Goal: Information Seeking & Learning: Learn about a topic

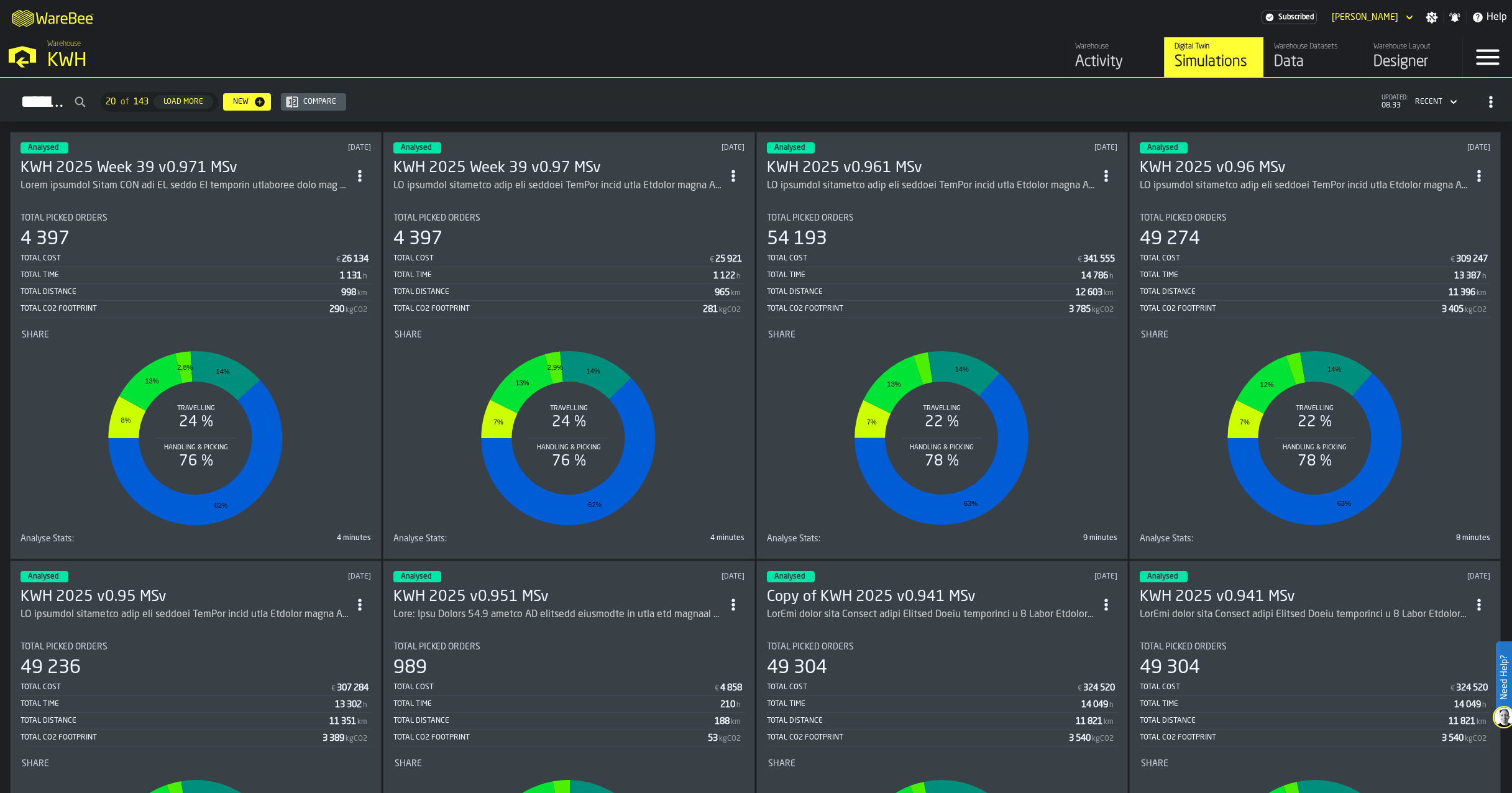
click at [366, 175] on icon "ItemListCard-DashboardItemContainer" at bounding box center [360, 175] width 12 height 12
click at [347, 265] on div "Duplicate" at bounding box center [336, 258] width 65 height 15
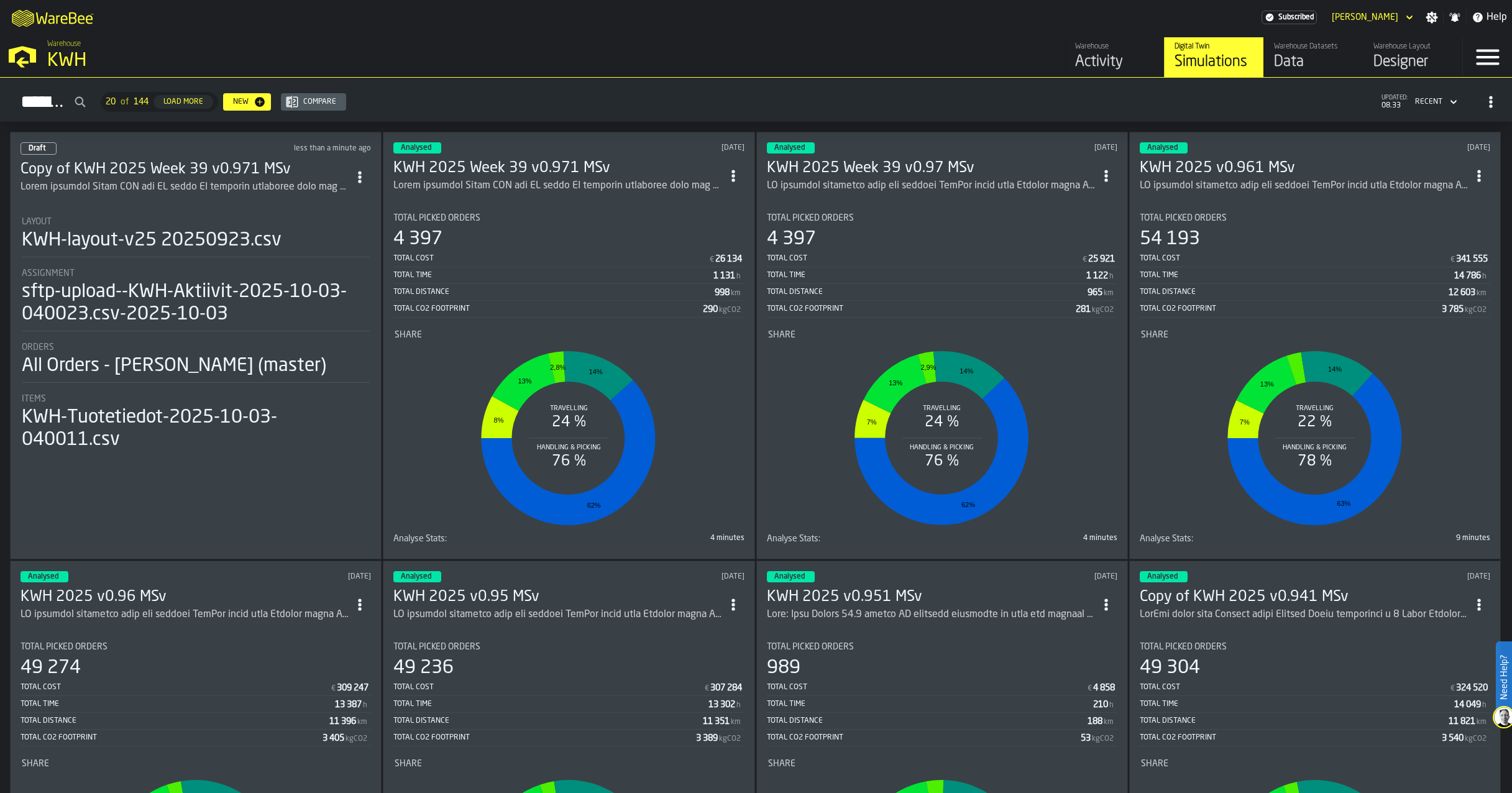
click at [138, 165] on h3 "Copy of KWH 2025 Week 39 v0.971 MSv" at bounding box center [184, 170] width 328 height 20
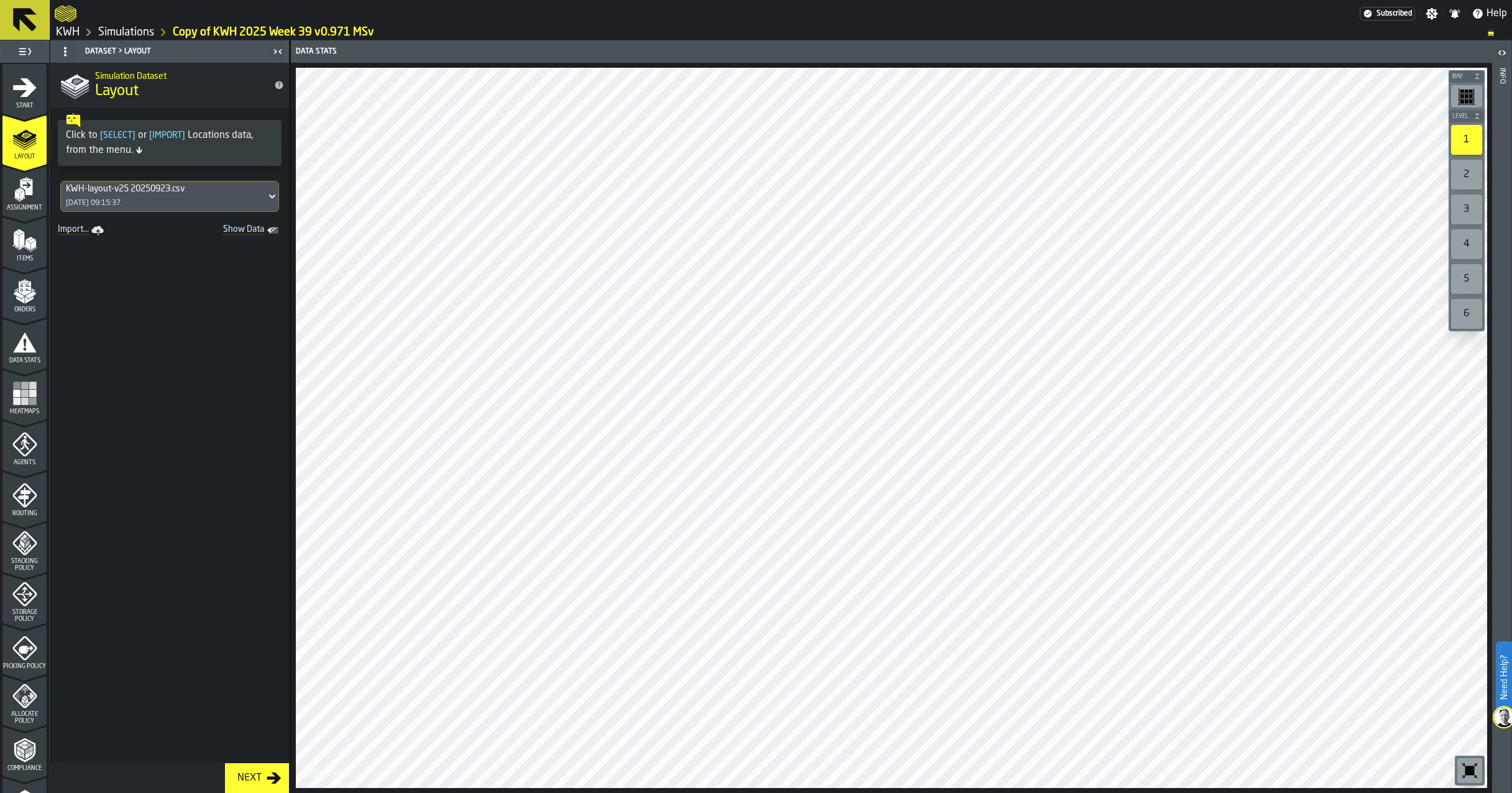
click at [133, 190] on div "KWH-layout-v25 20250923.csv" at bounding box center [164, 189] width 195 height 10
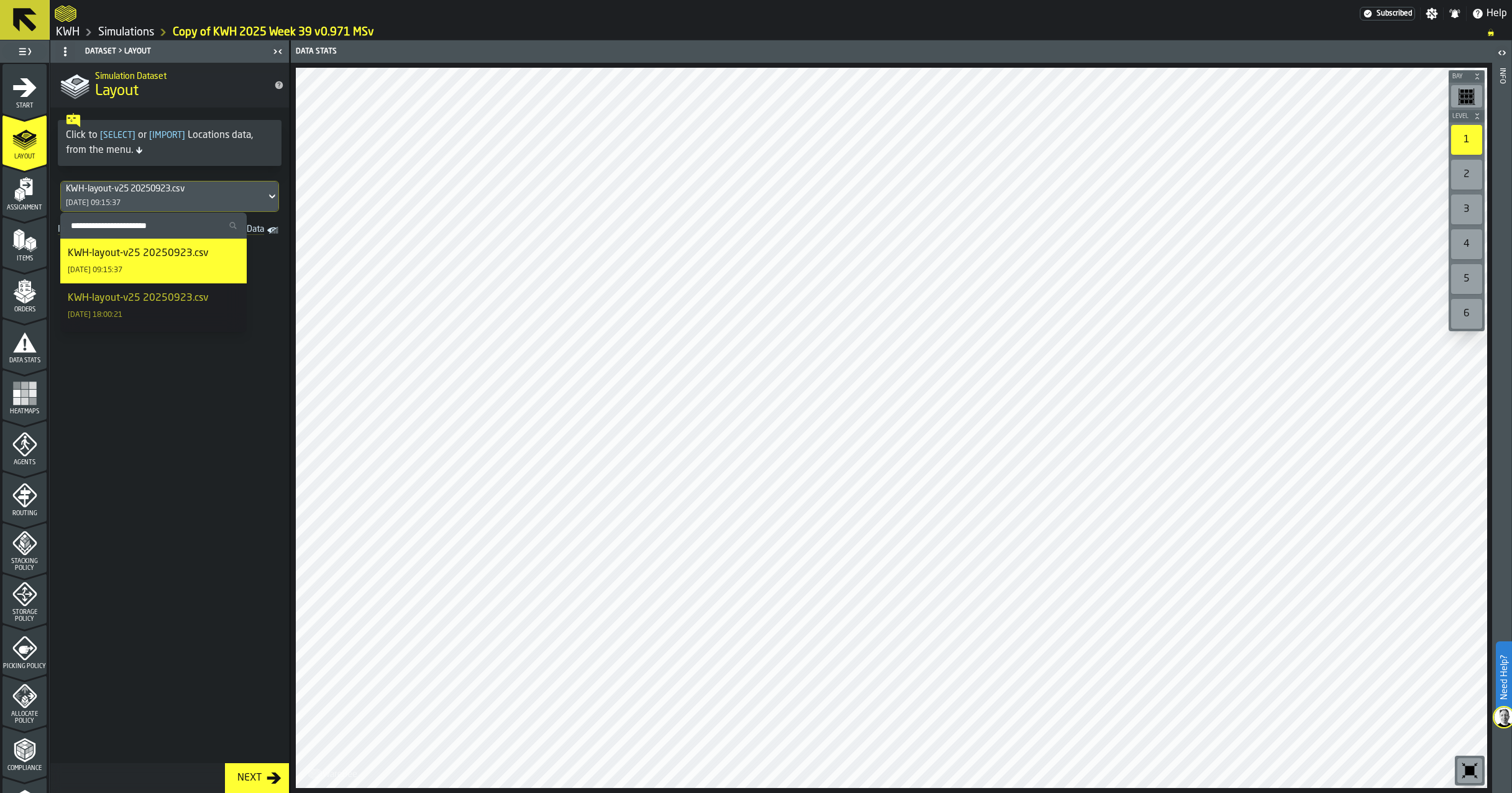
click at [133, 190] on div "KWH-layout-v25 20250923.csv" at bounding box center [164, 189] width 195 height 10
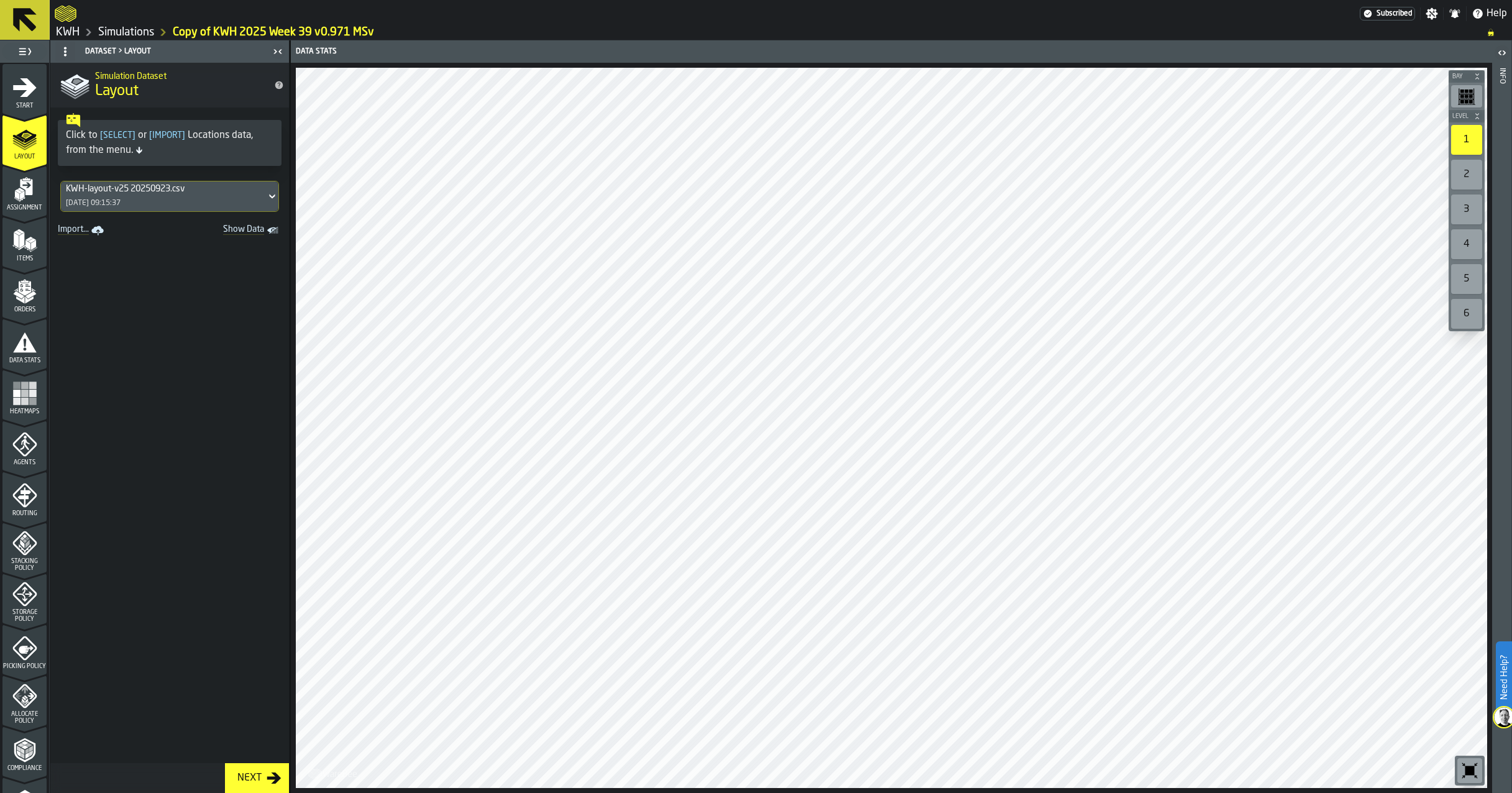
click at [14, 202] on div "Assignment" at bounding box center [24, 194] width 44 height 34
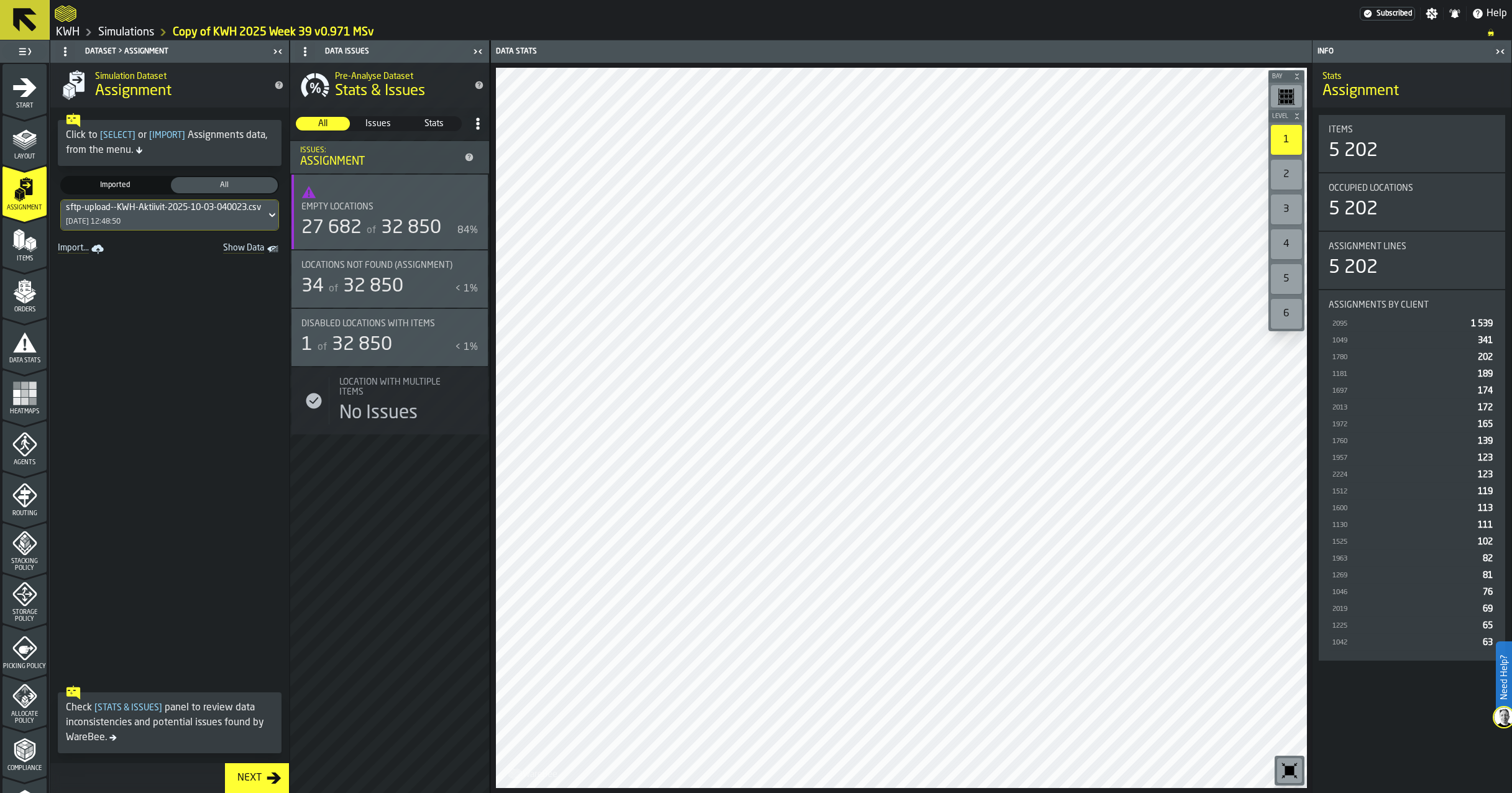
click at [12, 97] on icon "menu Start" at bounding box center [24, 88] width 25 height 25
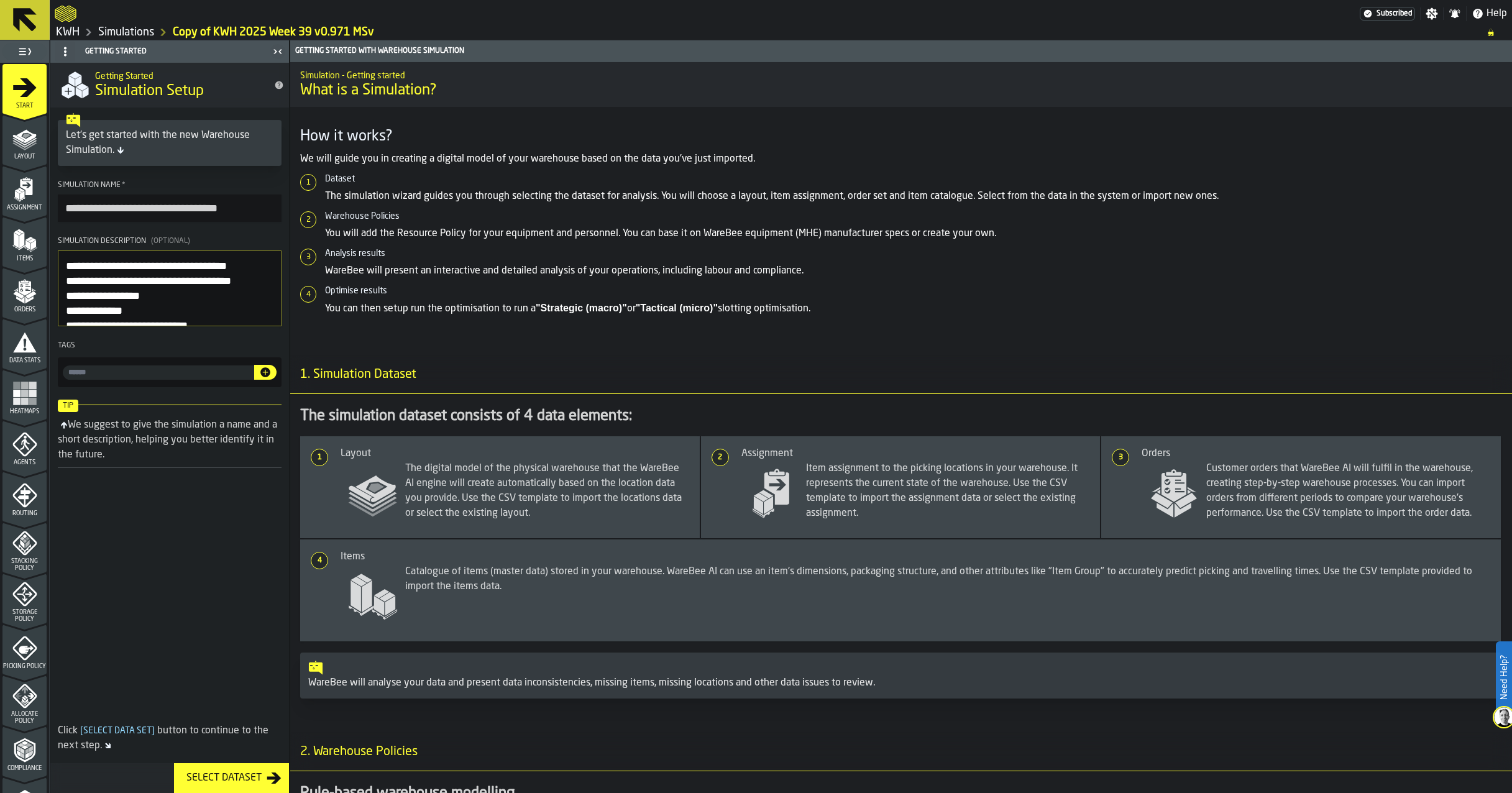
click at [103, 207] on input "**********" at bounding box center [170, 208] width 224 height 27
drag, startPoint x: 105, startPoint y: 209, endPoint x: 24, endPoint y: 186, distance: 84.2
click at [23, 186] on aside "**********" at bounding box center [145, 416] width 290 height 753
type input "**********"
click at [20, 236] on polygon "menu Items" at bounding box center [22, 240] width 5 height 16
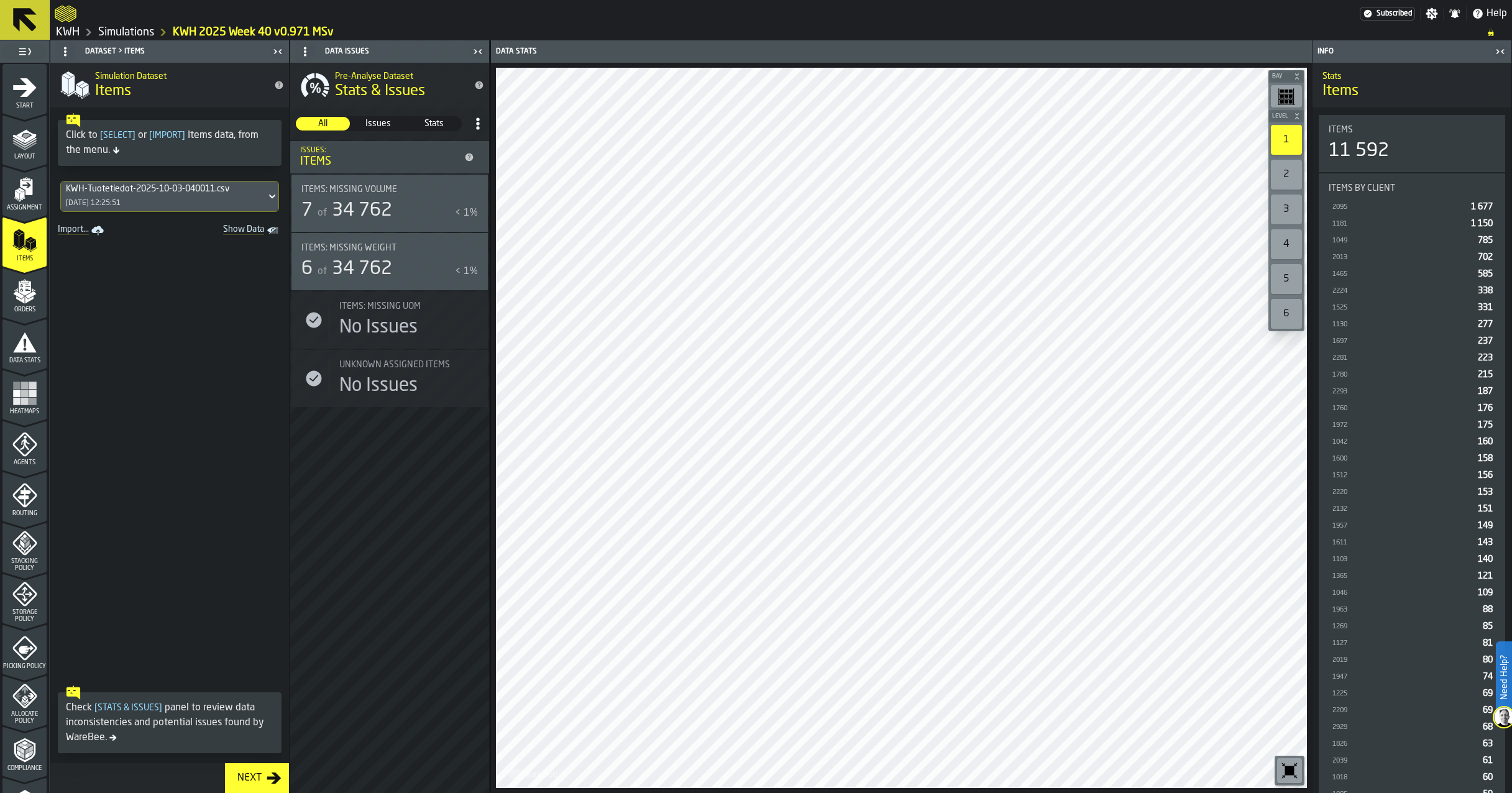
click at [151, 200] on div "KWH-Tuotetiedot-2025-10-03-040011.csv 03/10/2025, 12:25:51" at bounding box center [164, 197] width 205 height 30
click at [137, 258] on div "Items--KWH-Tuotetiedot-2025-10-06-040017.csv-2025-10-06" at bounding box center [153, 254] width 172 height 30
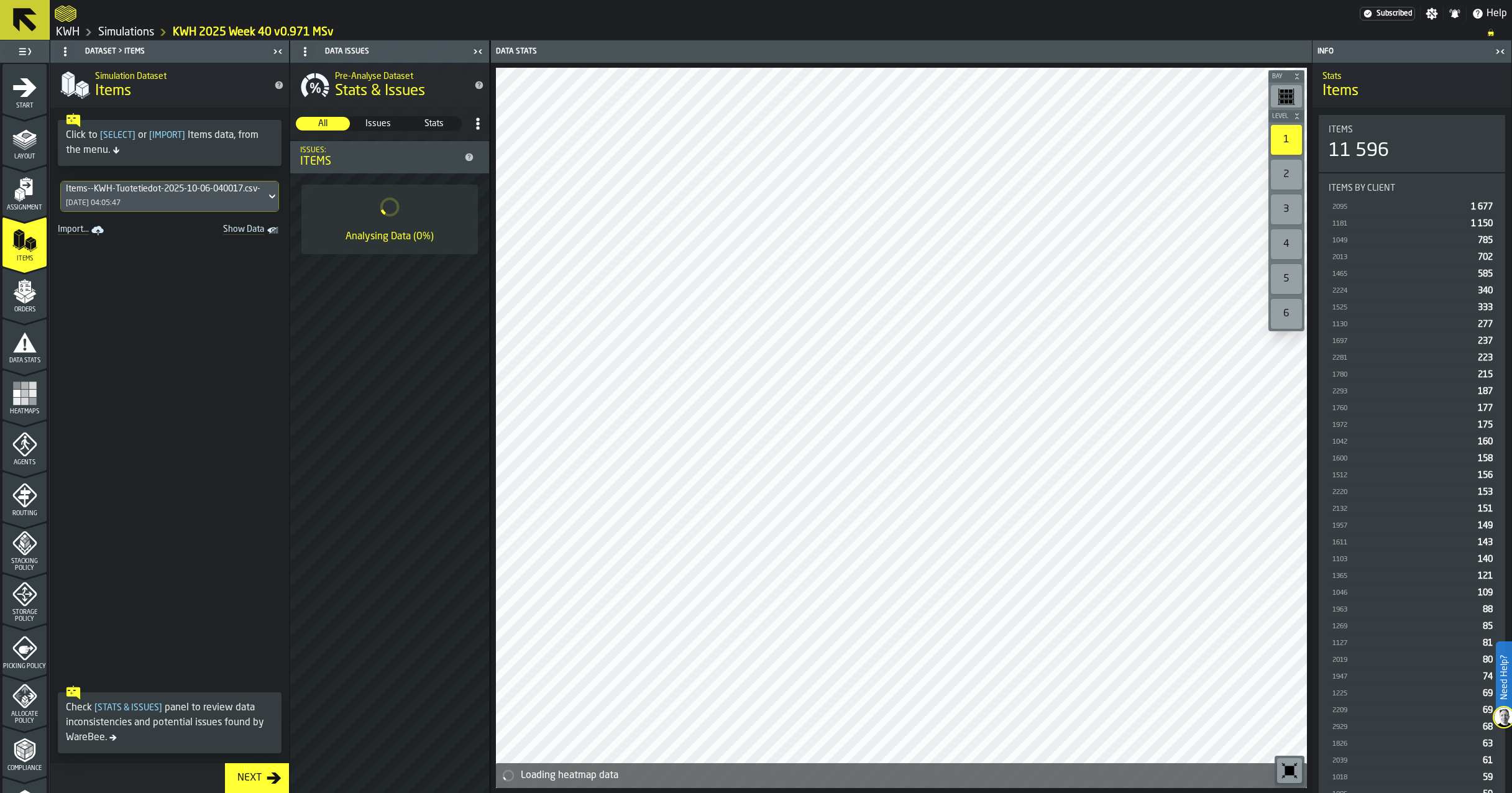
click at [20, 192] on polygon "menu Assignment" at bounding box center [21, 190] width 7 height 4
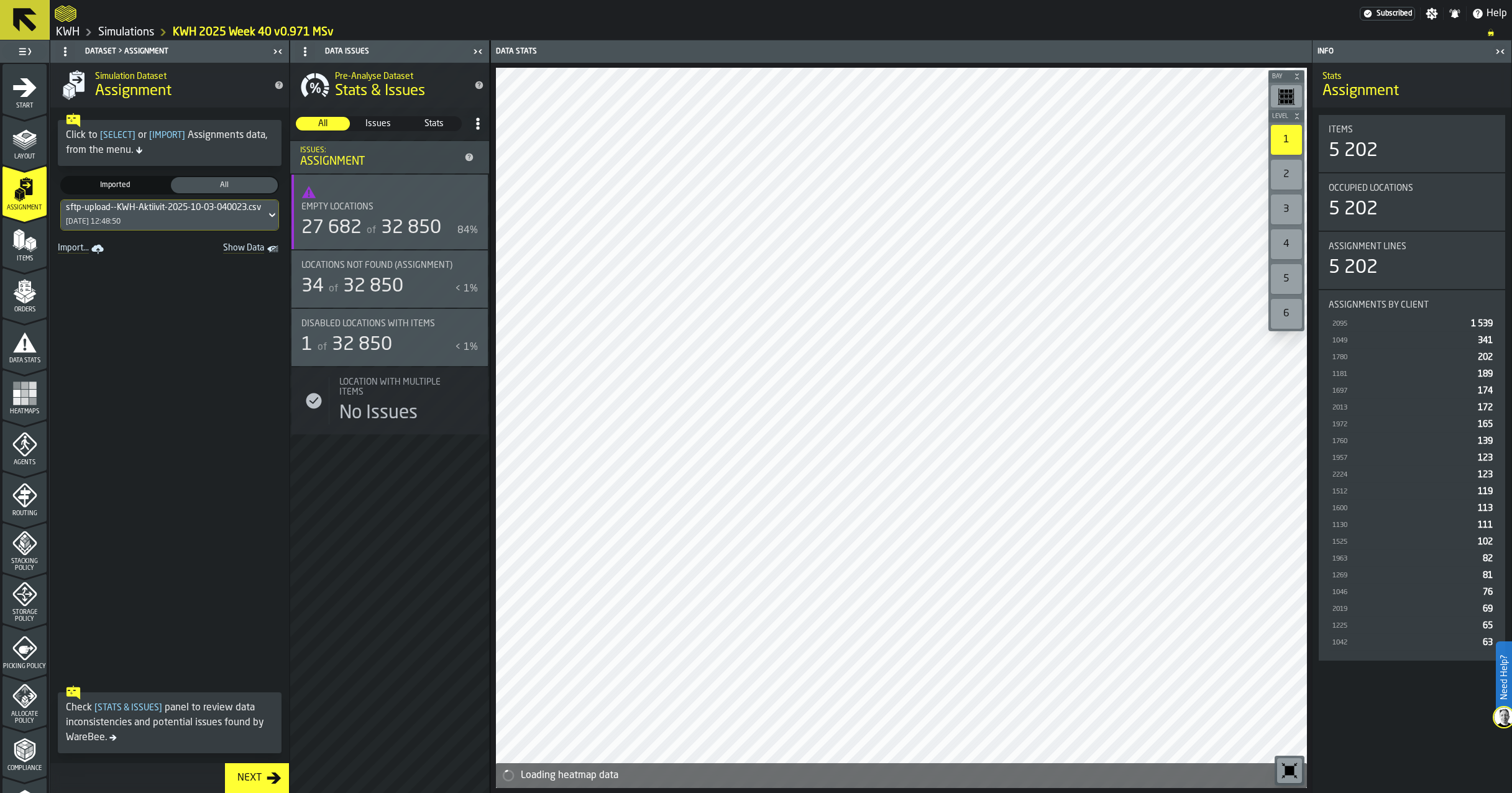
click at [192, 211] on div "sftp-upload--KWH-Aktiivit-2025-10-03-040023.csv-2025-10-03" at bounding box center [188, 207] width 244 height 10
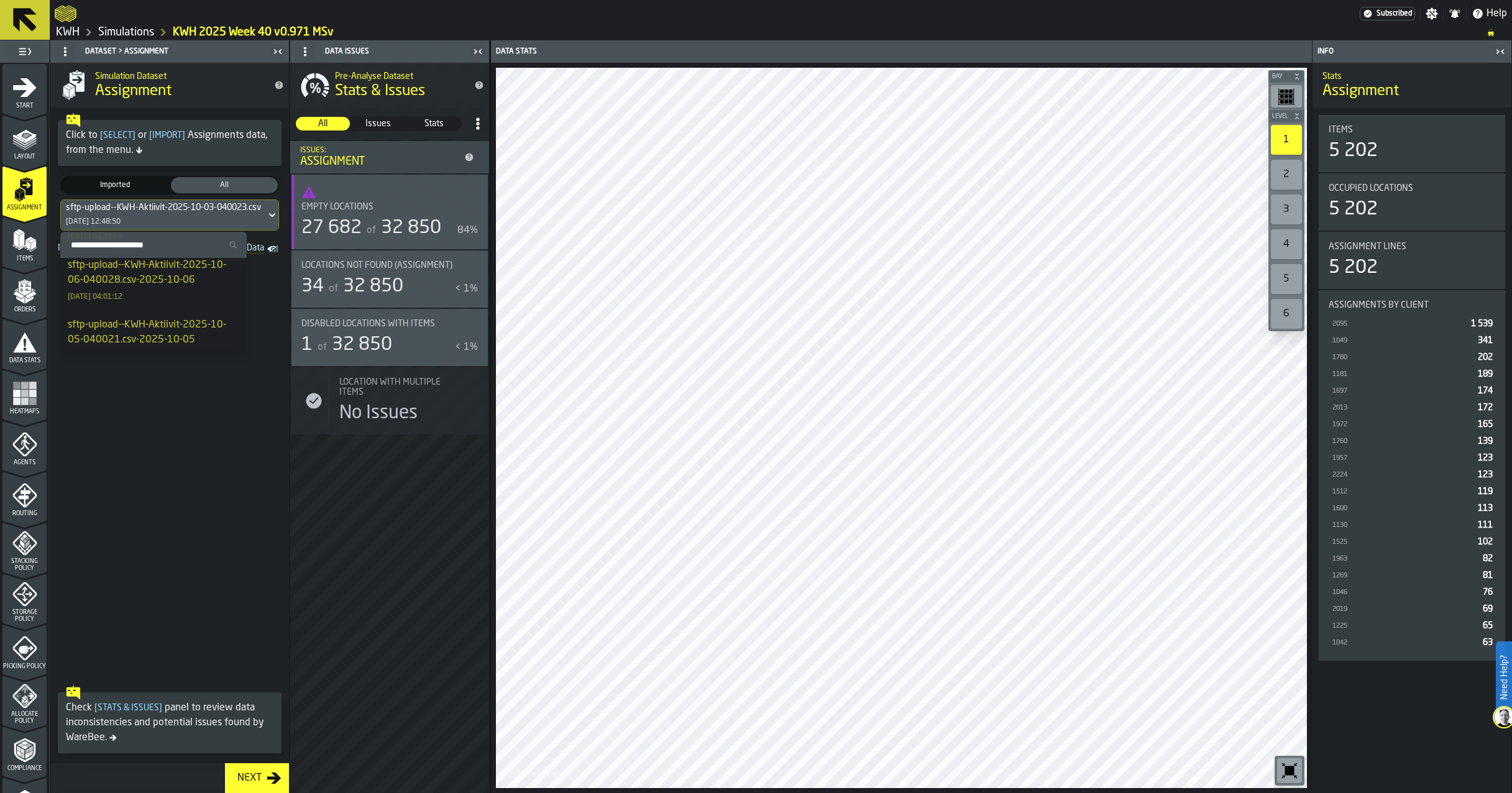
click at [140, 276] on div "sftp-upload--KWH-Aktiivit-2025-10-06-040028.csv-2025-10-06" at bounding box center [153, 273] width 172 height 30
click at [21, 238] on polygon "menu Items" at bounding box center [22, 240] width 5 height 16
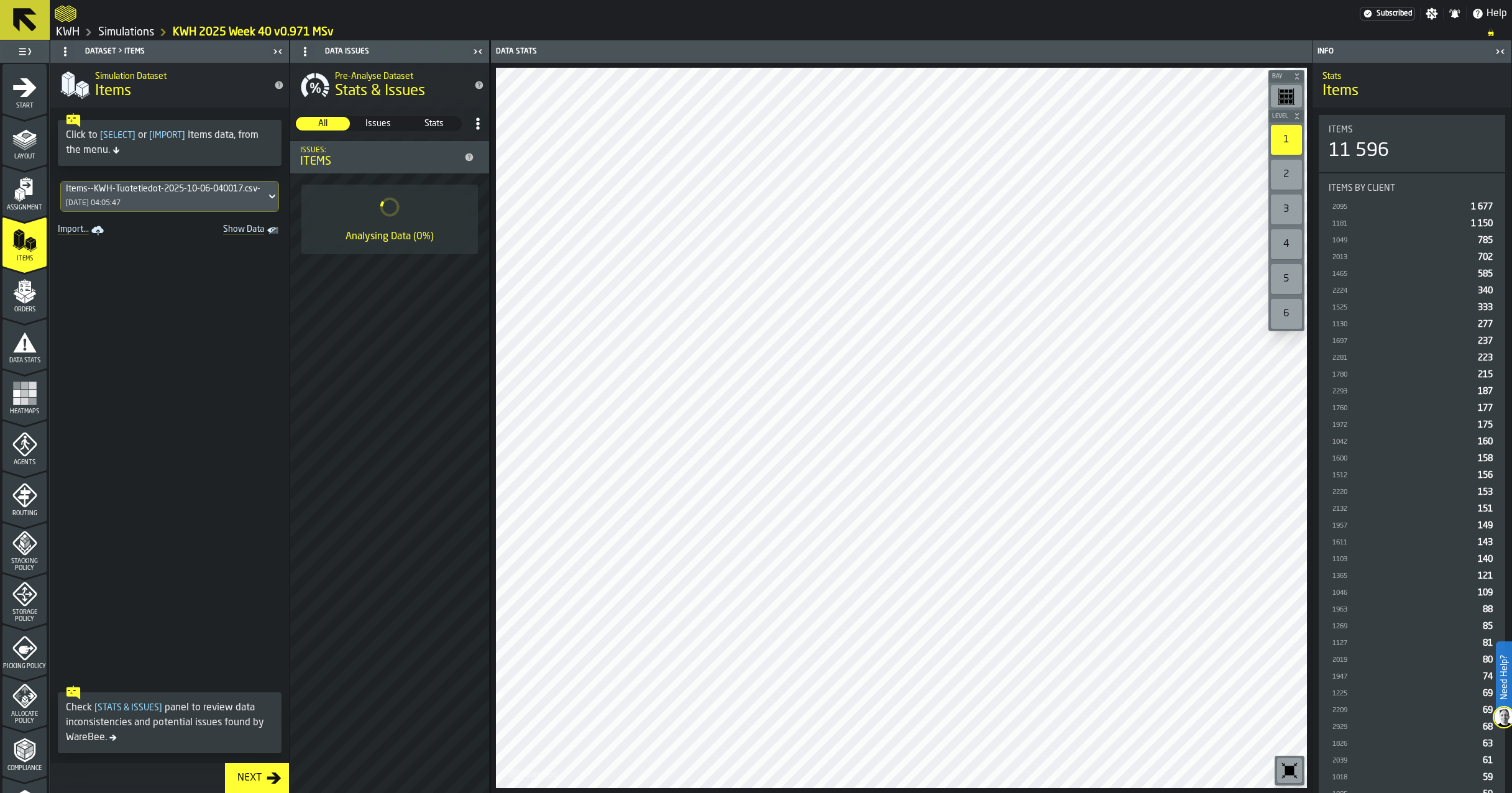
click at [20, 197] on polygon "menu Assignment" at bounding box center [22, 195] width 4 height 9
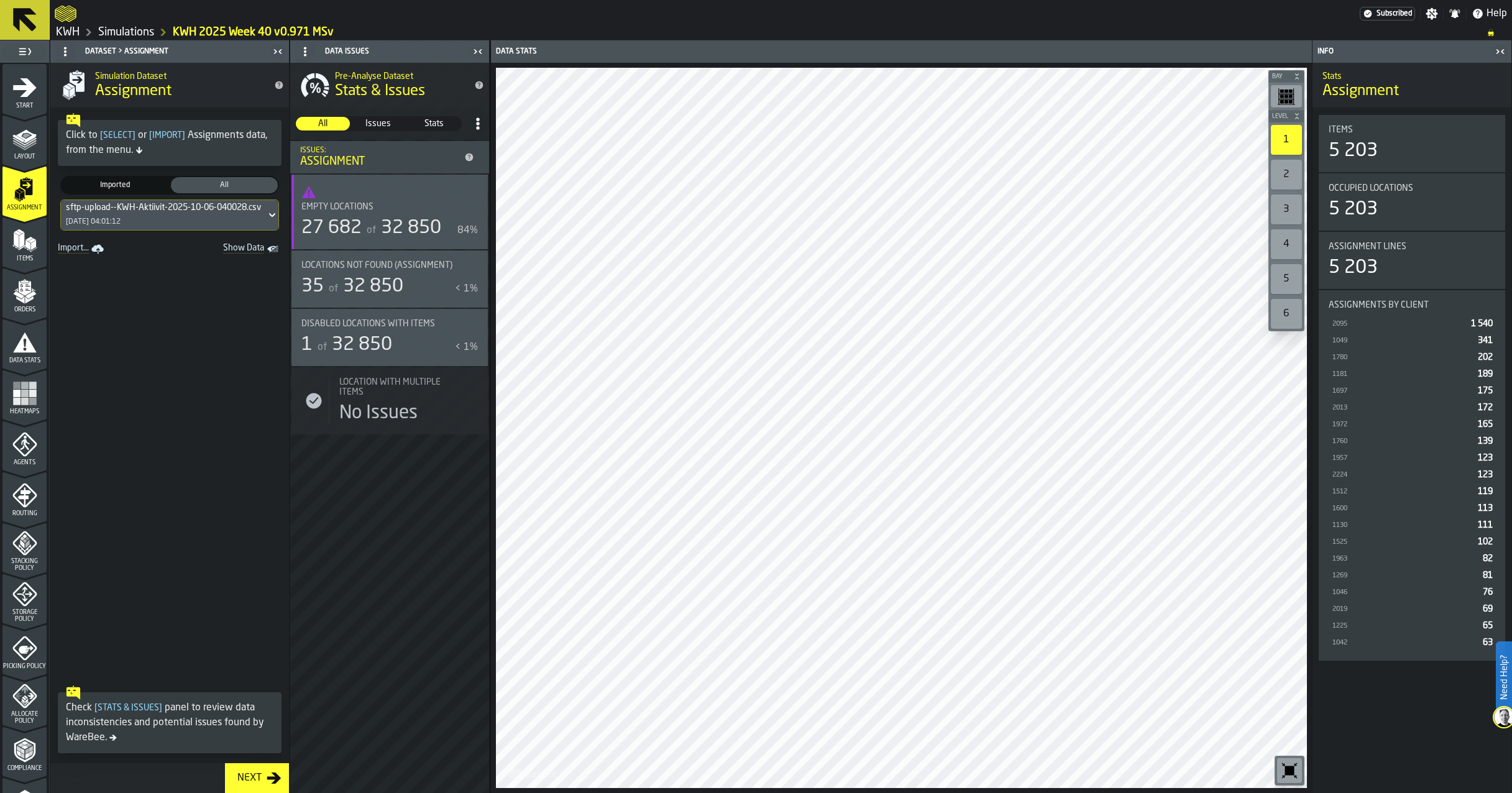
click at [415, 323] on span "Disabled locations with Items" at bounding box center [368, 324] width 133 height 10
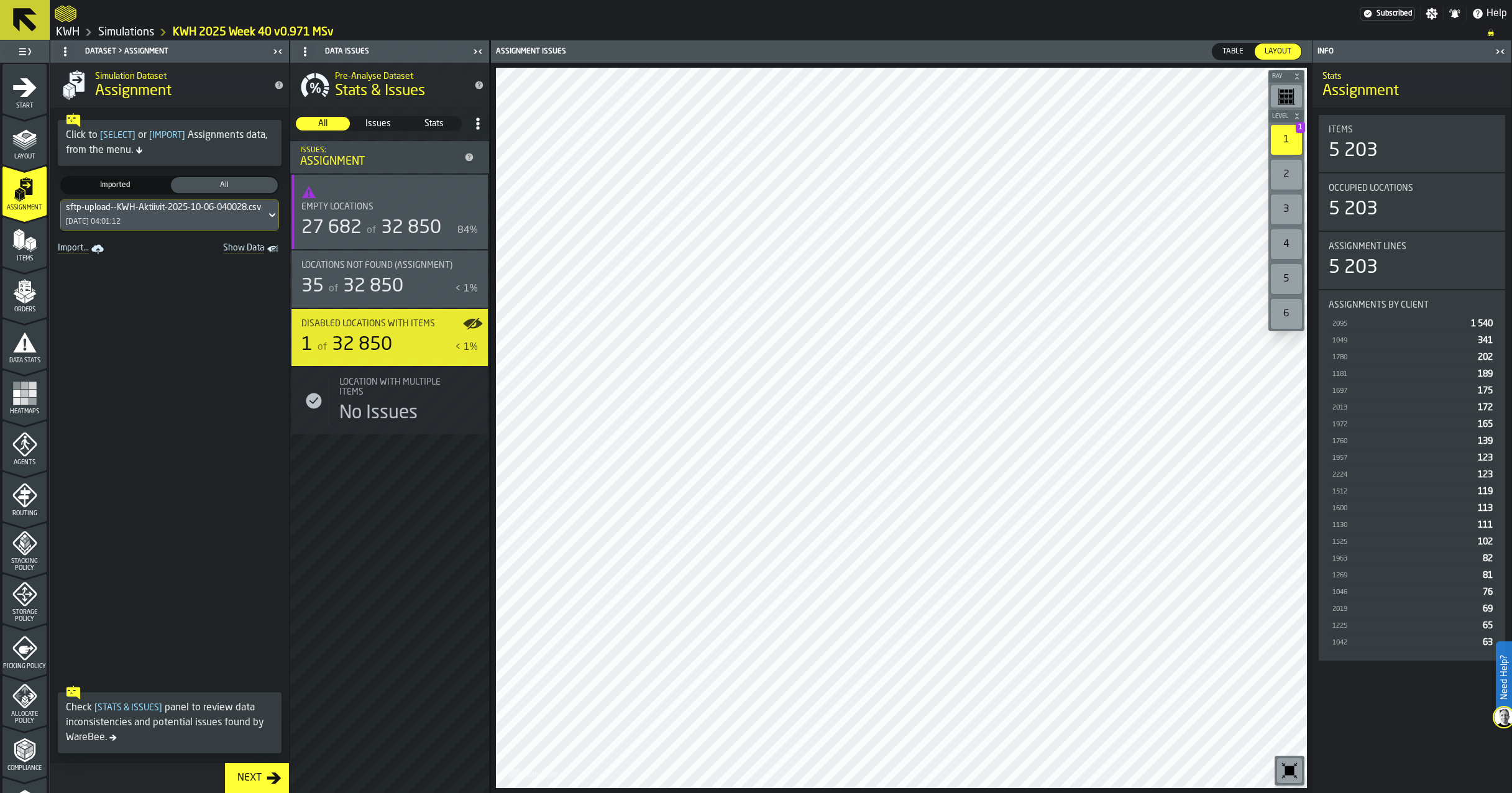
click at [1244, 53] on span "Table" at bounding box center [1233, 52] width 31 height 11
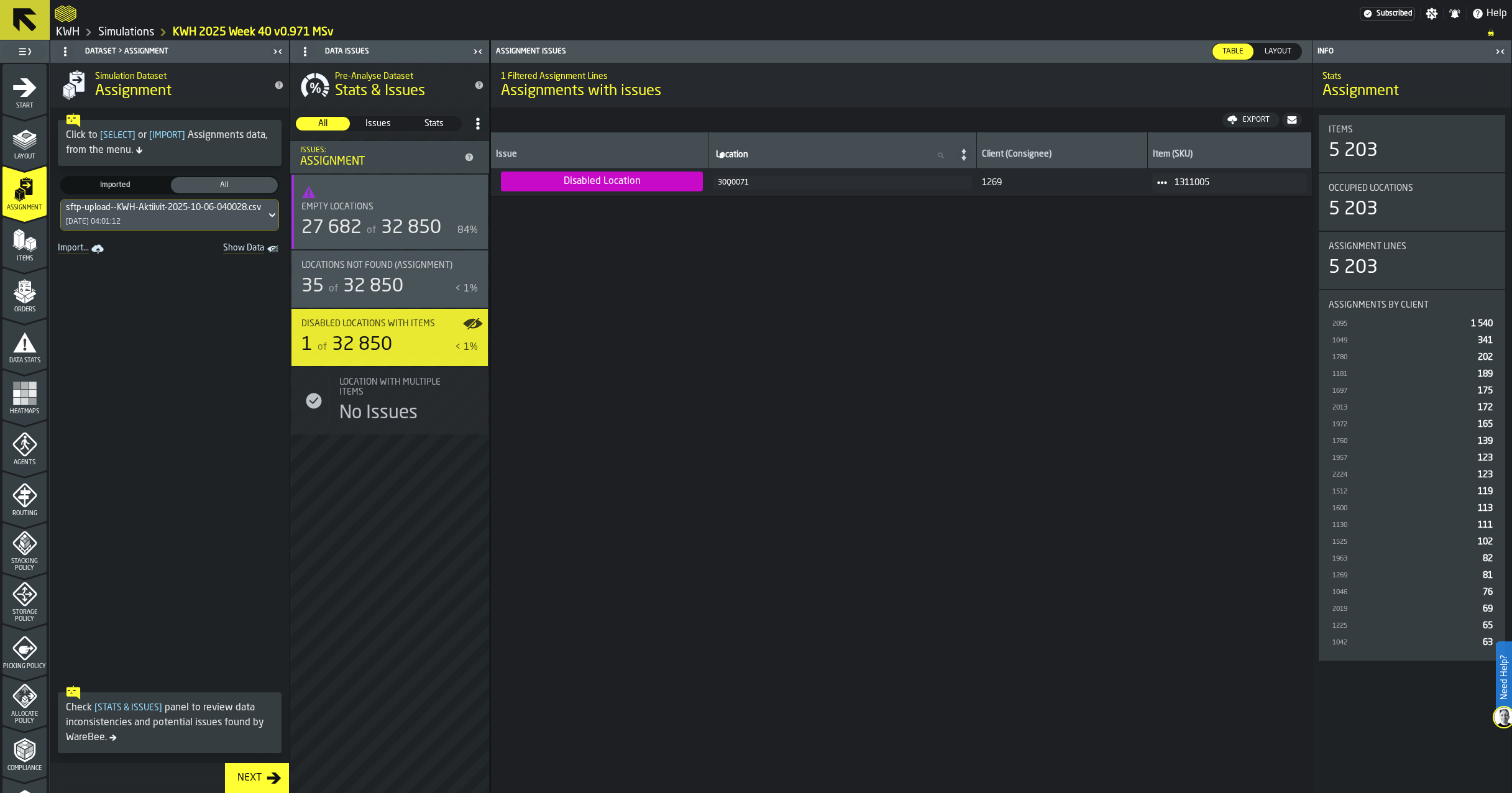
click at [22, 301] on polygon "menu Orders" at bounding box center [20, 300] width 8 height 7
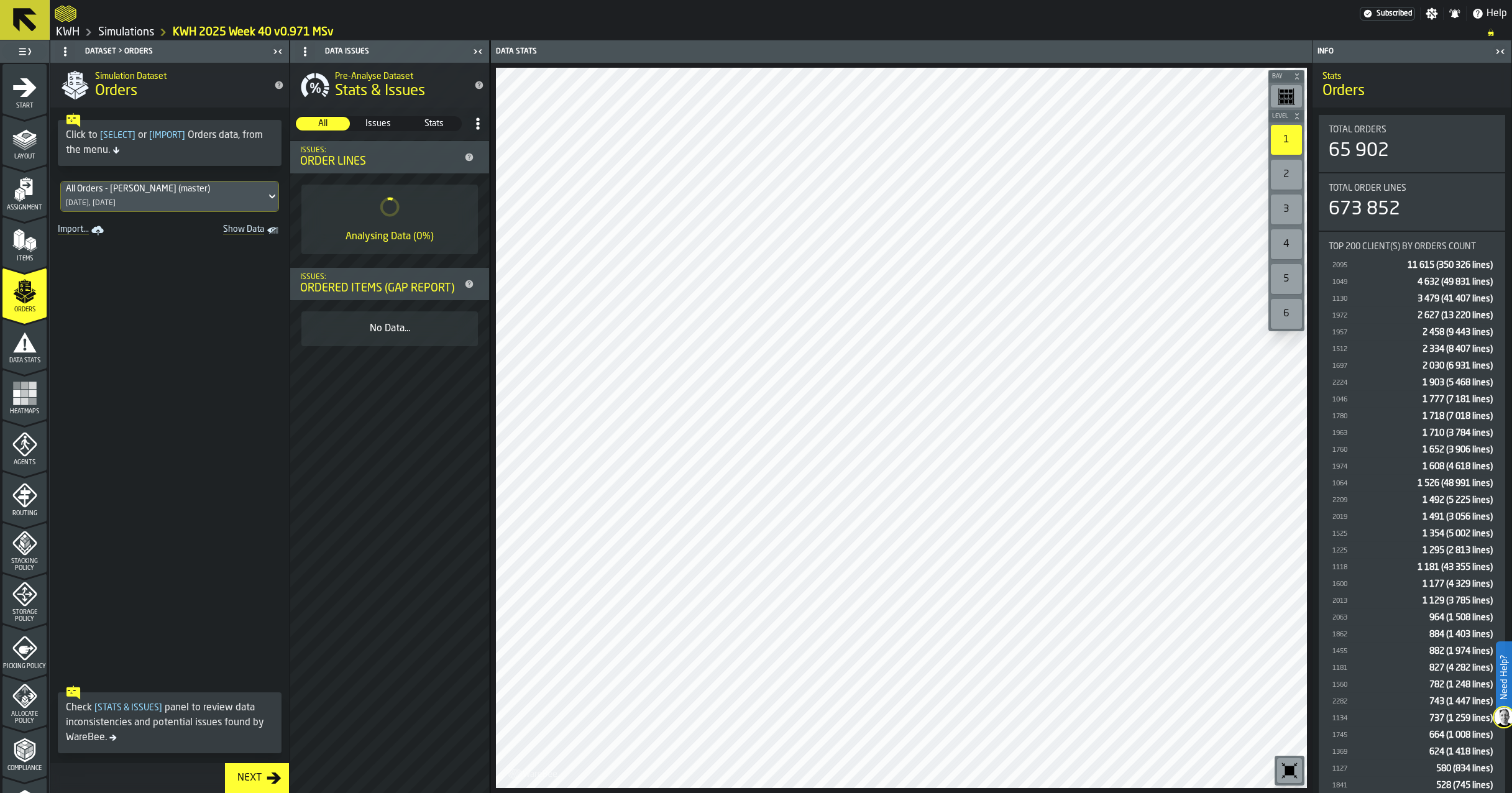
click at [23, 348] on icon "menu Data Stats" at bounding box center [24, 342] width 25 height 25
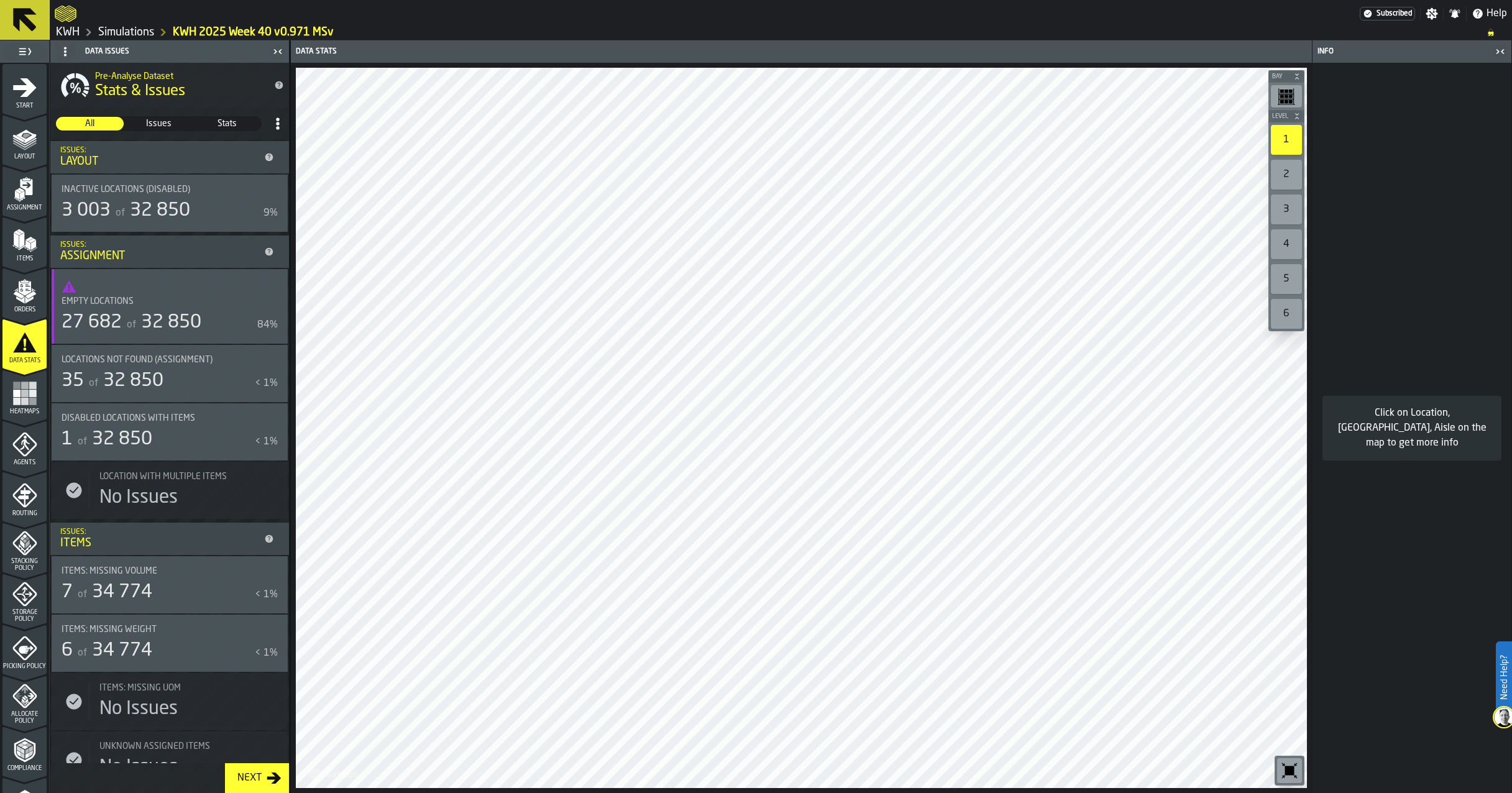
click at [22, 402] on rect "menu Heatmaps" at bounding box center [24, 401] width 7 height 7
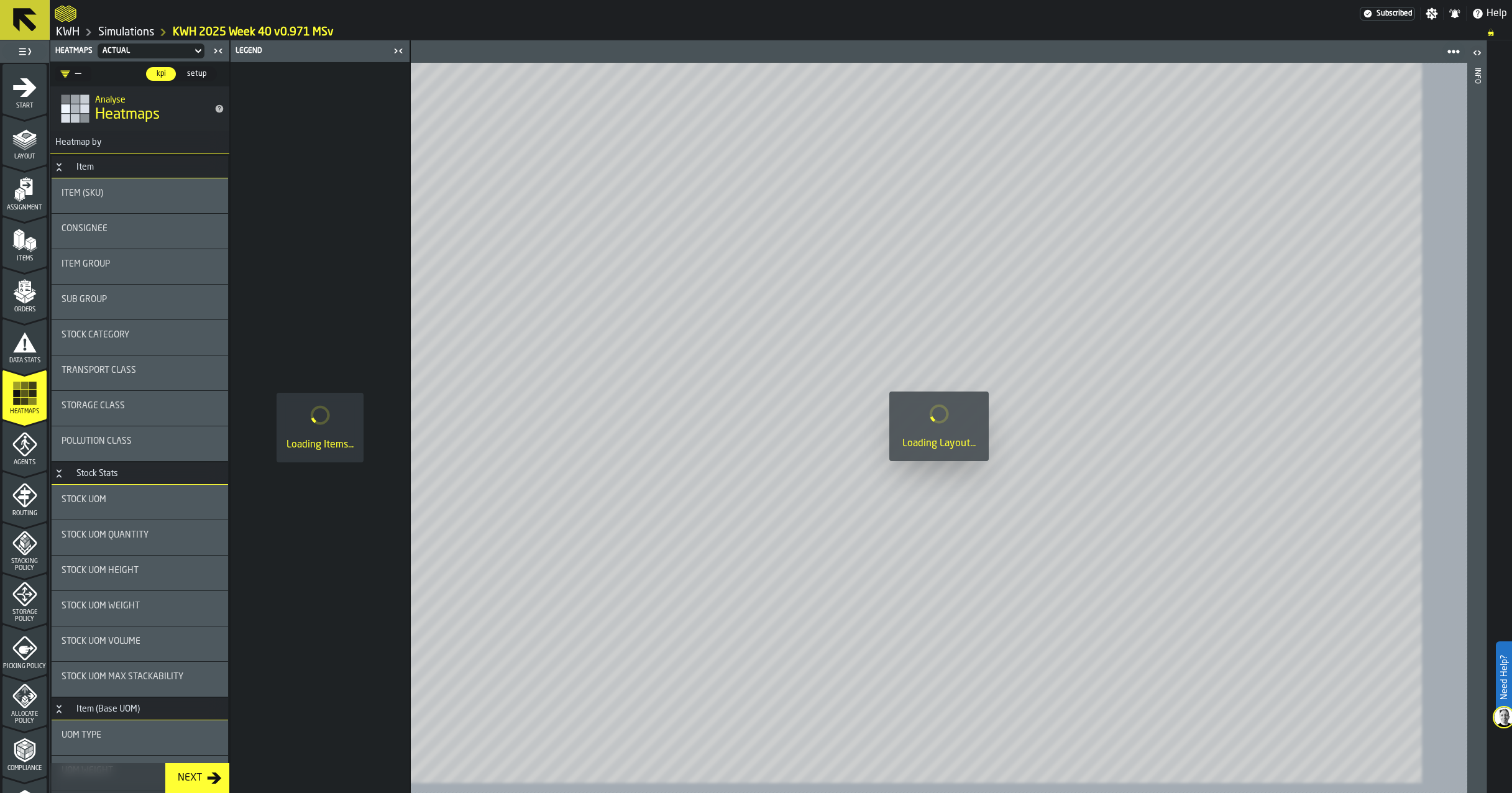
click at [28, 355] on div "Data Stats" at bounding box center [24, 347] width 44 height 34
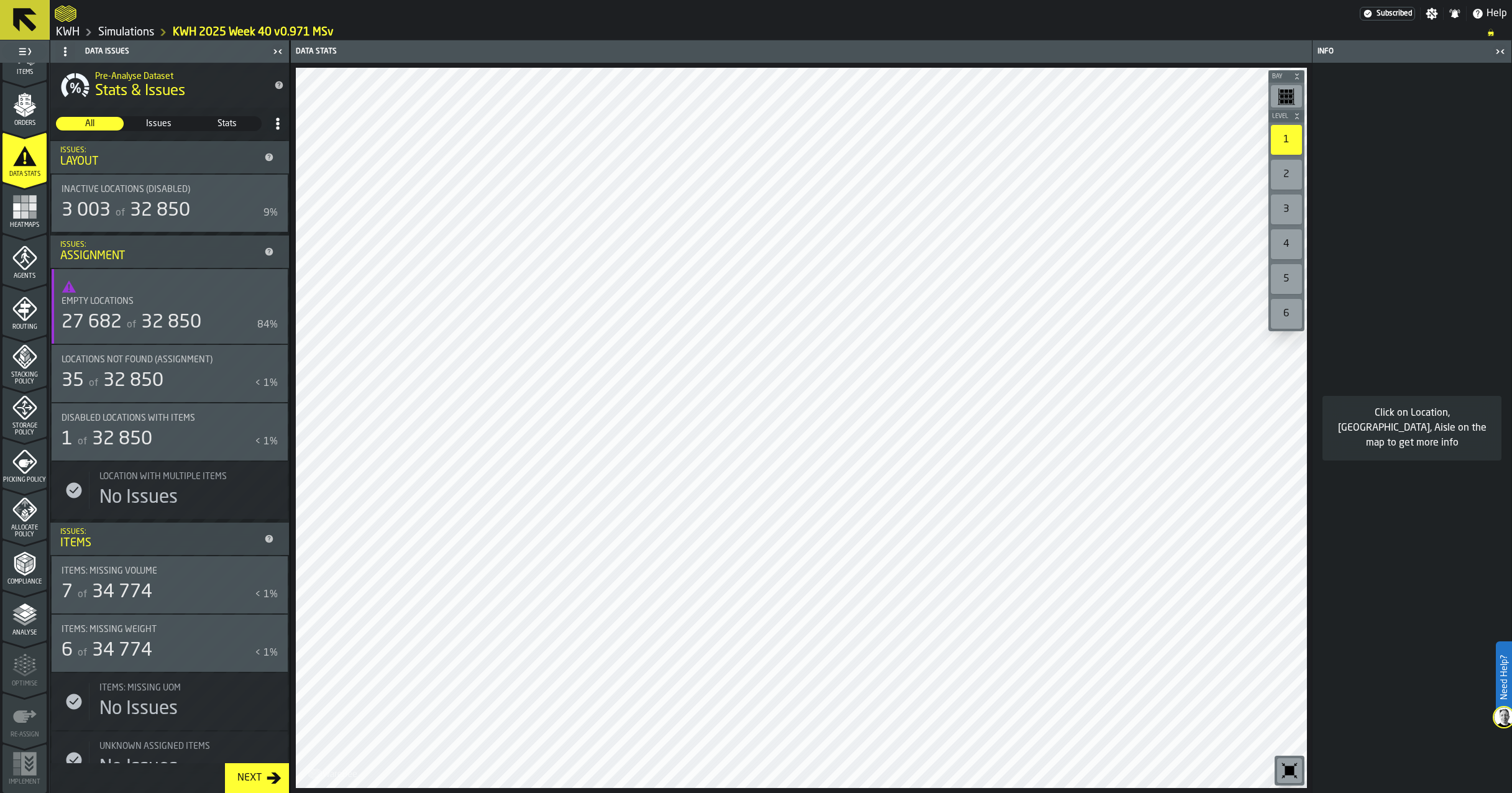
scroll to position [188, 0]
click at [21, 624] on icon "menu Analyse" at bounding box center [24, 613] width 25 height 25
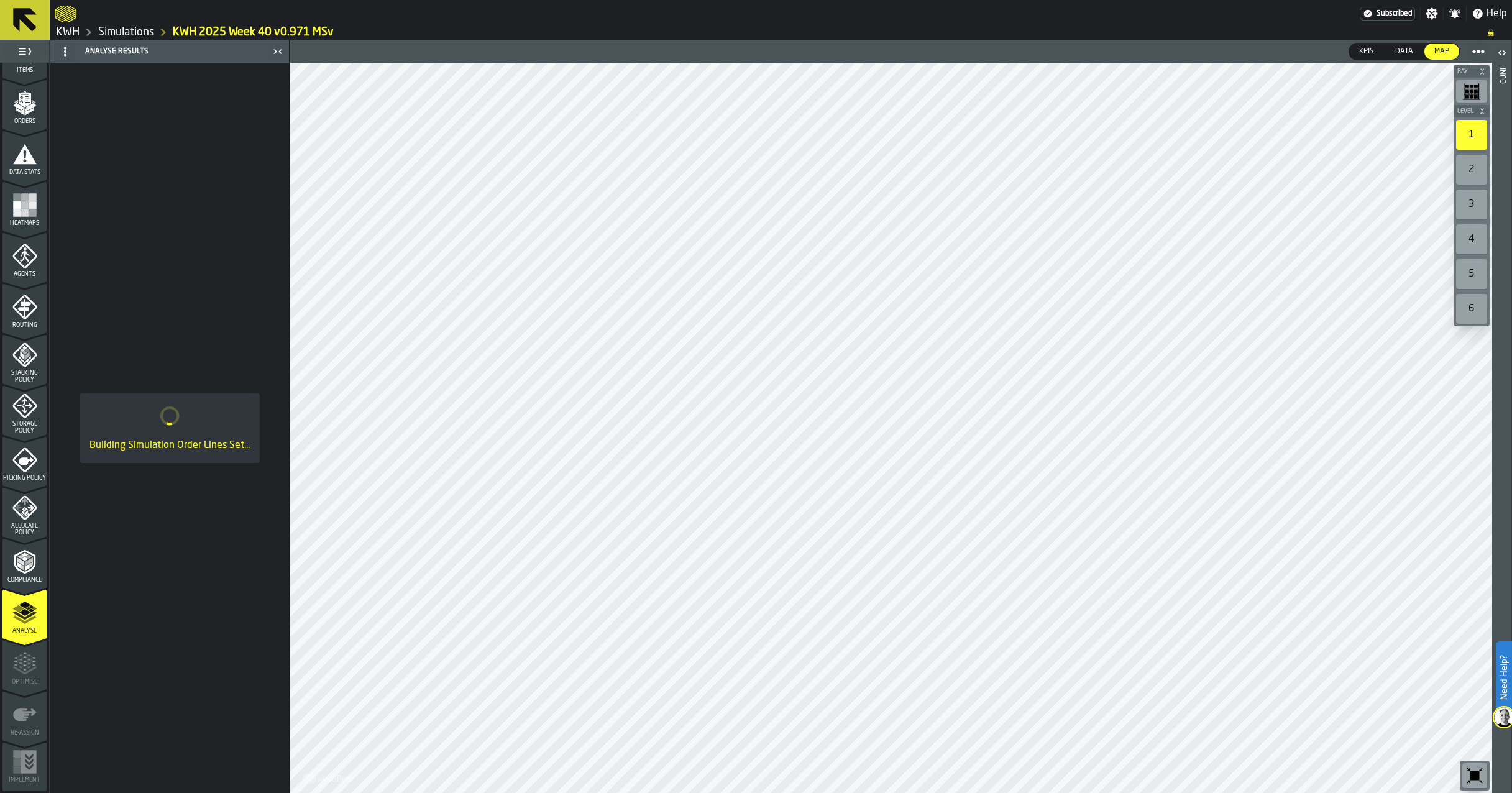
click at [17, 560] on polyline "menu Compliance" at bounding box center [18, 560] width 4 height 6
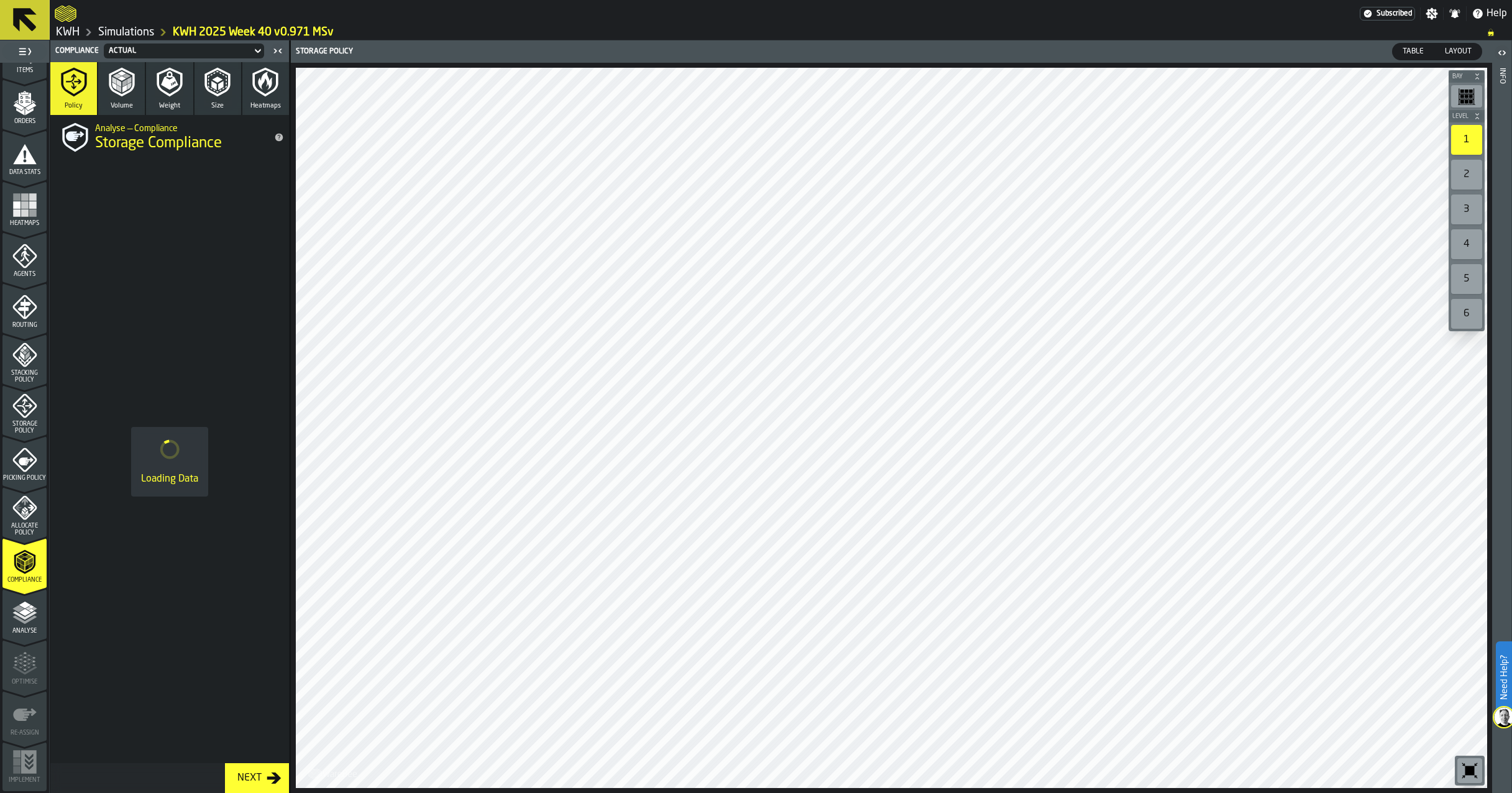
click at [13, 515] on icon "menu Allocate Policy" at bounding box center [24, 507] width 25 height 25
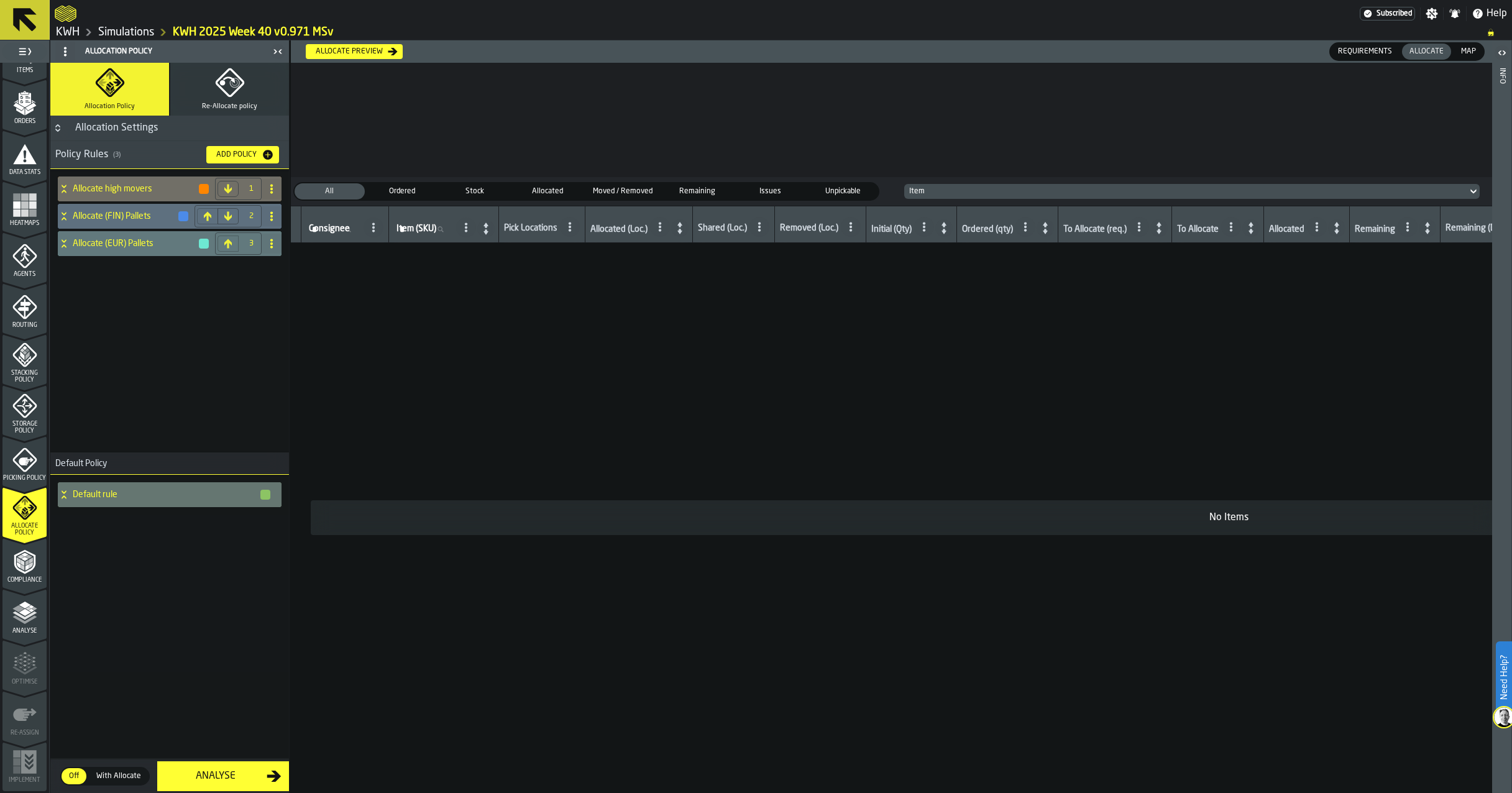
click at [24, 464] on icon "menu Picking Policy" at bounding box center [24, 460] width 25 height 25
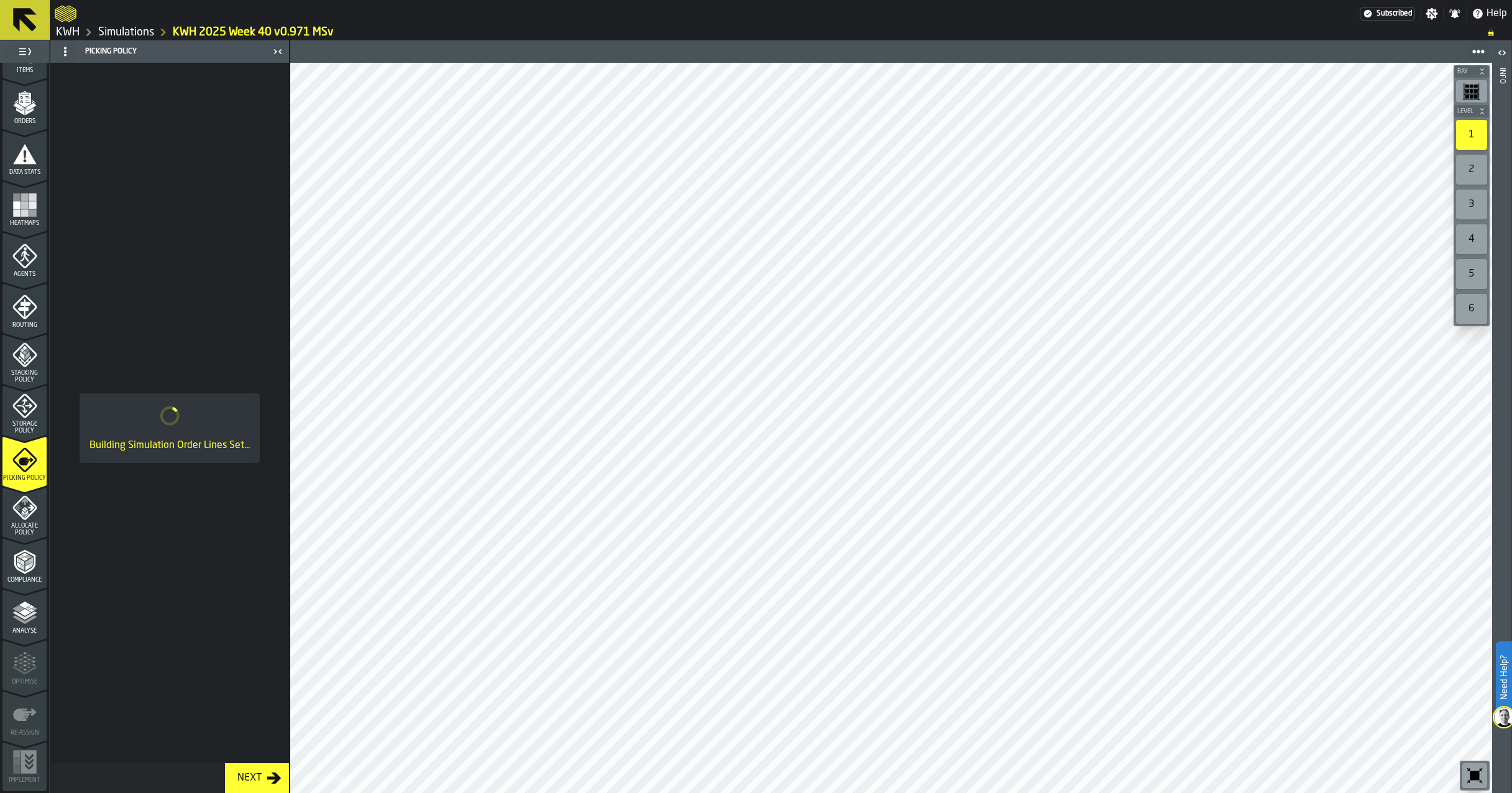
click at [30, 409] on icon "menu Storage Policy" at bounding box center [24, 405] width 25 height 25
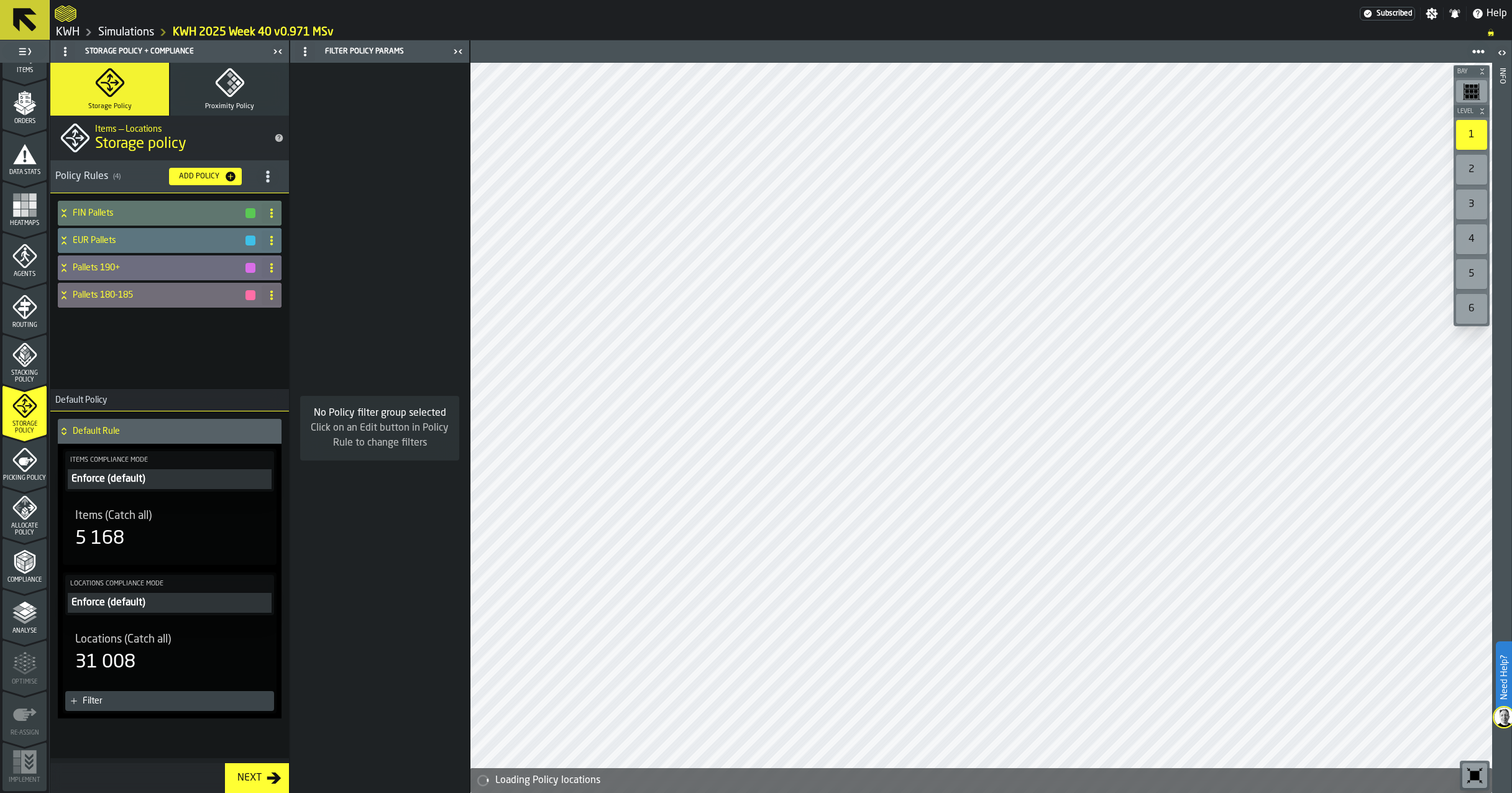
click at [17, 360] on icon "menu Stacking Policy" at bounding box center [24, 355] width 25 height 25
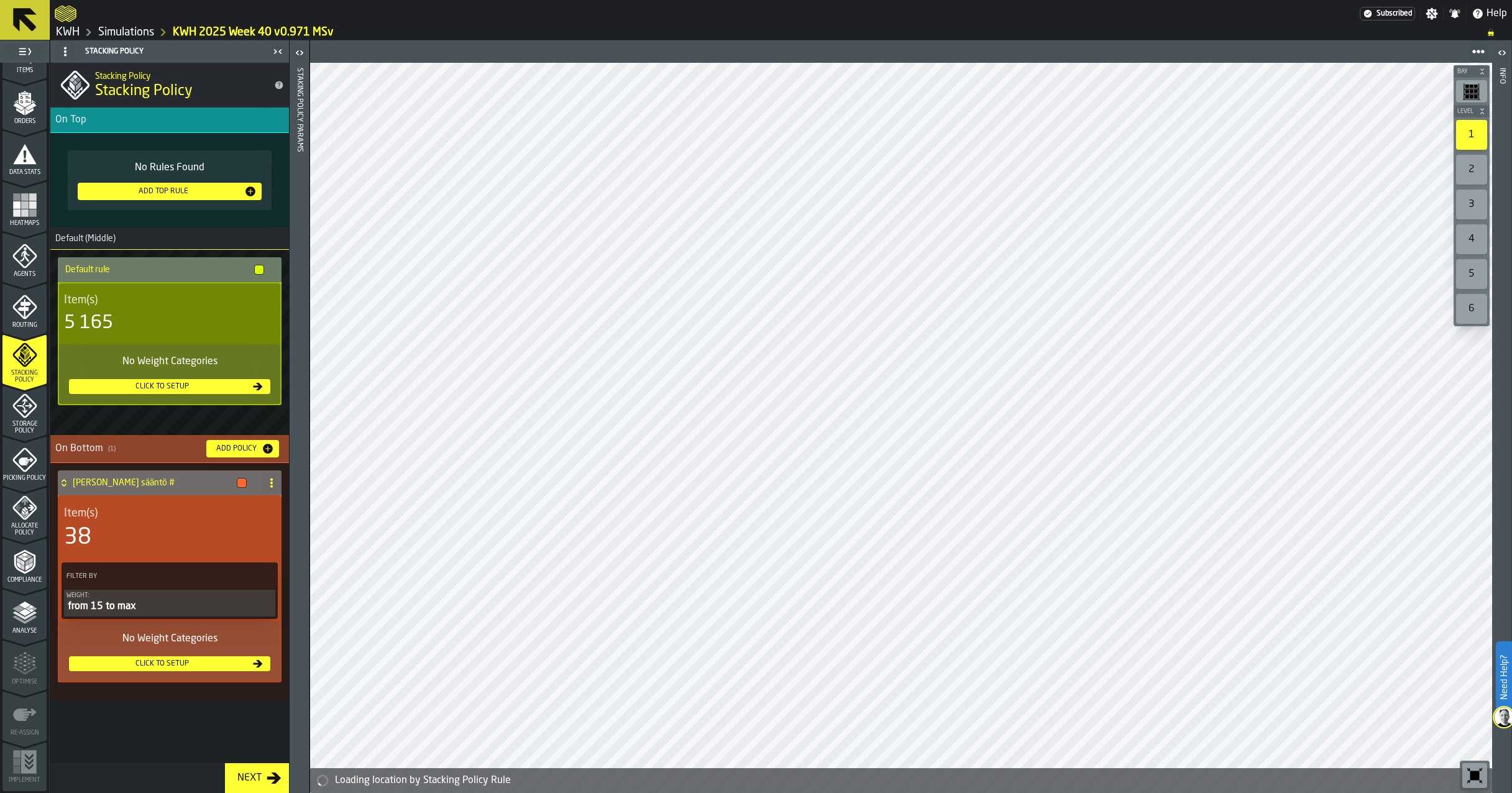
click at [24, 311] on icon "menu Routing" at bounding box center [24, 309] width 13 height 19
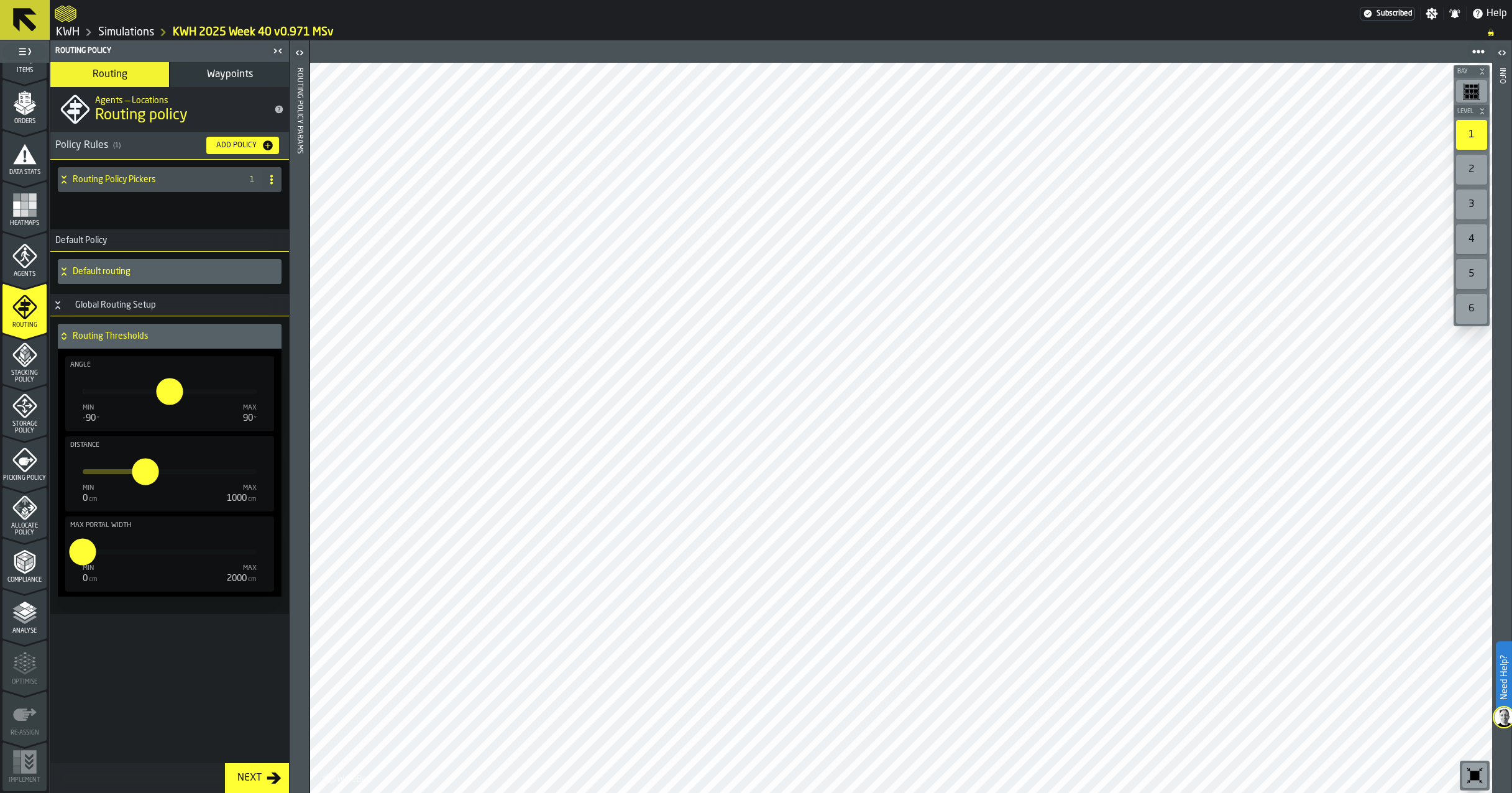
click at [18, 260] on icon "menu Agents" at bounding box center [24, 256] width 25 height 25
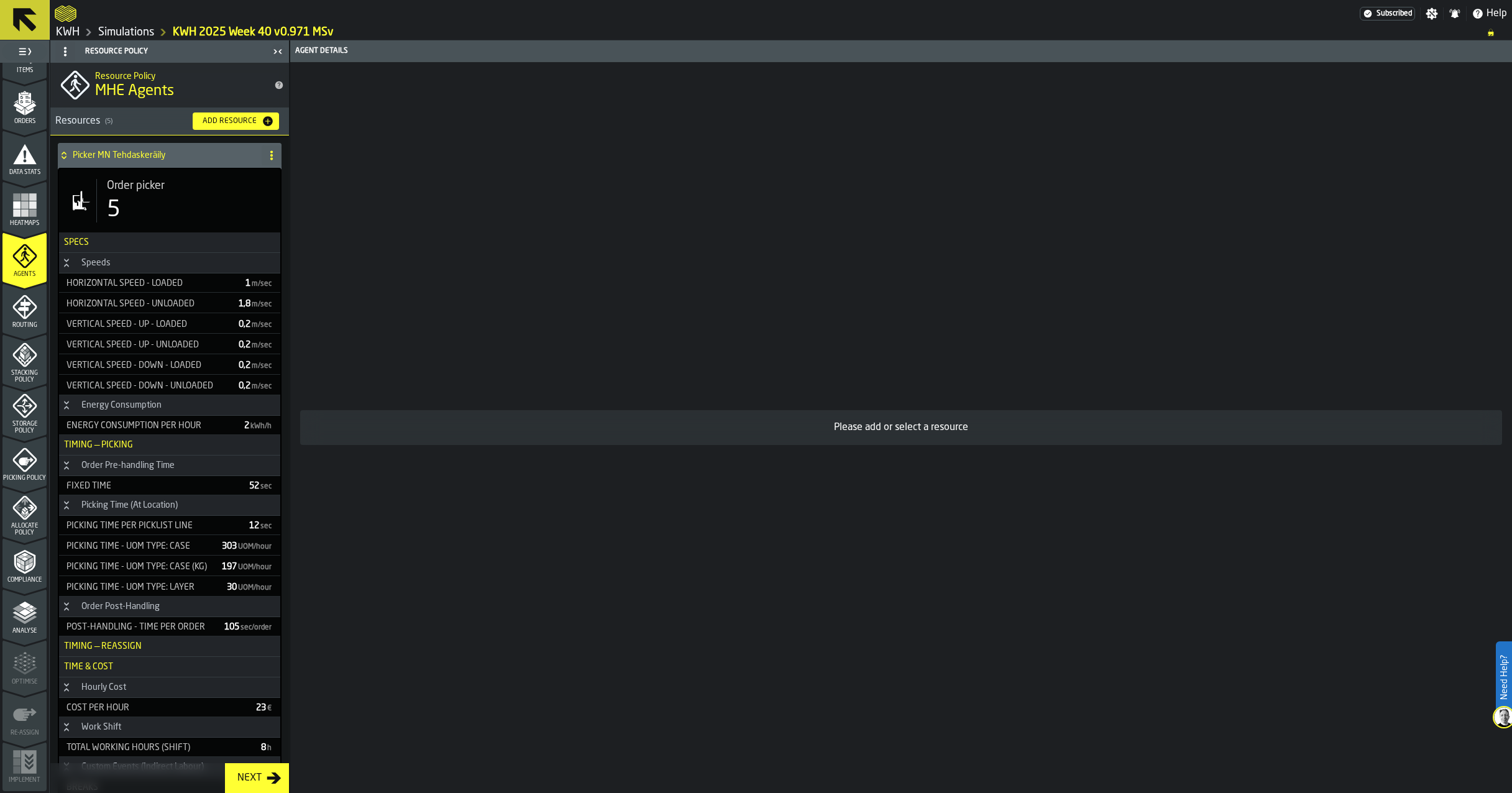
click at [16, 202] on rect "menu Heatmaps" at bounding box center [17, 205] width 7 height 7
click at [16, 154] on icon "menu Data Stats" at bounding box center [24, 154] width 25 height 25
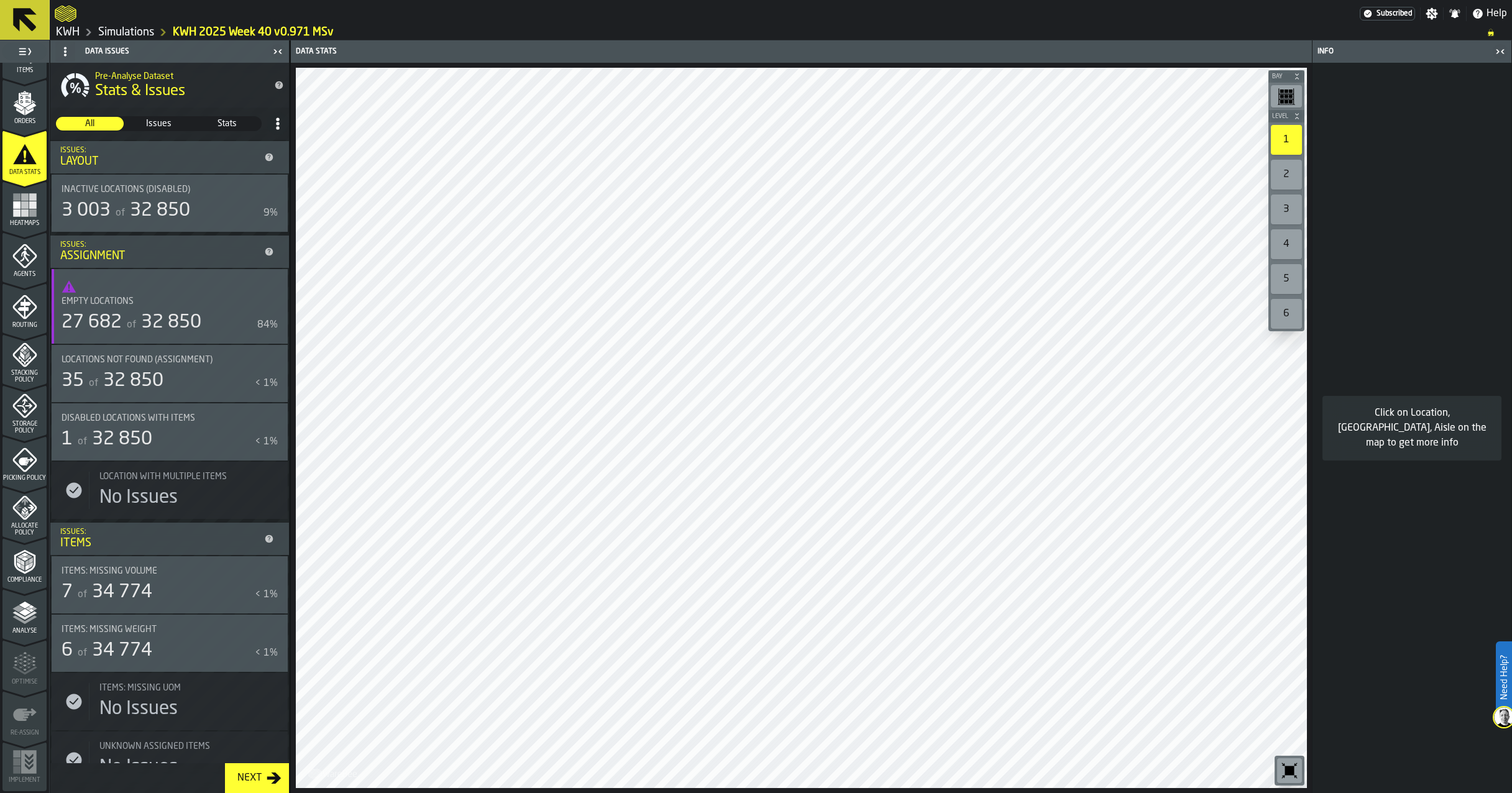
click at [24, 617] on polyline "menu Analyse" at bounding box center [24, 616] width 24 height 9
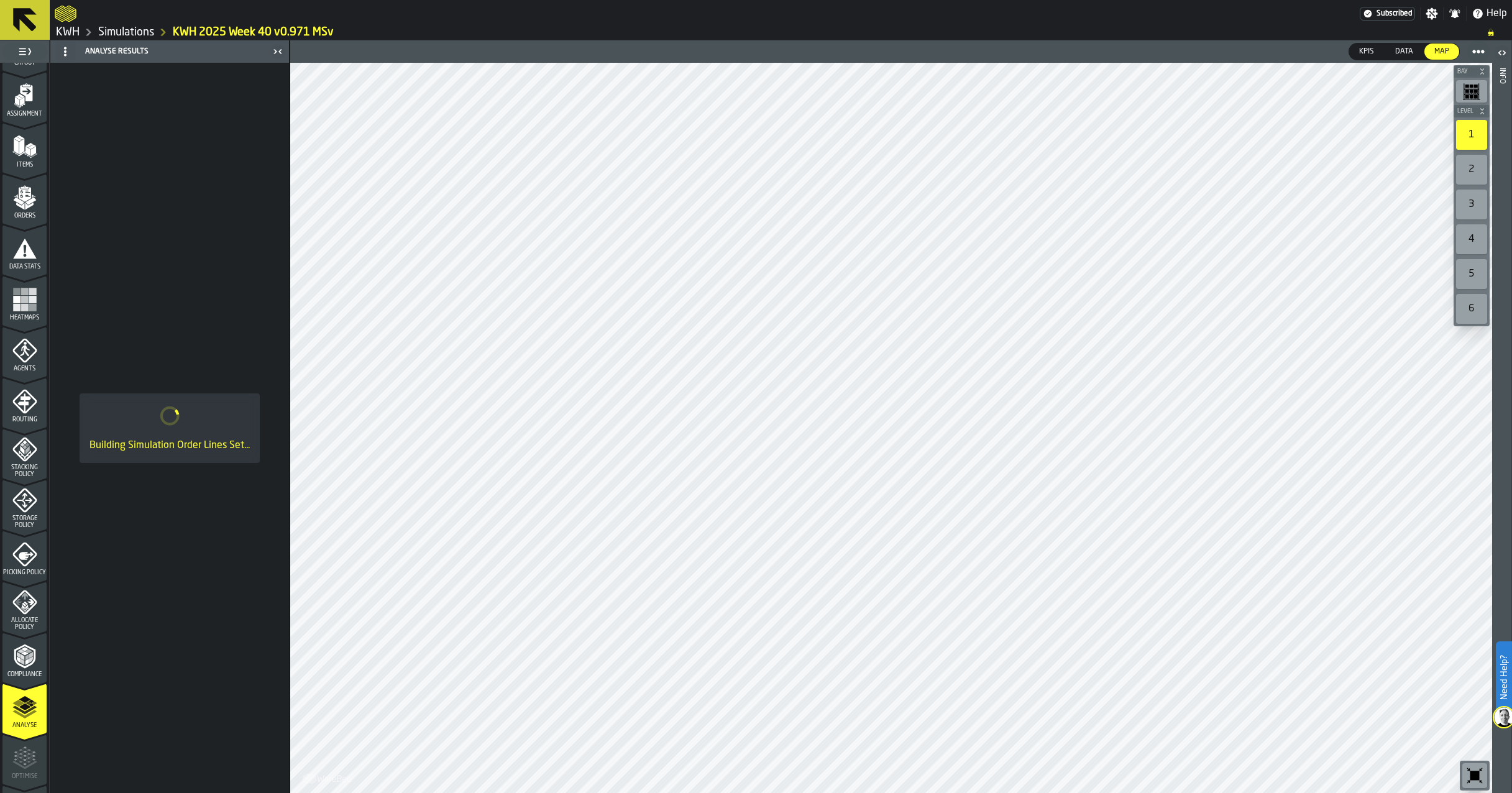
scroll to position [0, 0]
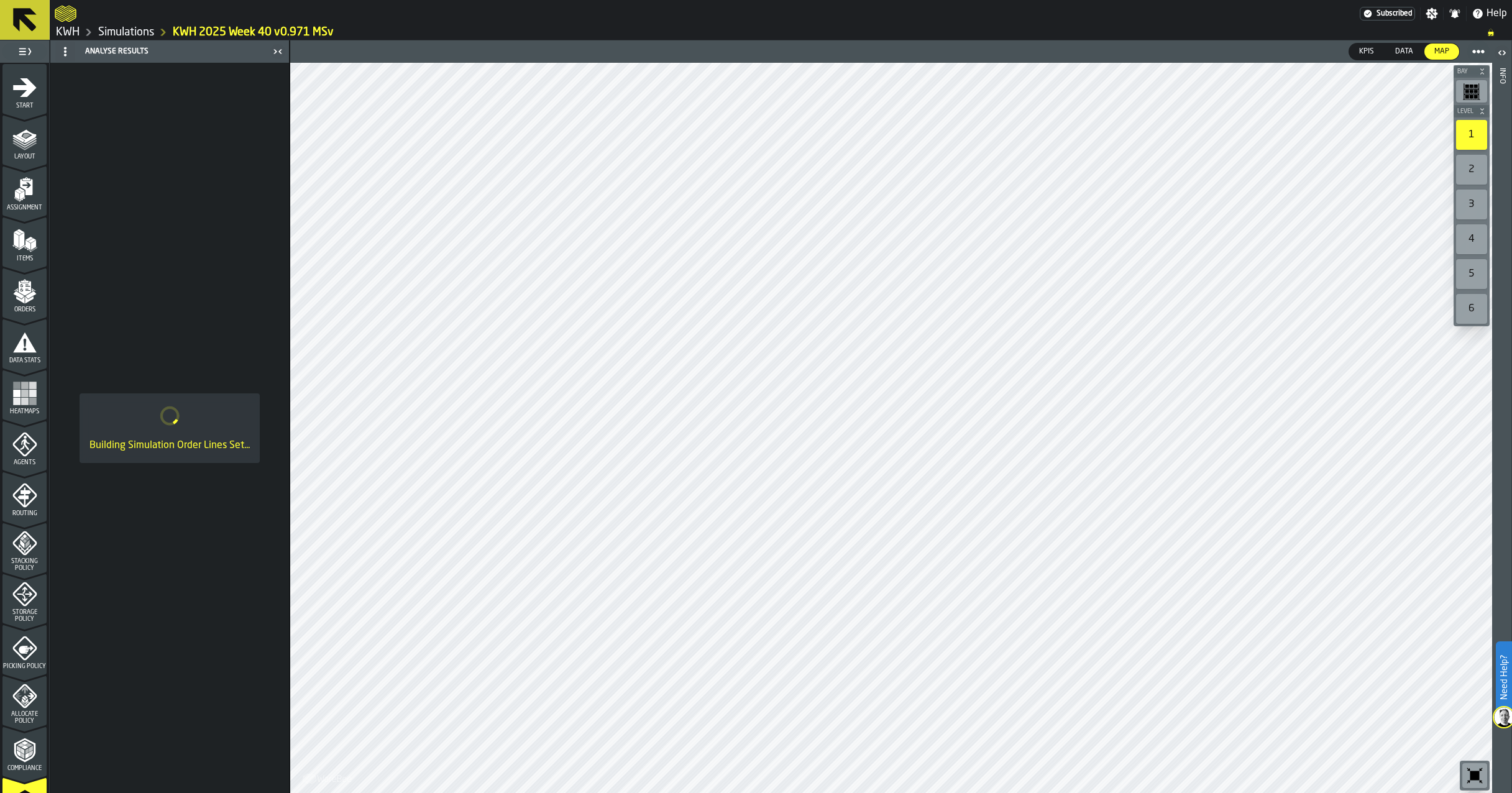
click at [24, 151] on icon "menu Layout" at bounding box center [24, 139] width 25 height 25
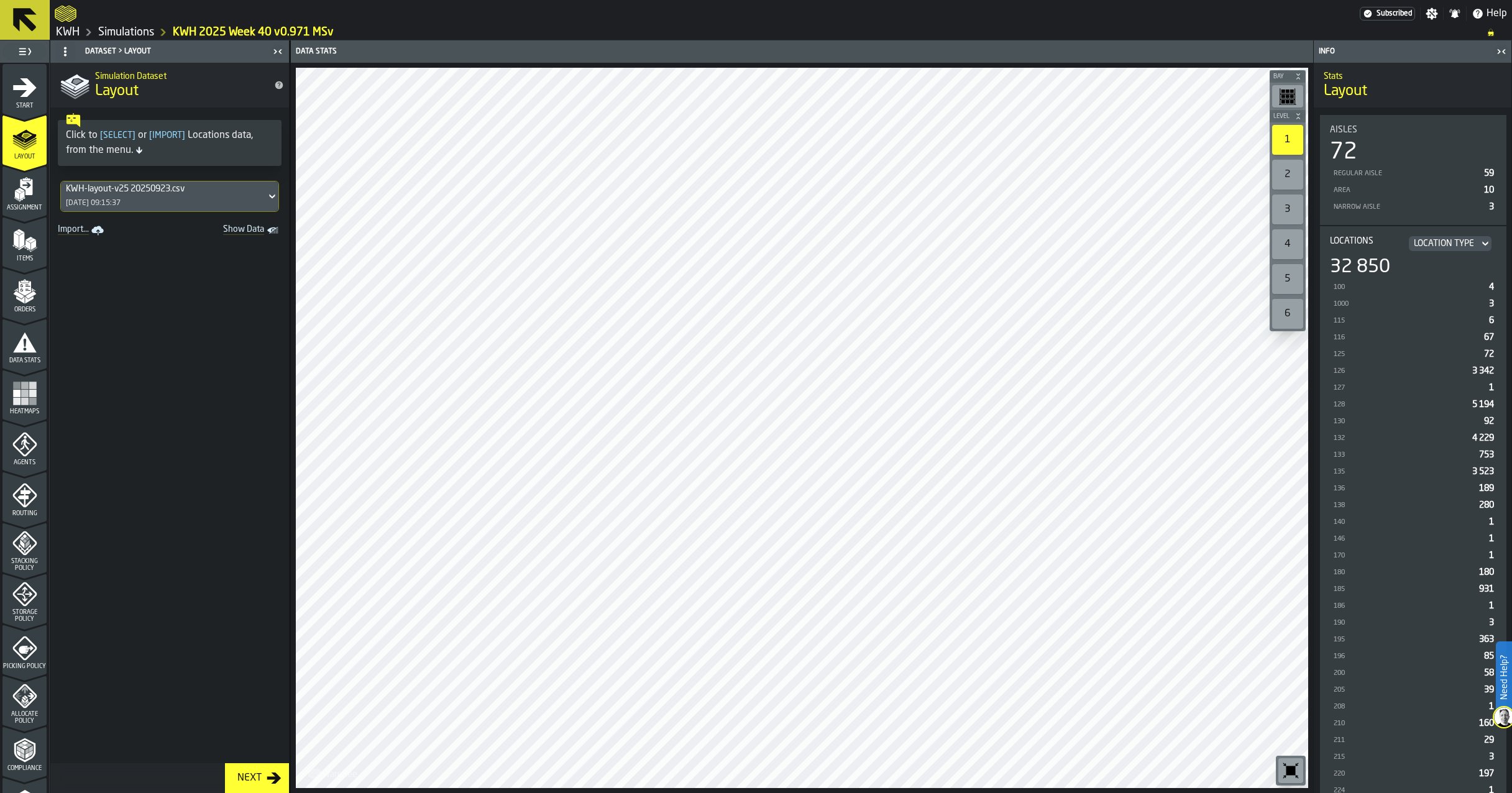
click at [169, 200] on div "KWH-layout-v25 20250923.csv 24/09/2025, 09:15:37" at bounding box center [164, 197] width 205 height 30
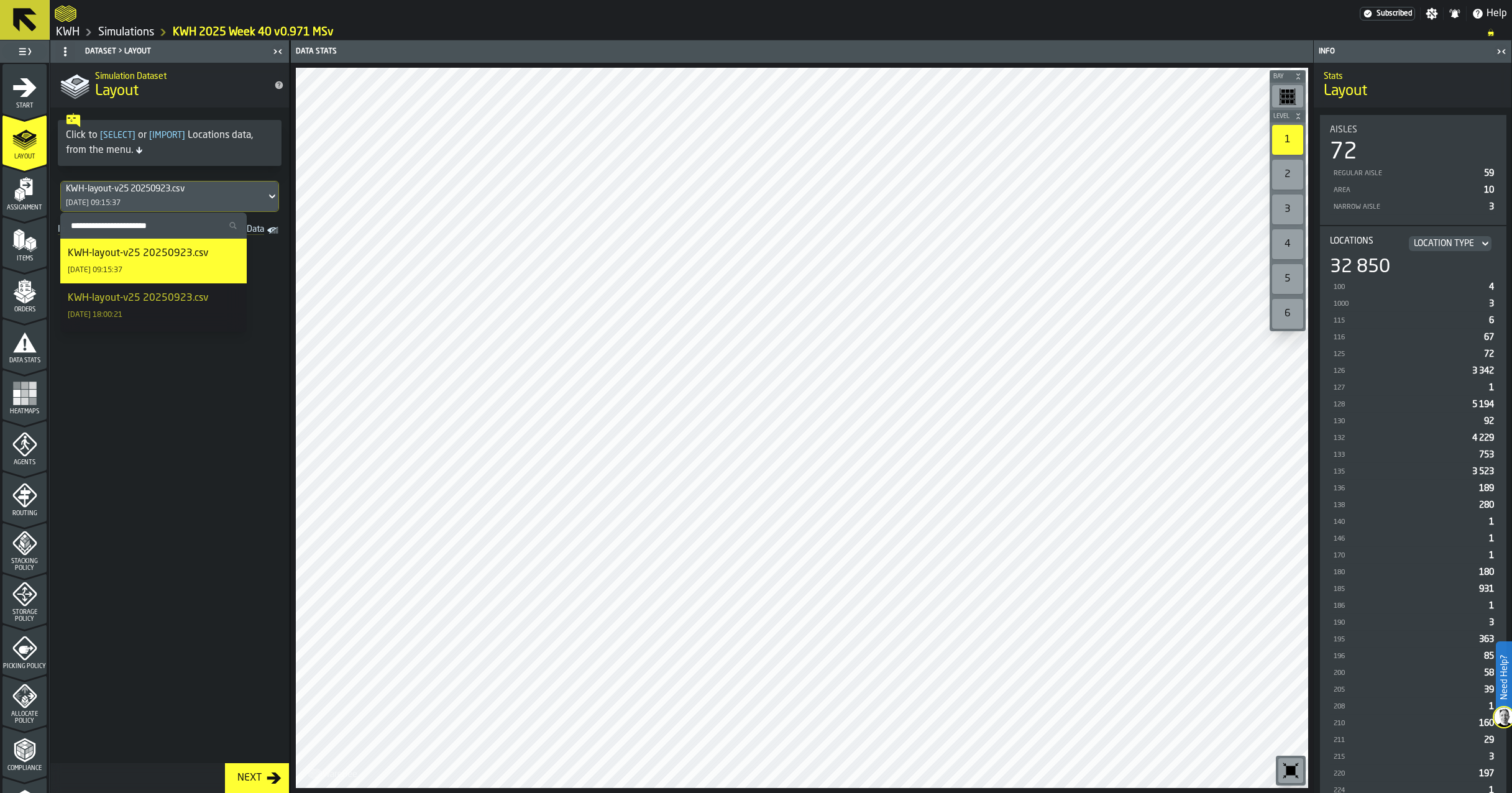
click at [285, 262] on span at bounding box center [169, 501] width 239 height 524
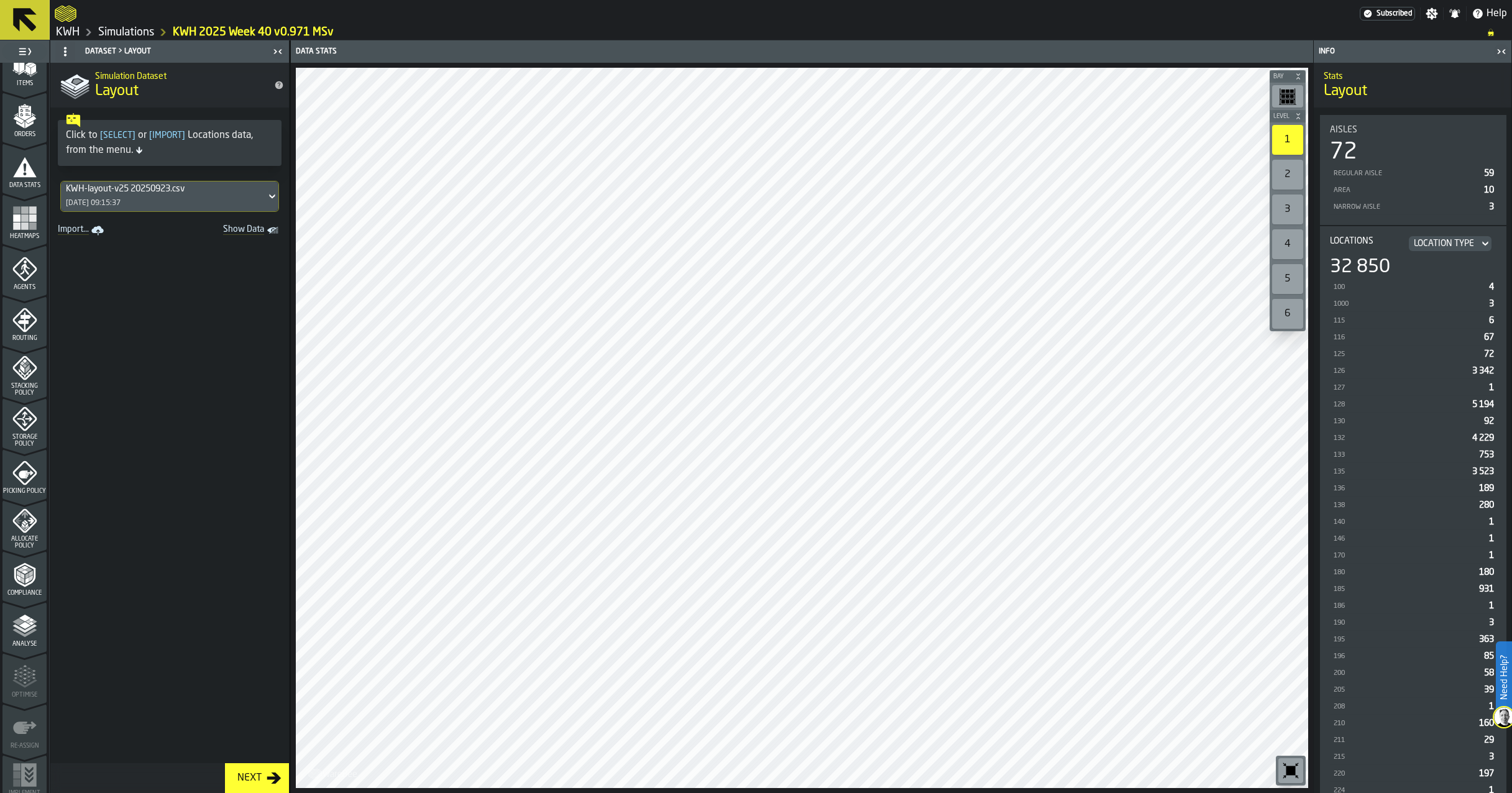
scroll to position [188, 0]
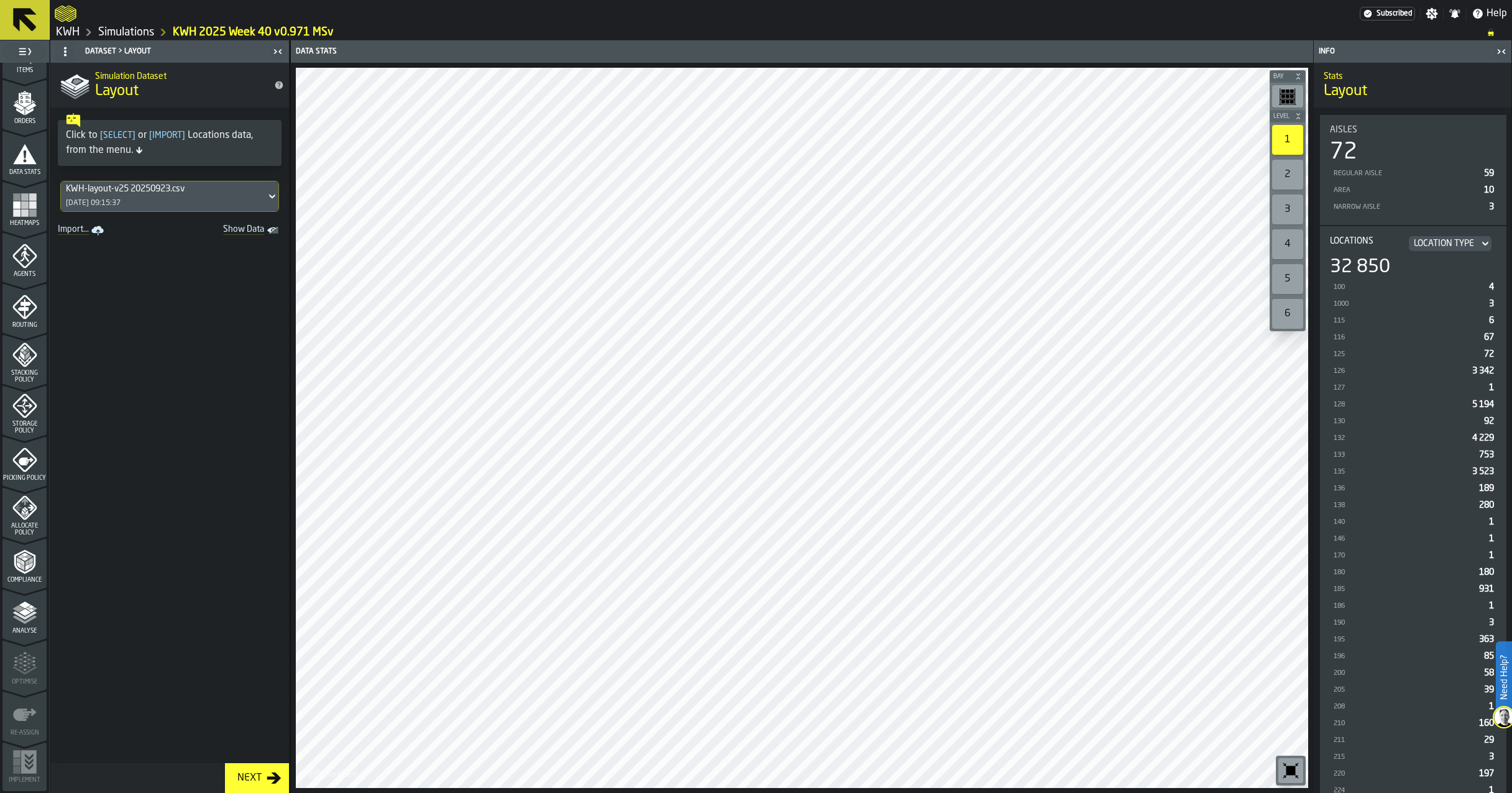
click at [22, 624] on polyline "menu Analyse" at bounding box center [24, 620] width 24 height 9
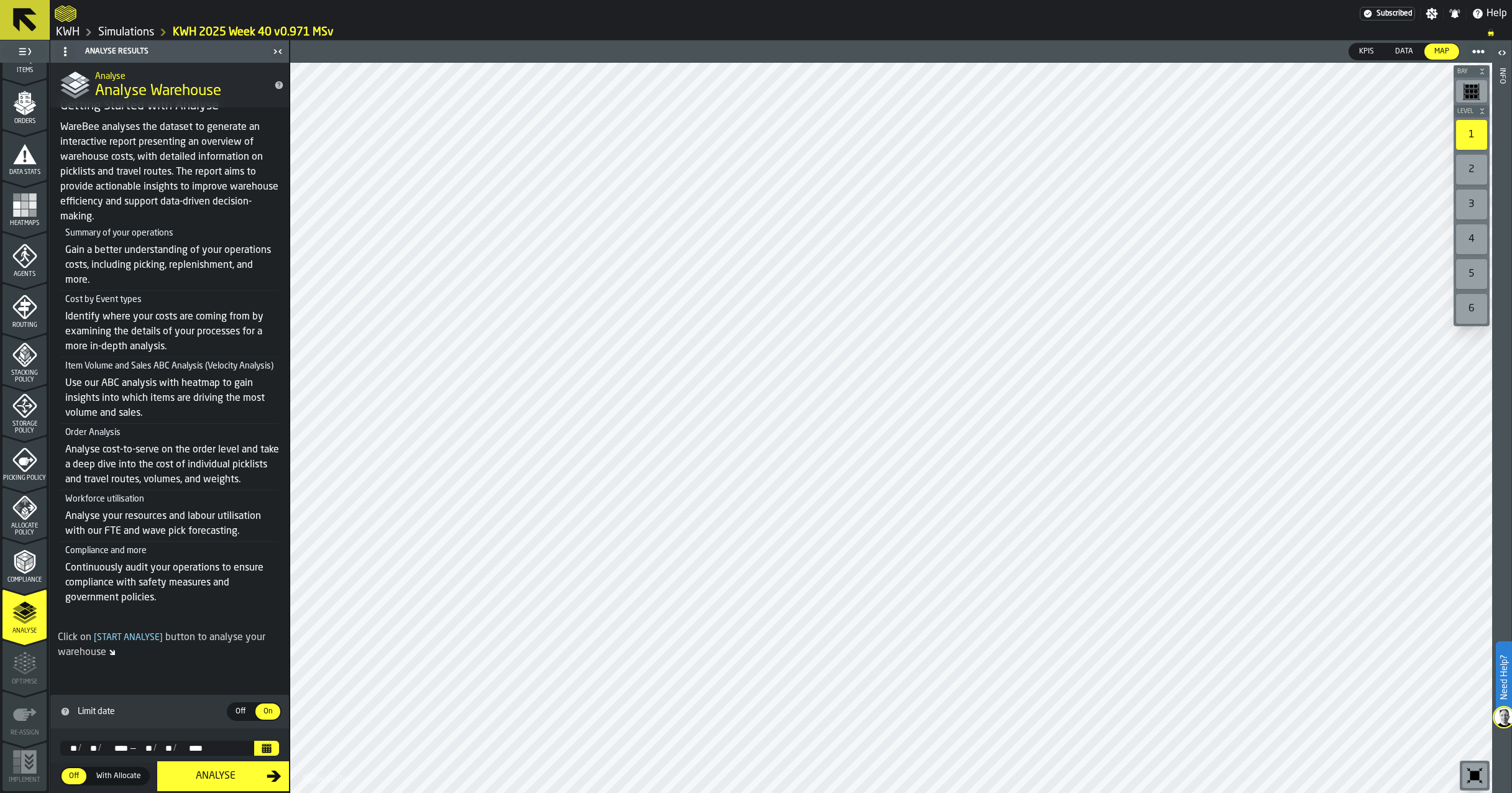
scroll to position [61, 0]
click at [265, 745] on icon "Calendar" at bounding box center [267, 746] width 9 height 2
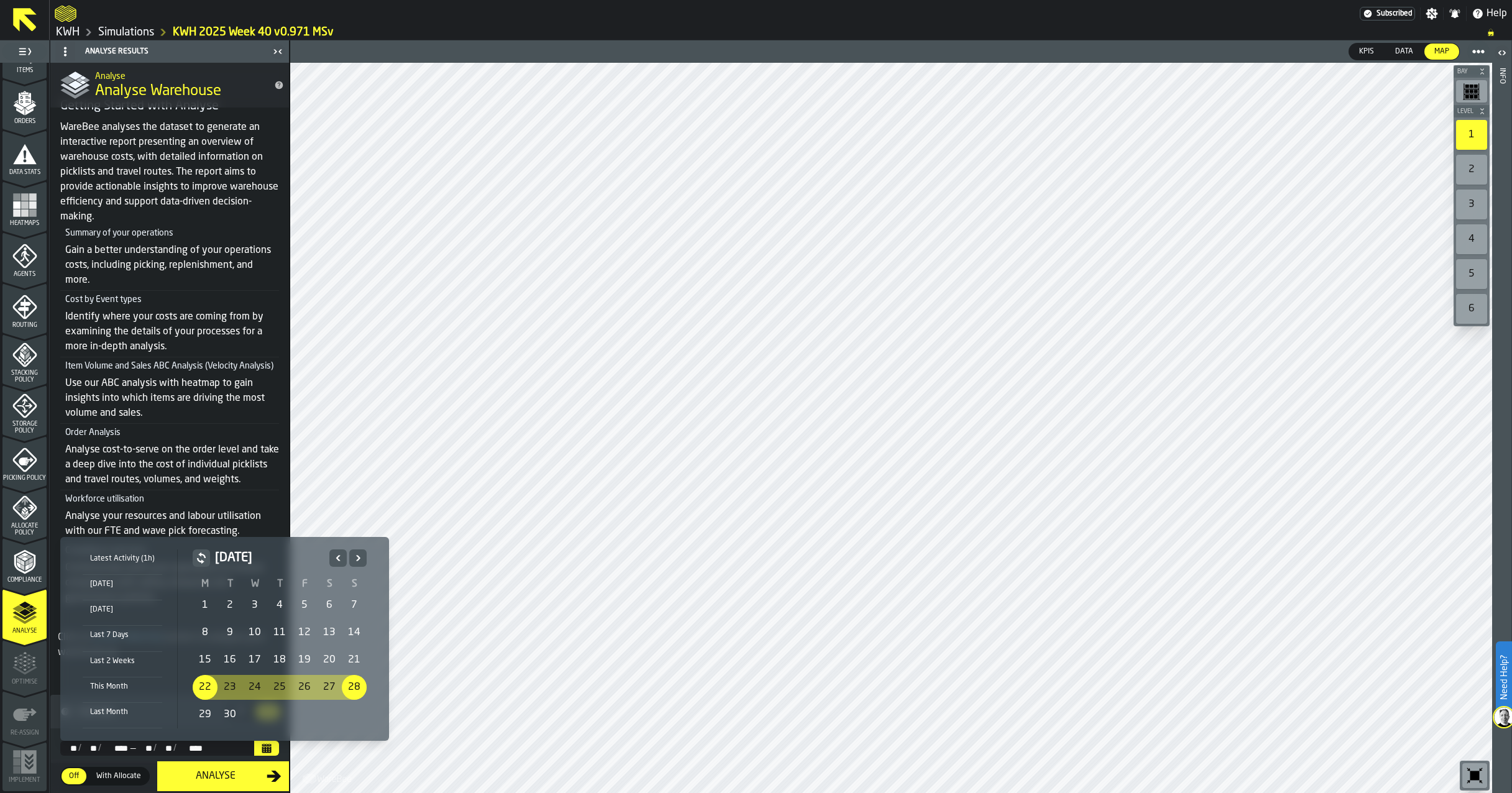
click at [201, 717] on div "29" at bounding box center [205, 715] width 25 height 25
click at [355, 558] on icon "Next" at bounding box center [357, 558] width 12 height 15
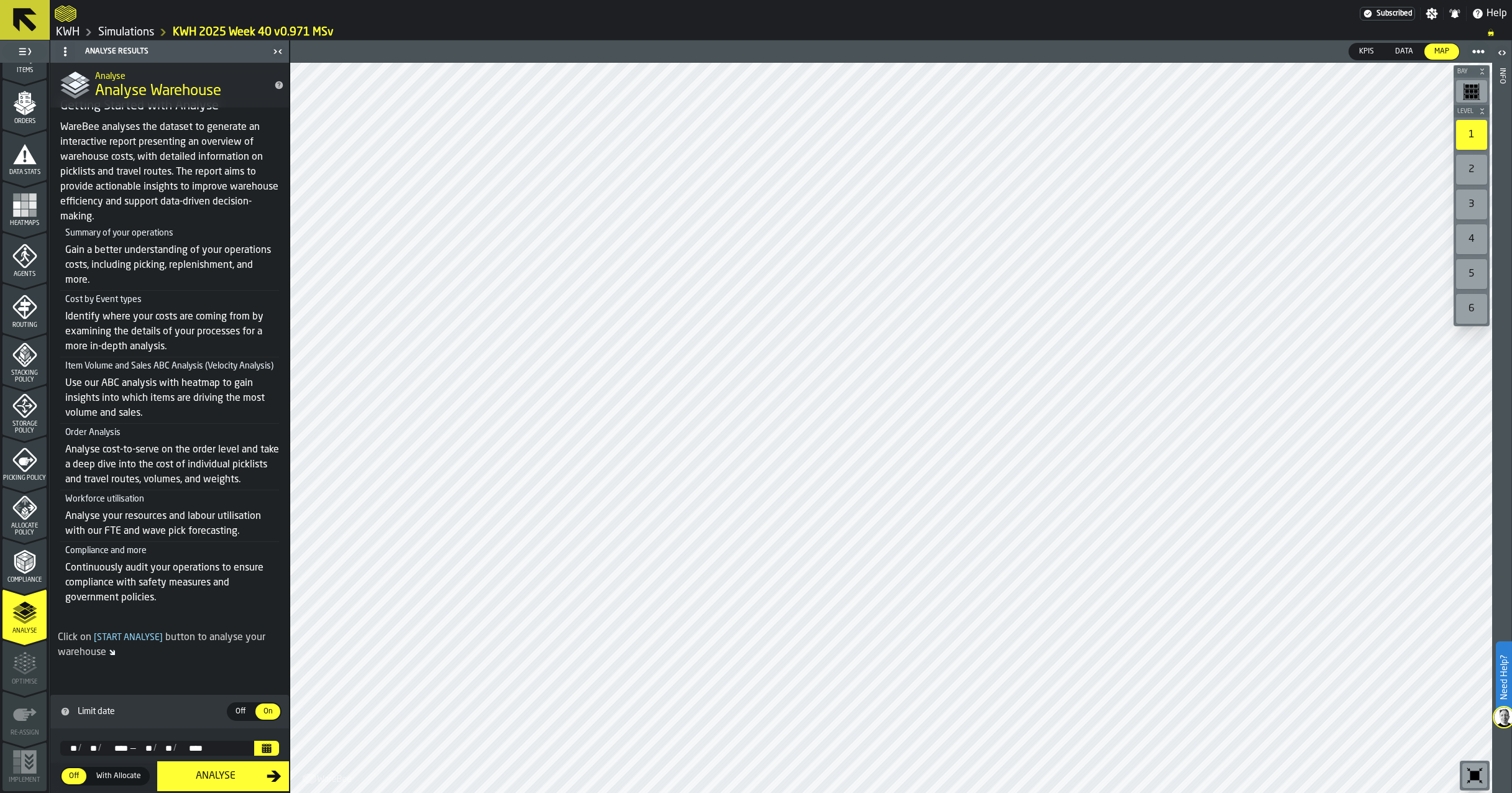
click at [207, 778] on div "Analyse" at bounding box center [216, 776] width 102 height 15
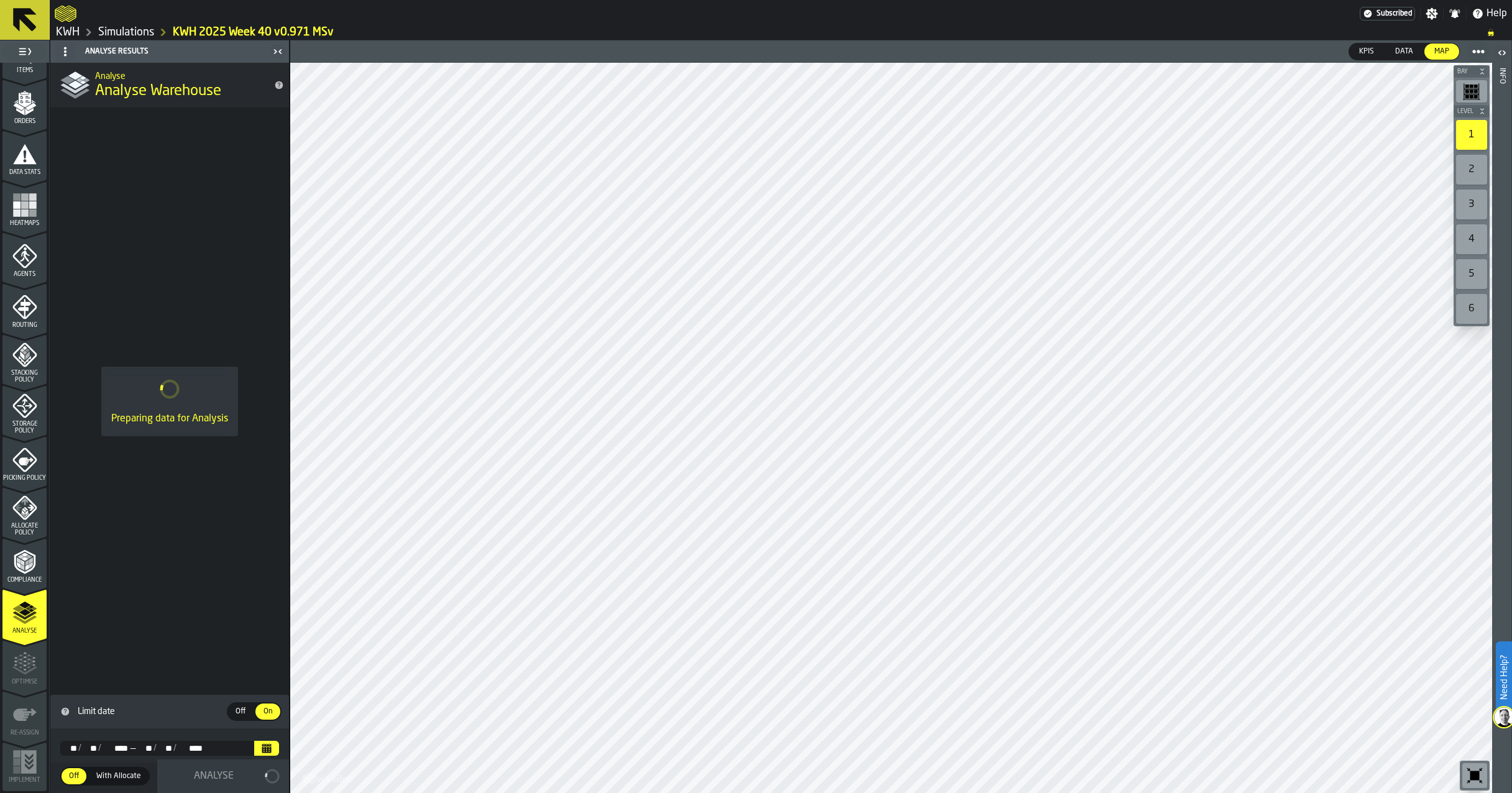
scroll to position [0, 0]
drag, startPoint x: 133, startPoint y: 29, endPoint x: 143, endPoint y: 32, distance: 10.4
click at [133, 29] on link "Simulations" at bounding box center [126, 32] width 56 height 14
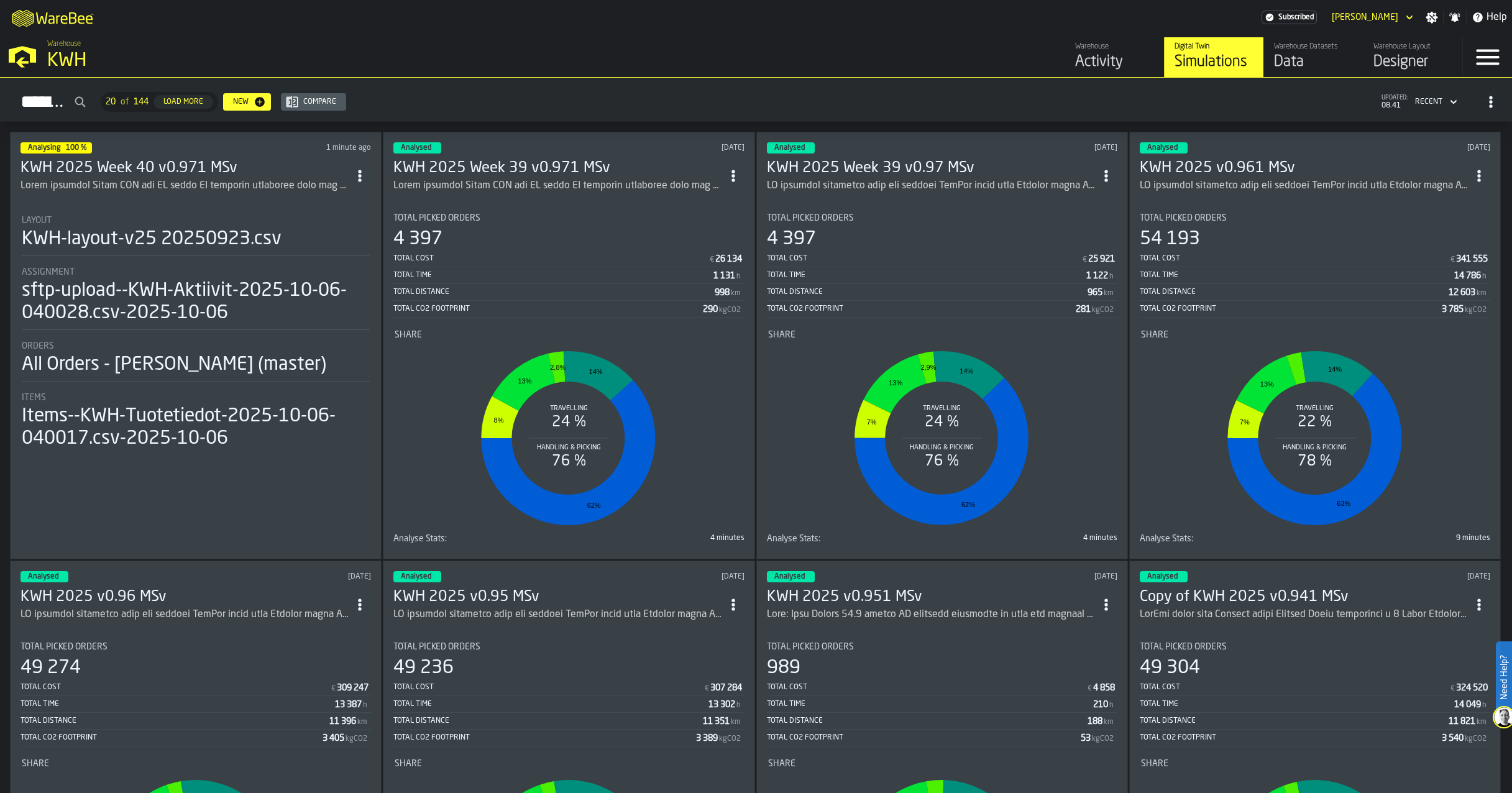
click at [200, 169] on h3 "KWH 2025 Week 40 v0.971 MSv" at bounding box center [184, 169] width 328 height 20
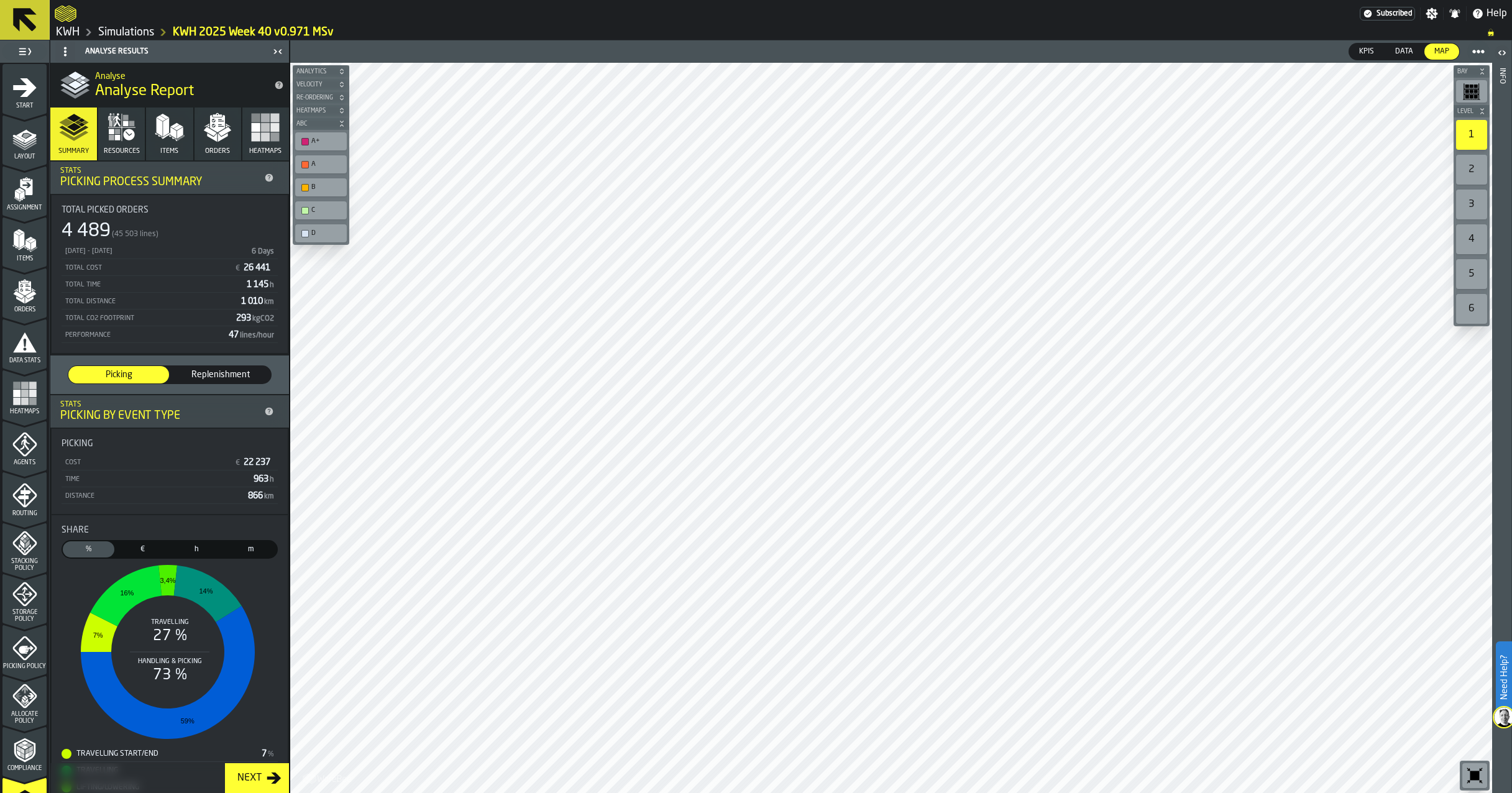
click at [141, 37] on link "Simulations" at bounding box center [126, 32] width 56 height 14
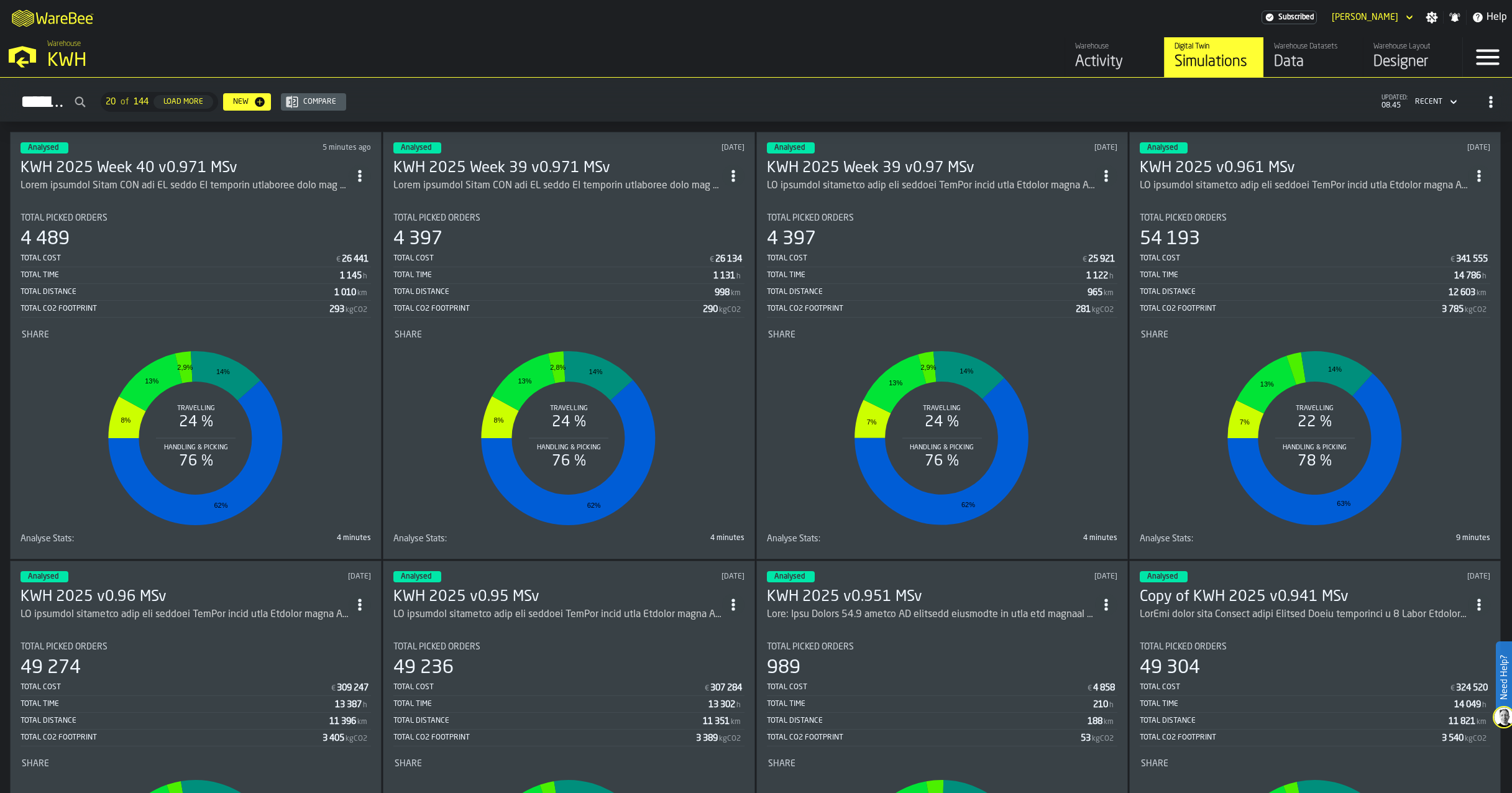
click at [543, 163] on h3 "KWH 2025 Week 39 v0.971 MSv" at bounding box center [557, 169] width 328 height 20
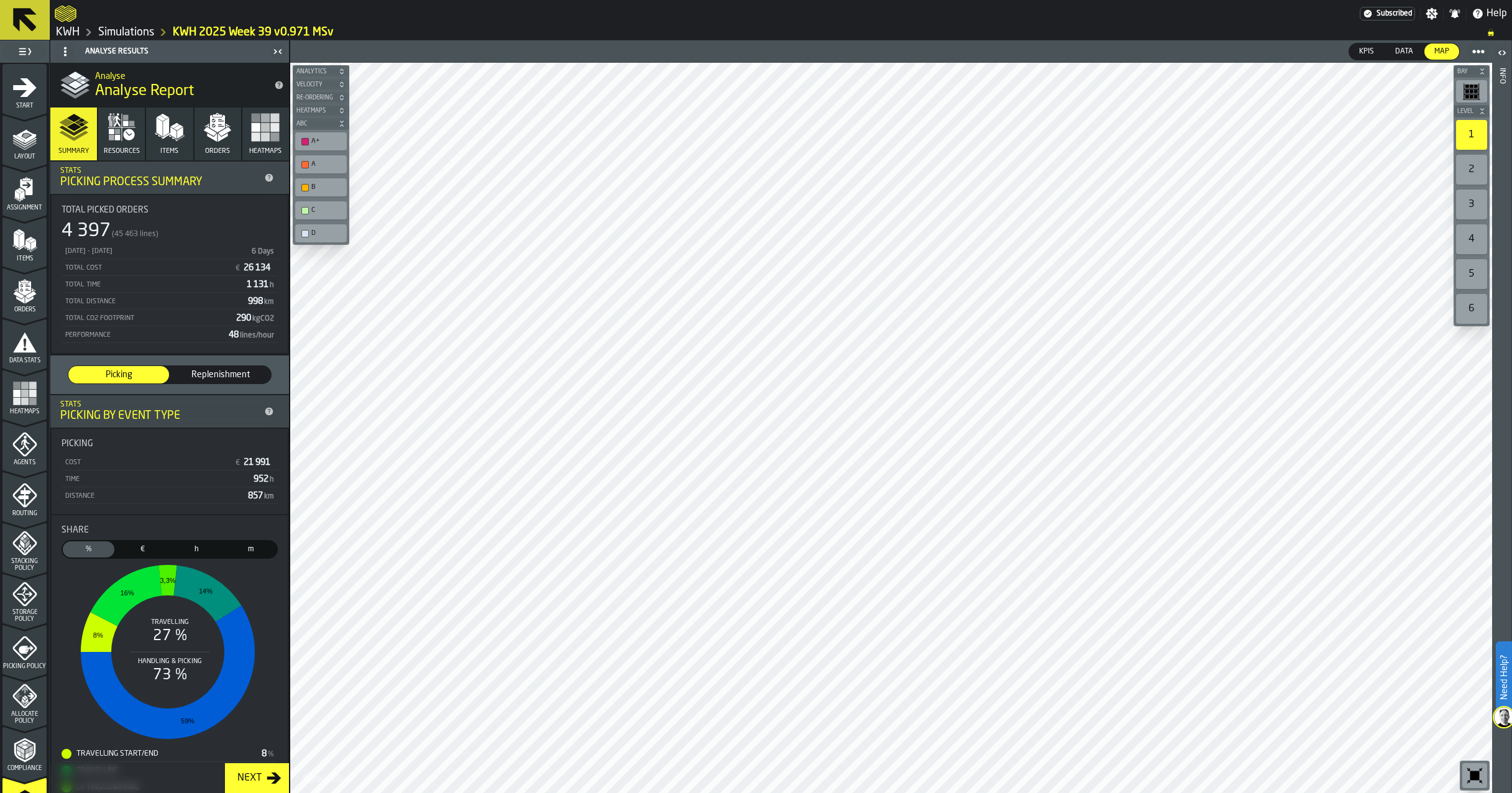
click at [137, 29] on link "Simulations" at bounding box center [126, 32] width 56 height 14
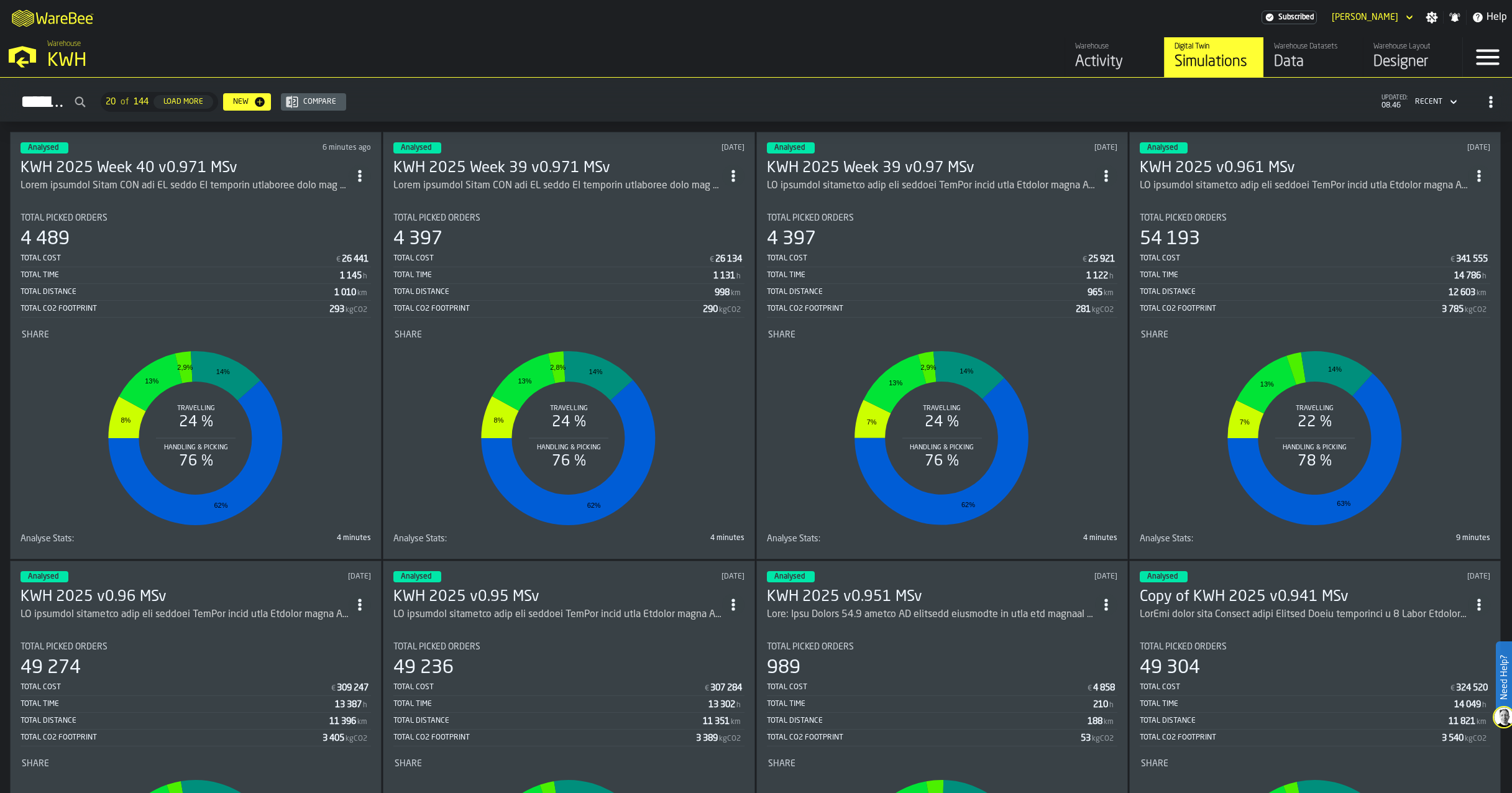
click at [149, 180] on div "ItemListCard-DashboardItemContainer" at bounding box center [184, 186] width 328 height 15
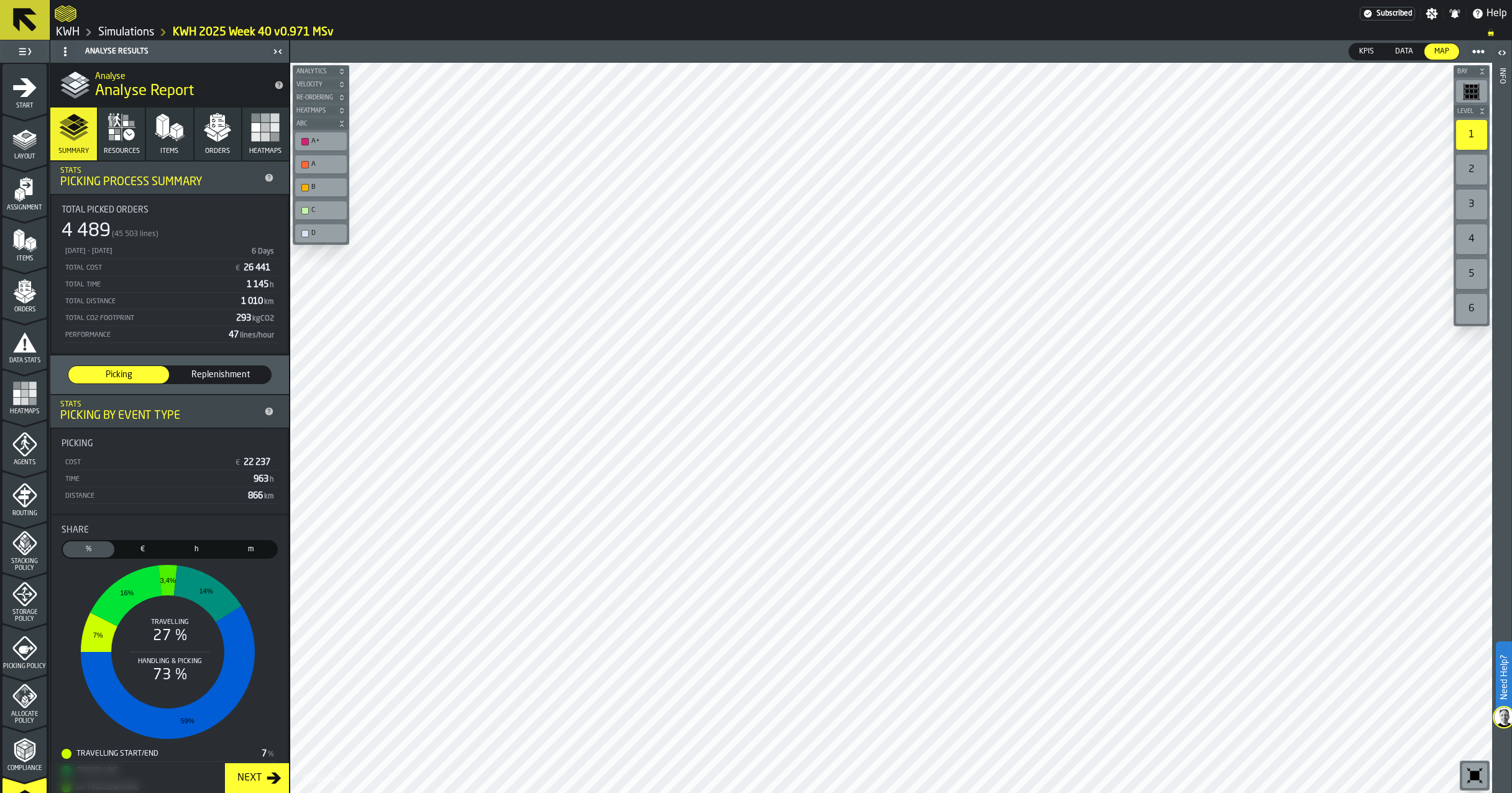
click at [218, 138] on polygon "button" at bounding box center [223, 137] width 10 height 9
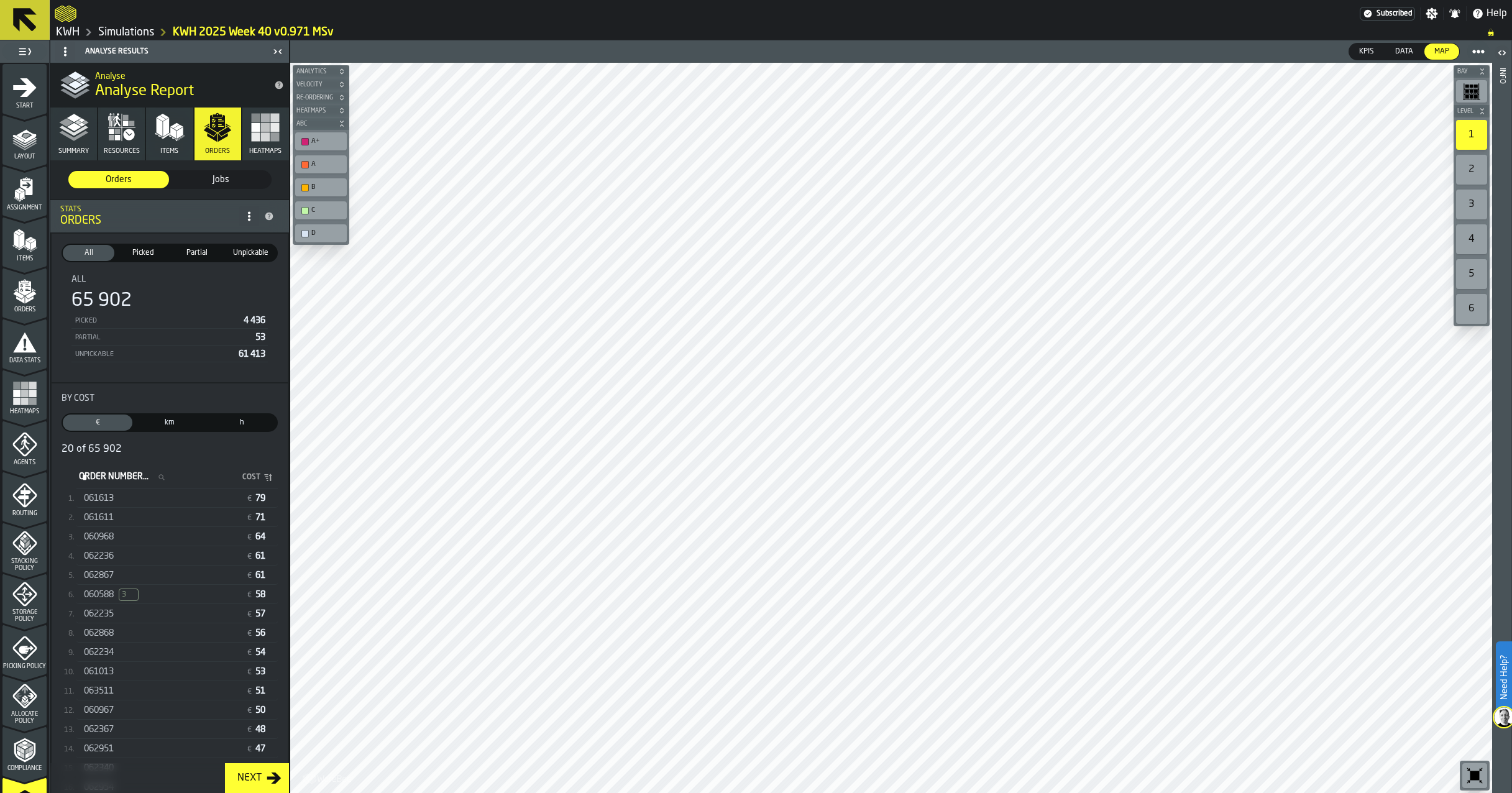
click at [114, 499] on span "061613" at bounding box center [99, 499] width 30 height 10
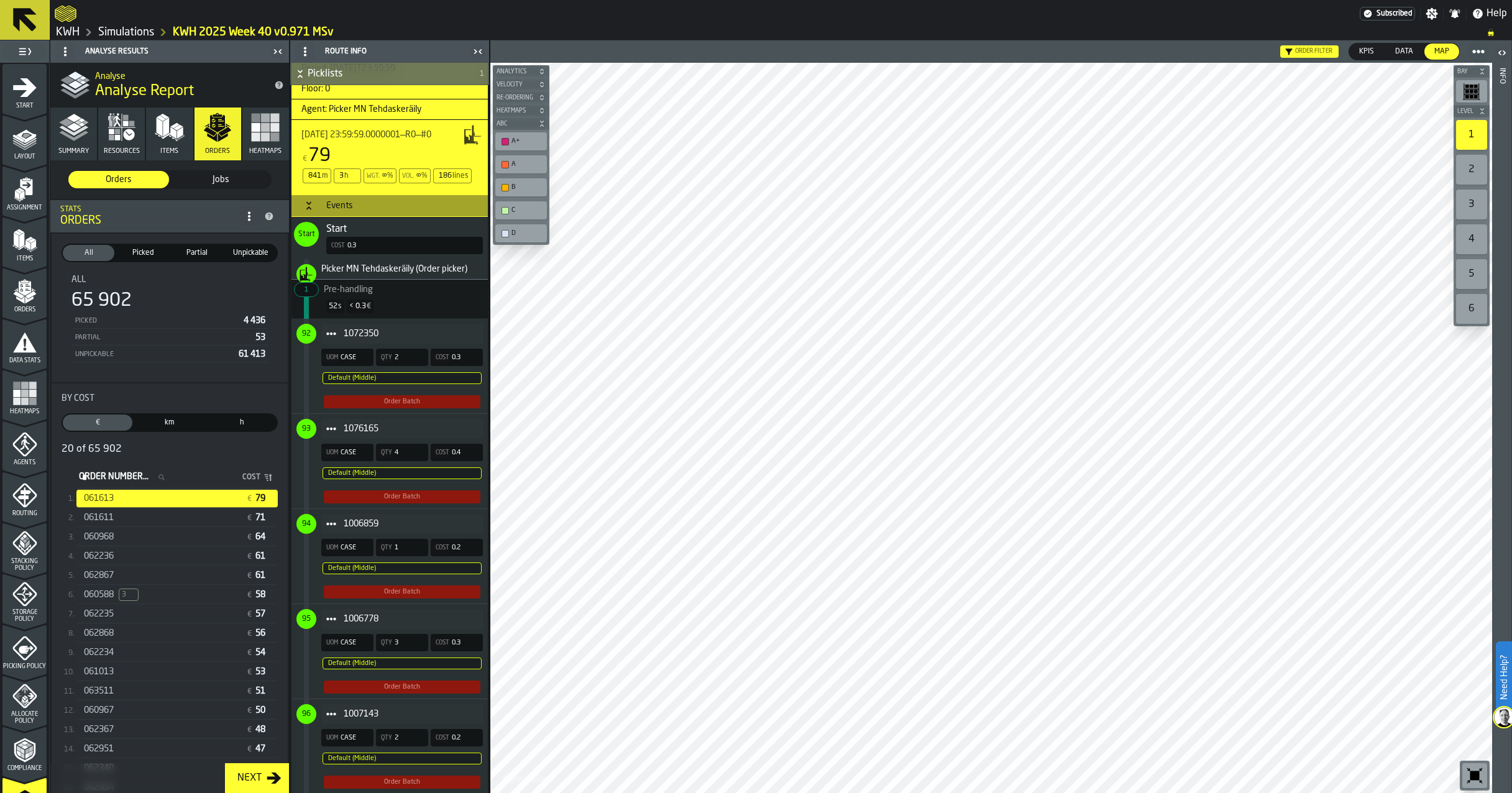
scroll to position [497, 0]
click at [299, 329] on span "92" at bounding box center [306, 335] width 20 height 20
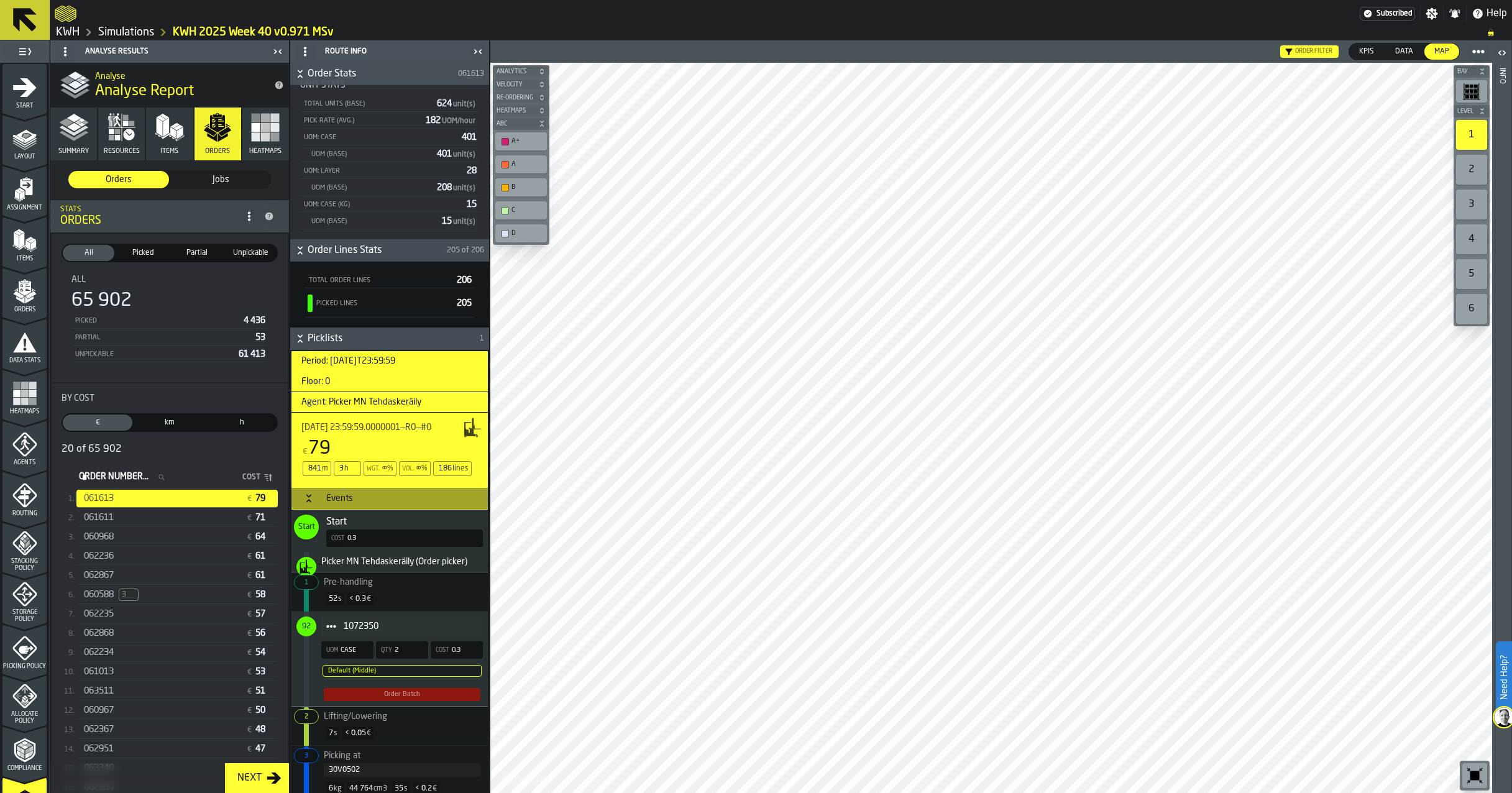
scroll to position [187, 0]
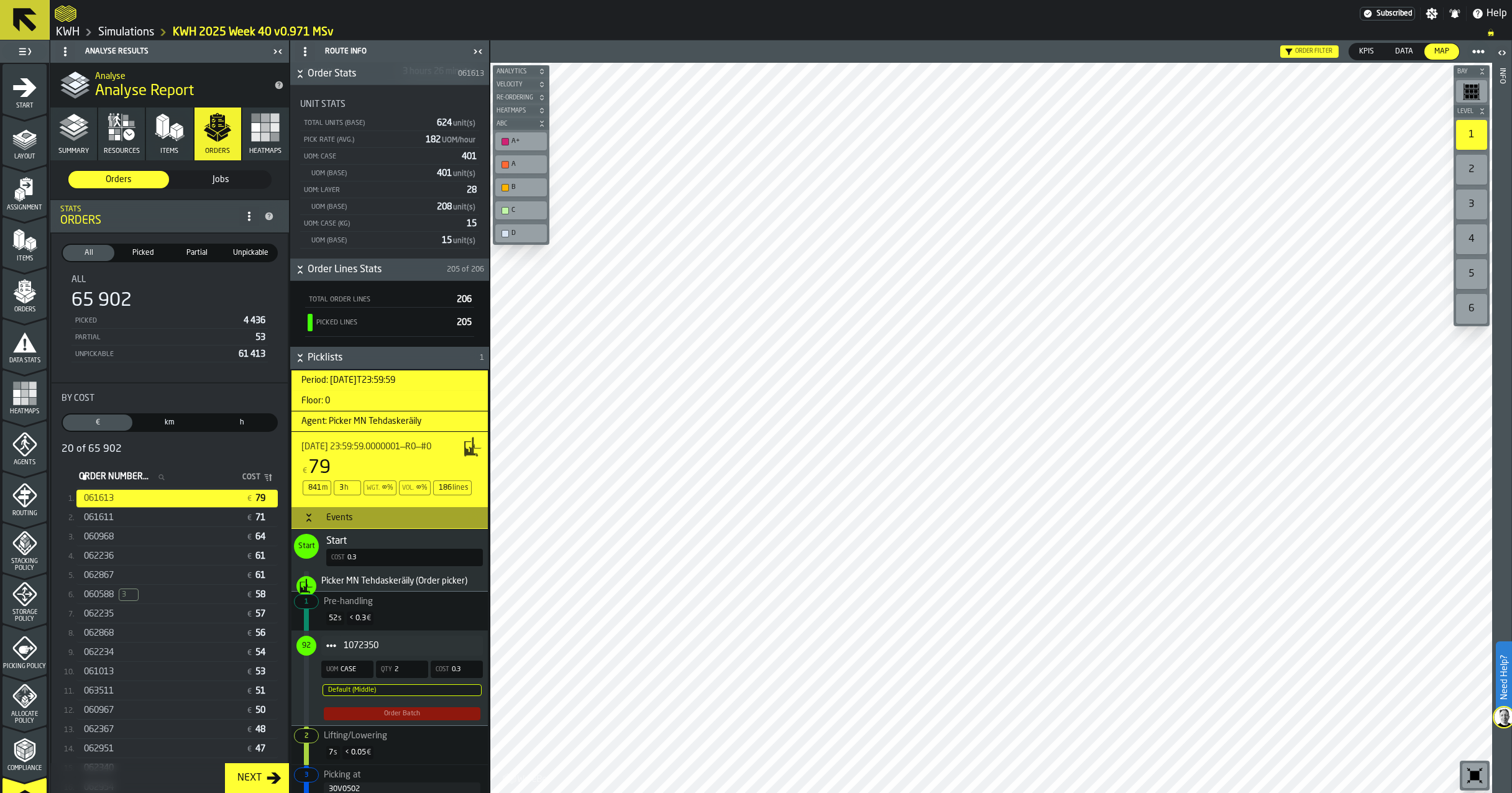
click at [315, 646] on span "92" at bounding box center [306, 646] width 20 height 20
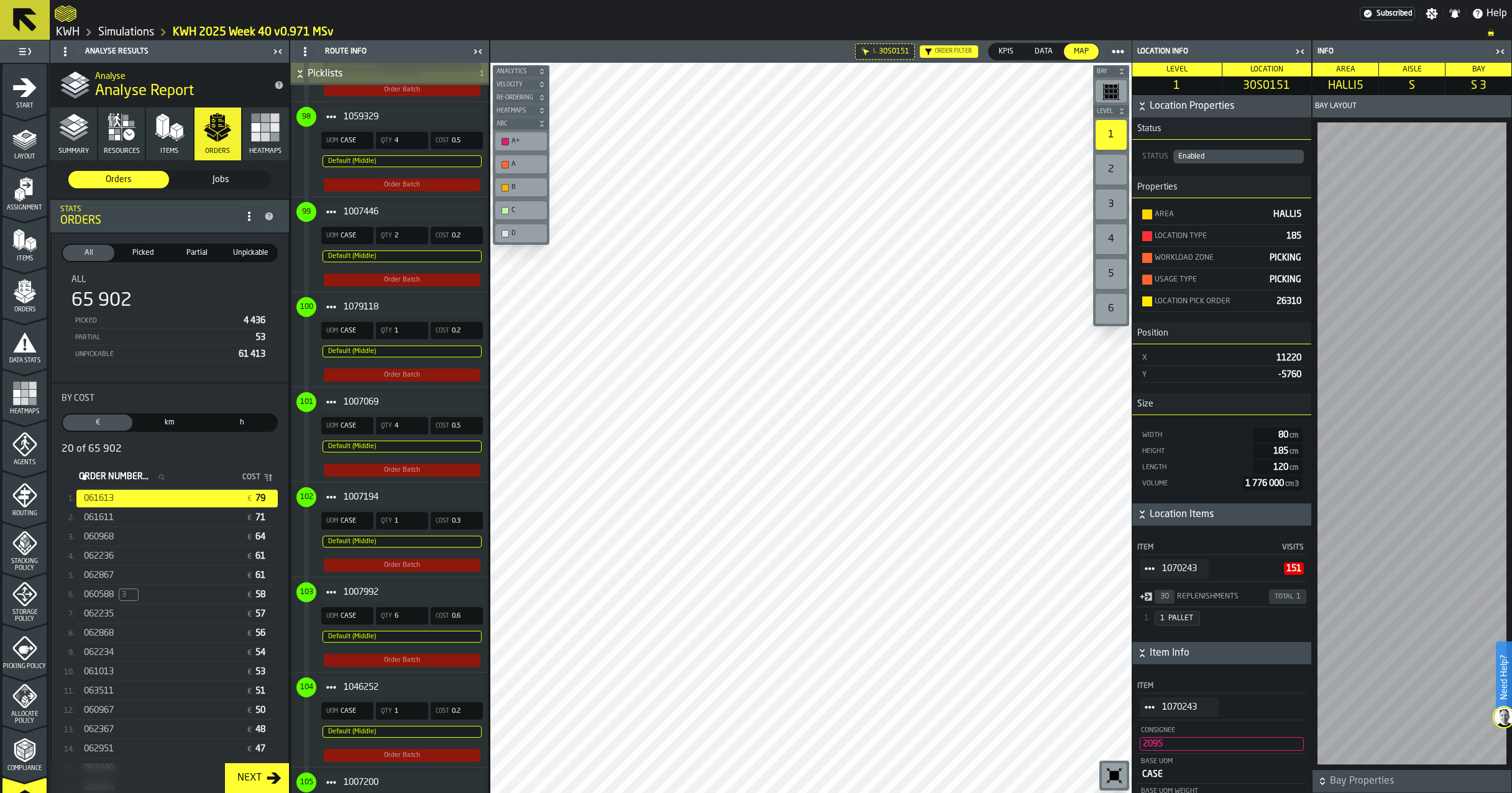
scroll to position [1119, 0]
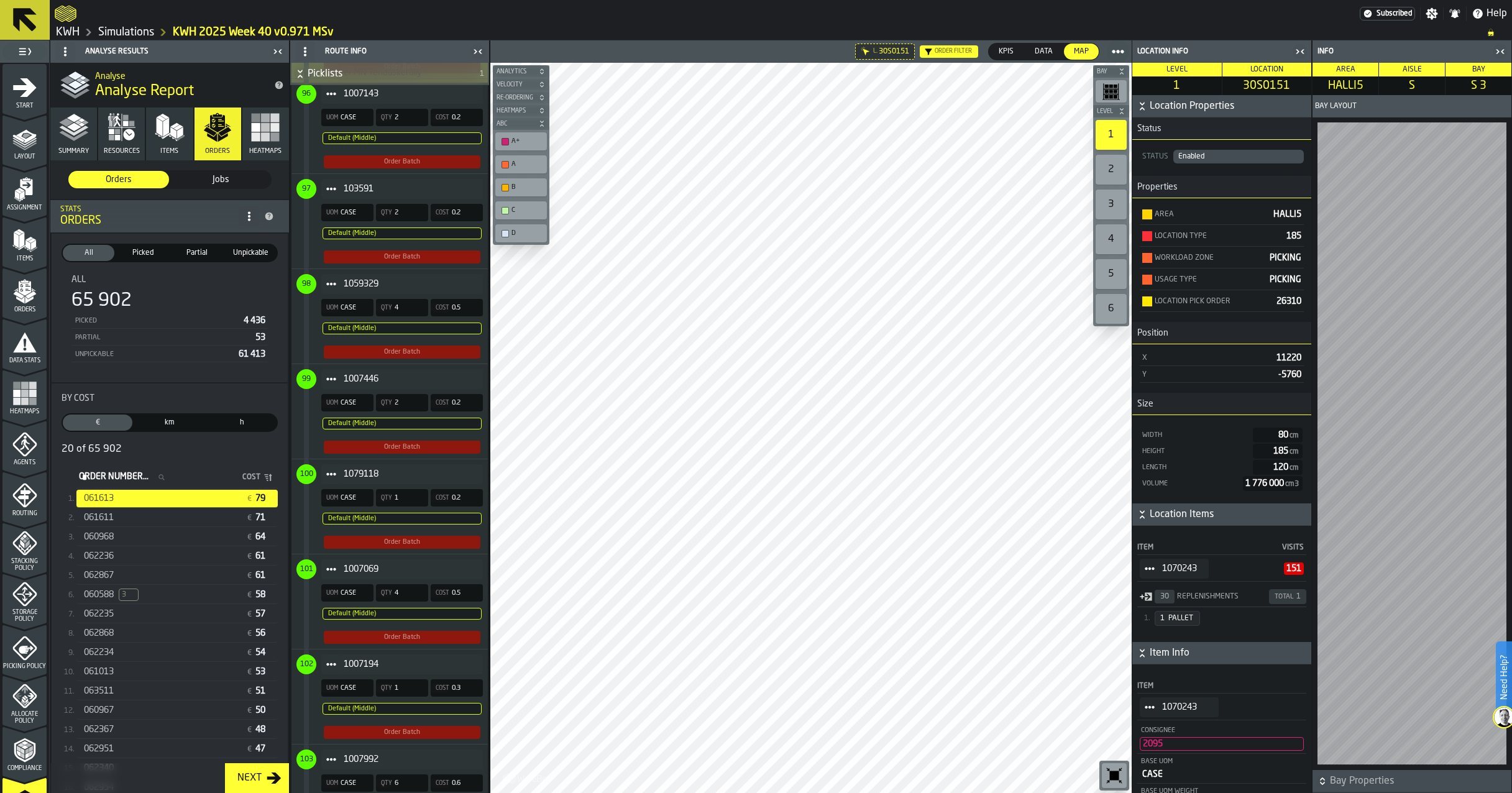
click at [116, 595] on div "060588 3" at bounding box center [162, 594] width 157 height 12
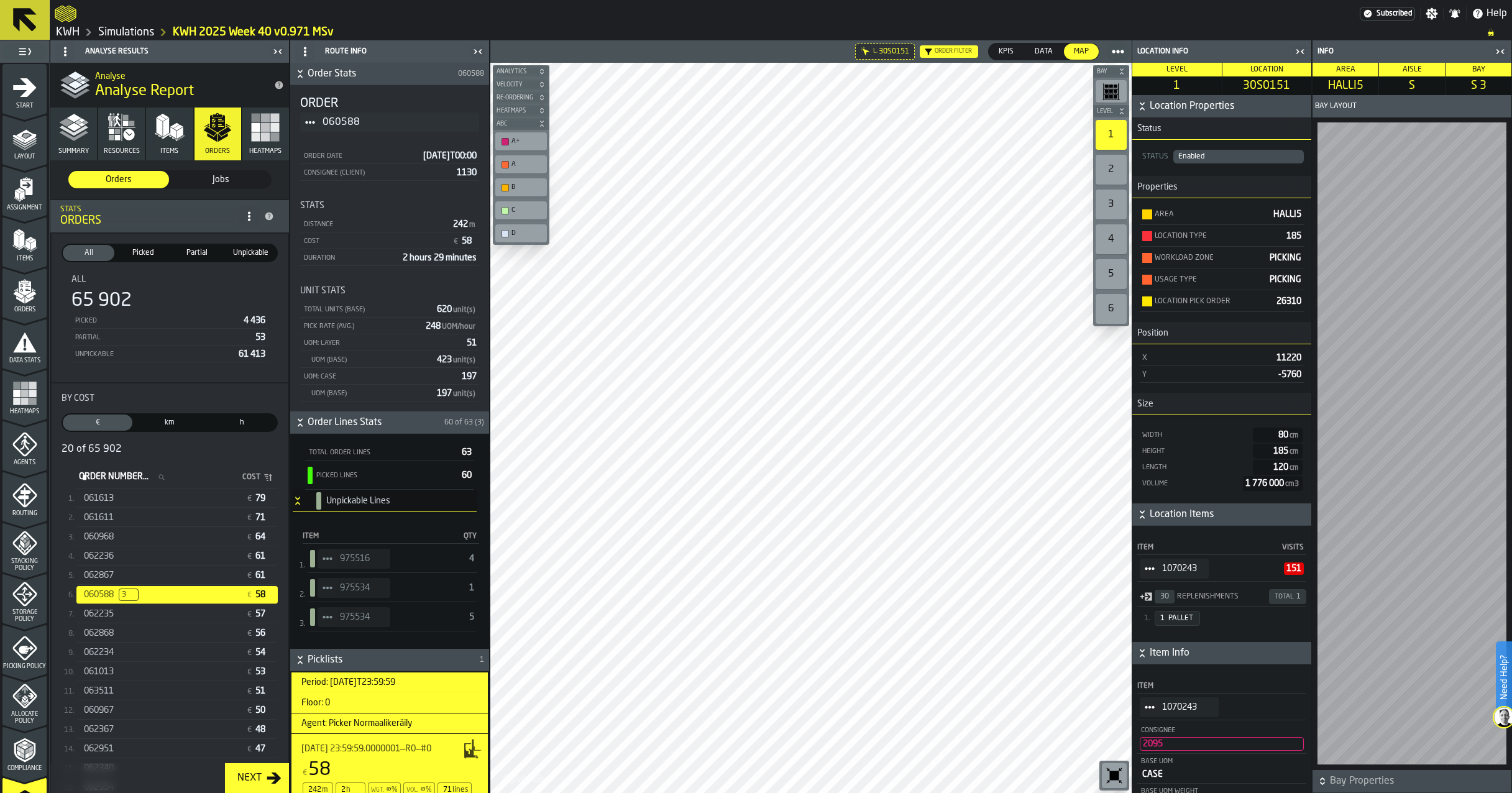
click at [330, 563] on icon "StatList-item-975516" at bounding box center [328, 559] width 10 height 10
click at [341, 622] on li "Show Items" at bounding box center [362, 627] width 89 height 23
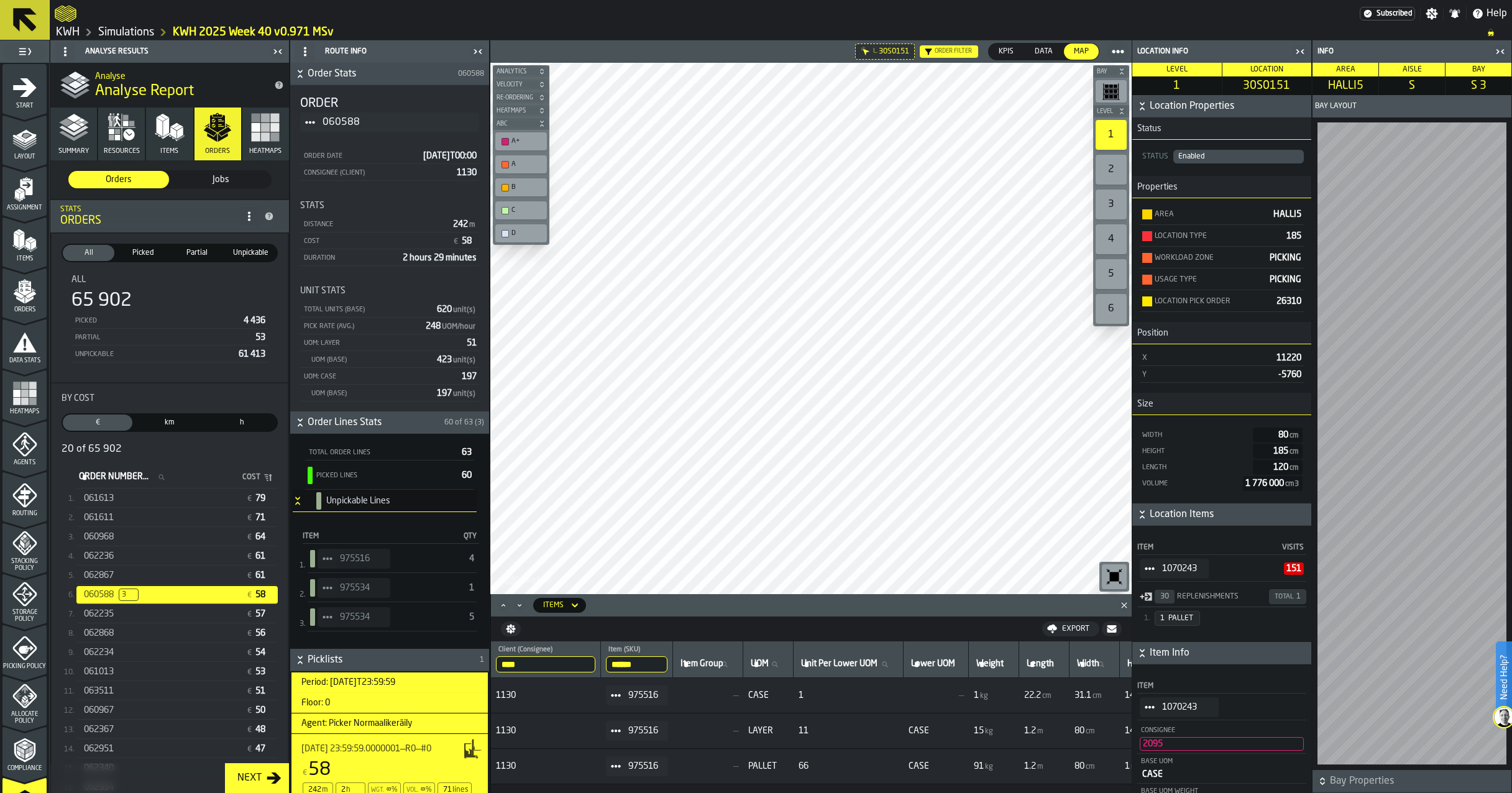
click at [330, 564] on span "StatList-item-975516" at bounding box center [328, 559] width 20 height 20
click at [354, 589] on li "Show Assignment" at bounding box center [362, 581] width 89 height 23
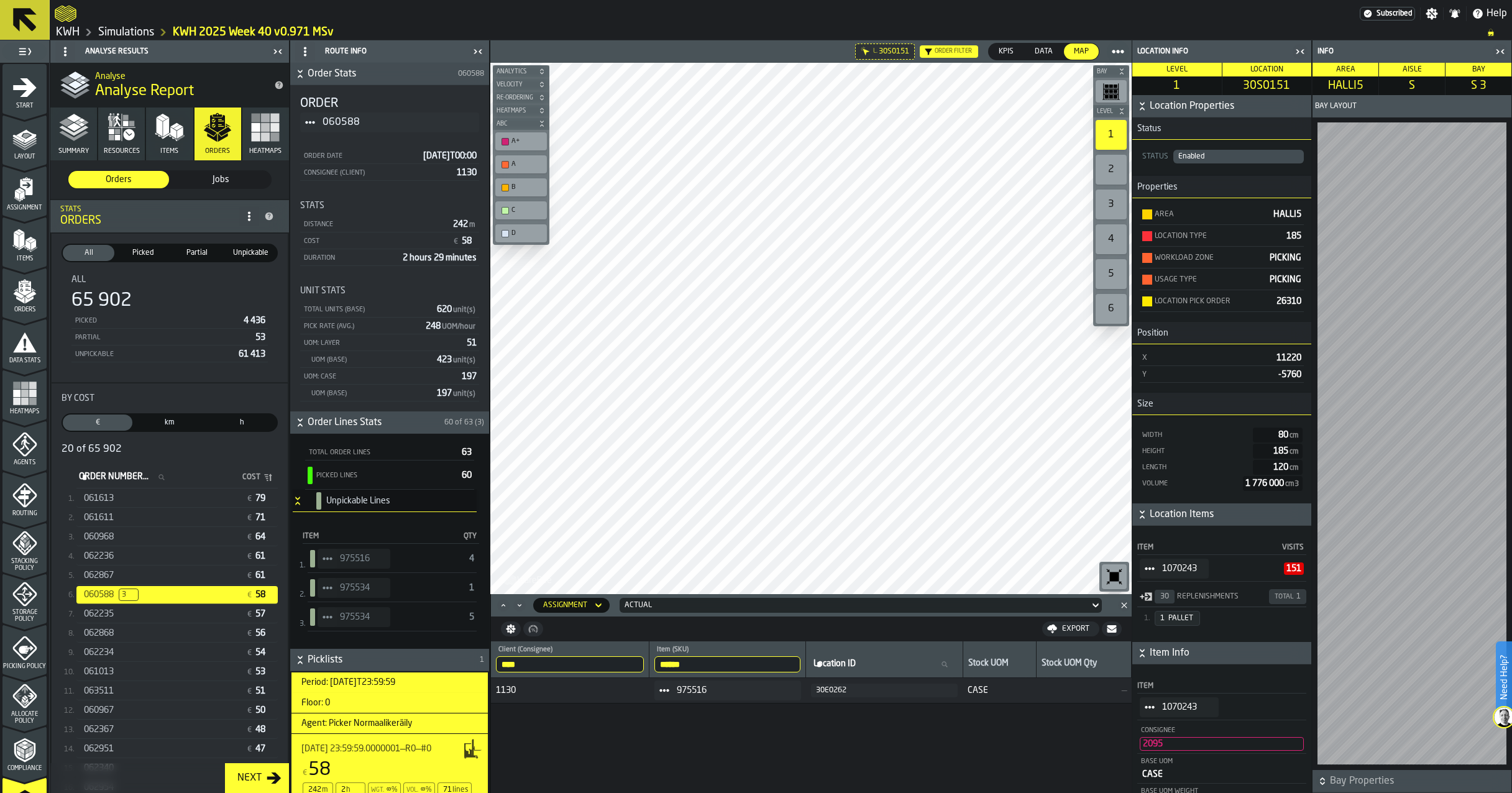
click at [664, 690] on icon at bounding box center [665, 690] width 10 height 10
click at [19, 190] on polygon "menu Assignment" at bounding box center [21, 190] width 7 height 4
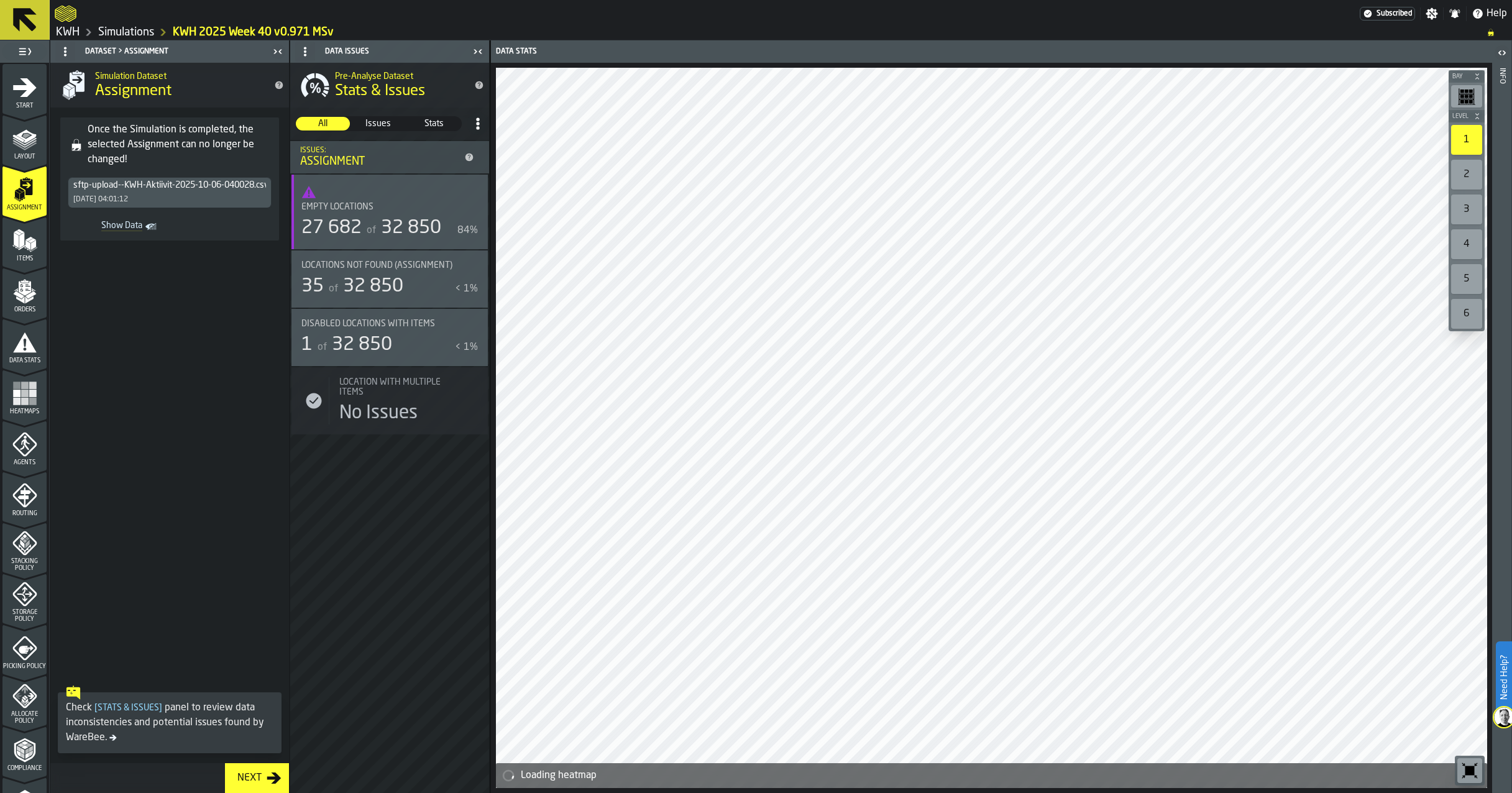
click at [133, 227] on span "Show Data" at bounding box center [107, 226] width 70 height 12
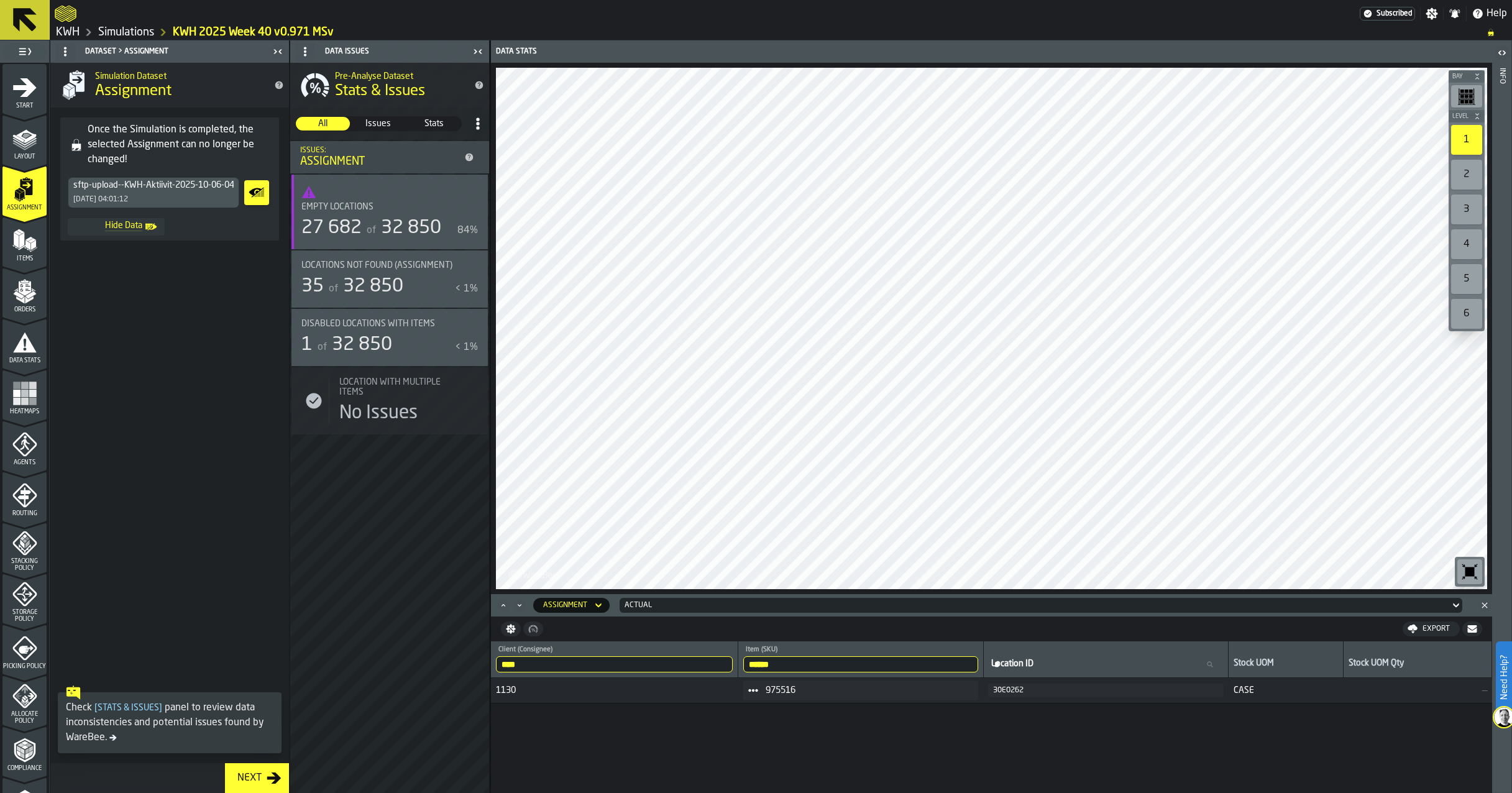
click at [857, 665] on input "******" at bounding box center [860, 665] width 235 height 17
click at [977, 662] on input "******" at bounding box center [860, 665] width 235 height 17
click at [733, 666] on input "****" at bounding box center [614, 665] width 237 height 17
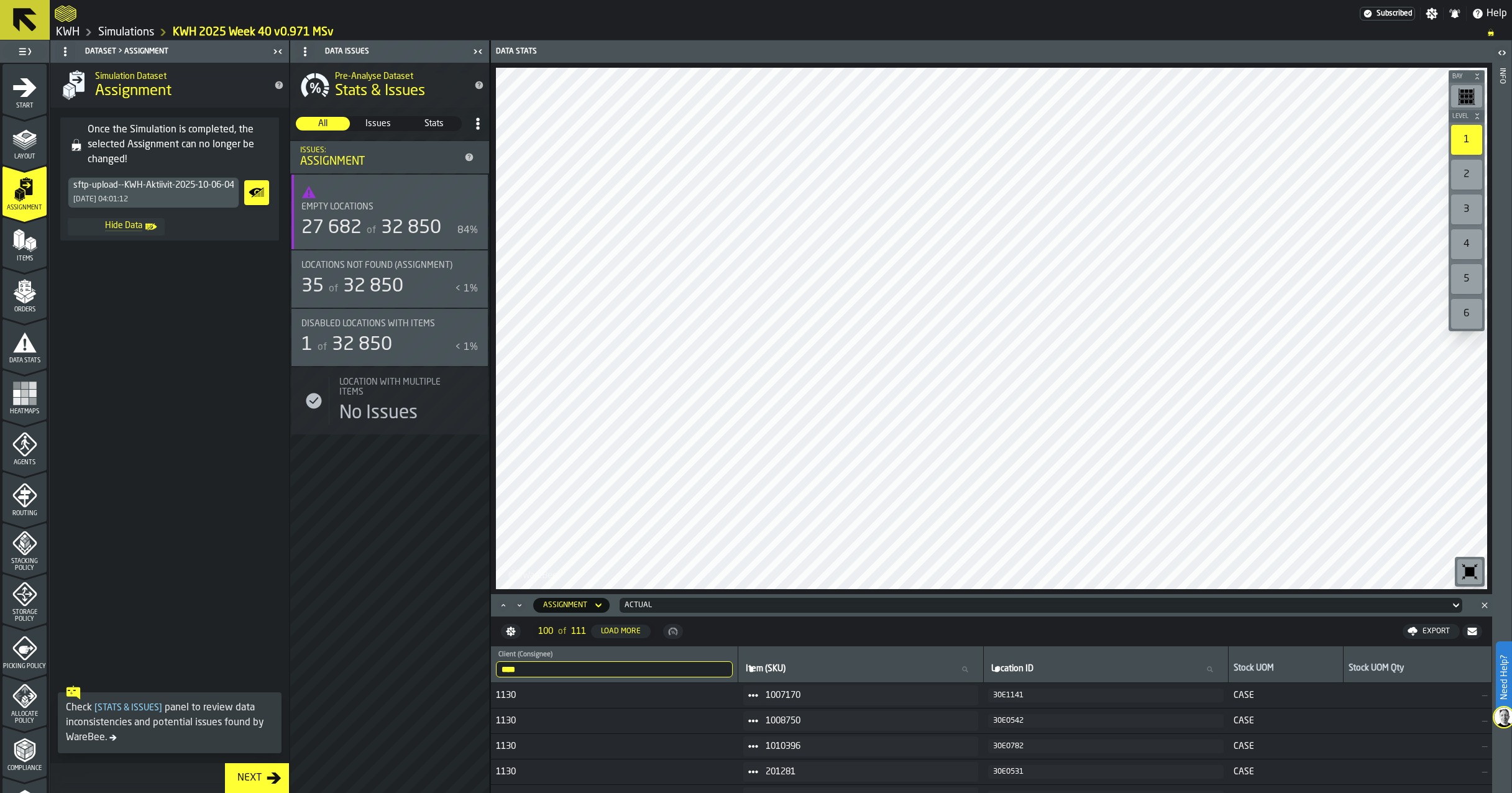
click at [728, 670] on input "****" at bounding box center [614, 670] width 237 height 17
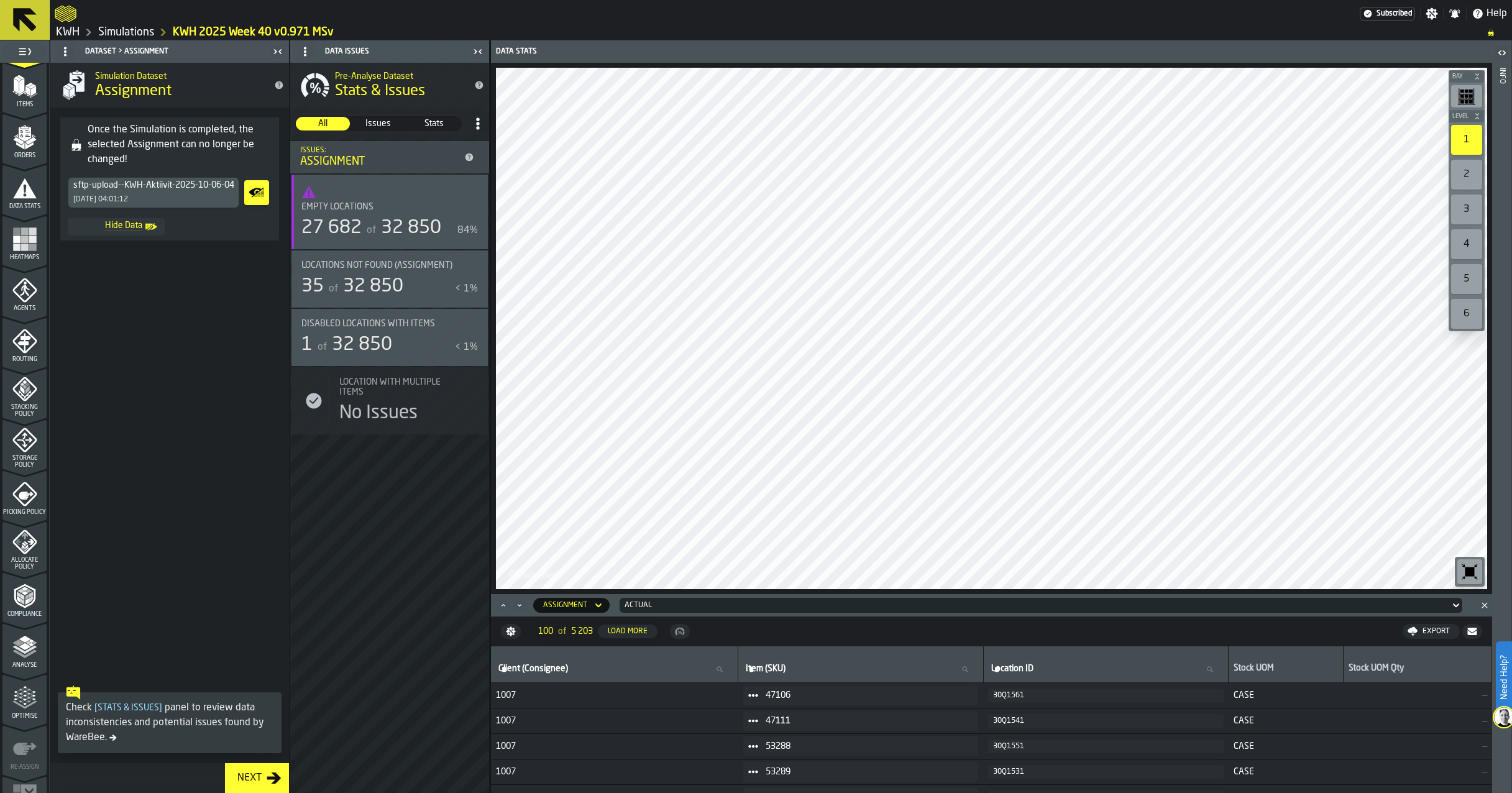
scroll to position [187, 0]
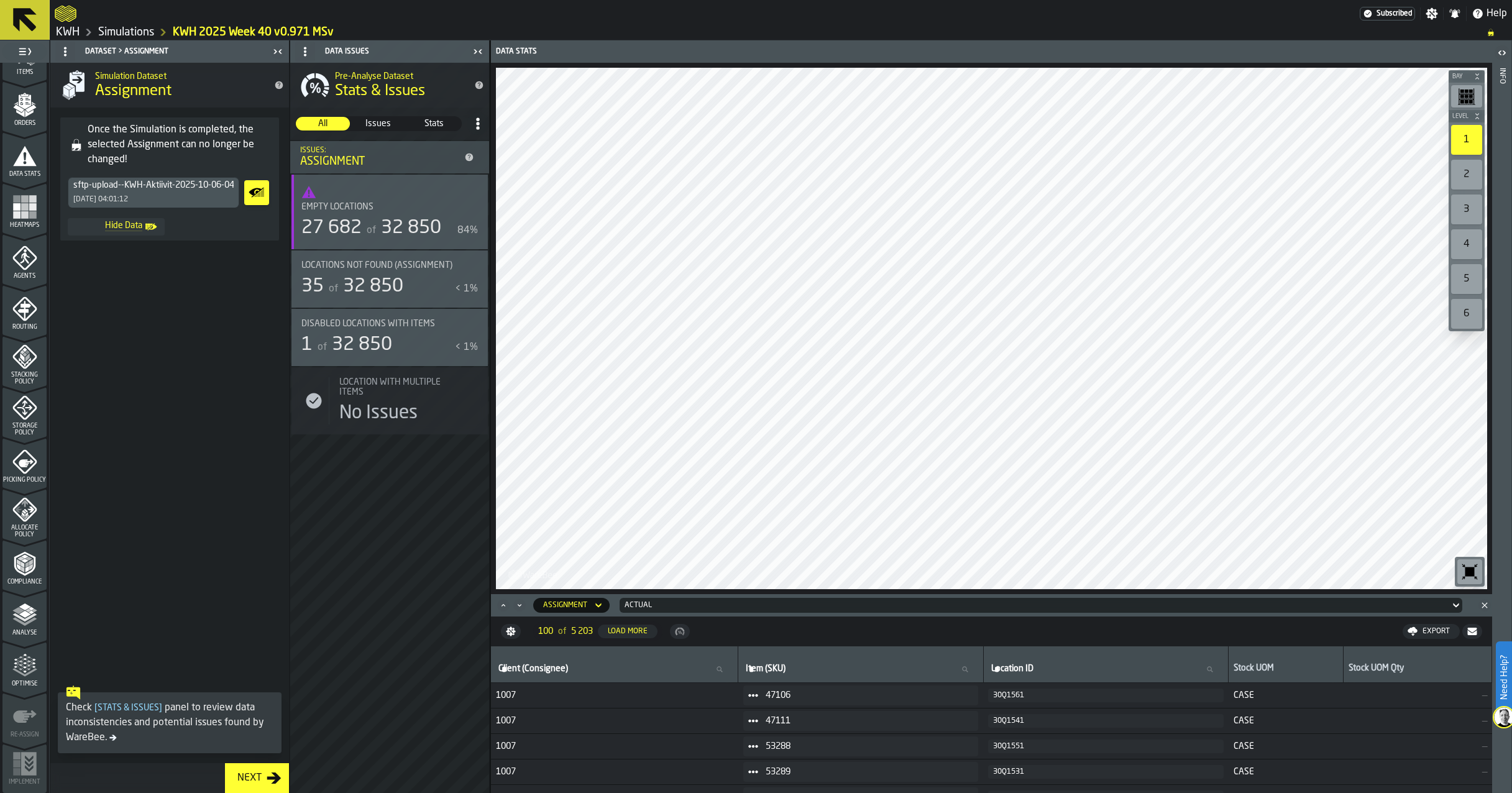
click at [23, 617] on polygon "menu Analyse" at bounding box center [24, 614] width 11 height 7
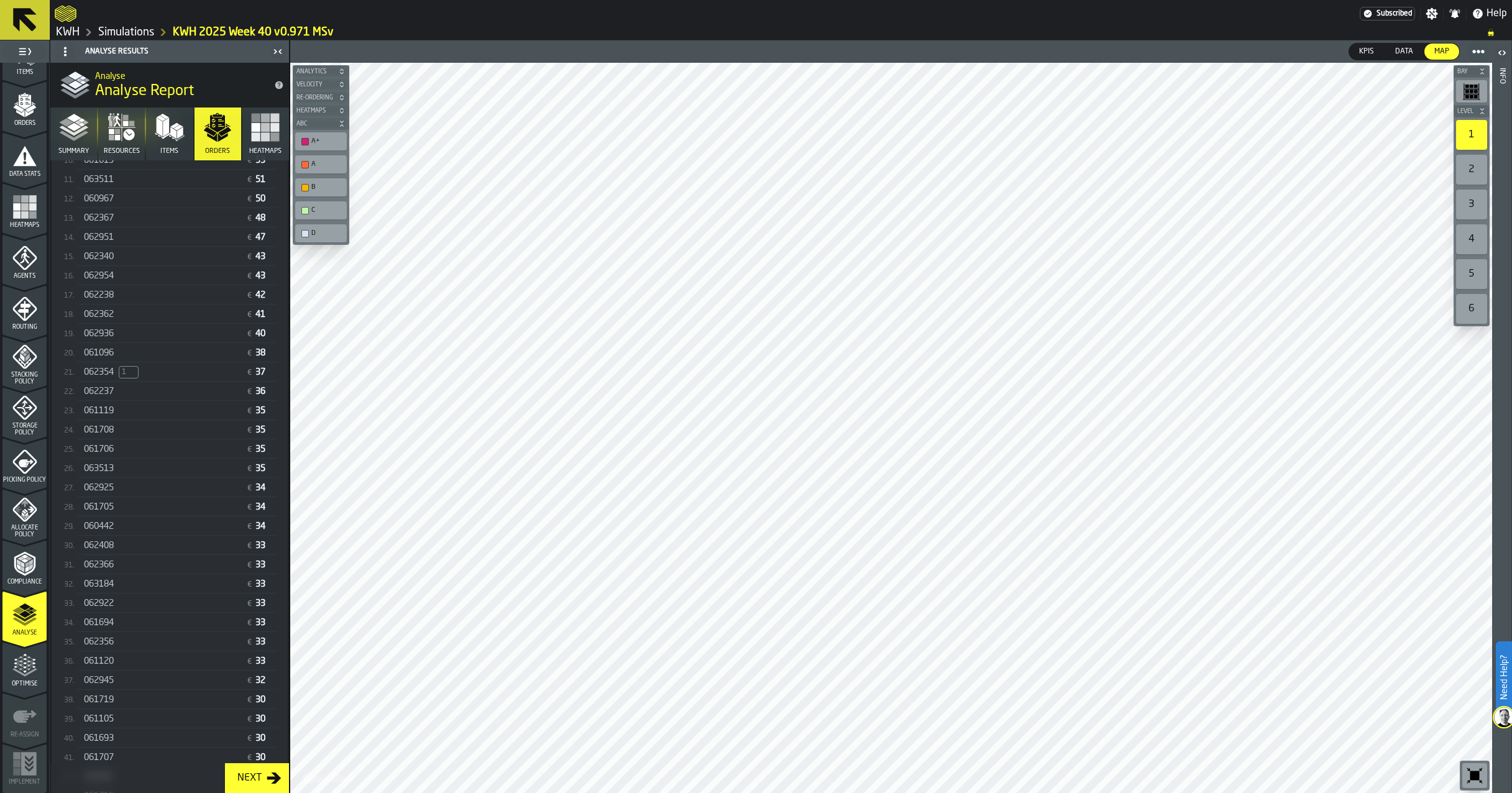
scroll to position [499, 0]
click at [114, 388] on span "062354" at bounding box center [99, 384] width 30 height 10
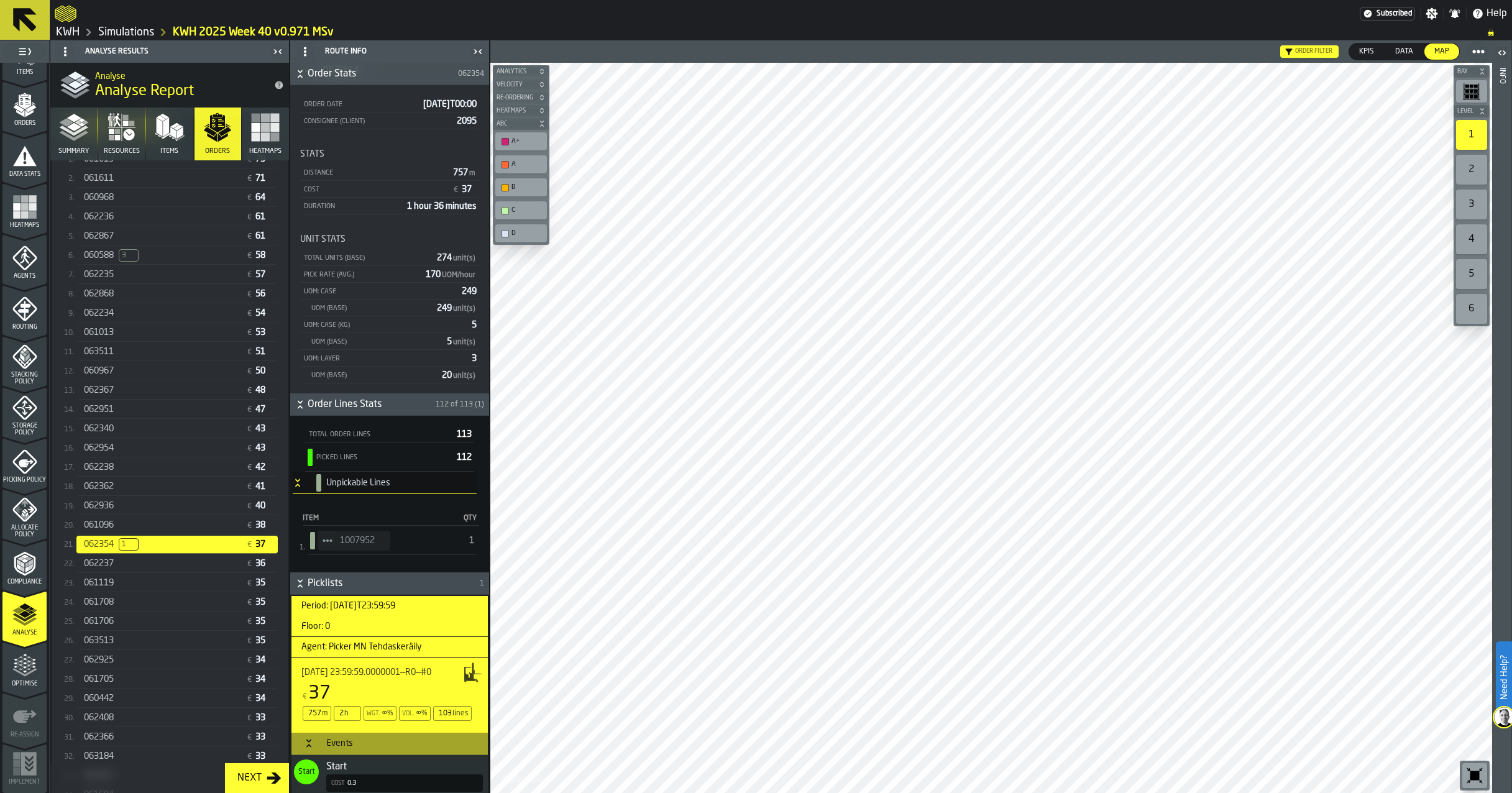
scroll to position [127, 0]
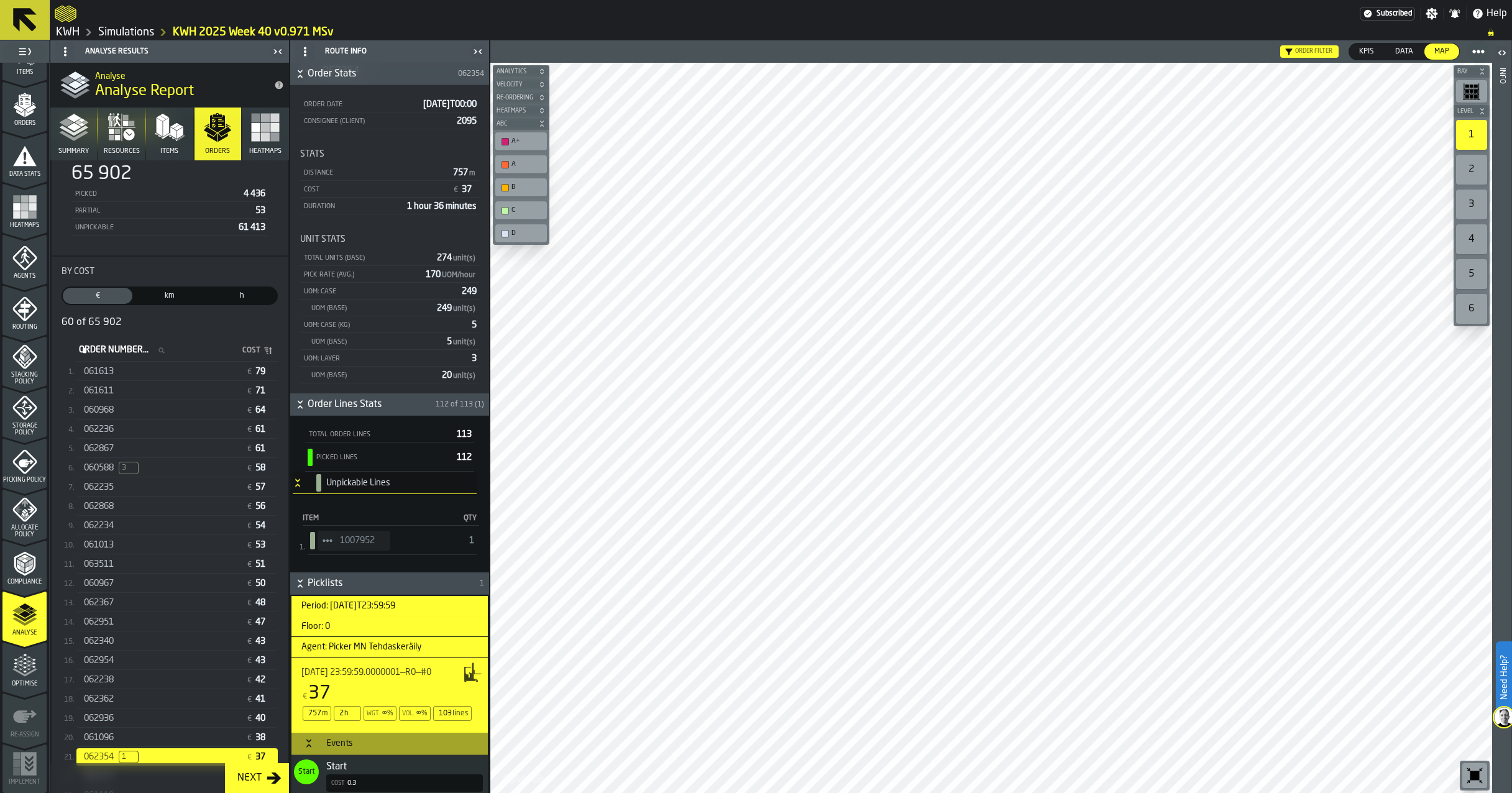
click at [147, 372] on div "061613" at bounding box center [162, 372] width 157 height 10
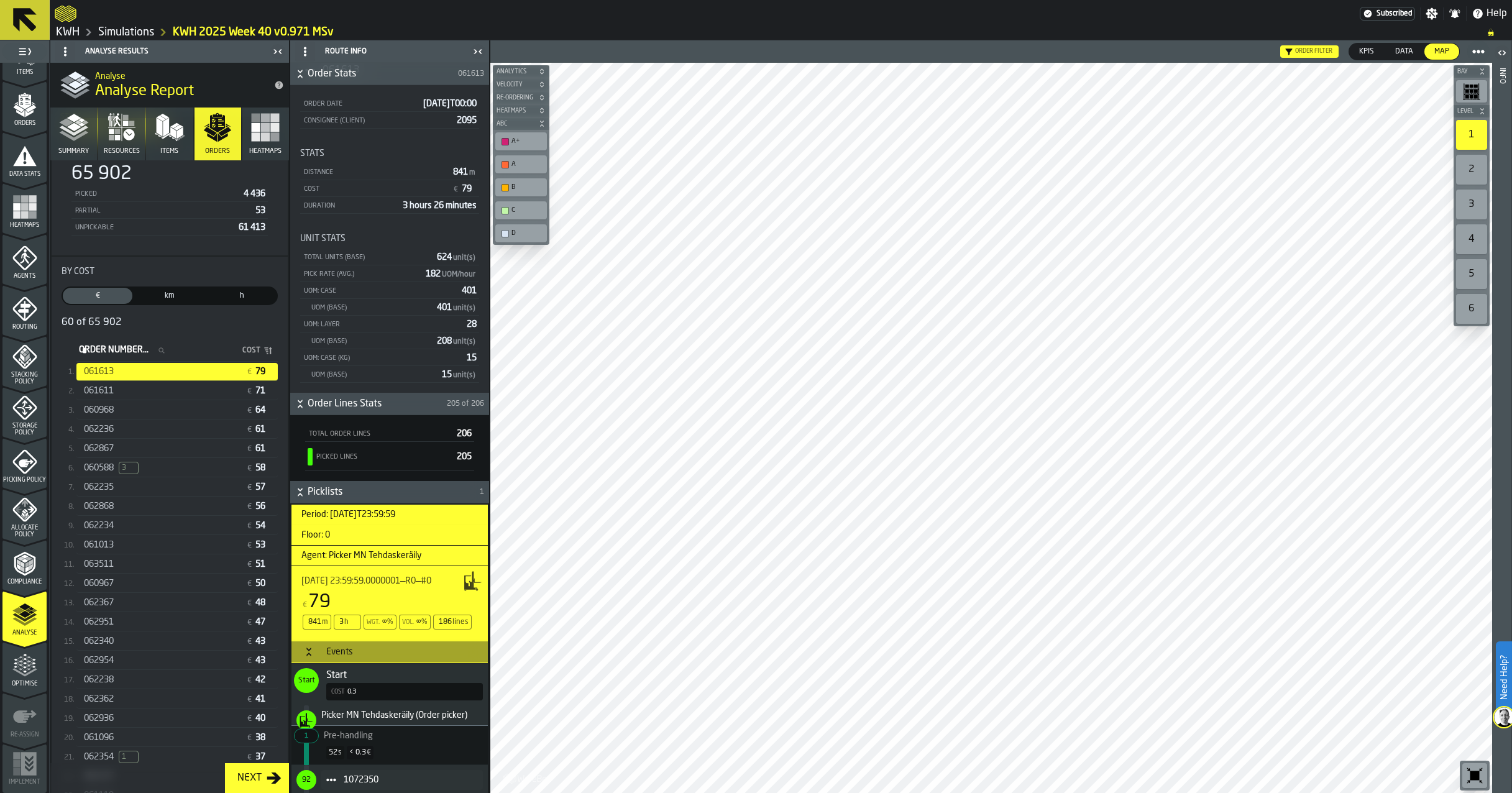
scroll to position [124, 0]
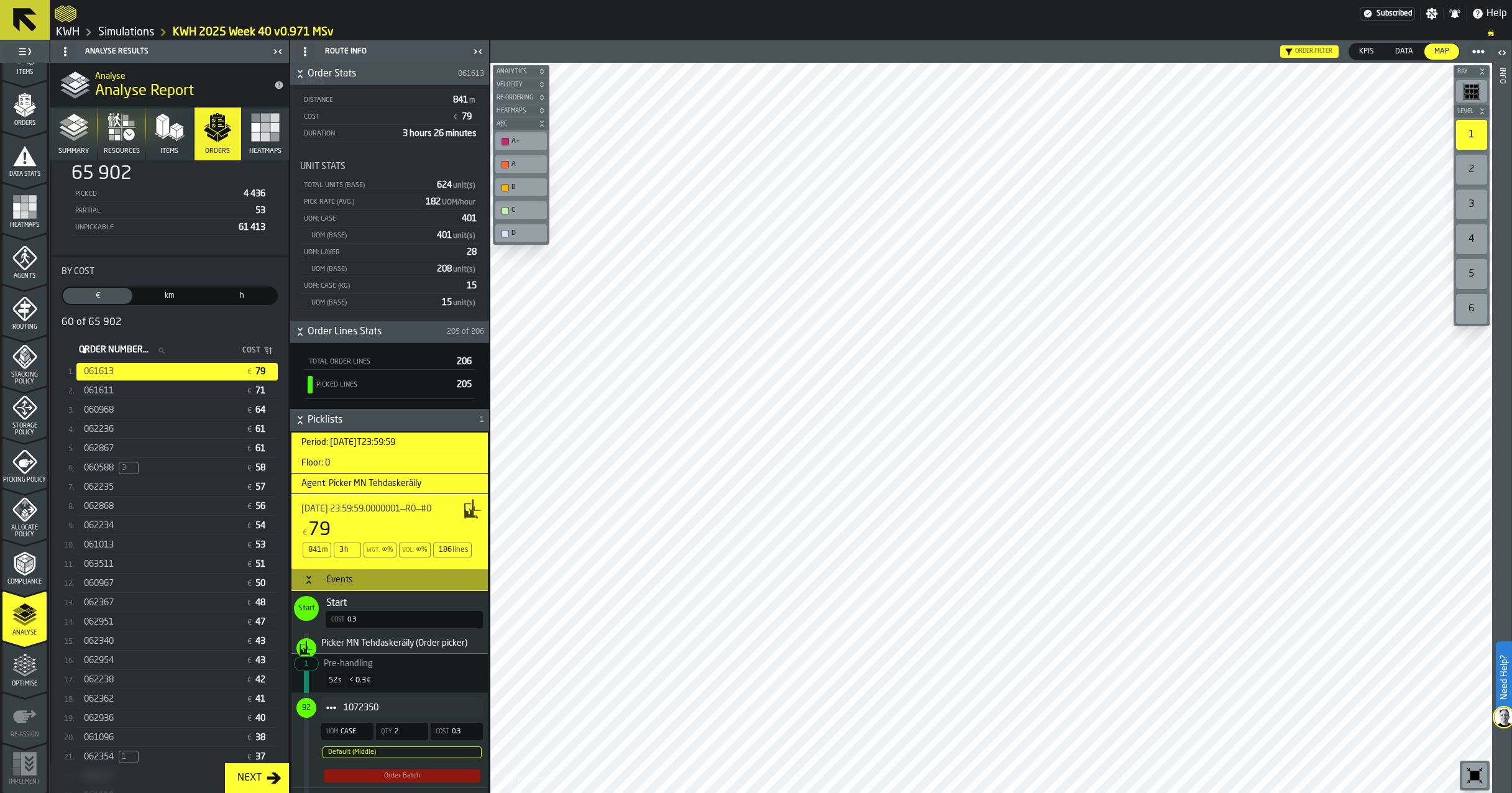
click at [124, 396] on div "061611" at bounding box center [162, 391] width 157 height 10
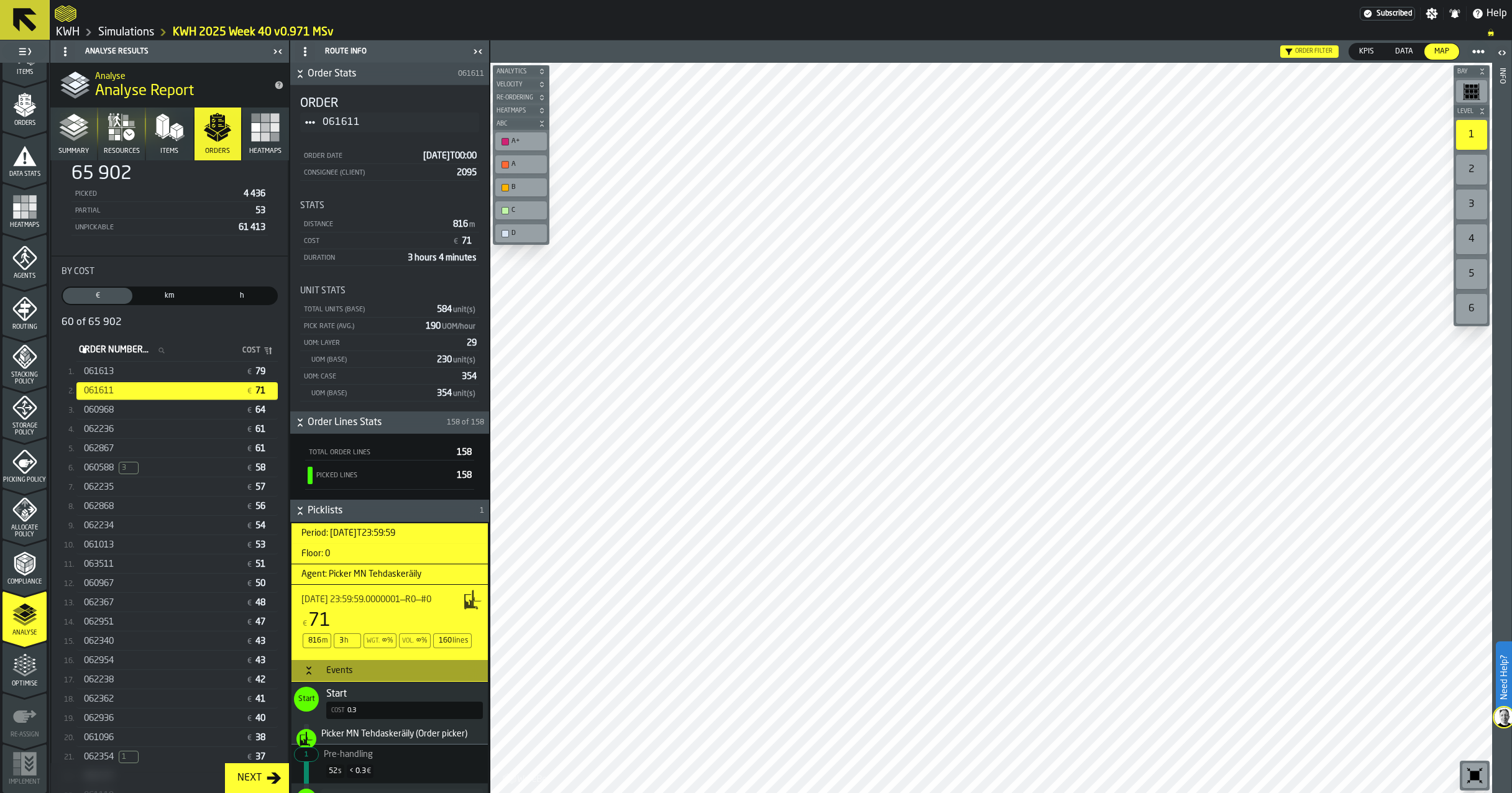
scroll to position [0, 0]
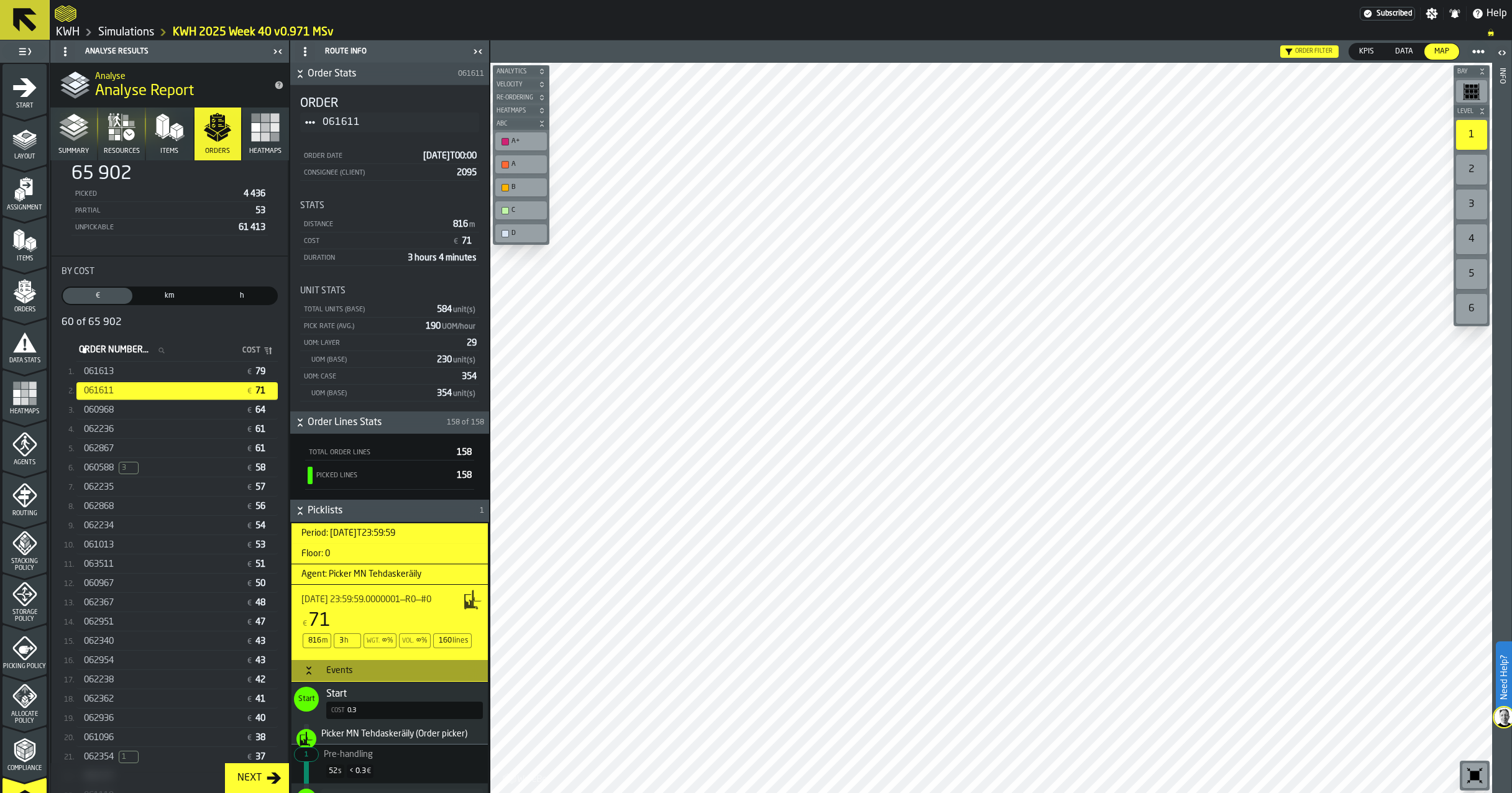
click at [30, 207] on span "Assignment" at bounding box center [24, 208] width 44 height 7
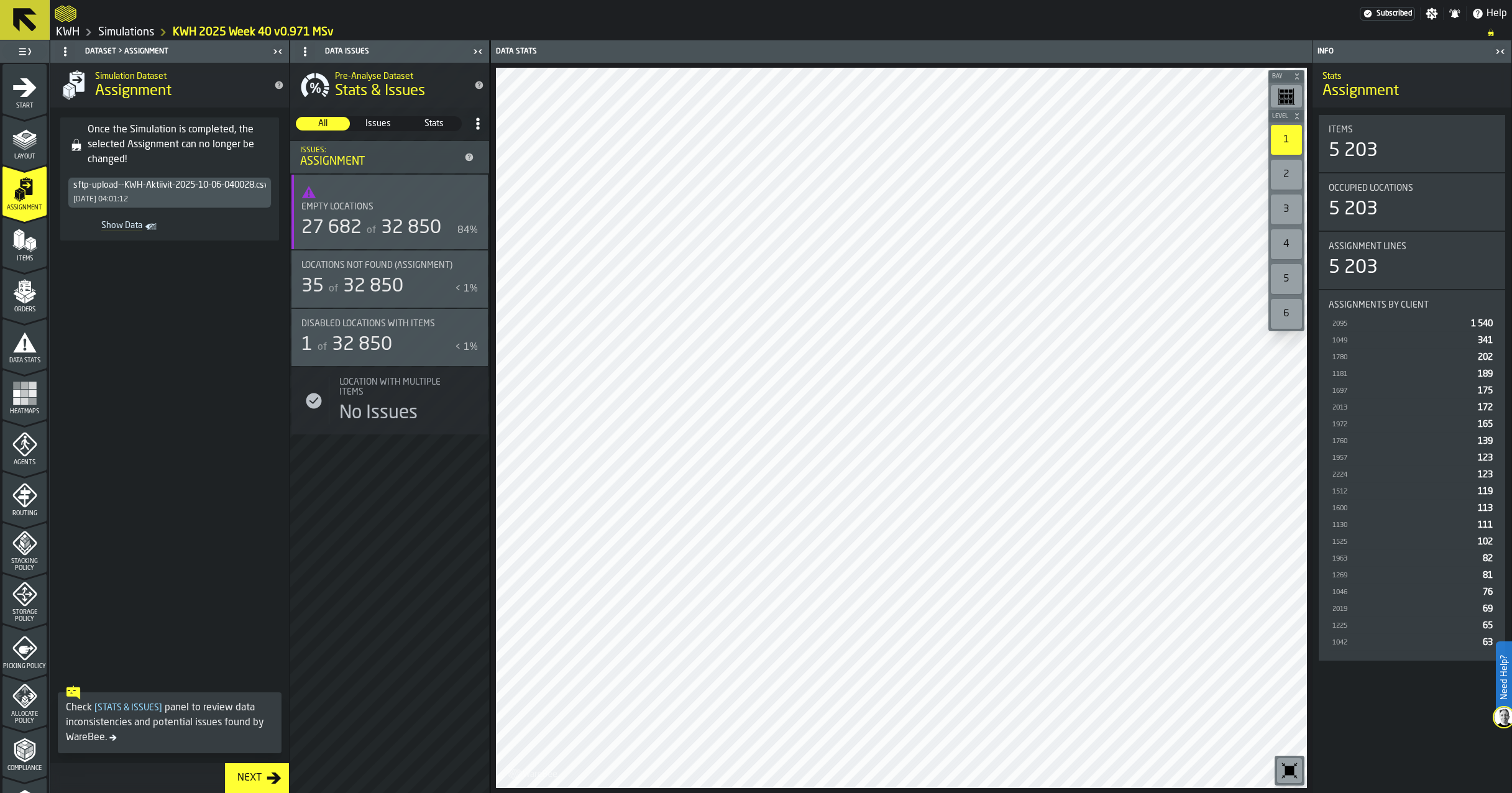
click at [402, 320] on span "Disabled locations with Items" at bounding box center [368, 324] width 133 height 10
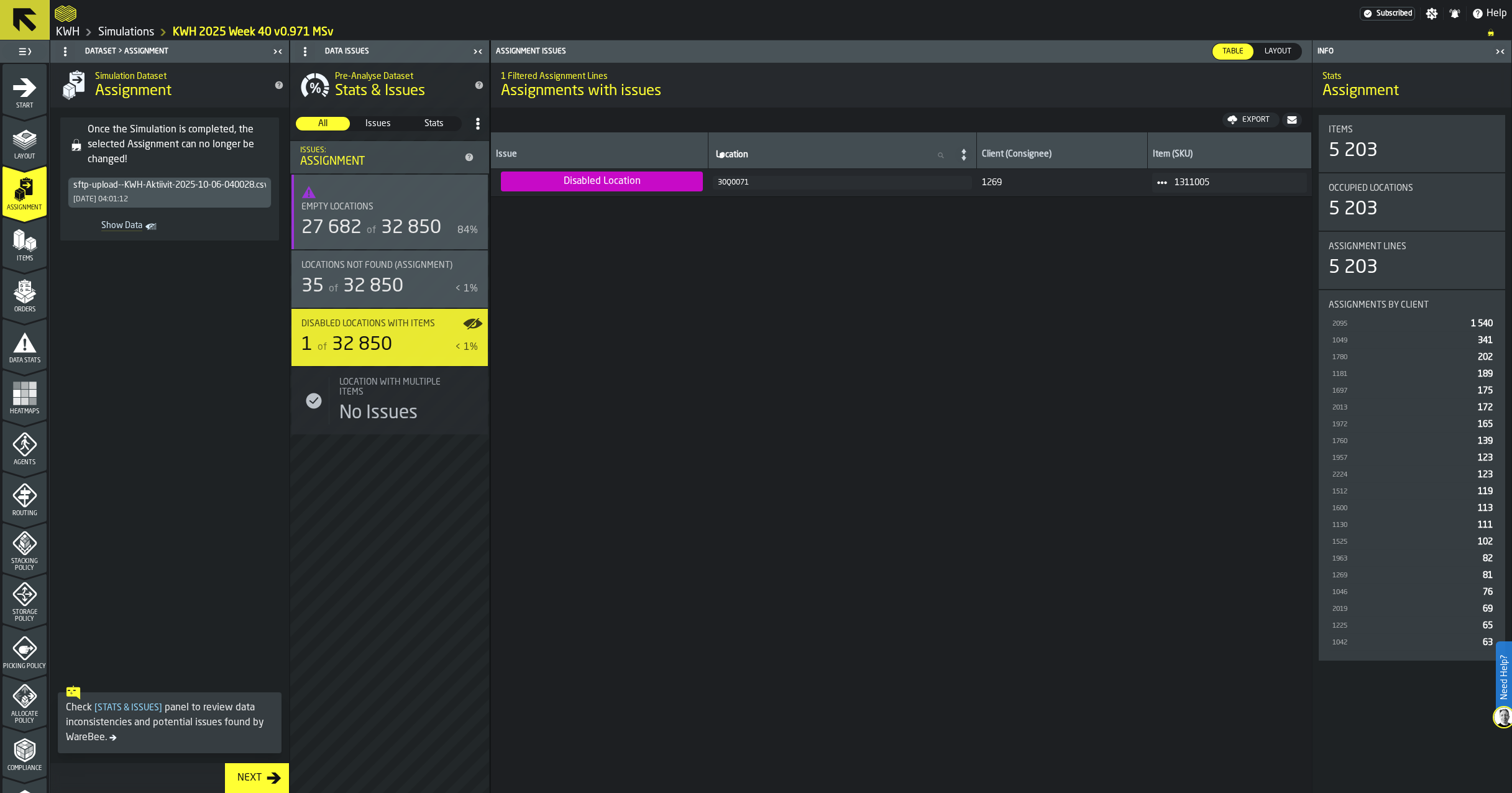
click at [733, 186] on div "30Q0071" at bounding box center [842, 183] width 248 height 9
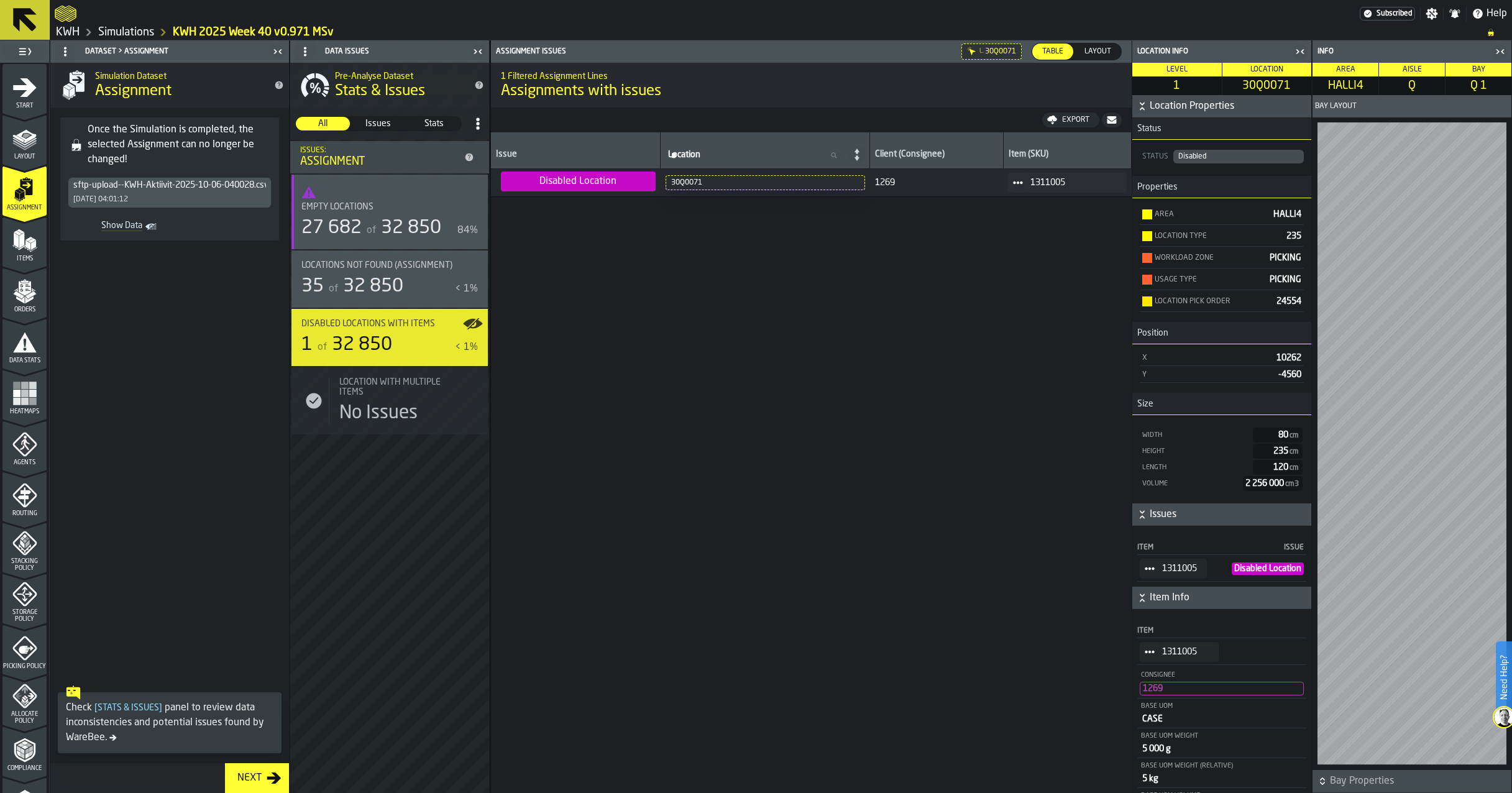
click at [688, 183] on div "30Q0071" at bounding box center [765, 183] width 188 height 9
drag, startPoint x: 688, startPoint y: 184, endPoint x: 680, endPoint y: 184, distance: 8.0
click at [680, 184] on div "30Q0071" at bounding box center [765, 183] width 188 height 9
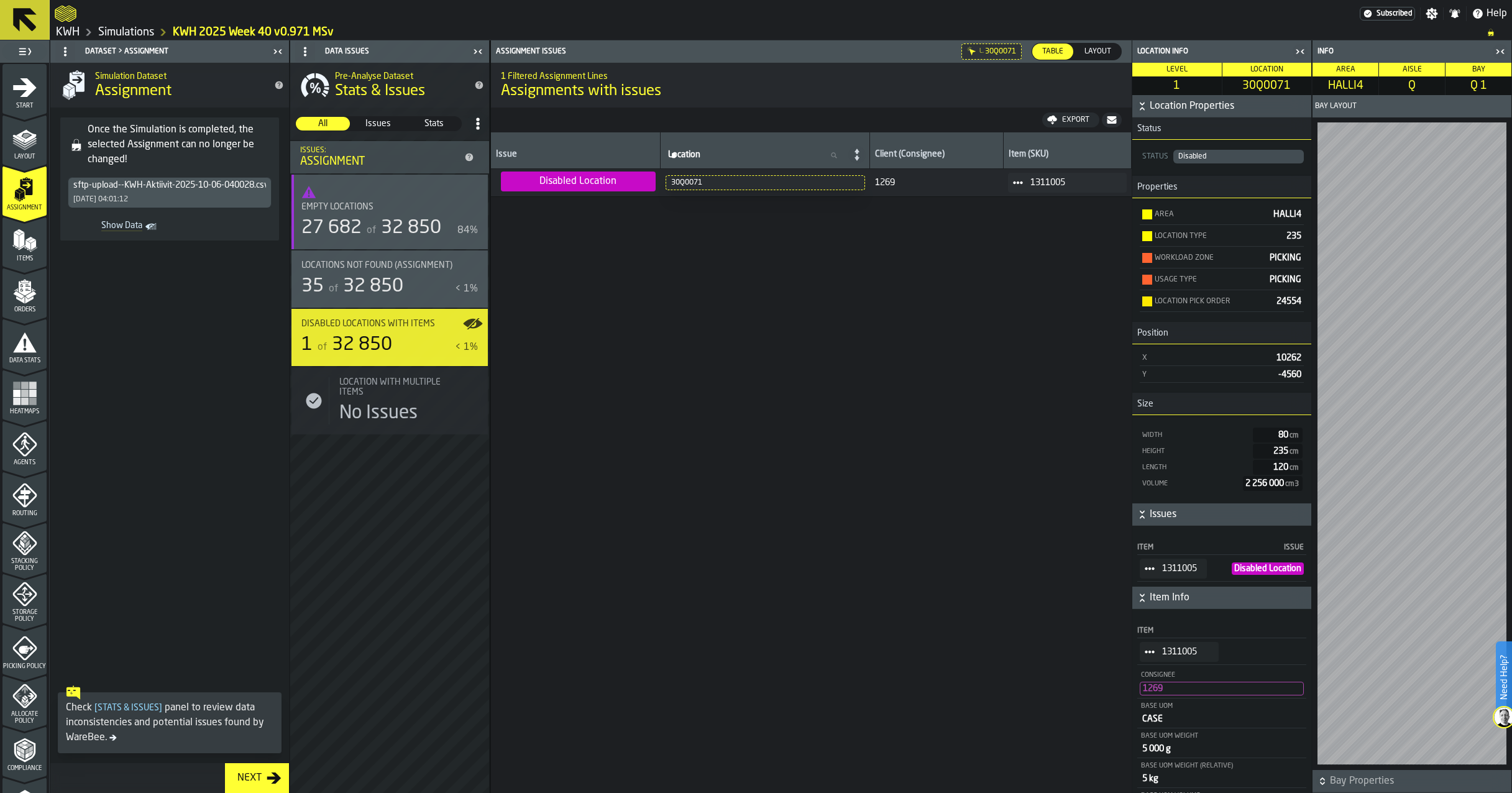
click at [680, 184] on div "30Q0071" at bounding box center [765, 183] width 188 height 9
click at [997, 50] on span "30Q0071" at bounding box center [1000, 52] width 31 height 9
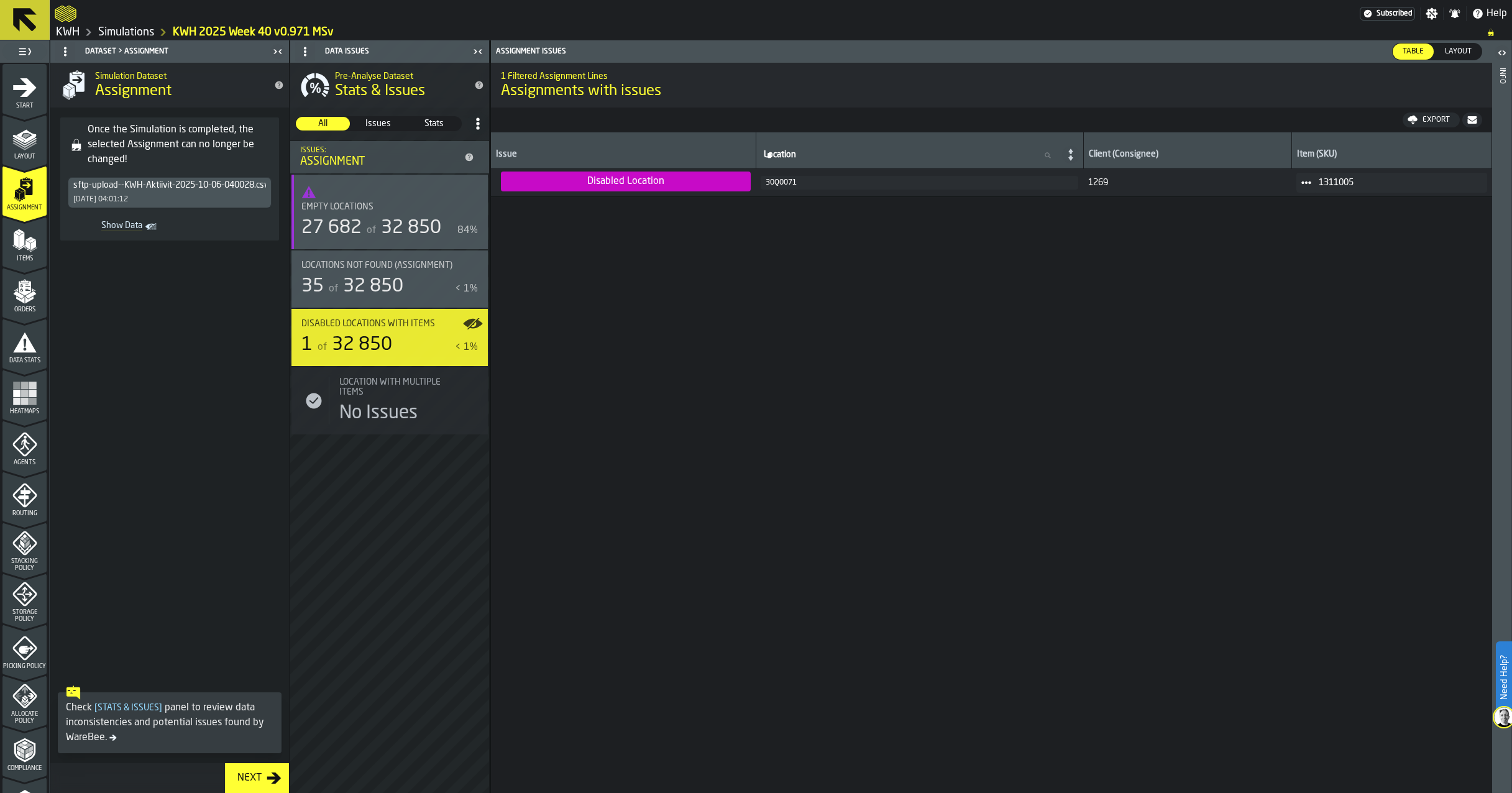
click at [770, 182] on div "30Q0071" at bounding box center [919, 183] width 308 height 9
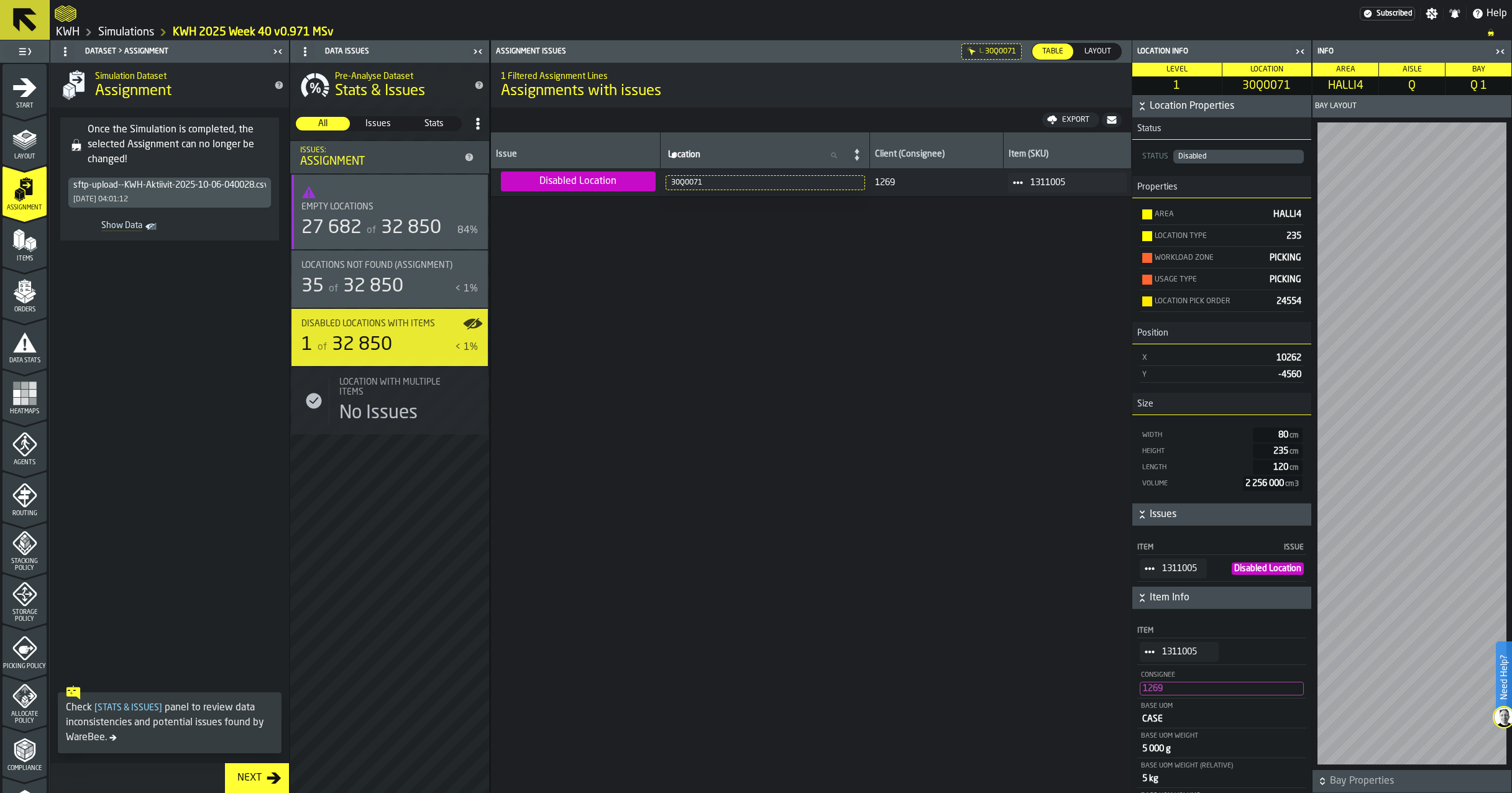
click at [0, 0] on icon "Assignment issues" at bounding box center [0, 0] width 0 height 0
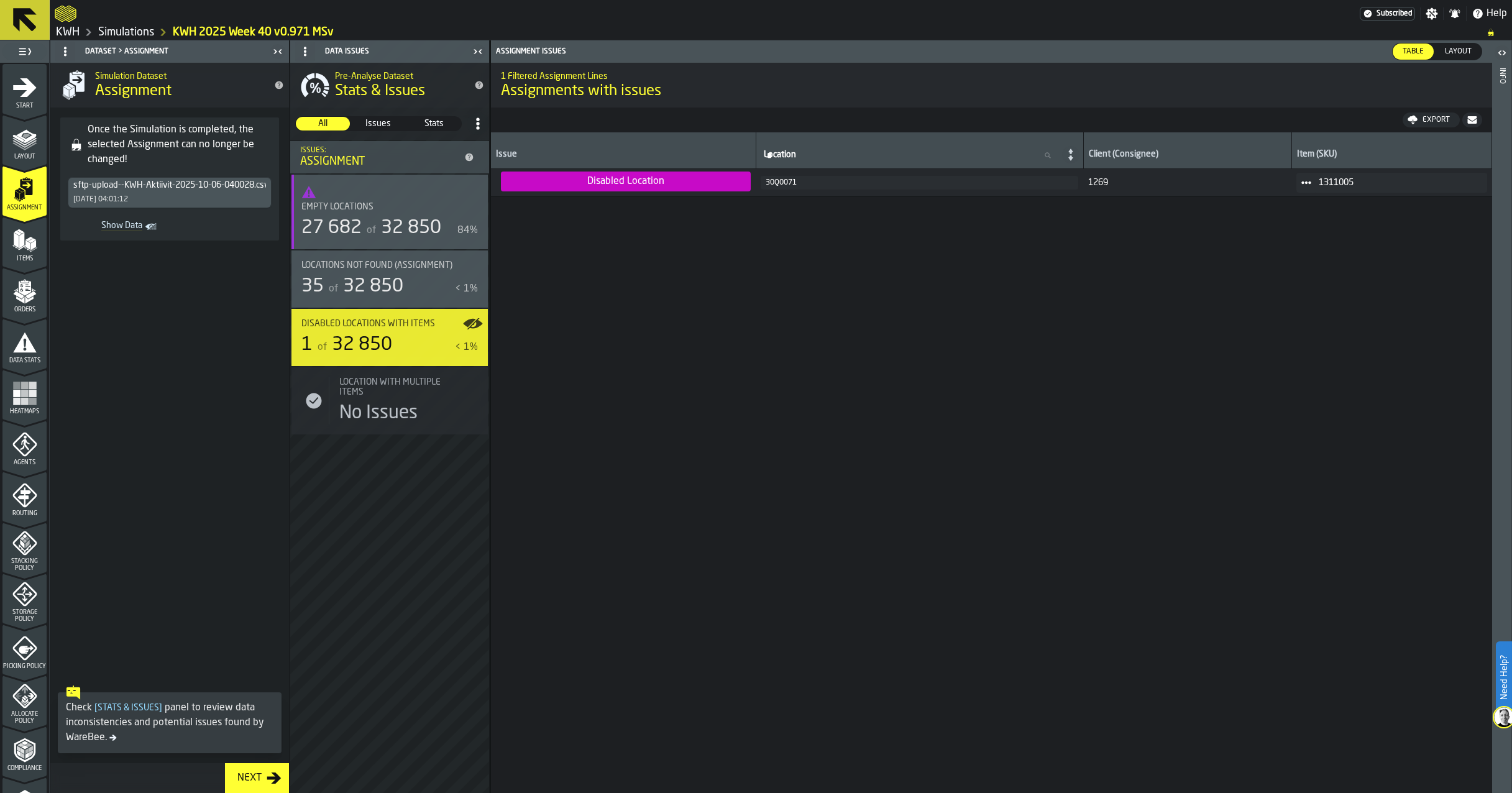
click at [1452, 51] on span "Layout" at bounding box center [1458, 52] width 37 height 11
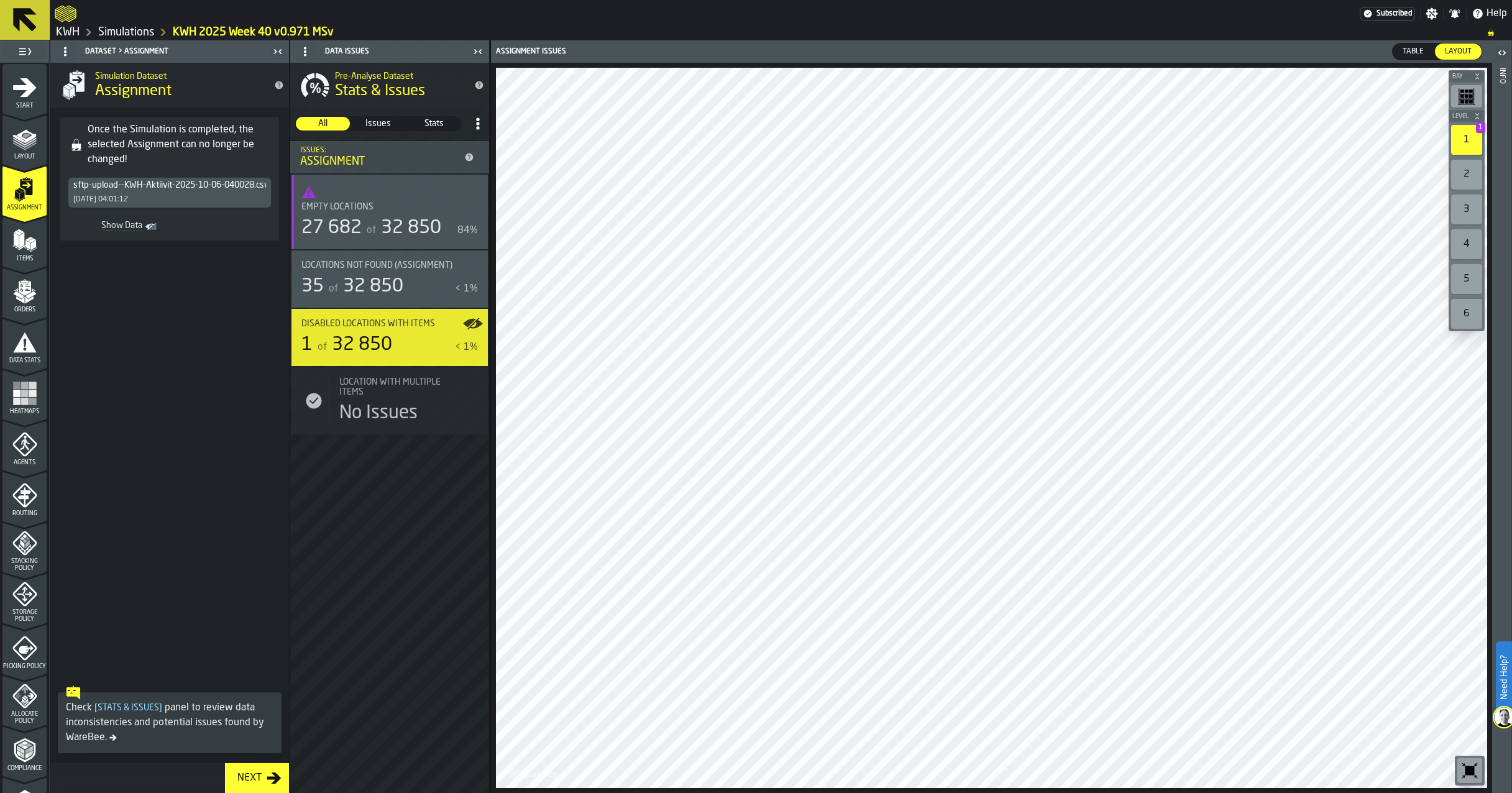
click at [145, 34] on link "Simulations" at bounding box center [126, 32] width 56 height 14
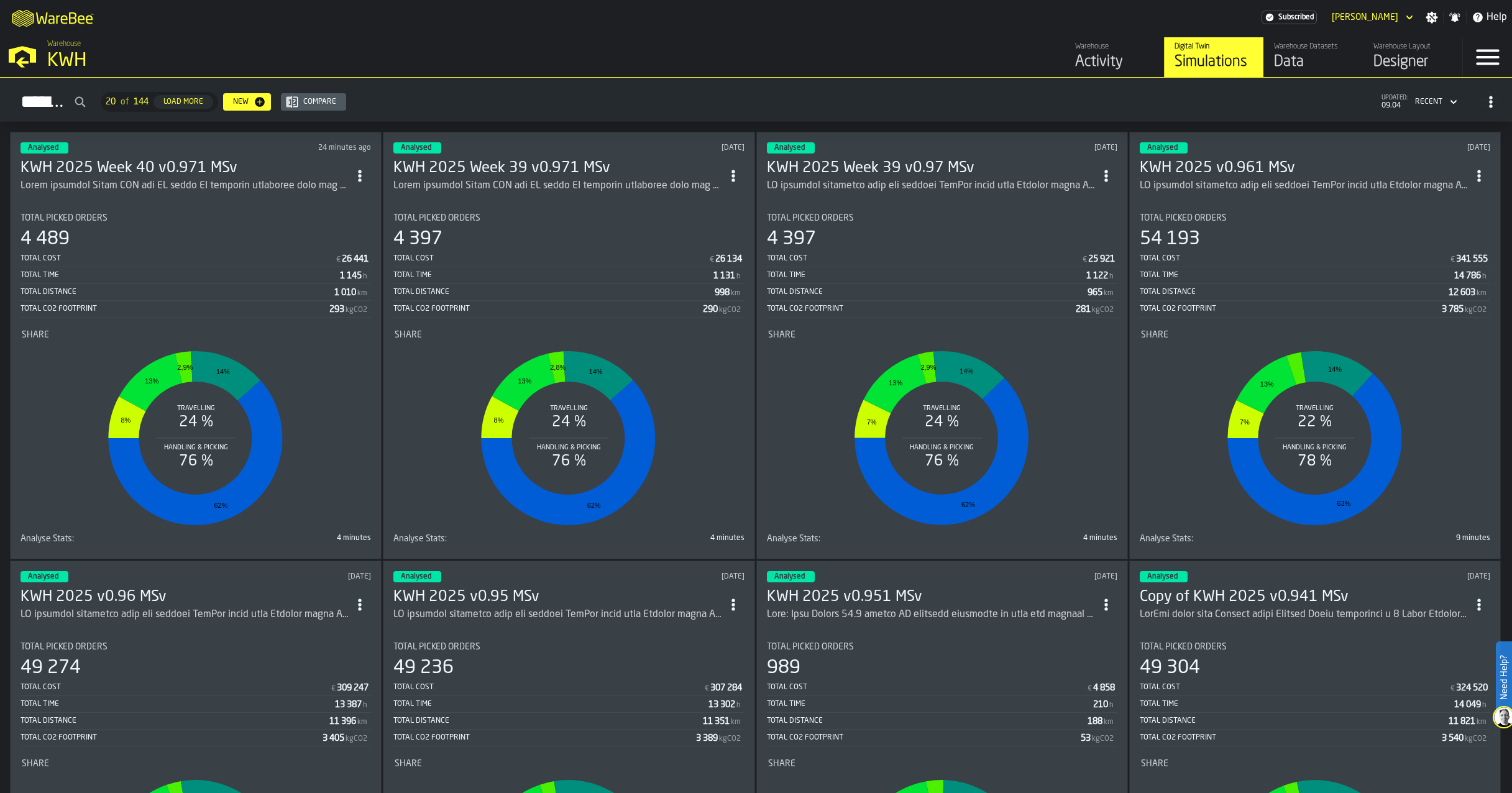
click at [200, 171] on h3 "KWH 2025 Week 40 v0.971 MSv" at bounding box center [184, 169] width 328 height 20
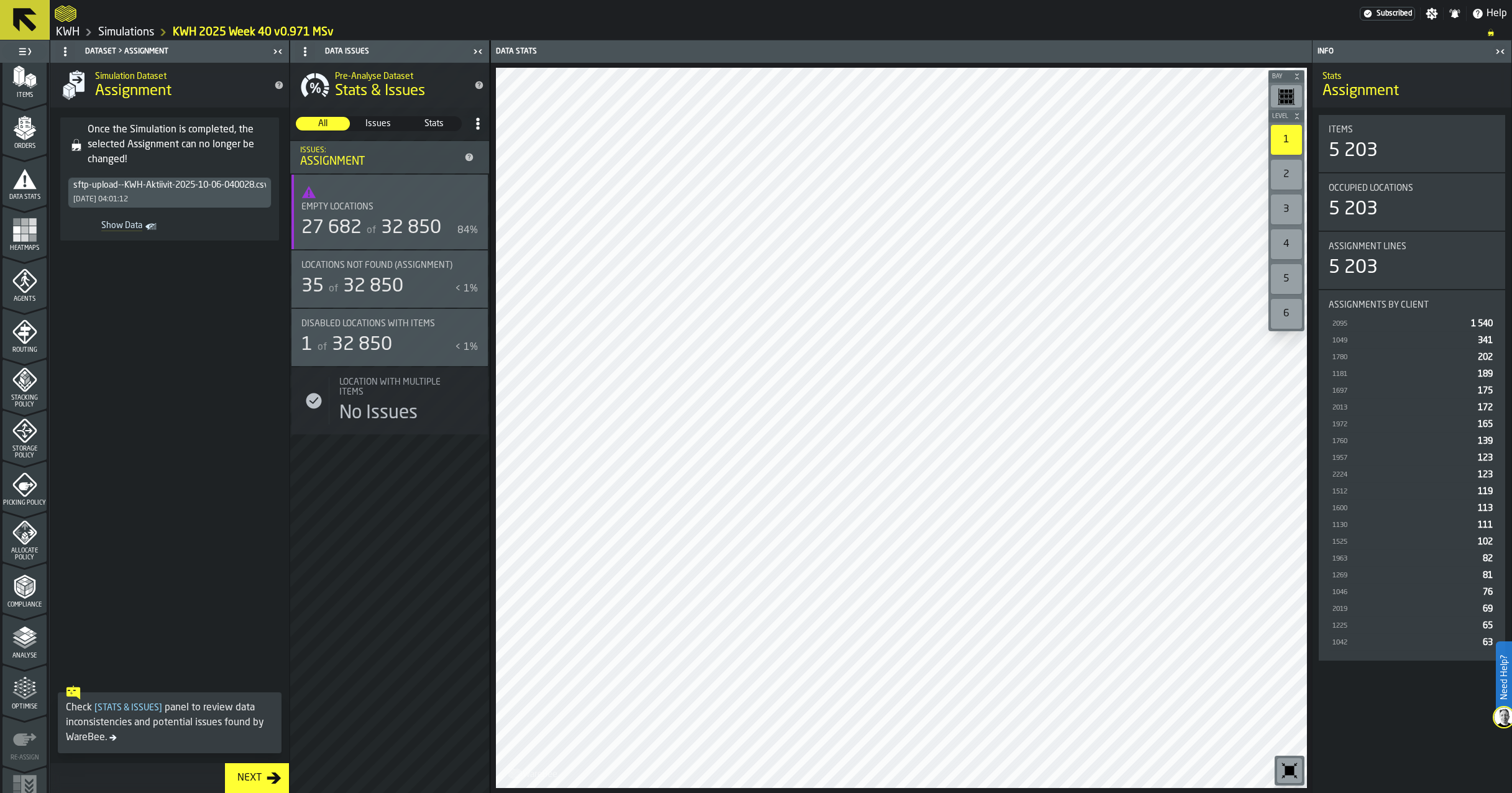
scroll to position [188, 0]
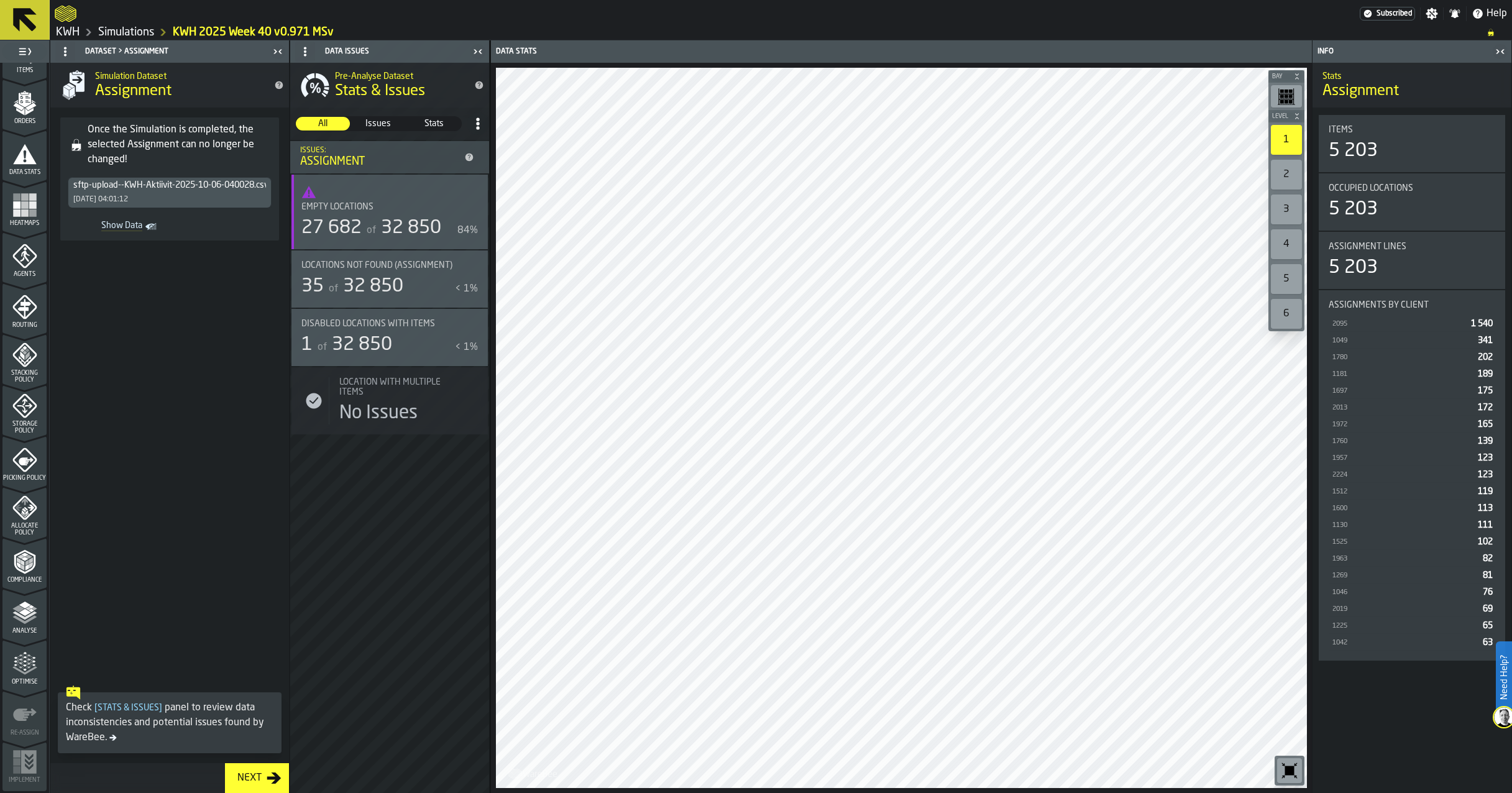
click at [19, 207] on icon "menu Heatmaps" at bounding box center [24, 205] width 25 height 25
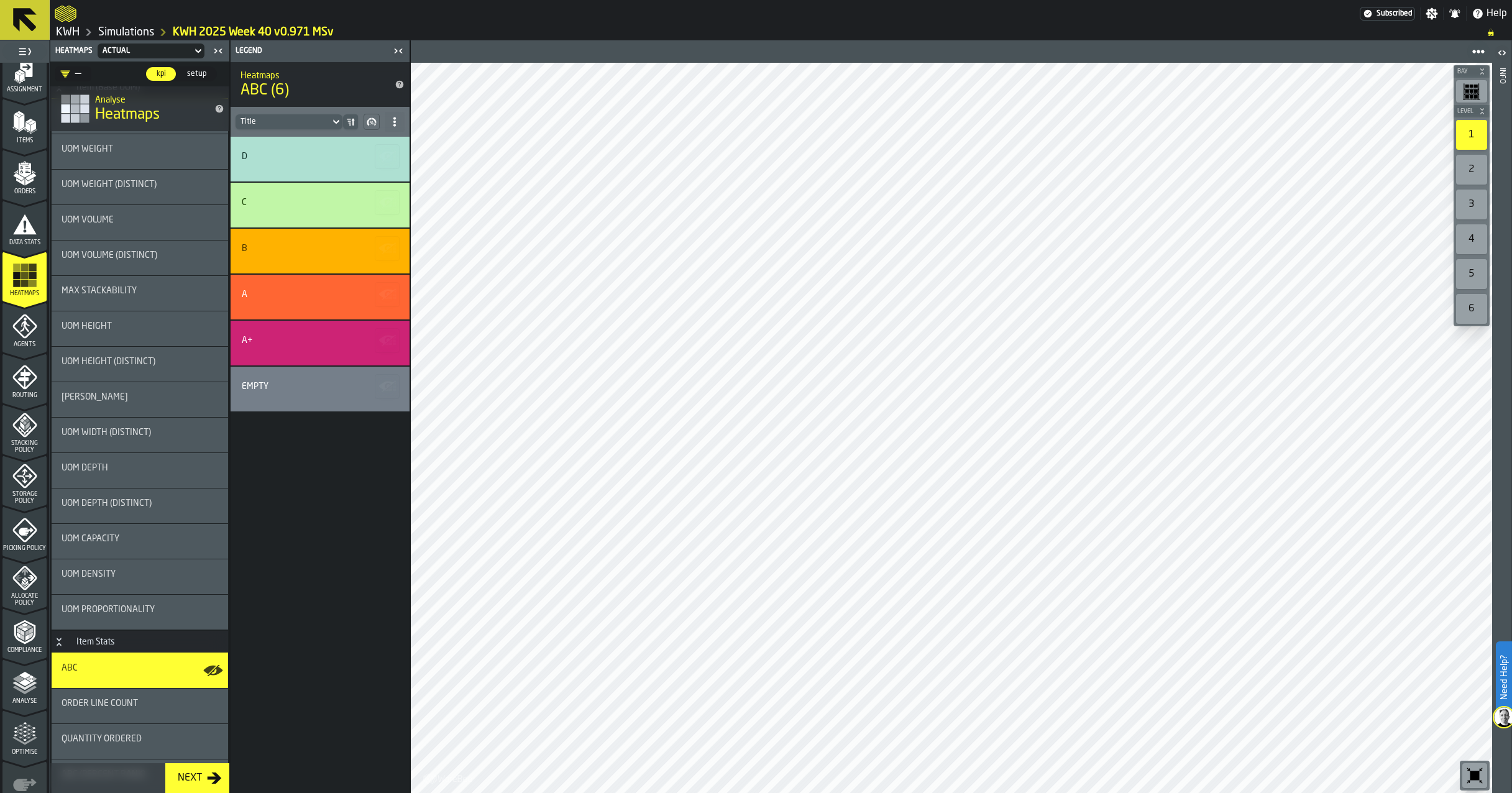
scroll to position [126, 0]
click at [21, 680] on polyline "menu Analyse" at bounding box center [24, 678] width 24 height 9
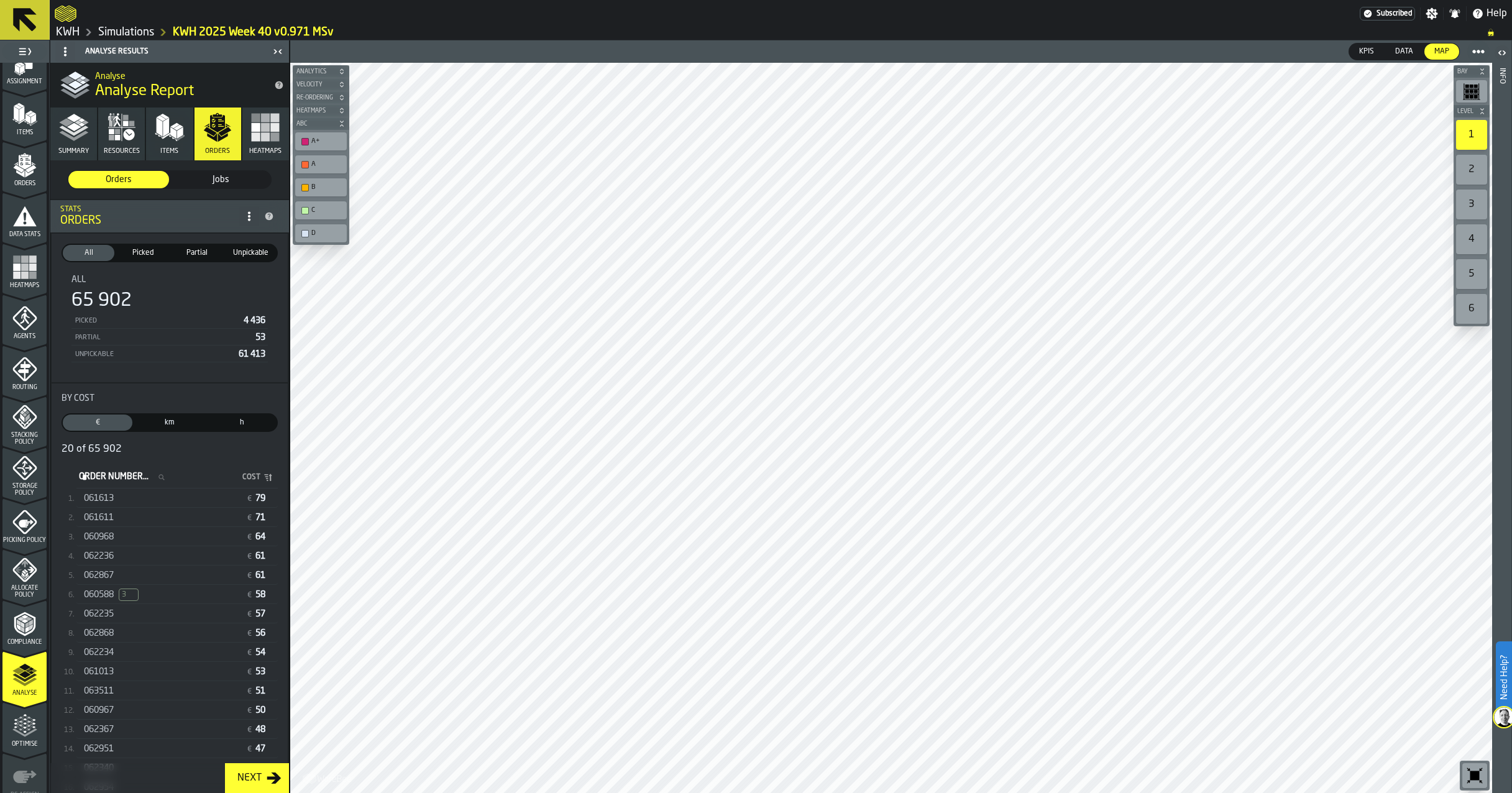
click at [81, 126] on polyline "button" at bounding box center [82, 125] width 7 height 4
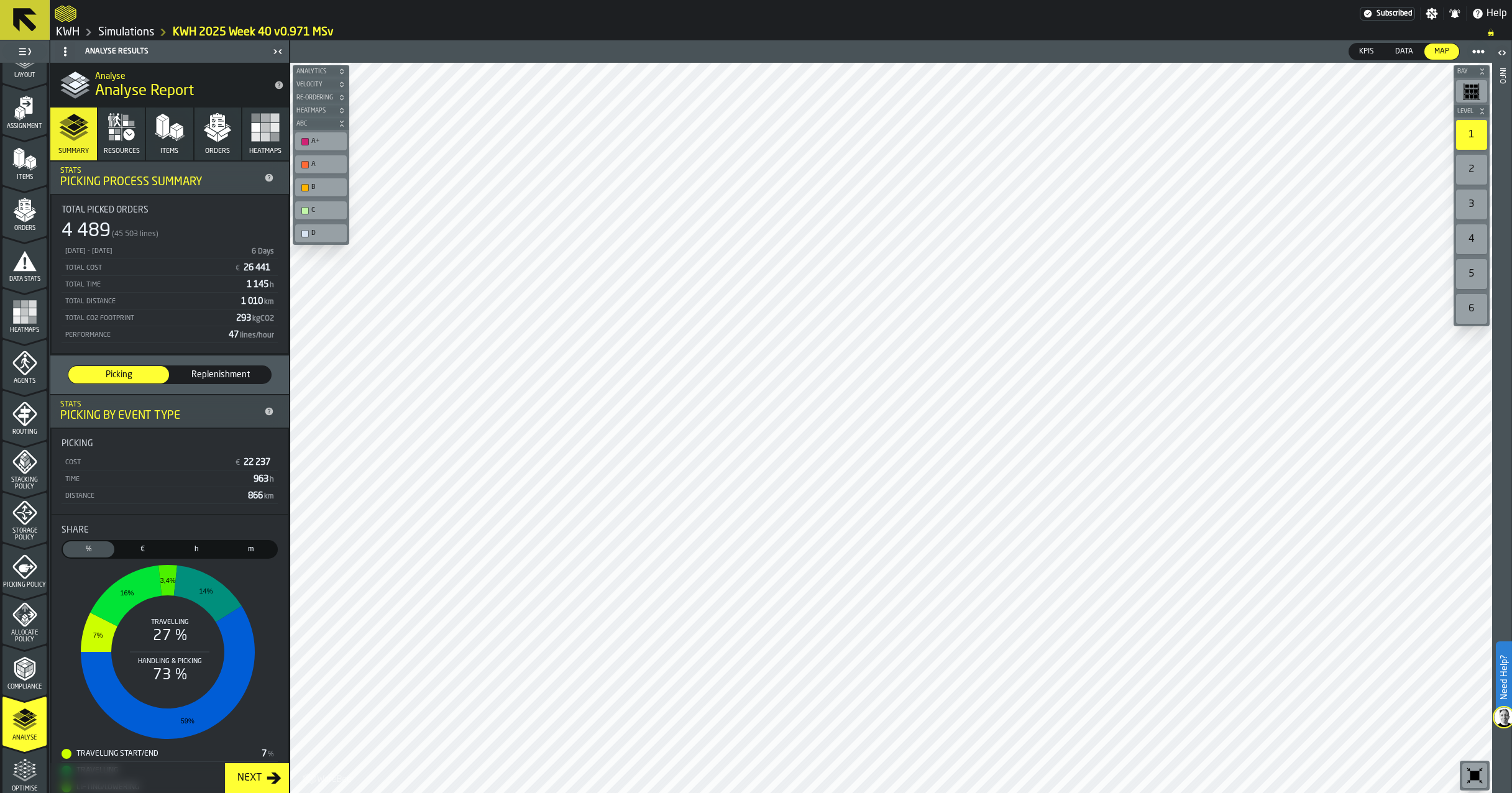
scroll to position [0, 0]
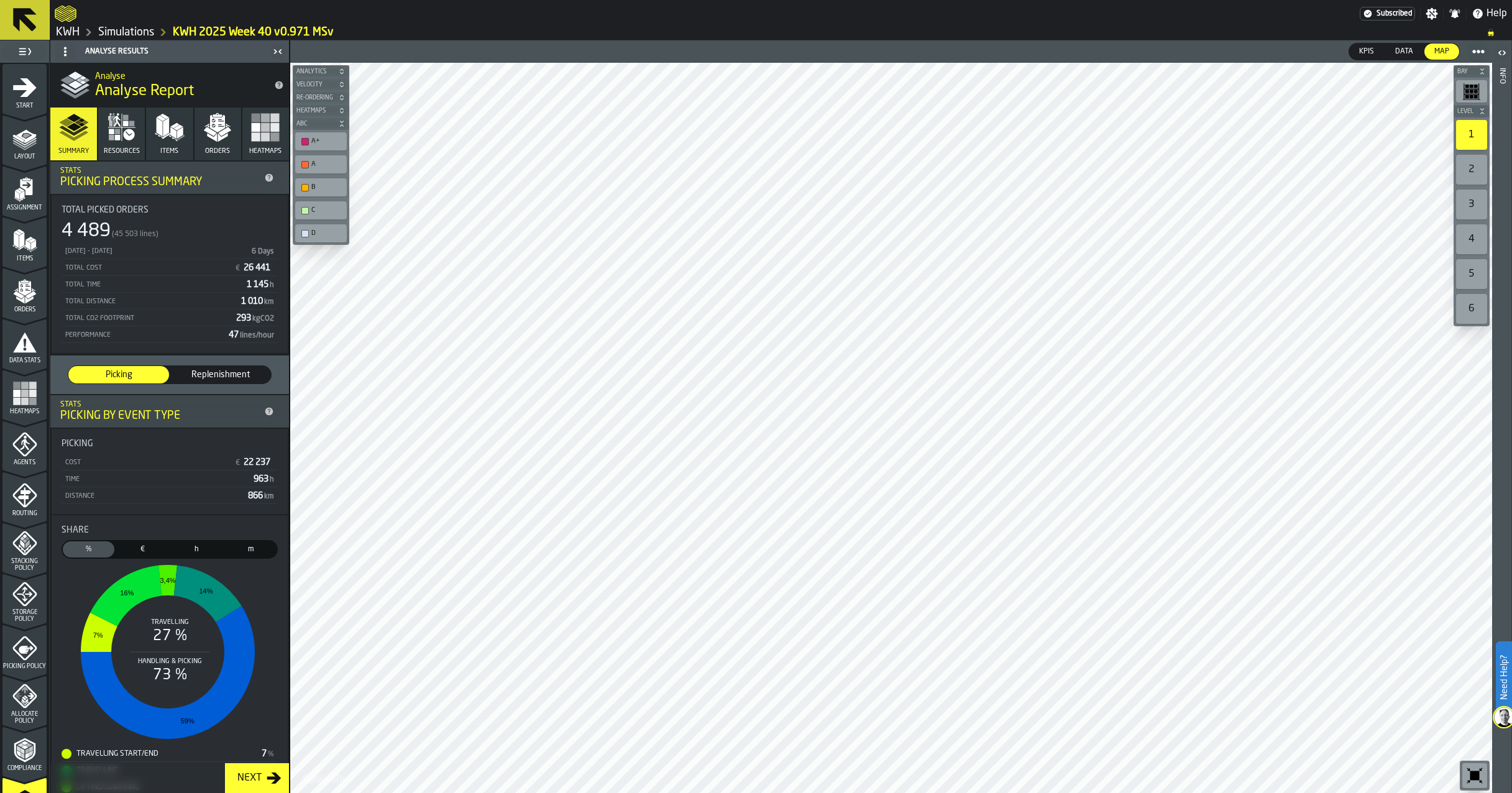
click at [32, 196] on icon "menu Assignment" at bounding box center [24, 189] width 25 height 25
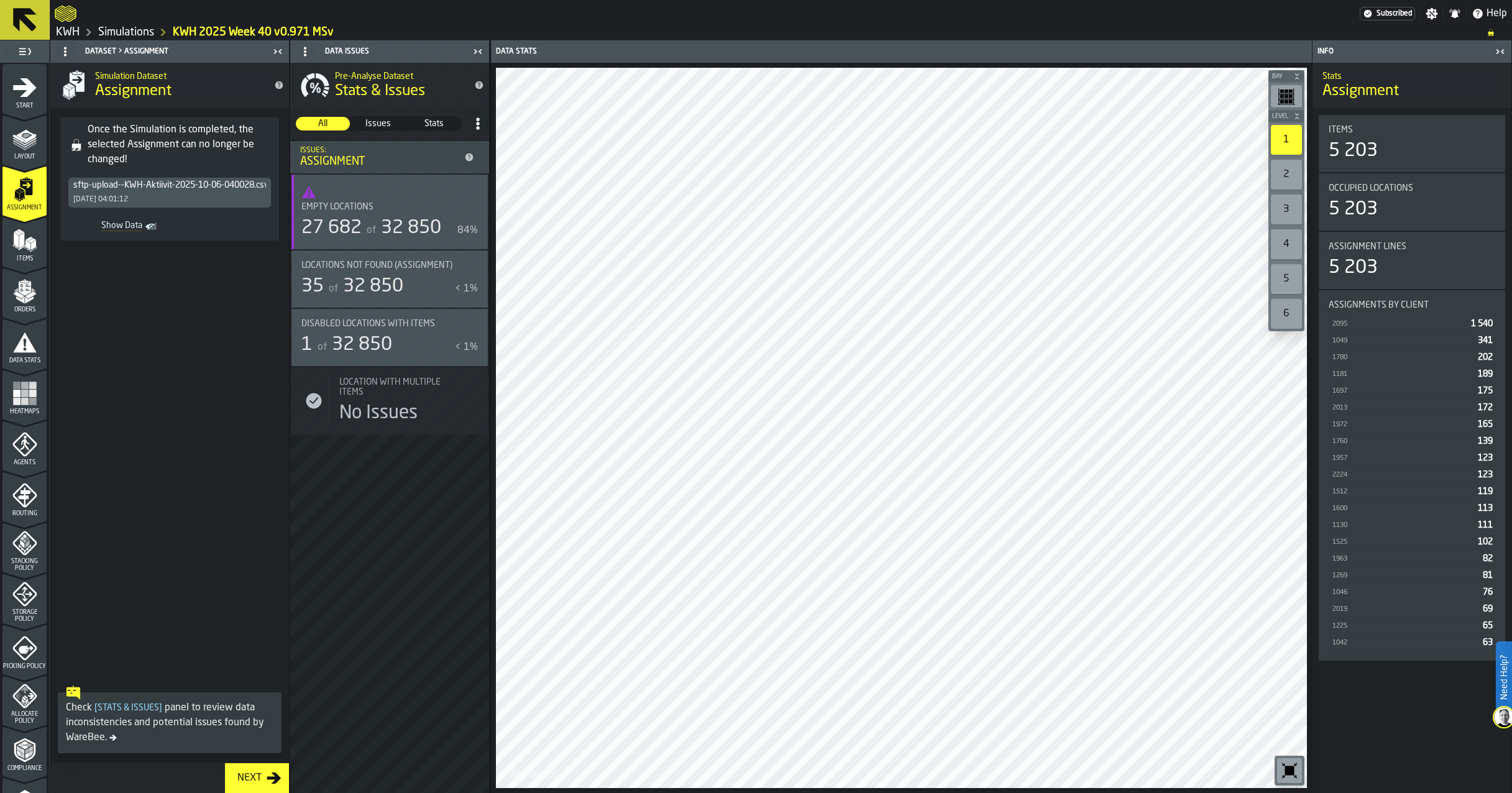
click at [473, 321] on icon "button-toggle-Show on Map" at bounding box center [472, 324] width 19 height 10
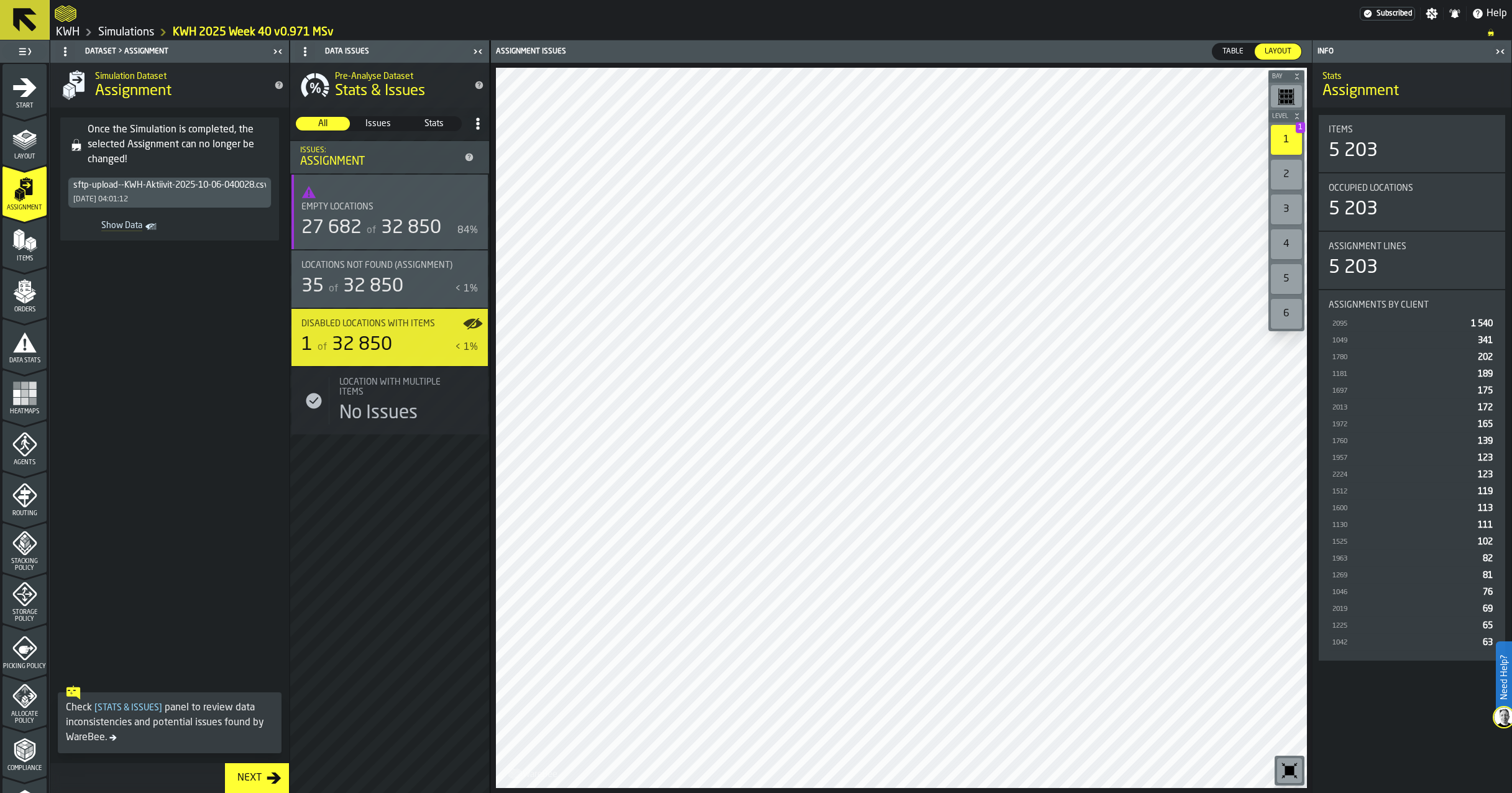
click at [1228, 52] on span "Table" at bounding box center [1233, 52] width 31 height 11
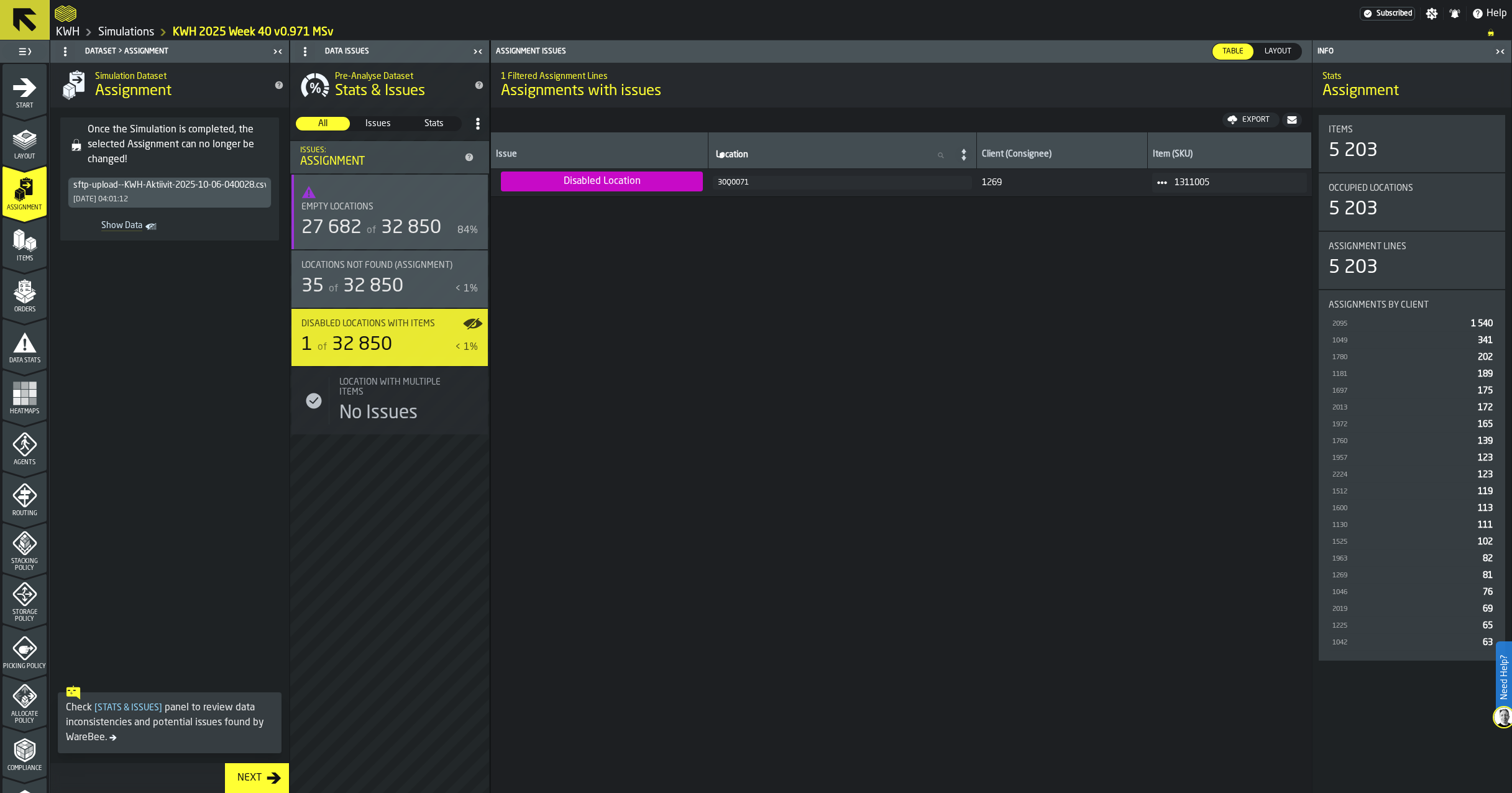
click at [14, 151] on div "Layout" at bounding box center [24, 144] width 44 height 34
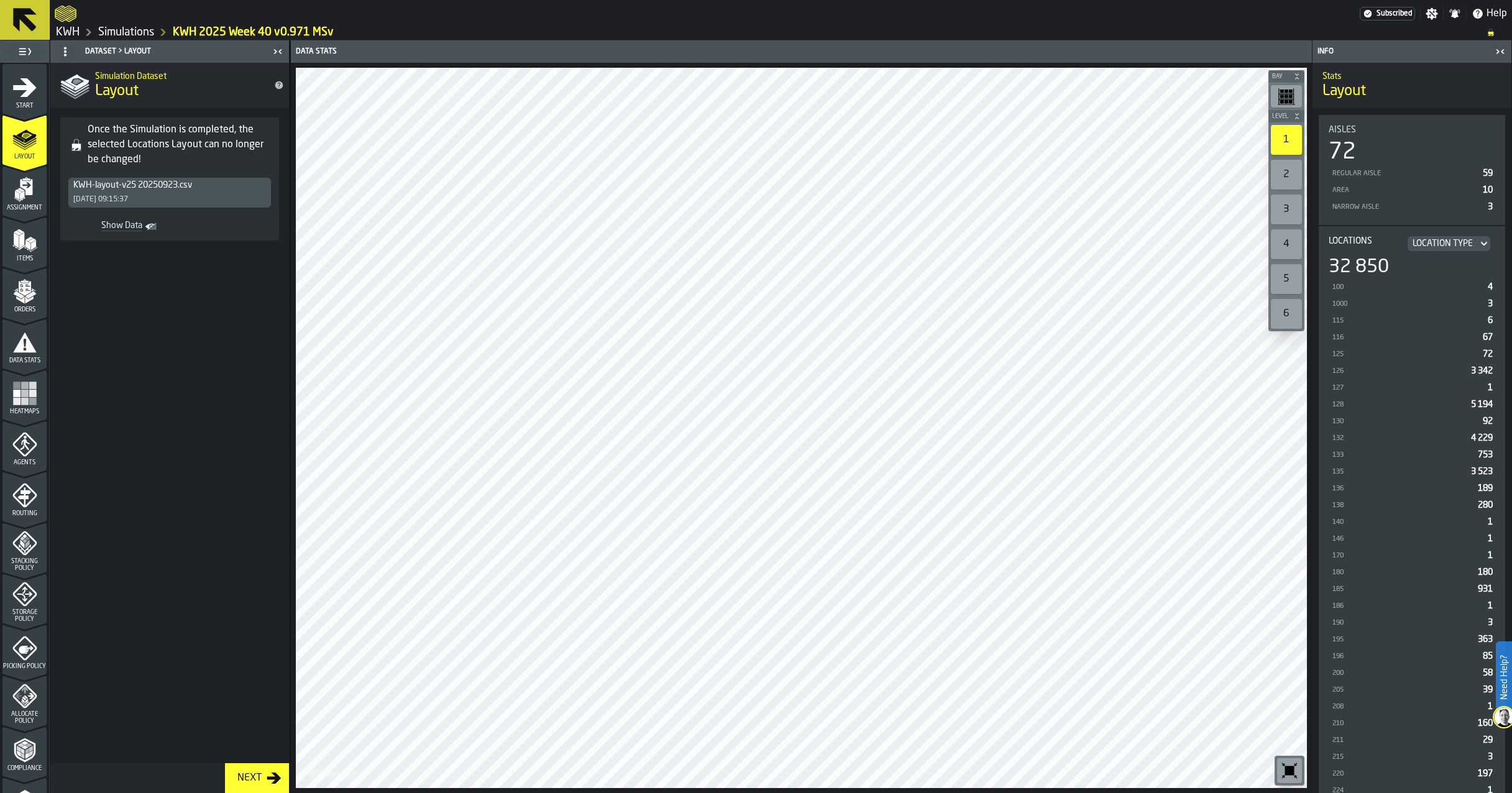
click at [17, 199] on icon "menu Assignment" at bounding box center [24, 189] width 25 height 25
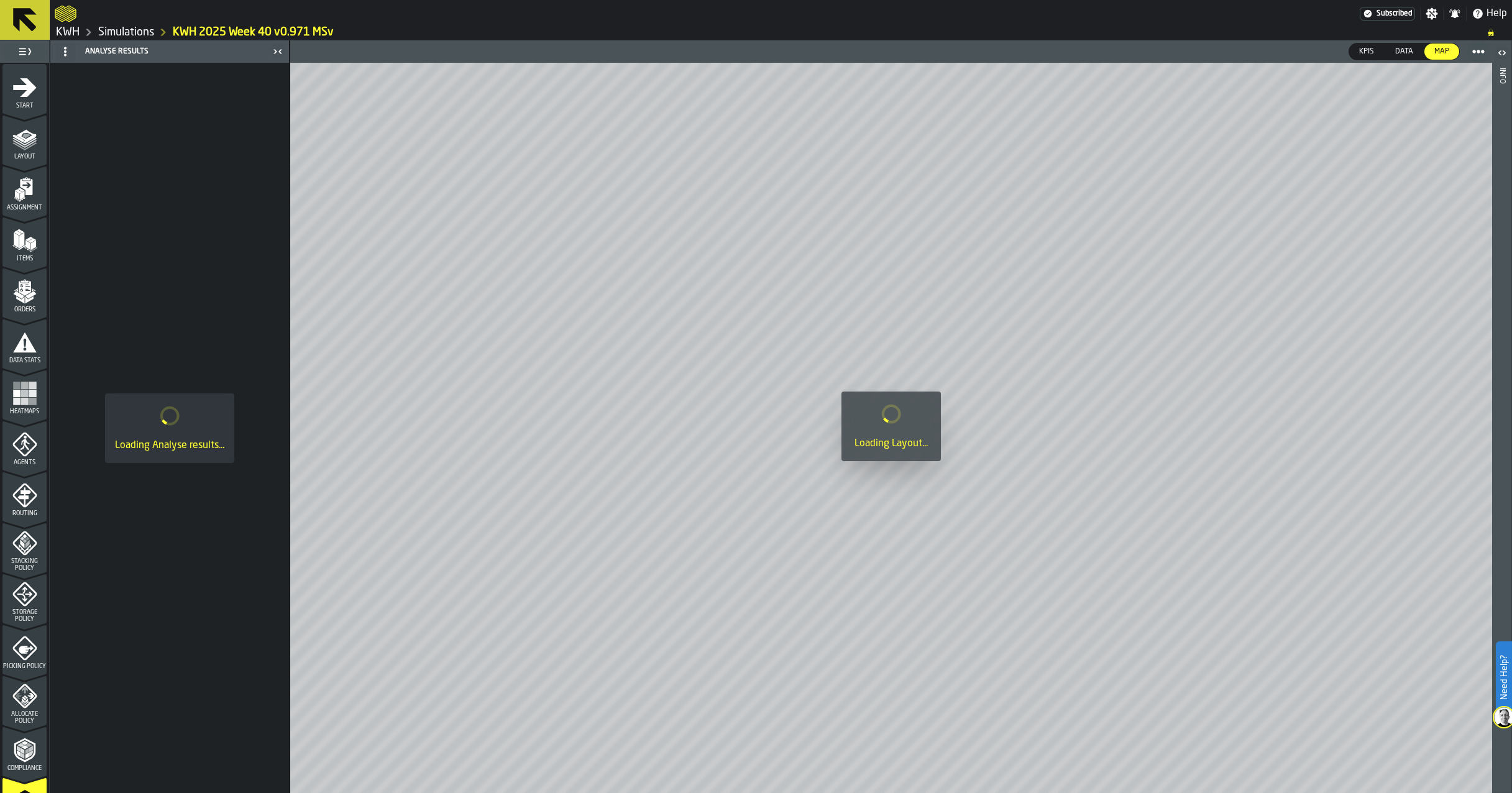
drag, startPoint x: 131, startPoint y: 36, endPoint x: 149, endPoint y: 36, distance: 18.0
click at [131, 36] on link "Simulations" at bounding box center [126, 32] width 56 height 14
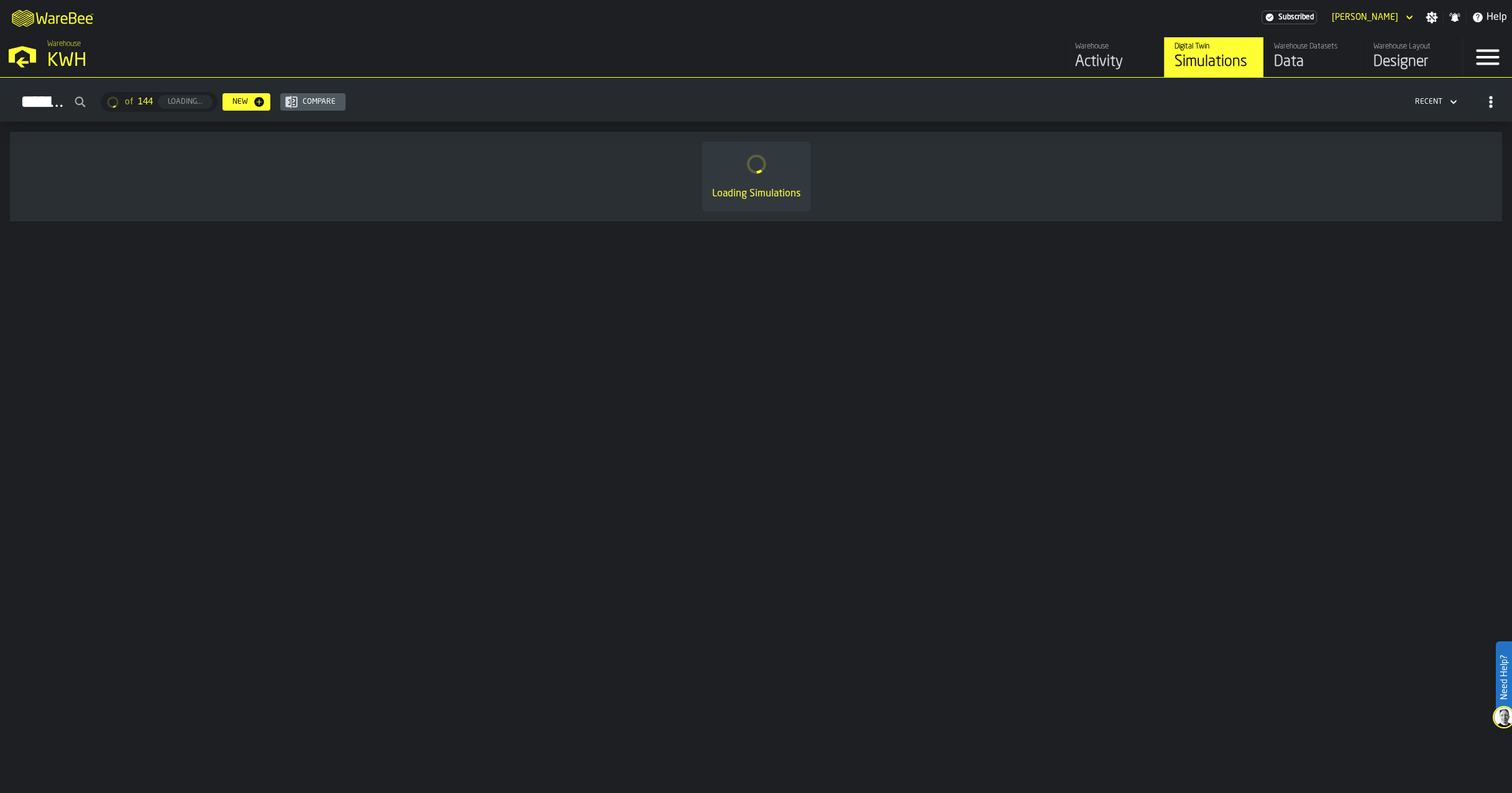
click at [1393, 58] on div "Designer" at bounding box center [1413, 62] width 79 height 20
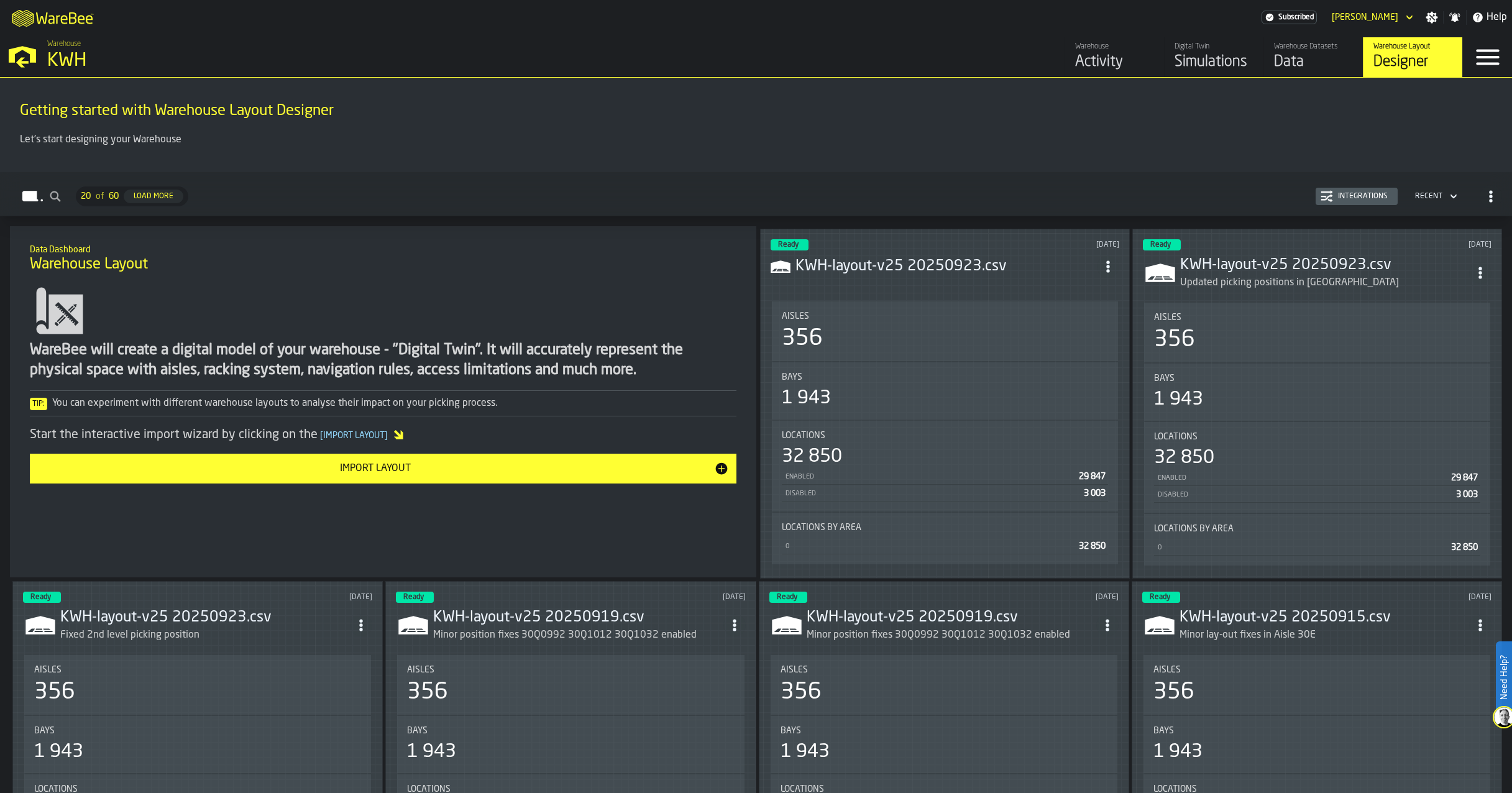
click at [1107, 263] on icon "ItemListCard-DashboardItemContainer" at bounding box center [1108, 266] width 12 height 12
click at [1071, 349] on div "Edit in Designer" at bounding box center [1080, 349] width 69 height 15
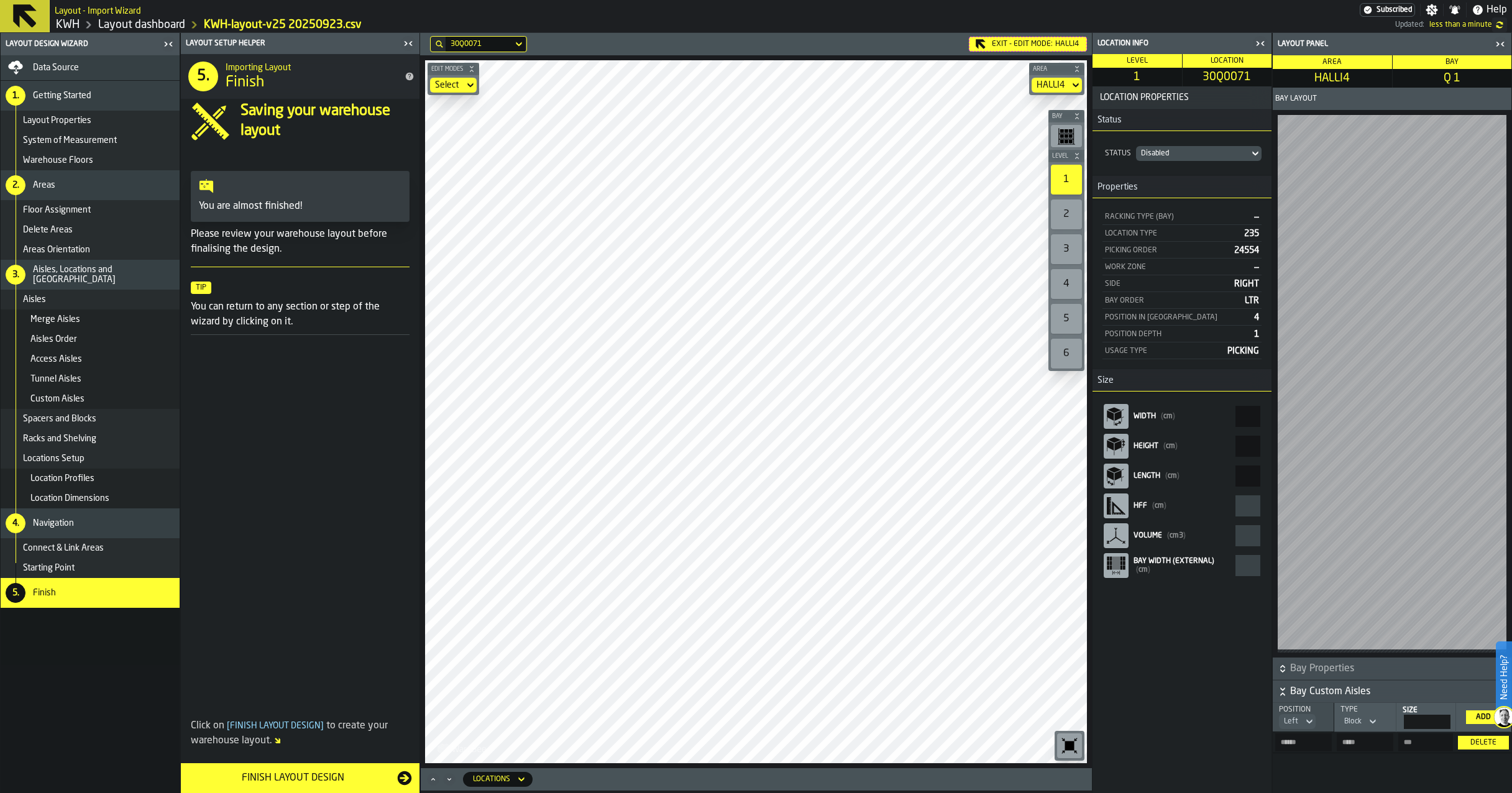
click at [1256, 151] on icon at bounding box center [1255, 154] width 12 height 15
click at [1211, 707] on div "Location Properties Status Status Disabled Properties Racking Type (Bay) — Loca…" at bounding box center [1182, 439] width 179 height 707
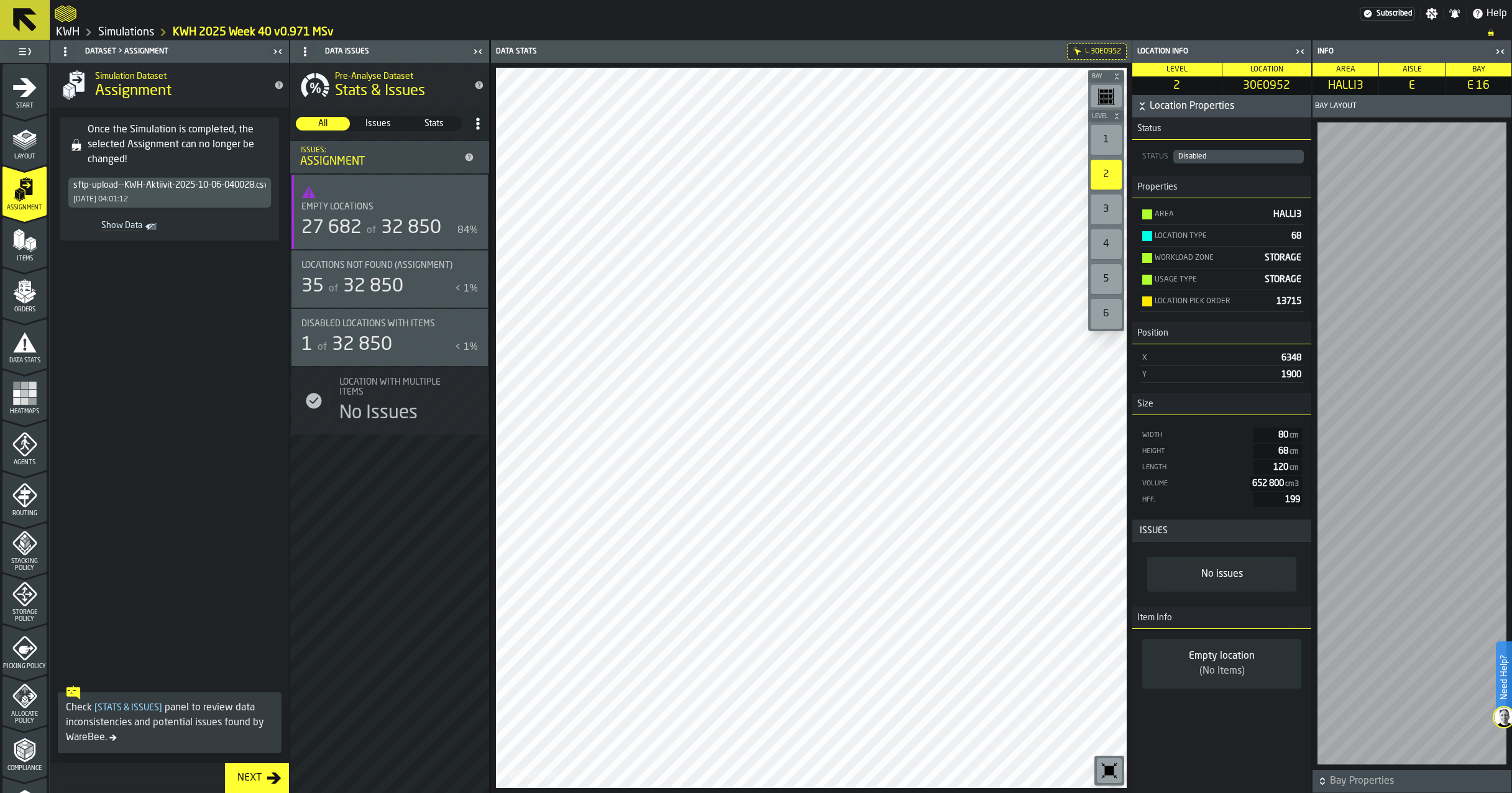
click at [1112, 135] on div "1" at bounding box center [1106, 140] width 31 height 30
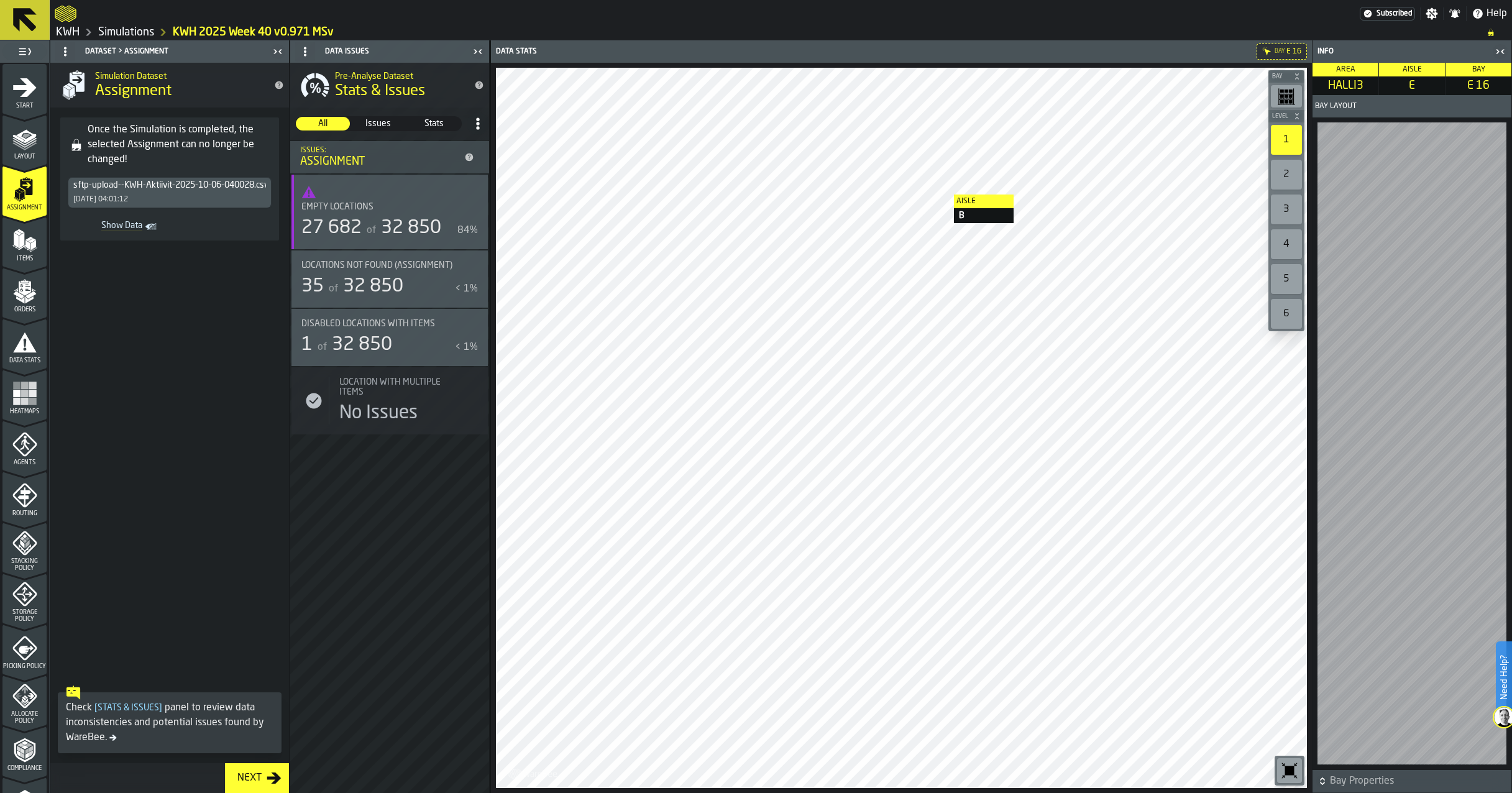
click at [939, 200] on div at bounding box center [901, 428] width 811 height 721
click at [1287, 173] on div "2" at bounding box center [1286, 175] width 31 height 30
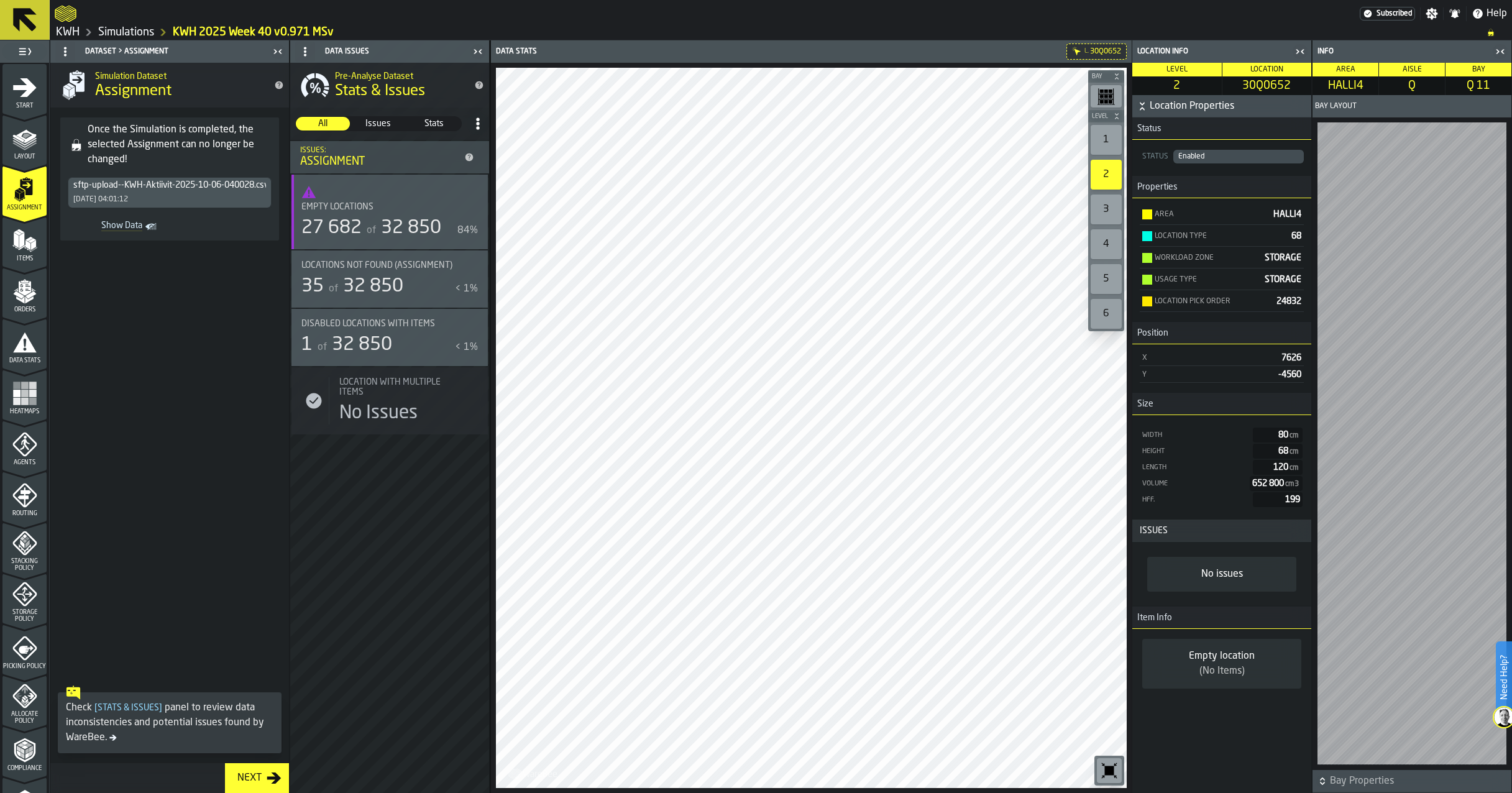
click at [1112, 131] on div "1" at bounding box center [1106, 140] width 31 height 30
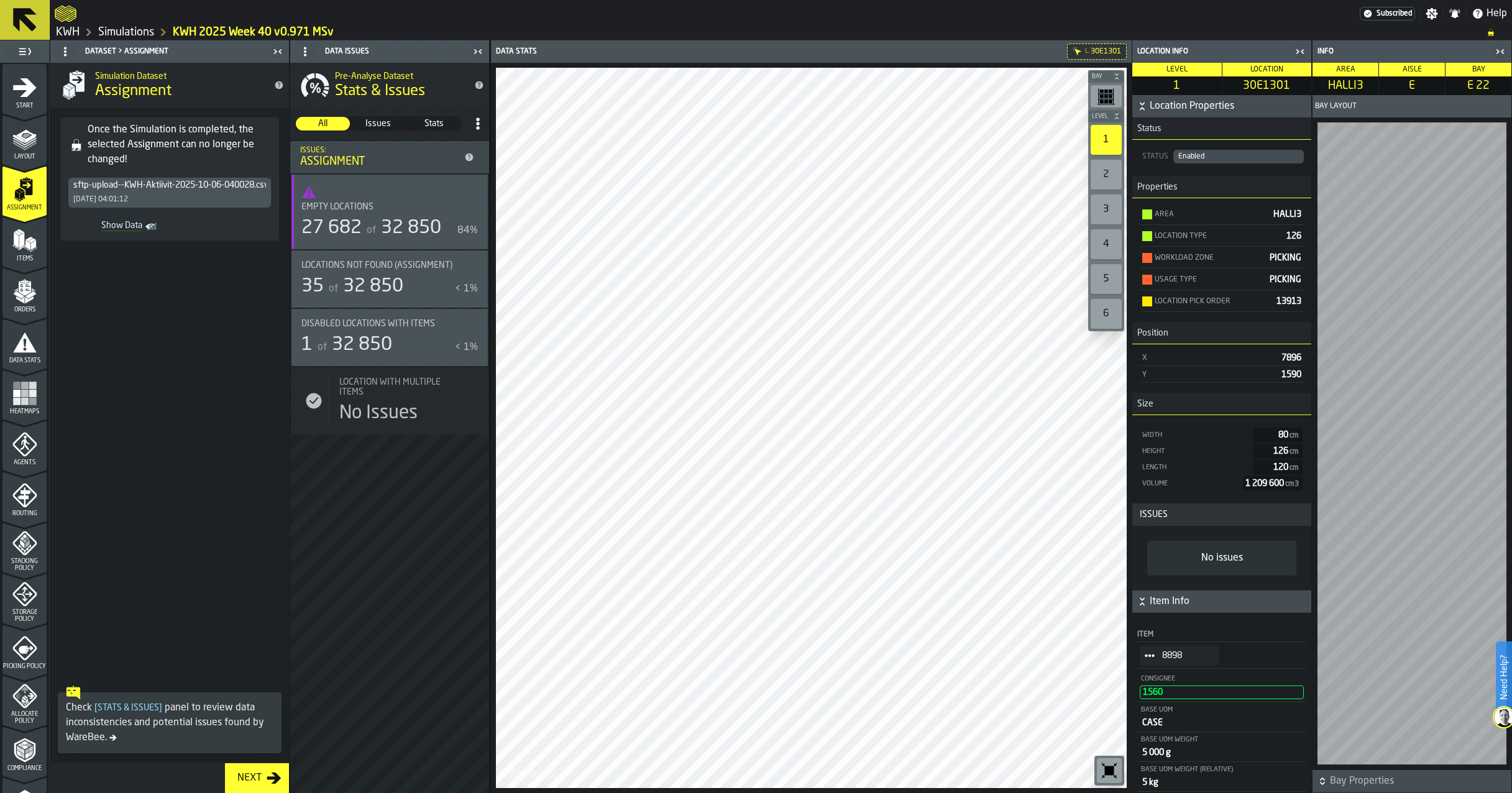
click at [1109, 169] on div "2" at bounding box center [1106, 175] width 31 height 30
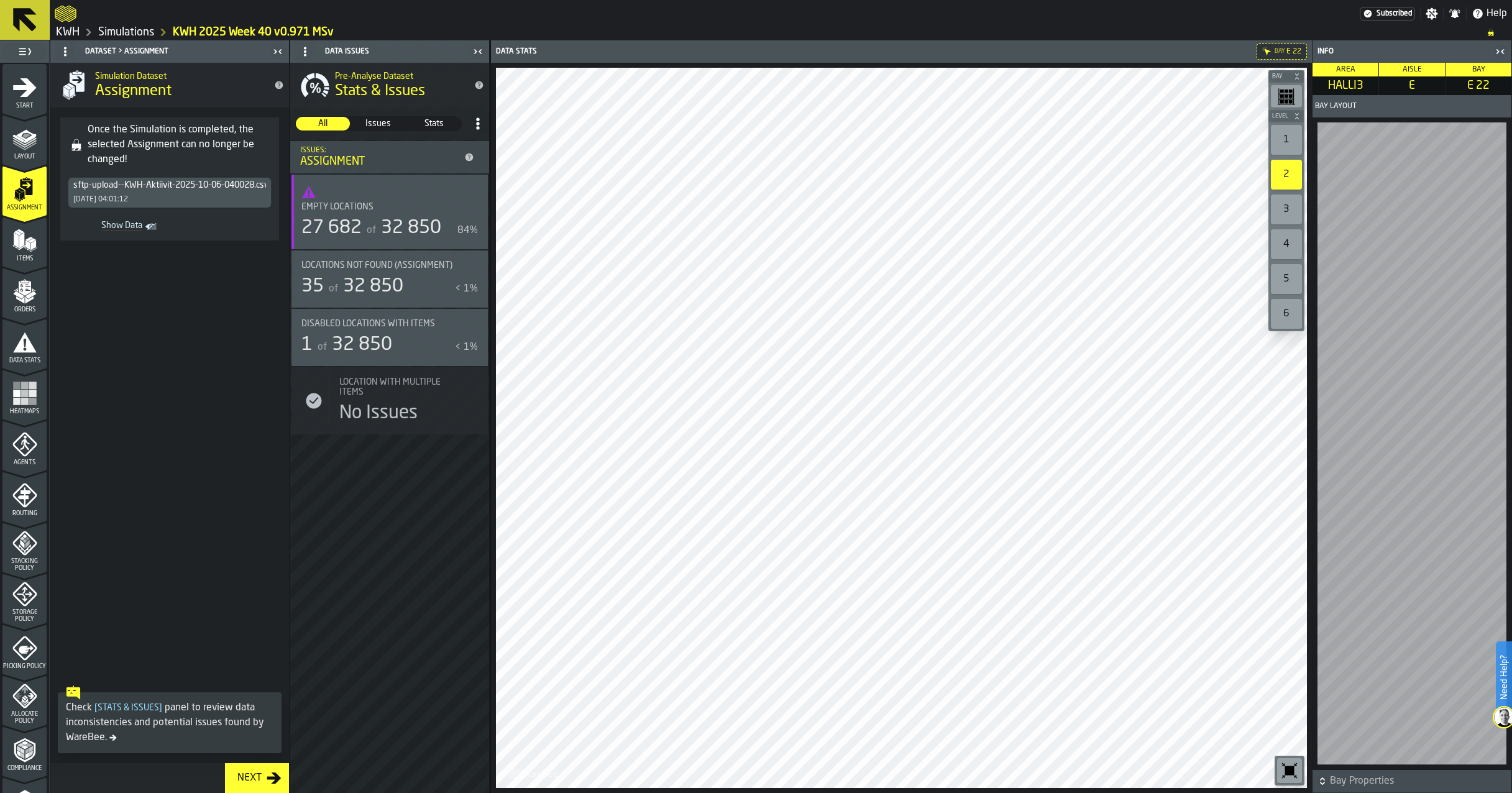
click at [1285, 214] on div "3" at bounding box center [1286, 210] width 31 height 30
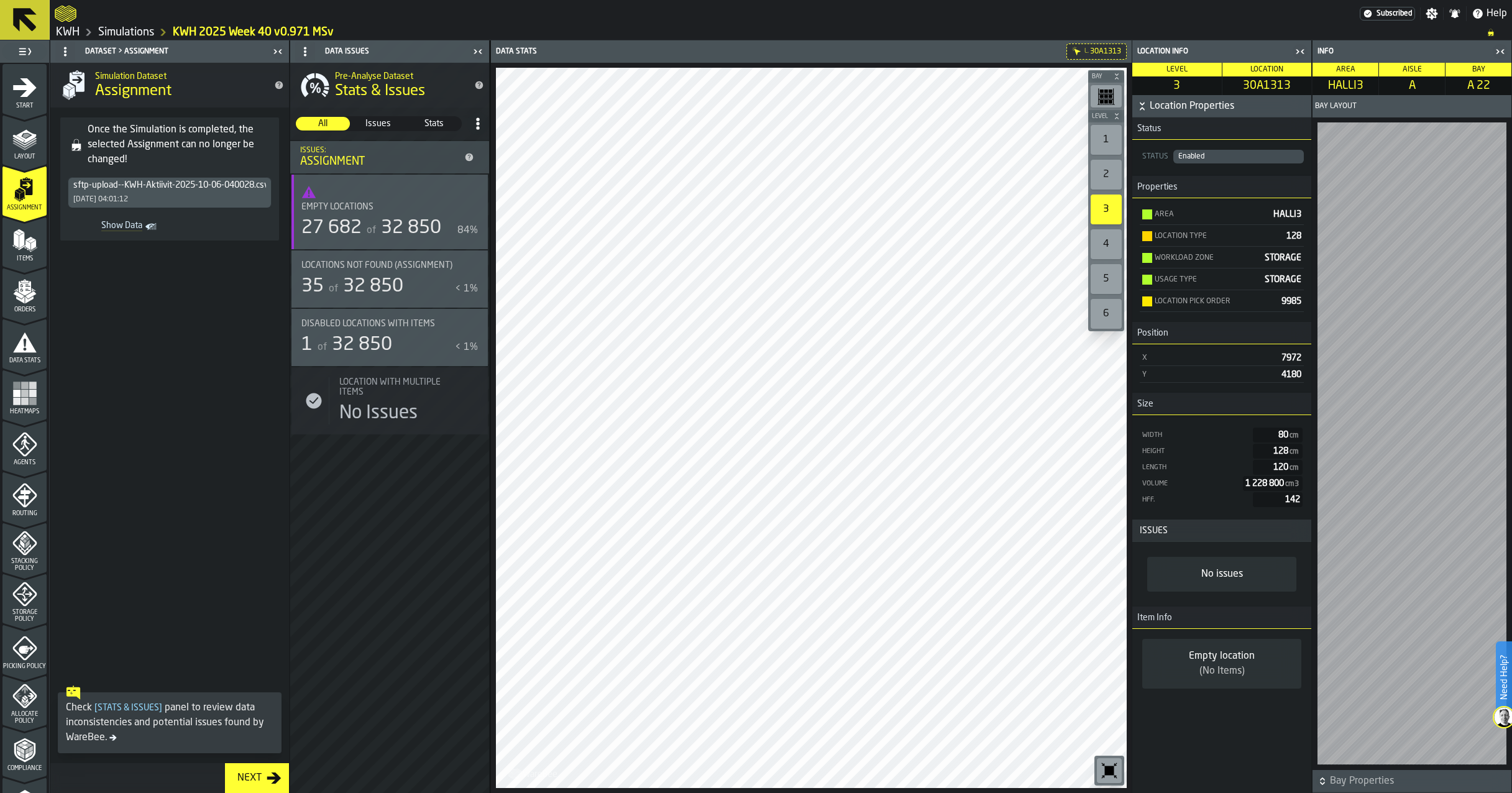
click at [1117, 141] on div "1" at bounding box center [1106, 140] width 31 height 30
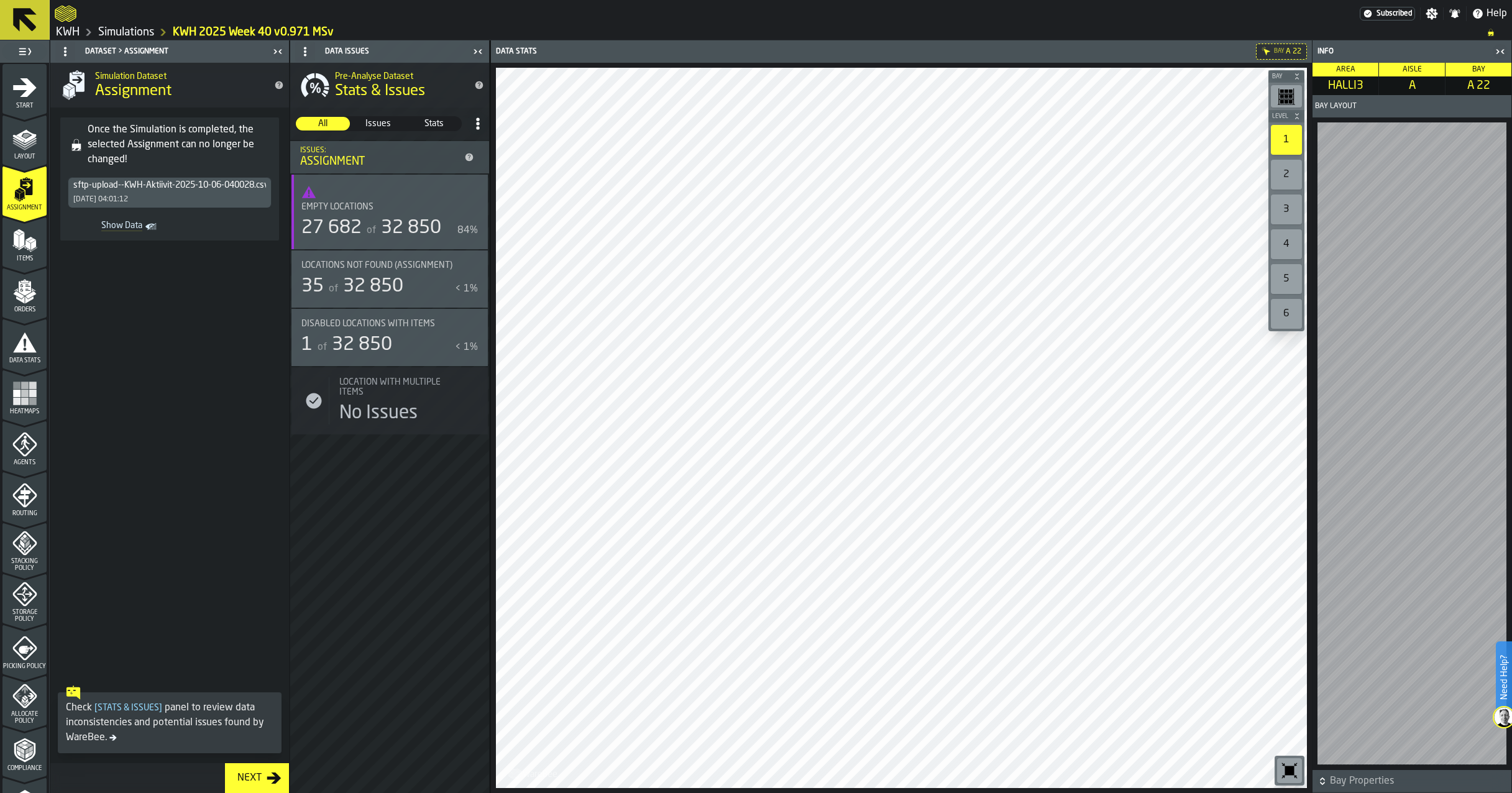
click at [1300, 173] on div "2" at bounding box center [1286, 175] width 31 height 30
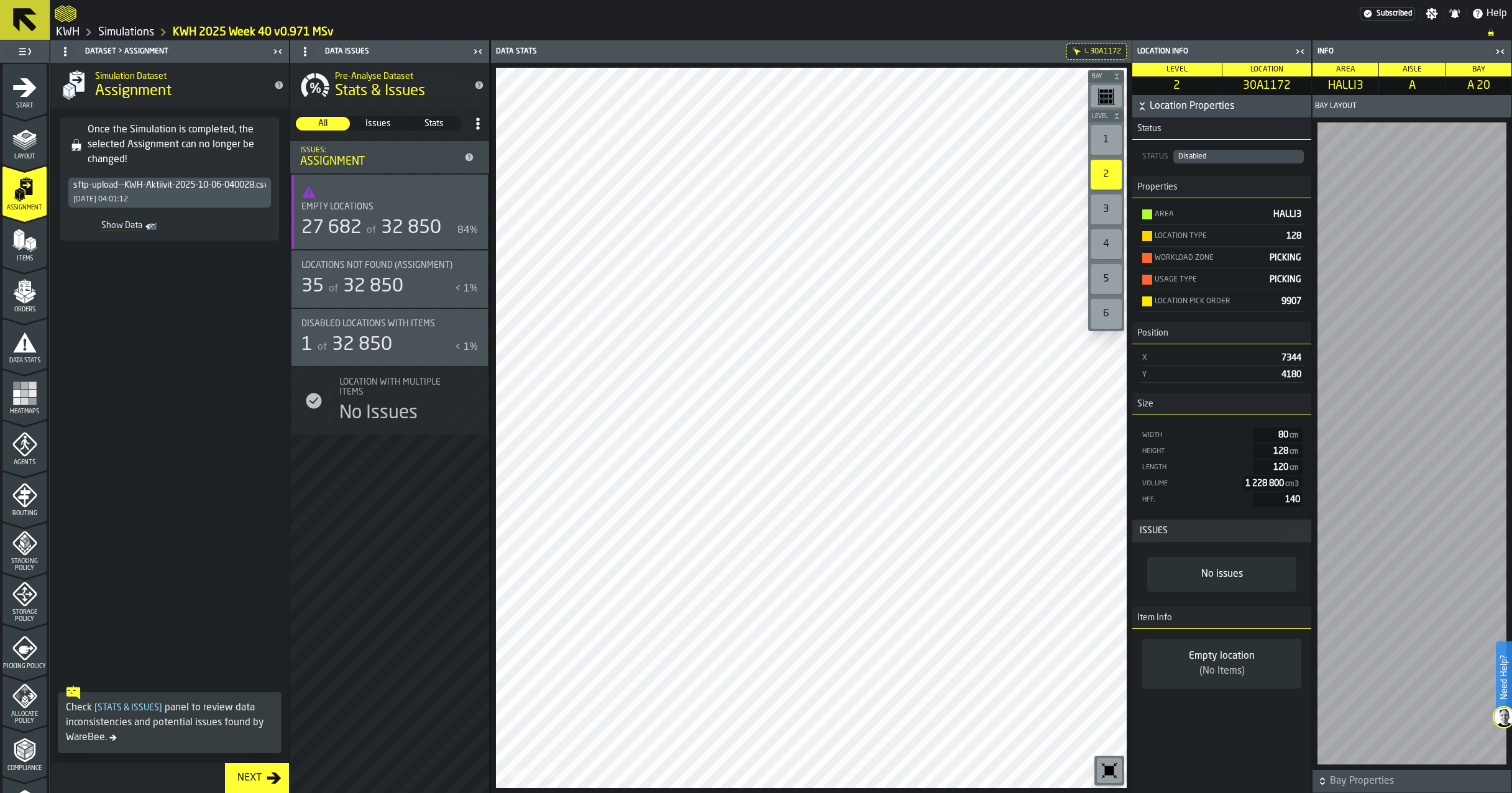
click at [1103, 139] on div "1" at bounding box center [1106, 140] width 31 height 30
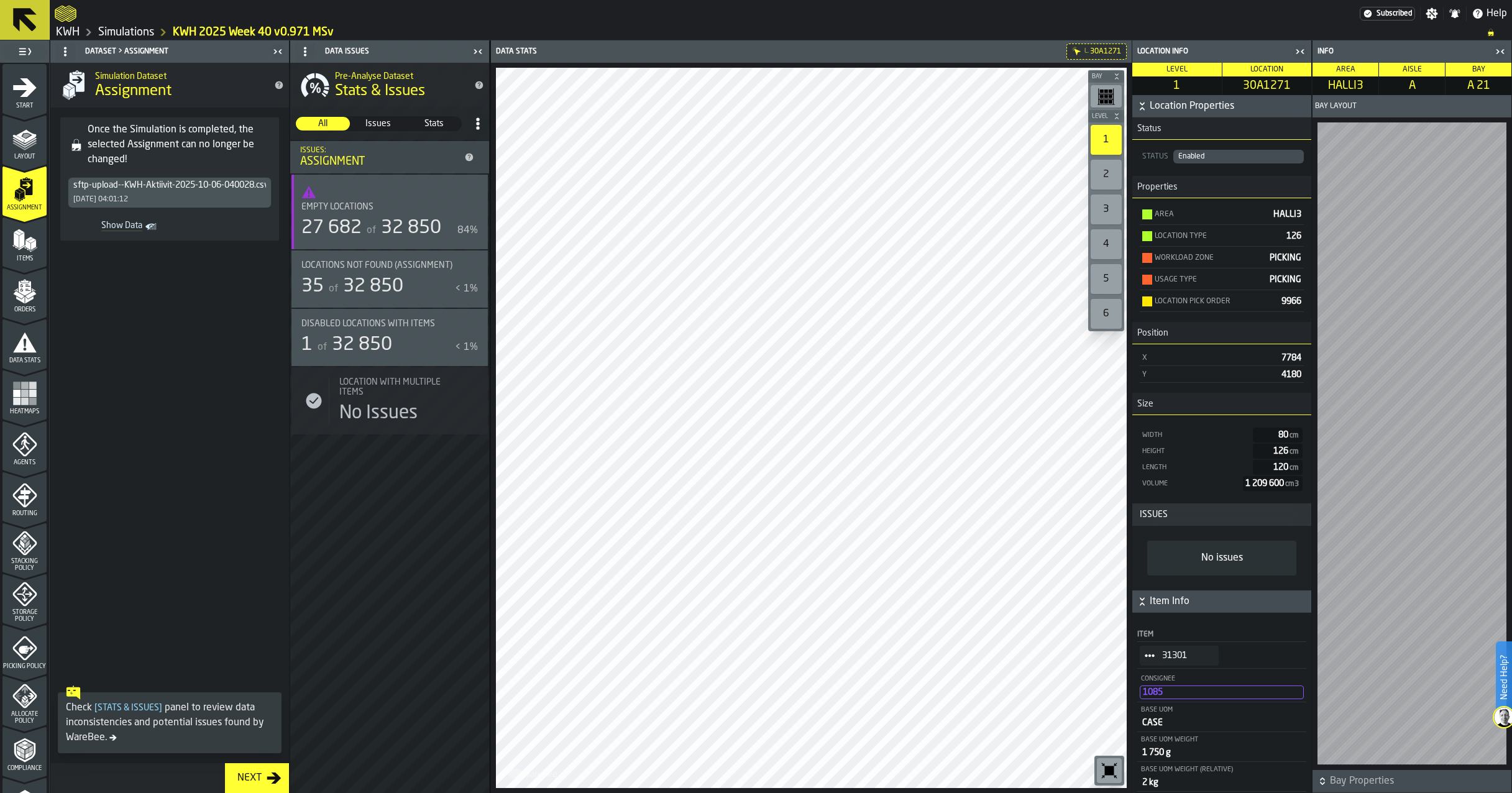
click at [1108, 243] on div "4" at bounding box center [1106, 245] width 31 height 30
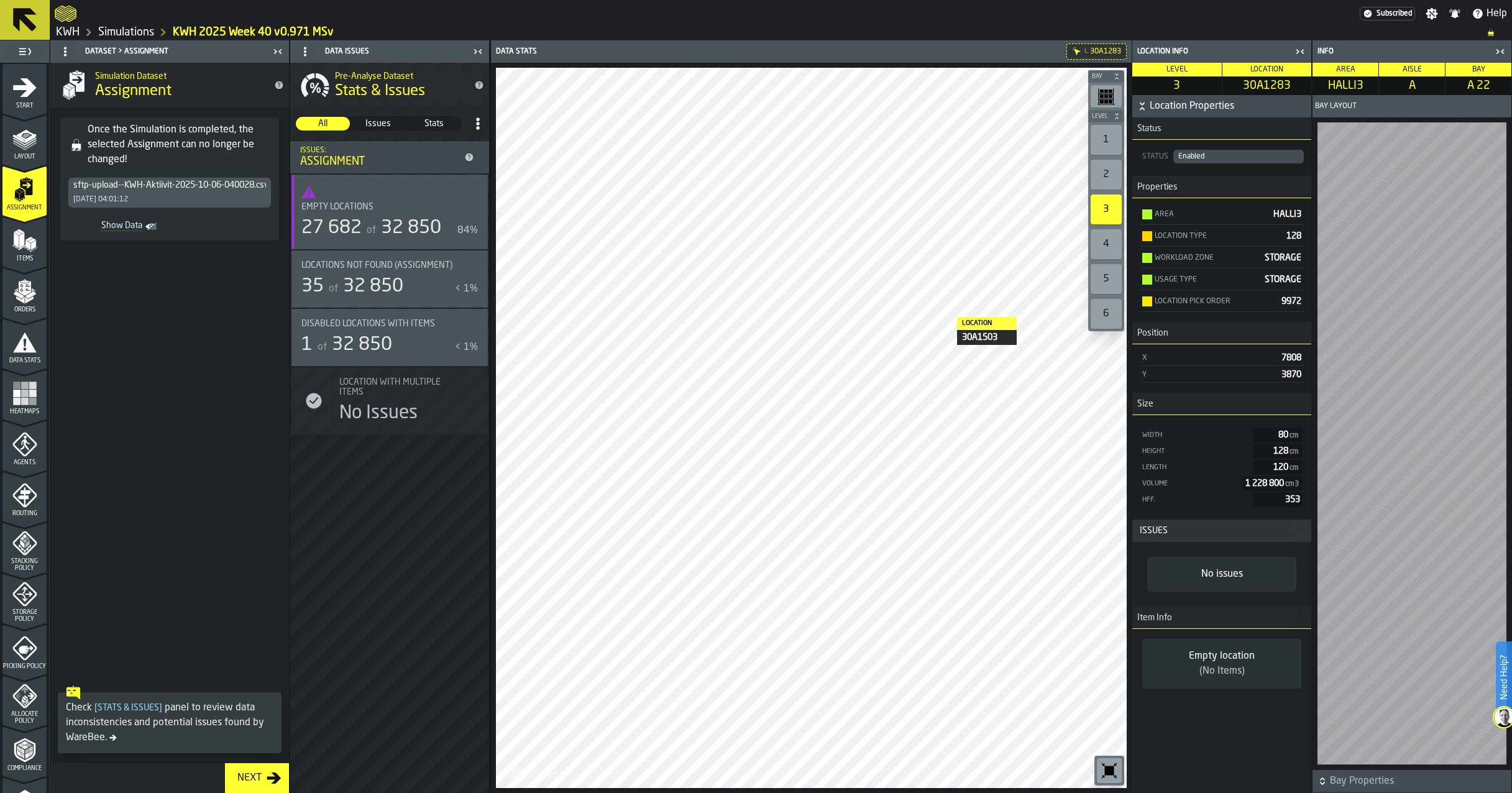
click at [1109, 132] on div "1" at bounding box center [1106, 140] width 31 height 30
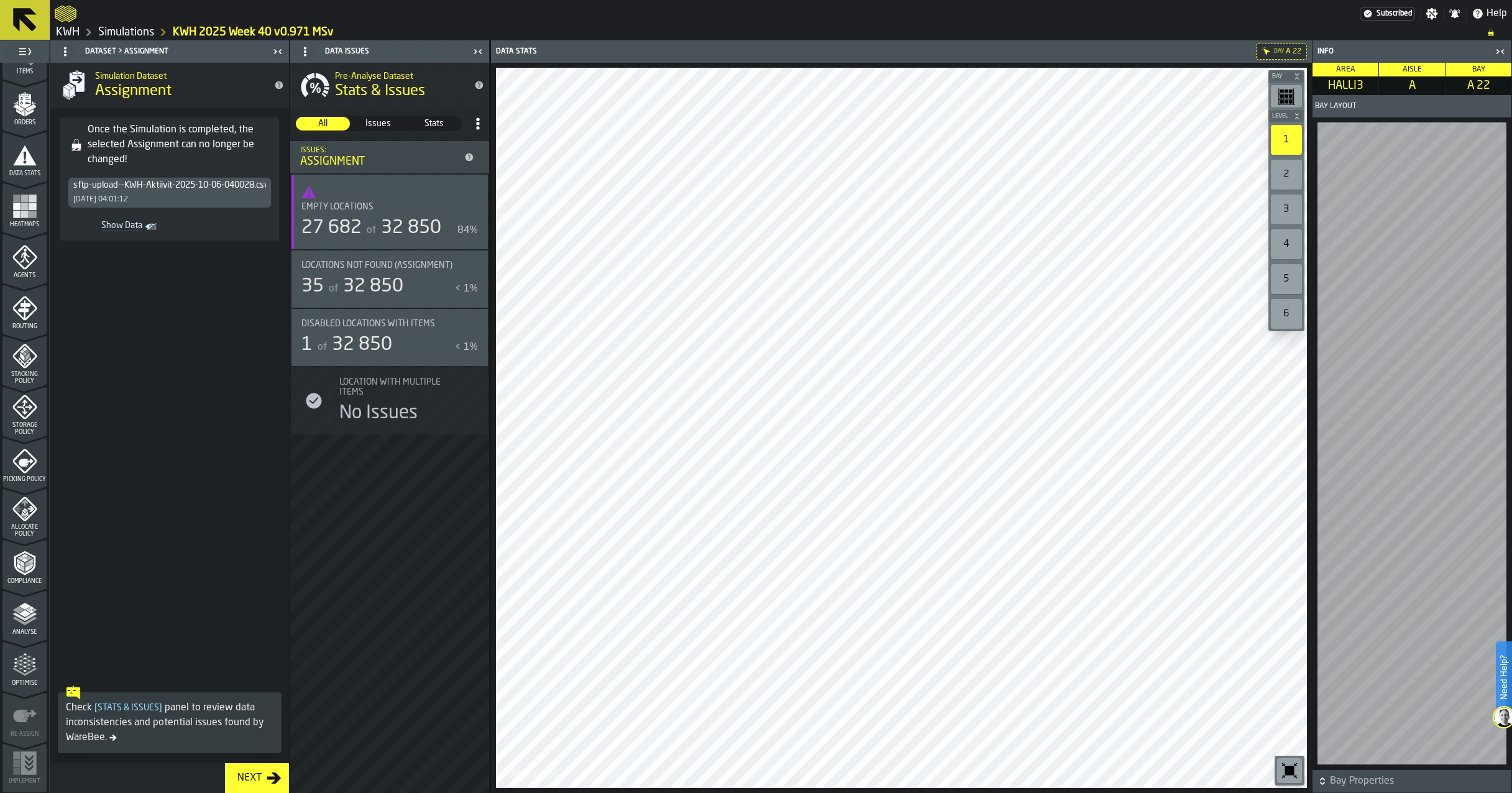
scroll to position [188, 0]
drag, startPoint x: 25, startPoint y: 611, endPoint x: 39, endPoint y: 596, distance: 20.5
click at [26, 611] on polygon "menu Analyse" at bounding box center [24, 613] width 11 height 7
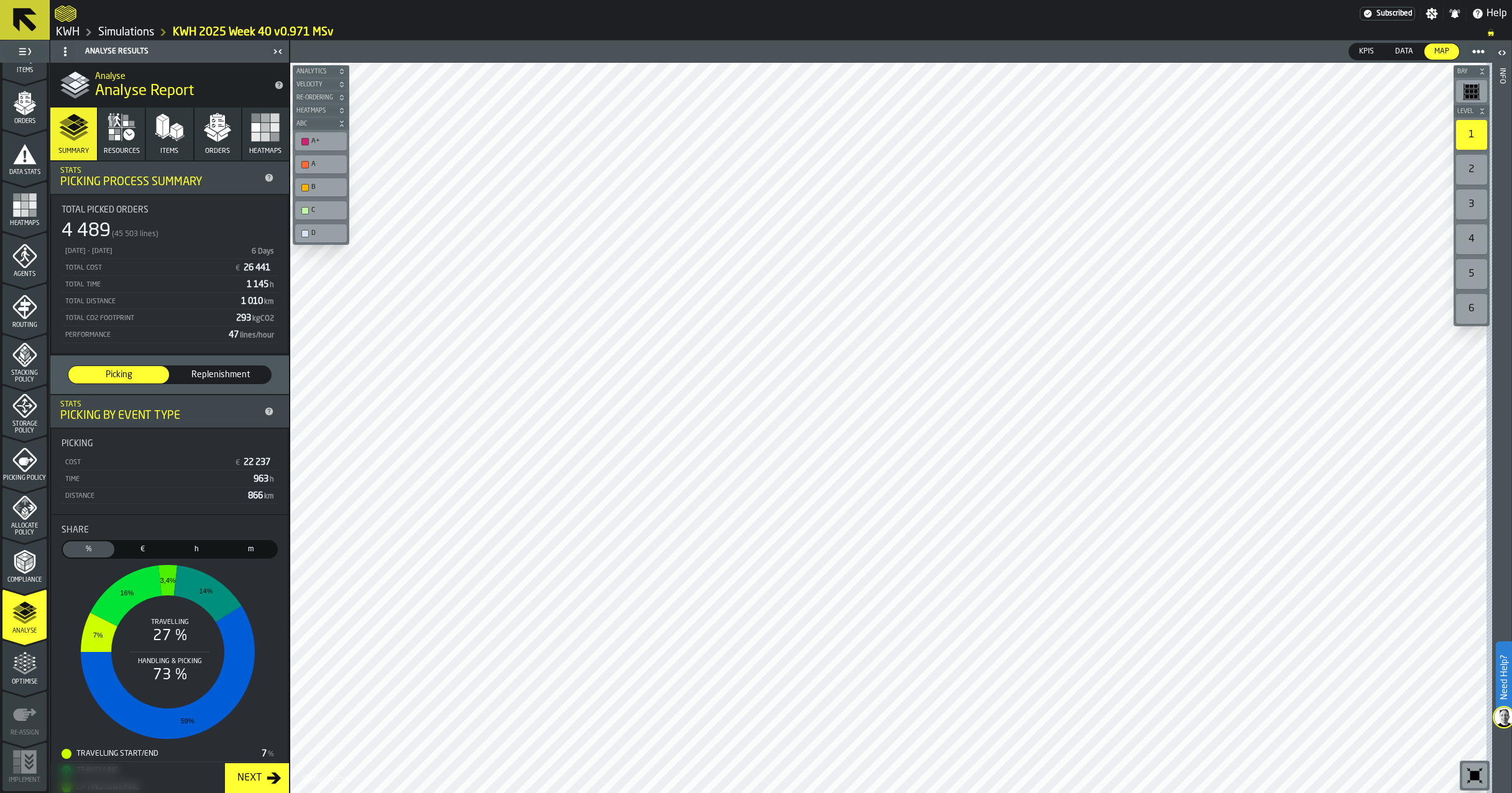
click at [118, 134] on icon "button" at bounding box center [122, 128] width 30 height 30
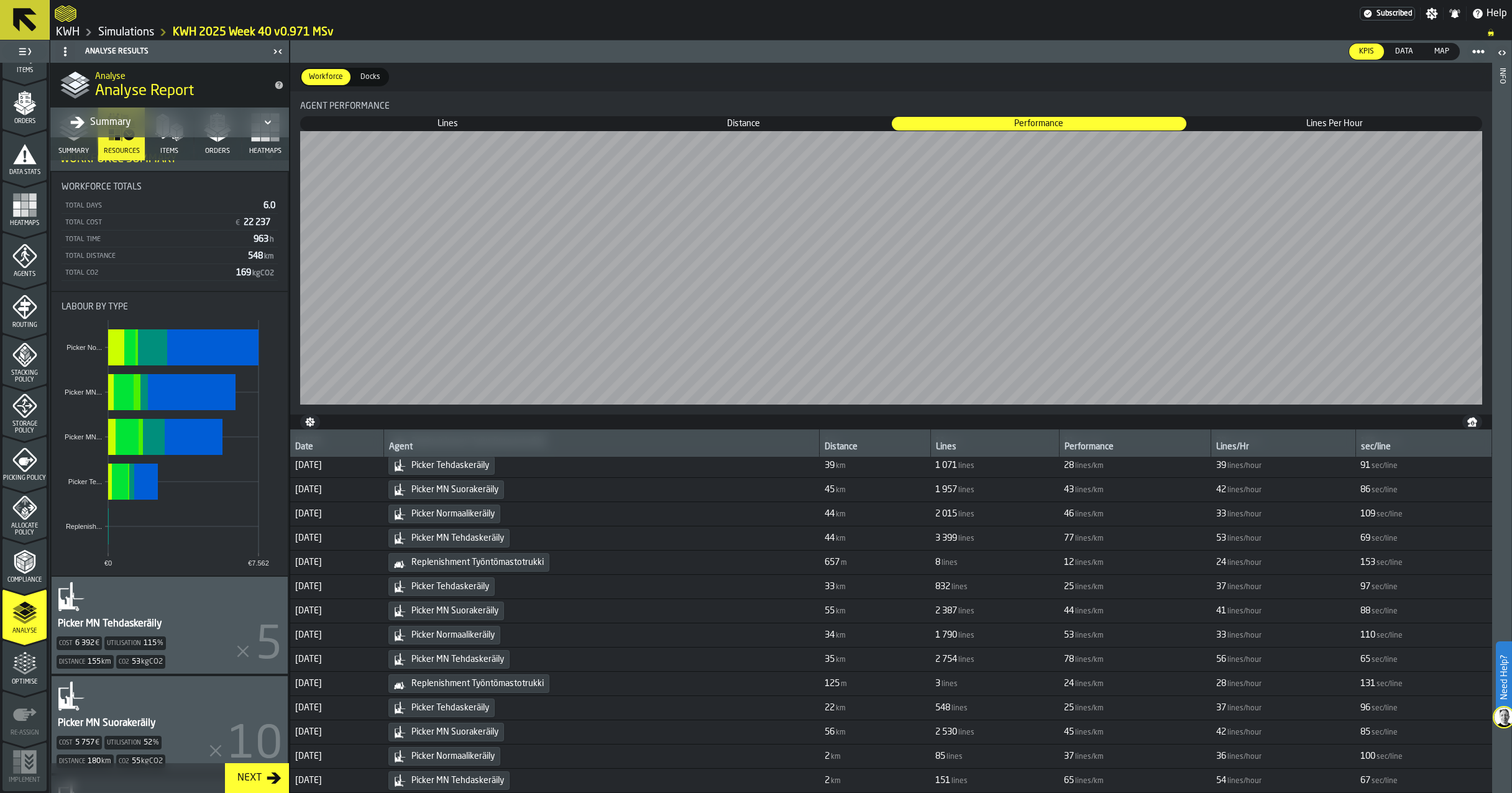
scroll to position [0, 0]
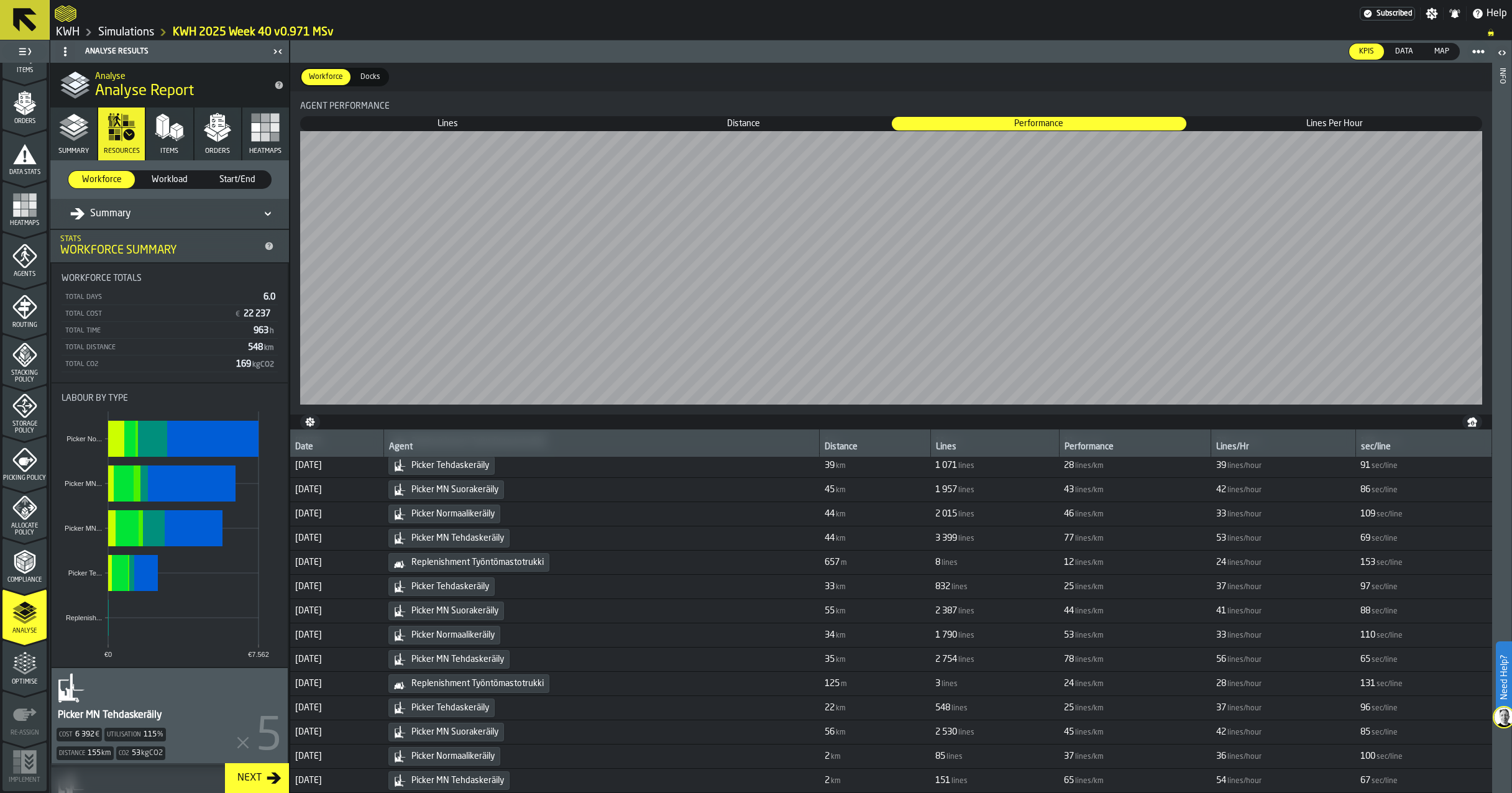
click at [218, 131] on icon "button" at bounding box center [217, 123] width 15 height 17
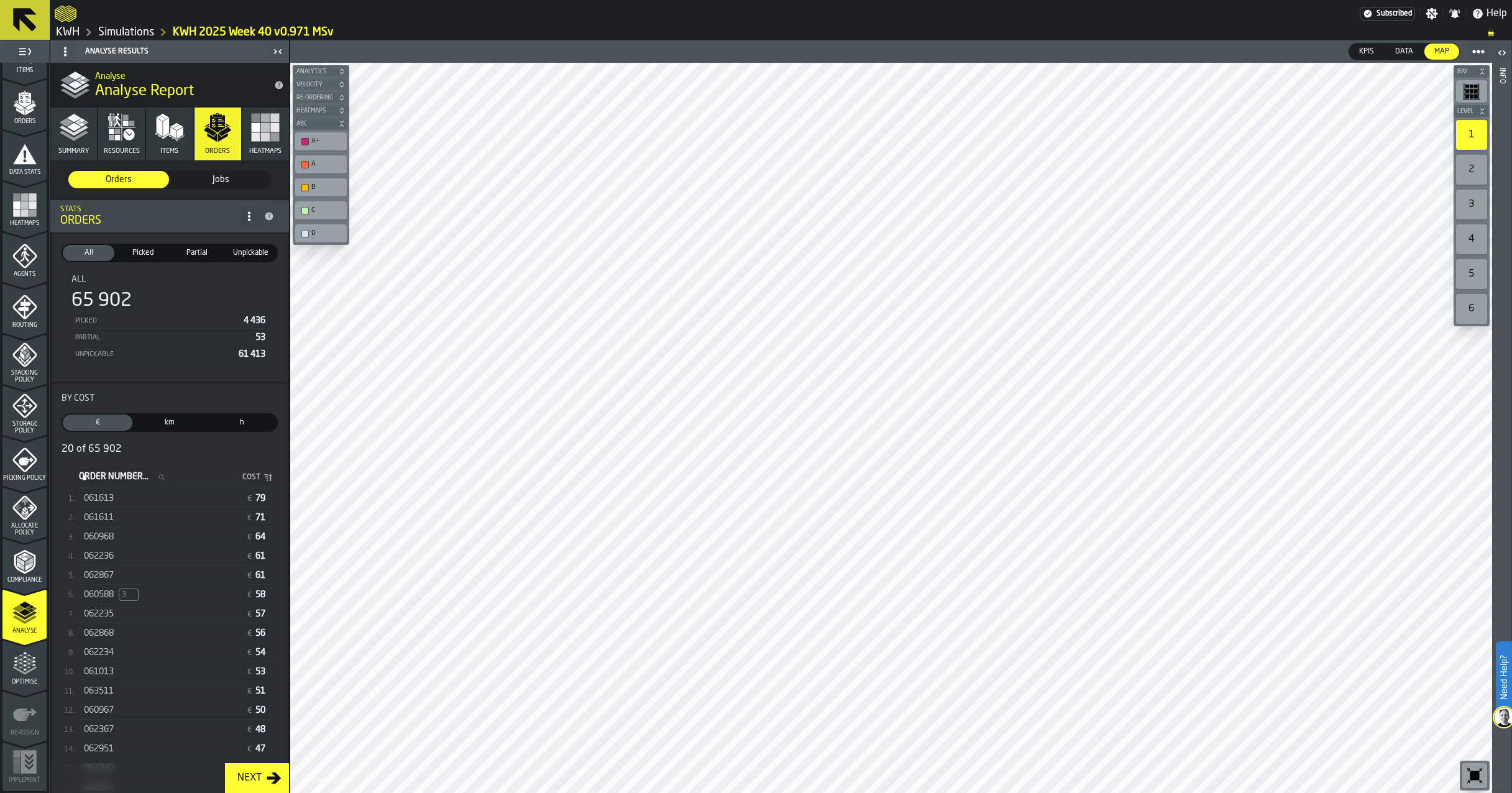
click at [105, 484] on input "Order Number... Order Number..." at bounding box center [126, 477] width 98 height 17
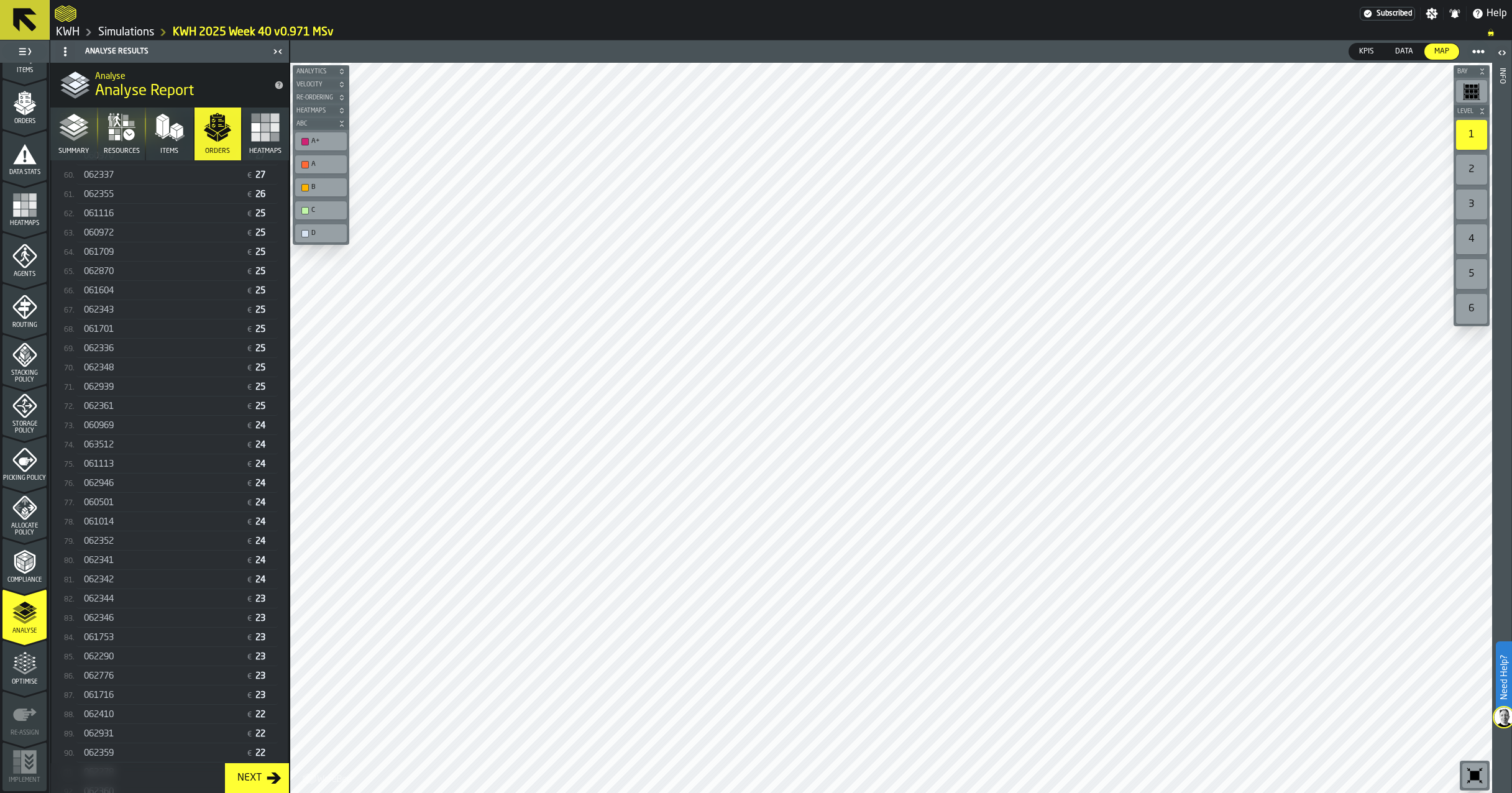
scroll to position [1618, 0]
click at [117, 653] on div "062318" at bounding box center [162, 654] width 157 height 10
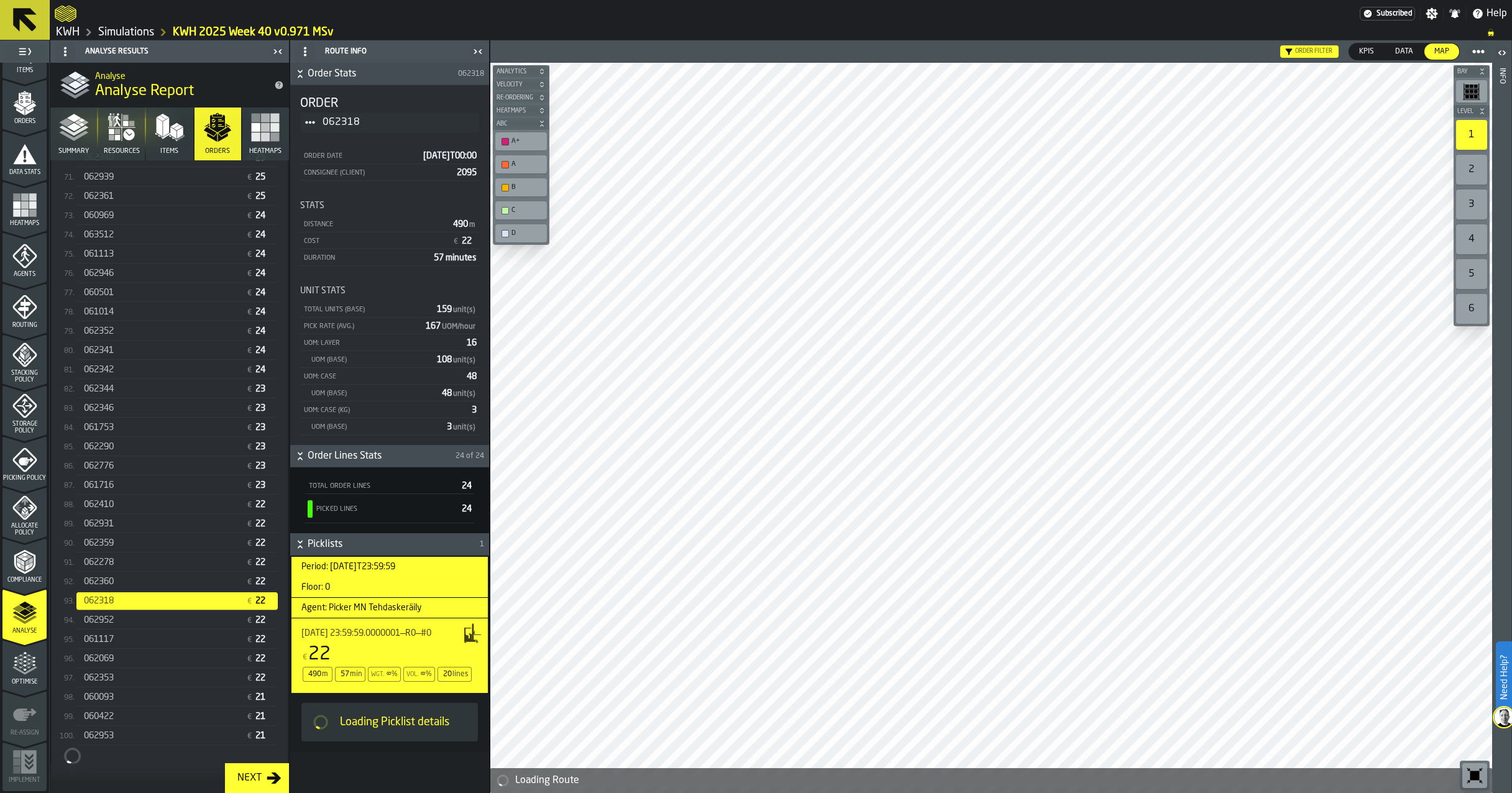
scroll to position [1670, 0]
click at [100, 721] on span "060422" at bounding box center [99, 717] width 30 height 10
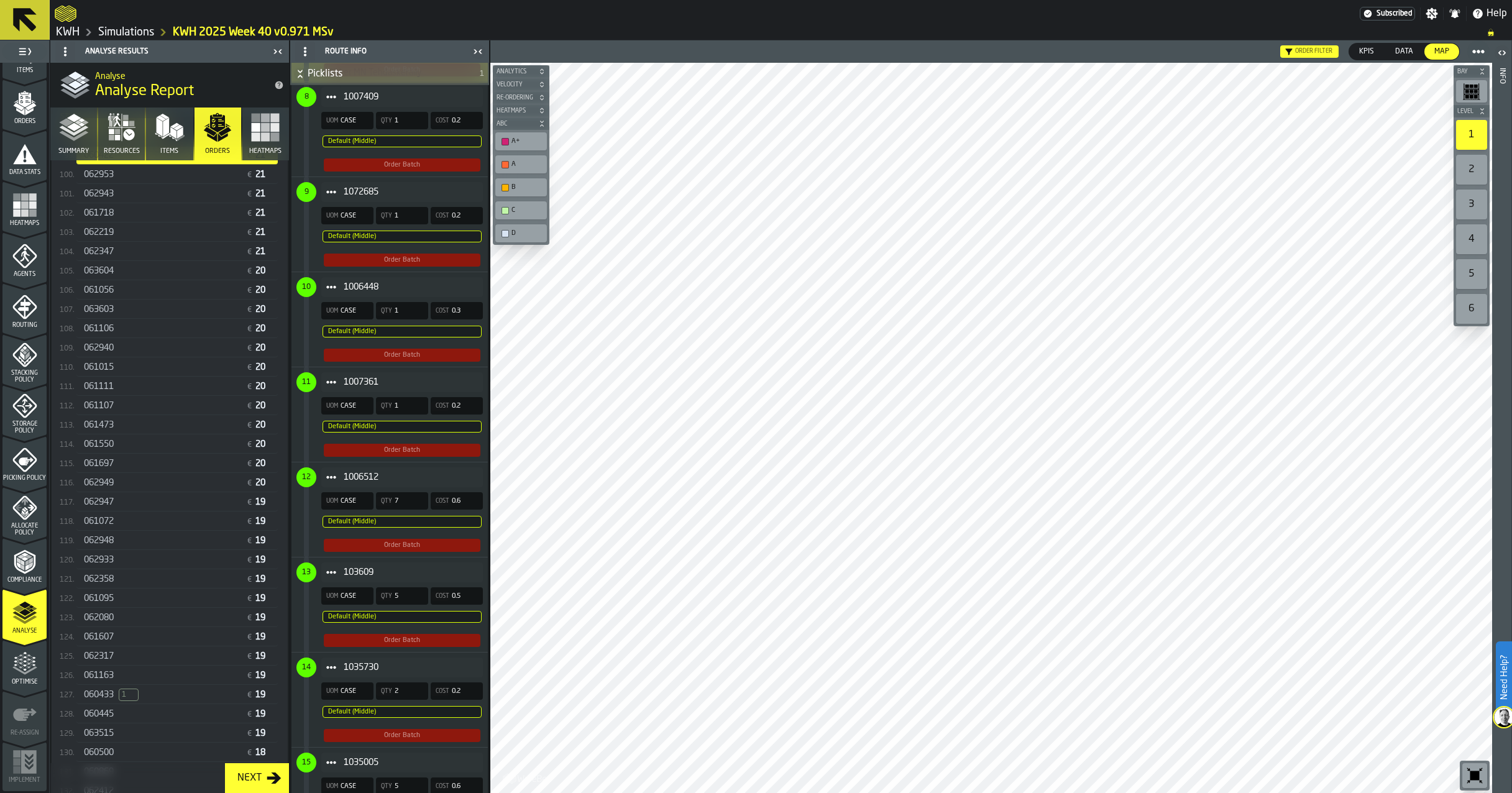
scroll to position [2388, 0]
click at [142, 444] on div "061095" at bounding box center [162, 442] width 157 height 10
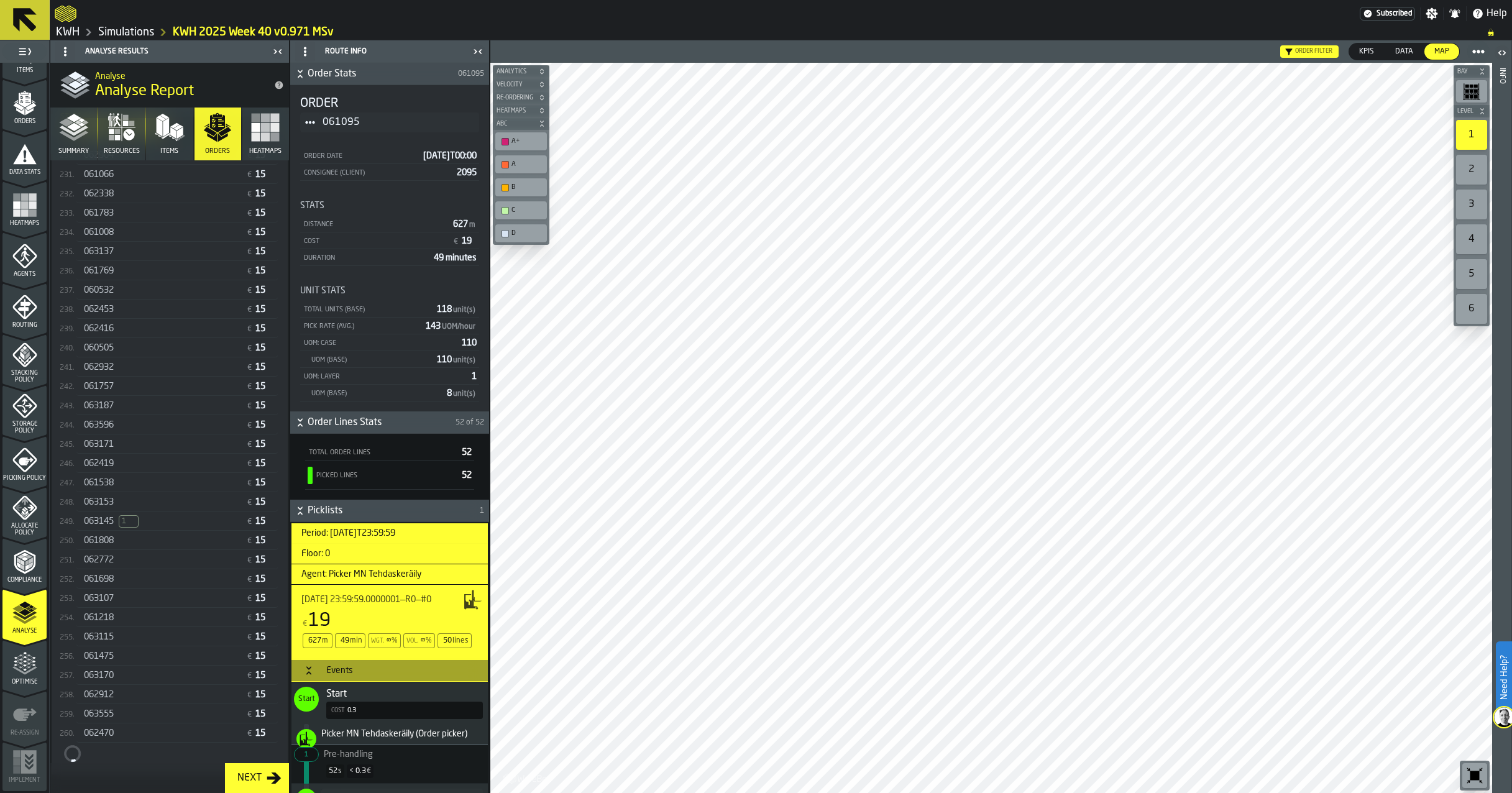
scroll to position [4756, 0]
click at [124, 697] on div "062912" at bounding box center [162, 695] width 157 height 10
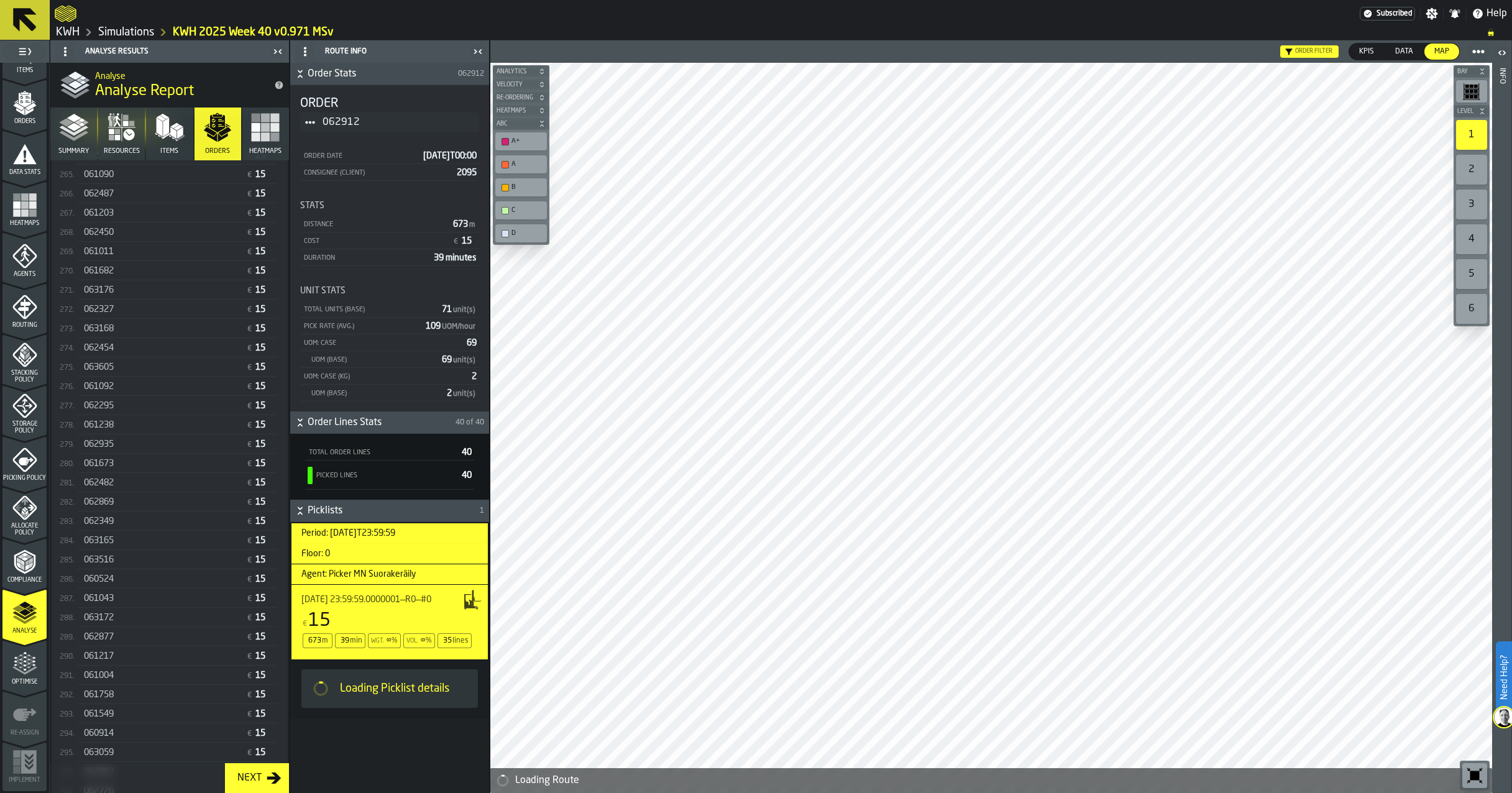
scroll to position [5412, 0]
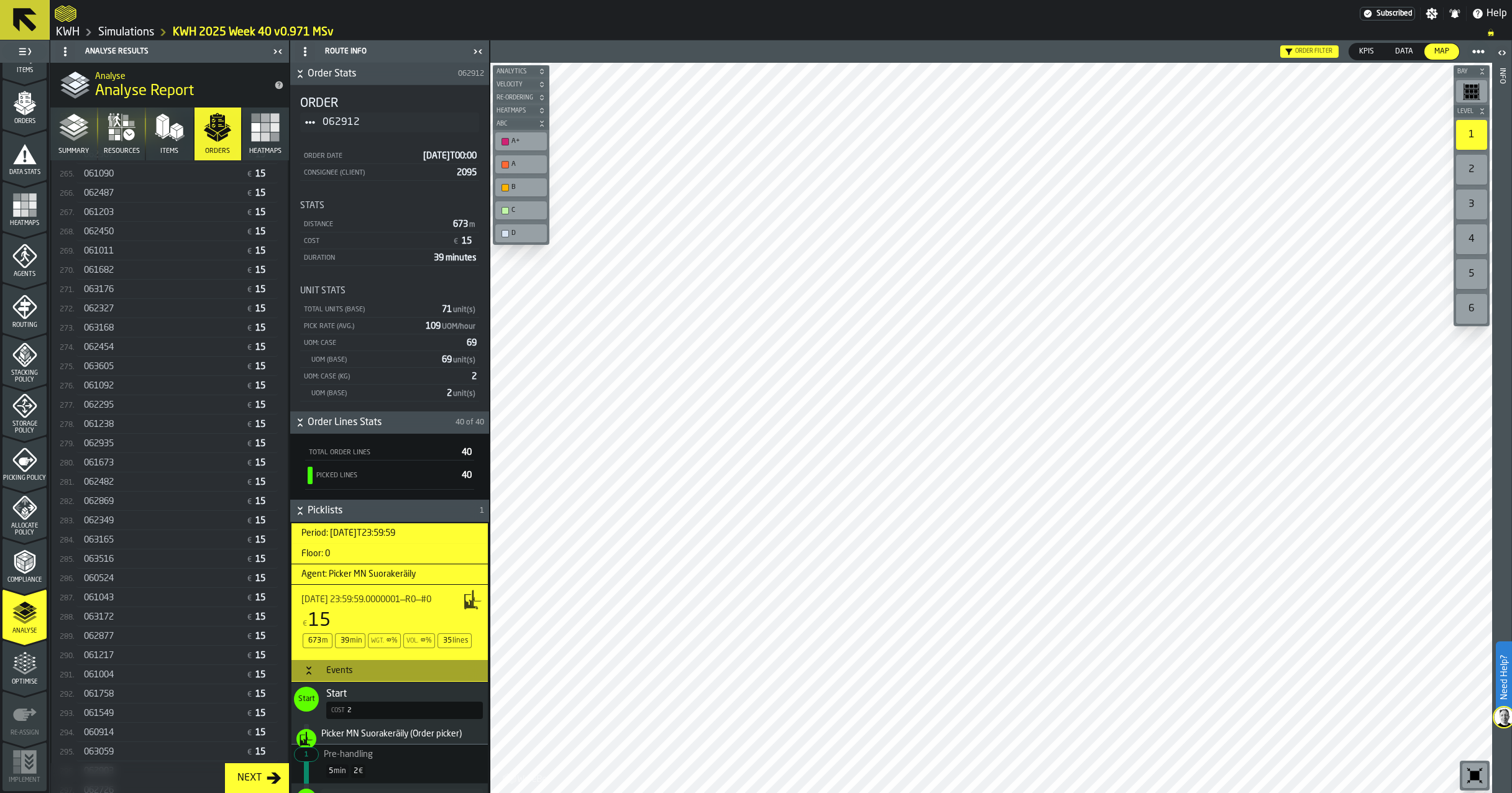
click at [130, 661] on div "061217" at bounding box center [162, 656] width 157 height 10
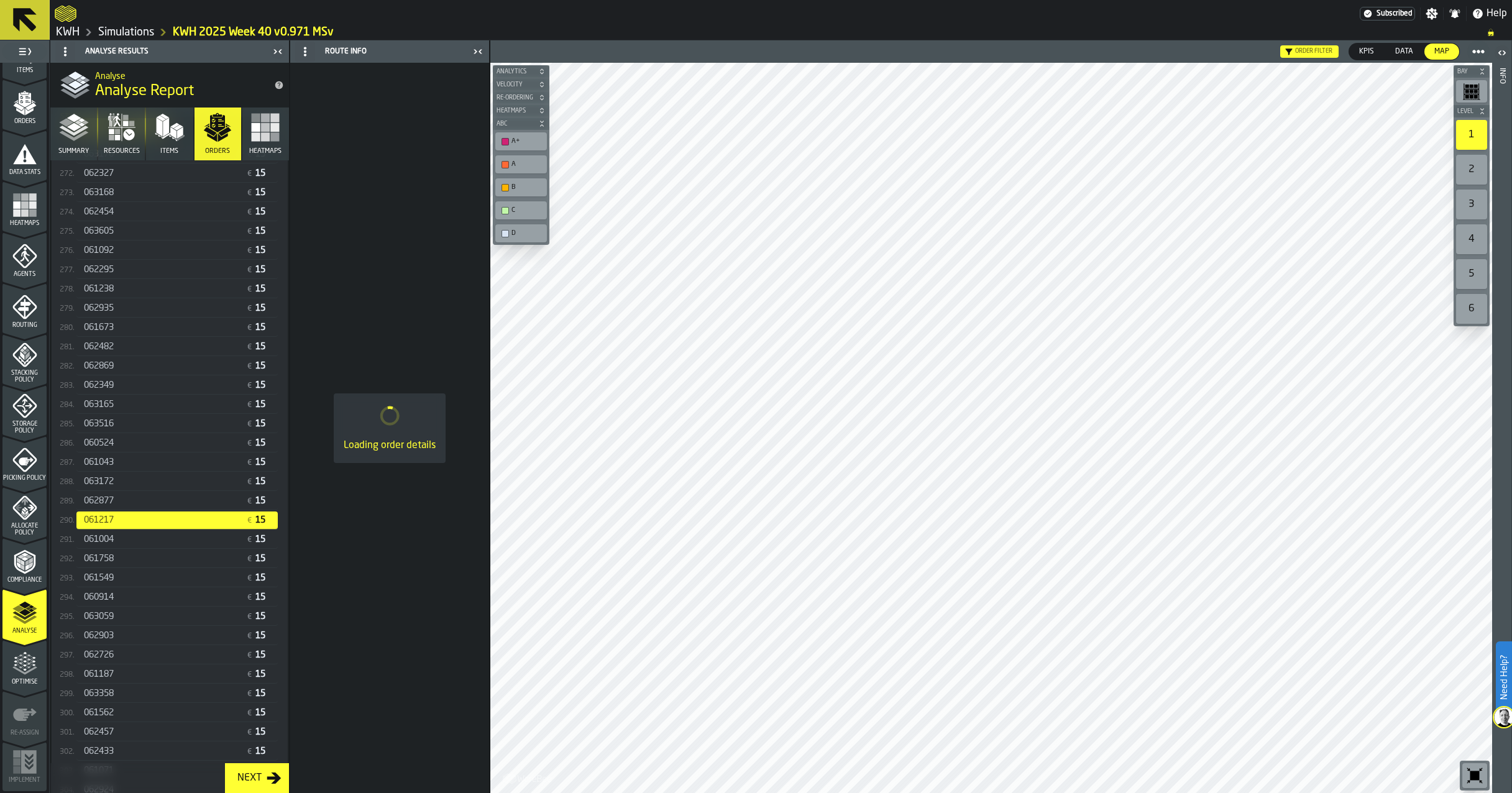
scroll to position [5548, 0]
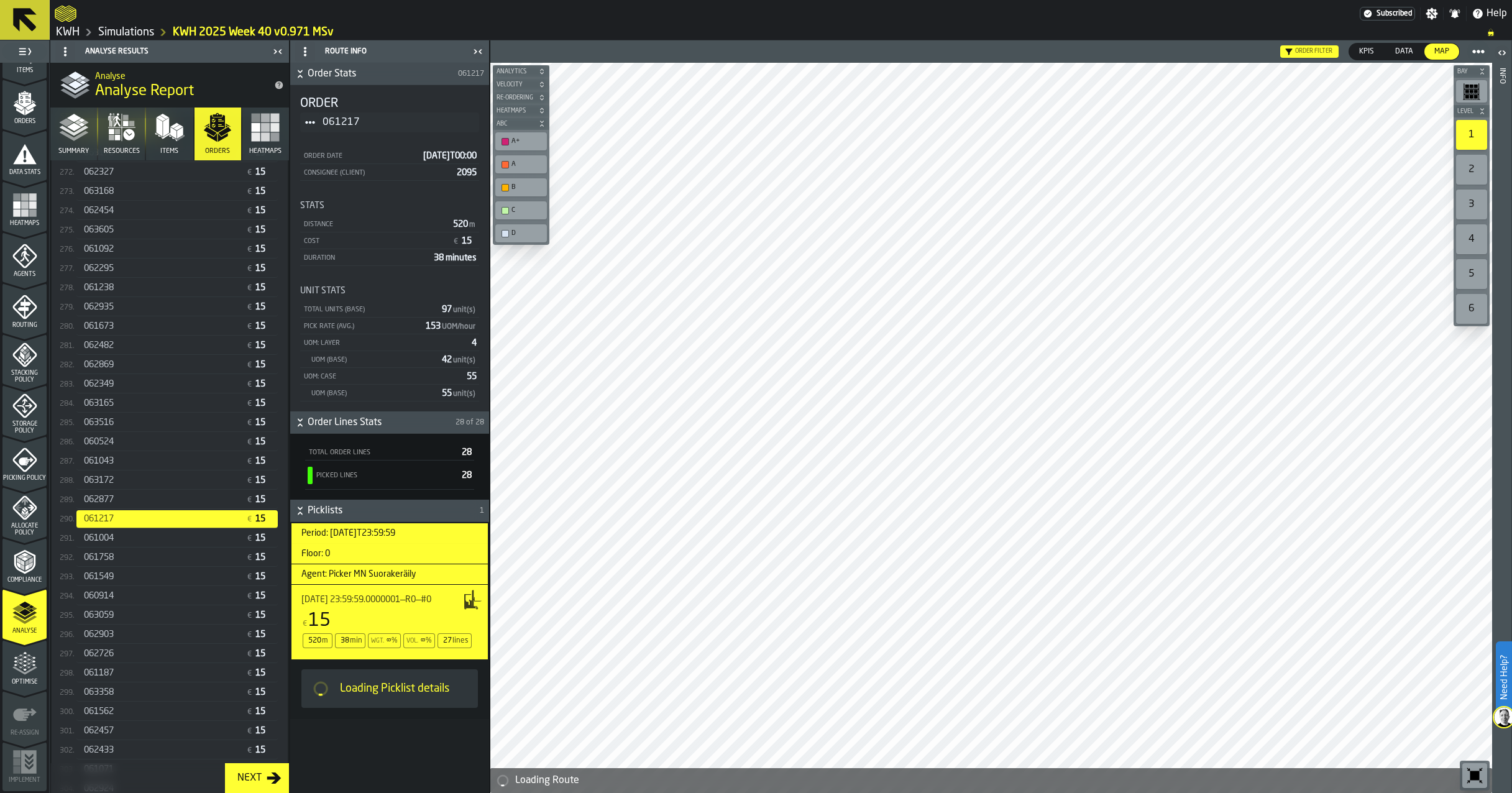
click at [147, 673] on div "061187 € 15" at bounding box center [177, 673] width 202 height 18
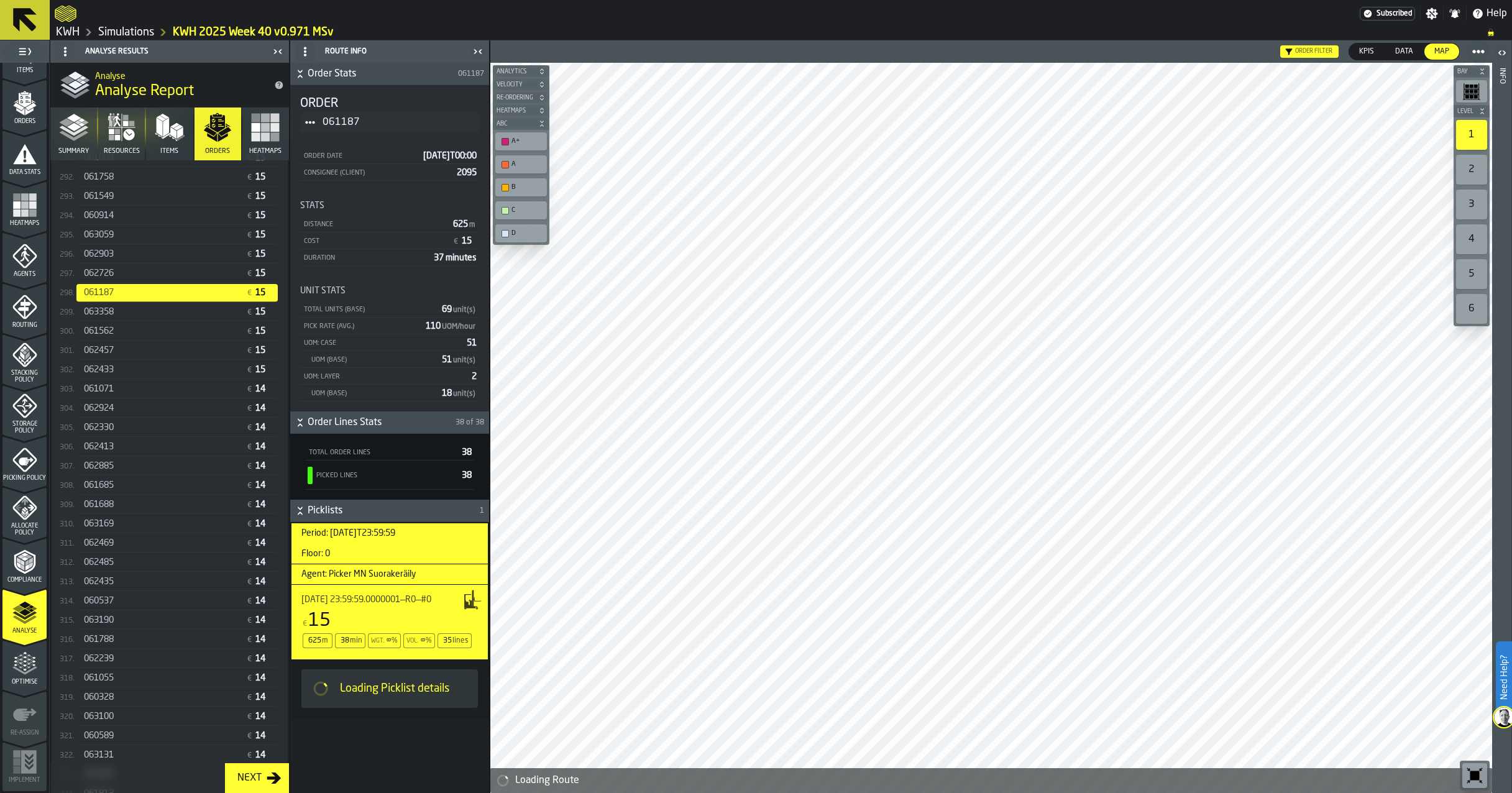
scroll to position [5934, 0]
click at [156, 675] on div "061055 € 14" at bounding box center [177, 673] width 202 height 18
click at [162, 674] on div "061010 € 14" at bounding box center [177, 673] width 202 height 18
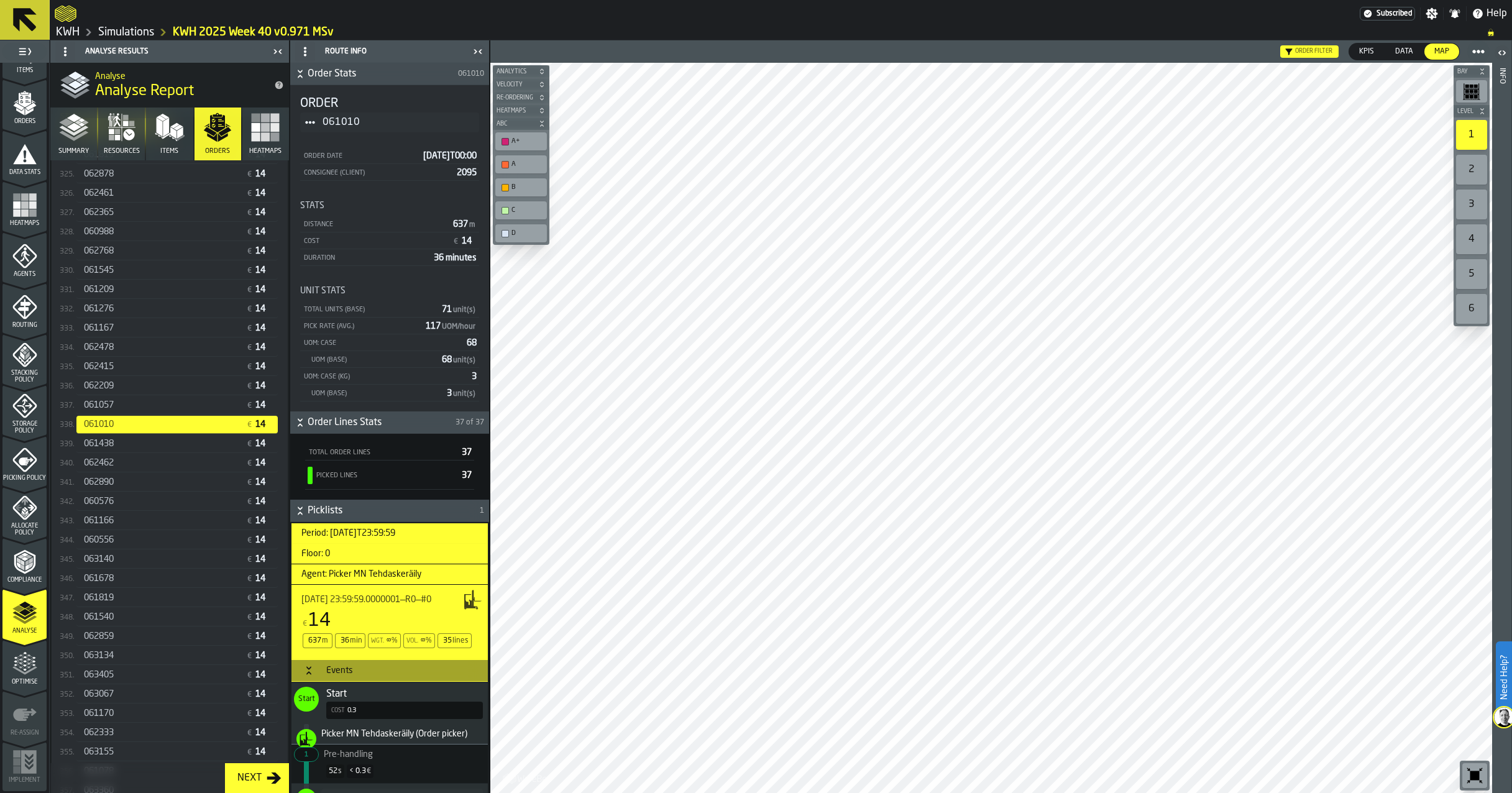
click at [151, 738] on div "062333" at bounding box center [162, 733] width 157 height 10
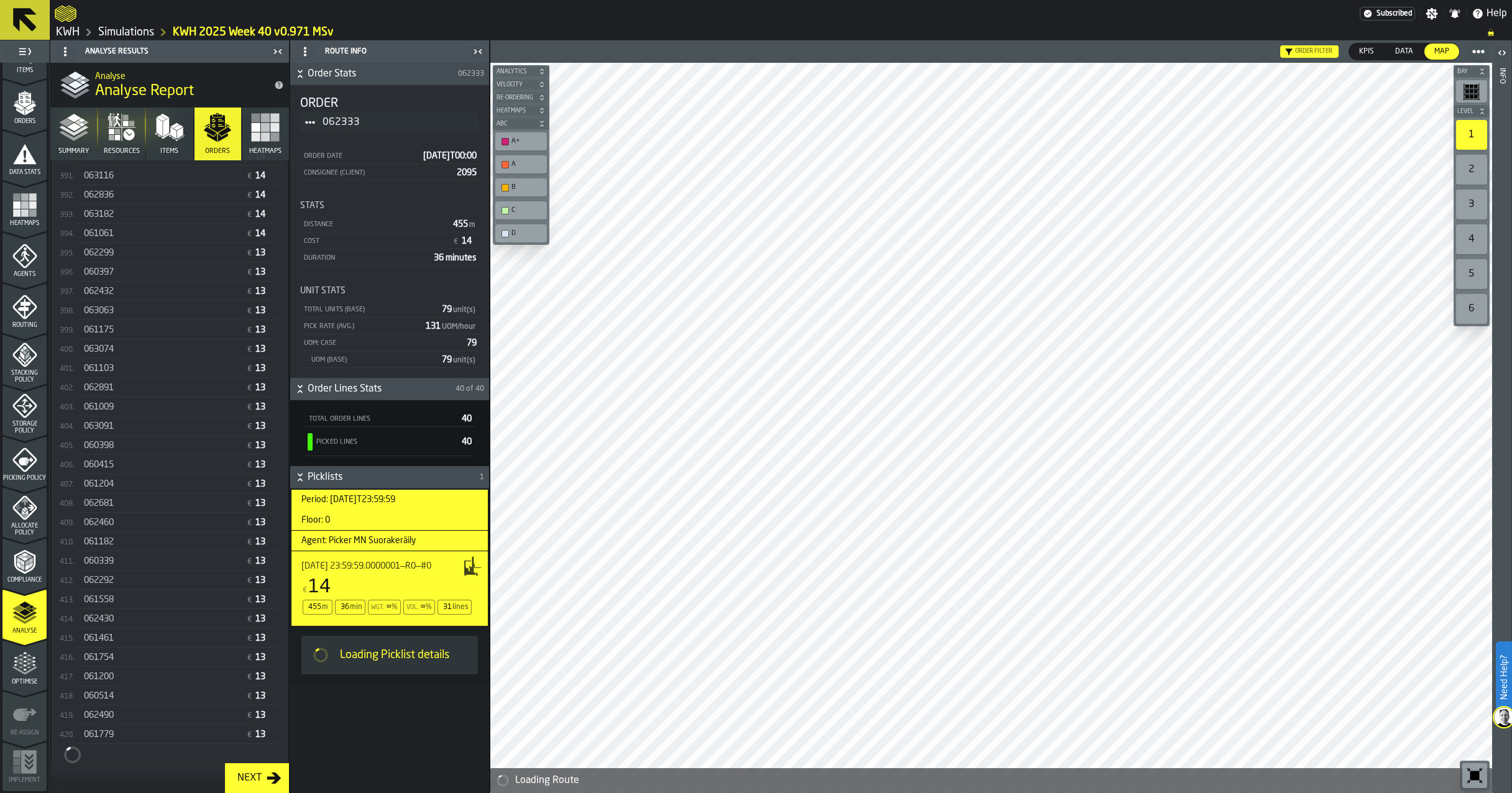
scroll to position [7840, 0]
click at [158, 733] on div "061779 € 13" at bounding box center [177, 733] width 202 height 18
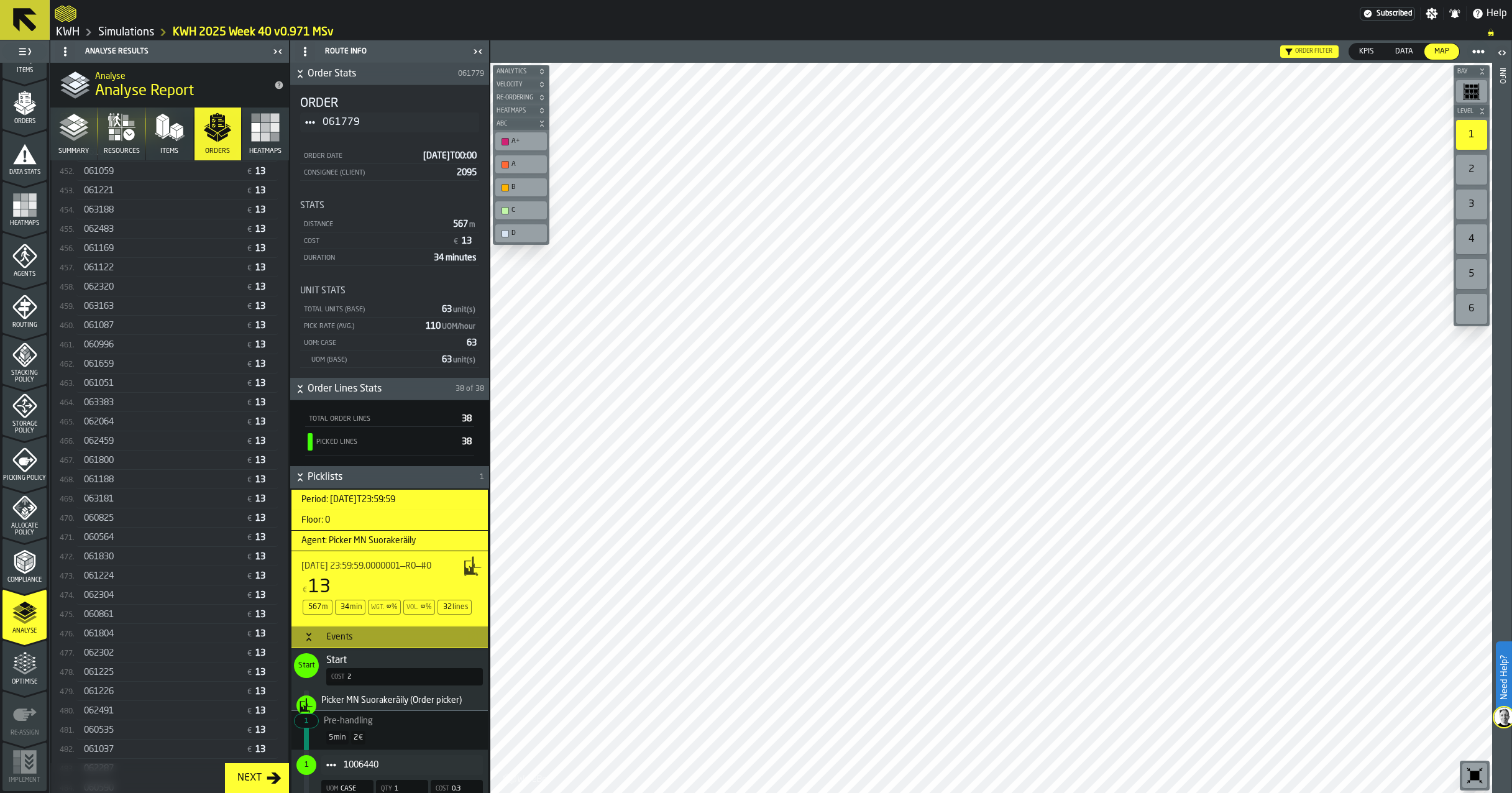
click at [152, 716] on div "062491" at bounding box center [162, 711] width 157 height 10
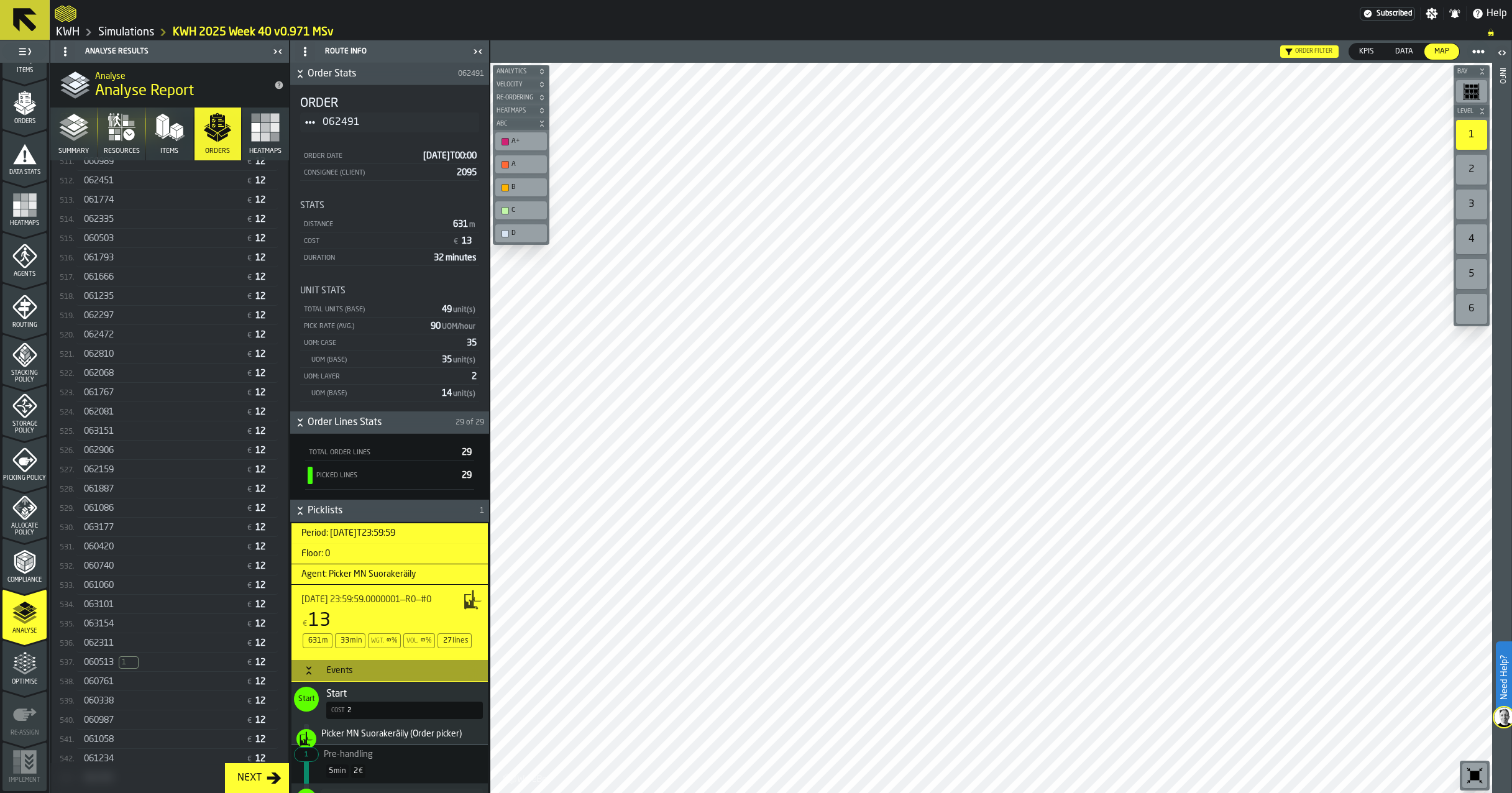
scroll to position [10152, 0]
click at [151, 718] on div "060338" at bounding box center [162, 713] width 157 height 10
click at [1511, 306] on html "Need Help? Subscribed Settings Notifications Help KWH Simulations KWH 2025 Week…" at bounding box center [756, 396] width 1512 height 793
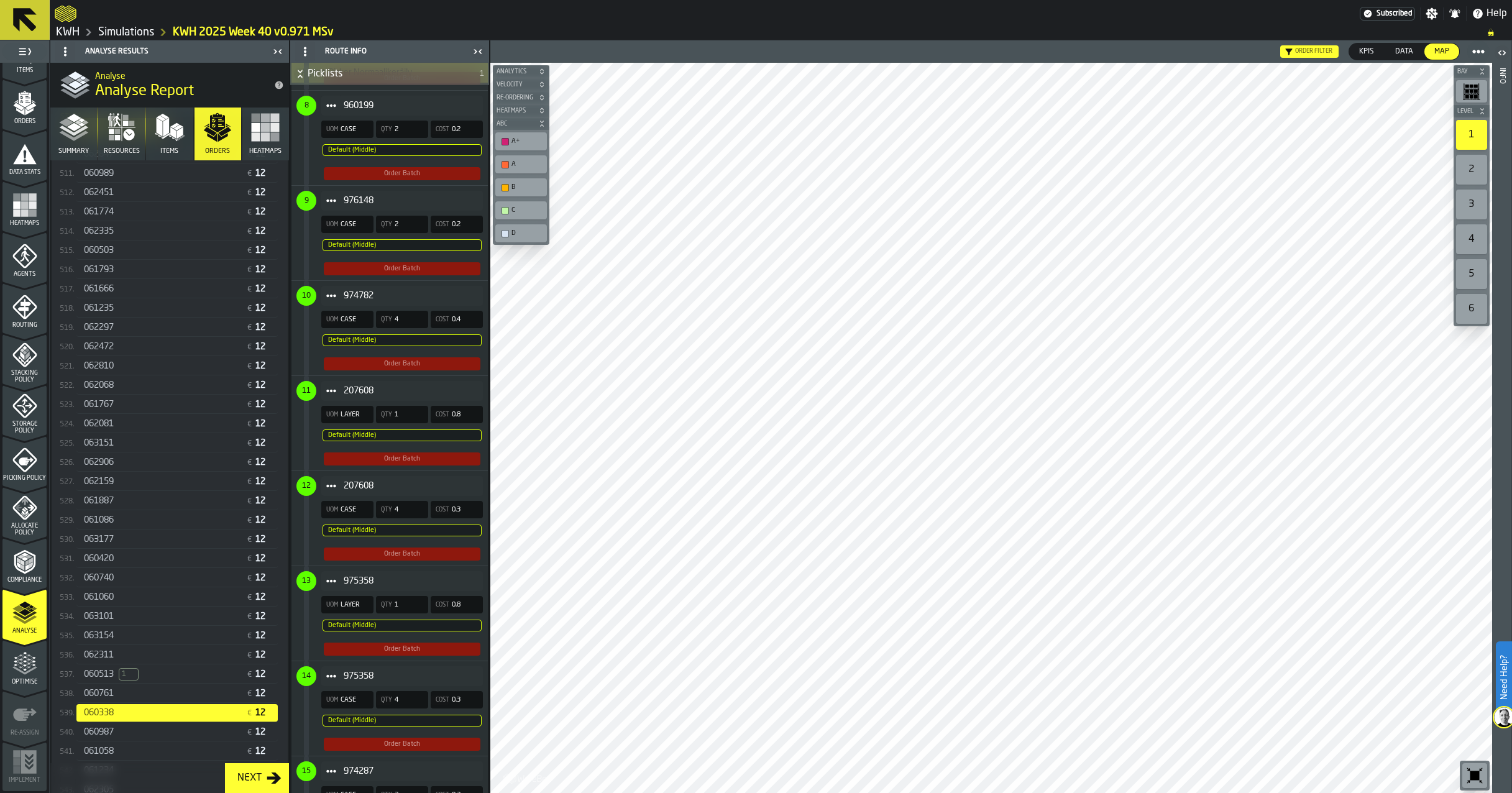
scroll to position [1367, 0]
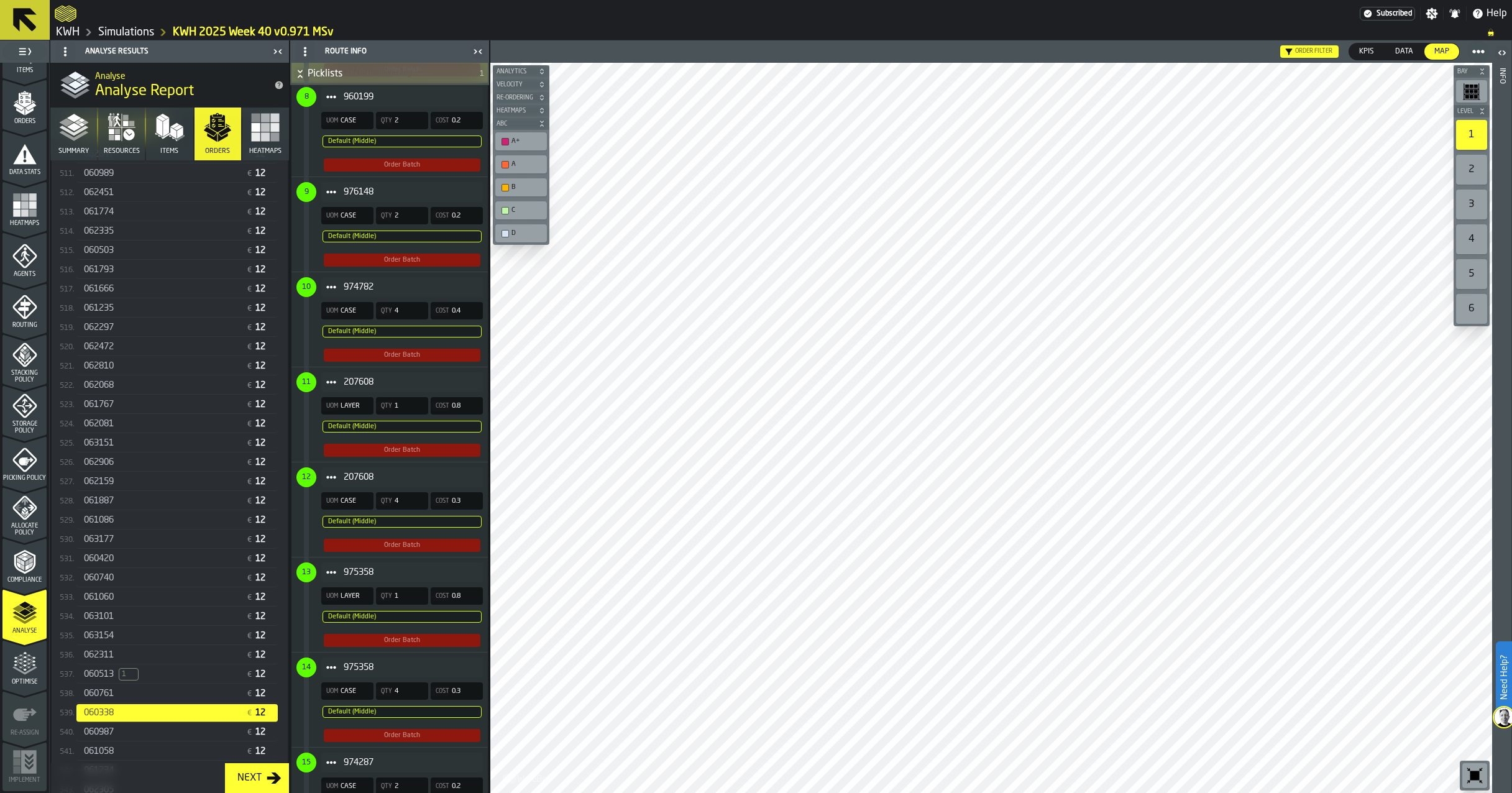
click at [329, 388] on icon "Item" at bounding box center [332, 383] width 10 height 10
click at [352, 468] on div "Show Items" at bounding box center [365, 469] width 74 height 8
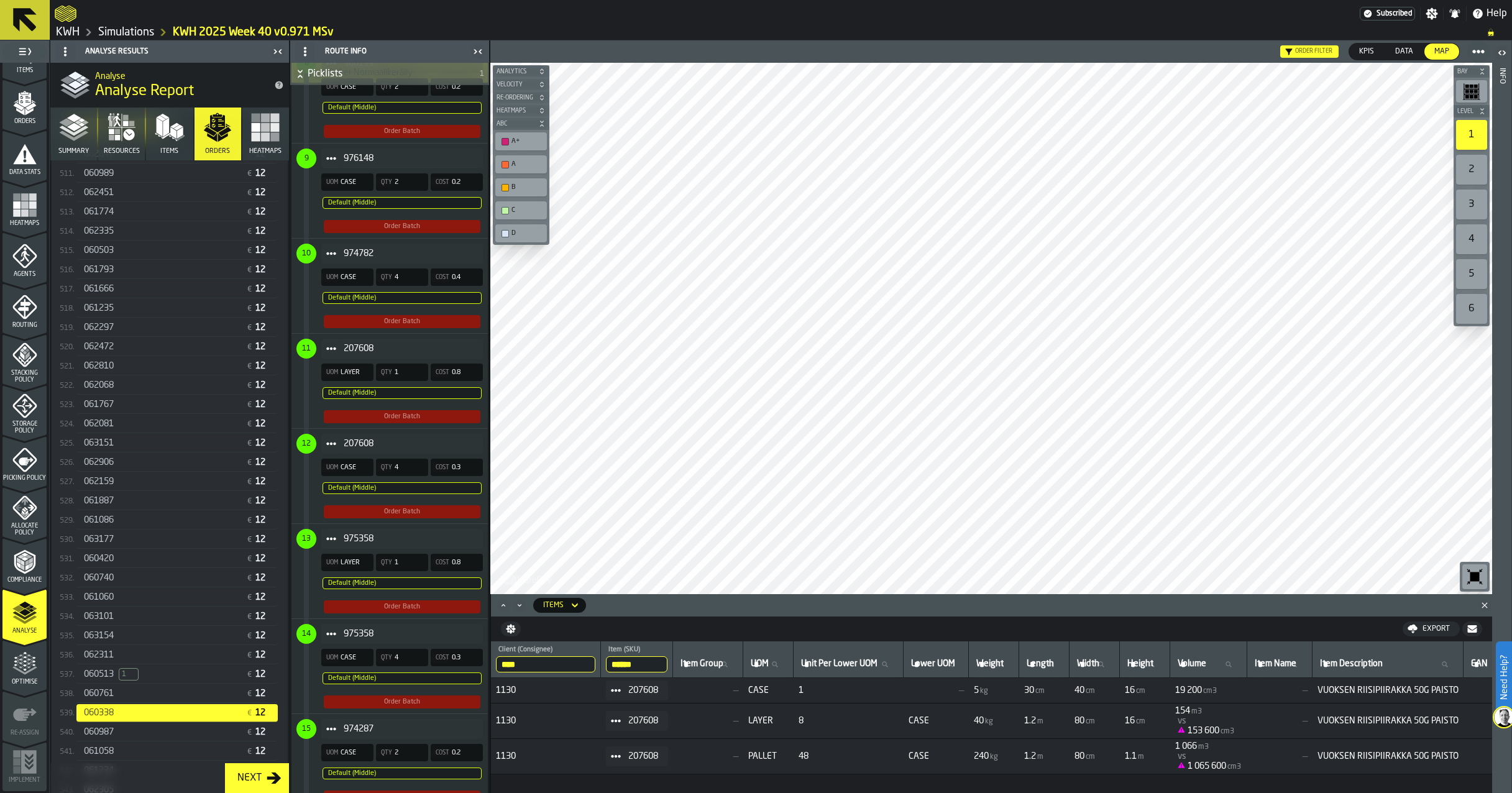
scroll to position [1430, 0]
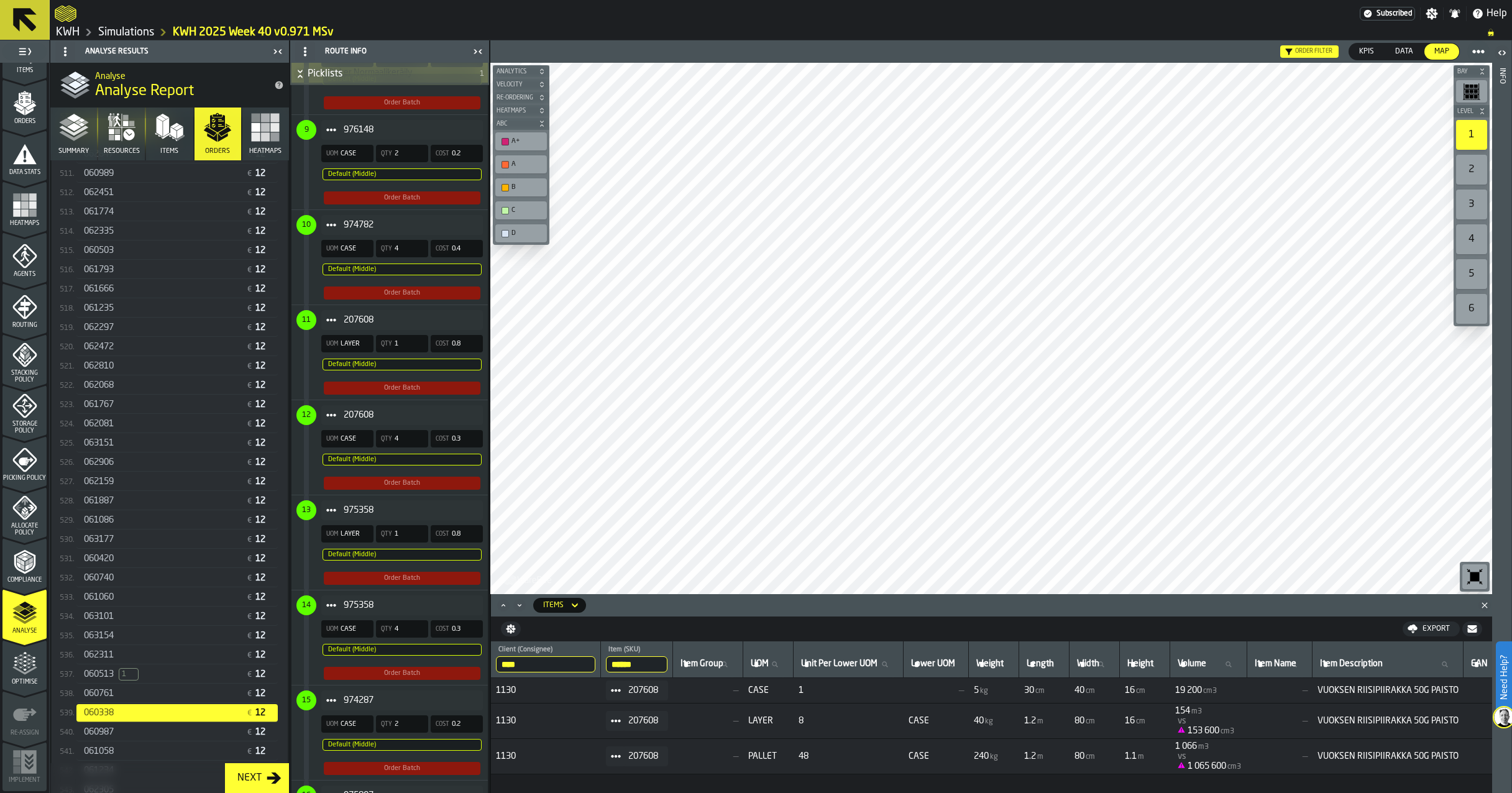
click at [331, 520] on span "Item" at bounding box center [332, 510] width 20 height 20
click at [354, 596] on div "Show Items" at bounding box center [365, 596] width 74 height 8
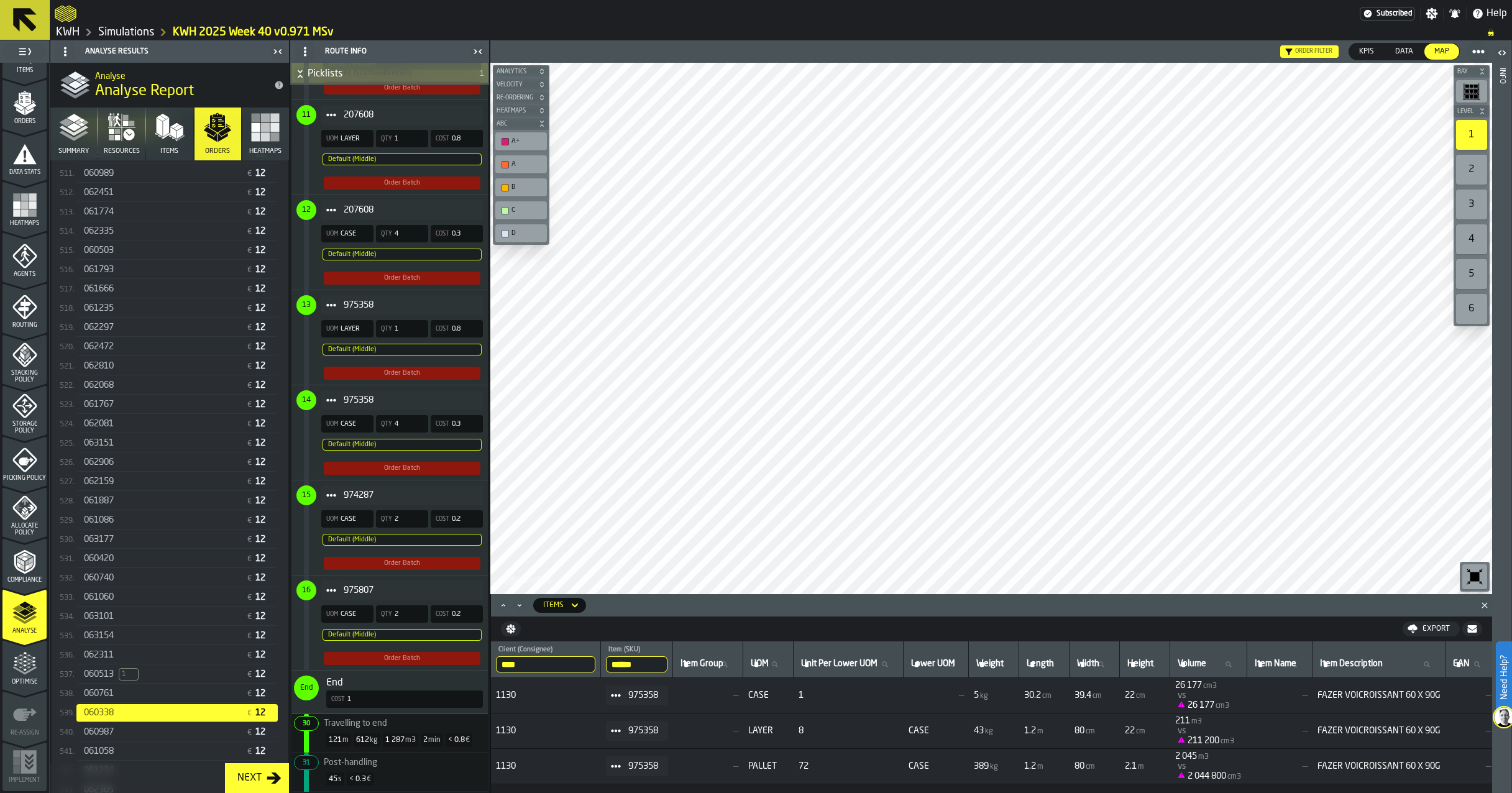
scroll to position [1593, 0]
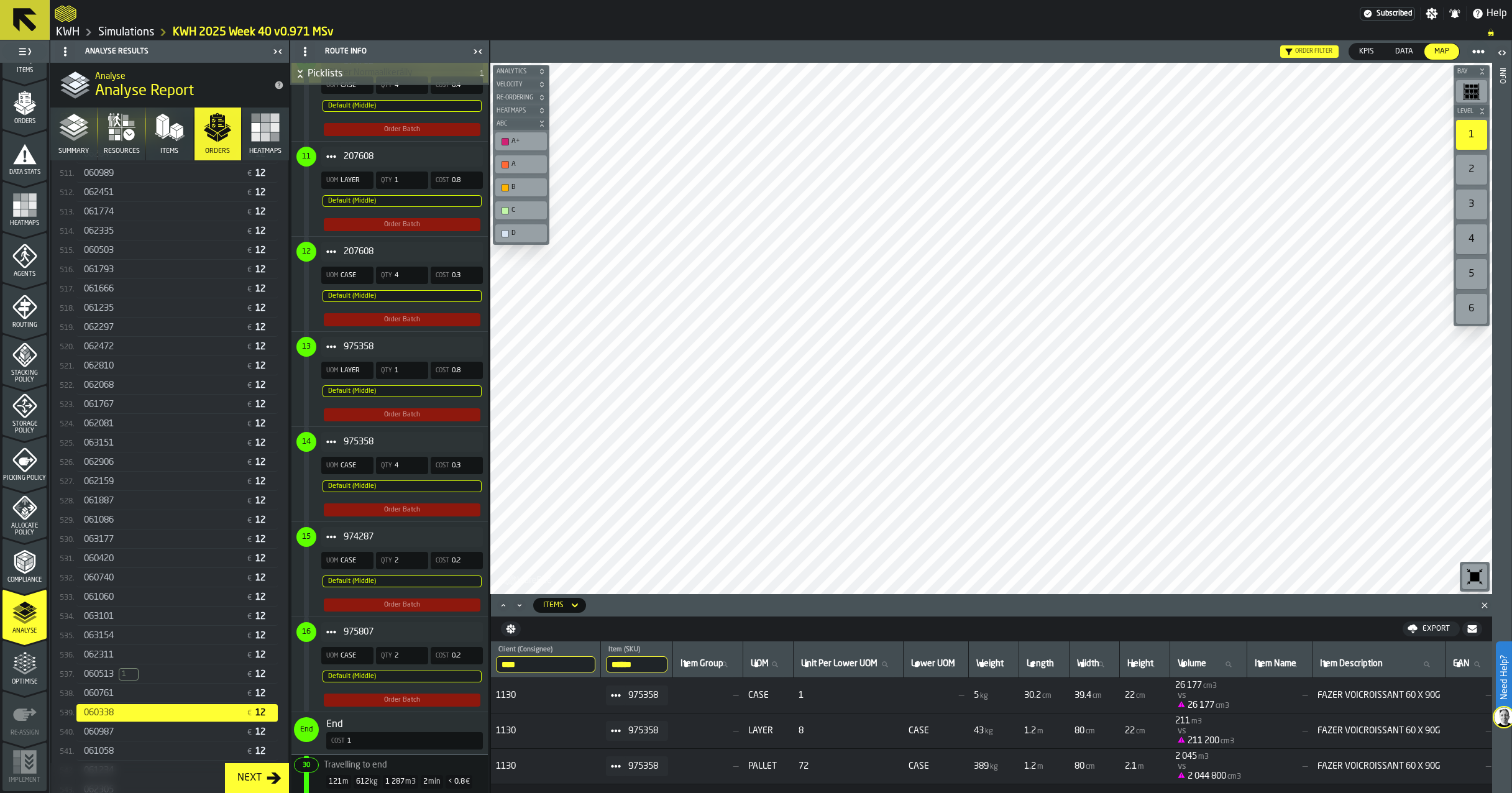
drag, startPoint x: 421, startPoint y: 208, endPoint x: 420, endPoint y: 375, distance: 167.0
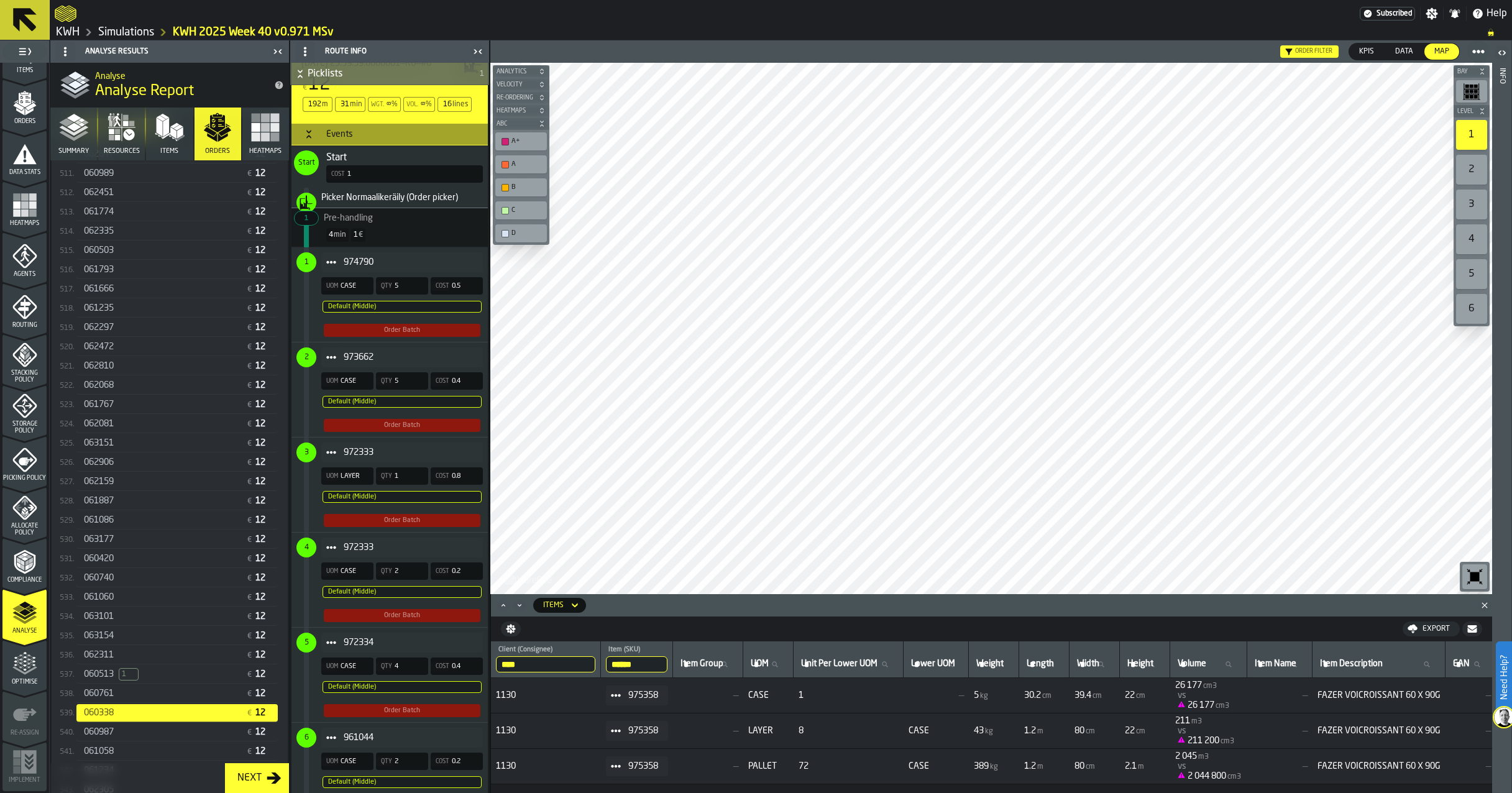
scroll to position [412, 0]
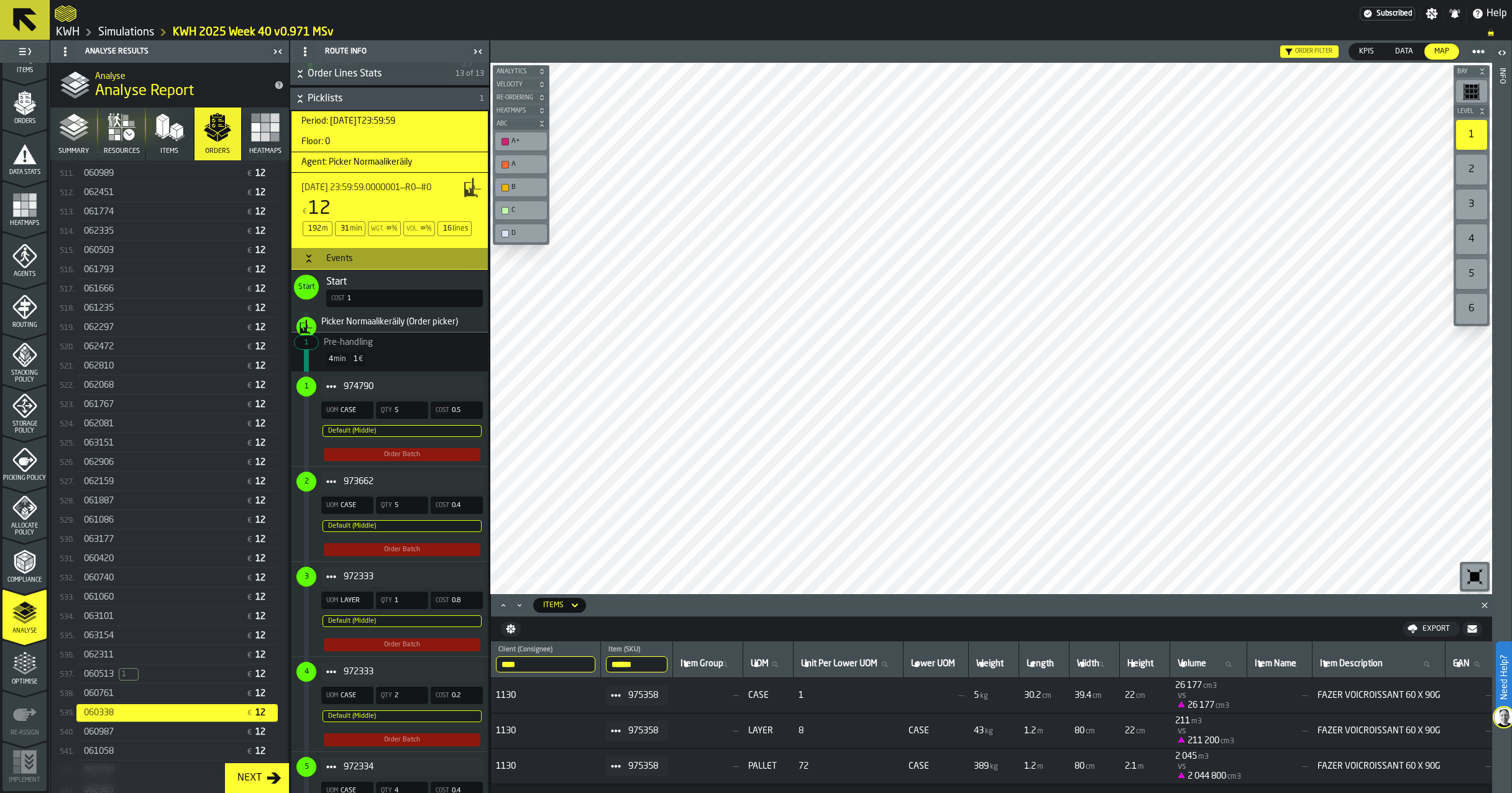
click at [1488, 607] on icon "Close" at bounding box center [1485, 605] width 12 height 12
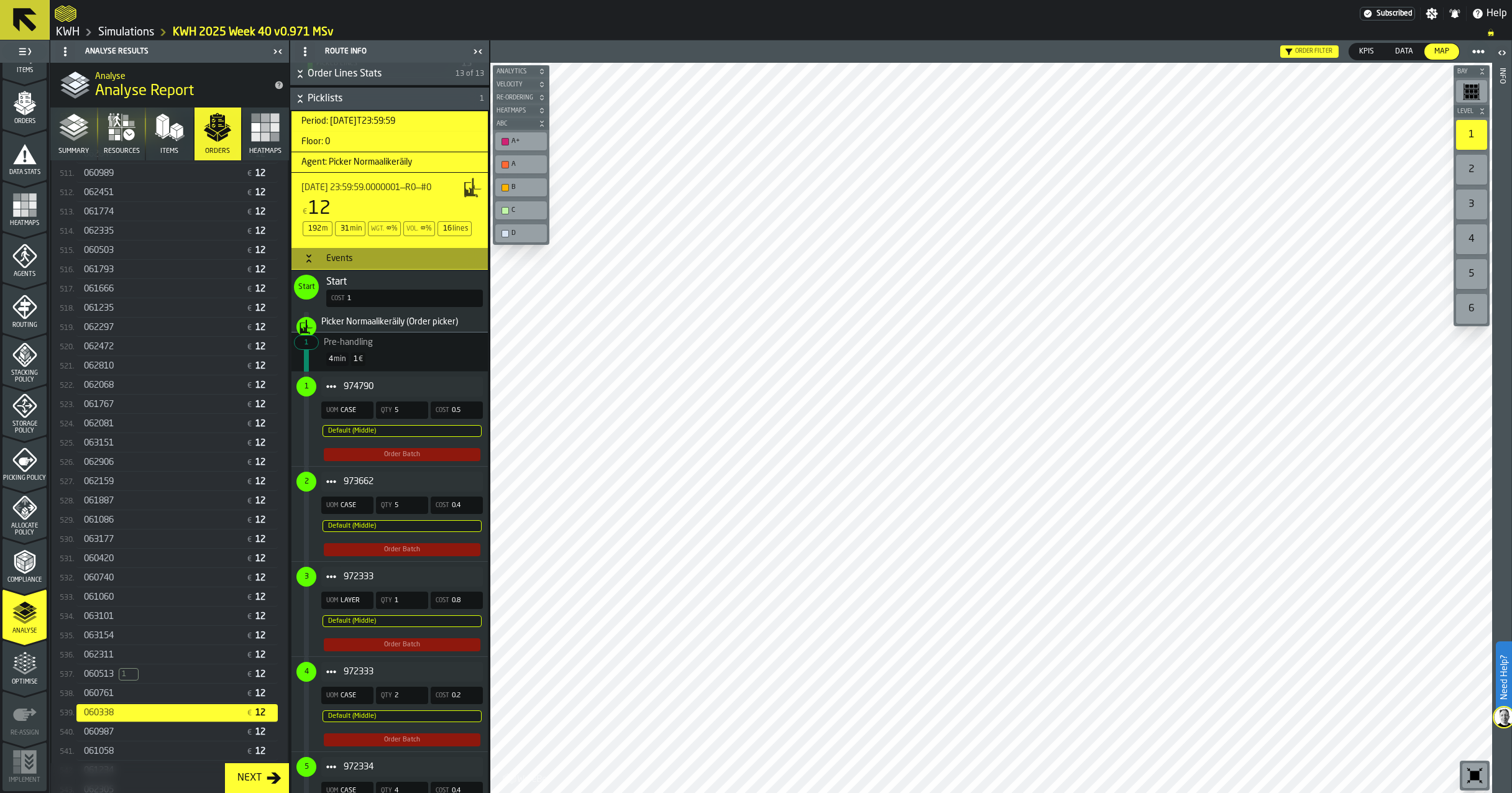
click at [136, 32] on link "Simulations" at bounding box center [126, 32] width 56 height 14
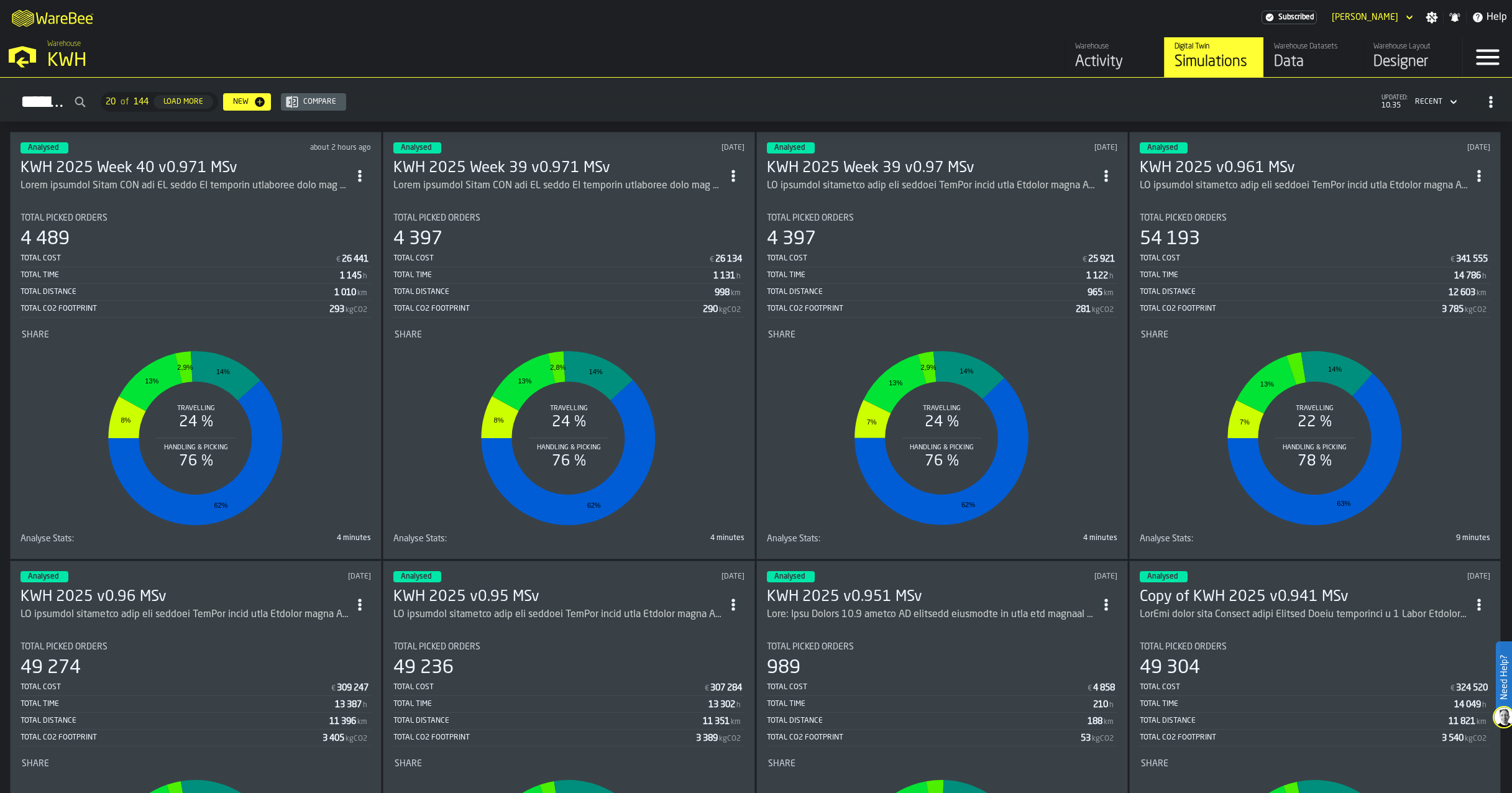
click at [220, 165] on h3 "KWH 2025 Week 40 v0.971 MSv" at bounding box center [184, 169] width 328 height 20
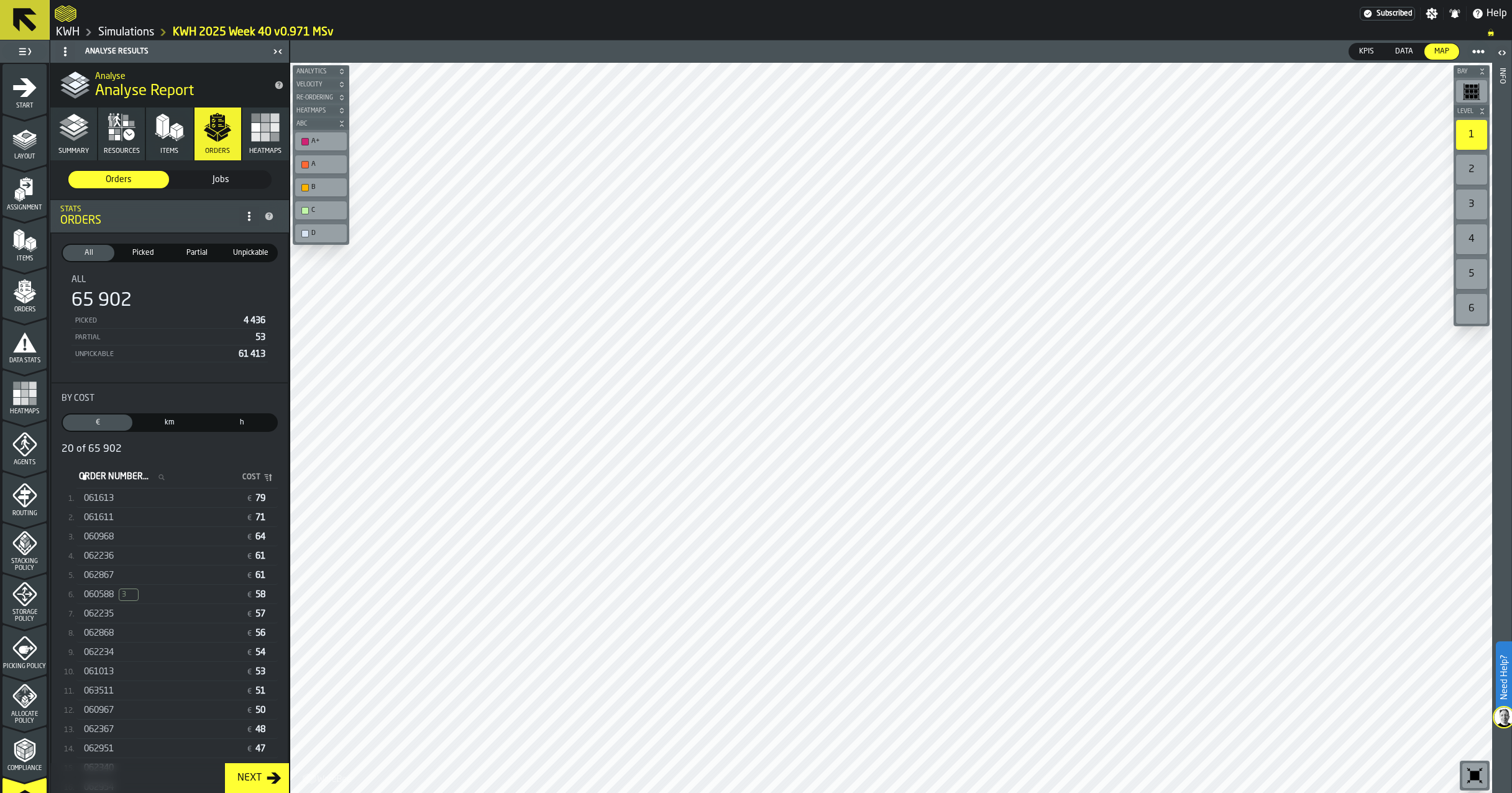
click at [145, 30] on link "Simulations" at bounding box center [126, 32] width 56 height 14
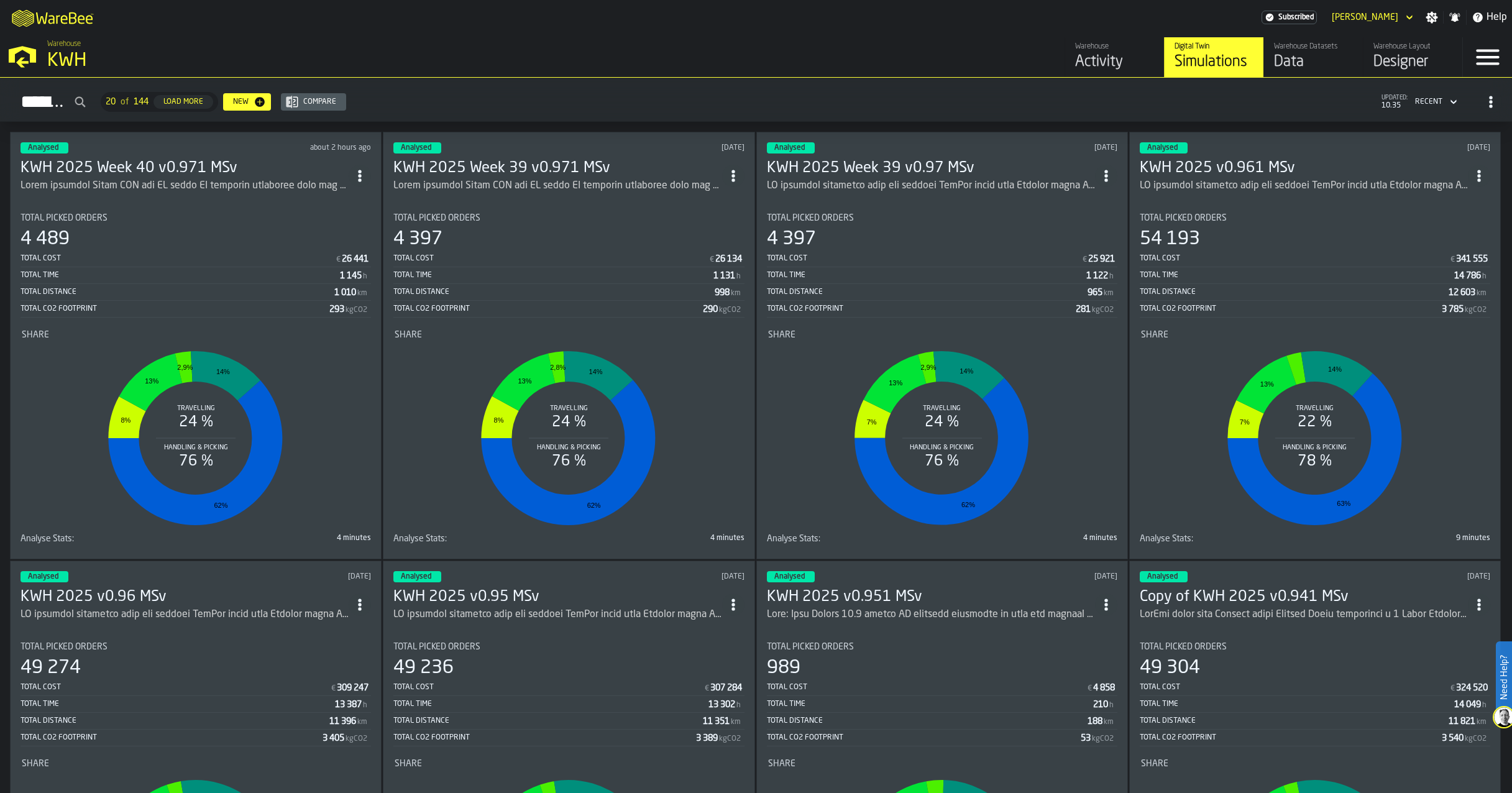
click at [1452, 101] on icon "button-Simulations" at bounding box center [1454, 102] width 6 height 4
click at [1286, 108] on div "Simulations 20 of 144 Load More New Compare updated: 10.35 Recent" at bounding box center [756, 102] width 1493 height 29
click at [236, 184] on div "ItemListCard-DashboardItemContainer" at bounding box center [184, 186] width 328 height 15
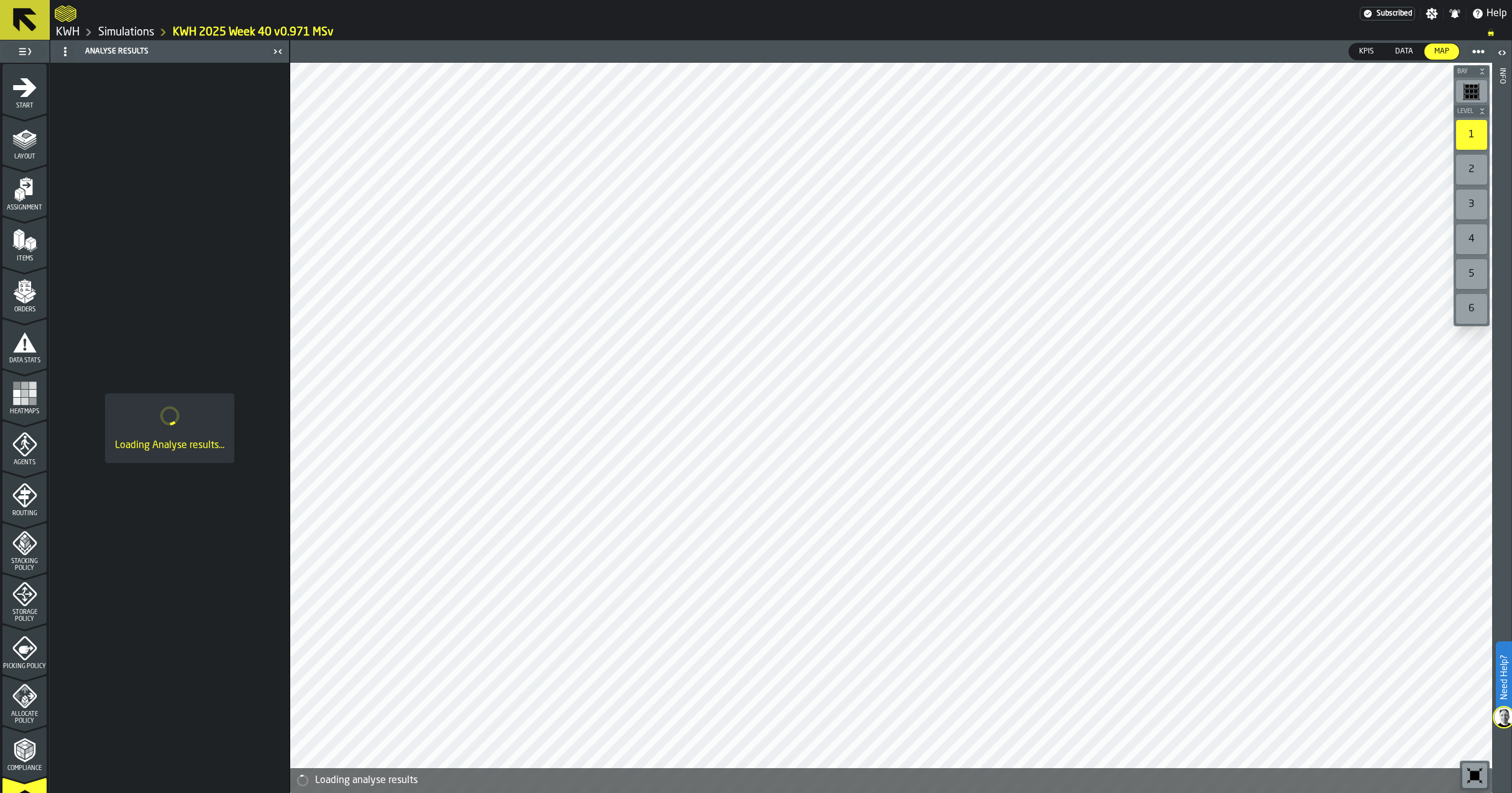
click at [23, 398] on rect "menu Heatmaps" at bounding box center [24, 401] width 7 height 7
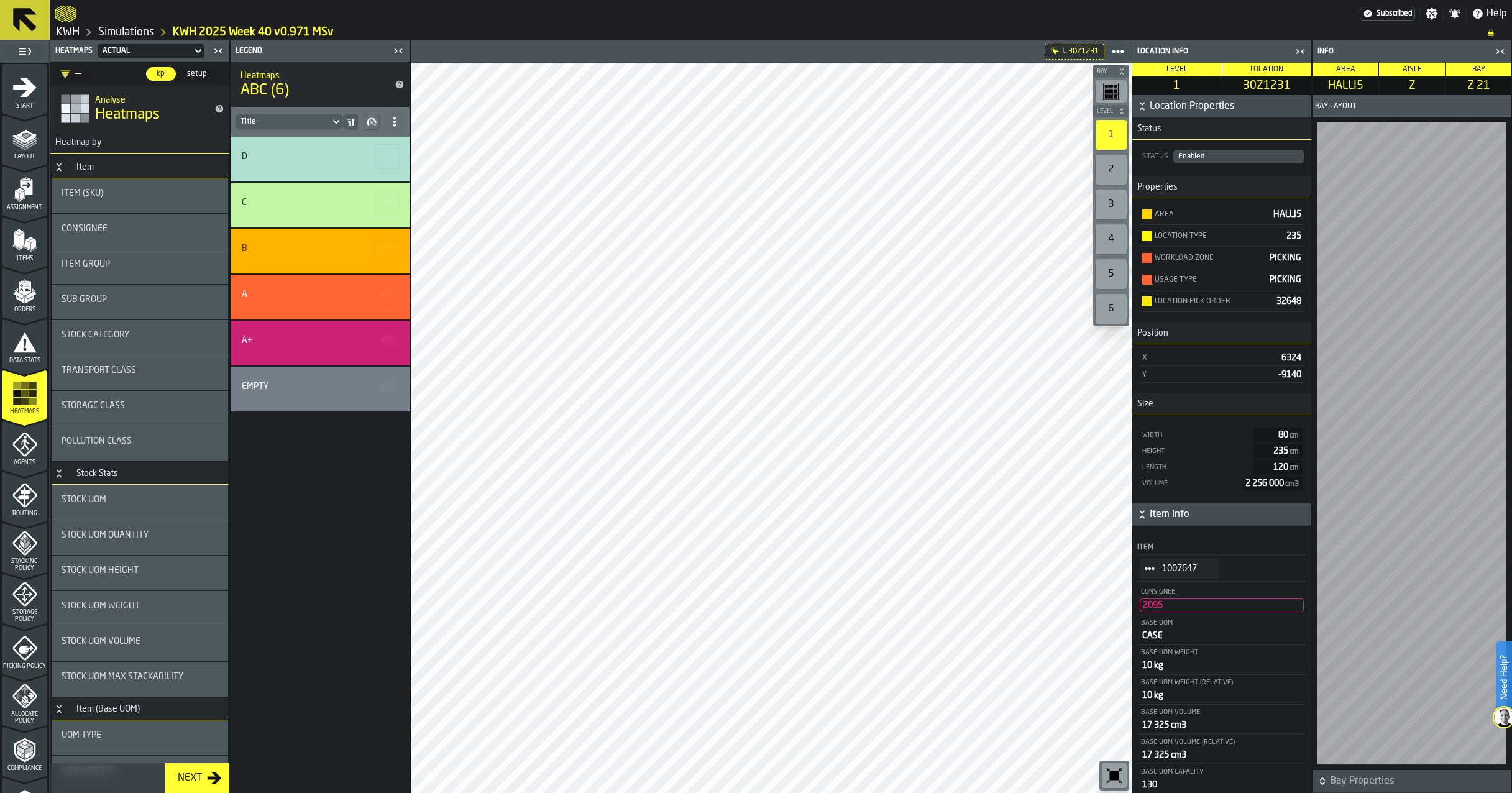
drag, startPoint x: 140, startPoint y: 30, endPoint x: 140, endPoint y: 23, distance: 7.0
click at [140, 29] on link "Simulations" at bounding box center [126, 32] width 56 height 14
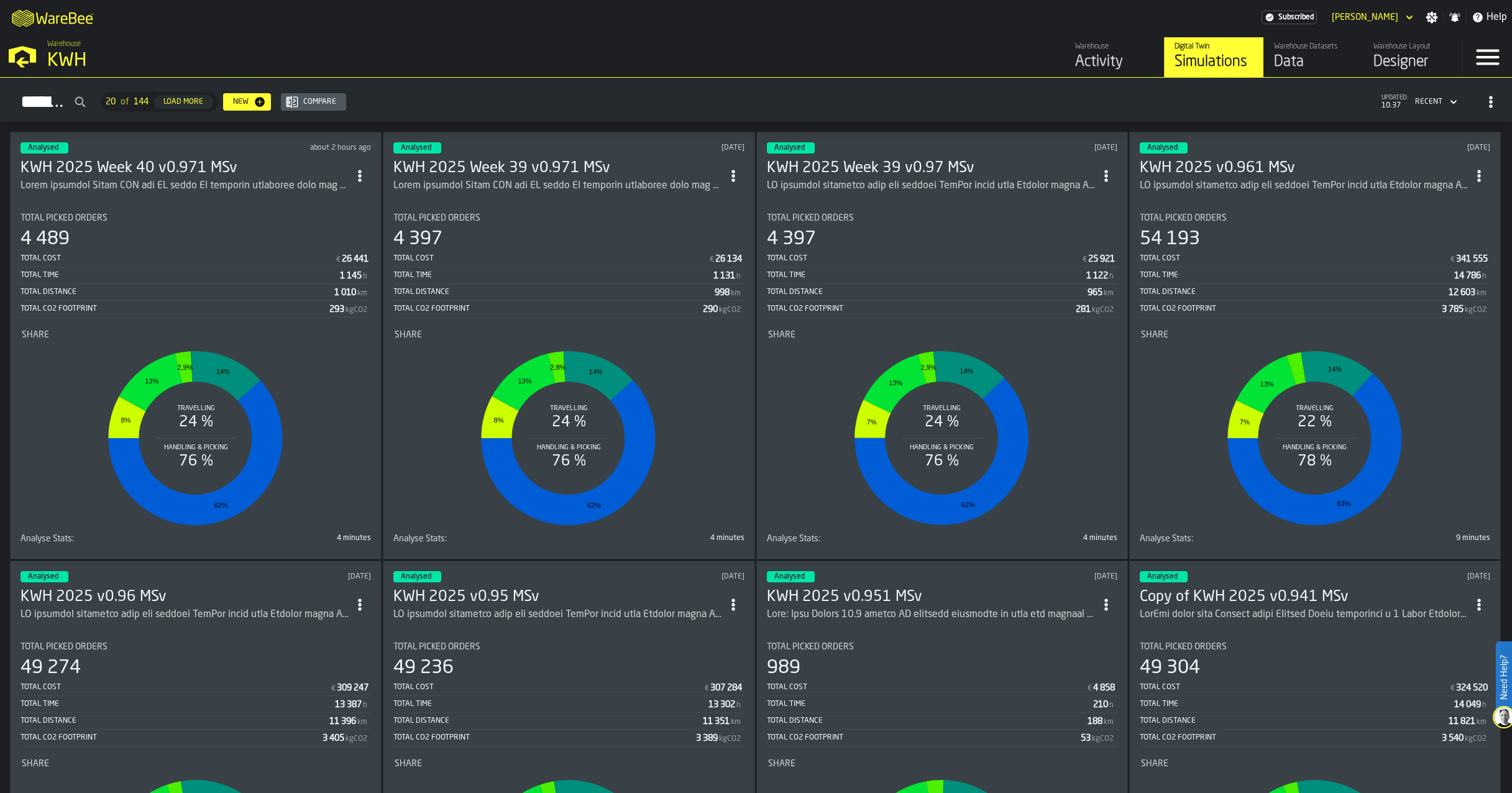
click at [360, 169] on icon "ItemListCard-DashboardItemContainer" at bounding box center [360, 175] width 12 height 12
click at [332, 257] on div "Duplicate" at bounding box center [336, 258] width 65 height 15
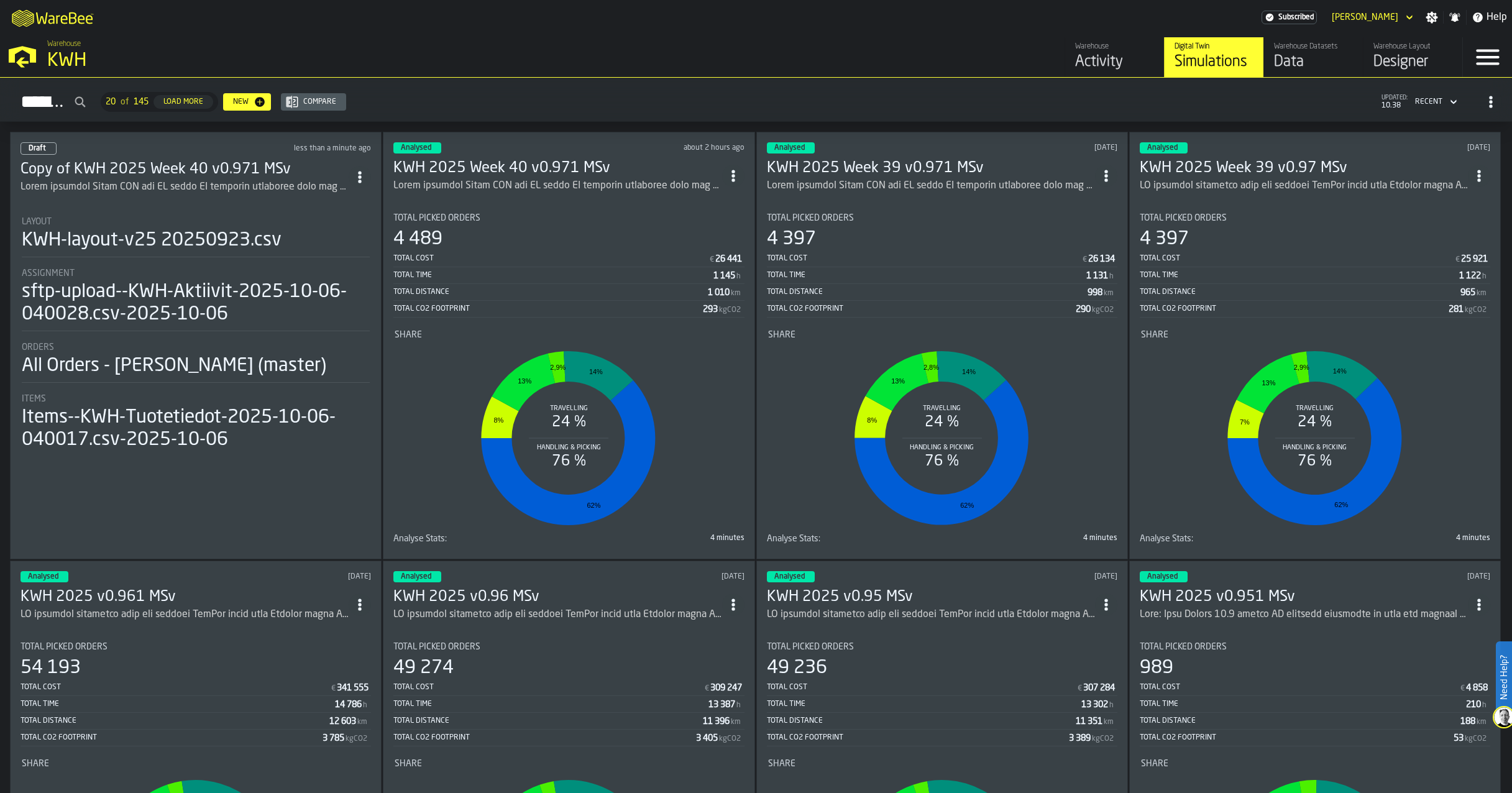
click at [245, 174] on h3 "Copy of KWH 2025 Week 40 v0.971 MSv" at bounding box center [184, 170] width 328 height 20
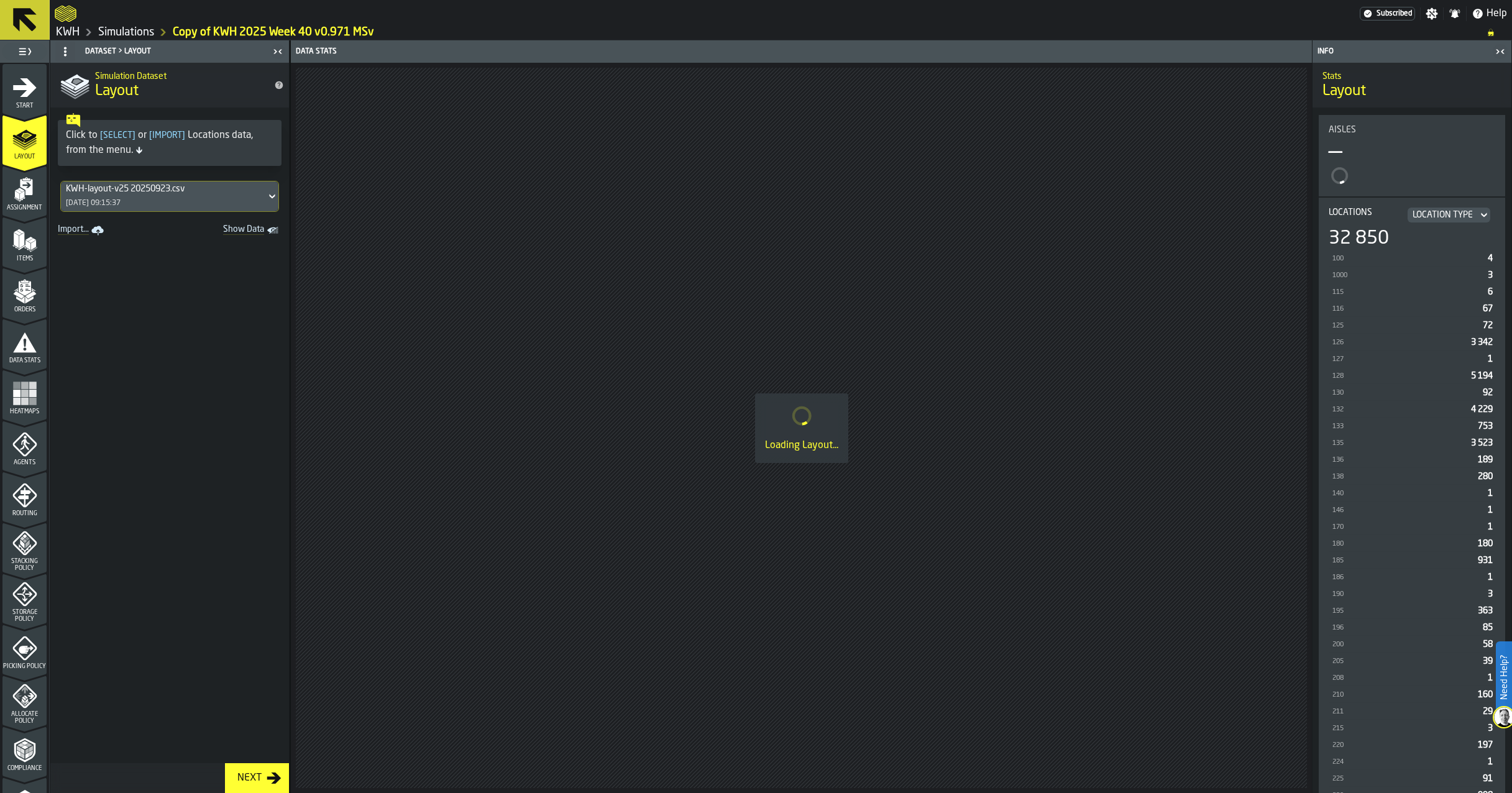
click at [17, 91] on icon "menu Start" at bounding box center [24, 88] width 25 height 25
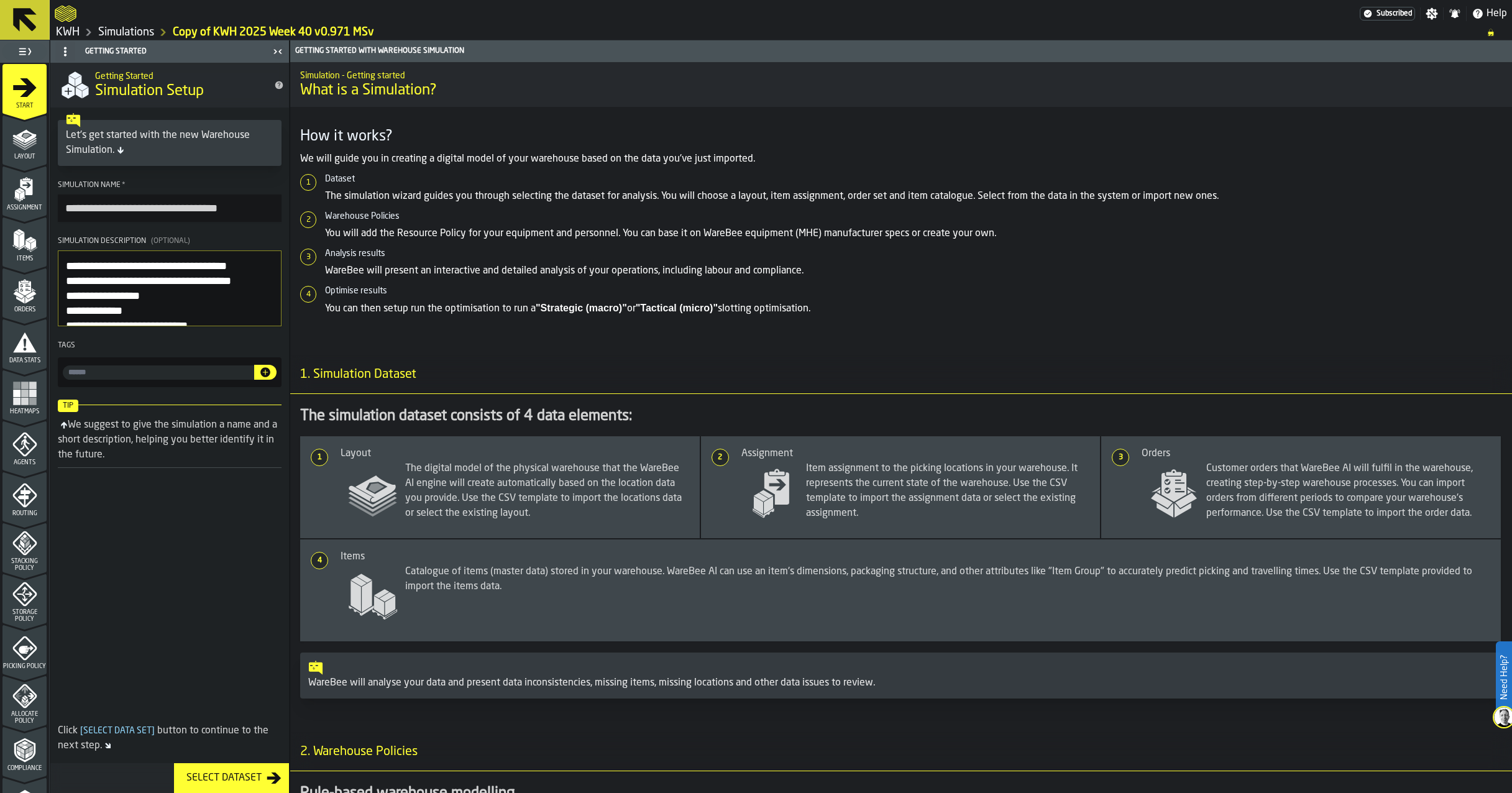
click at [104, 208] on input "**********" at bounding box center [170, 208] width 224 height 27
drag, startPoint x: 104, startPoint y: 208, endPoint x: 49, endPoint y: 200, distance: 55.6
click at [49, 200] on aside "**********" at bounding box center [145, 416] width 290 height 753
click at [88, 208] on input "**********" at bounding box center [170, 208] width 224 height 27
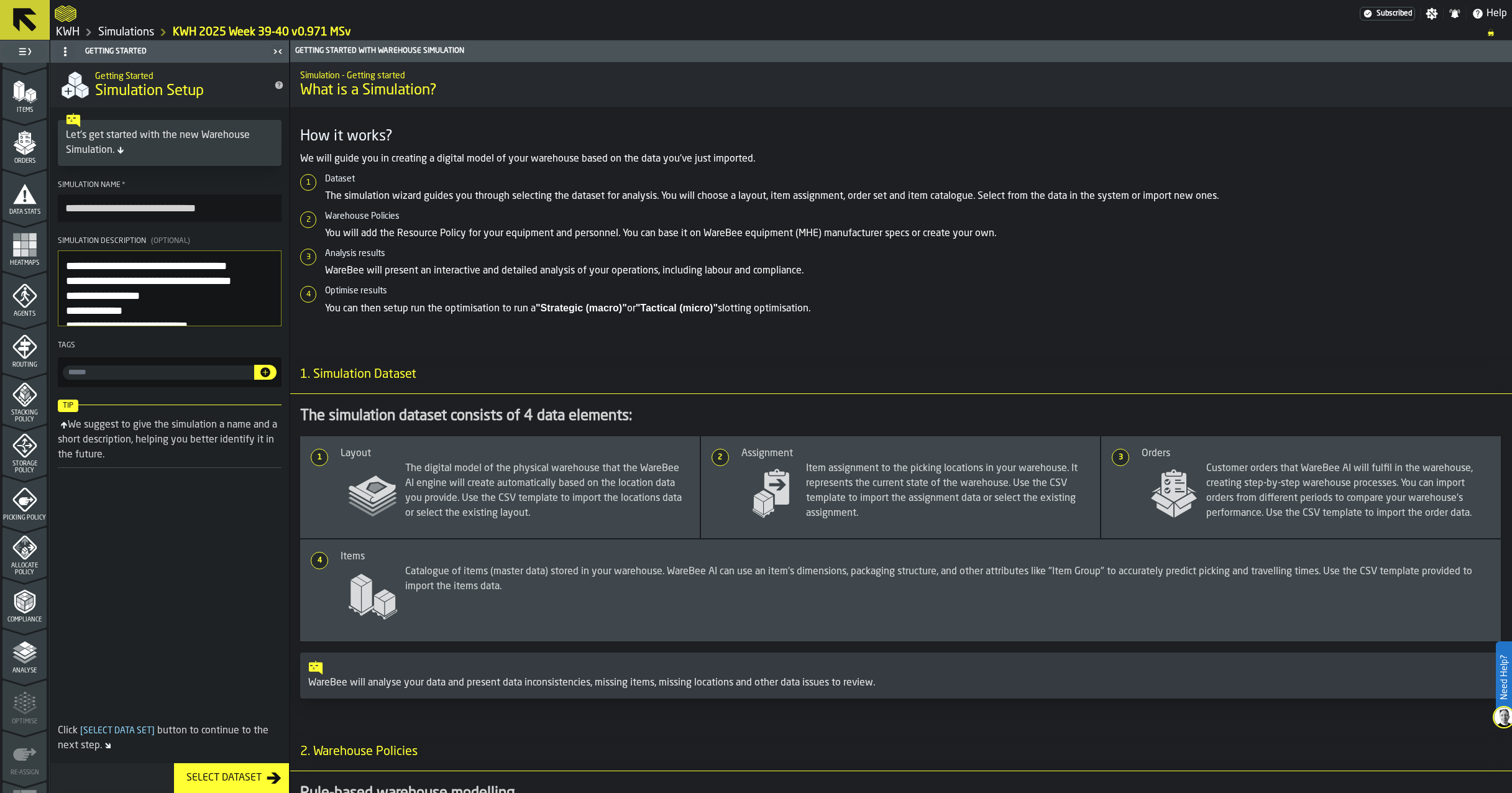
scroll to position [188, 0]
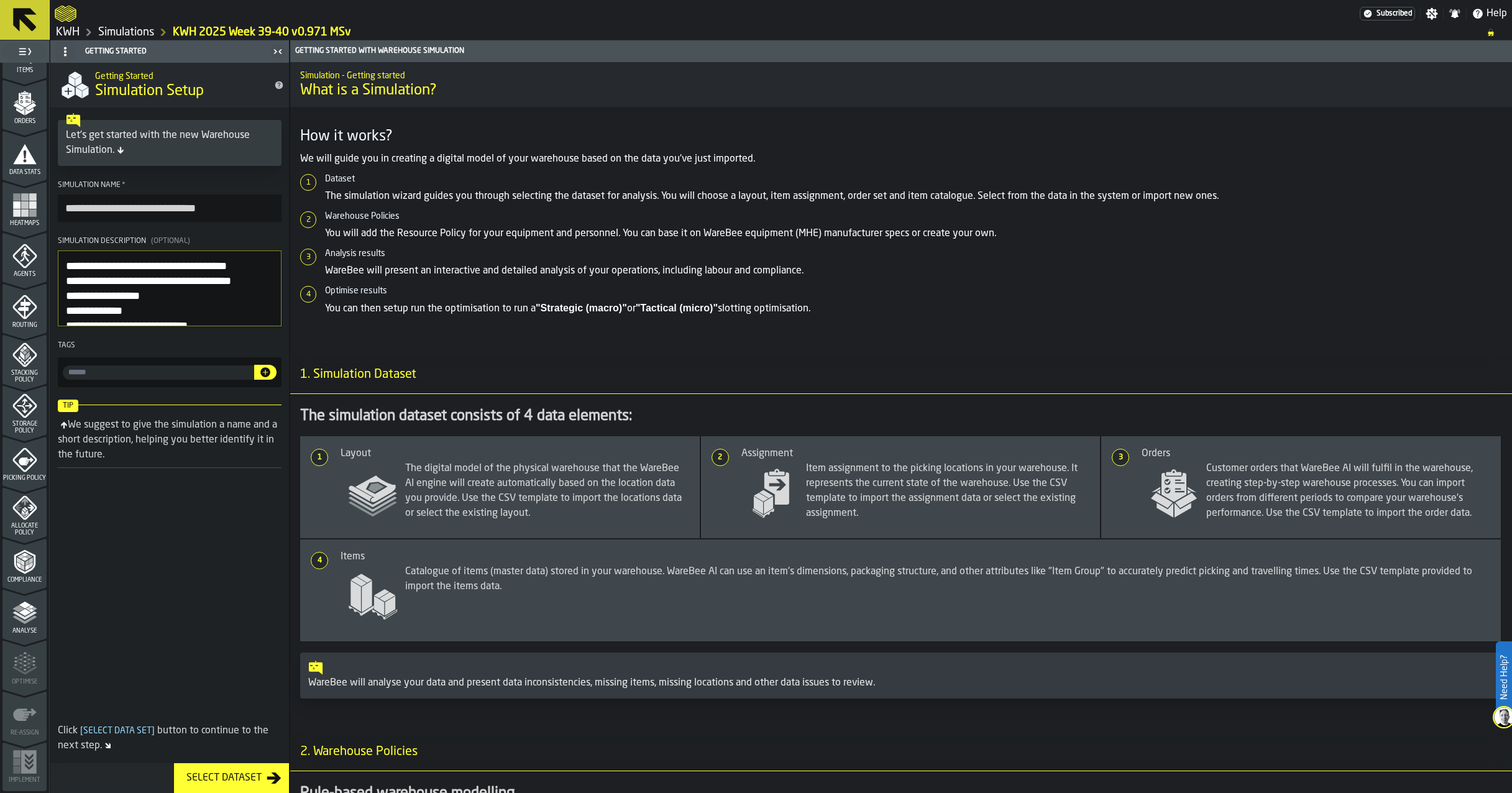
type input "**********"
click at [21, 604] on polygon "menu Analyse" at bounding box center [24, 605] width 11 height 7
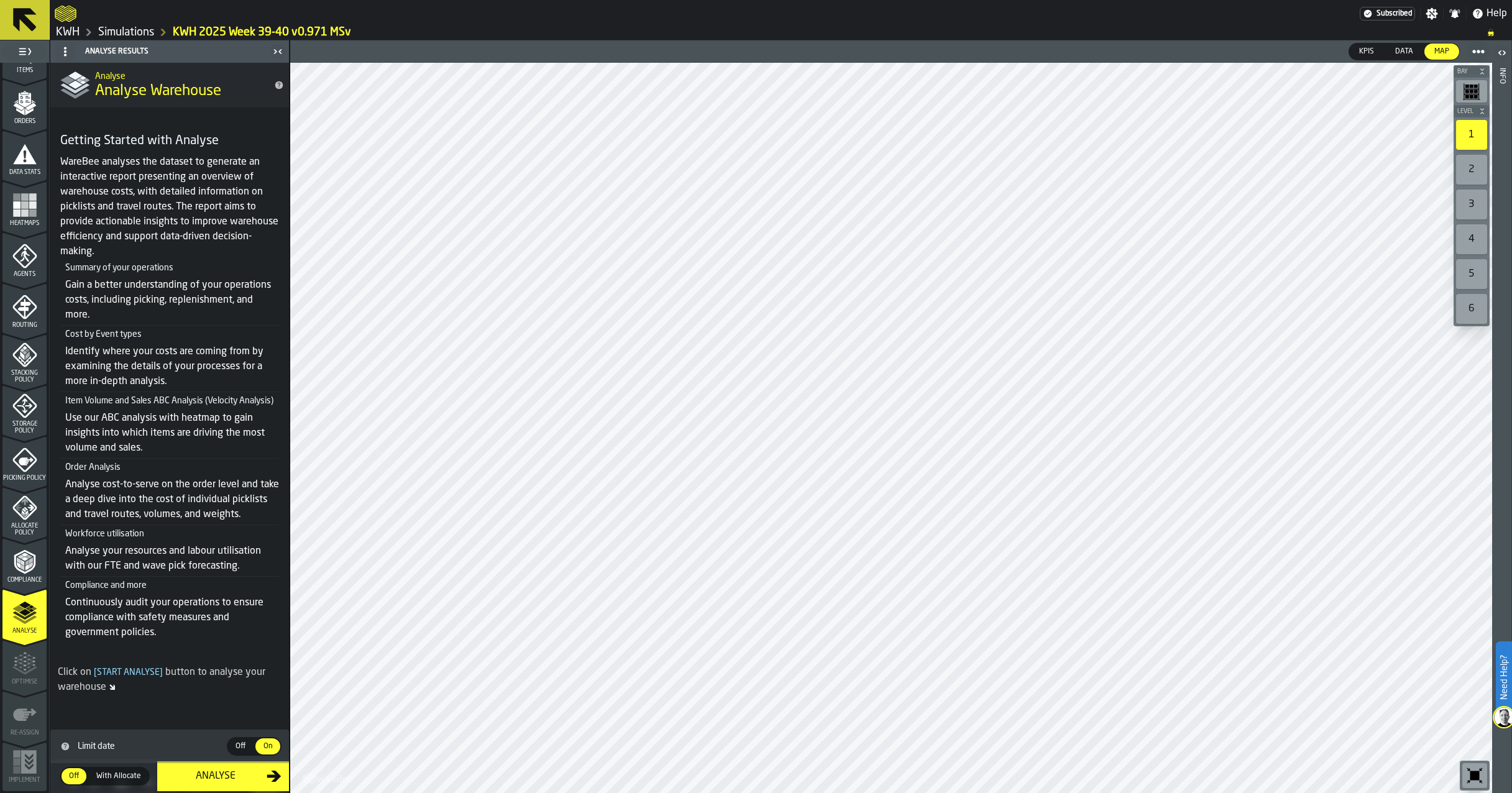
click at [17, 217] on div "Heatmaps" at bounding box center [24, 210] width 44 height 34
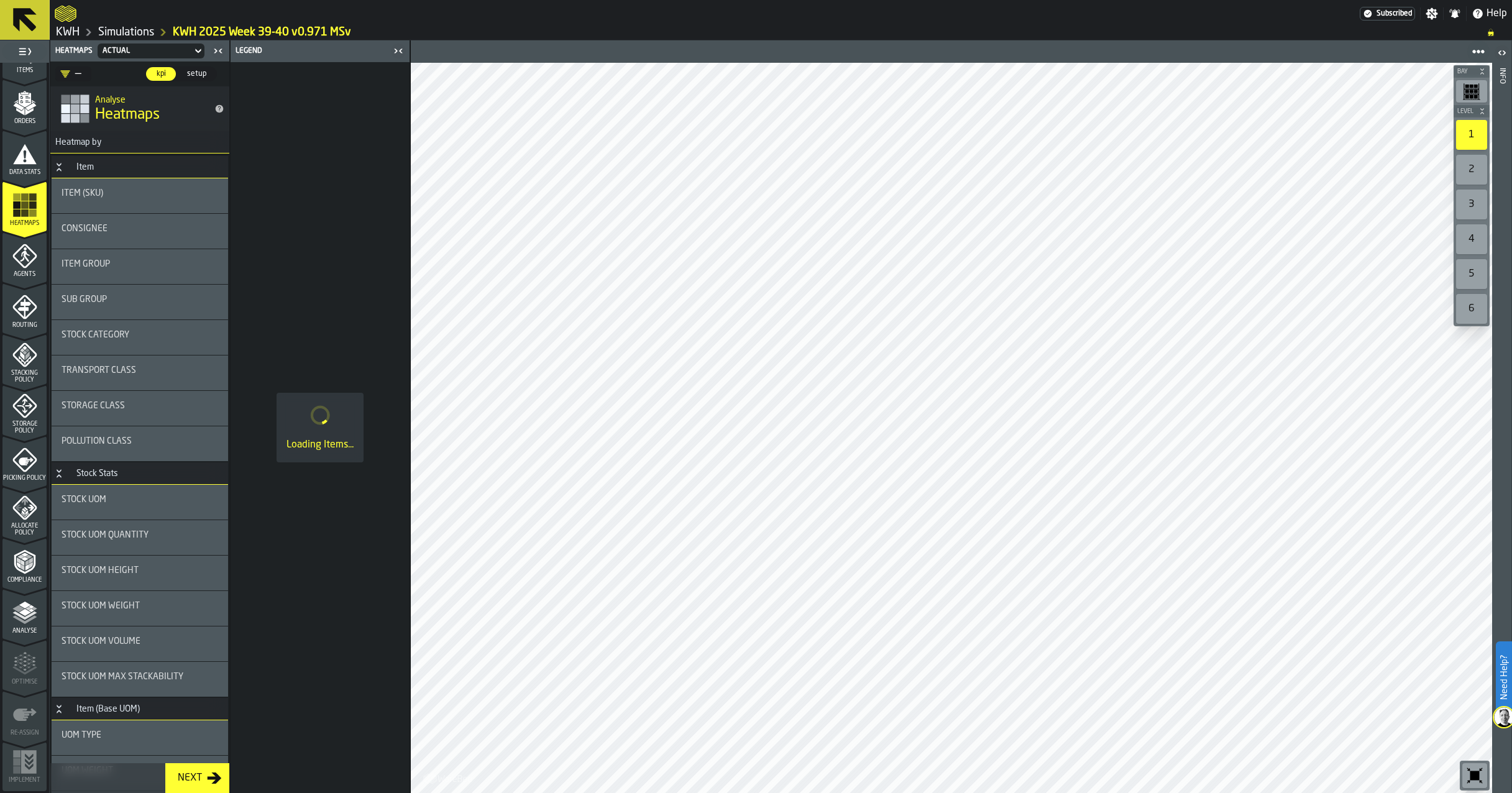
click at [37, 611] on div "Analyse" at bounding box center [24, 618] width 44 height 34
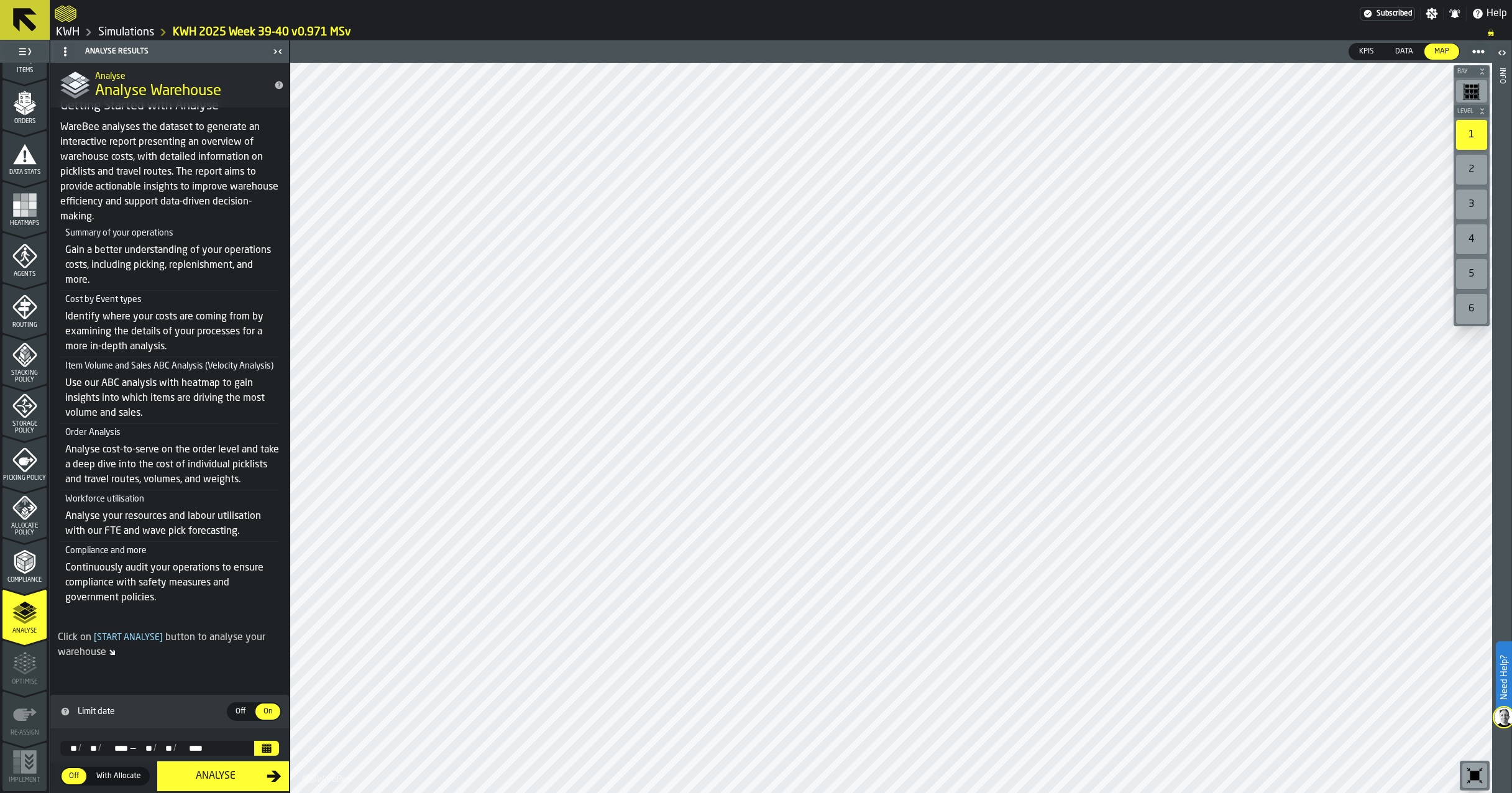
scroll to position [61, 0]
click at [263, 747] on icon "Calendar" at bounding box center [267, 749] width 9 height 6
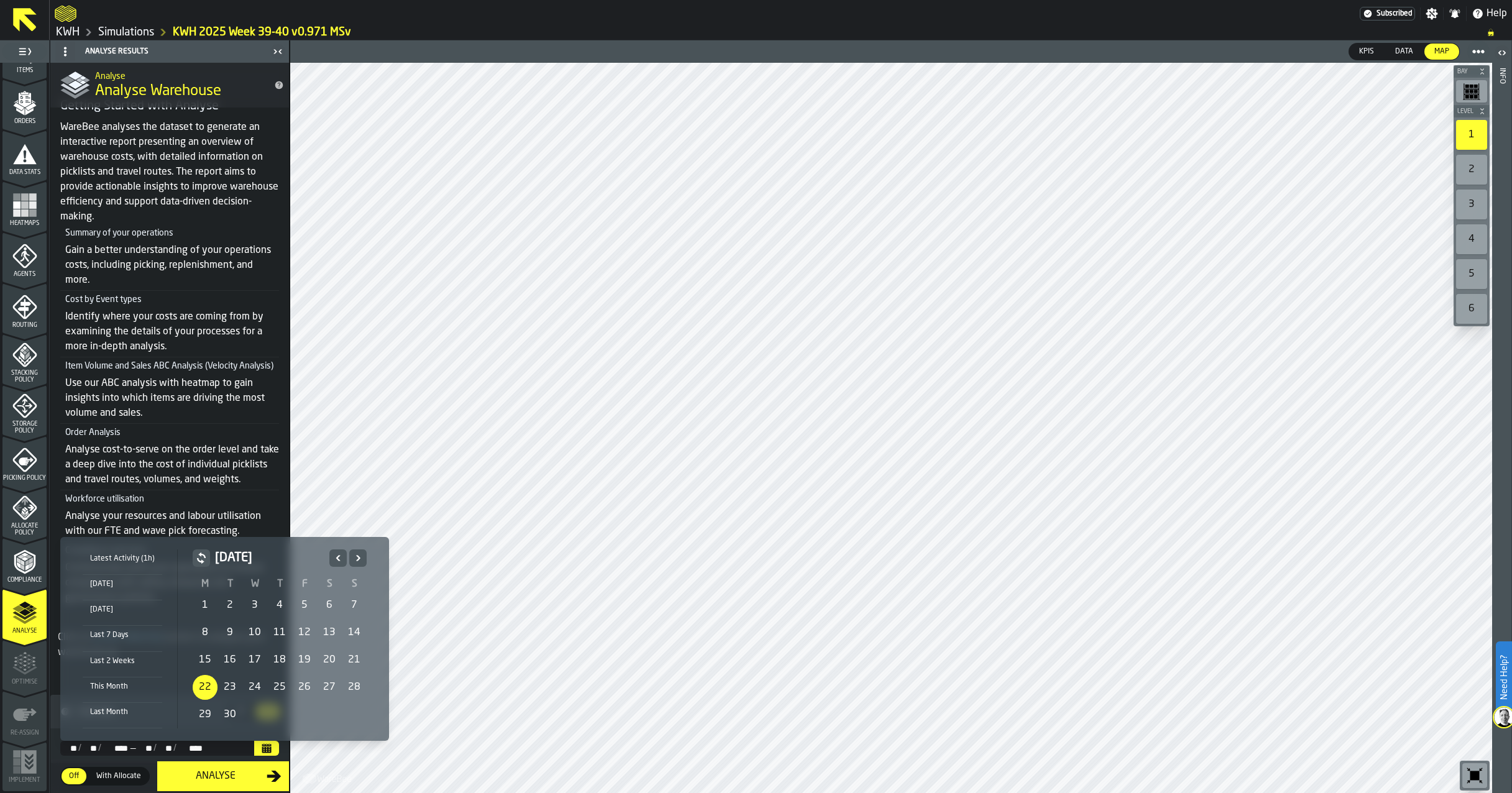
drag, startPoint x: 207, startPoint y: 690, endPoint x: 205, endPoint y: 682, distance: 8.2
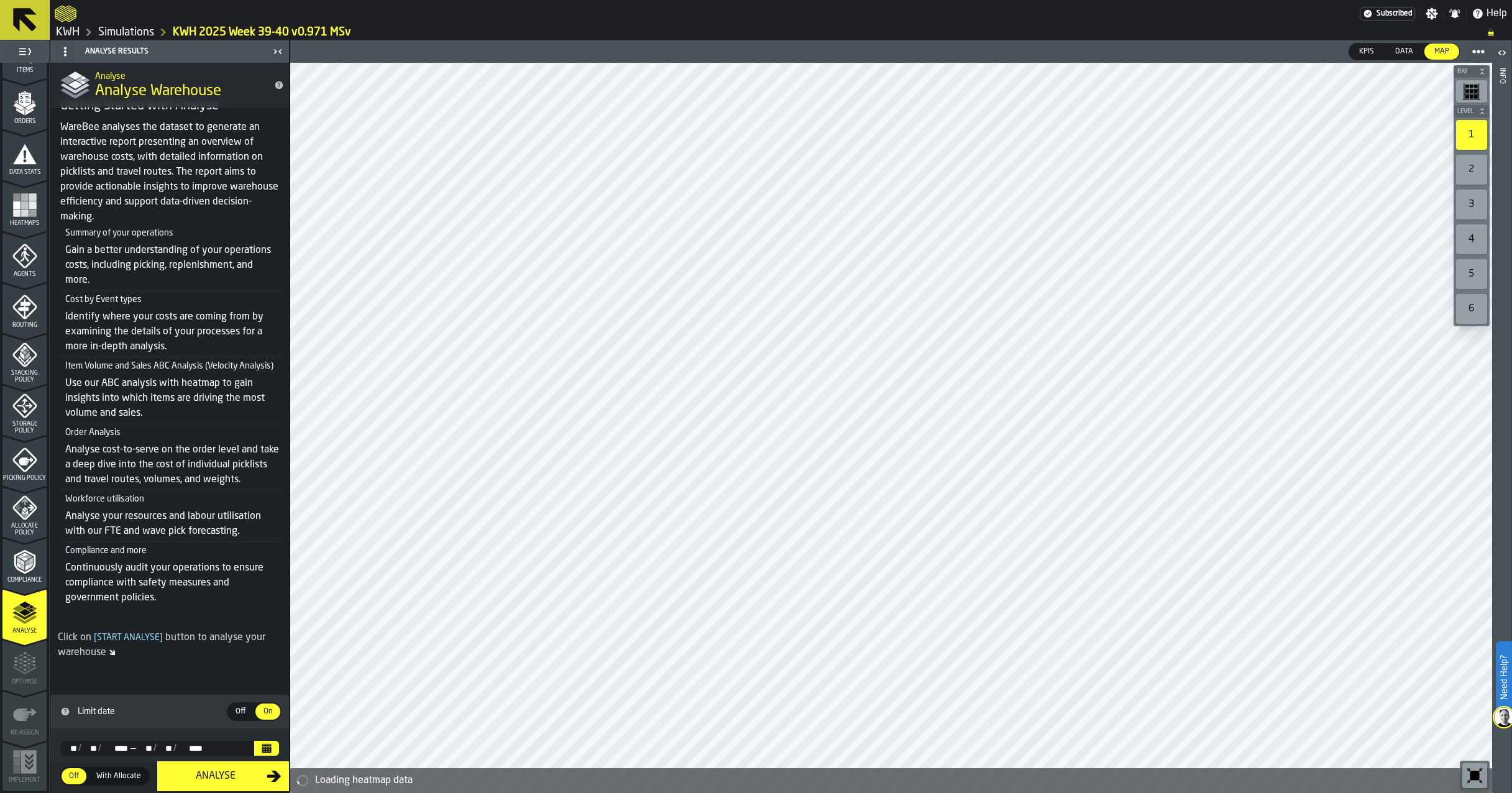
click at [267, 749] on icon "Calendar" at bounding box center [267, 749] width 9 height 6
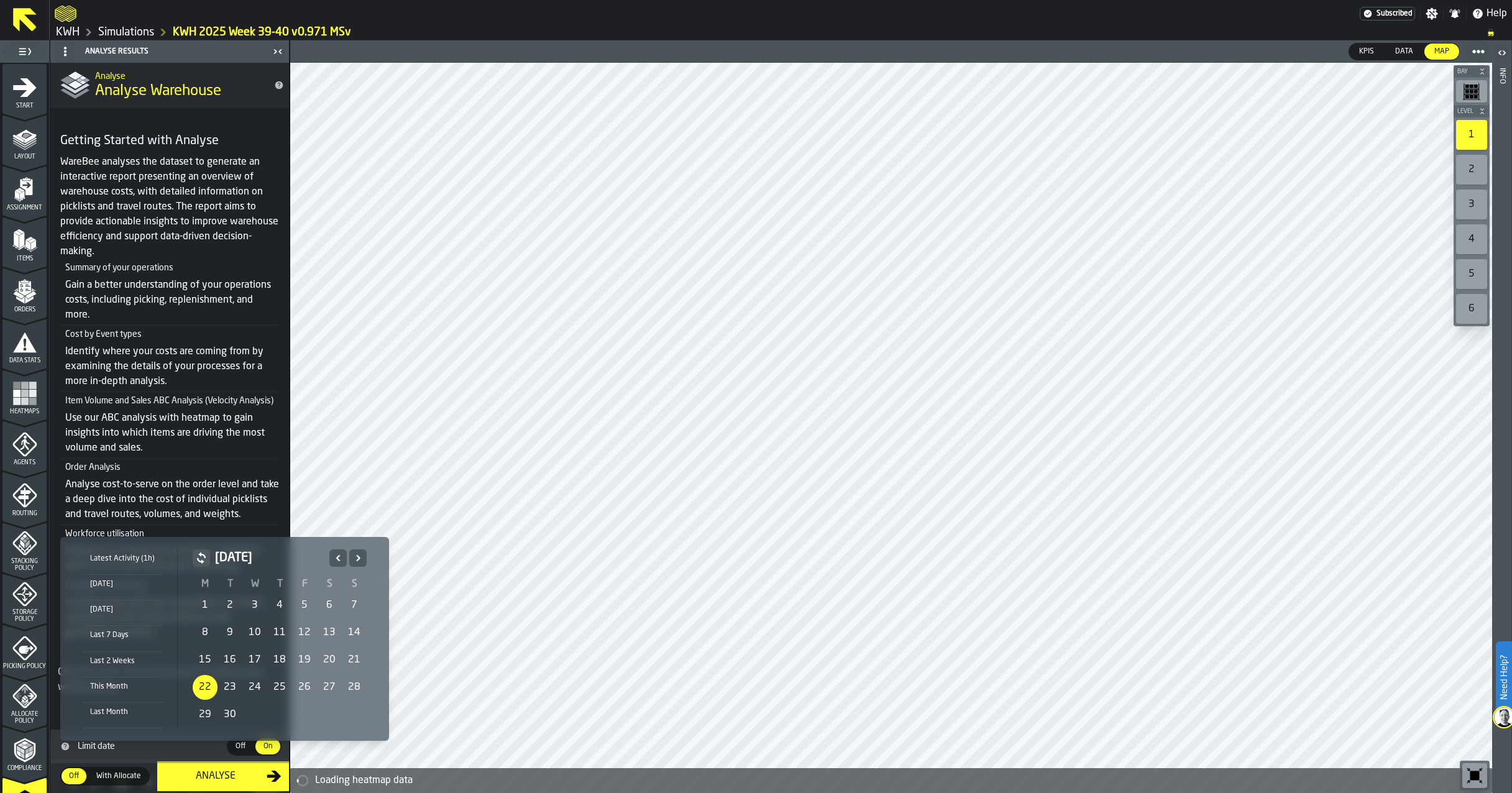
scroll to position [61, 0]
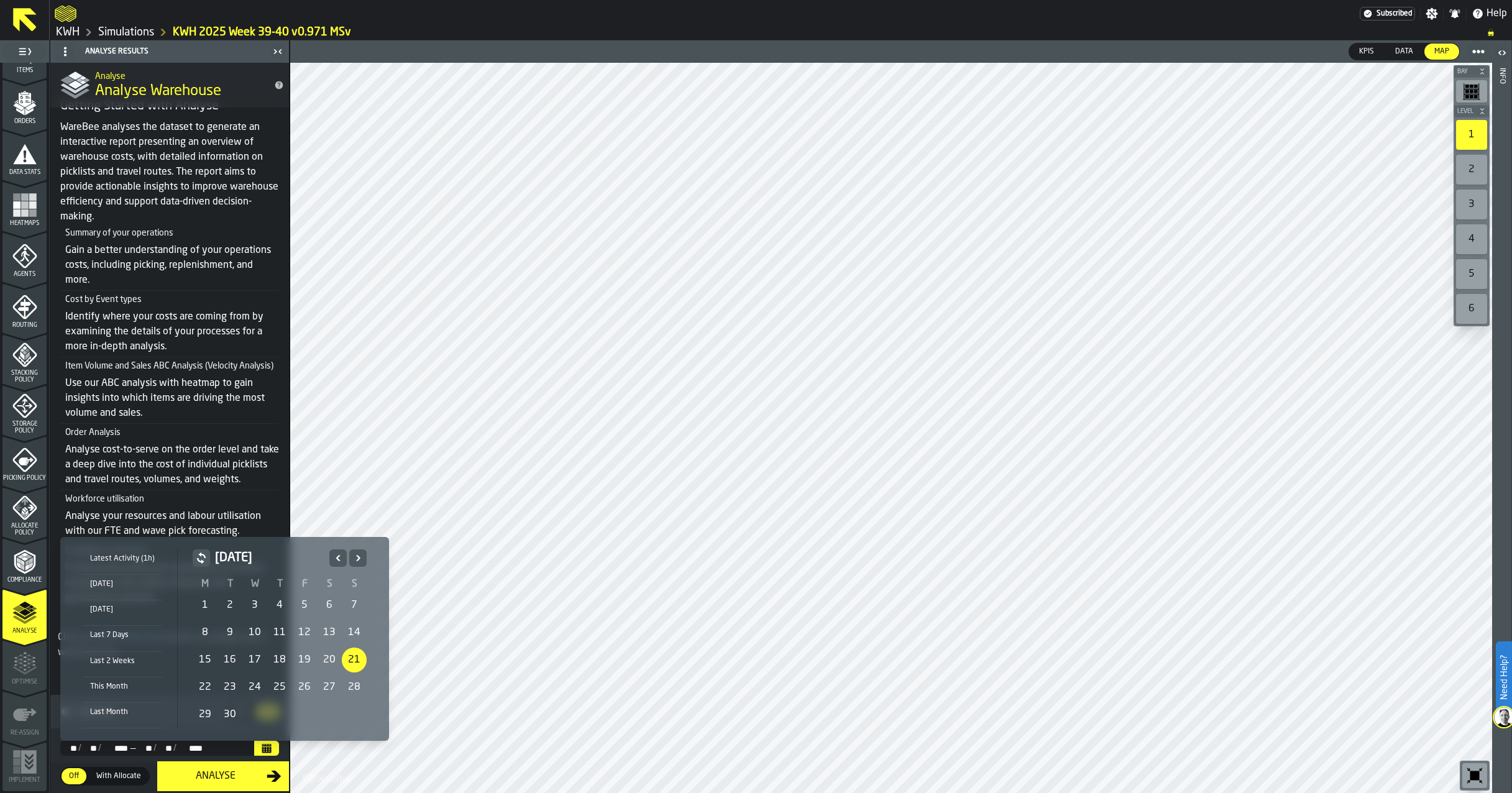
click at [357, 660] on div "21" at bounding box center [354, 660] width 25 height 25
click at [360, 560] on icon "Next" at bounding box center [357, 558] width 12 height 15
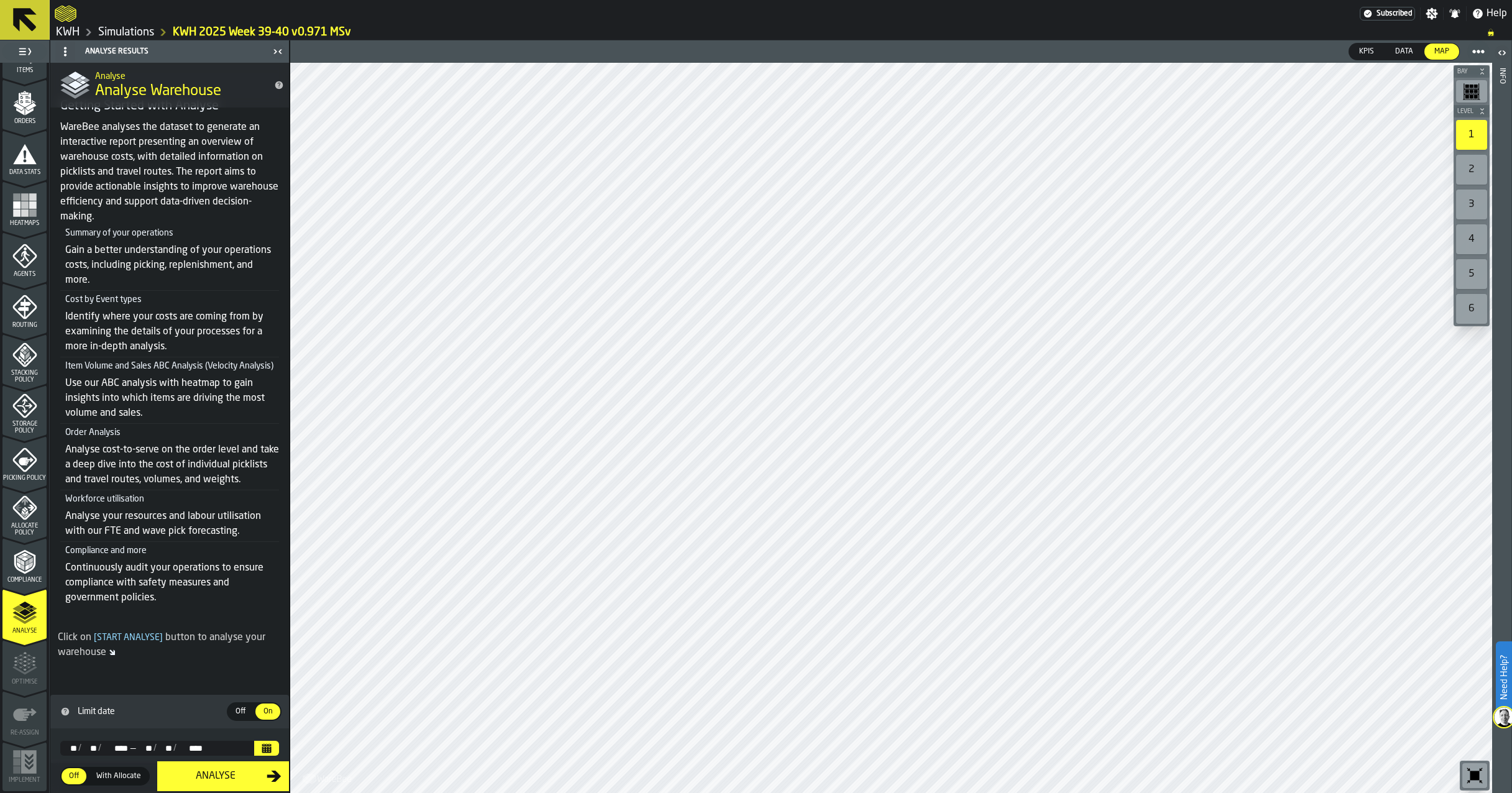
click at [266, 750] on icon "Calendar" at bounding box center [267, 749] width 10 height 10
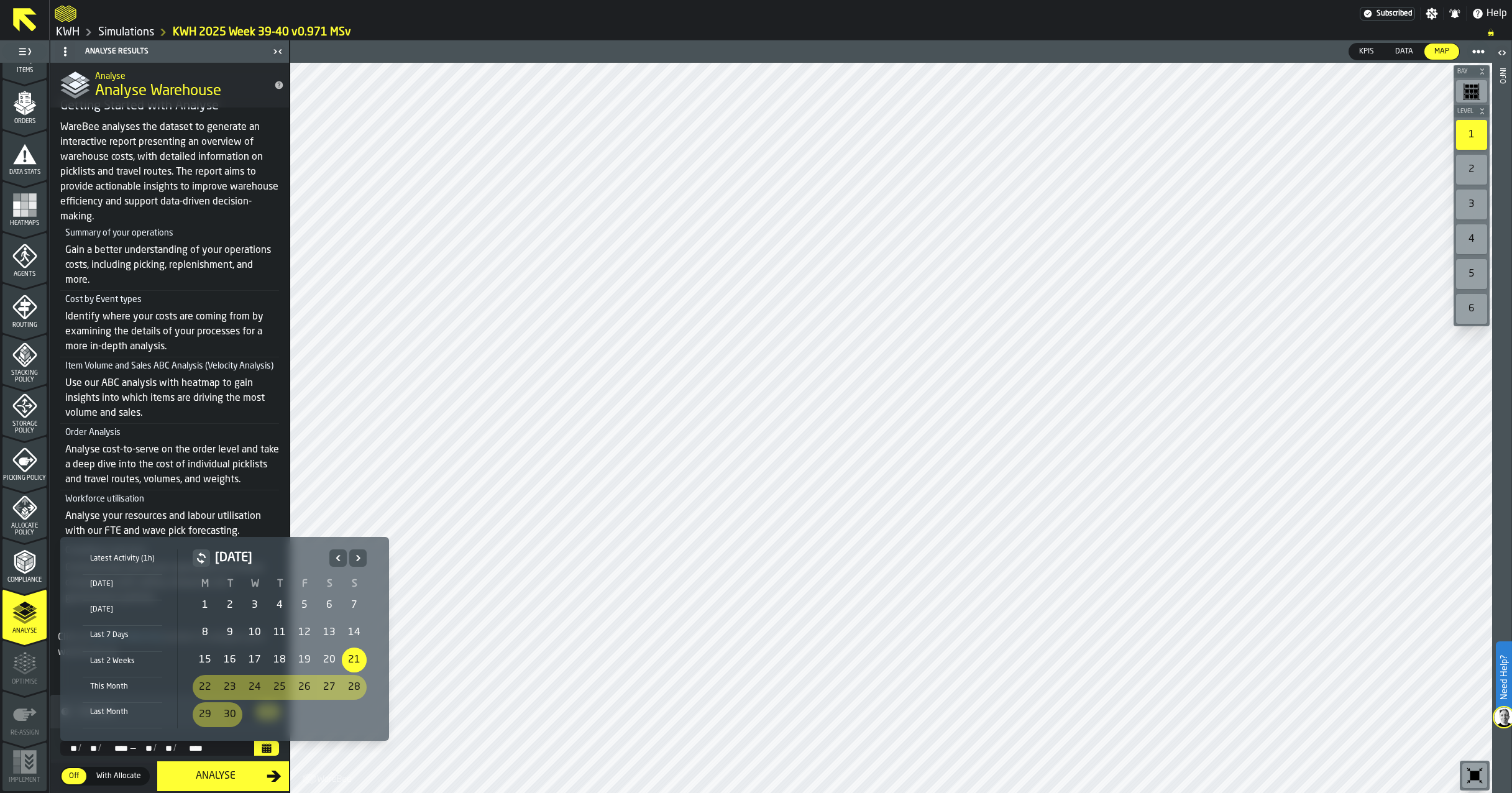
click at [350, 655] on div "21" at bounding box center [354, 660] width 25 height 25
click at [356, 555] on icon "Next" at bounding box center [358, 558] width 4 height 6
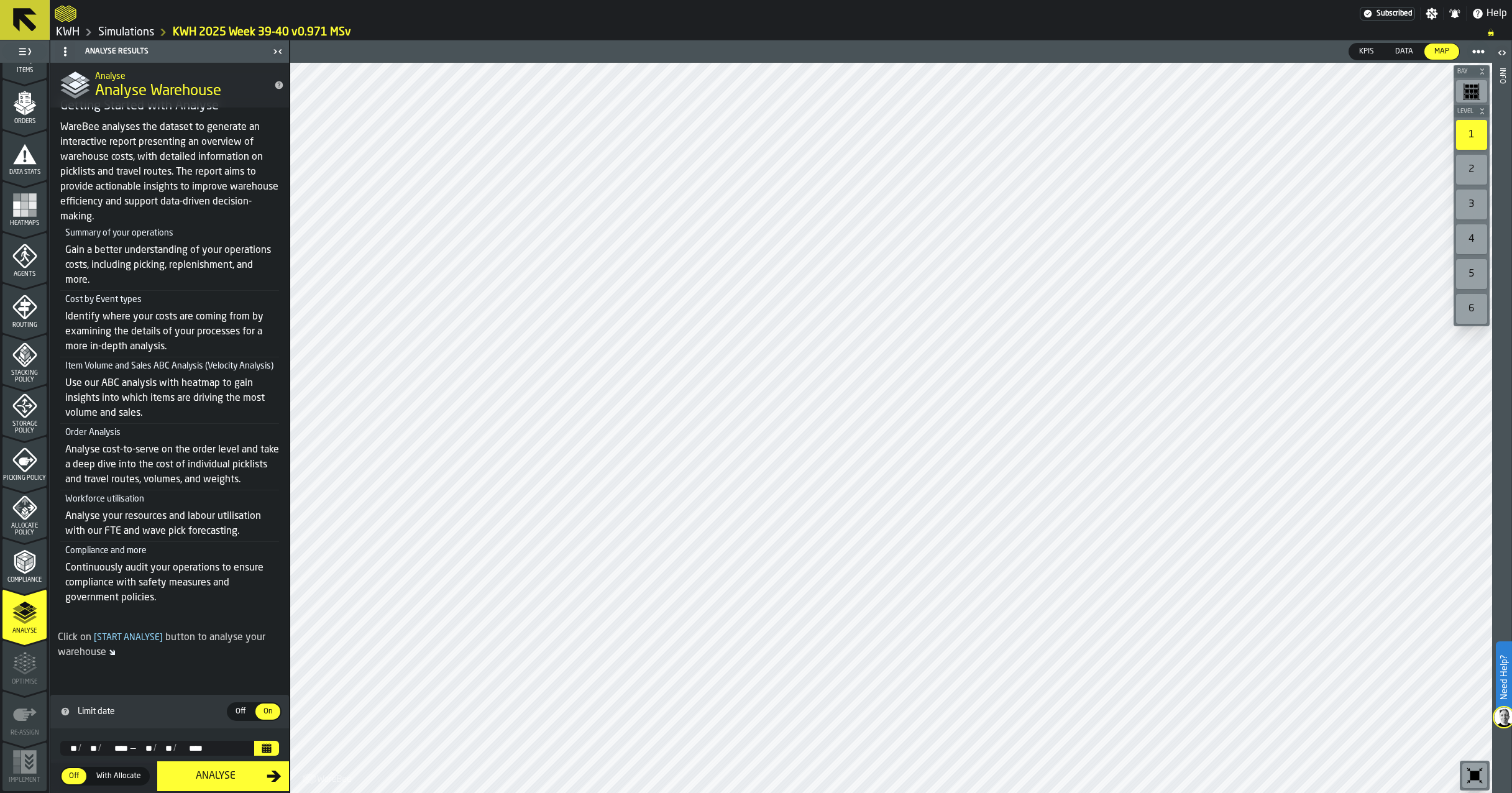
click at [222, 770] on div "Analyse" at bounding box center [216, 776] width 102 height 15
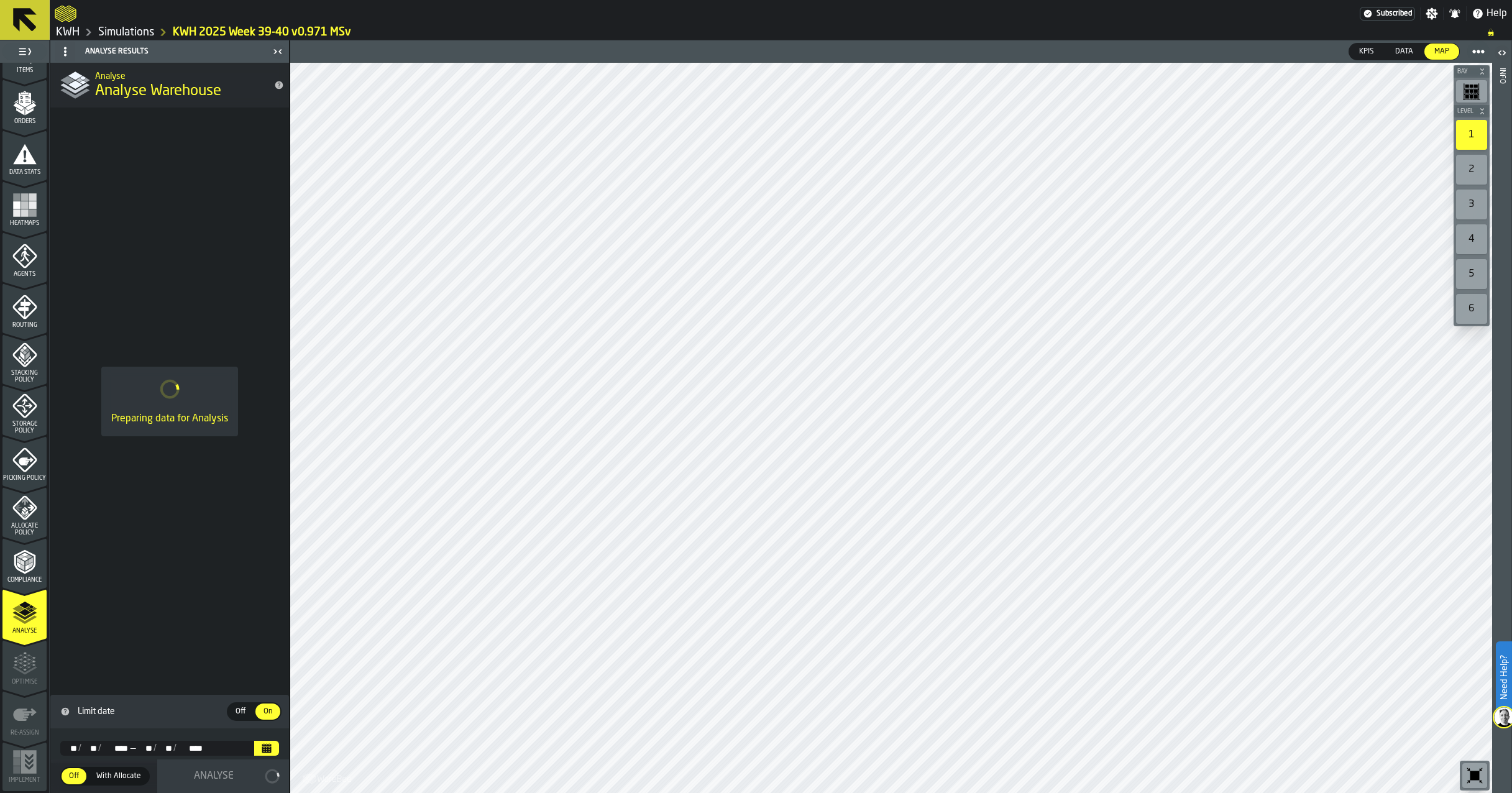
scroll to position [0, 0]
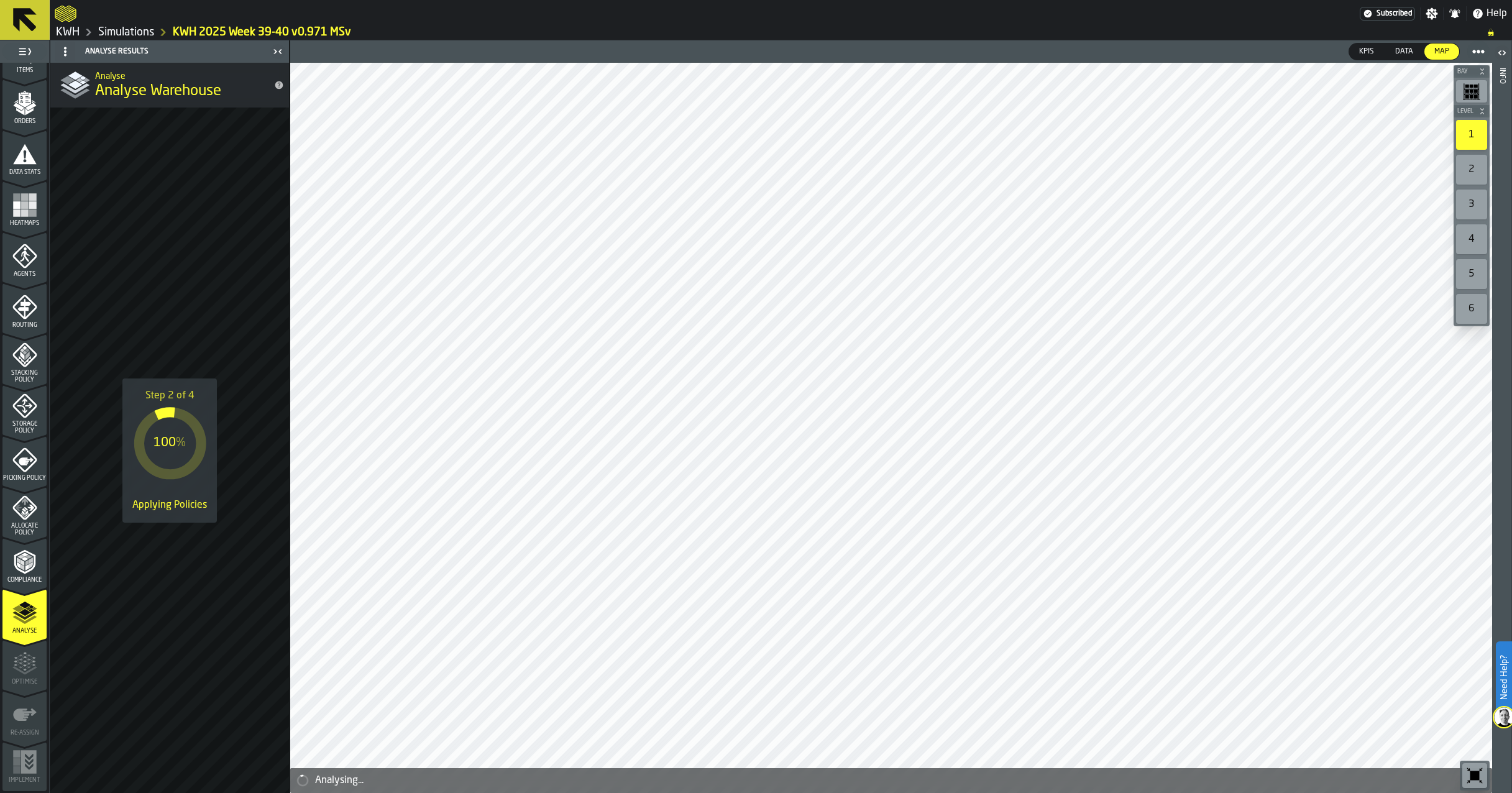
drag, startPoint x: 149, startPoint y: 32, endPoint x: 271, endPoint y: 85, distance: 133.0
click at [149, 32] on link "Simulations" at bounding box center [126, 32] width 56 height 14
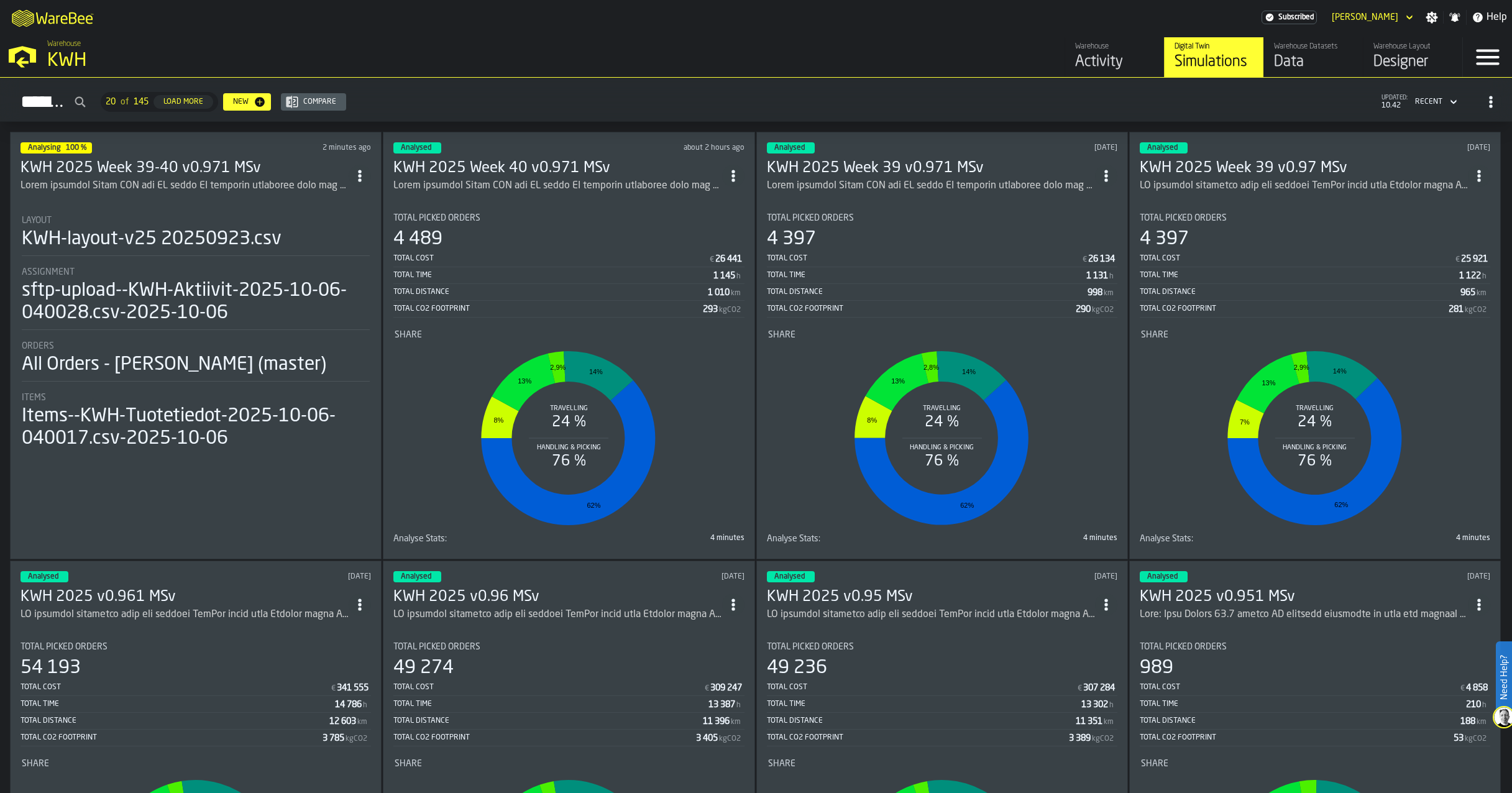
click at [568, 168] on h3 "KWH 2025 Week 40 v0.971 MSv" at bounding box center [557, 169] width 328 height 20
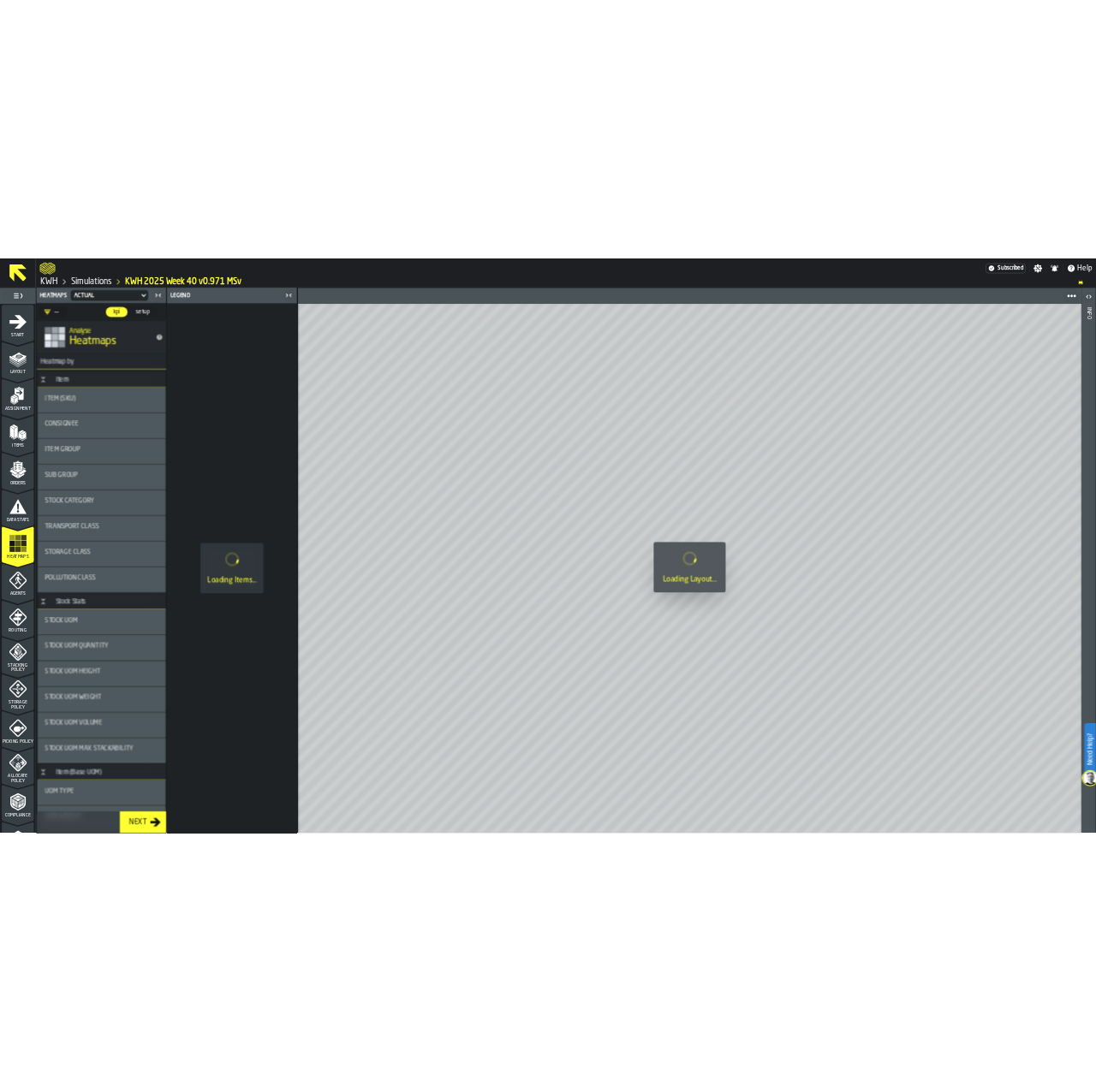
scroll to position [259, 0]
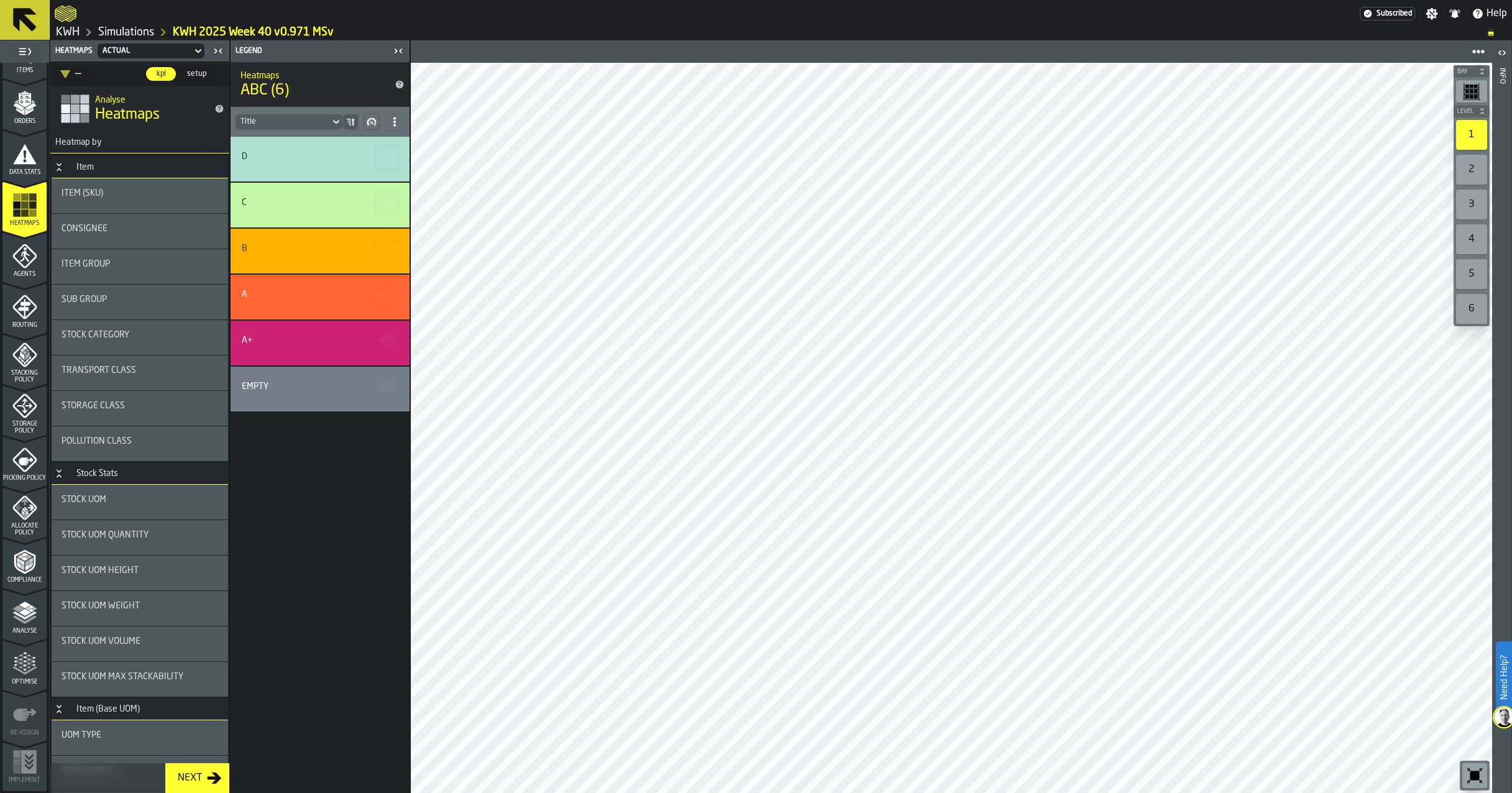
click at [151, 237] on div "Consignee" at bounding box center [140, 231] width 156 height 15
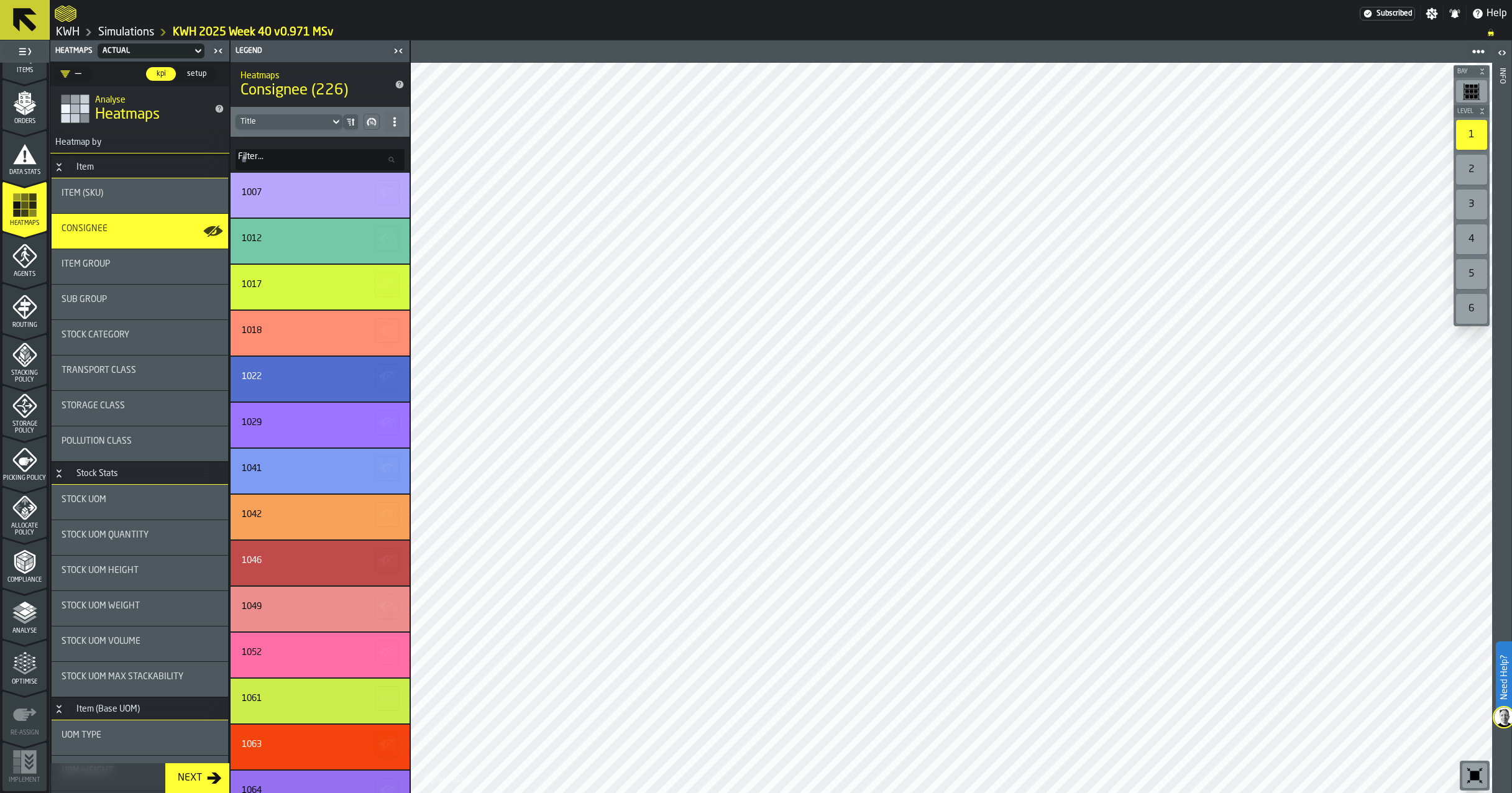
click at [103, 372] on span "Transport Class" at bounding box center [99, 370] width 75 height 10
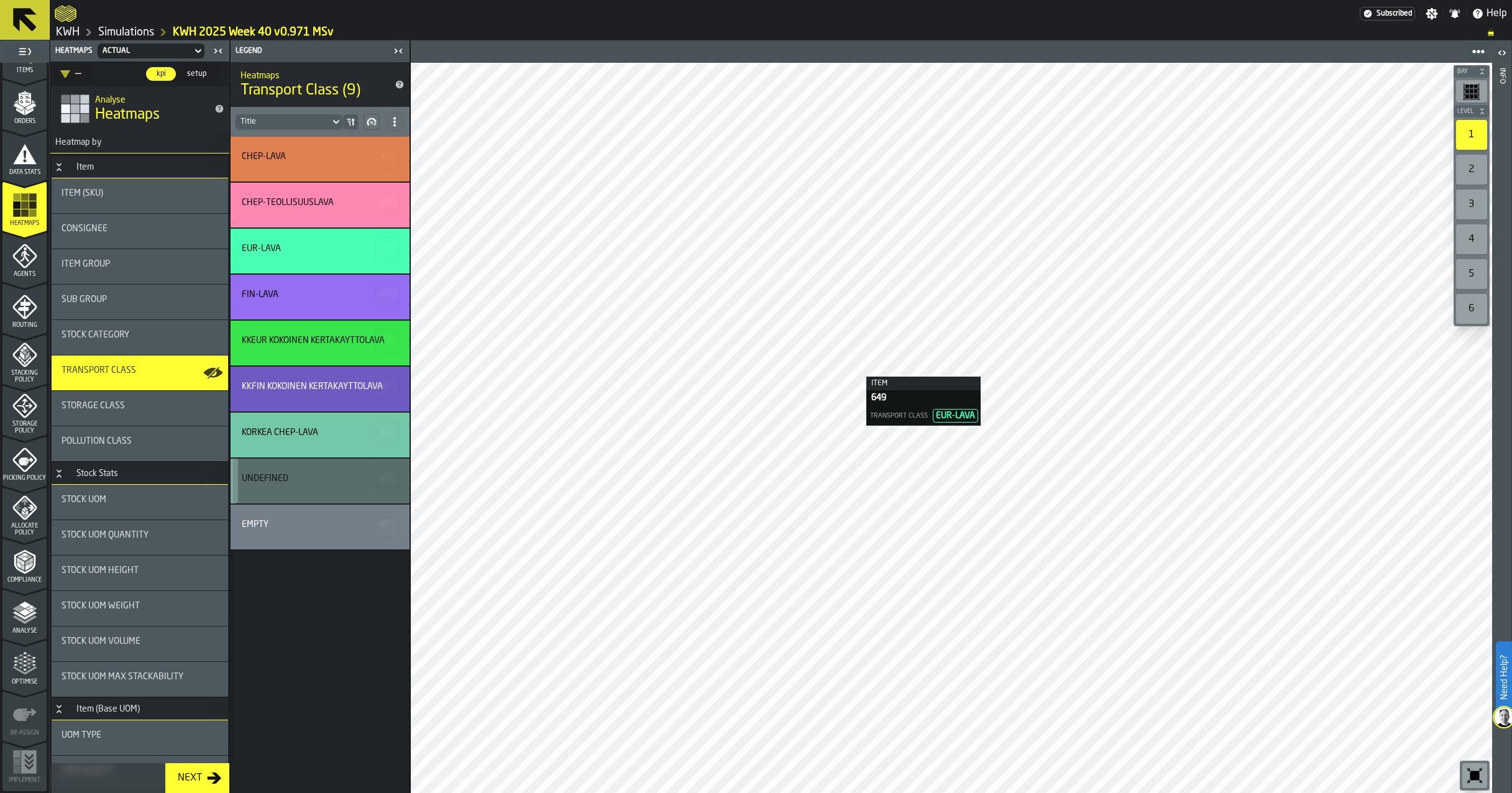
click at [854, 377] on div at bounding box center [952, 428] width 1081 height 731
click at [146, 32] on link "Simulations" at bounding box center [126, 32] width 56 height 14
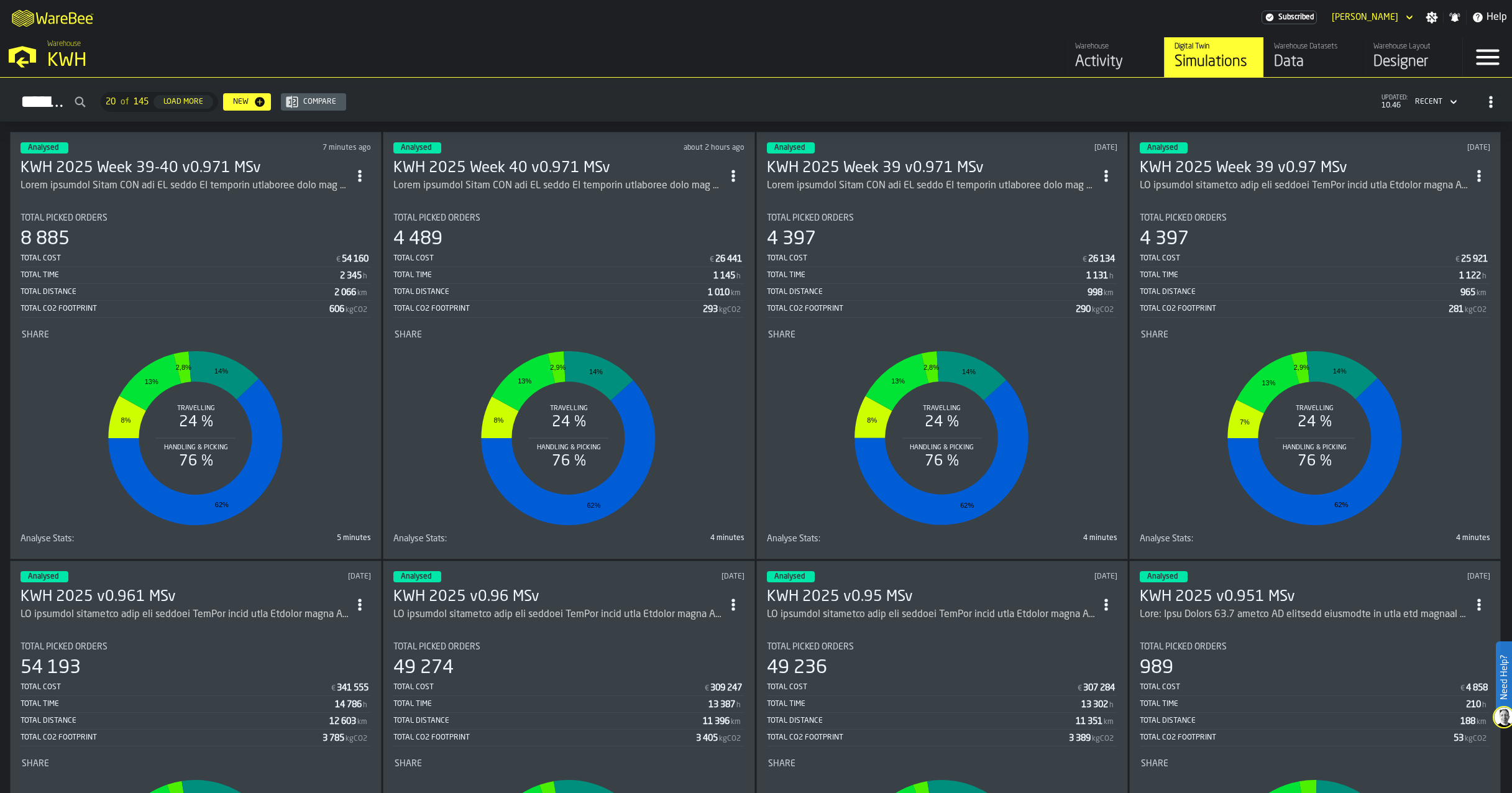
click at [243, 164] on h3 "KWH 2025 Week 39-40 v0.971 MSv" at bounding box center [184, 169] width 328 height 20
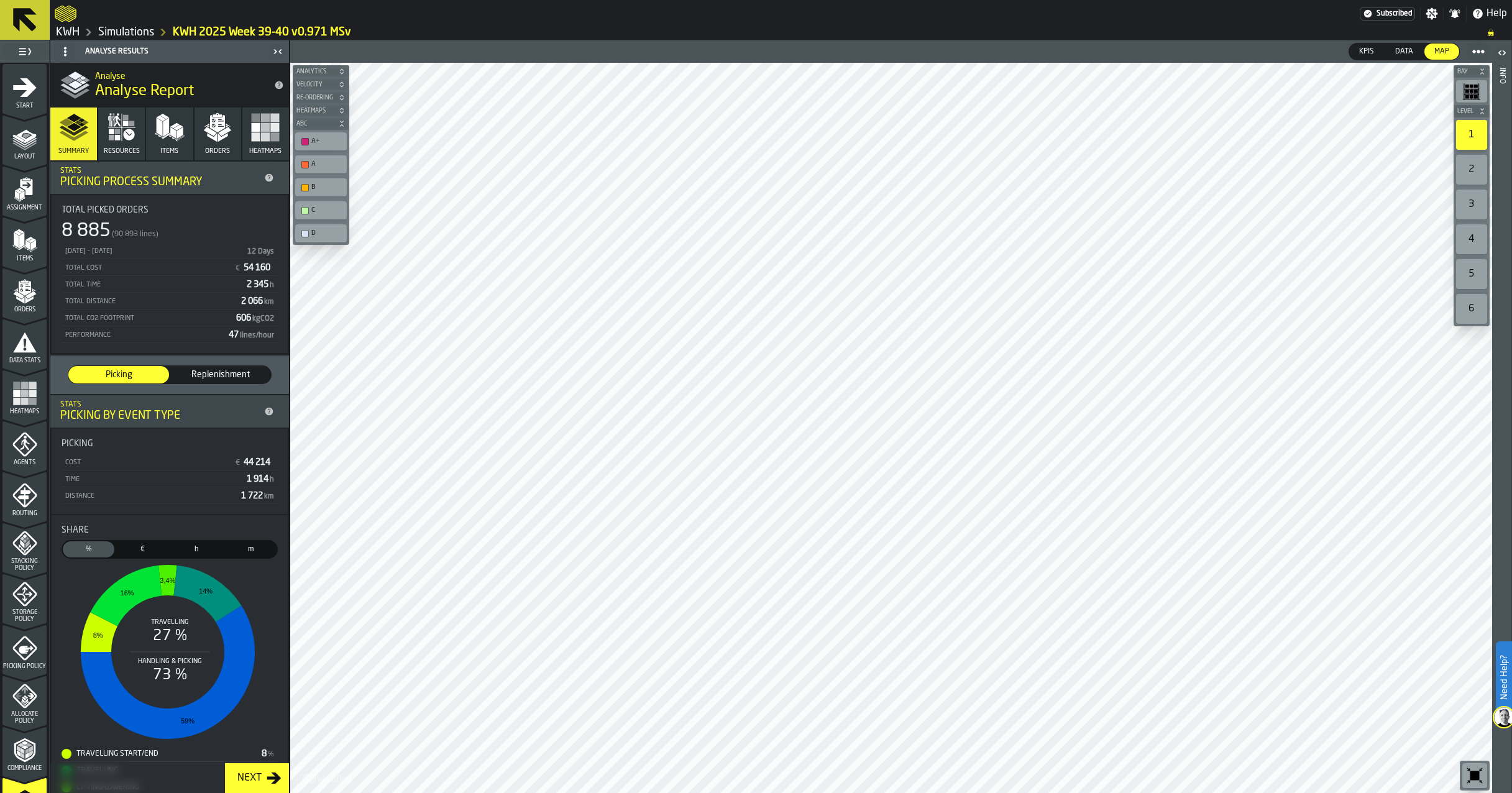
click at [1470, 165] on div "2" at bounding box center [1471, 170] width 31 height 30
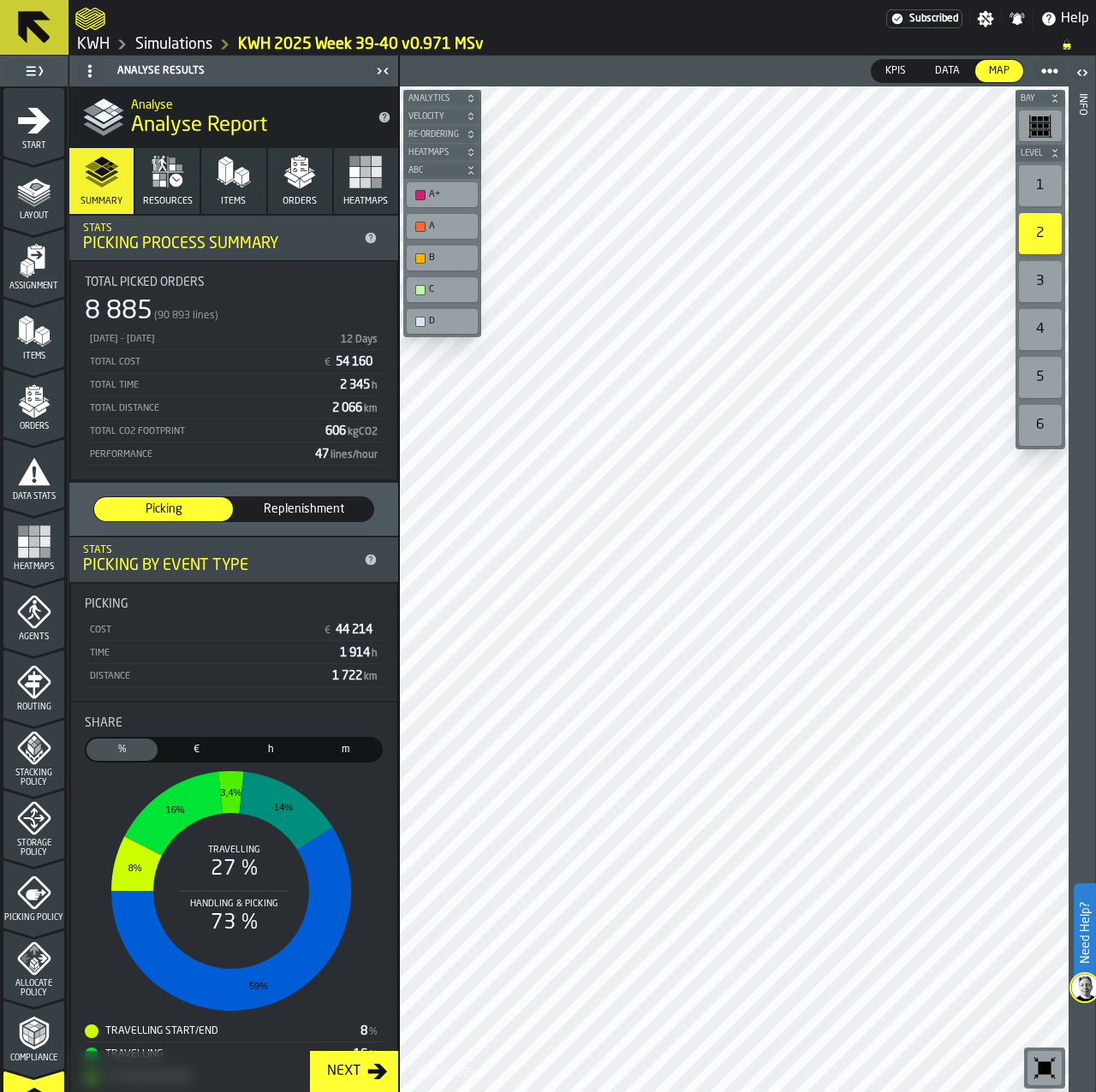
click at [1039, 183] on div "1" at bounding box center [1040, 186] width 42 height 42
click at [355, 131] on main "1 Start 2 Layout 3 Assignment 4 Items 5 Orders 6 Data Stats 7 Heatmaps 8 Agents…" at bounding box center [548, 573] width 1096 height 1037
drag, startPoint x: 378, startPoint y: 70, endPoint x: 368, endPoint y: 76, distance: 11.7
click at [374, 73] on icon "button-toggle-Close me" at bounding box center [382, 70] width 21 height 21
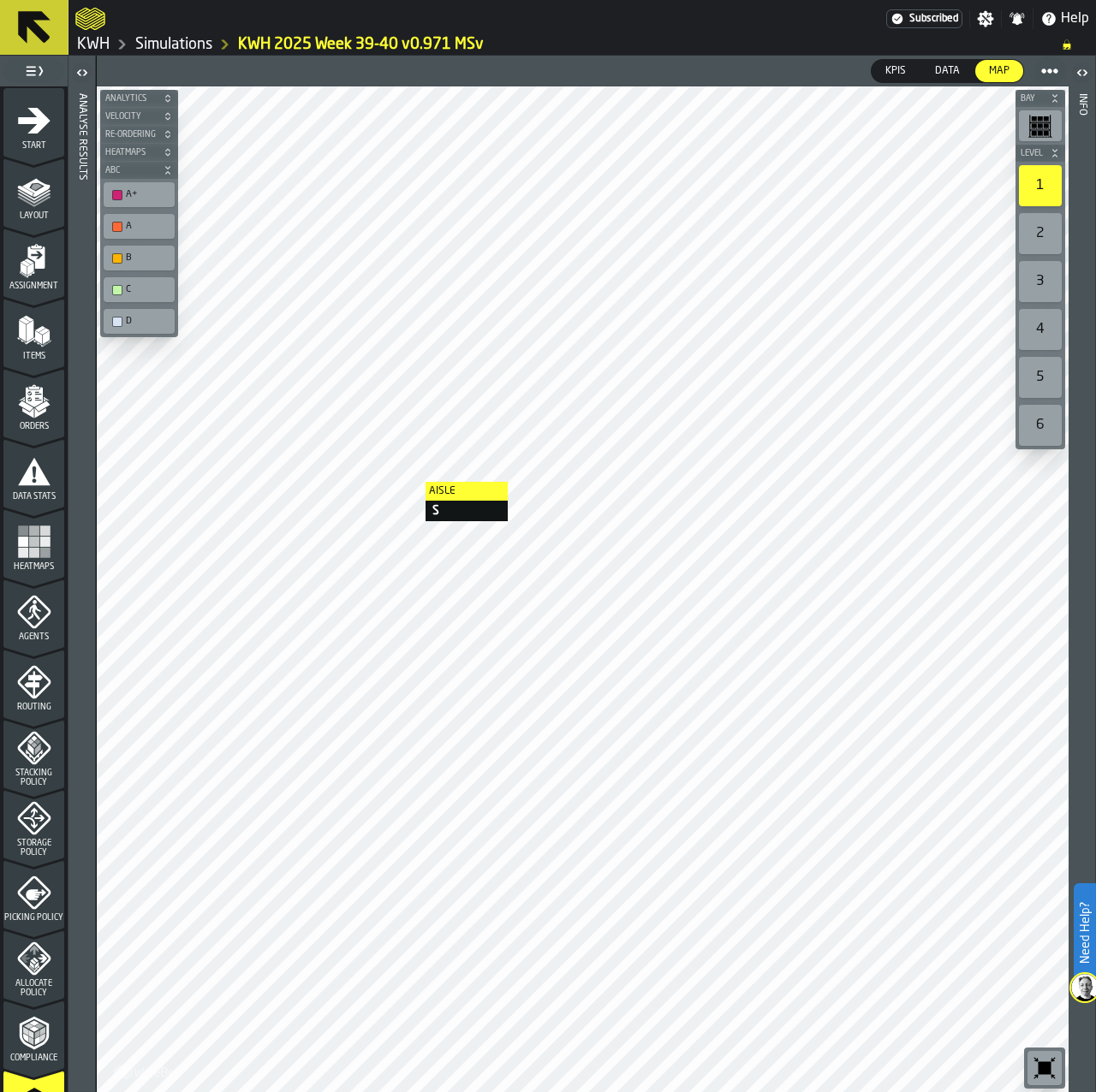
click at [408, 480] on div at bounding box center [582, 589] width 971 height 1006
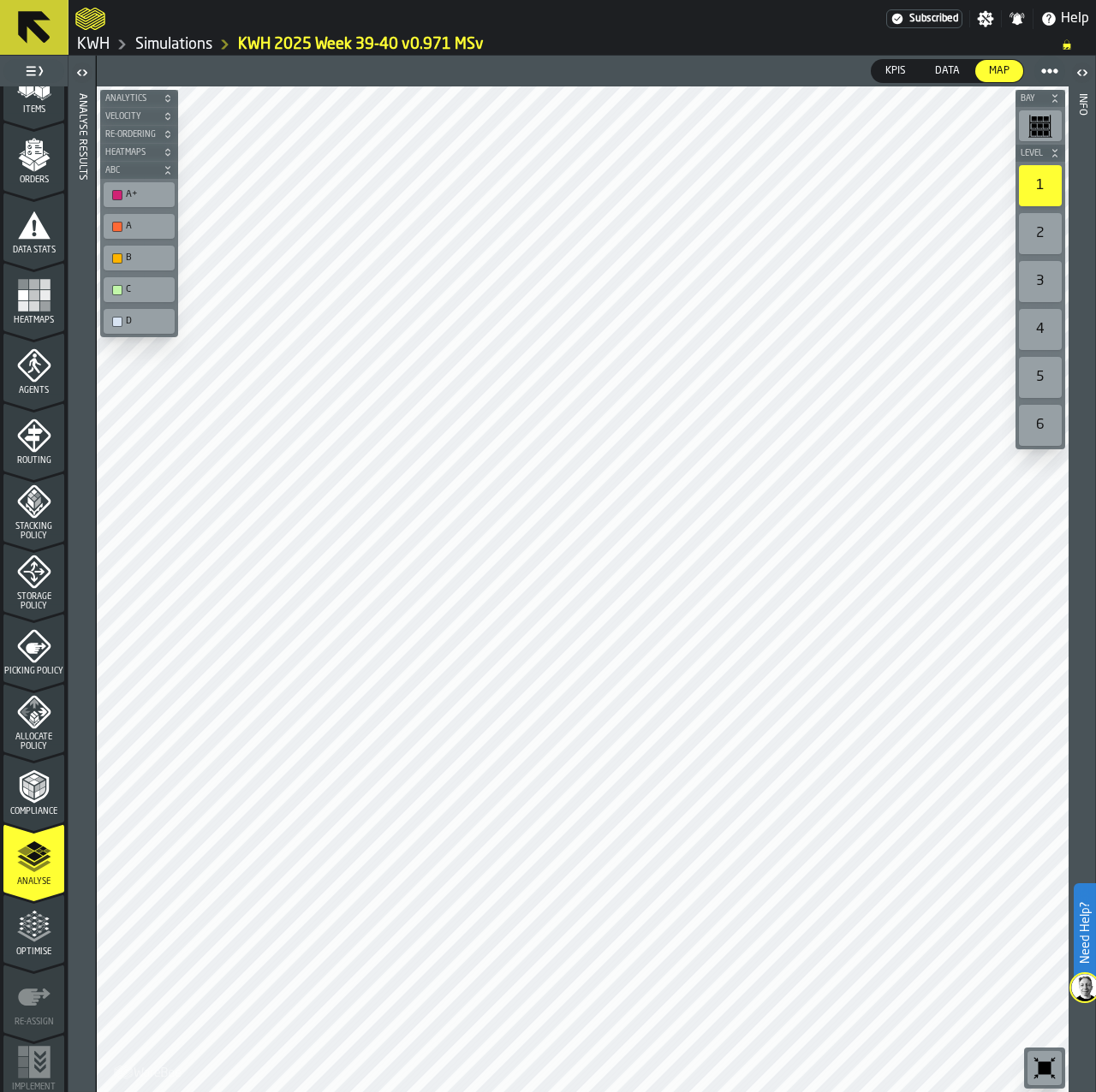
scroll to position [257, 0]
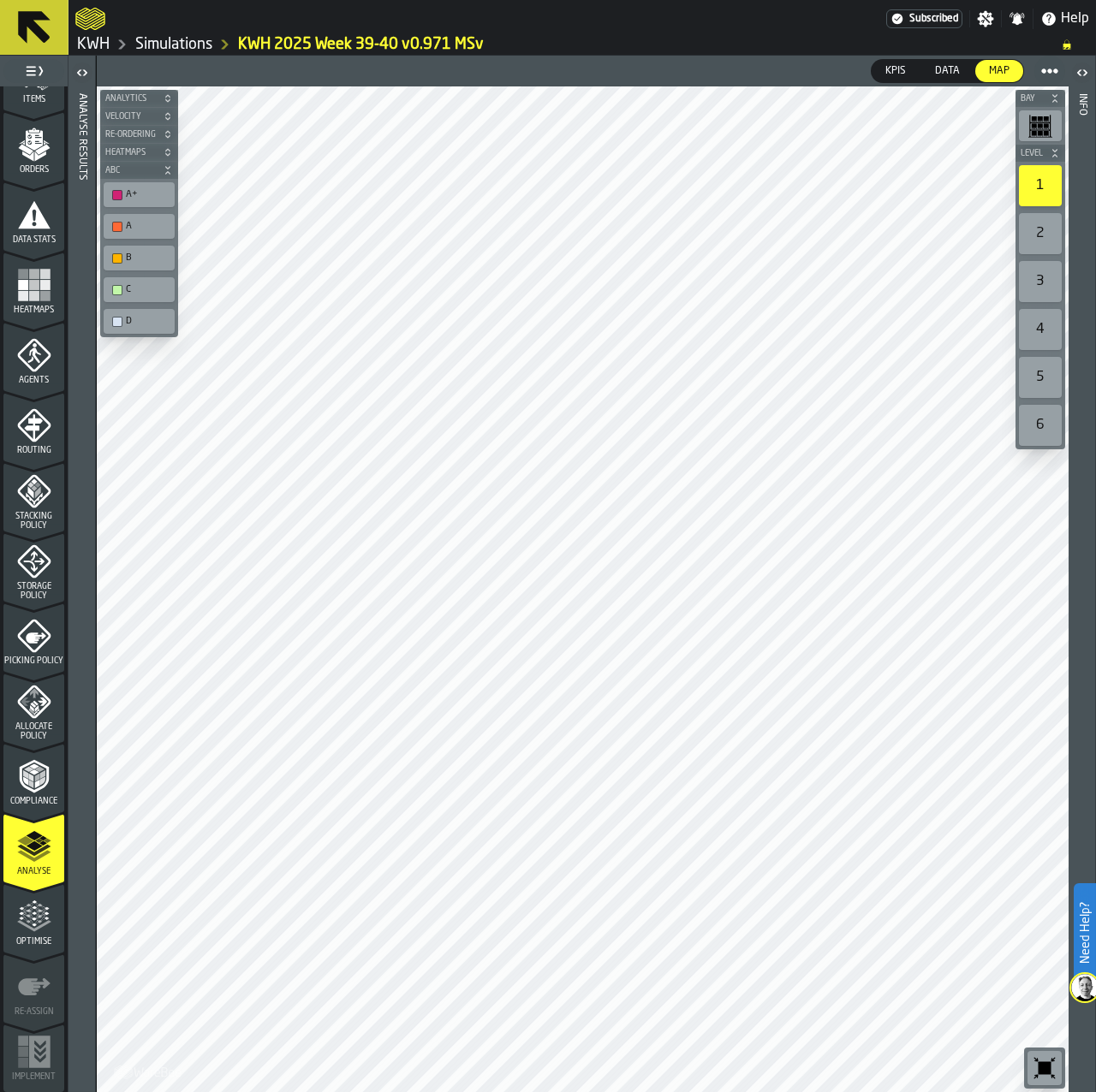
click at [80, 80] on icon "button-toggle-Open" at bounding box center [82, 72] width 21 height 21
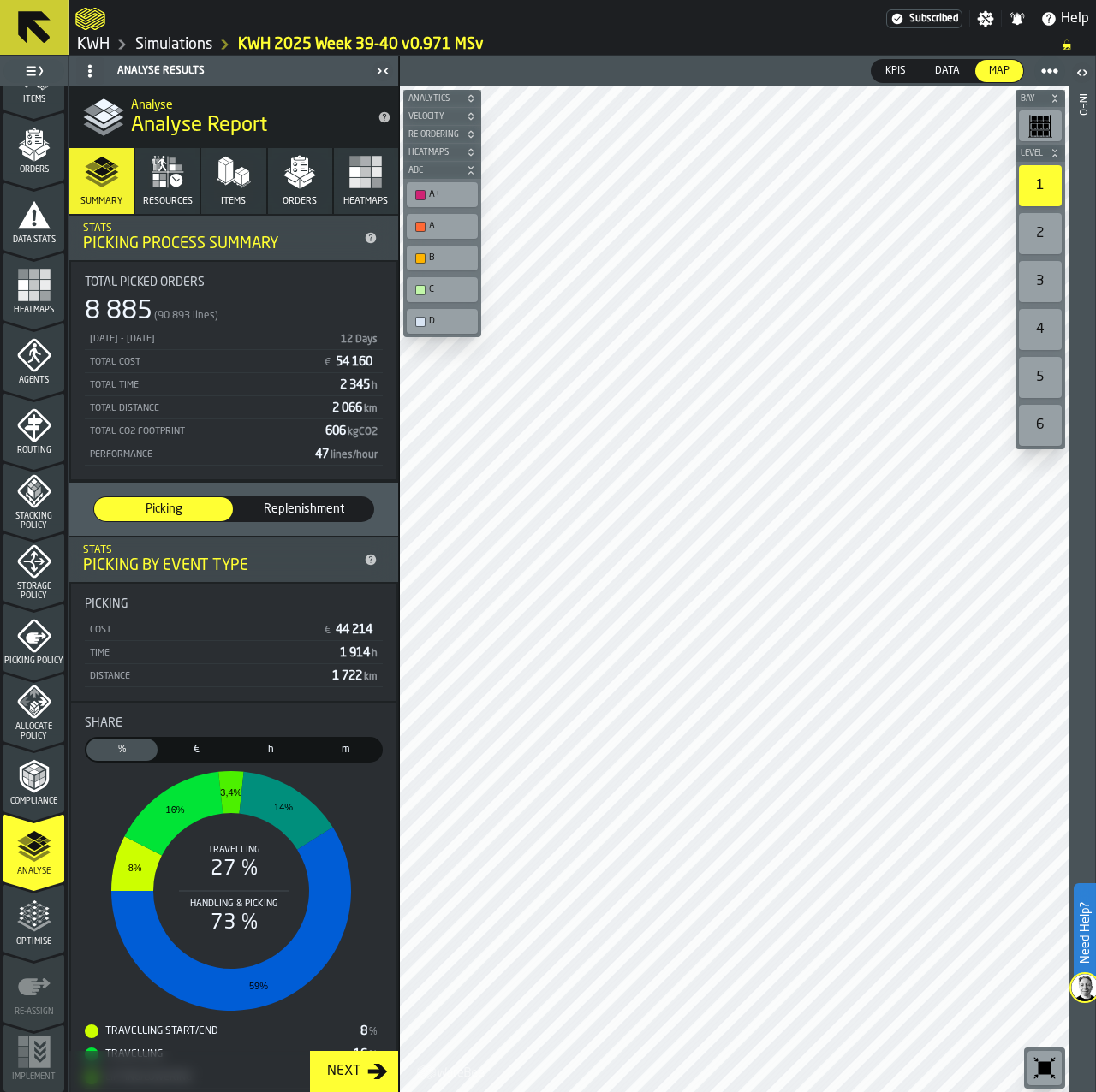
click at [225, 162] on polygon "button" at bounding box center [223, 161] width 11 height 7
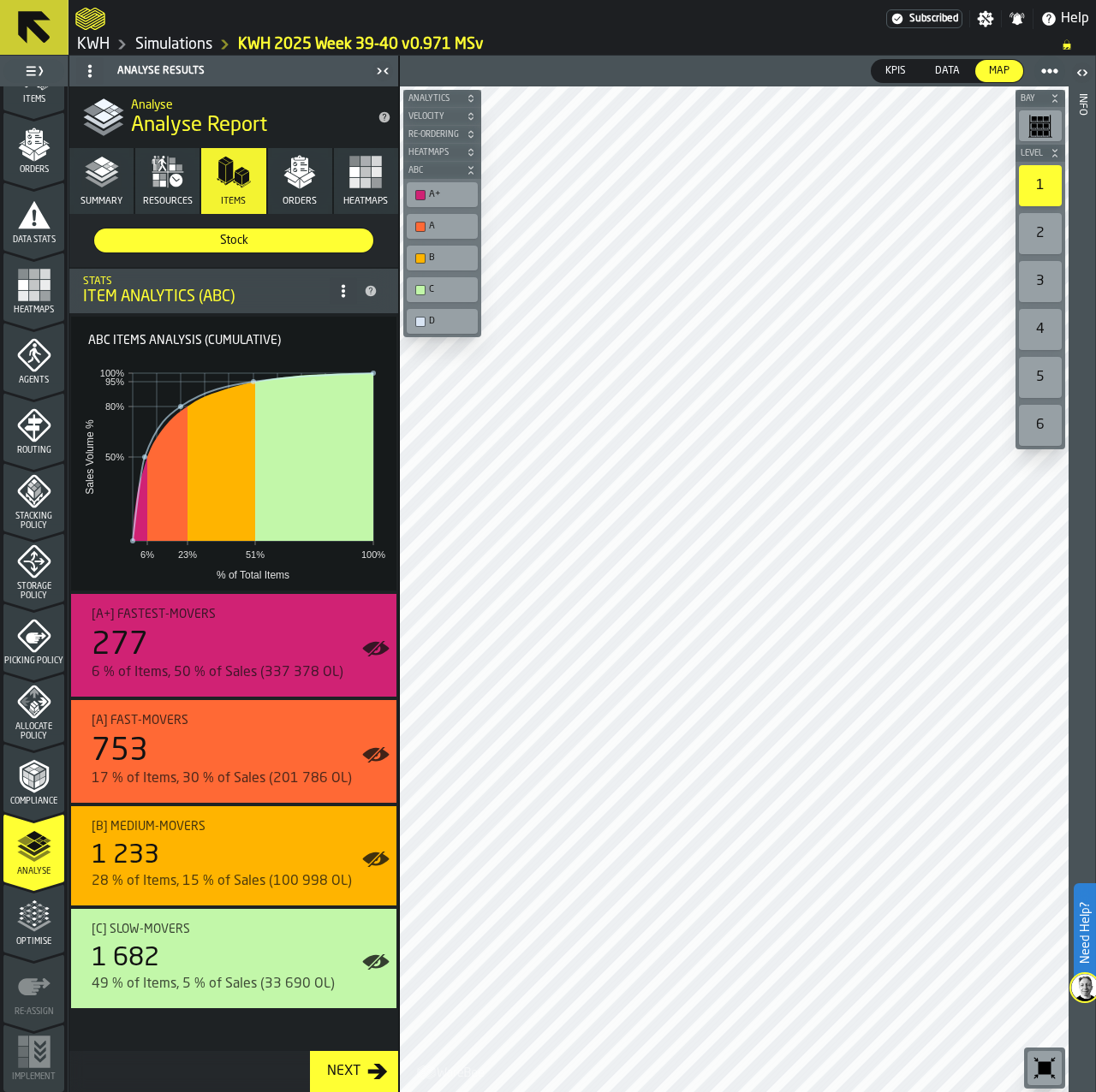
click at [109, 169] on polyline "button" at bounding box center [111, 169] width 8 height 4
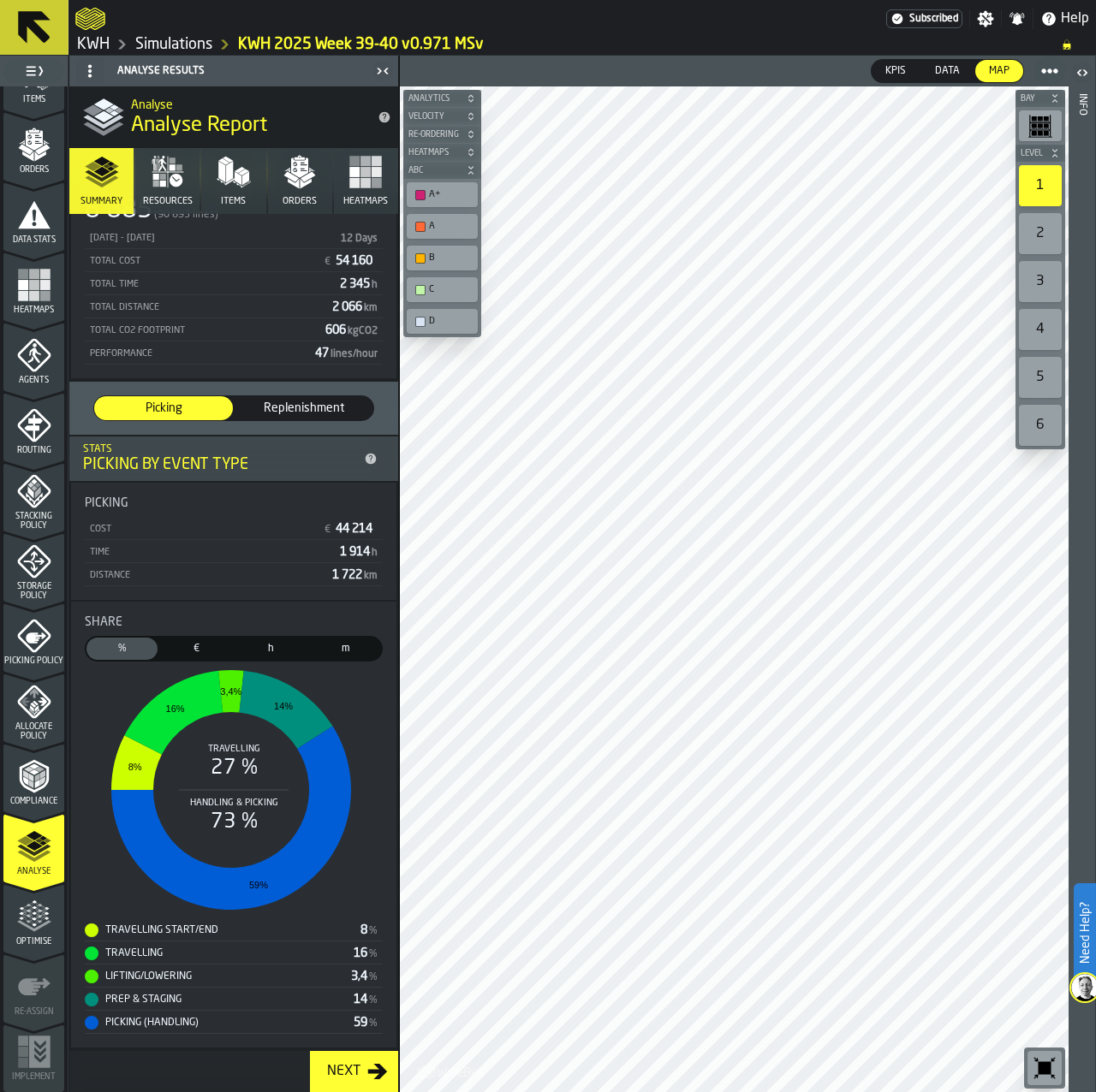
scroll to position [0, 0]
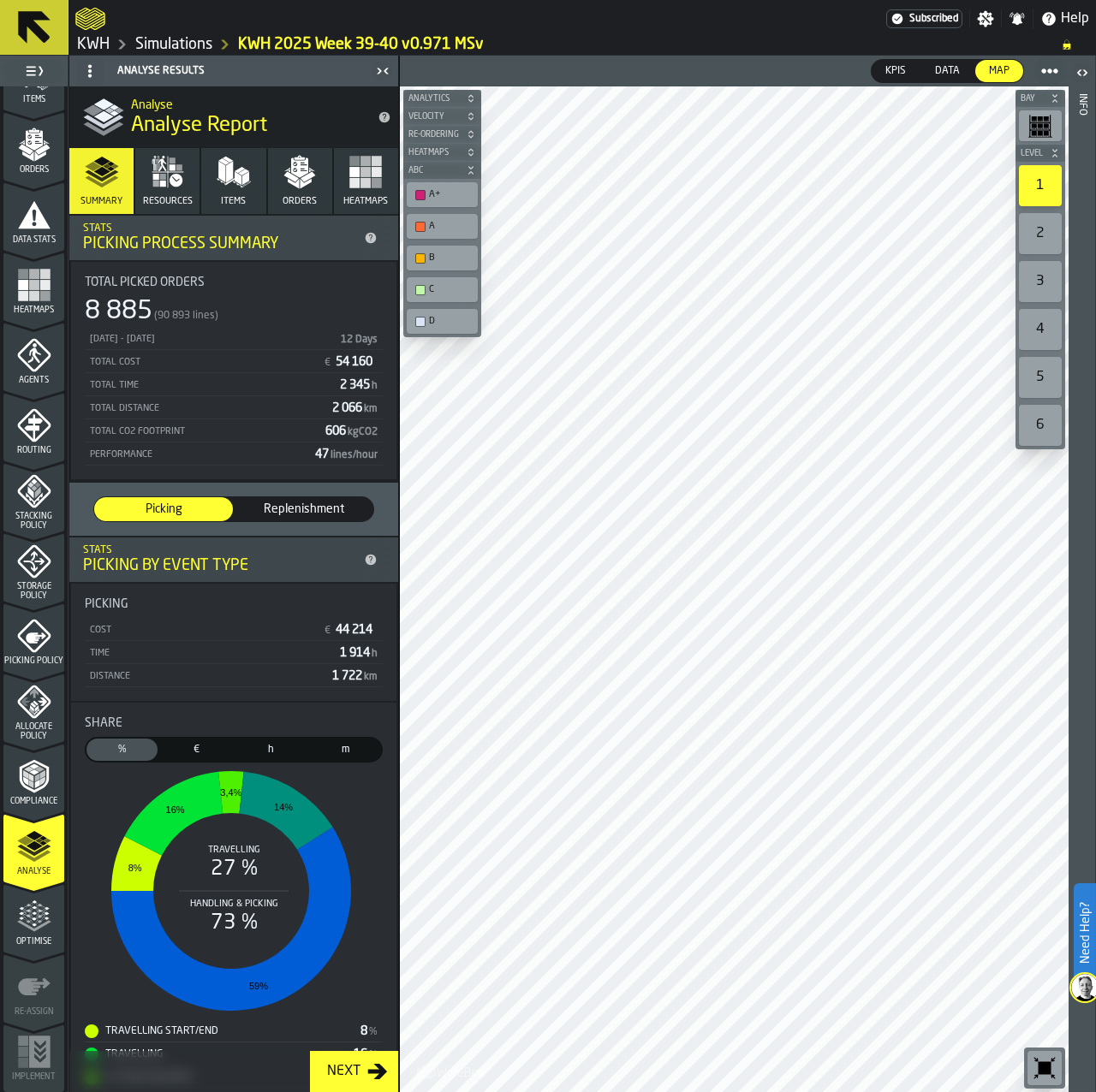
click at [168, 175] on icon "button" at bounding box center [167, 172] width 35 height 35
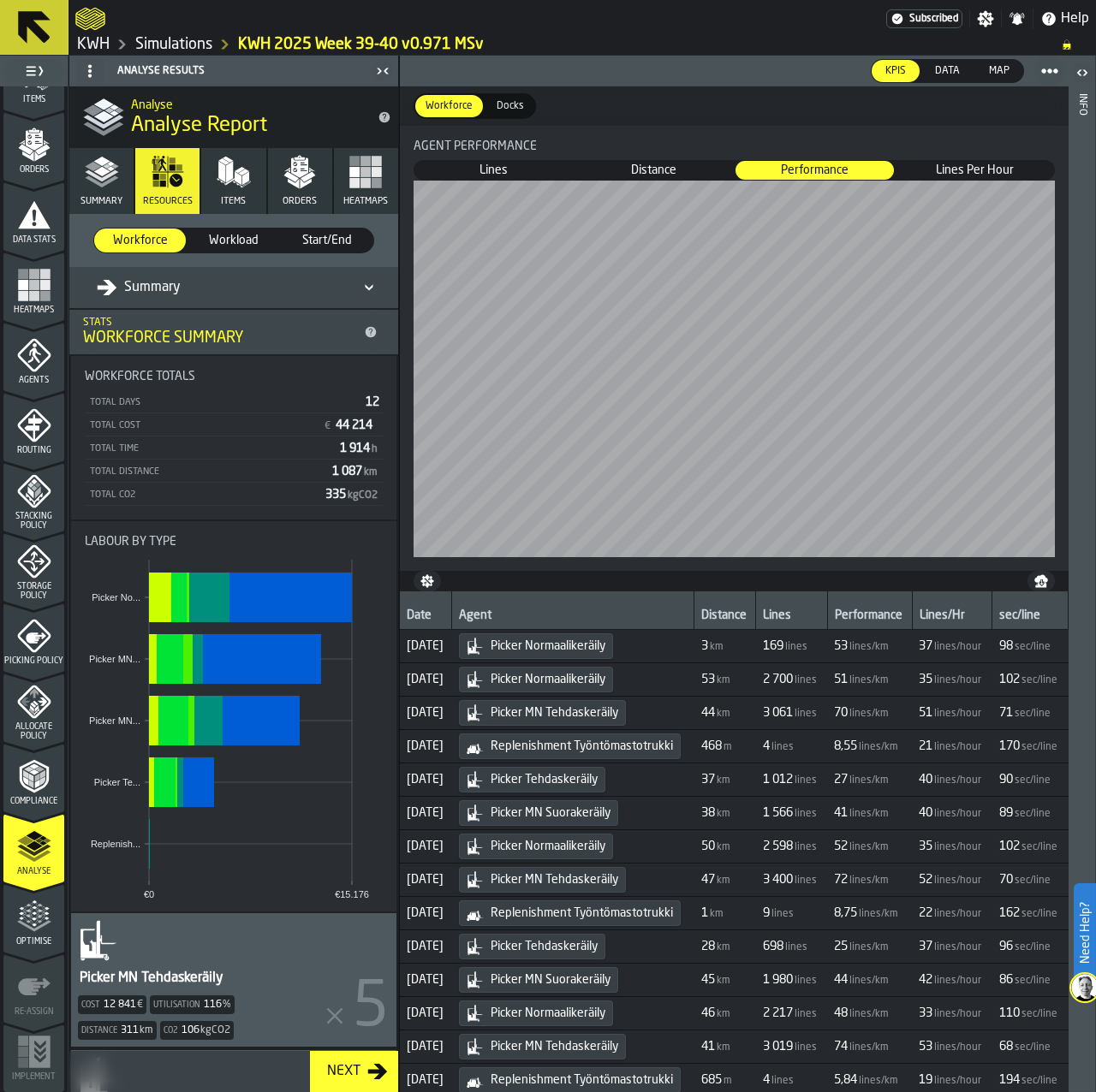
click at [231, 181] on icon "button" at bounding box center [233, 172] width 35 height 35
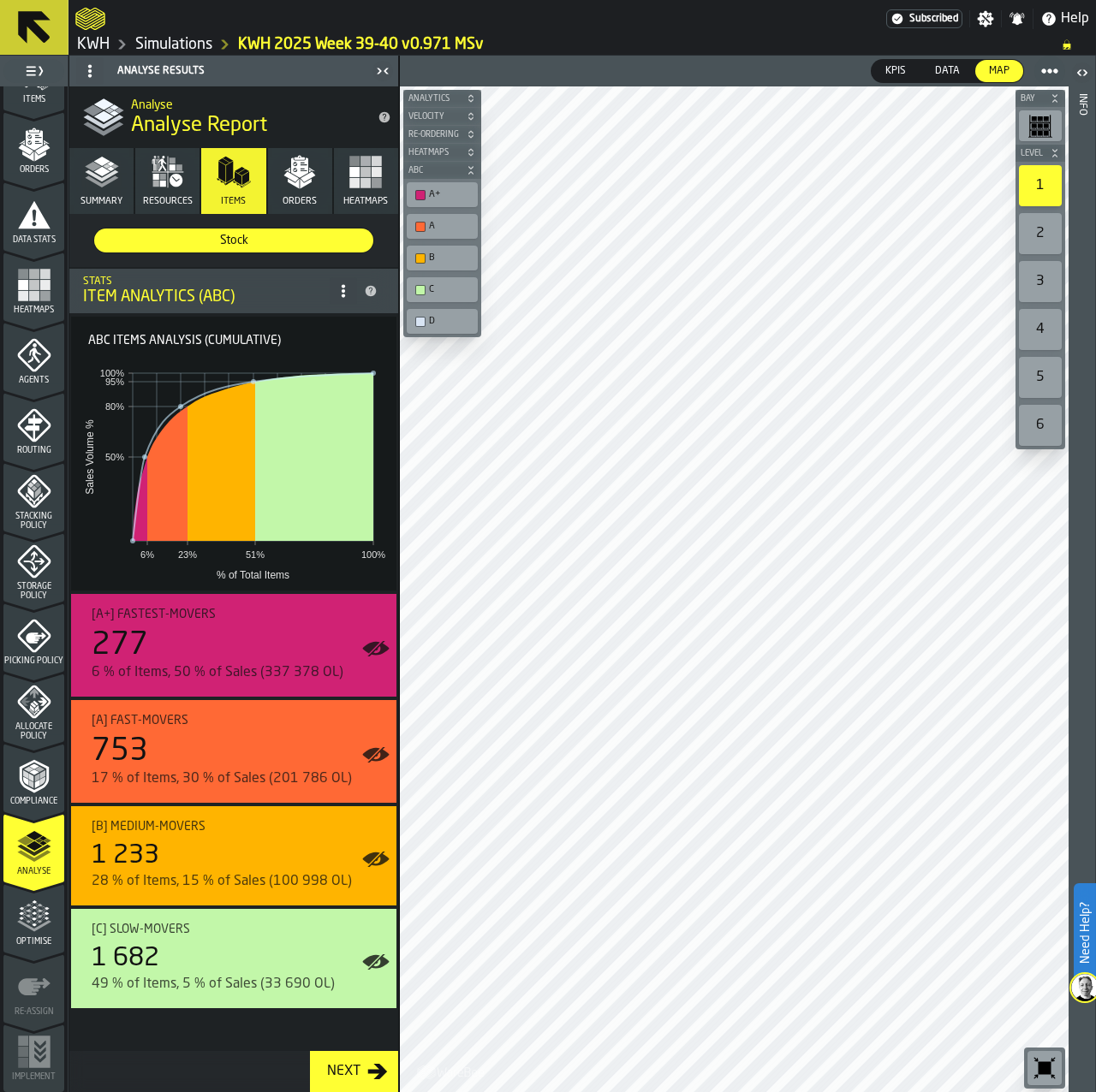
drag, startPoint x: 197, startPoint y: 44, endPoint x: 226, endPoint y: 54, distance: 30.7
click at [197, 44] on link "Simulations" at bounding box center [174, 44] width 77 height 19
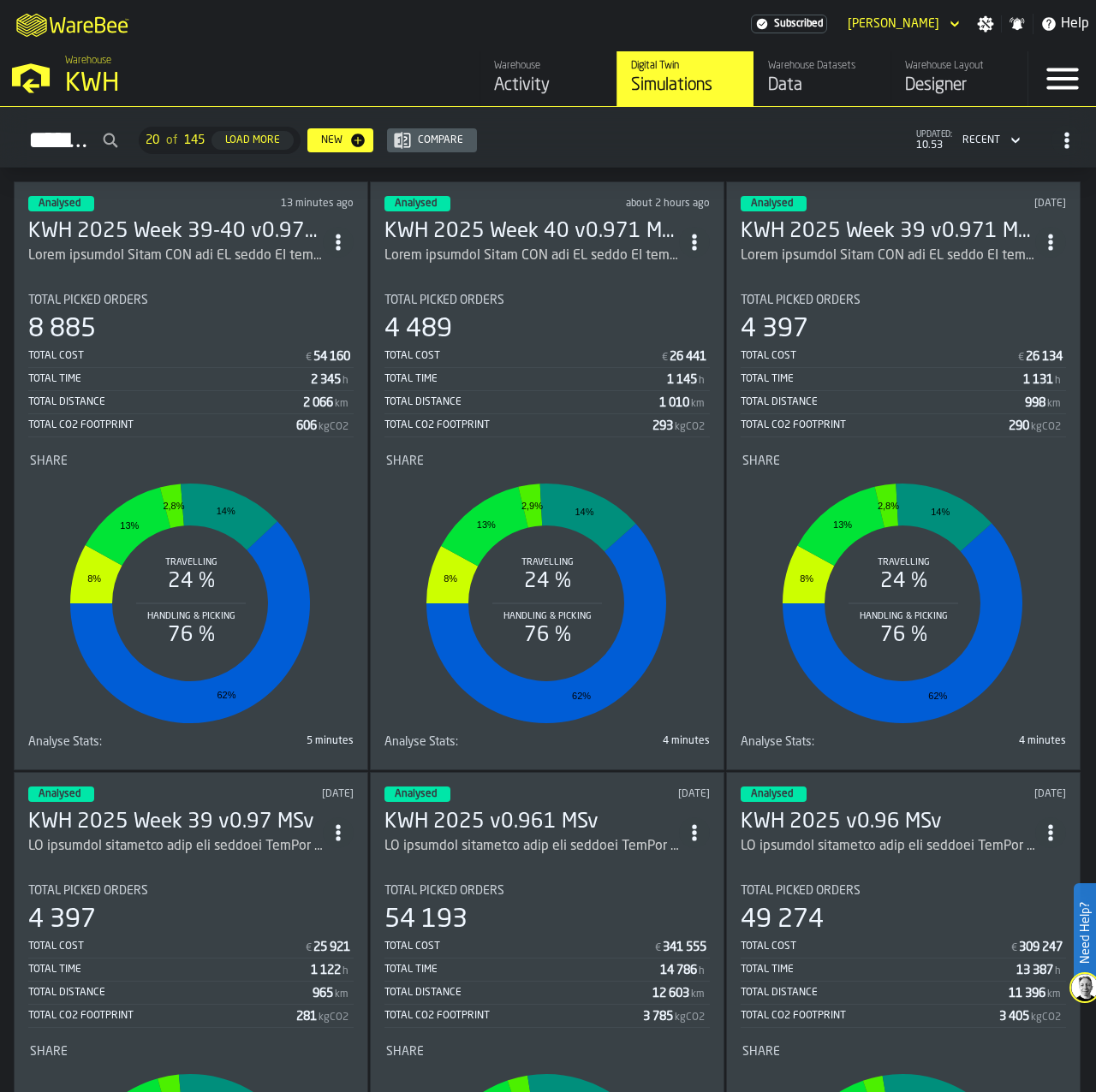
click at [339, 240] on icon "ItemListCard-DashboardItemContainer" at bounding box center [337, 241] width 17 height 17
click at [294, 355] on div "Duplicate" at bounding box center [302, 355] width 89 height 21
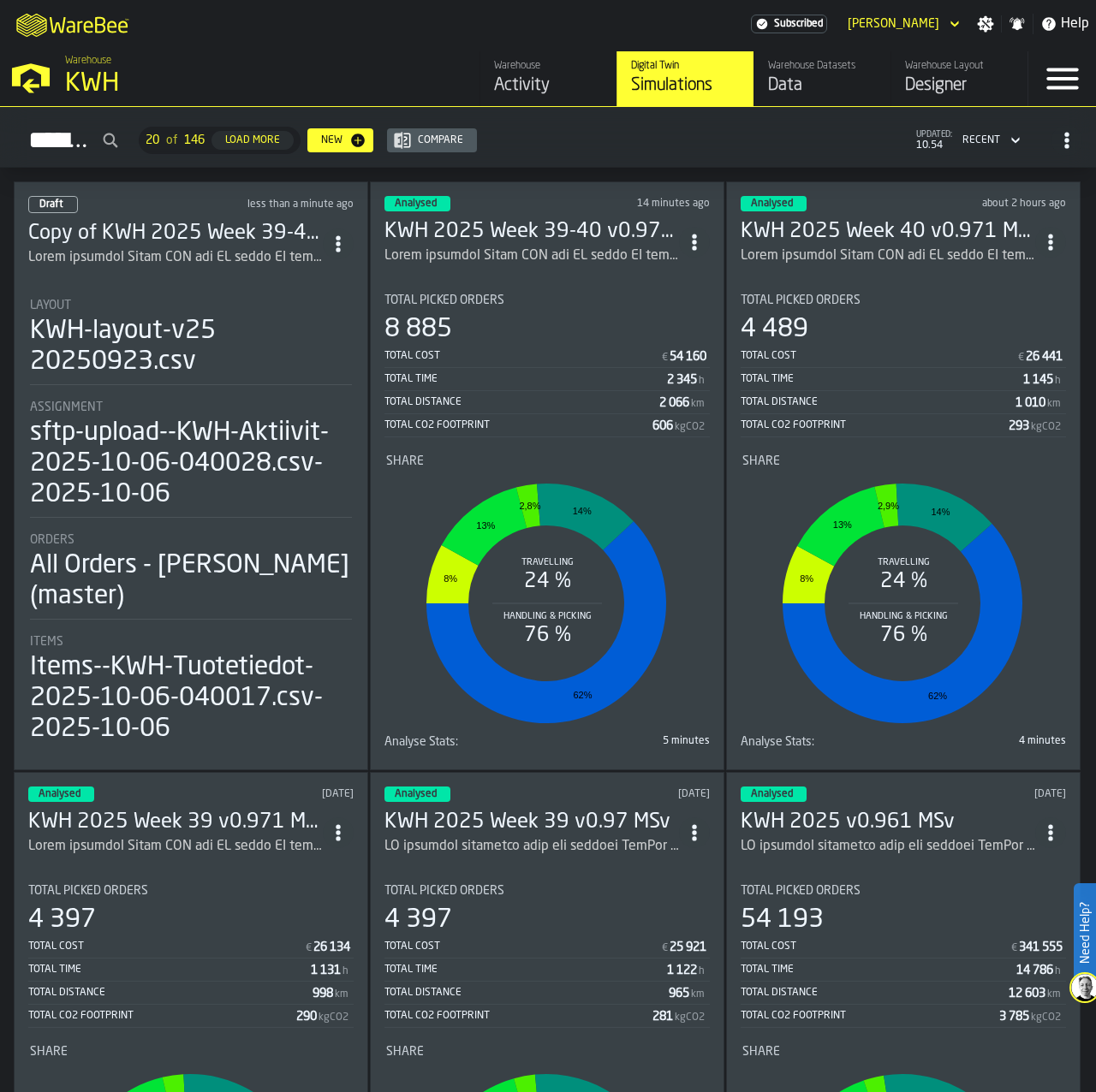
click at [156, 247] on div "ItemListCard-DashboardItemContainer" at bounding box center [176, 257] width 295 height 21
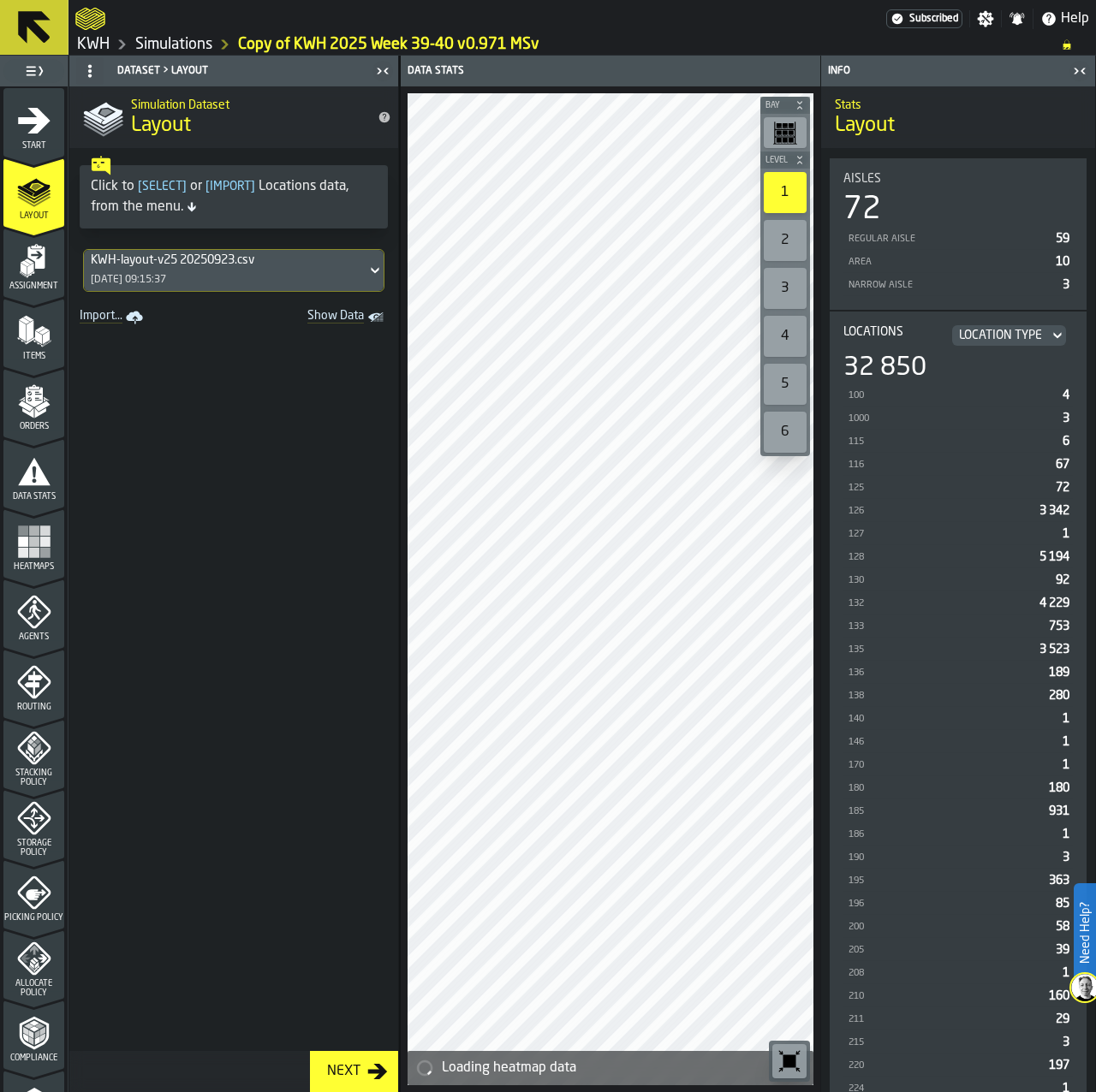
click at [45, 270] on icon "menu Assignment" at bounding box center [34, 261] width 35 height 35
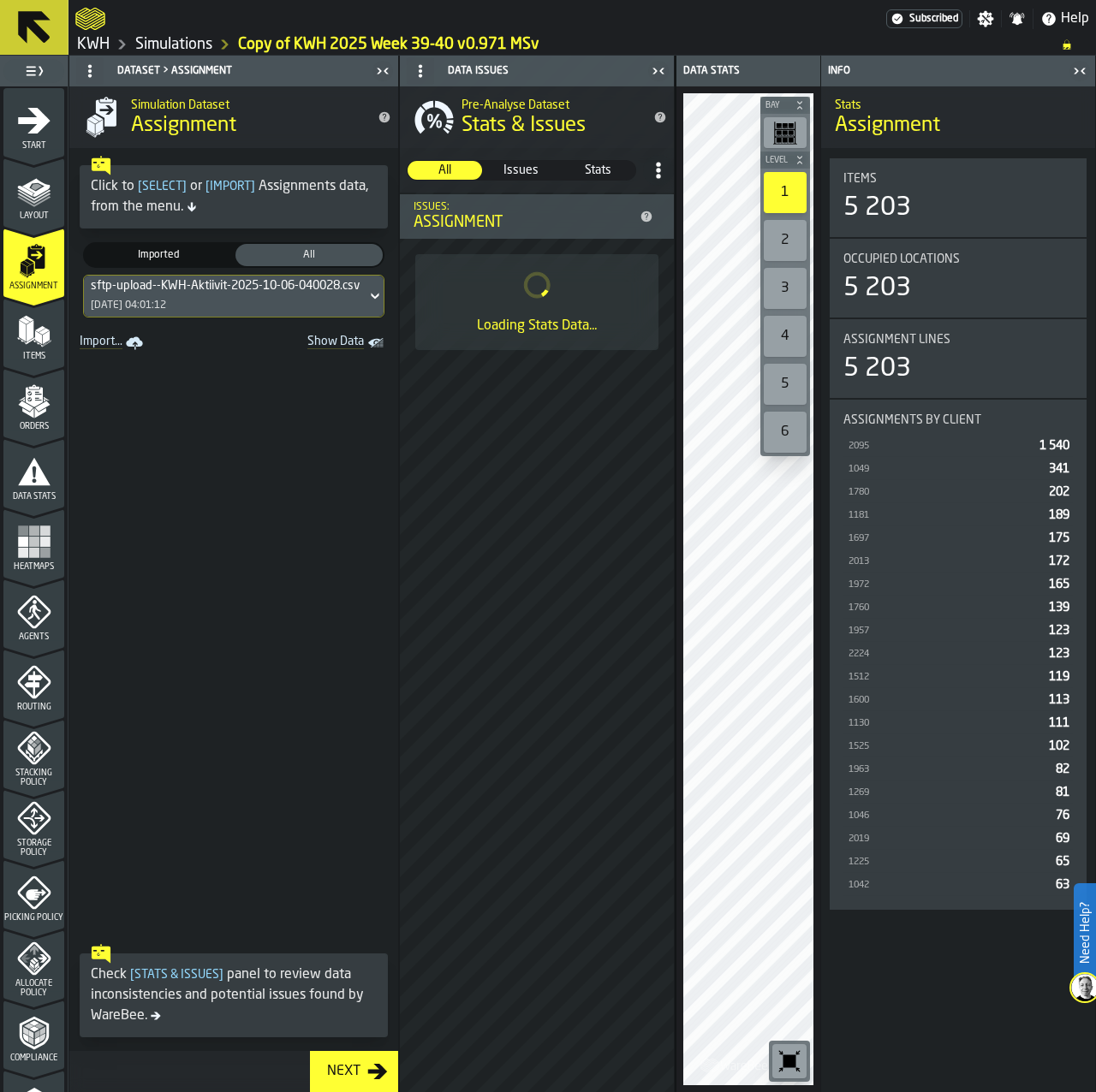
click at [178, 288] on div "sftp-upload--KWH-Aktiivit-2025-10-06-040028.csv-2025-10-06" at bounding box center [259, 286] width 336 height 14
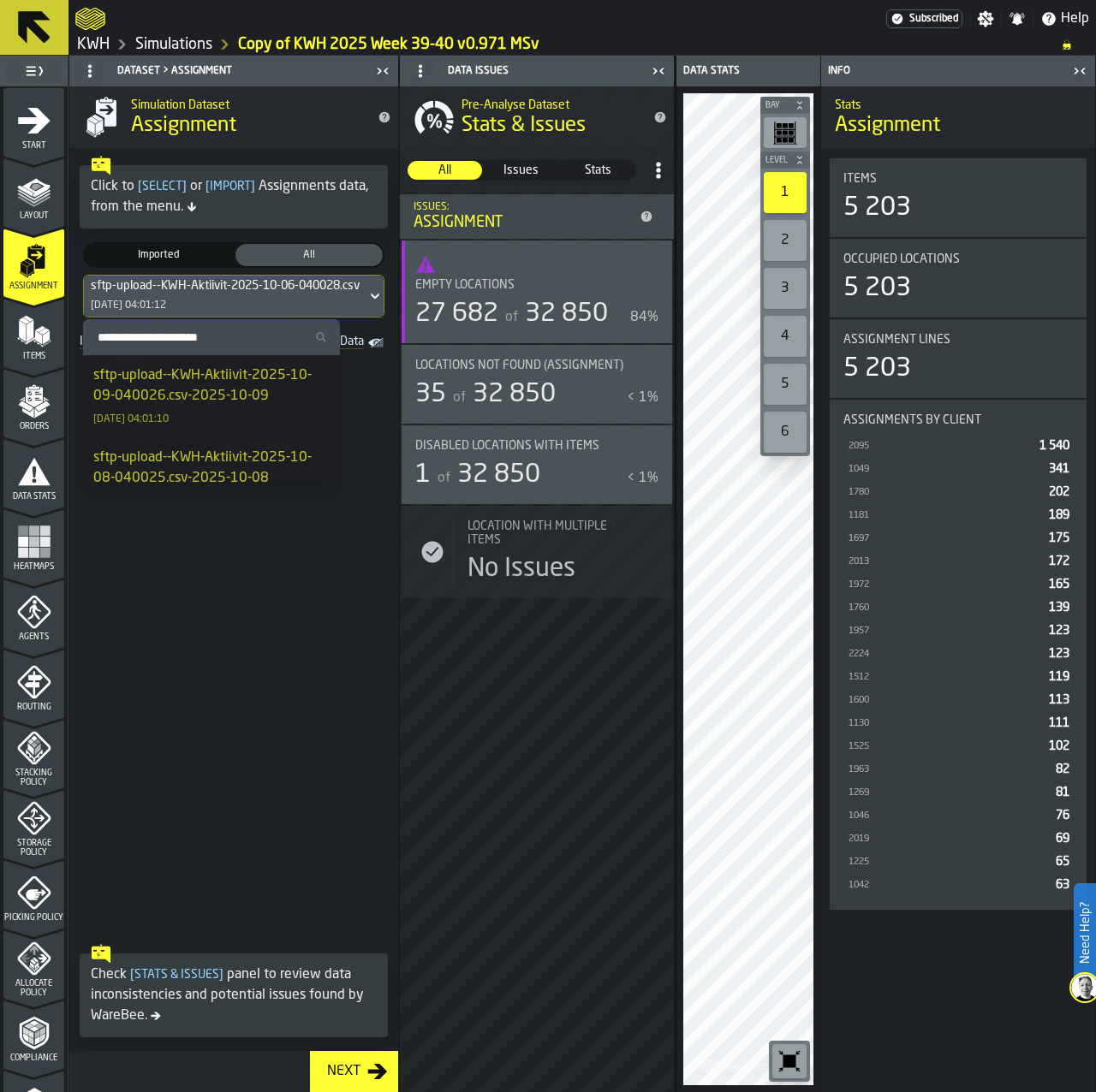
drag, startPoint x: 176, startPoint y: 390, endPoint x: 125, endPoint y: 293, distance: 109.6
click at [176, 389] on div "sftp-upload--KWH-Aktiivit-2025-10-09-040026.csv-2025-10-09" at bounding box center [211, 386] width 236 height 42
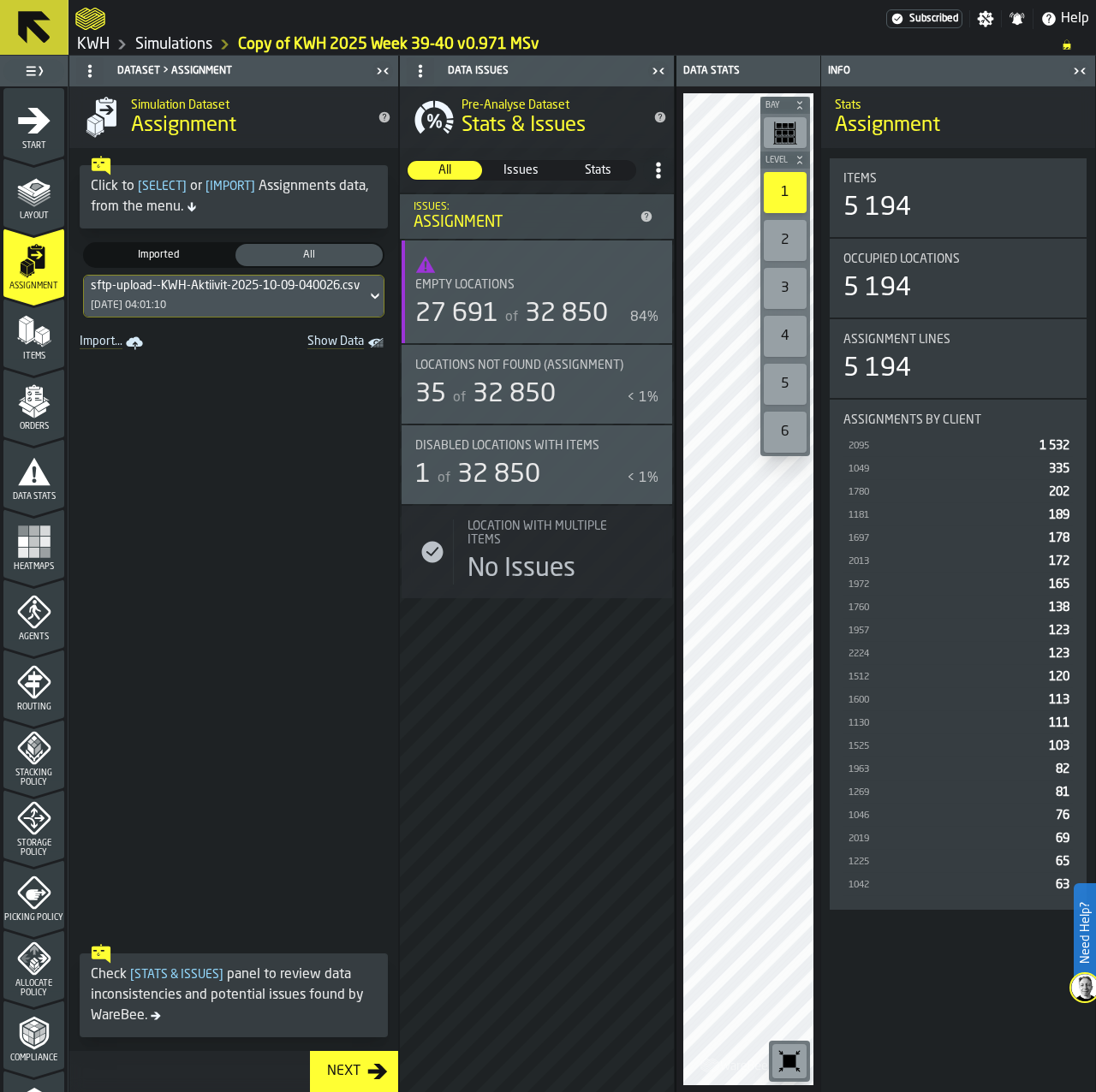
click at [45, 337] on polygon "menu Items" at bounding box center [44, 338] width 7 height 14
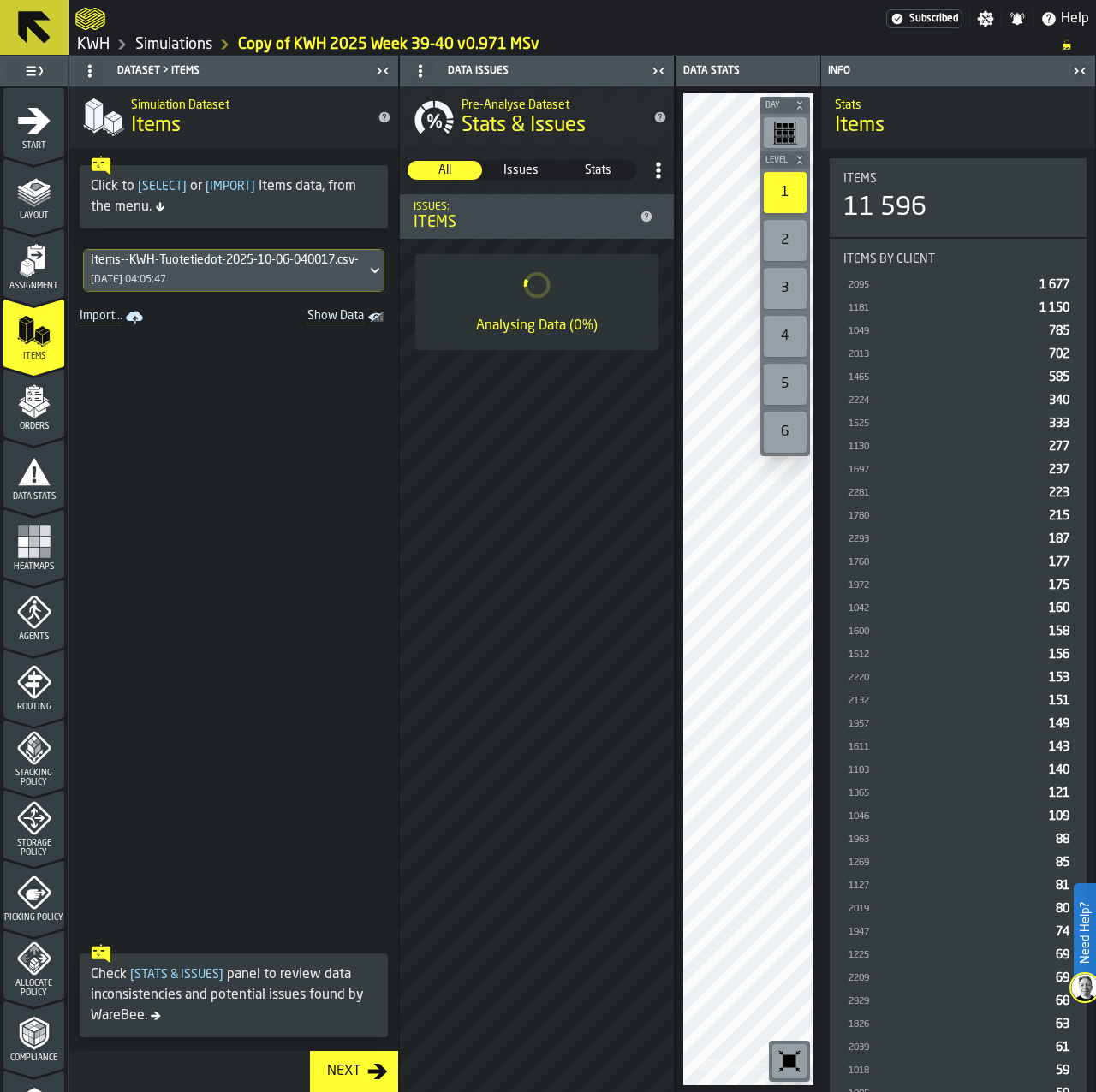
click at [188, 269] on div "Items--KWH-Tuotetiedot-2025-10-06-040017.csv-2025-10-06 06/10/2025, 04:05:47" at bounding box center [225, 271] width 283 height 42
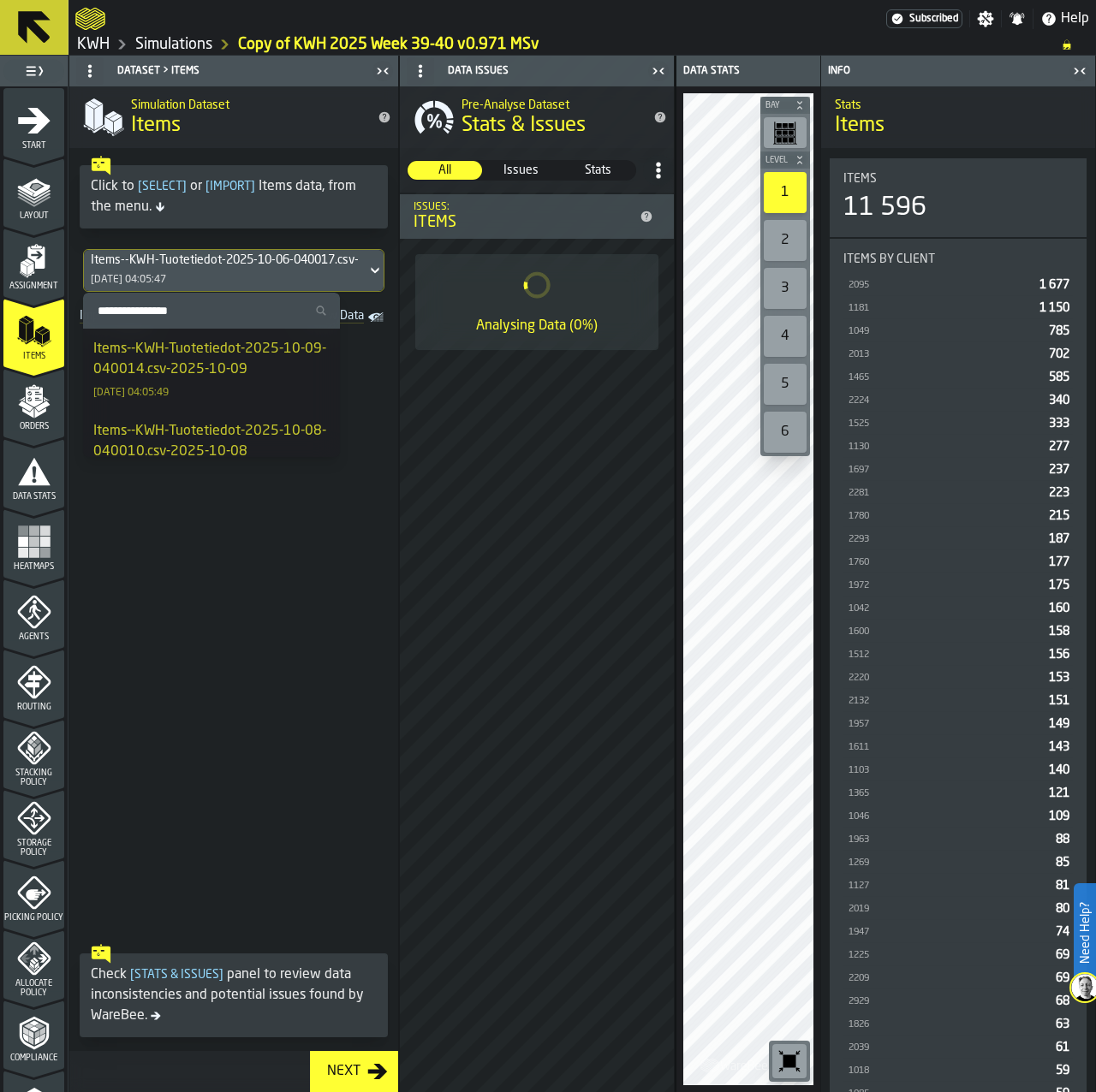
click at [259, 356] on div "Items--KWH-Tuotetiedot-2025-10-09-040014.csv-2025-10-09" at bounding box center [211, 360] width 236 height 42
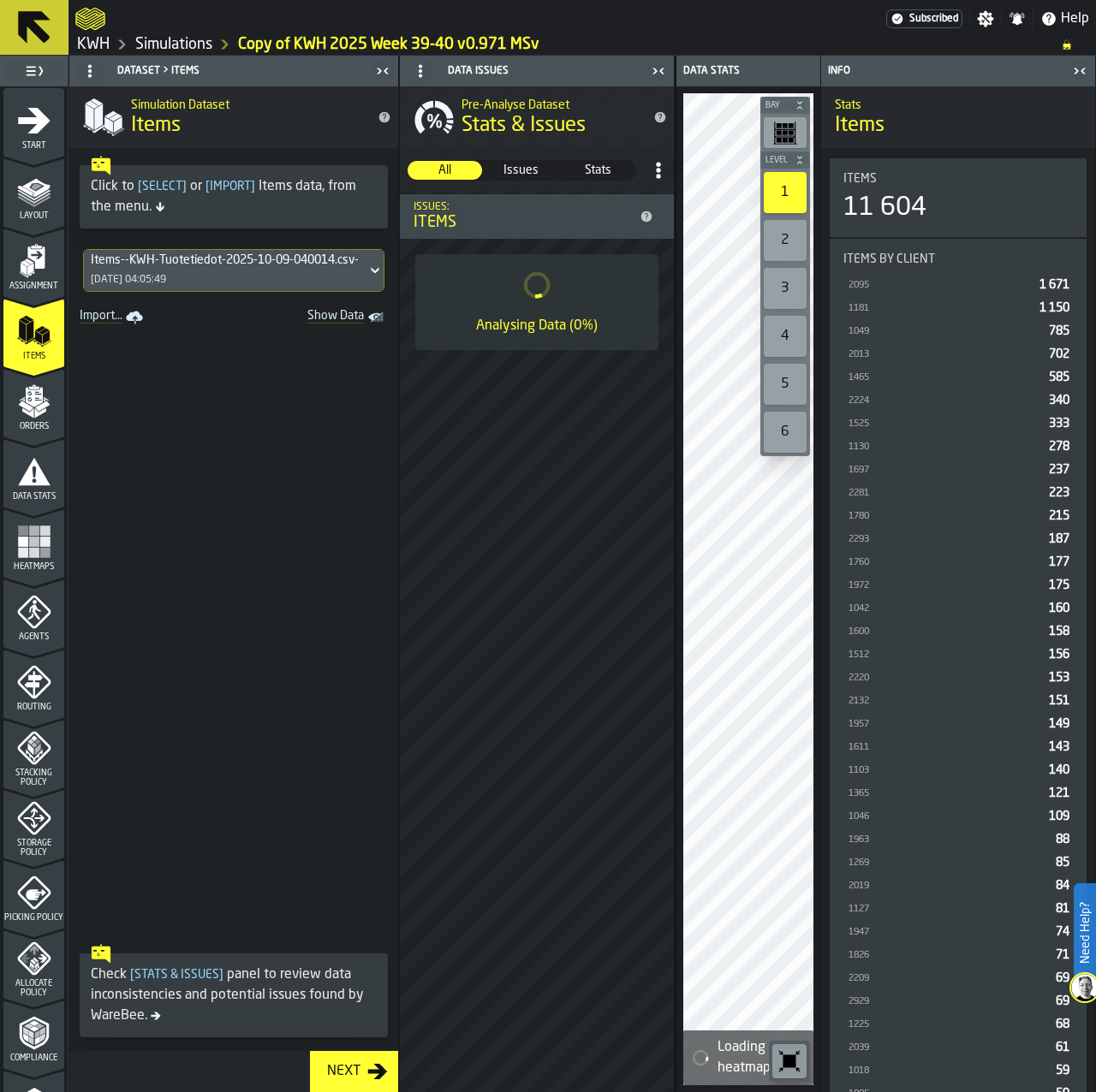
click at [237, 277] on div "Items--KWH-Tuotetiedot-2025-10-09-040014.csv-2025-10-09 09/10/2025, 04:05:49" at bounding box center [225, 271] width 283 height 42
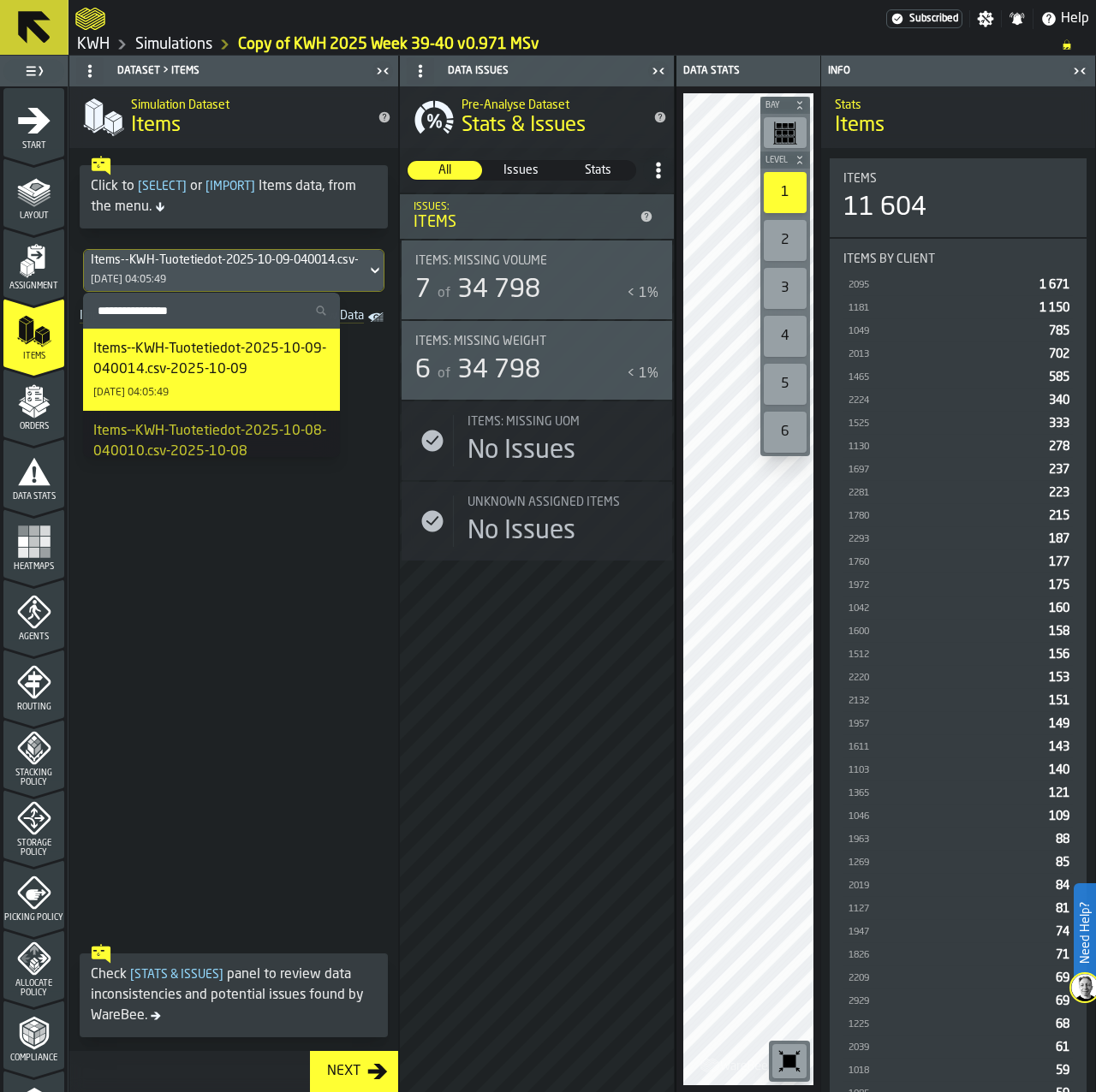
click at [194, 364] on div "Items--KWH-Tuotetiedot-2025-10-09-040014.csv-2025-10-09" at bounding box center [211, 360] width 236 height 42
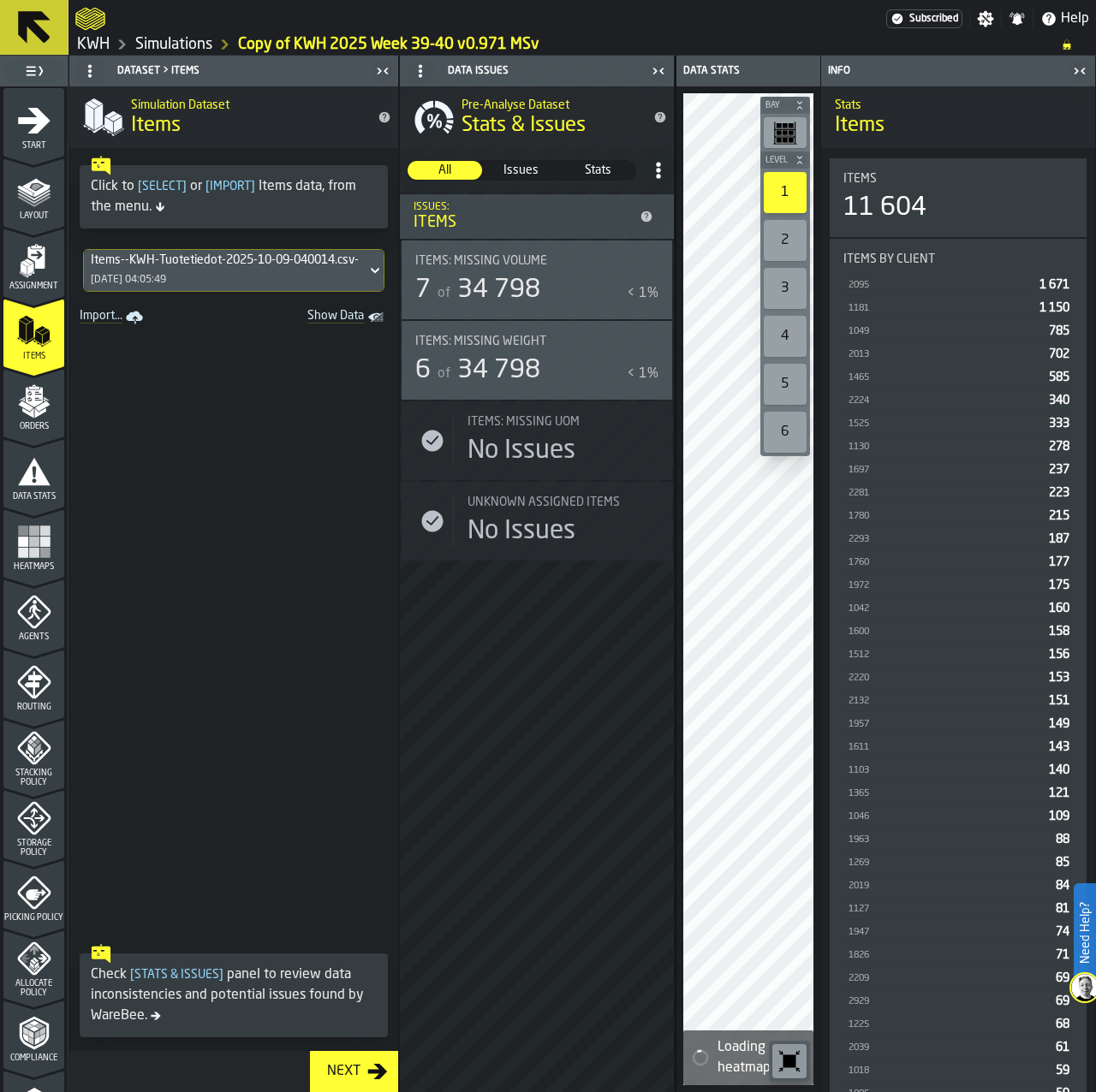
click at [42, 412] on icon "menu Orders" at bounding box center [34, 401] width 35 height 35
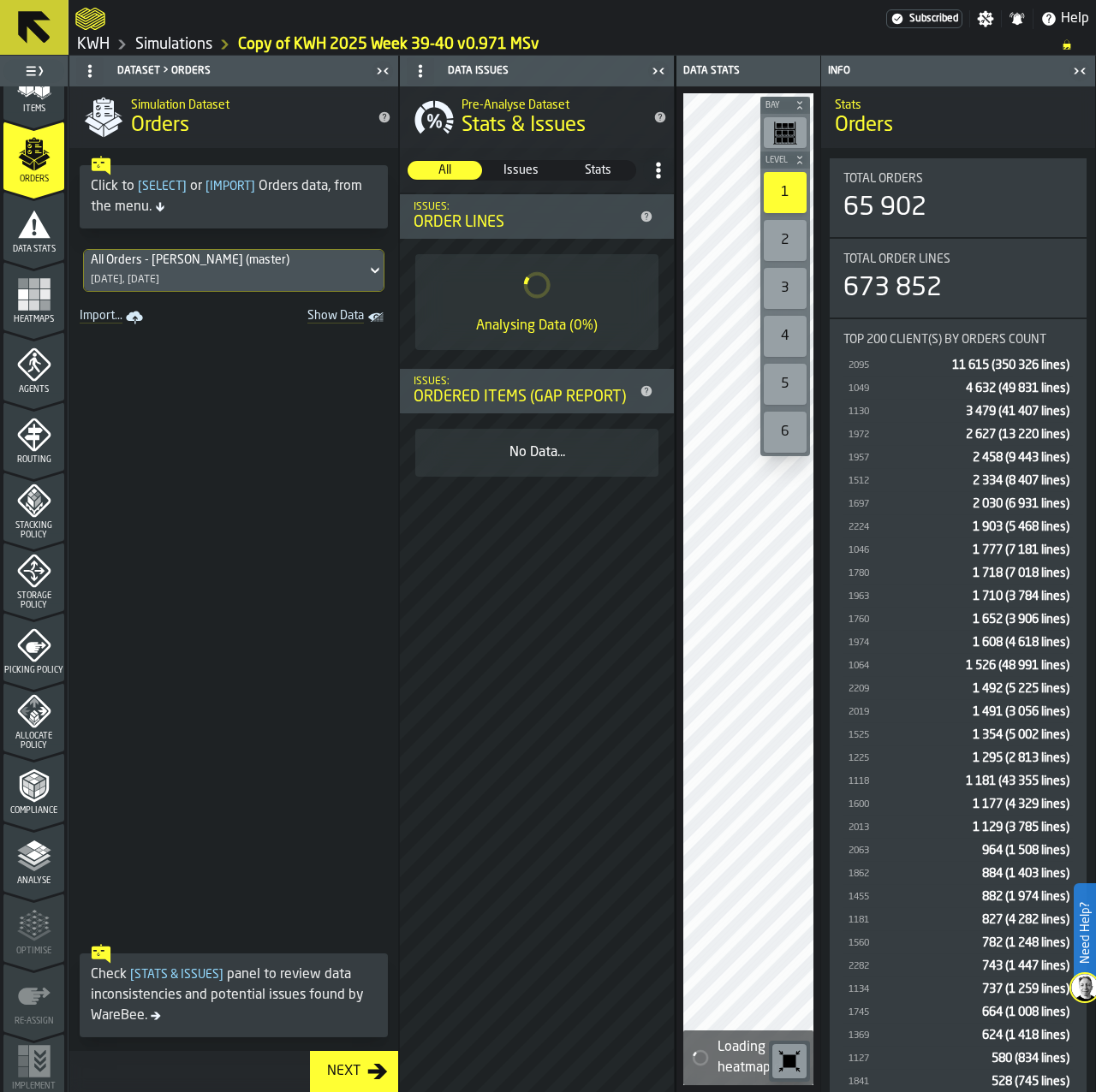
scroll to position [257, 0]
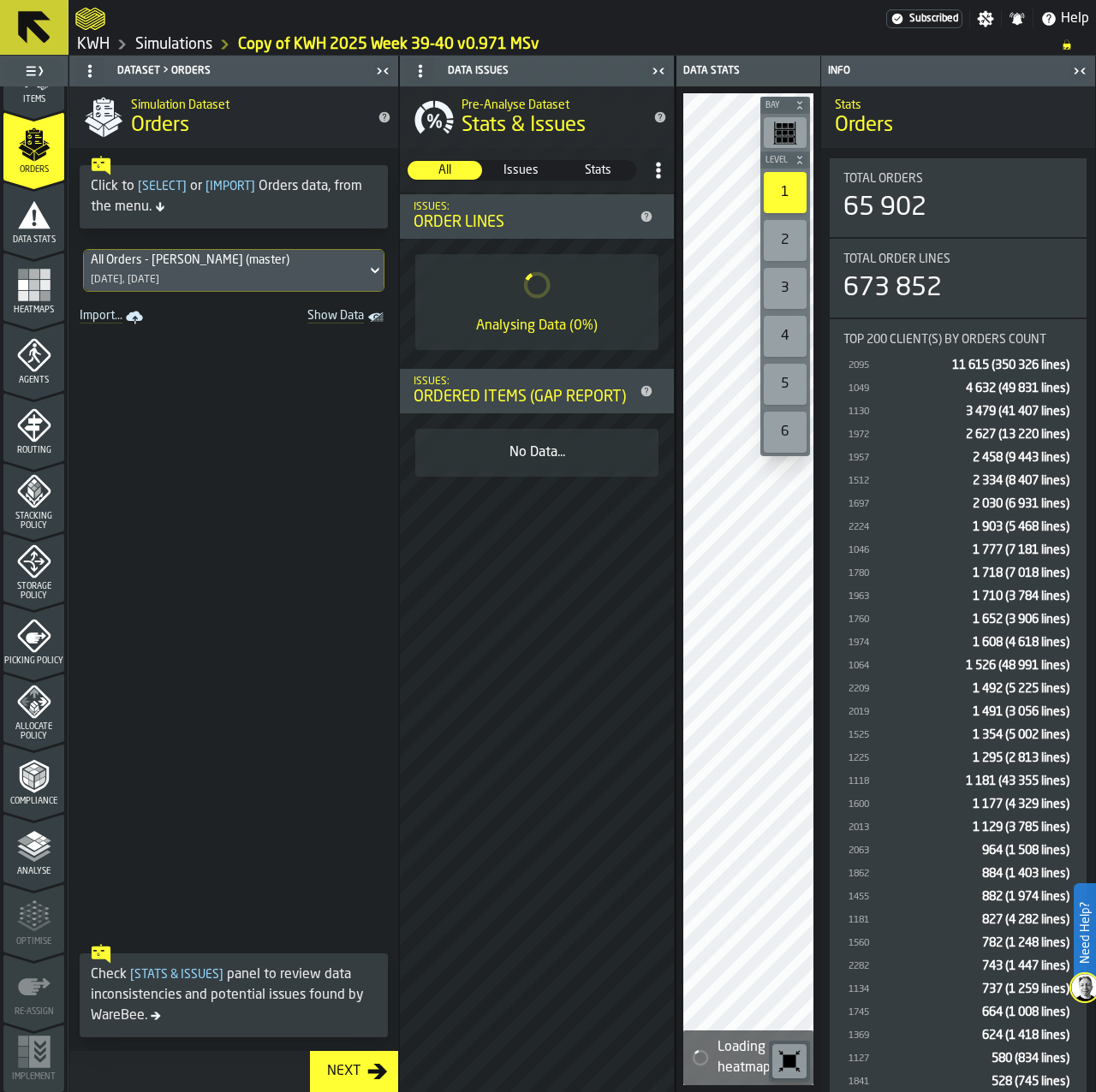
click at [26, 836] on polygon "menu Analyse" at bounding box center [34, 836] width 16 height 10
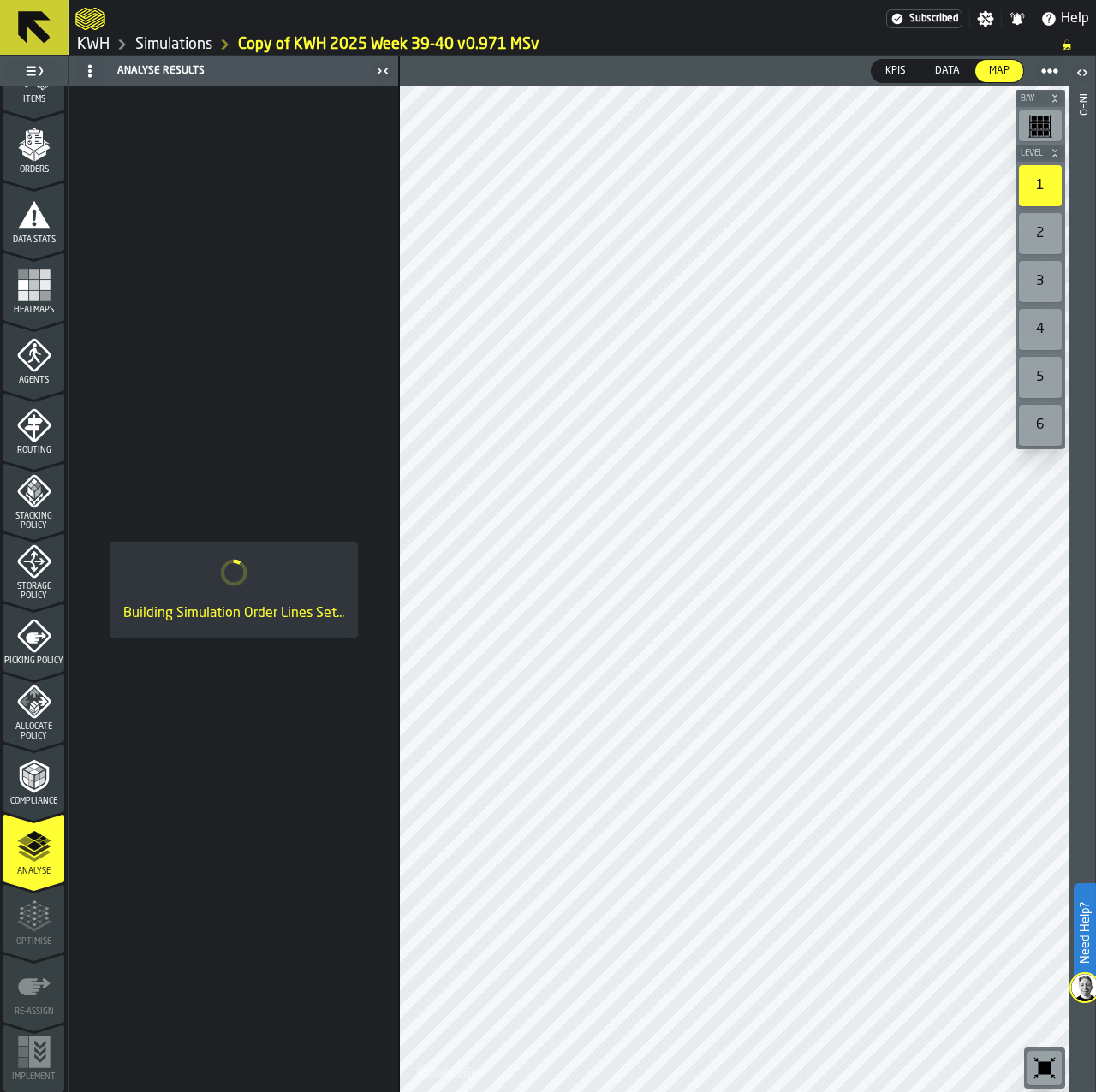
click at [42, 291] on icon "menu Heatmaps" at bounding box center [34, 285] width 35 height 35
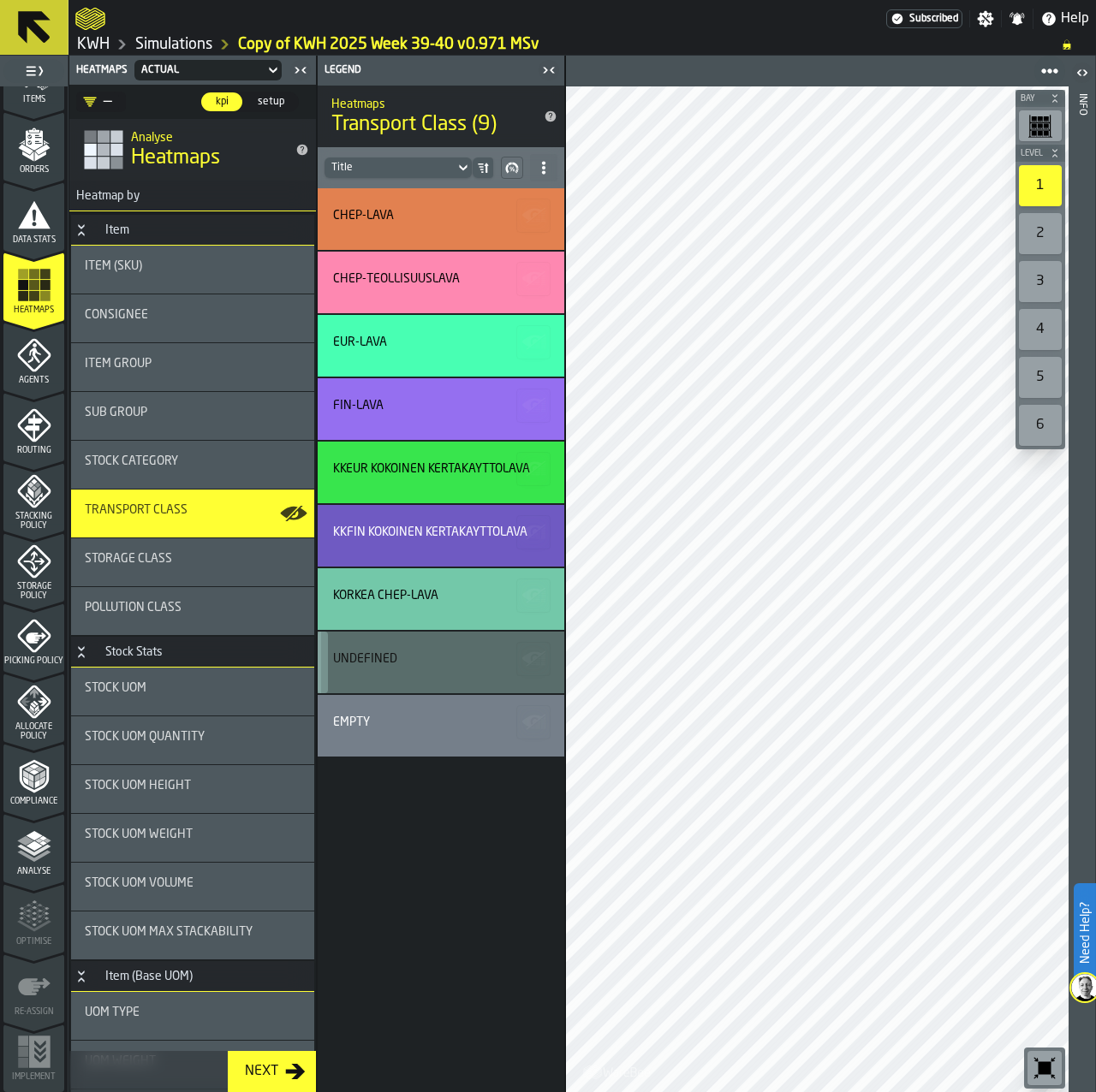
scroll to position [259, 0]
click at [32, 844] on polygon "menu Analyse" at bounding box center [34, 844] width 16 height 10
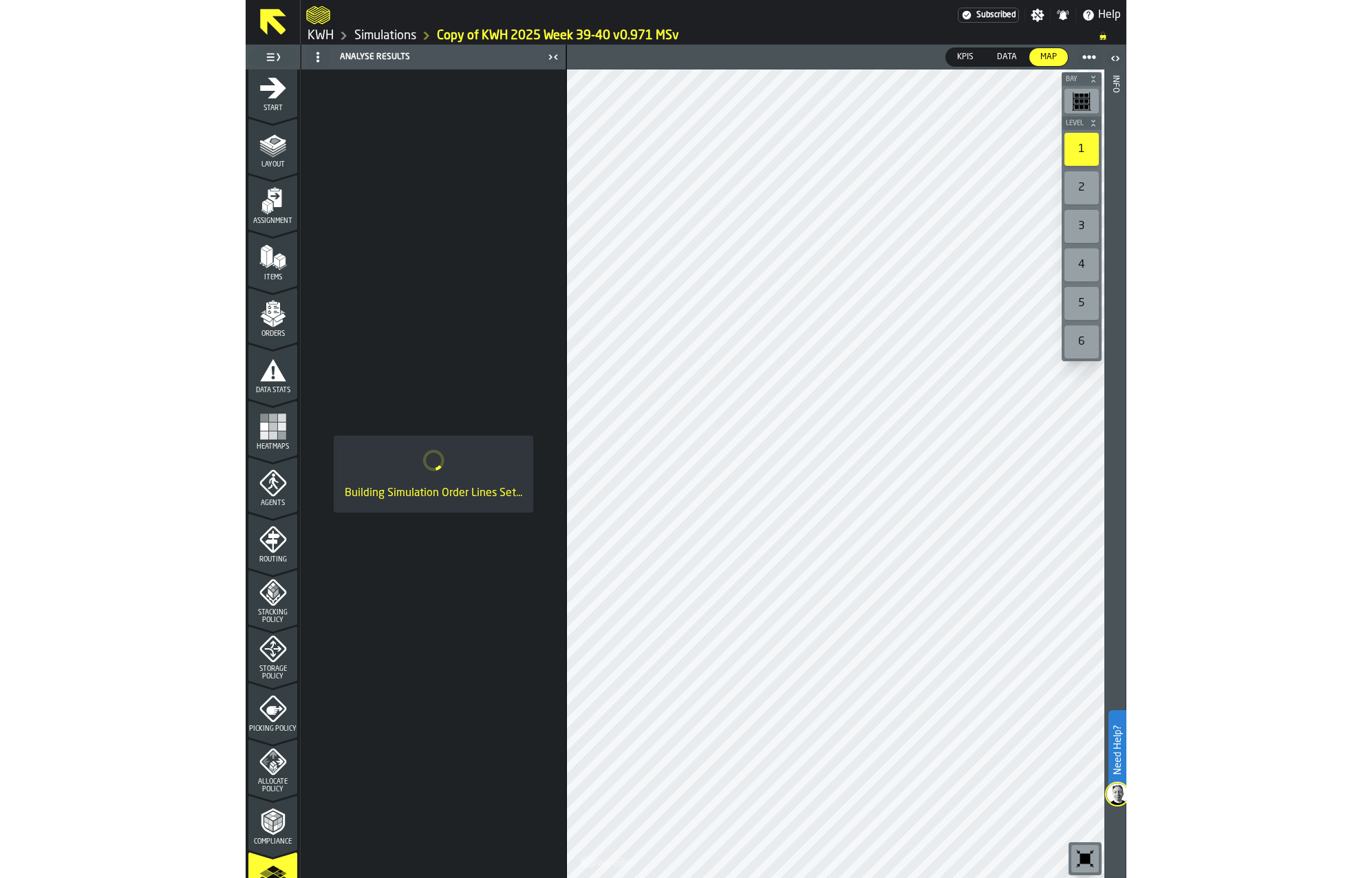
scroll to position [0, 0]
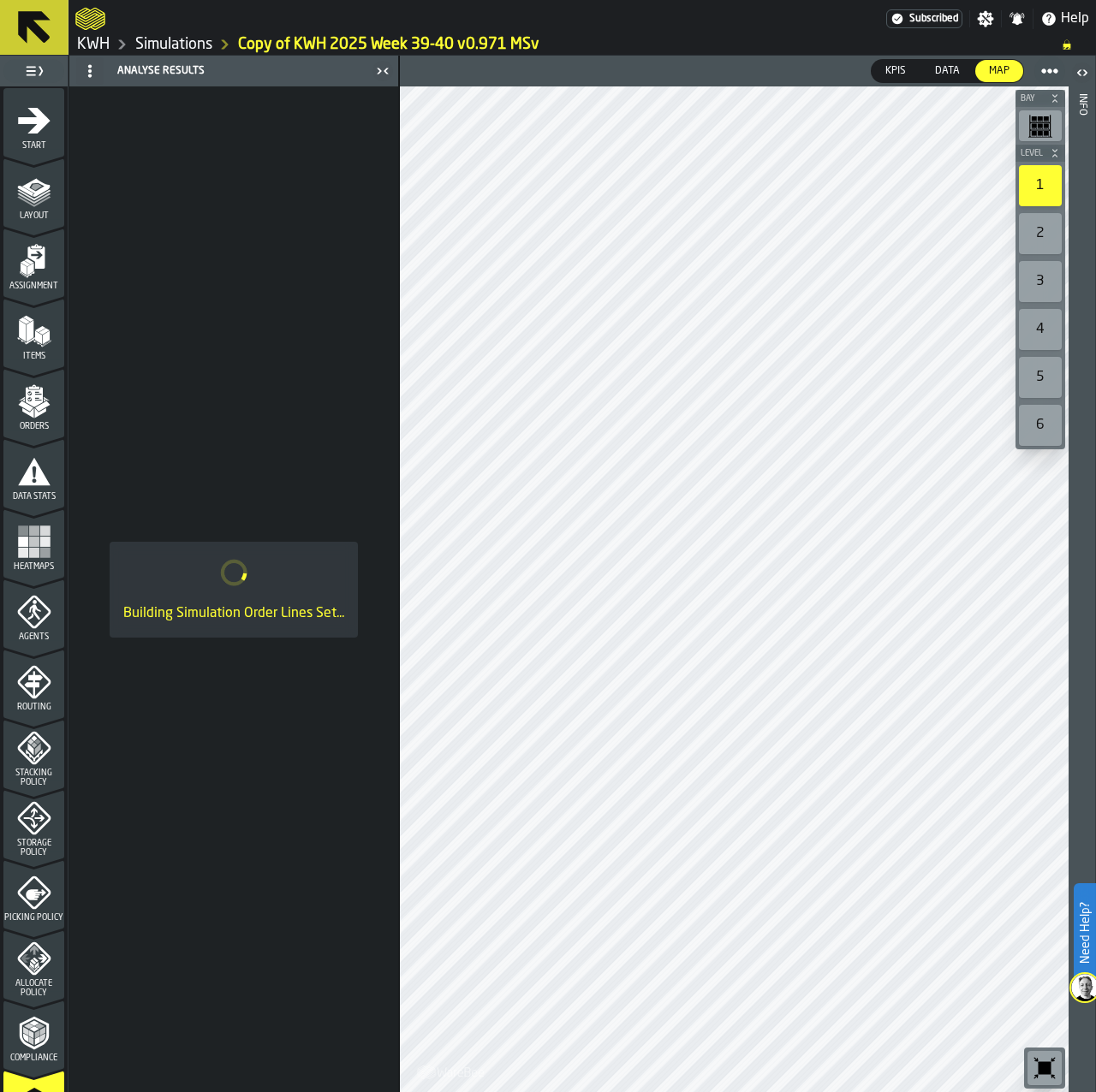
click at [43, 119] on icon "menu Start" at bounding box center [34, 121] width 33 height 26
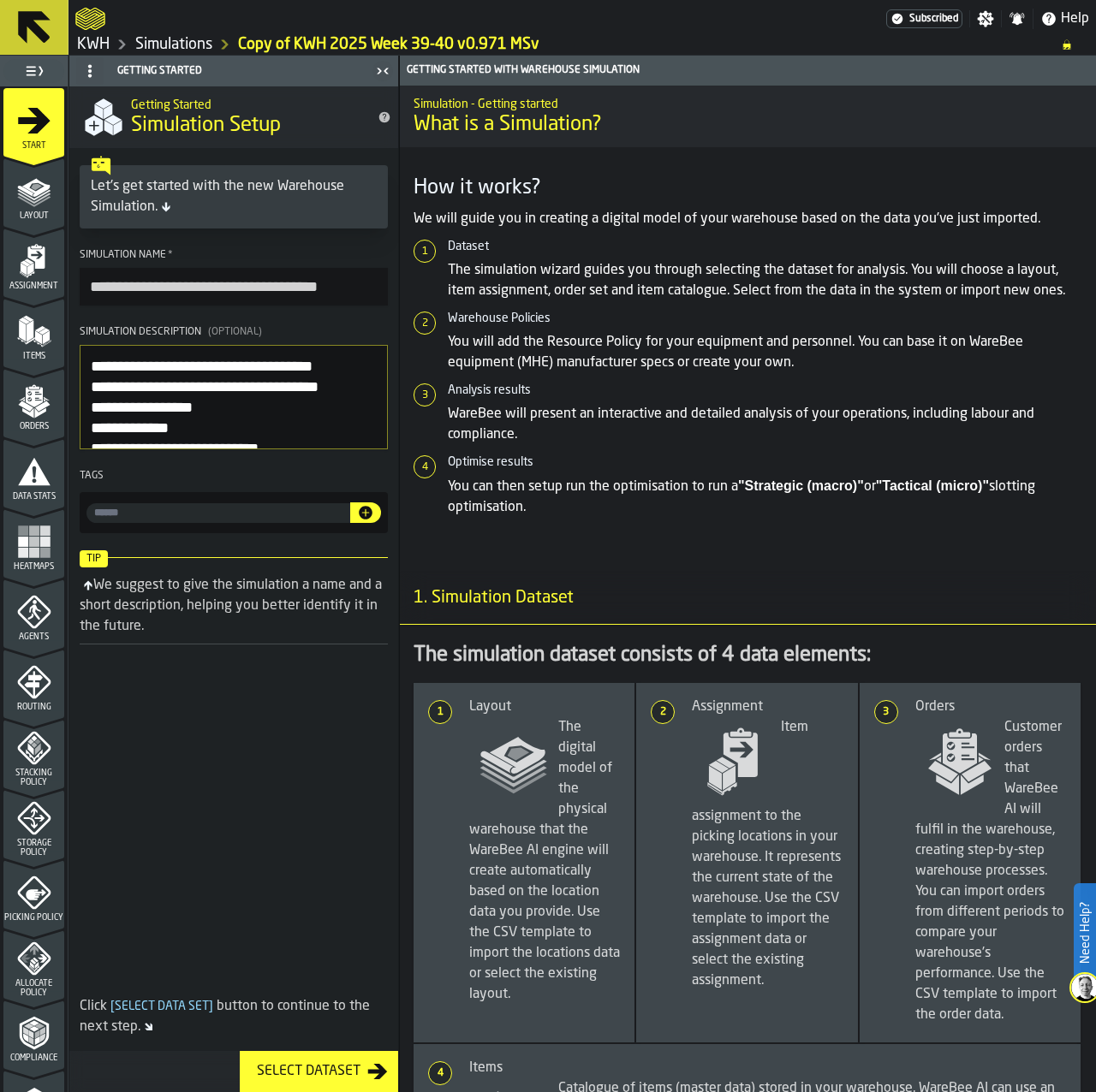
drag, startPoint x: 143, startPoint y: 283, endPoint x: 67, endPoint y: 317, distance: 83.3
click at [41, 291] on aside "**********" at bounding box center [200, 573] width 399 height 1037
type input "**********"
click at [189, 48] on link "Simulations" at bounding box center [174, 44] width 77 height 19
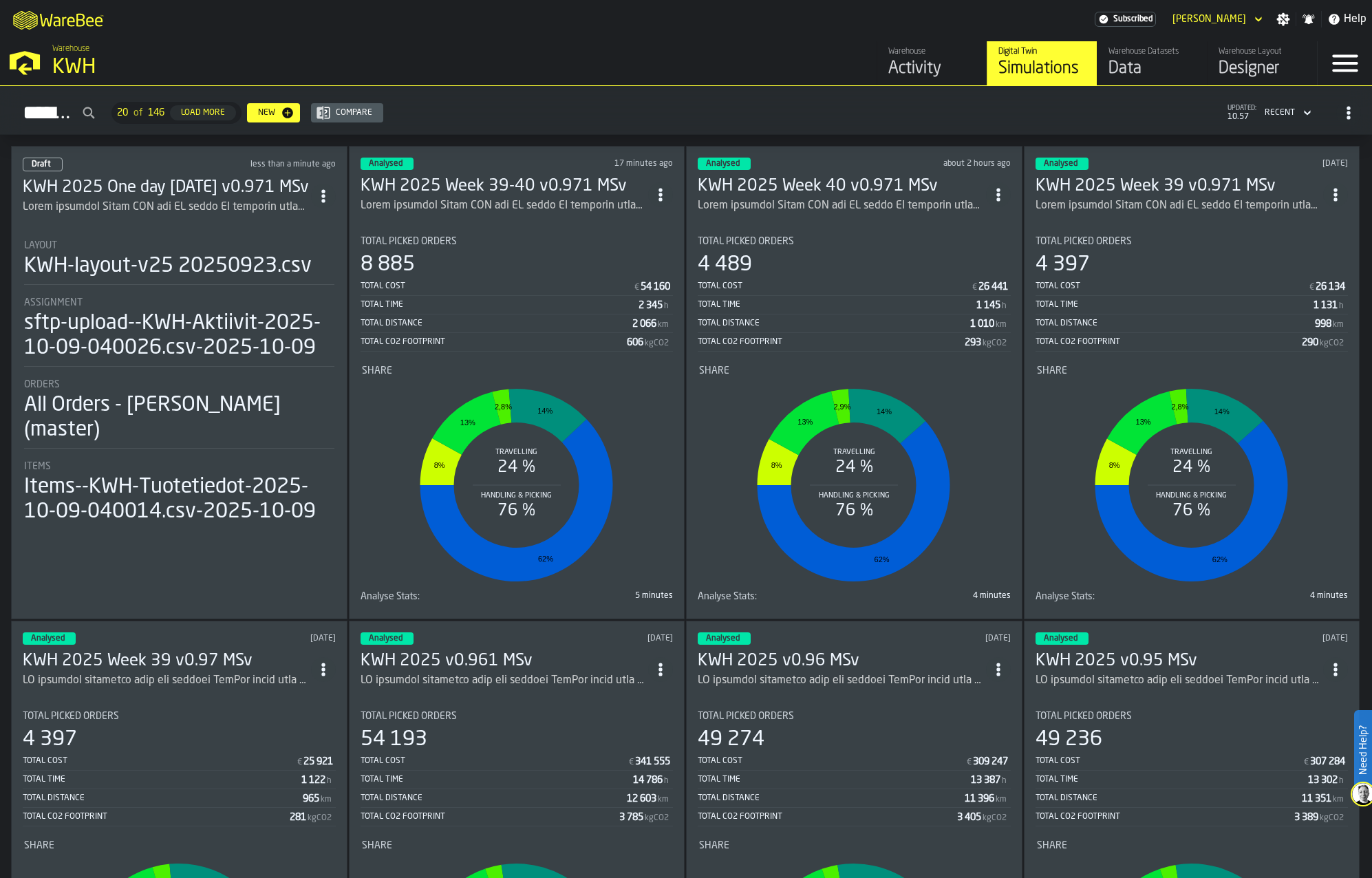
click at [666, 188] on icon "ItemListCard-DashboardItemContainer" at bounding box center [660, 194] width 14 height 14
click at [186, 199] on div "ItemListCard-DashboardItemContainer" at bounding box center [167, 207] width 288 height 17
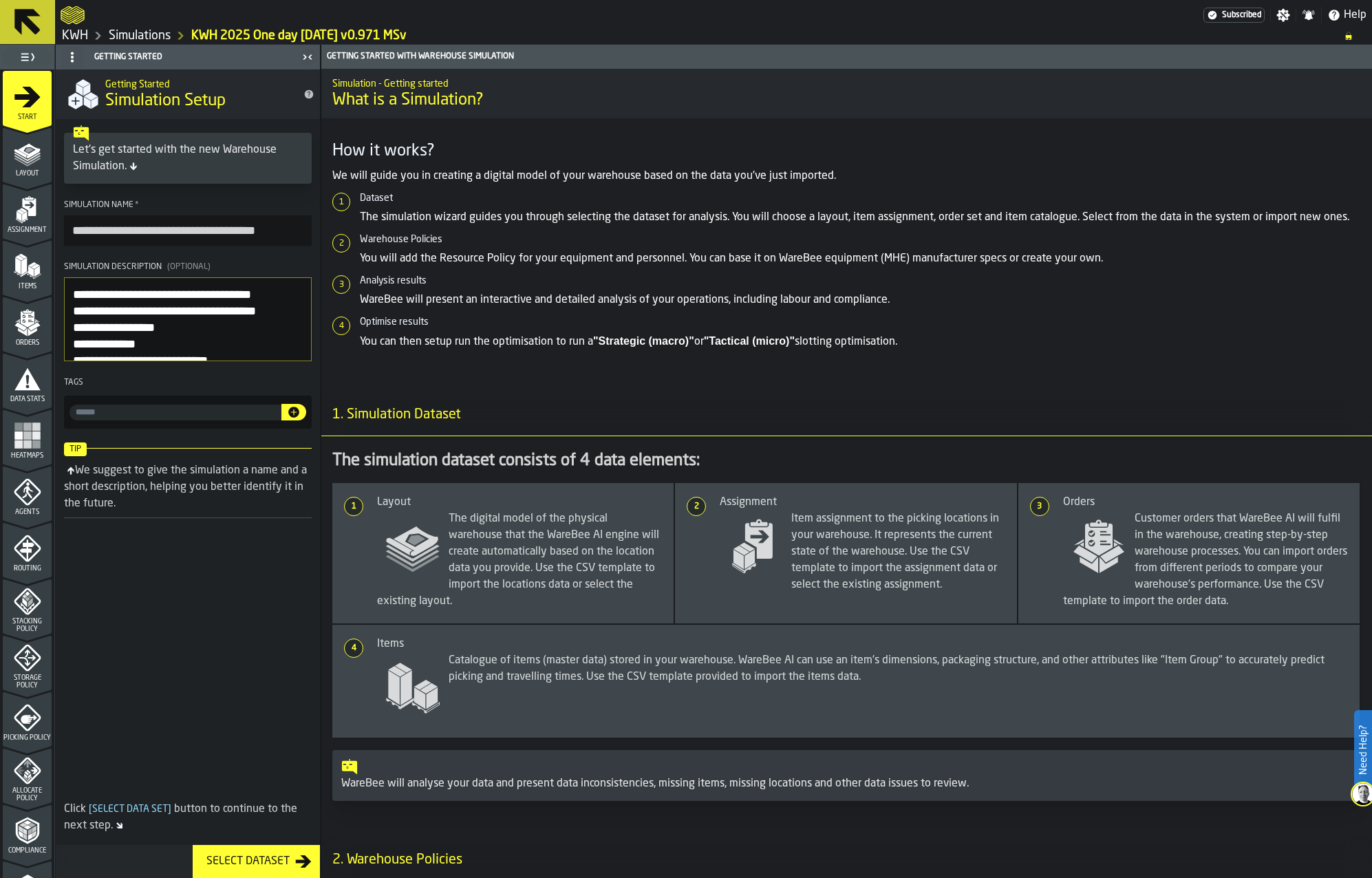
click at [31, 167] on div "Layout" at bounding box center [26, 159] width 48 height 38
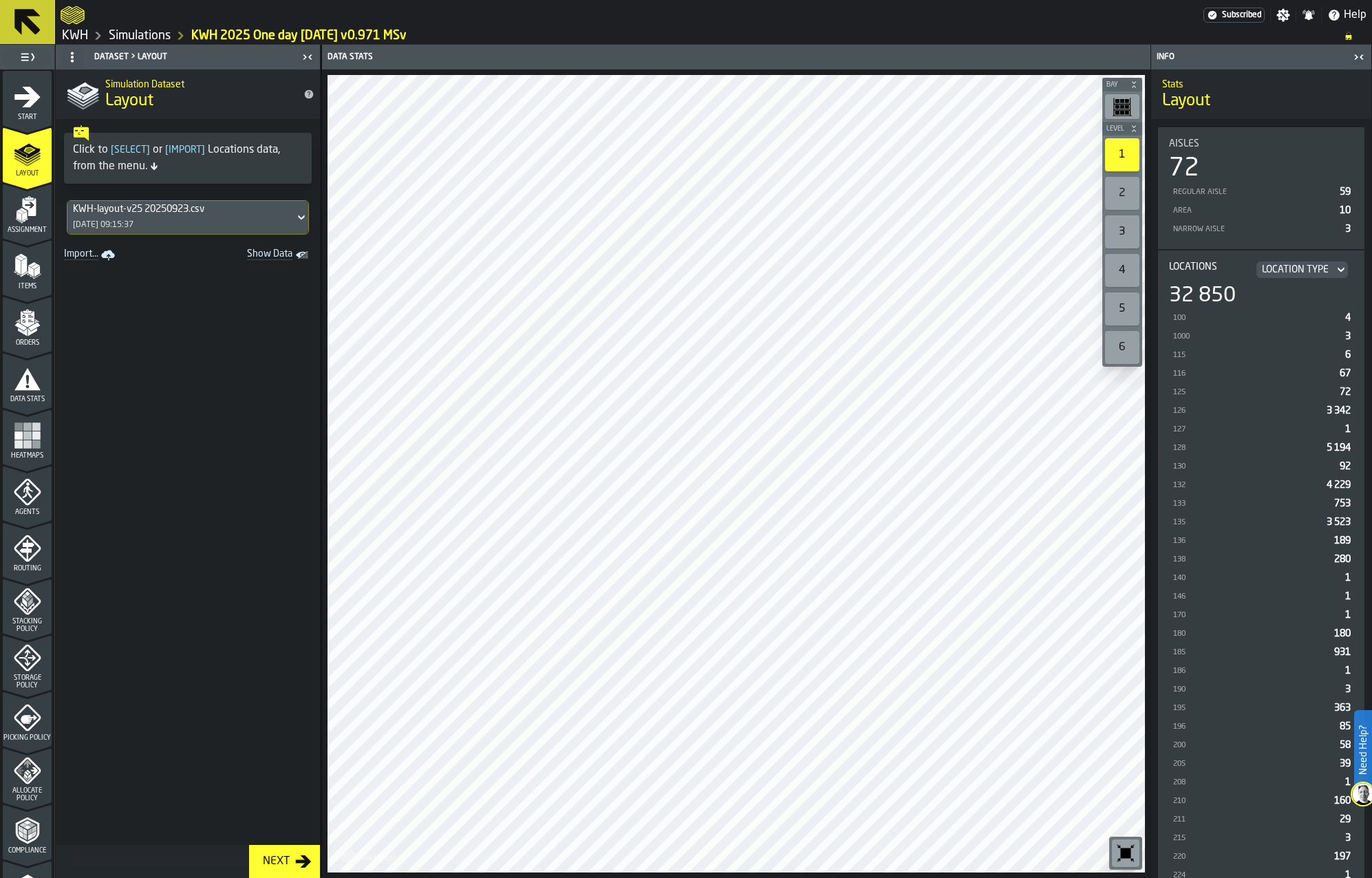
click at [173, 212] on div "KWH-layout-v25 20250923.csv" at bounding box center [181, 209] width 216 height 11
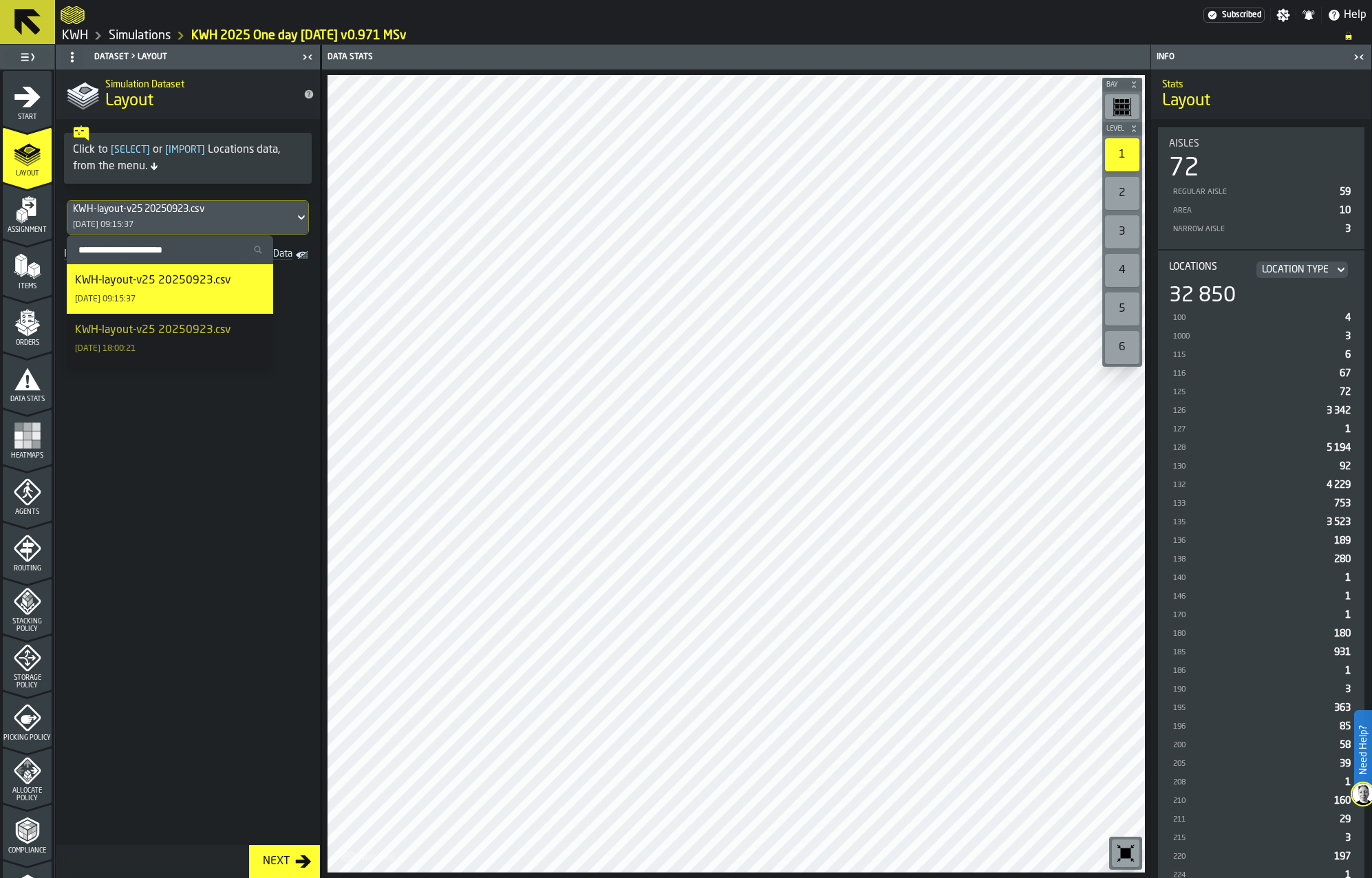
click at [317, 285] on span at bounding box center [187, 555] width 265 height 580
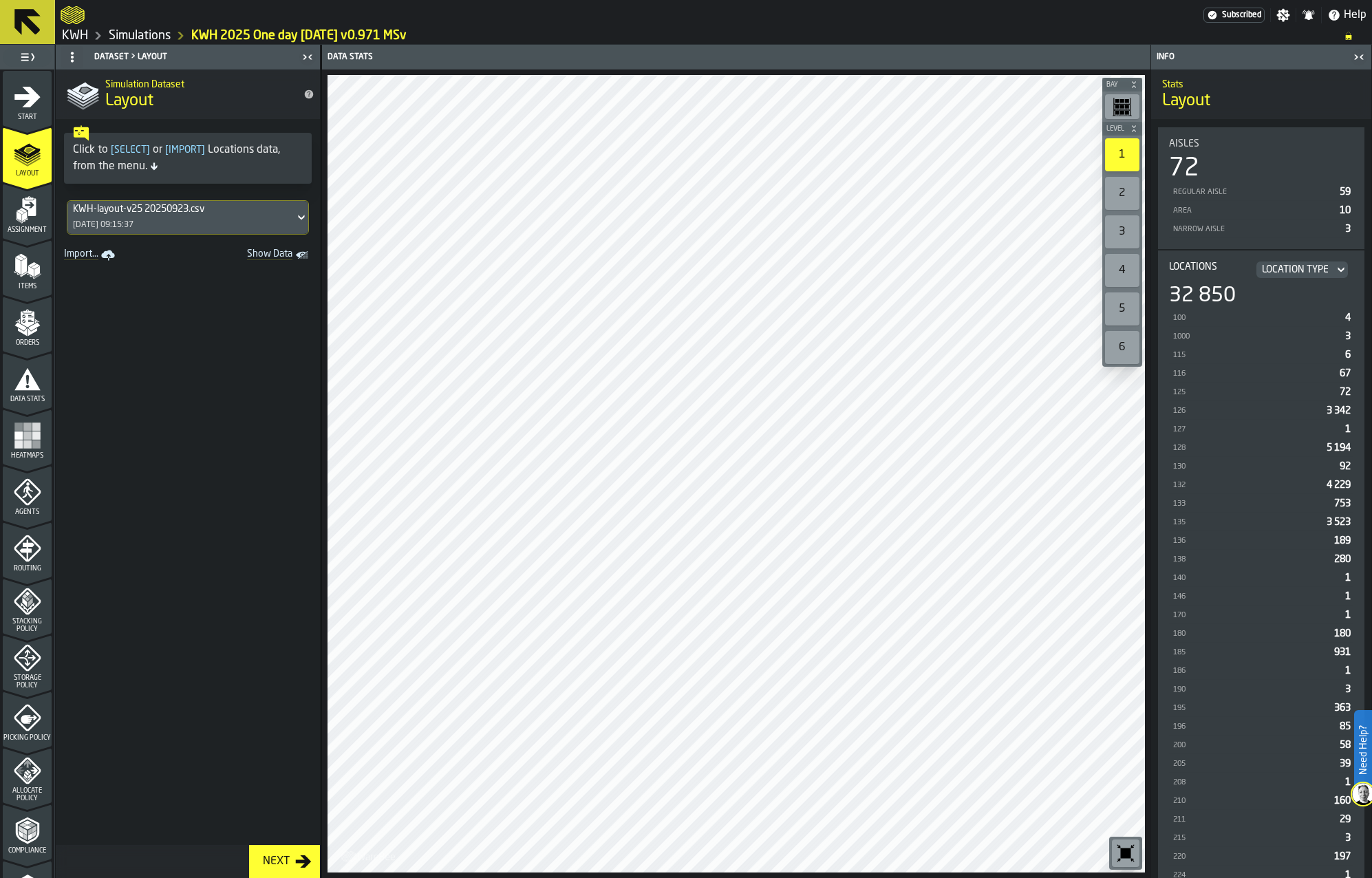
click at [20, 212] on polygon "menu Assignment" at bounding box center [20, 211] width 8 height 5
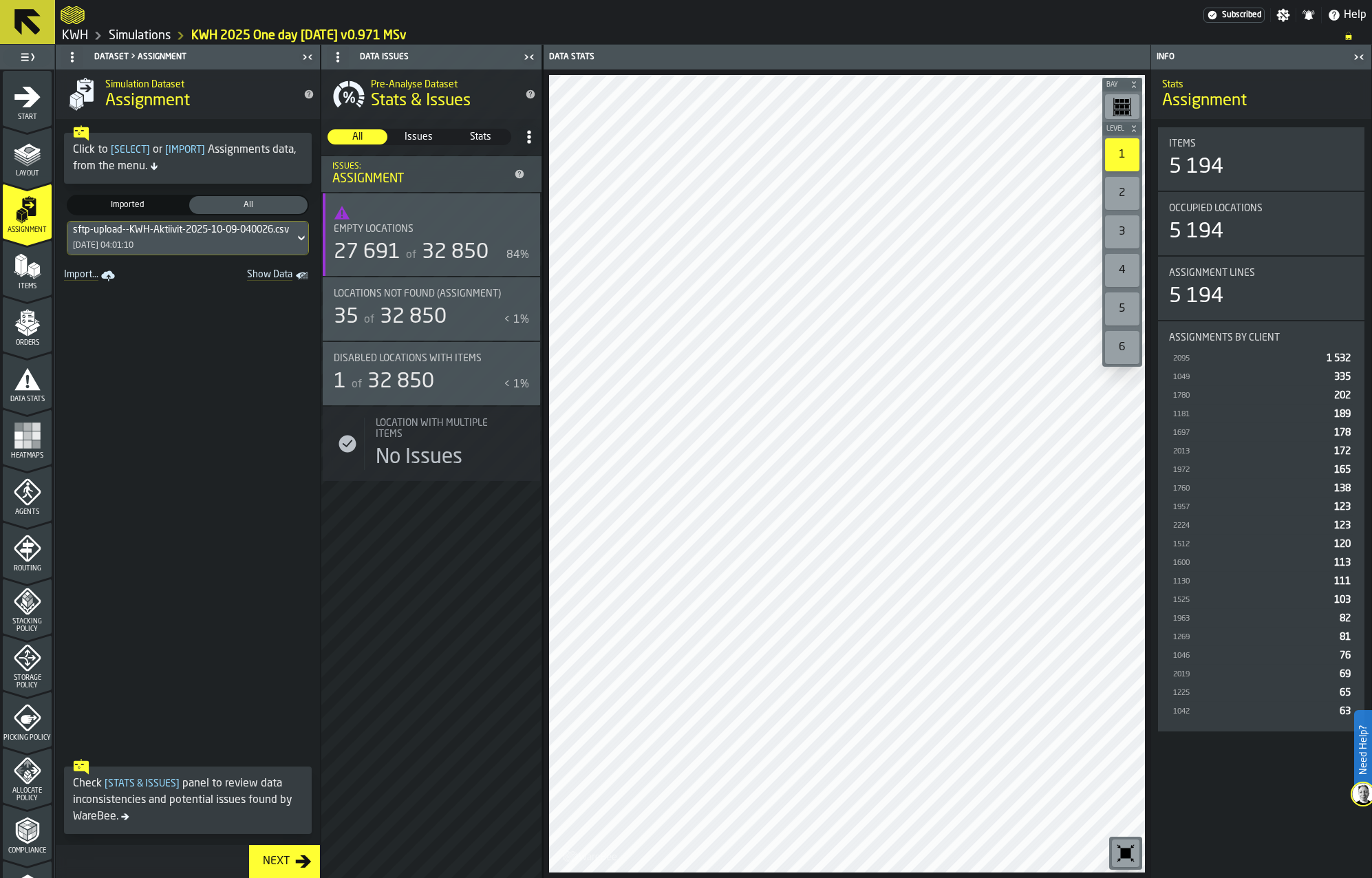
click at [168, 233] on div "sftp-upload--KWH-Aktiivit-2025-10-09-040026.csv-2025-10-09" at bounding box center [208, 230] width 270 height 11
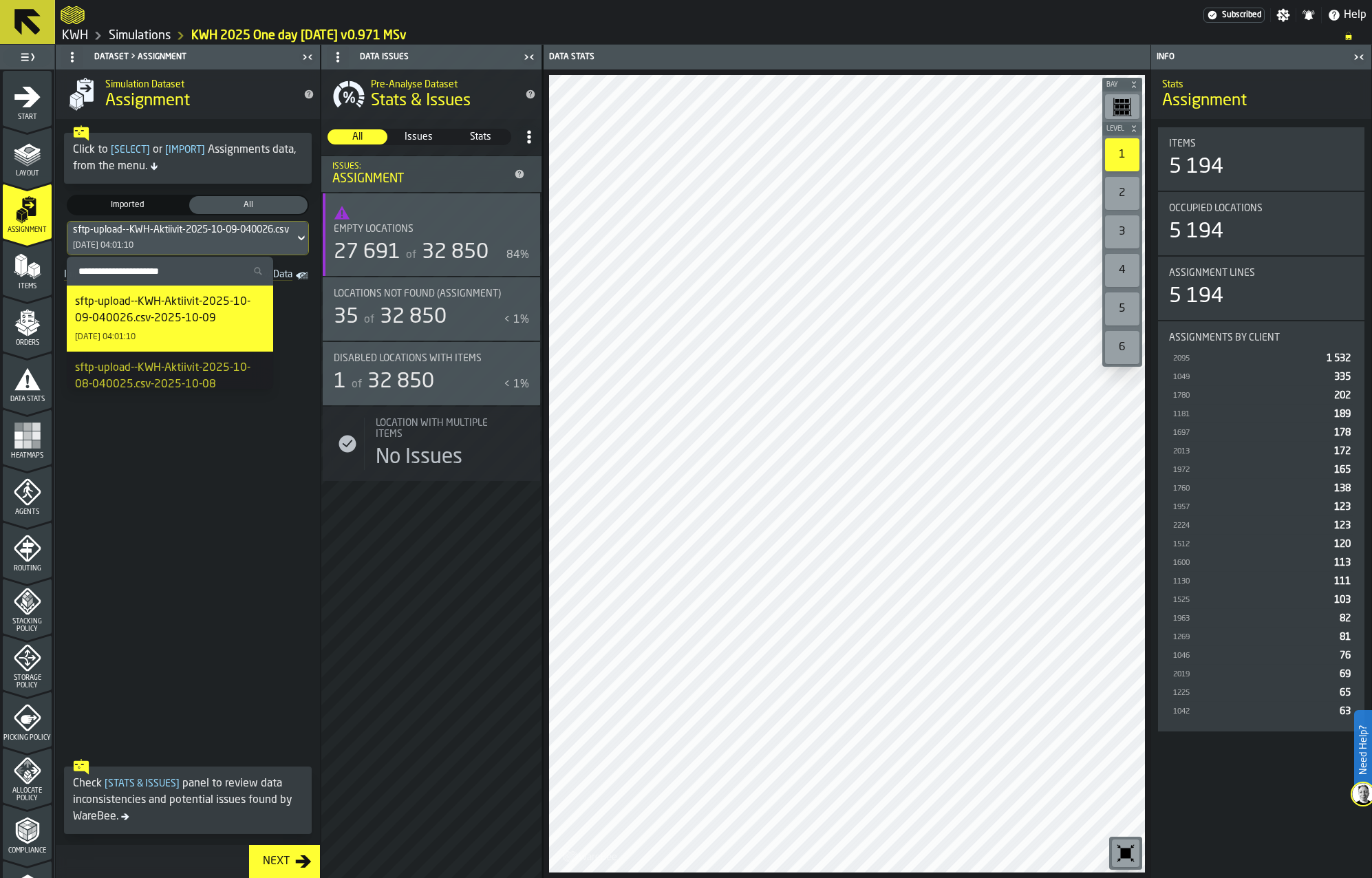
click at [295, 428] on span at bounding box center [187, 519] width 265 height 467
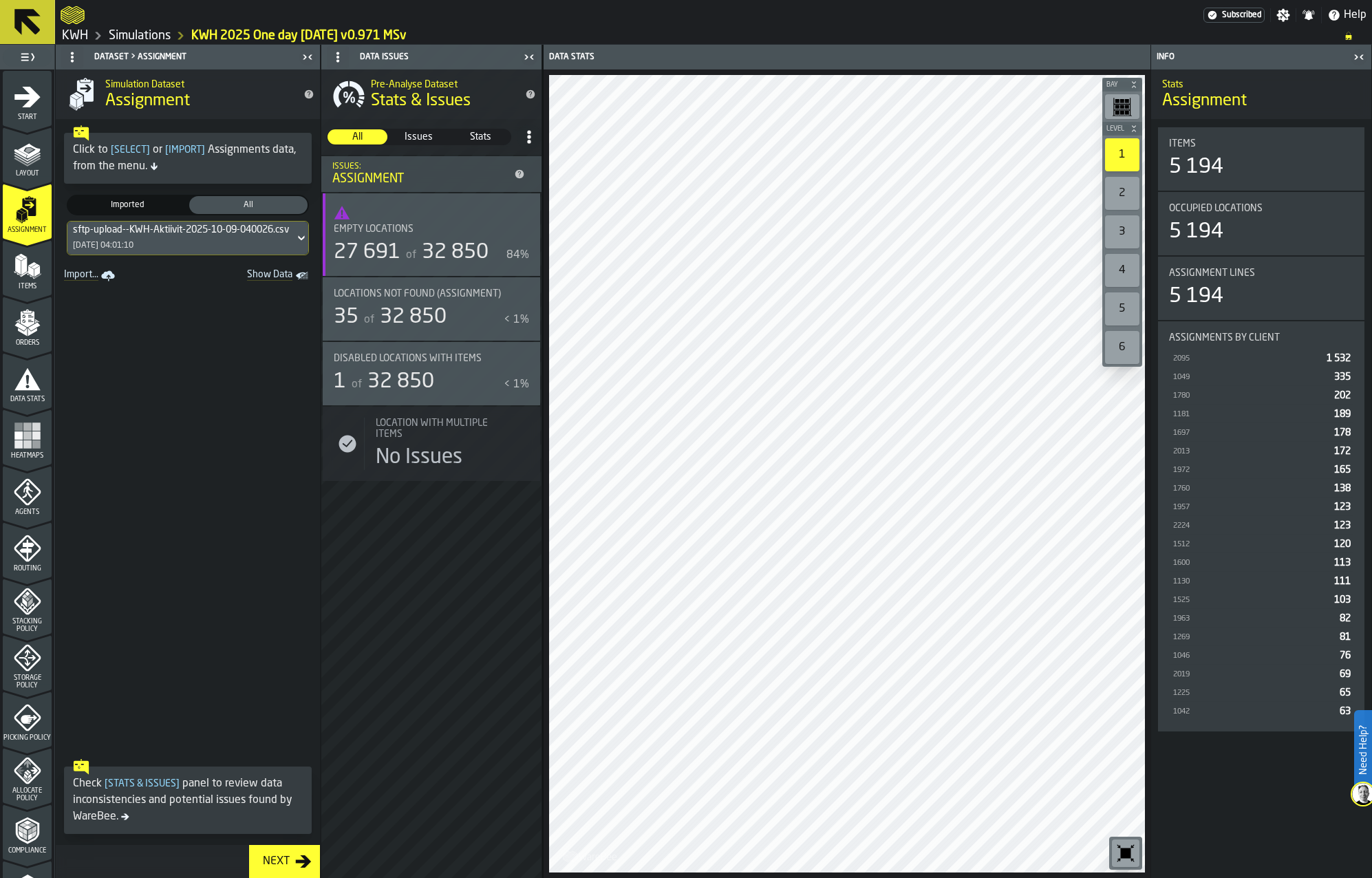
click at [41, 159] on div "Layout" at bounding box center [26, 159] width 48 height 38
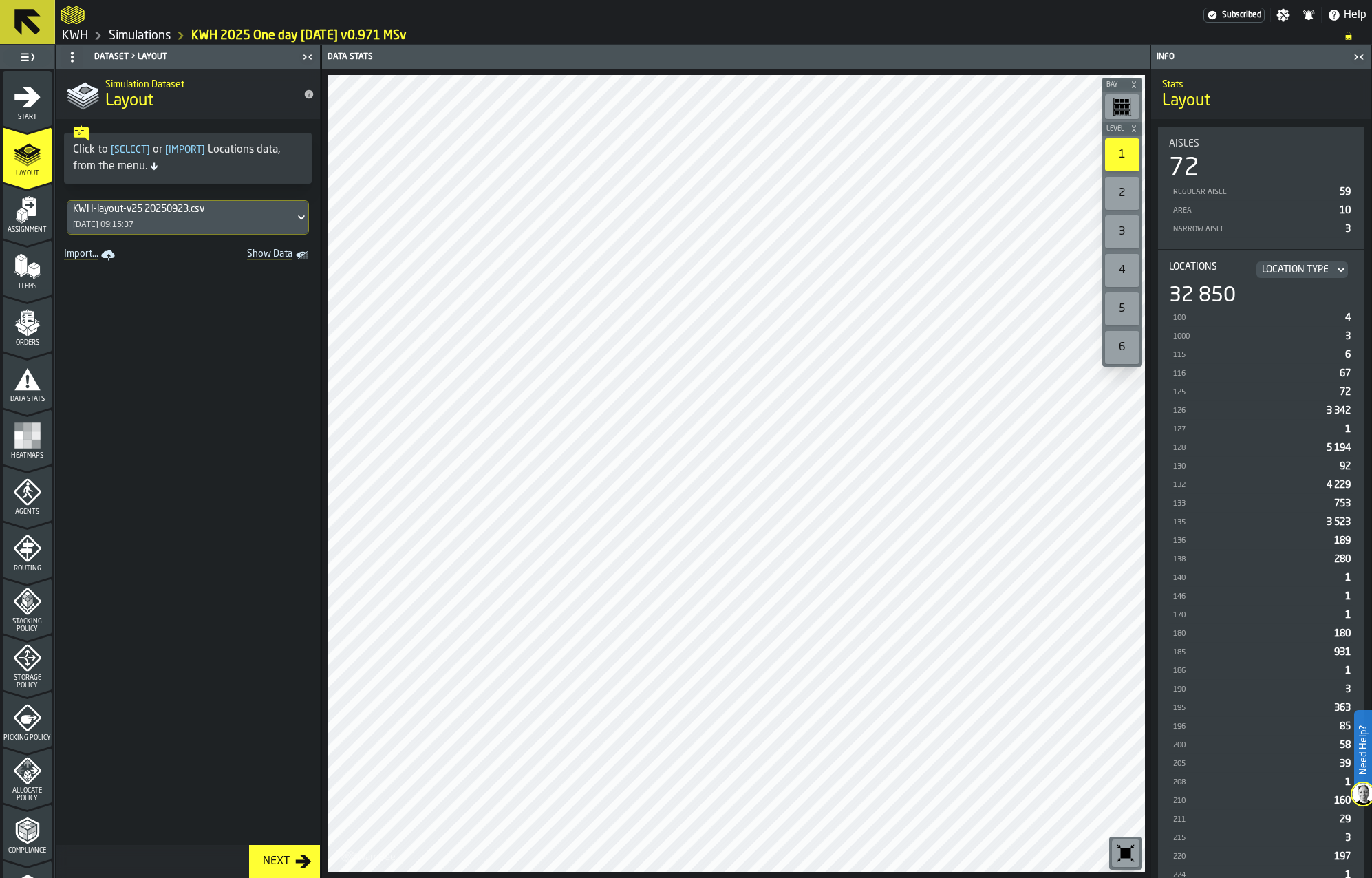
click at [193, 211] on div "KWH-layout-v25 20250923.csv" at bounding box center [181, 209] width 216 height 11
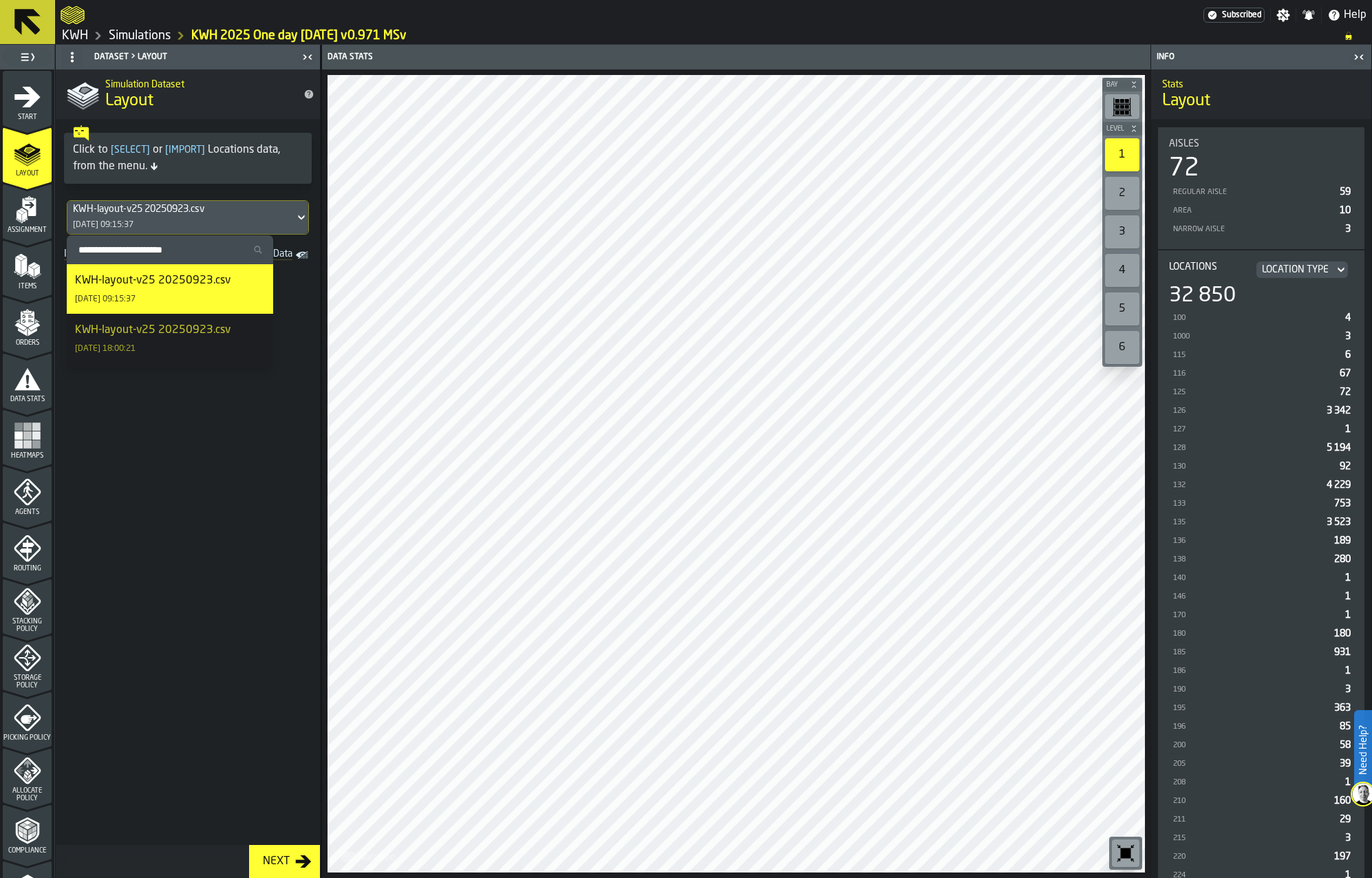
click at [185, 273] on div "KWH-layout-v25 20250923.csv" at bounding box center [153, 280] width 156 height 17
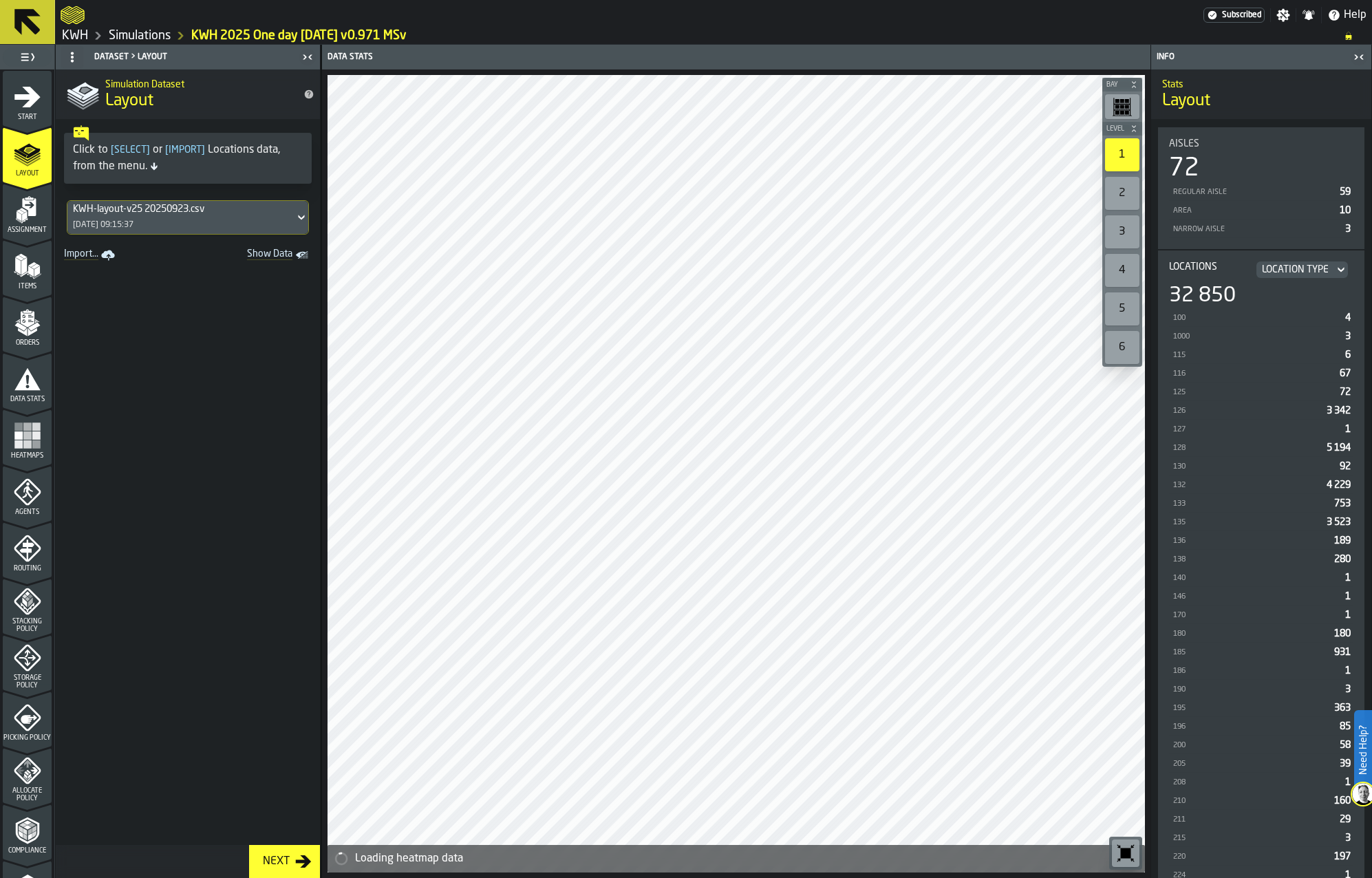
click at [25, 214] on icon "menu Assignment" at bounding box center [27, 210] width 28 height 28
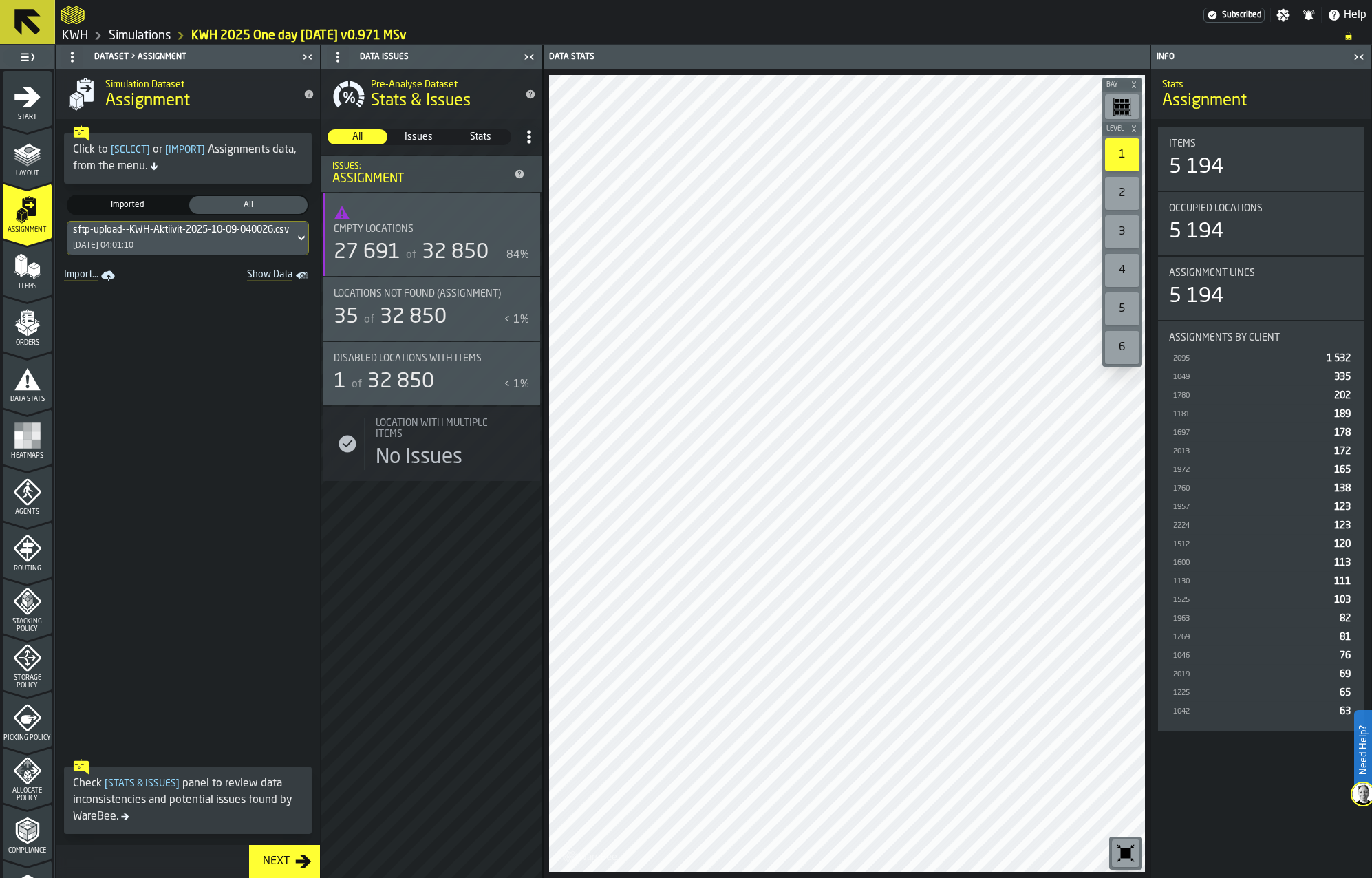
click at [180, 234] on div "sftp-upload--KWH-Aktiivit-2025-10-09-040026.csv-2025-10-09" at bounding box center [208, 230] width 270 height 11
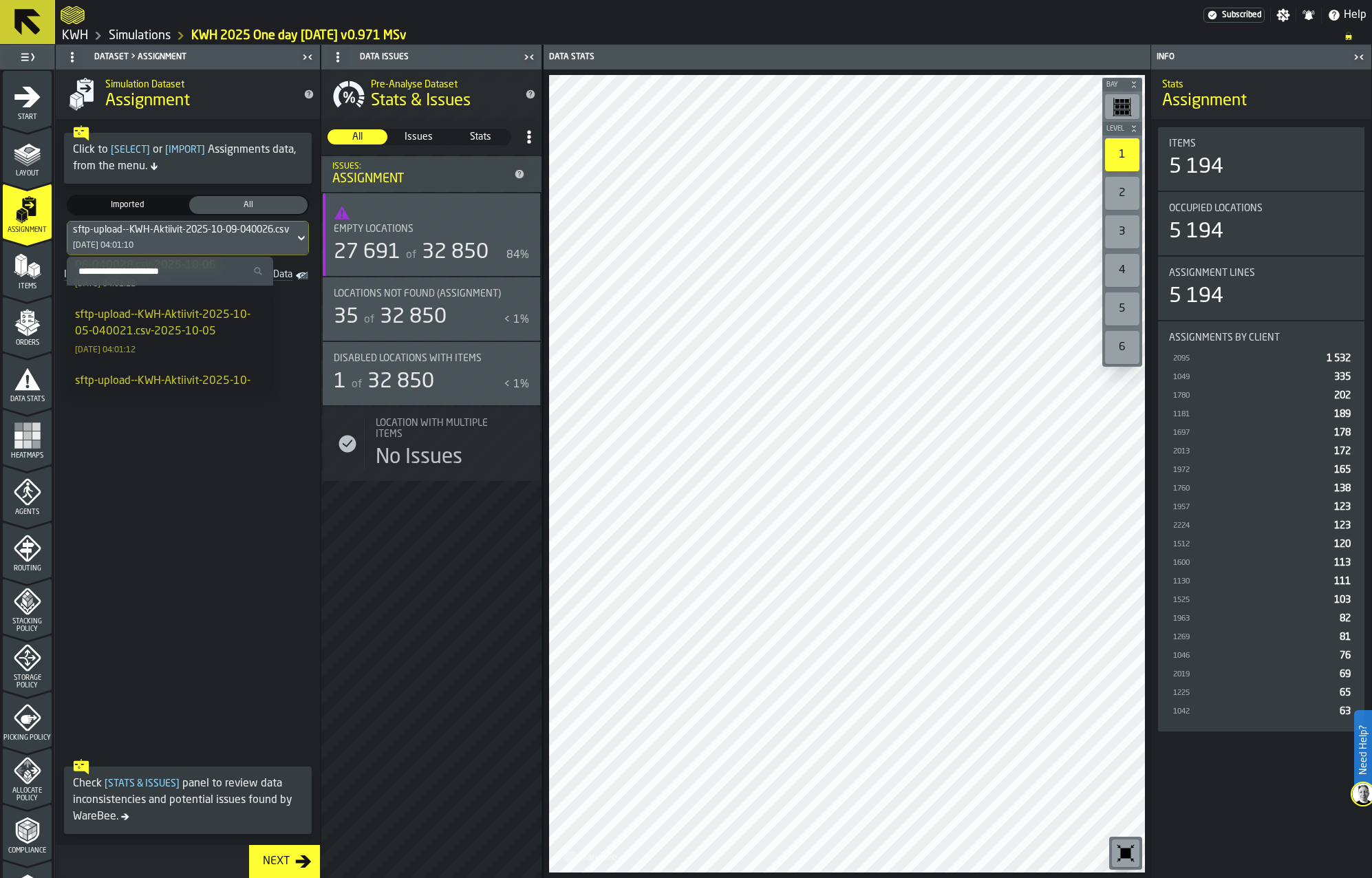
scroll to position [275, 0]
click at [25, 272] on icon "menu Items" at bounding box center [24, 273] width 7 height 6
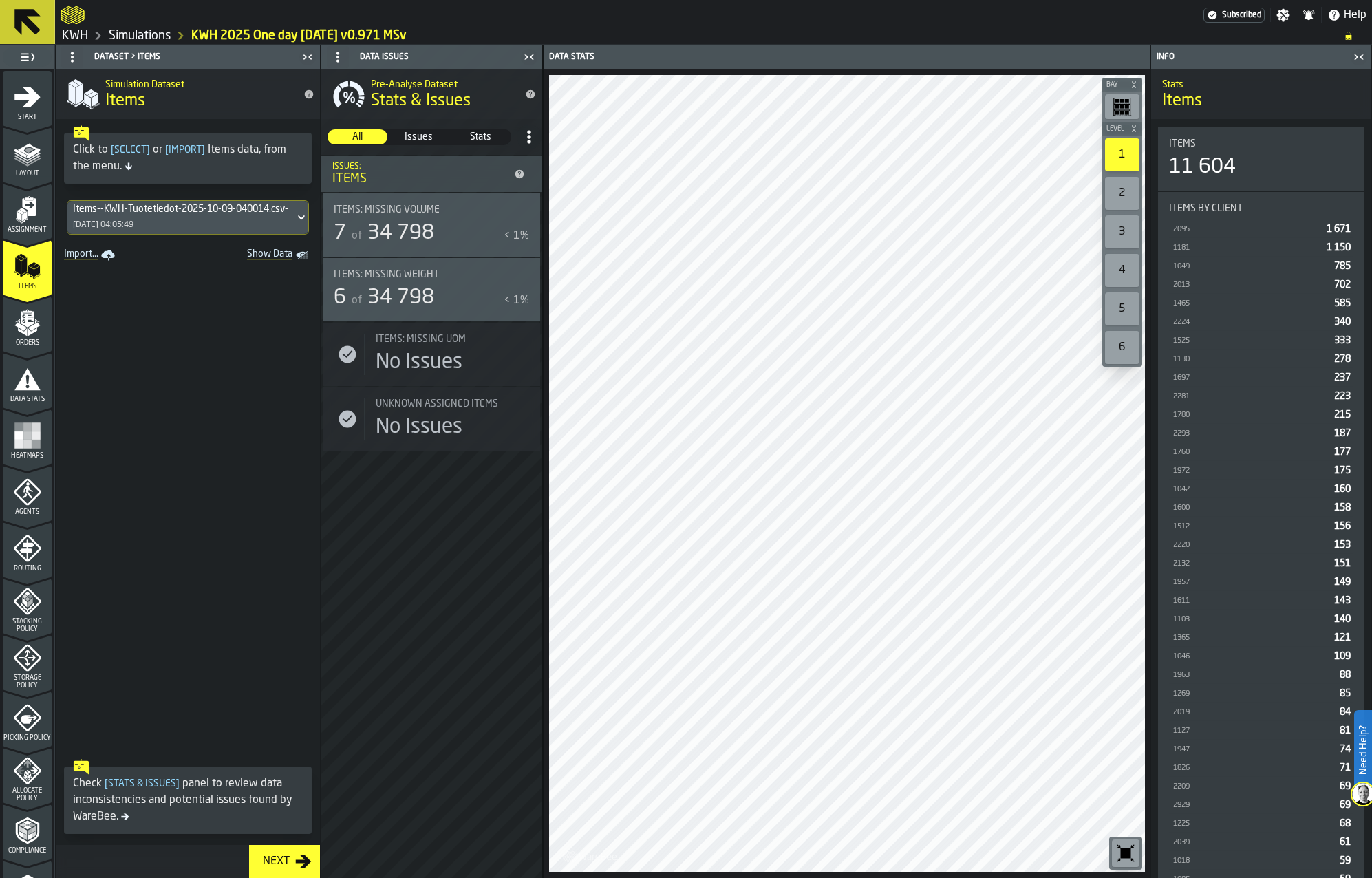
click at [150, 215] on div "Items--KWH-Tuotetiedot-2025-10-09-040014.csv-2025-10-09 09/10/2025, 04:05:49" at bounding box center [181, 218] width 227 height 33
click at [141, 337] on div "Items--KWH-Tuotetiedot-2025-10-04-040024.csv-2025-10-04" at bounding box center [169, 344] width 190 height 33
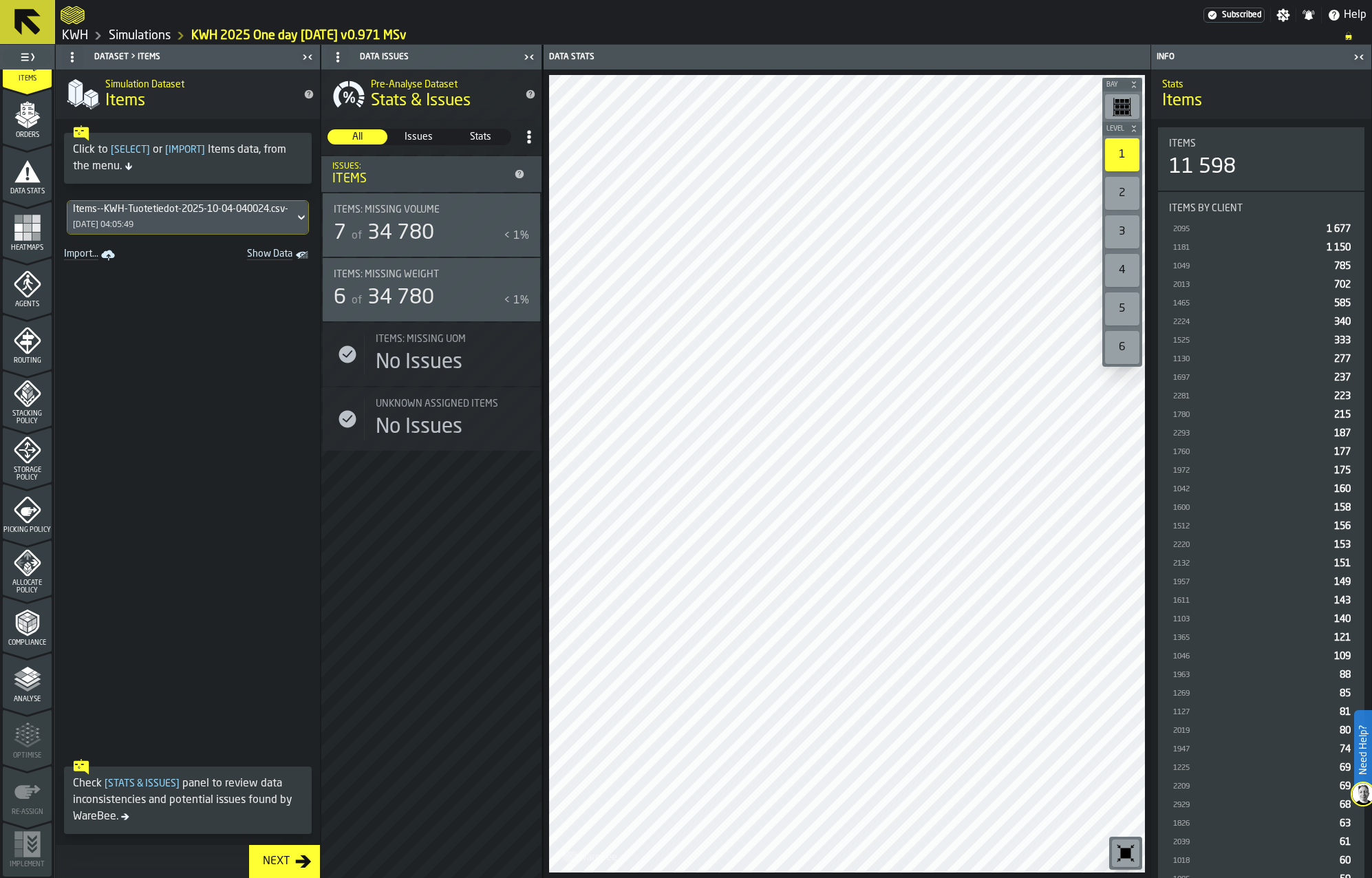
scroll to position [208, 0]
click at [33, 676] on polyline "menu Analyse" at bounding box center [34, 676] width 6 height 3
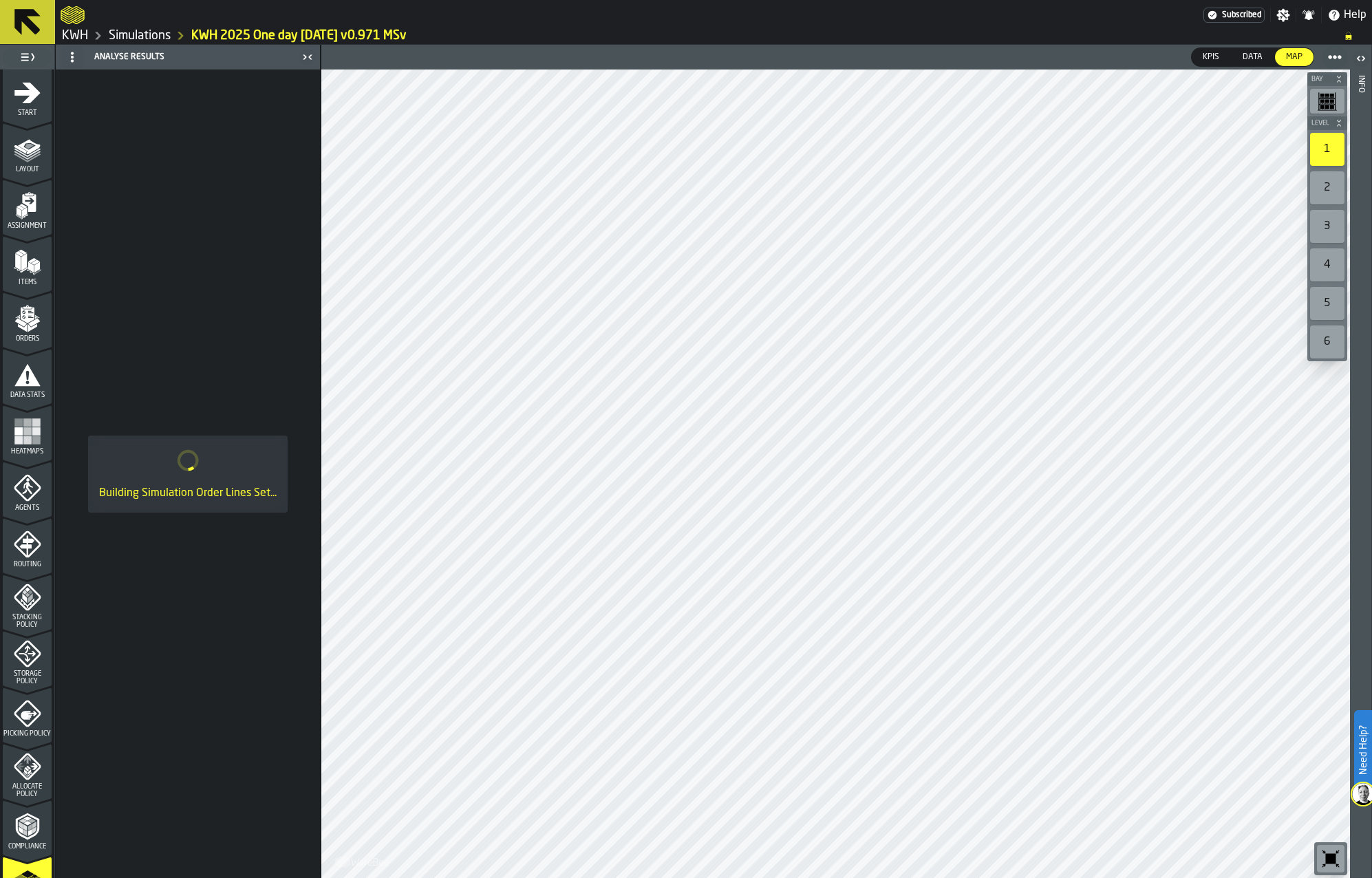
scroll to position [0, 0]
click at [32, 267] on polygon "menu Items" at bounding box center [35, 266] width 9 height 6
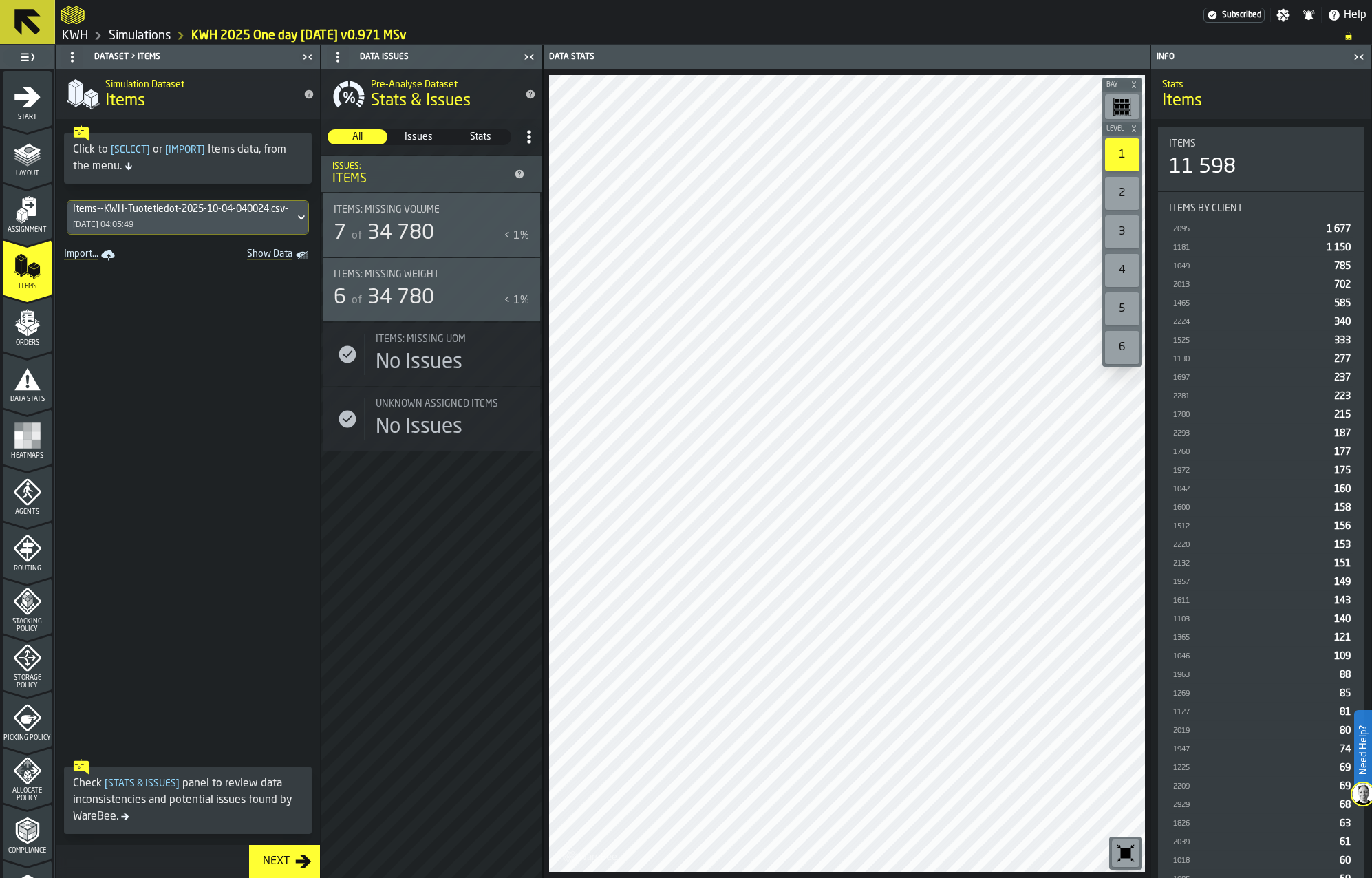
click at [136, 208] on div "Items--KWH-Tuotetiedot-2025-10-04-040024.csv-2025-10-04" at bounding box center [181, 209] width 216 height 11
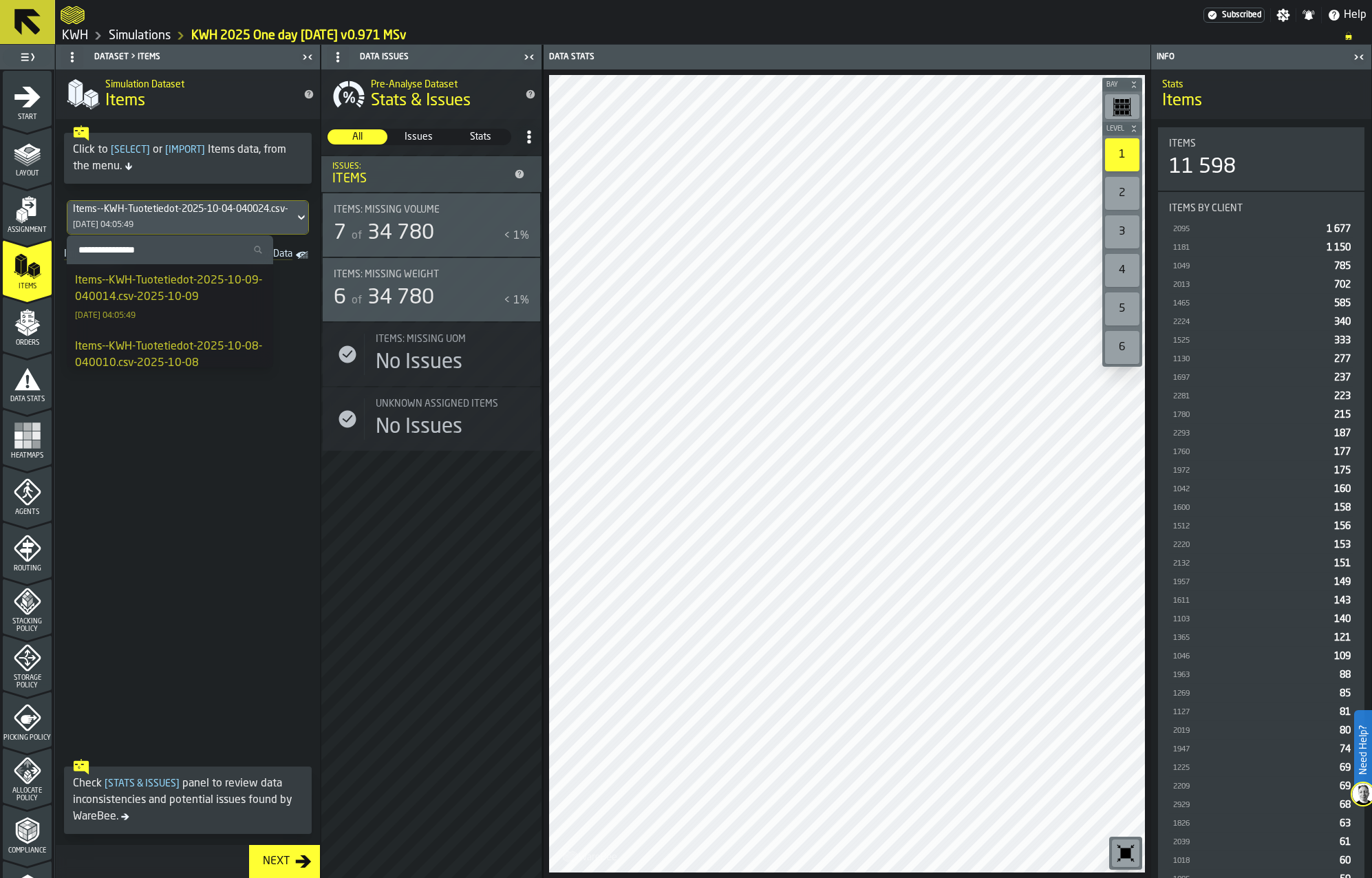
drag, startPoint x: 4, startPoint y: 321, endPoint x: 19, endPoint y: 321, distance: 15.0
click at [10, 320] on div "Orders" at bounding box center [26, 328] width 48 height 38
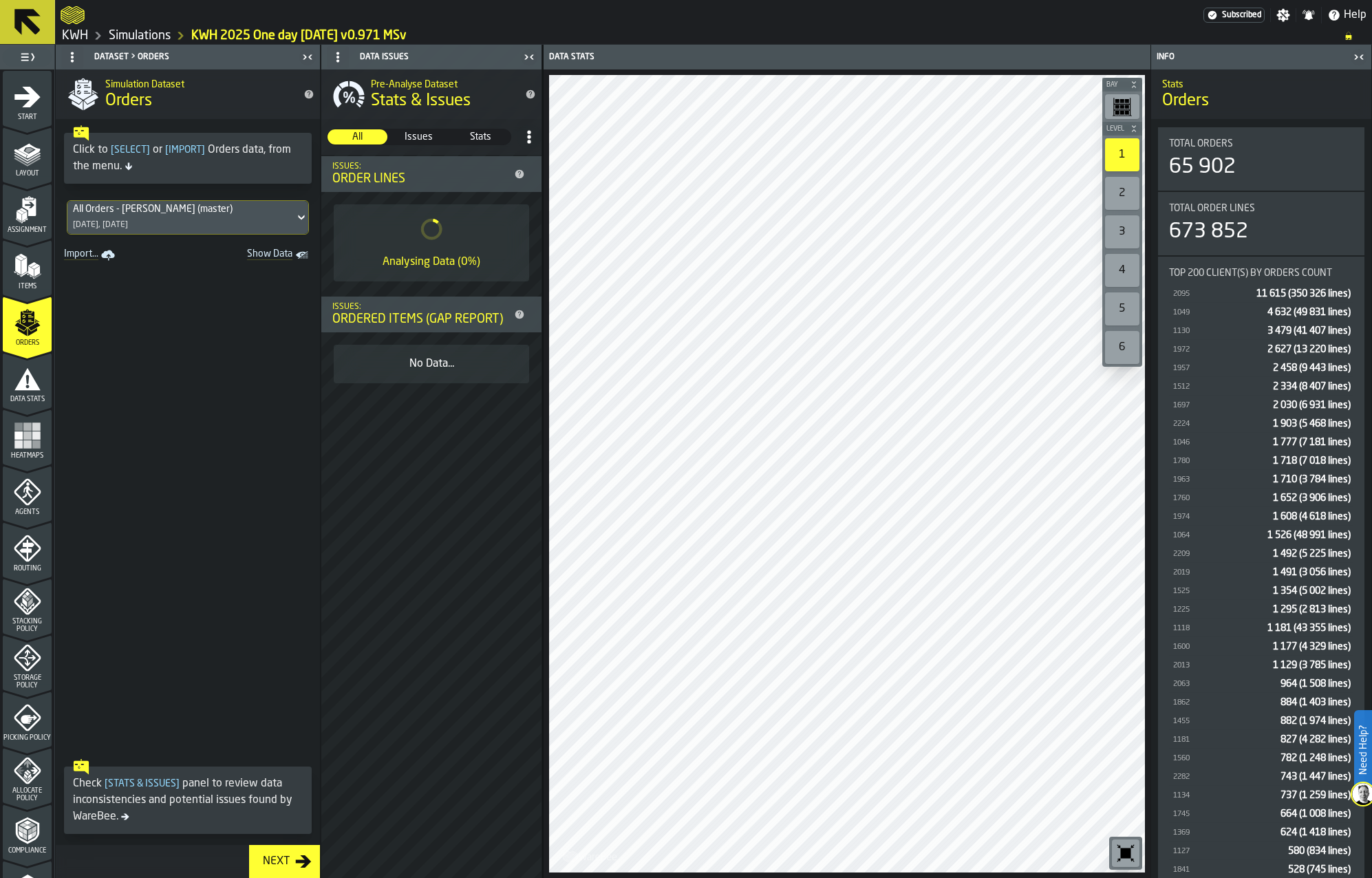
click at [29, 219] on icon "menu Assignment" at bounding box center [27, 210] width 28 height 28
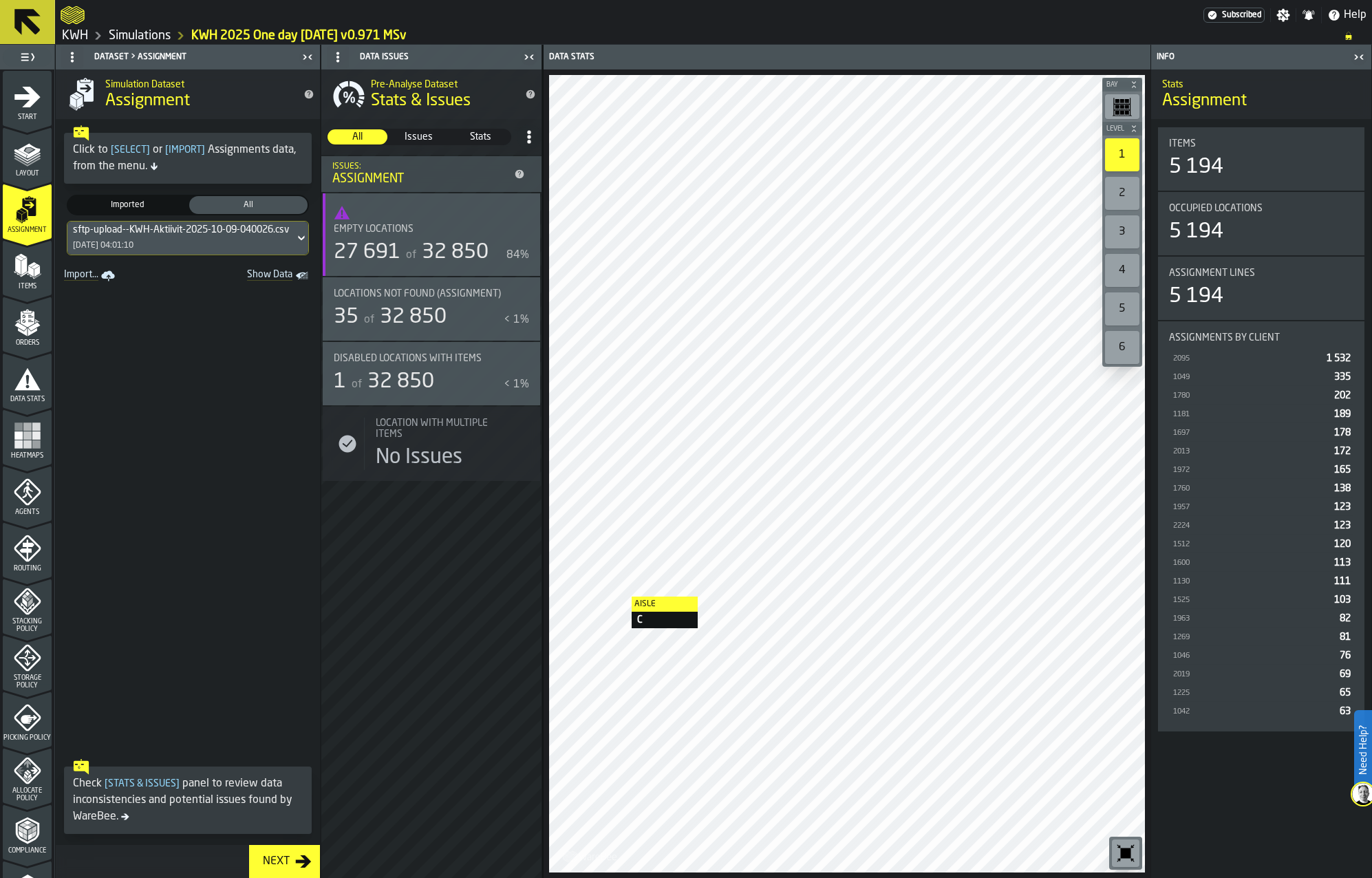
click at [32, 281] on div "Items" at bounding box center [26, 272] width 48 height 38
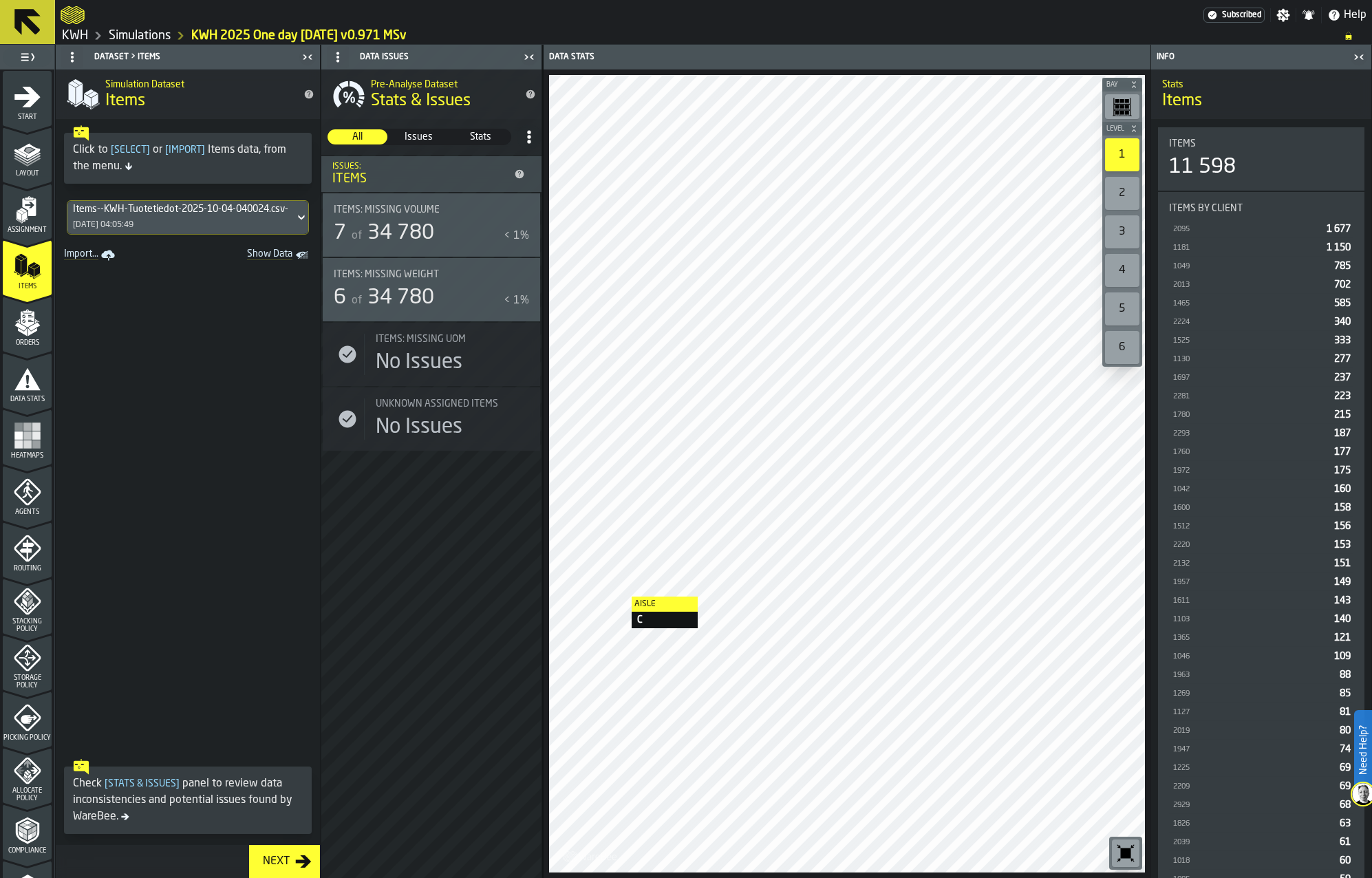
click at [180, 217] on div "Items--KWH-Tuotetiedot-2025-10-04-040024.csv-2025-10-04 04/10/2025, 04:05:49" at bounding box center [181, 218] width 227 height 33
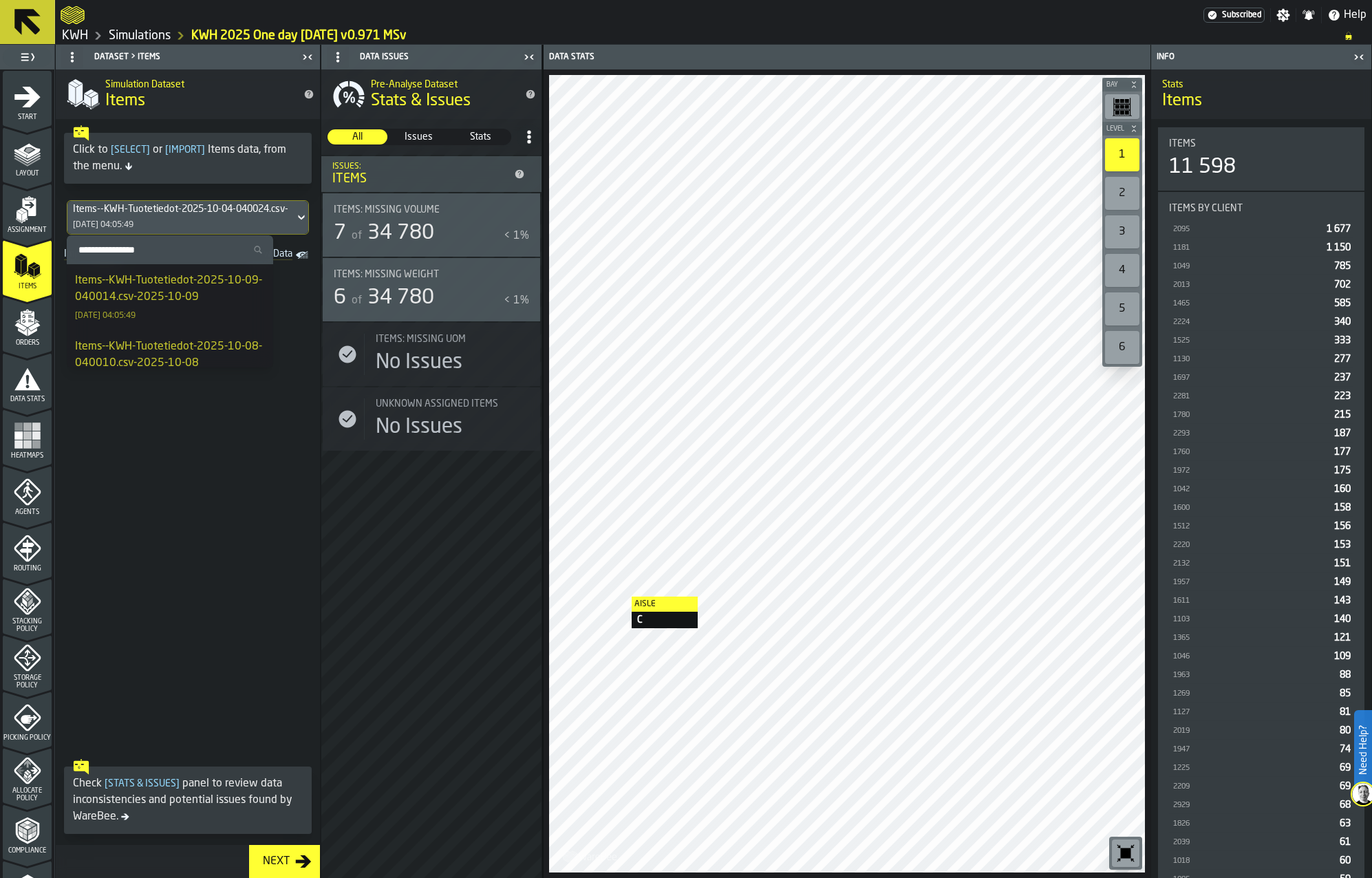
click at [182, 289] on div "Items--KWH-Tuotetiedot-2025-10-09-040014.csv-2025-10-09" at bounding box center [169, 289] width 190 height 33
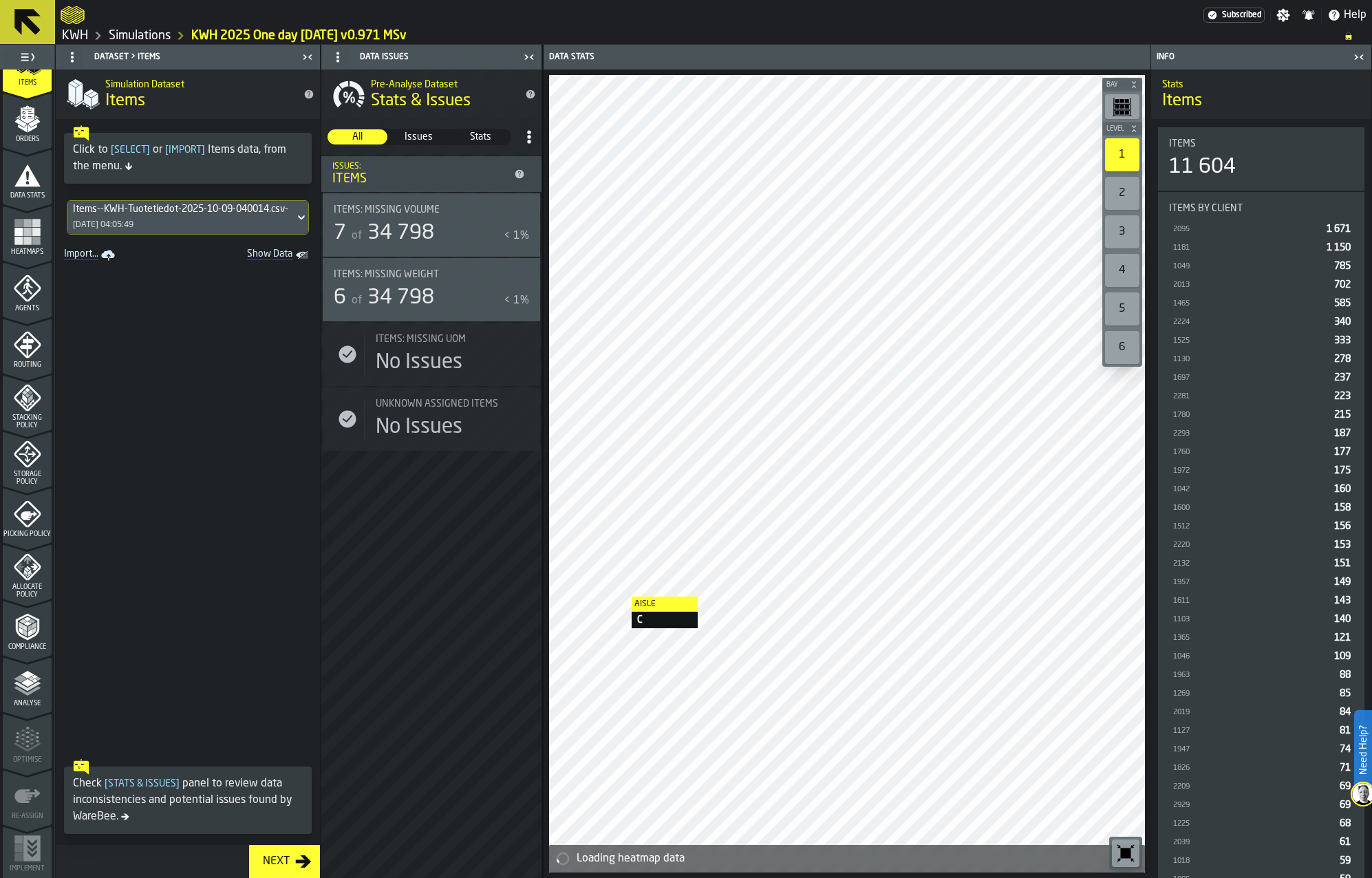
scroll to position [207, 0]
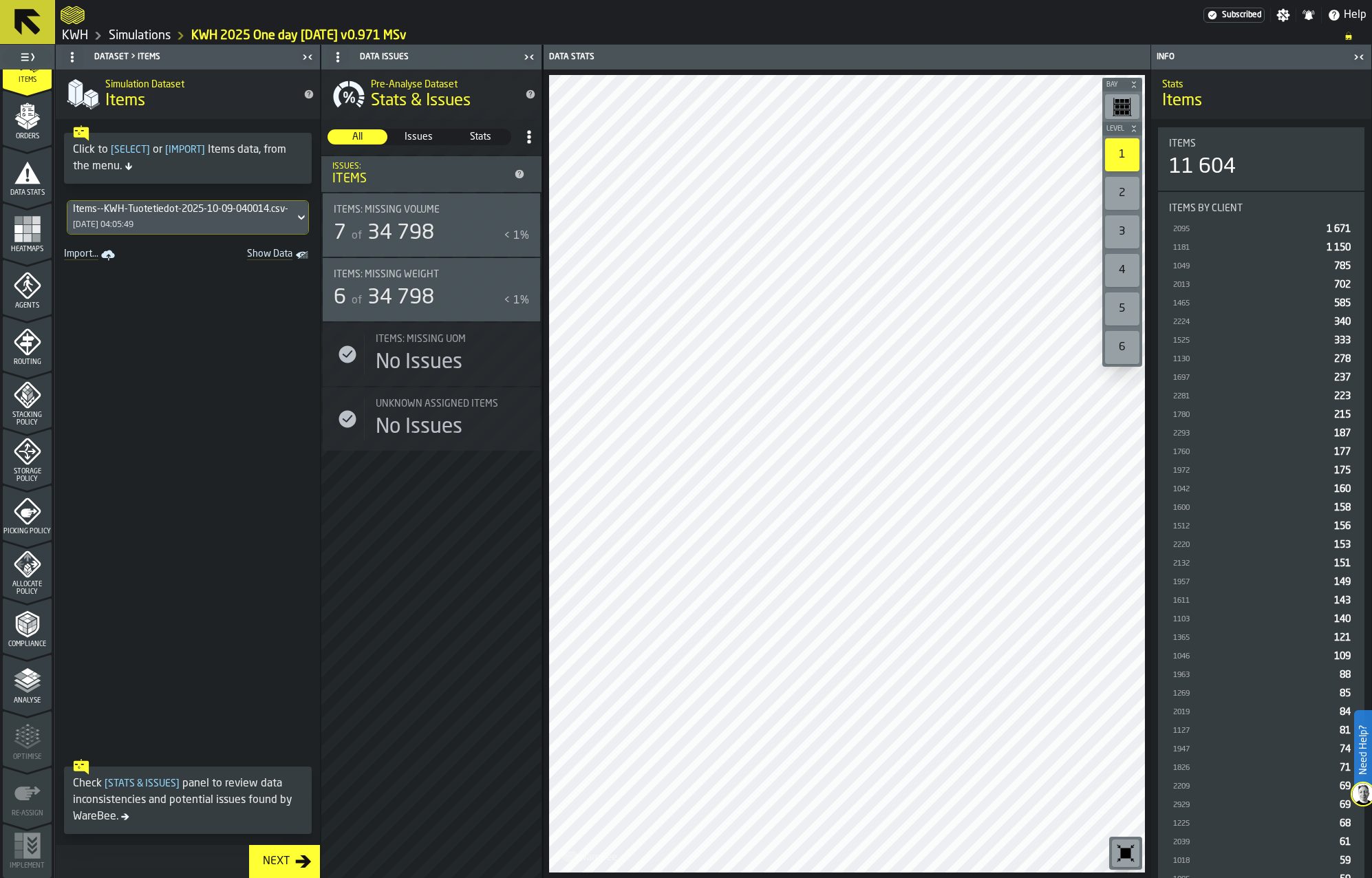
click at [39, 671] on div "Analyse" at bounding box center [26, 686] width 48 height 38
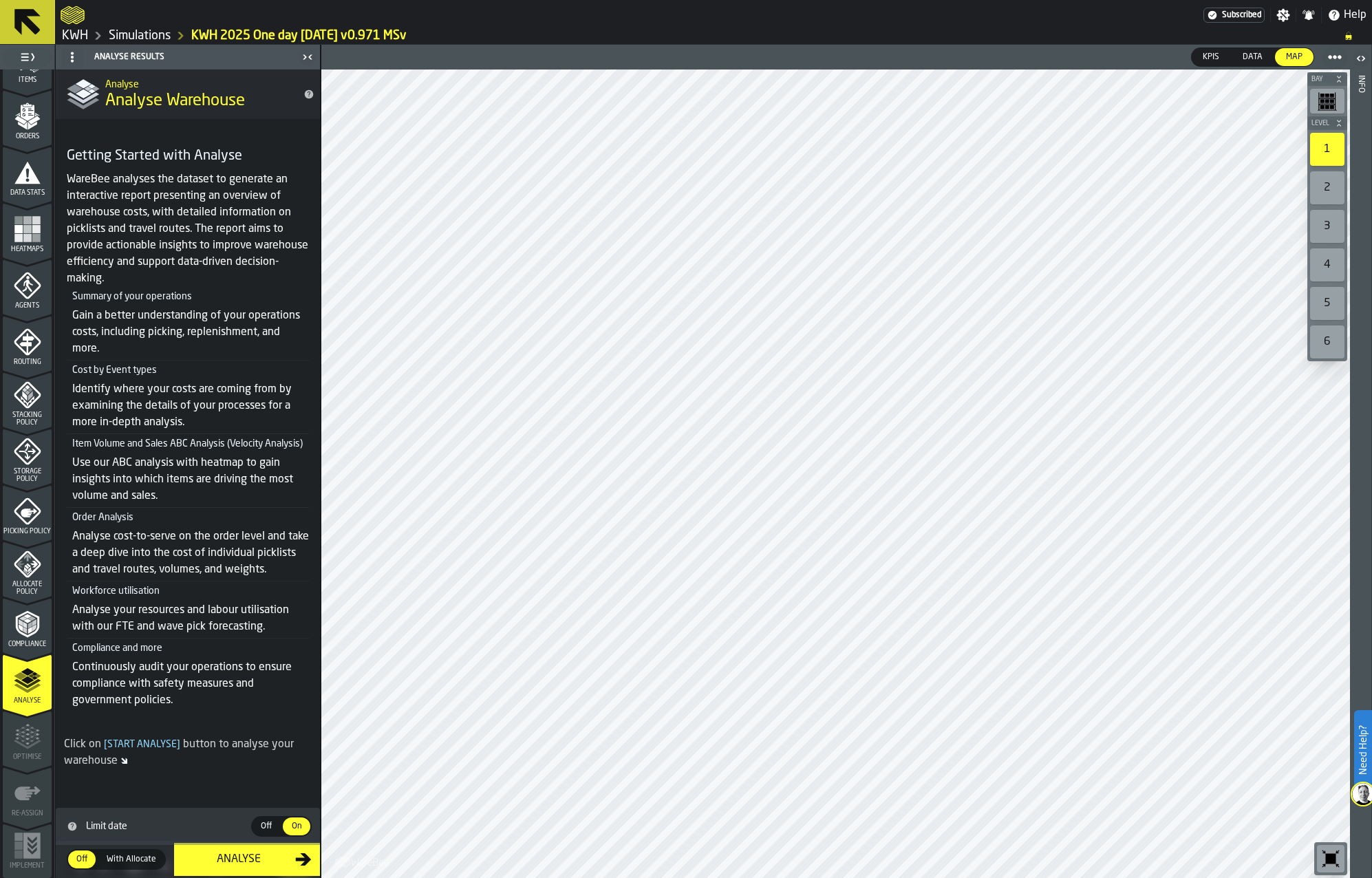
scroll to position [68, 0]
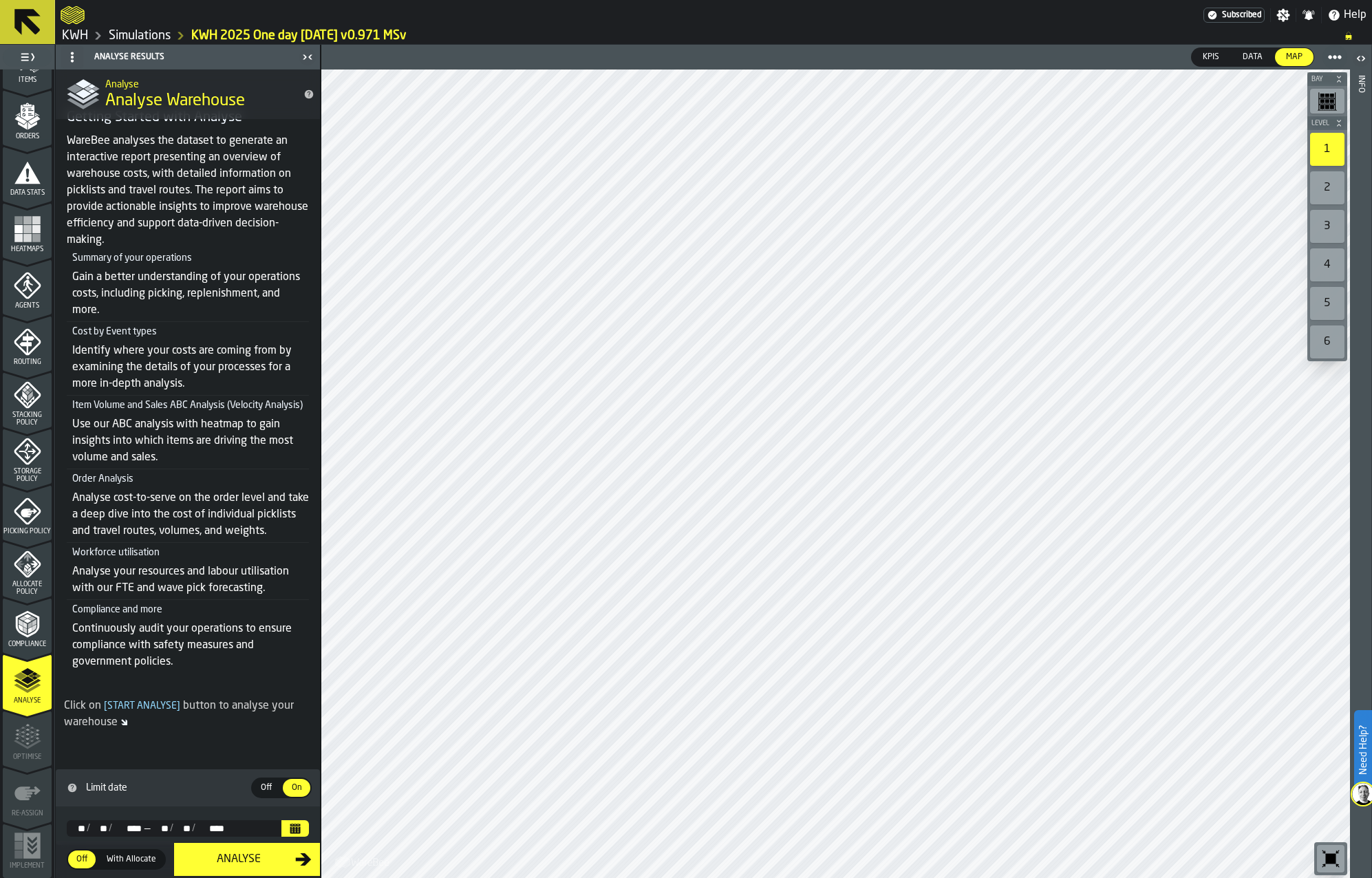
click at [290, 824] on icon "Calendar" at bounding box center [296, 829] width 11 height 11
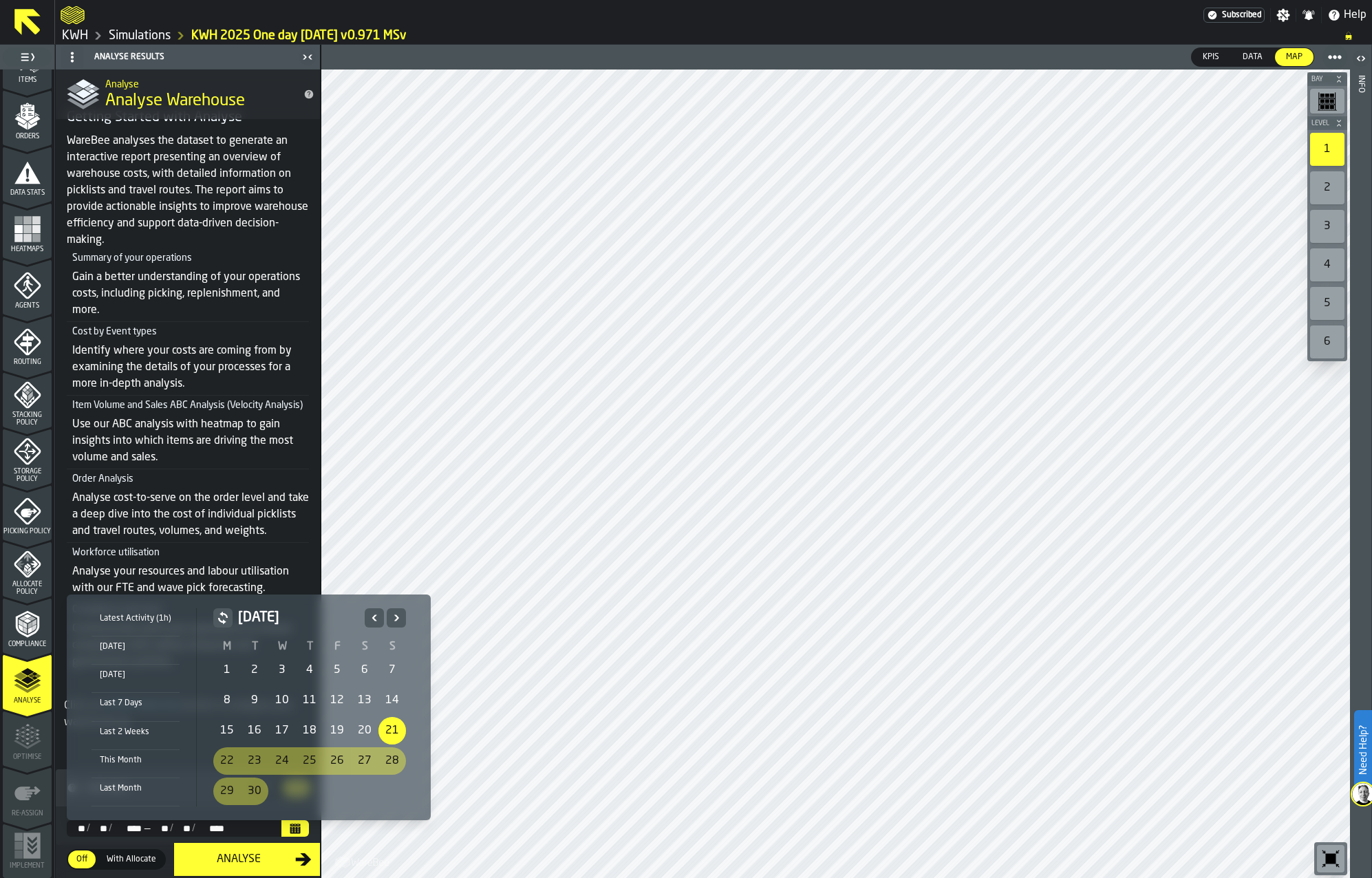
click at [396, 617] on icon "Next" at bounding box center [396, 617] width 5 height 6
click at [276, 699] on div "8" at bounding box center [282, 700] width 28 height 28
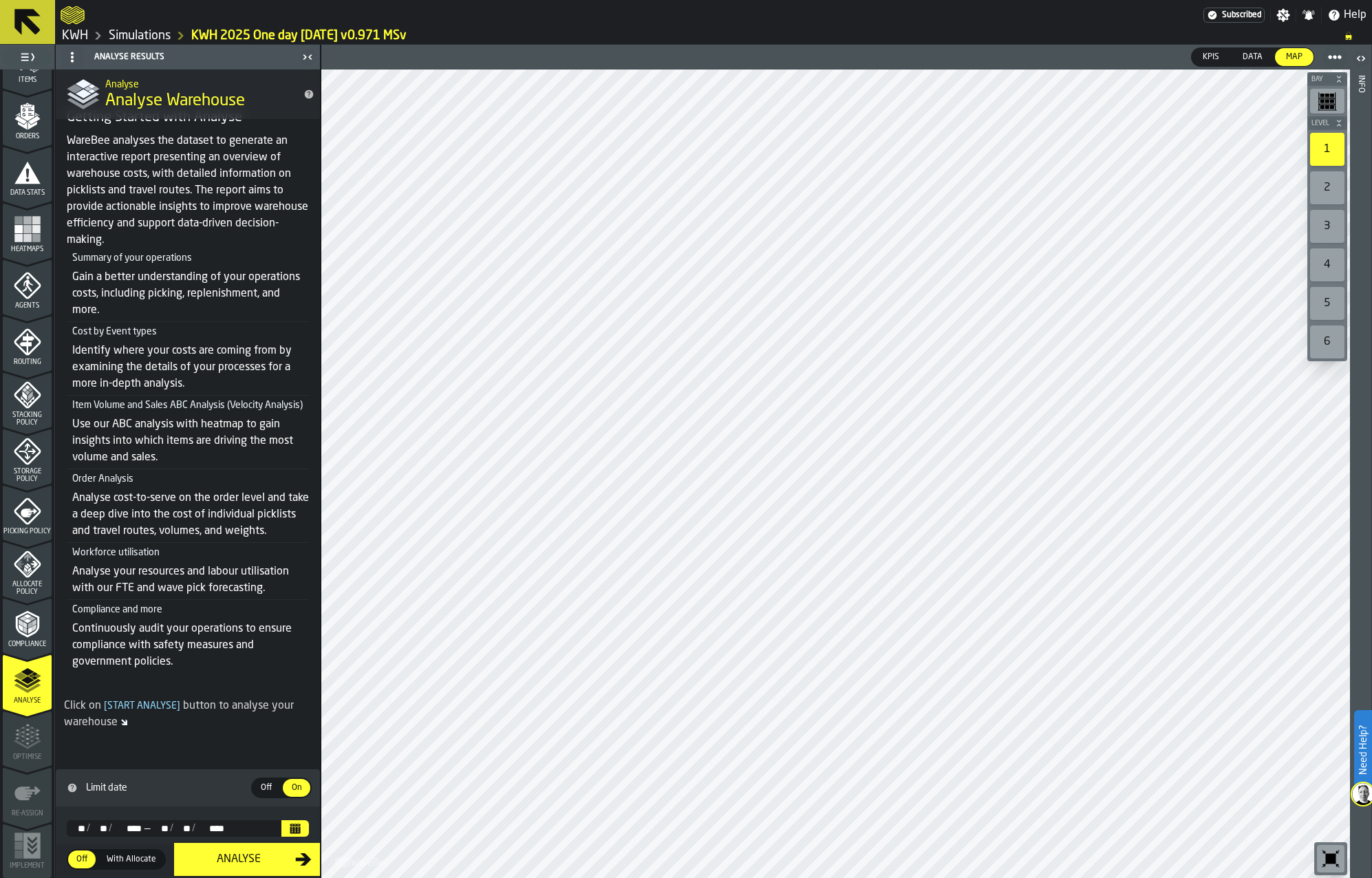
click at [150, 37] on link "Simulations" at bounding box center [140, 36] width 62 height 15
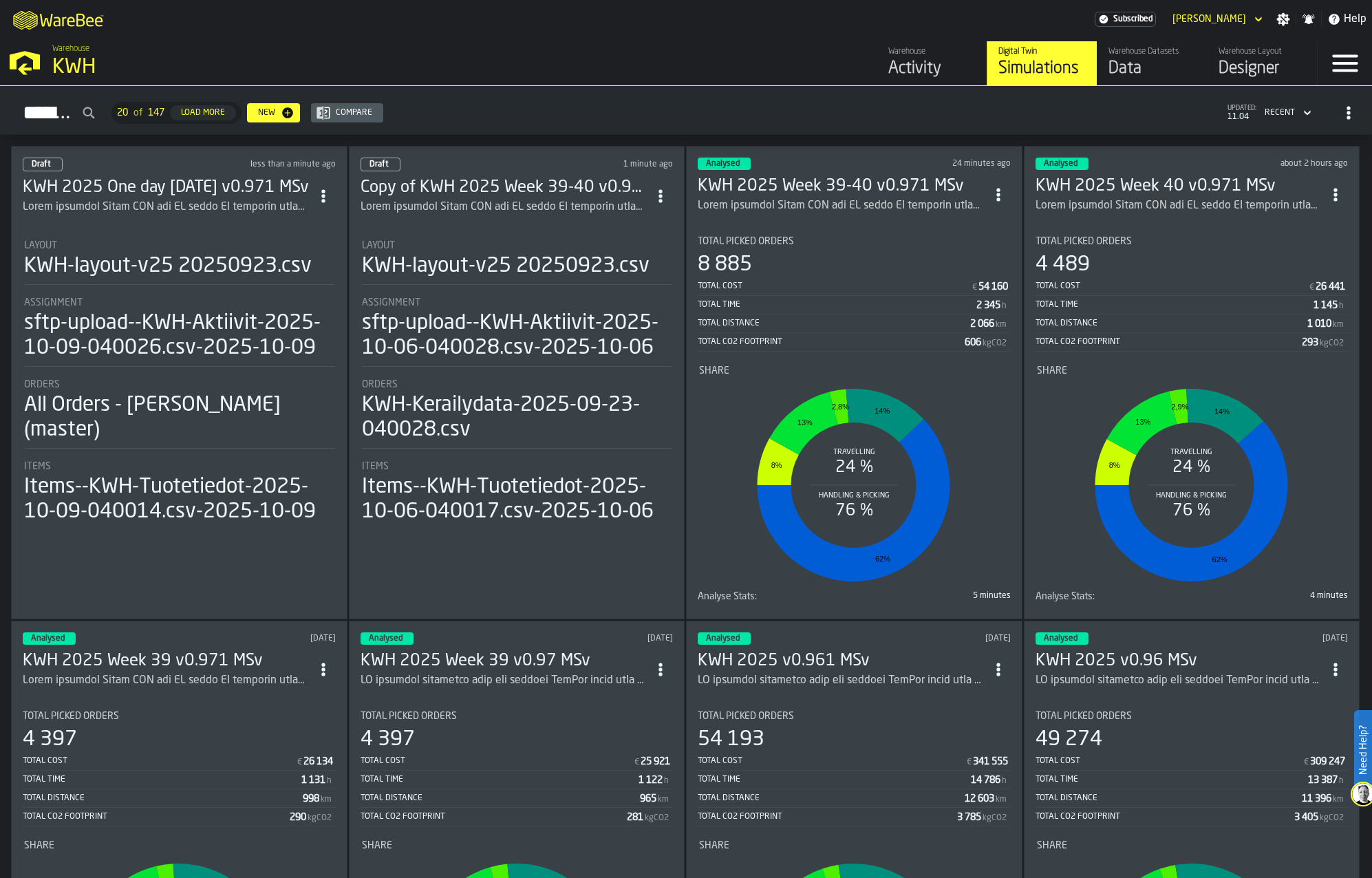
click at [195, 183] on h3 "KWH 2025 One day [DATE] v0.971 MSv" at bounding box center [167, 188] width 288 height 22
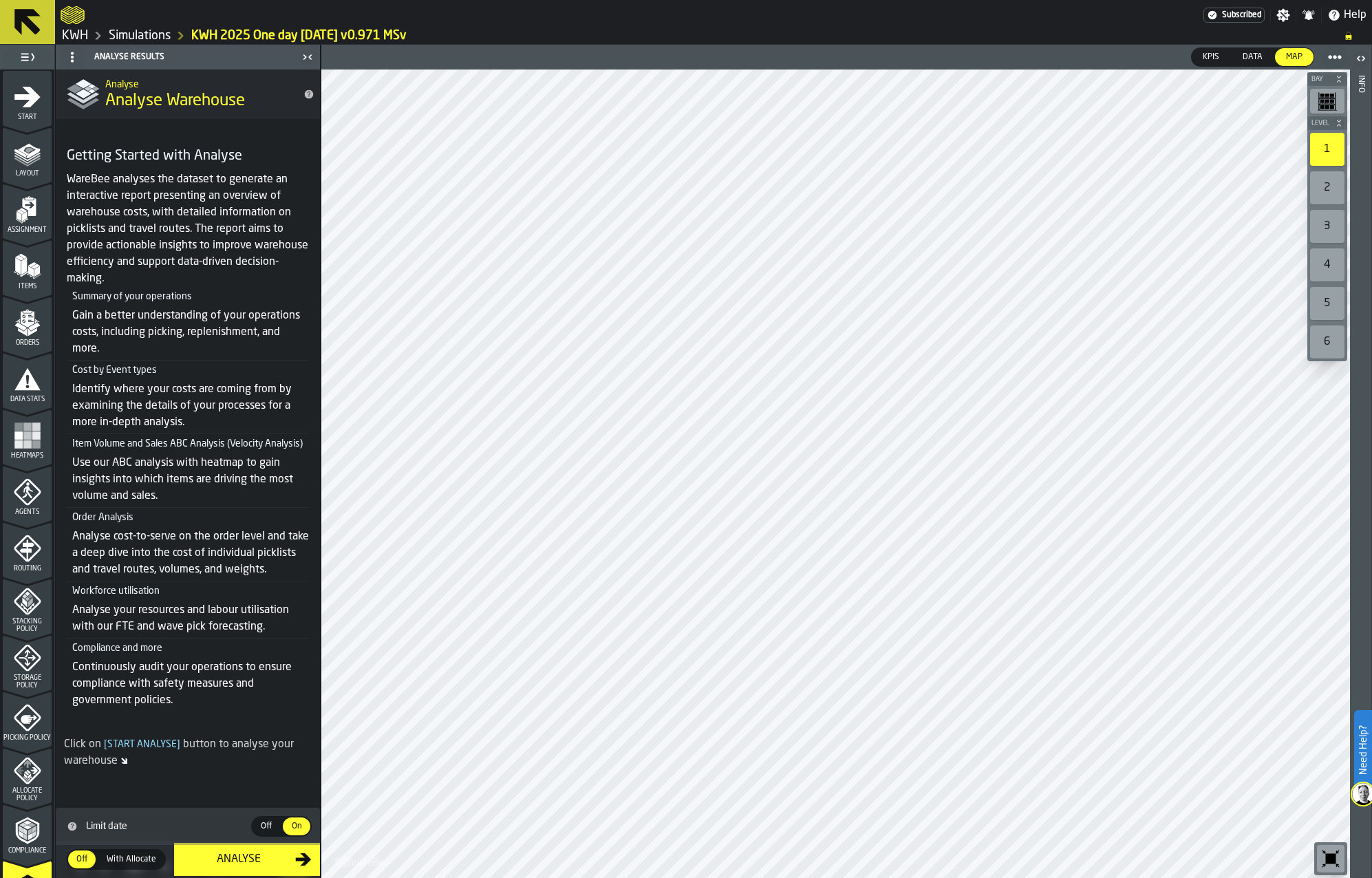
click at [157, 39] on link "Simulations" at bounding box center [140, 36] width 62 height 15
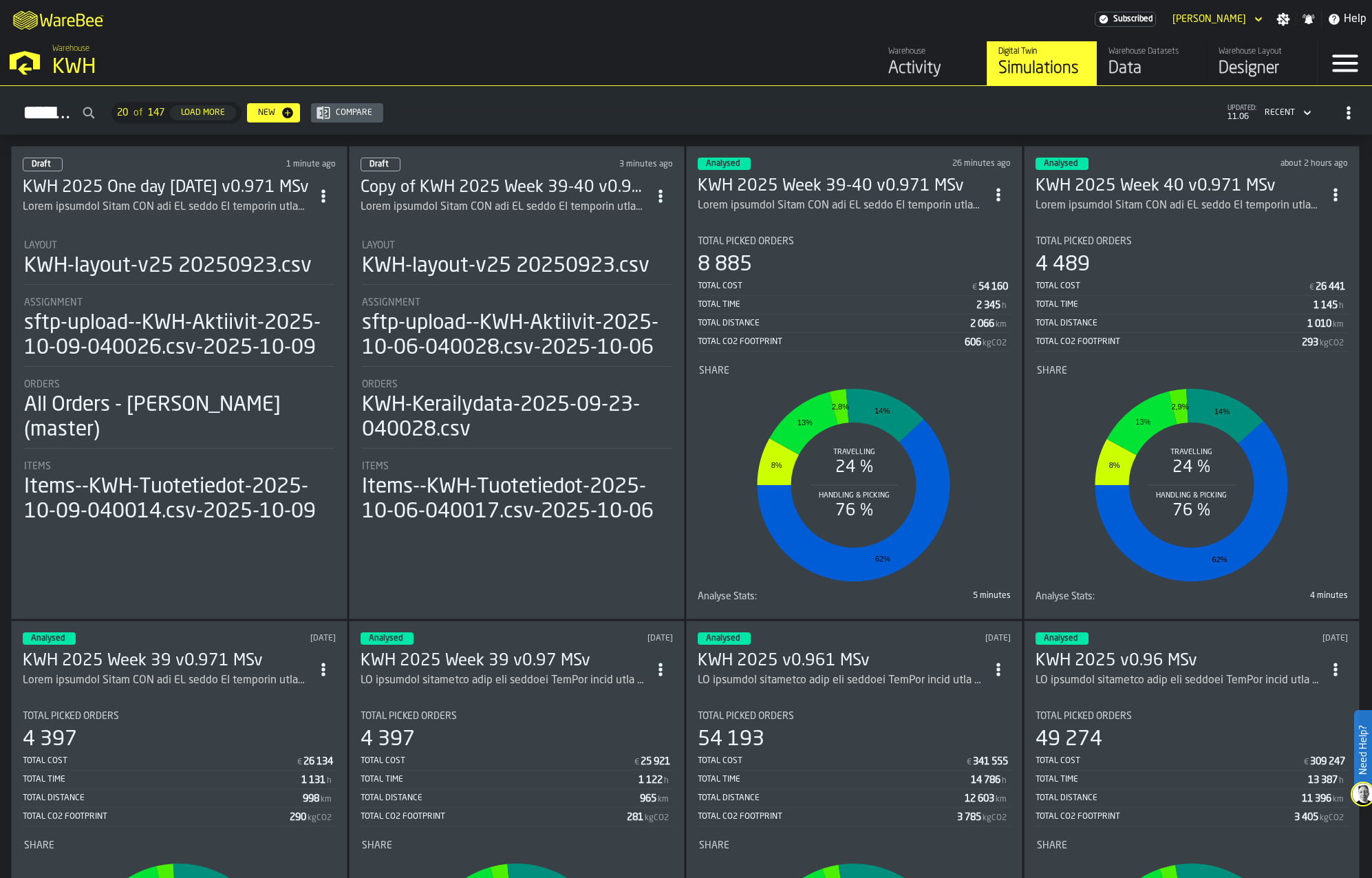
click at [155, 188] on h3 "KWH 2025 One day [DATE] v0.971 MSv" at bounding box center [167, 188] width 288 height 22
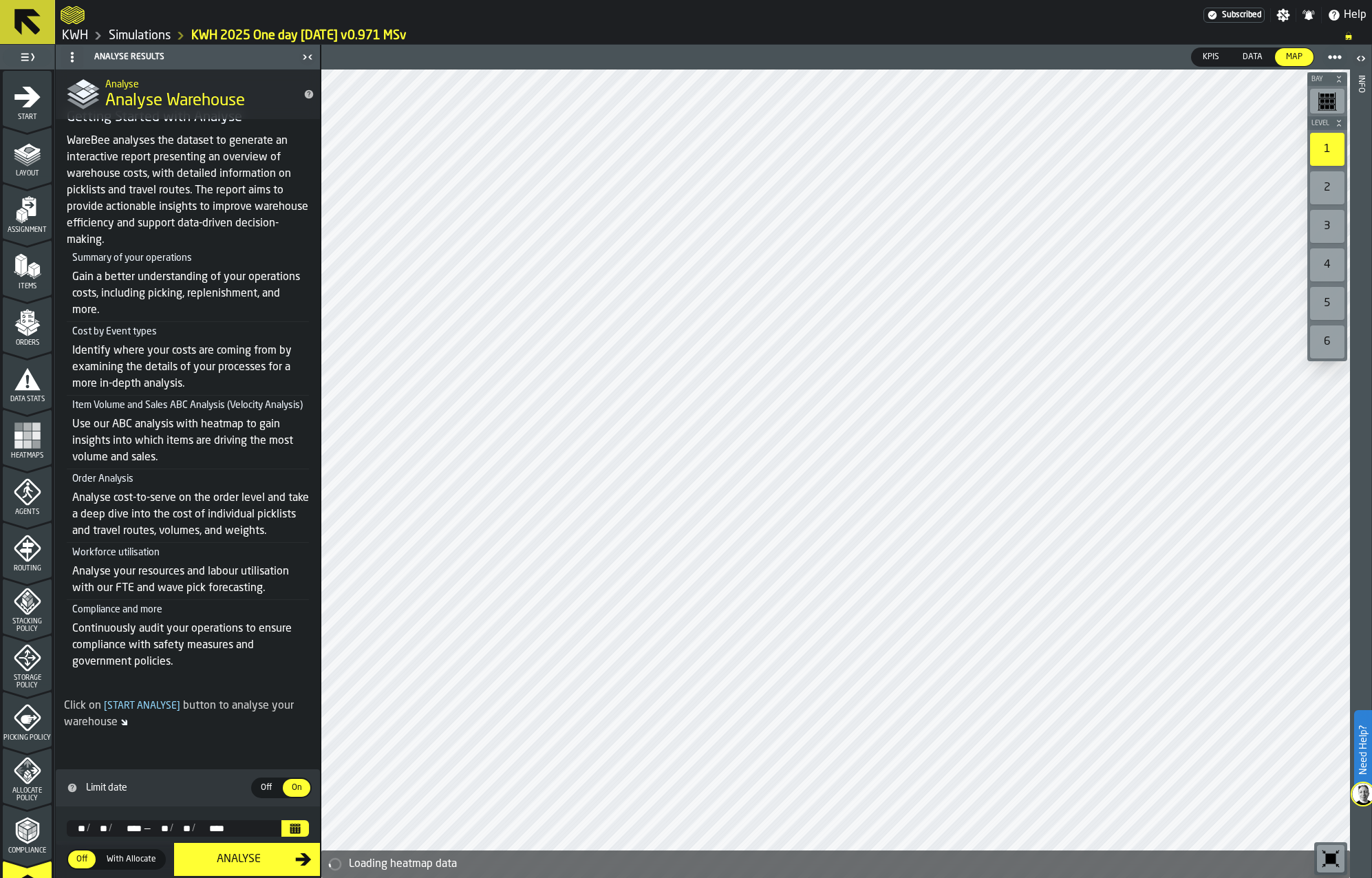
scroll to position [68, 0]
click at [297, 830] on button "Calendar" at bounding box center [295, 828] width 28 height 17
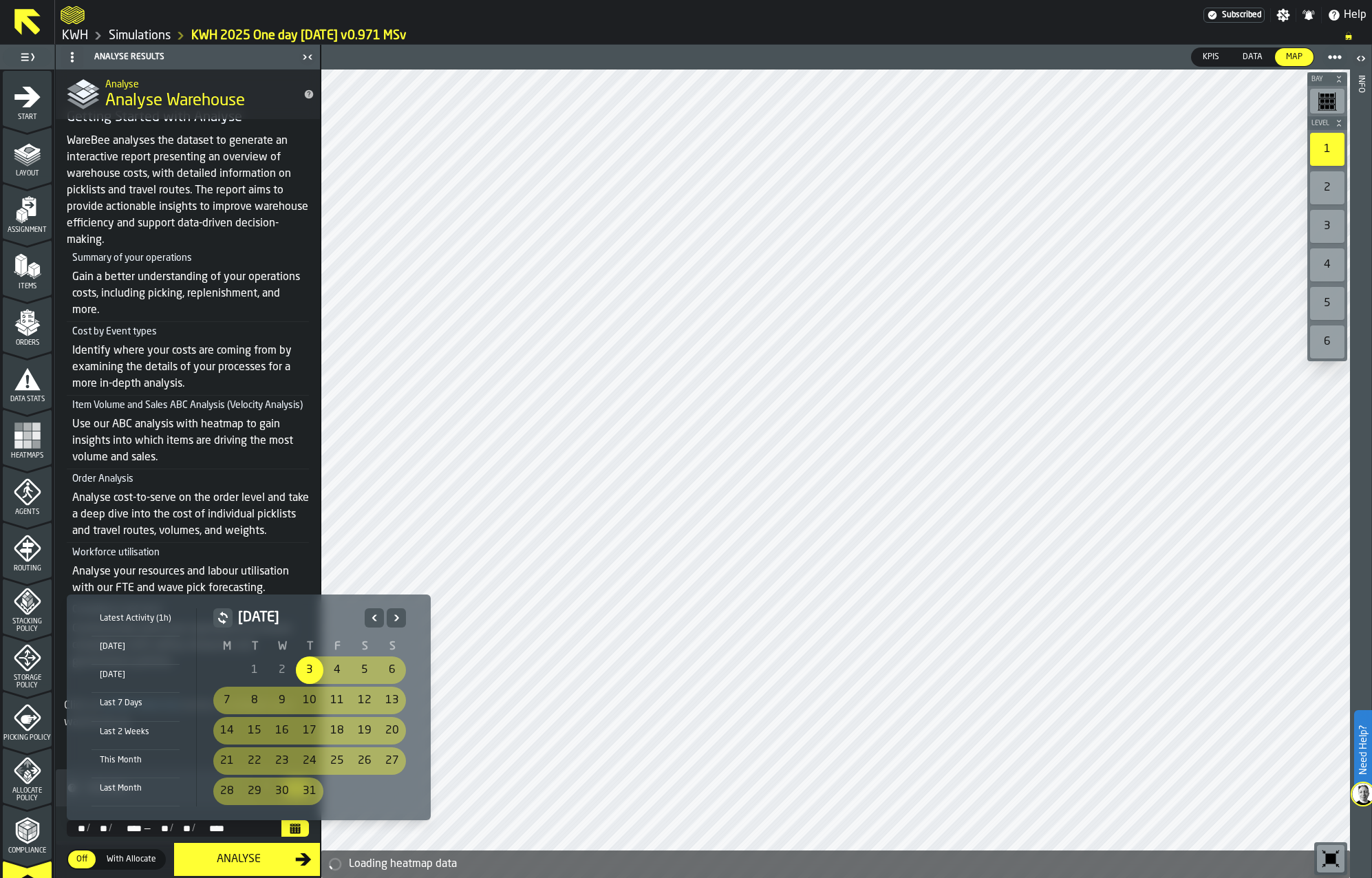
click at [123, 675] on div "Yesterday" at bounding box center [135, 675] width 88 height 15
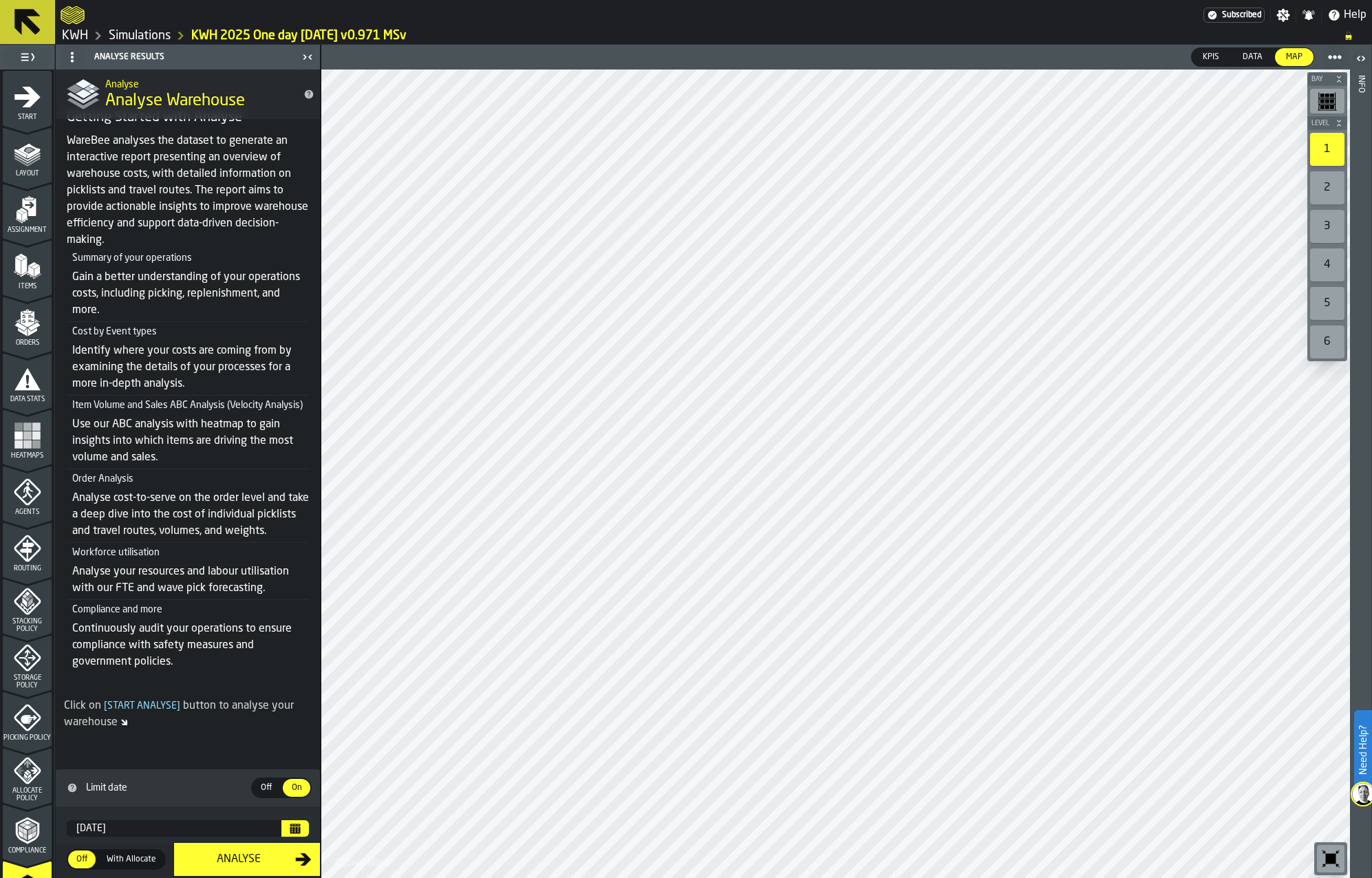
click at [244, 864] on div "Analyse" at bounding box center [239, 859] width 113 height 17
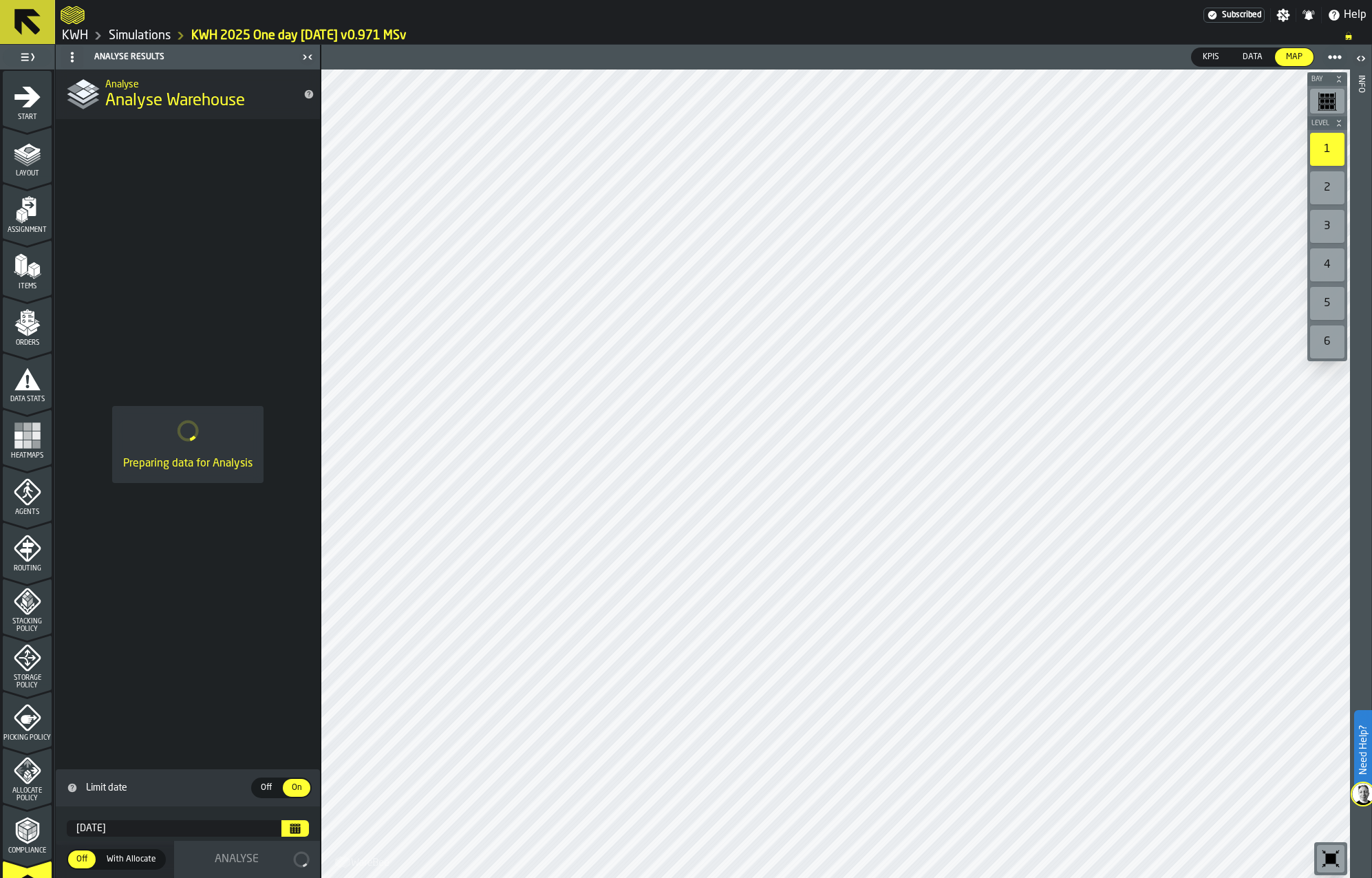
scroll to position [0, 0]
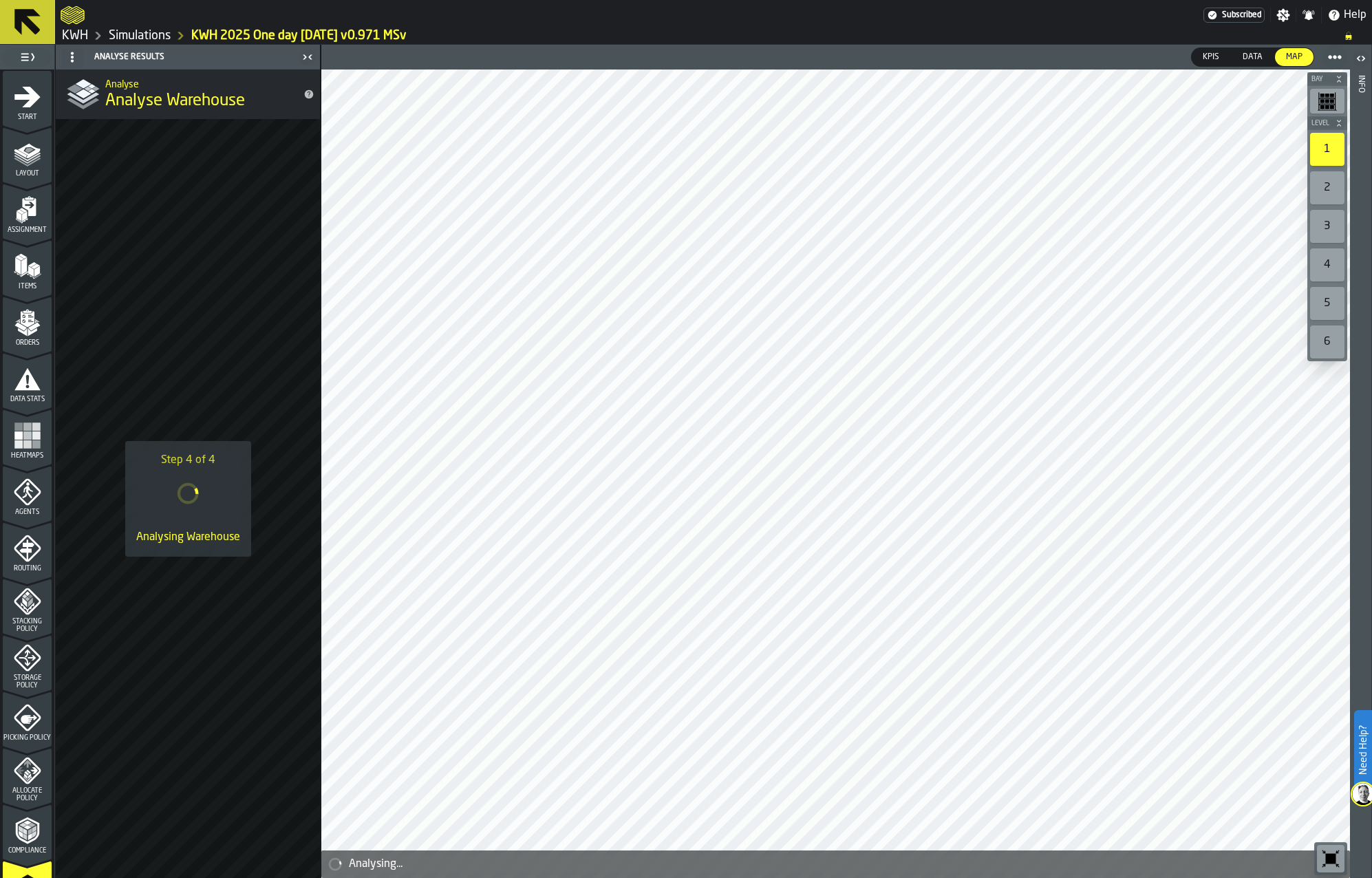
drag, startPoint x: 149, startPoint y: 39, endPoint x: 161, endPoint y: 42, distance: 12.4
click at [149, 39] on link "Simulations" at bounding box center [140, 36] width 62 height 15
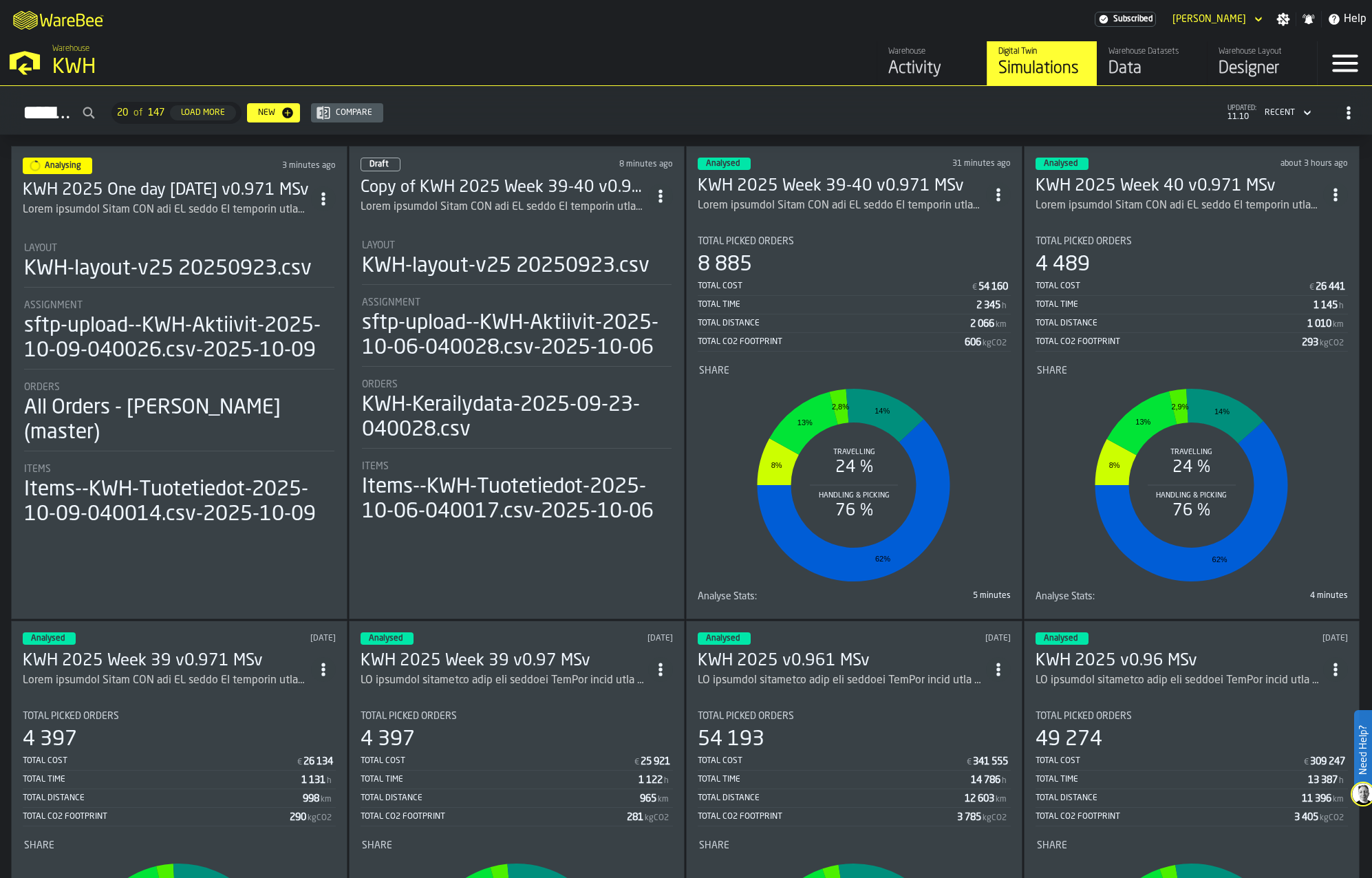
click at [177, 188] on h3 "KWH 2025 One day [DATE] v0.971 MSv" at bounding box center [167, 191] width 288 height 22
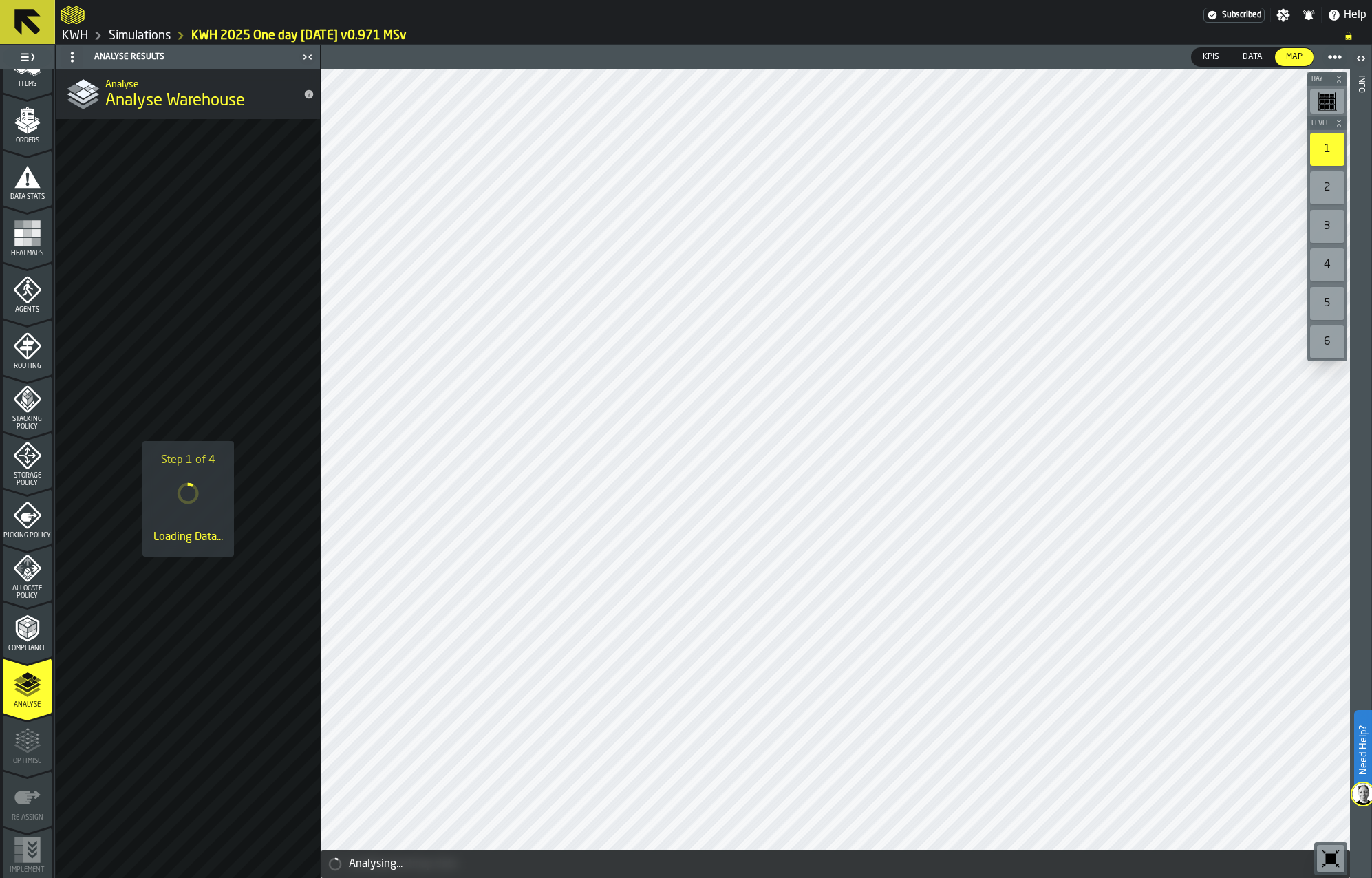
scroll to position [208, 0]
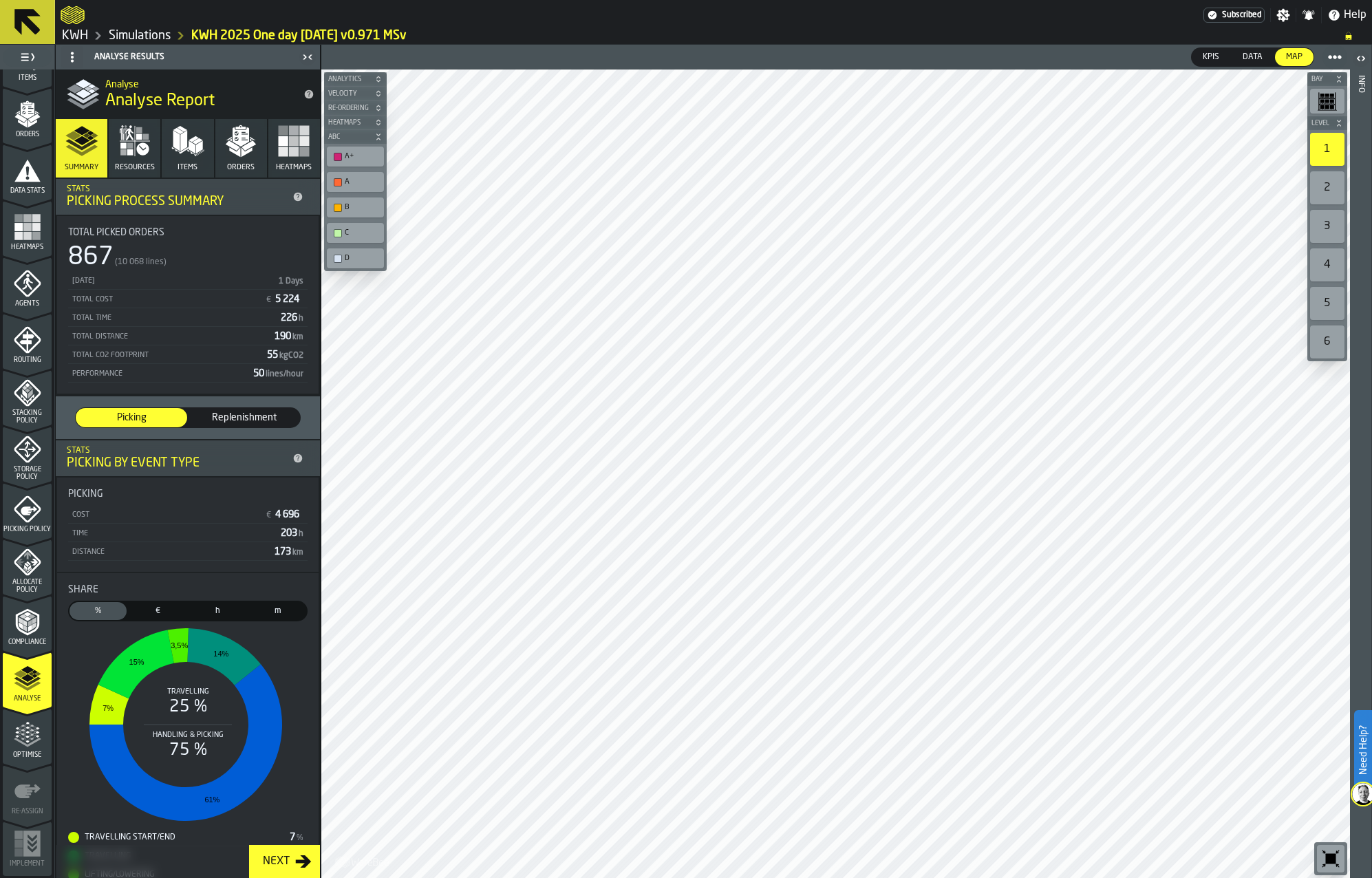
click at [183, 147] on polygon "button" at bounding box center [184, 141] width 7 height 21
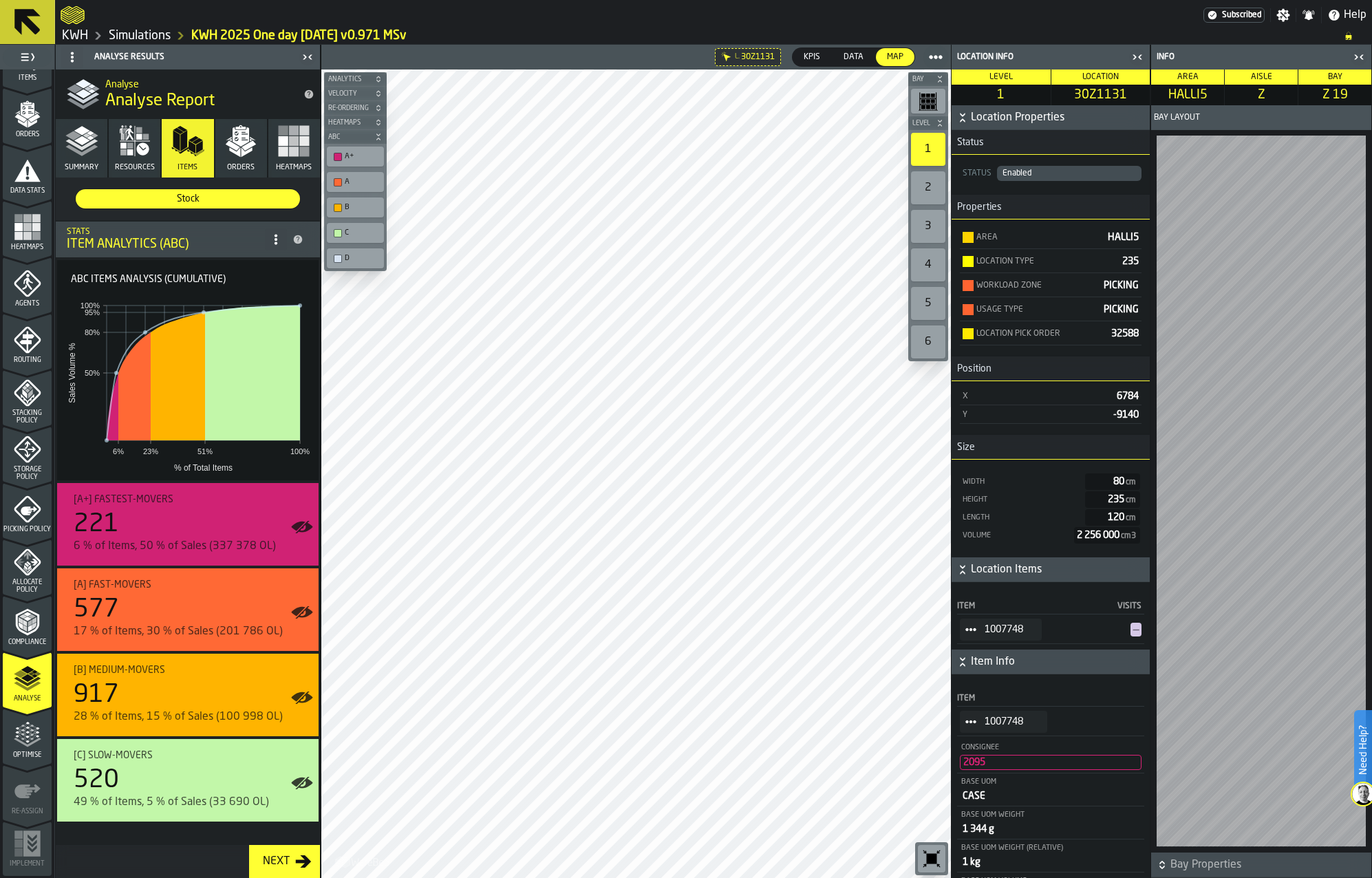
click at [972, 631] on icon "StatList-item-1007748" at bounding box center [971, 630] width 11 height 11
click at [979, 703] on div "Show Items" at bounding box center [1009, 706] width 82 height 9
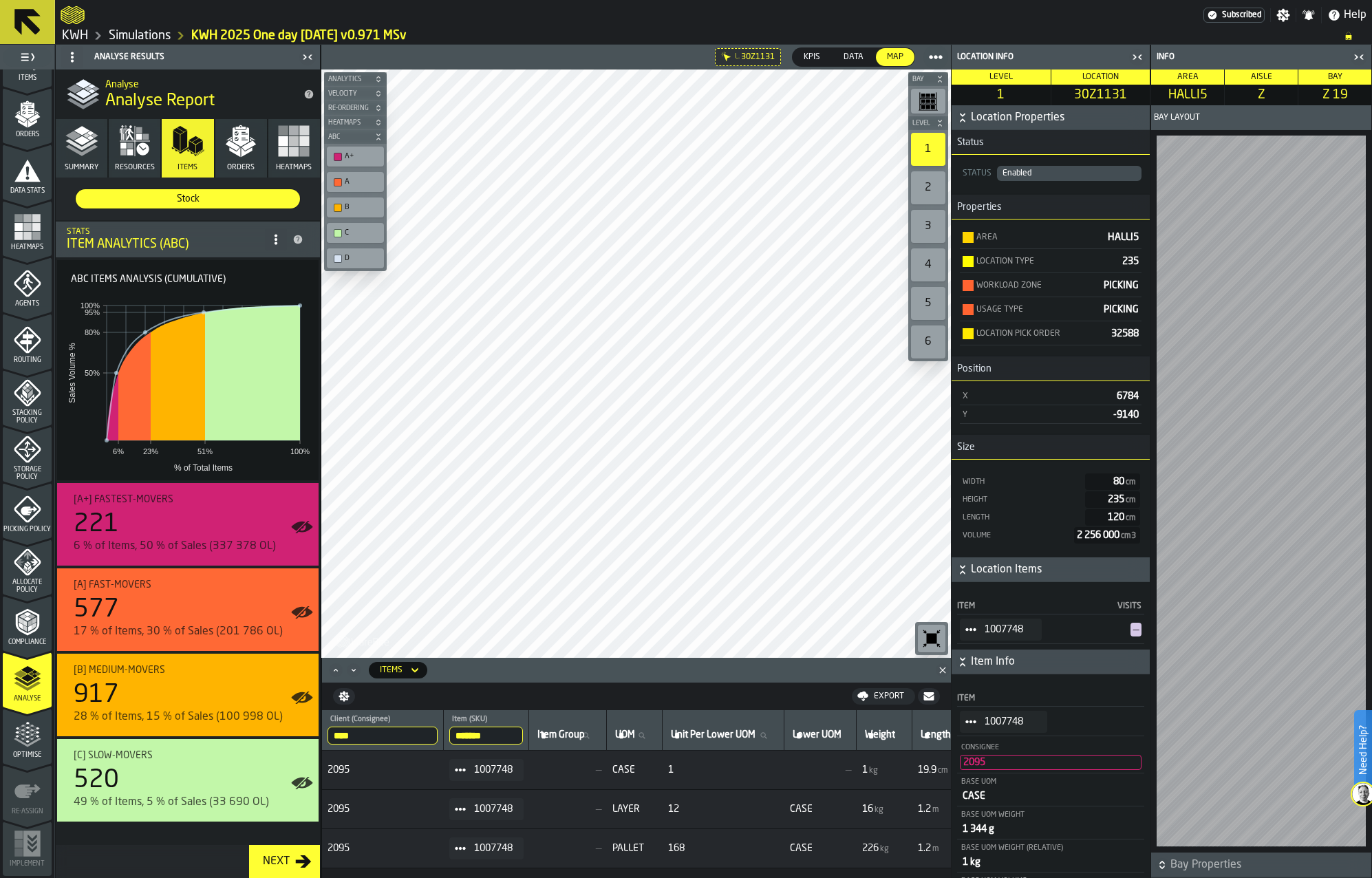
drag, startPoint x: 512, startPoint y: 733, endPoint x: 446, endPoint y: 729, distance: 66.1
click at [446, 729] on tr "**** Client (Consignee) 2095 ******* Item (SKU) 1007748 Item Group Item Group U…" at bounding box center [1330, 730] width 2016 height 41
paste input "search"
type input "*******"
click at [466, 762] on icon at bounding box center [461, 764] width 11 height 11
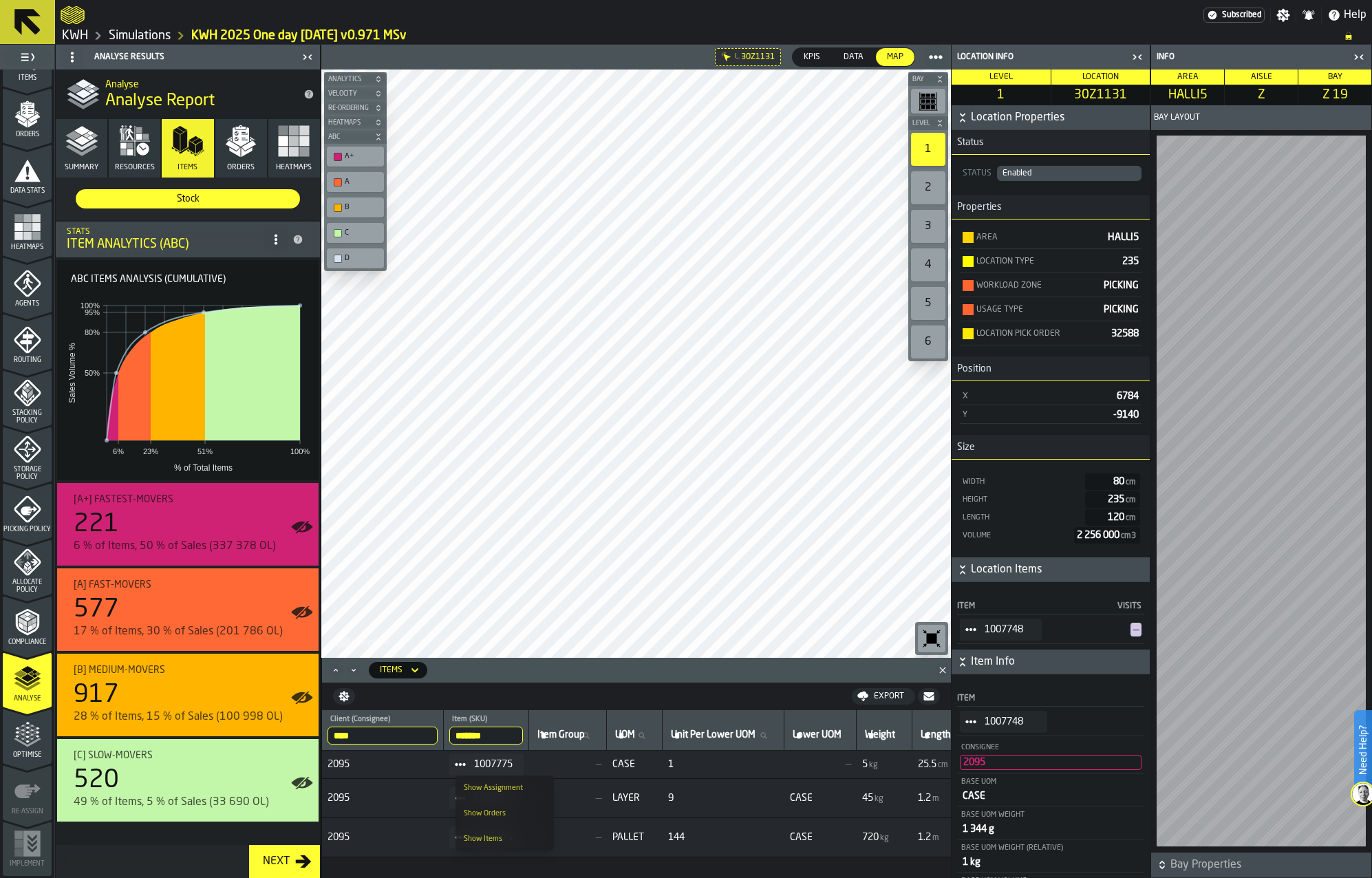
click at [468, 782] on li "Show Assignment" at bounding box center [504, 788] width 99 height 25
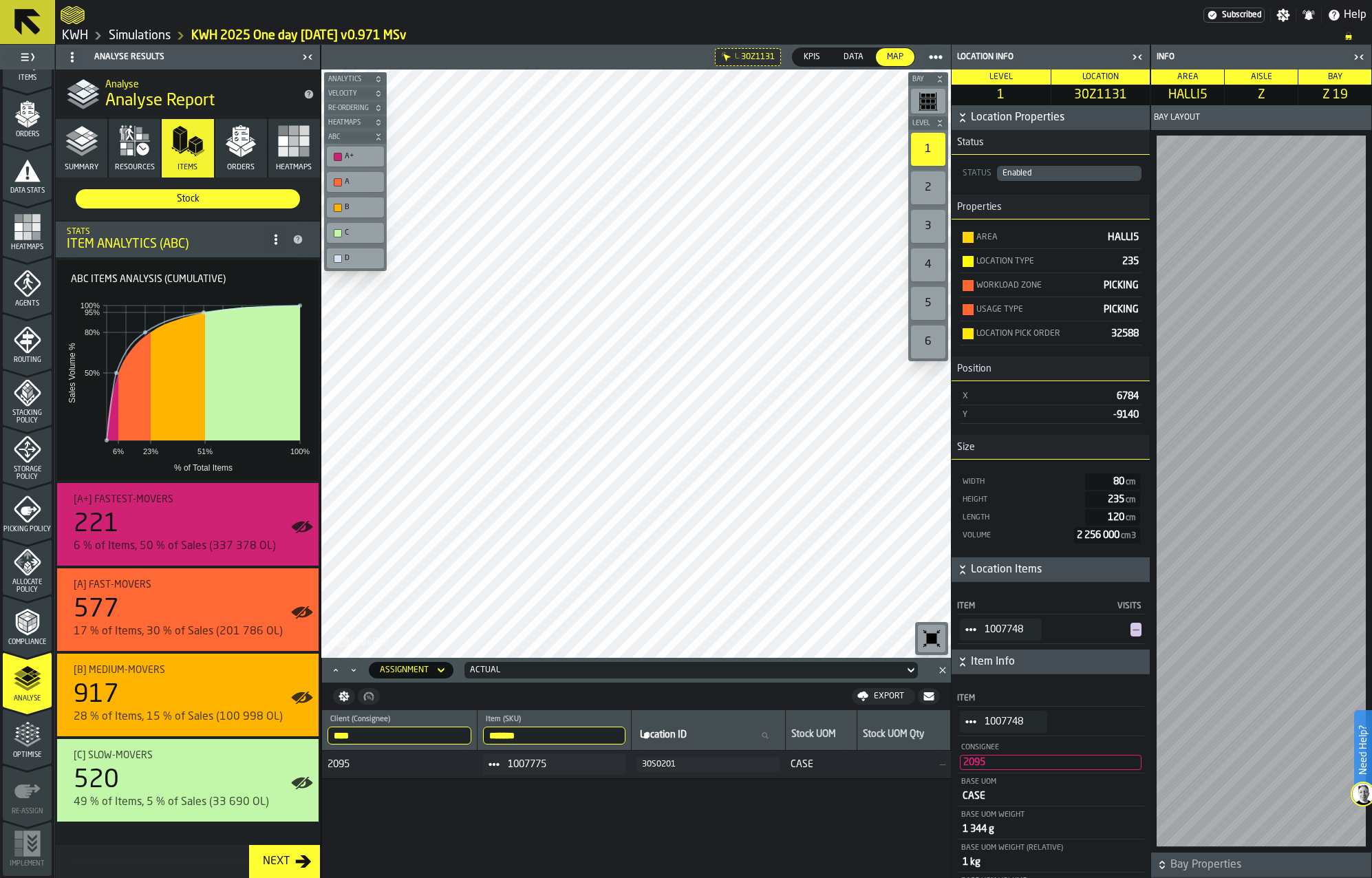
click at [667, 766] on div "30S0201" at bounding box center [708, 764] width 132 height 10
click at [574, 732] on input "*******" at bounding box center [554, 736] width 142 height 18
drag, startPoint x: 622, startPoint y: 736, endPoint x: 559, endPoint y: 741, distance: 63.2
click at [620, 736] on input "*******" at bounding box center [554, 736] width 142 height 18
click at [525, 739] on input "Item (SKU) Item (SKU)" at bounding box center [554, 736] width 142 height 18
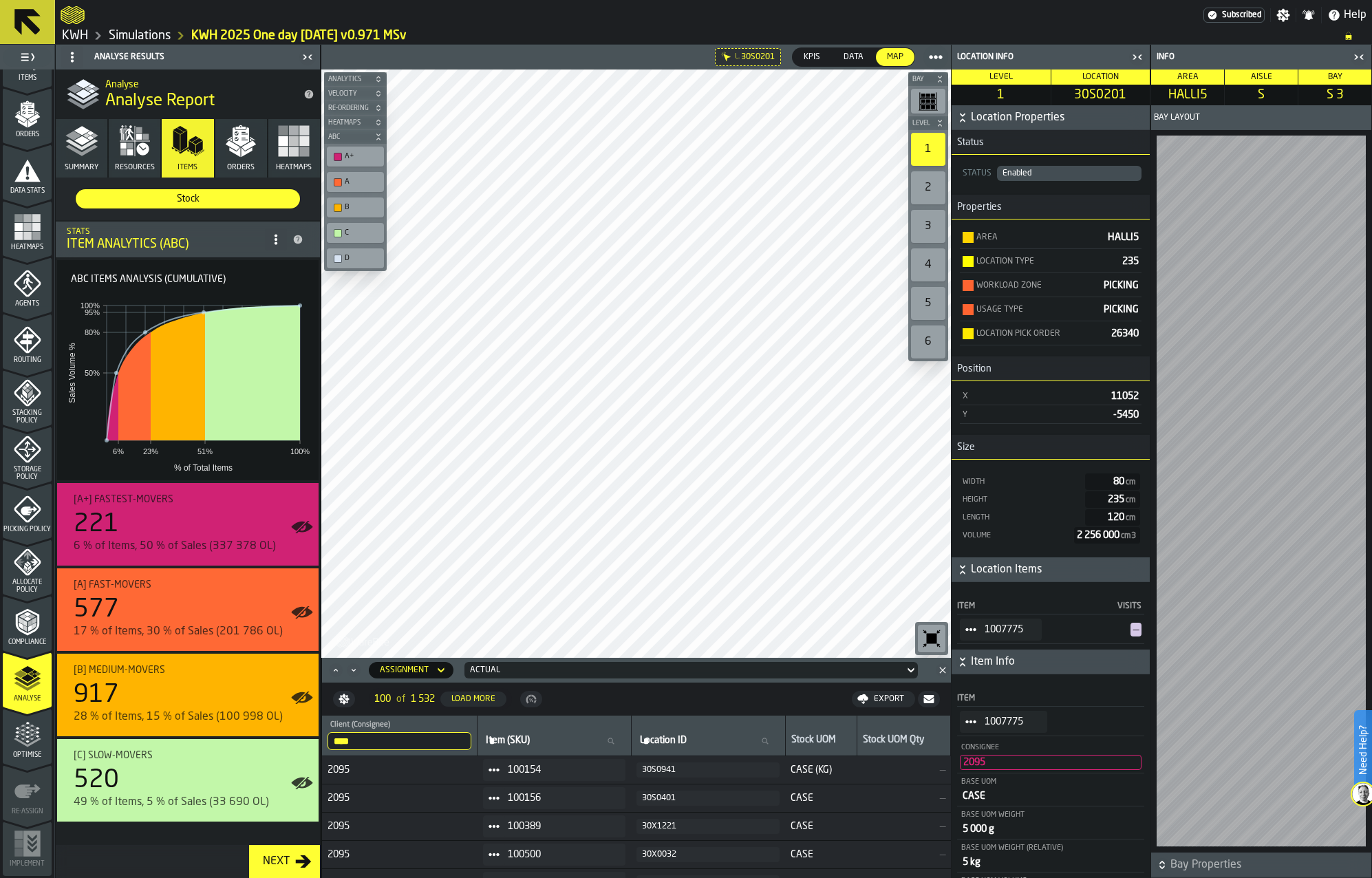
click at [516, 744] on label "Item (SKU) Item (SKU)" at bounding box center [554, 741] width 142 height 18
click at [516, 744] on input "Item (SKU) Item (SKU)" at bounding box center [554, 741] width 142 height 18
paste input "*******"
type input "*******"
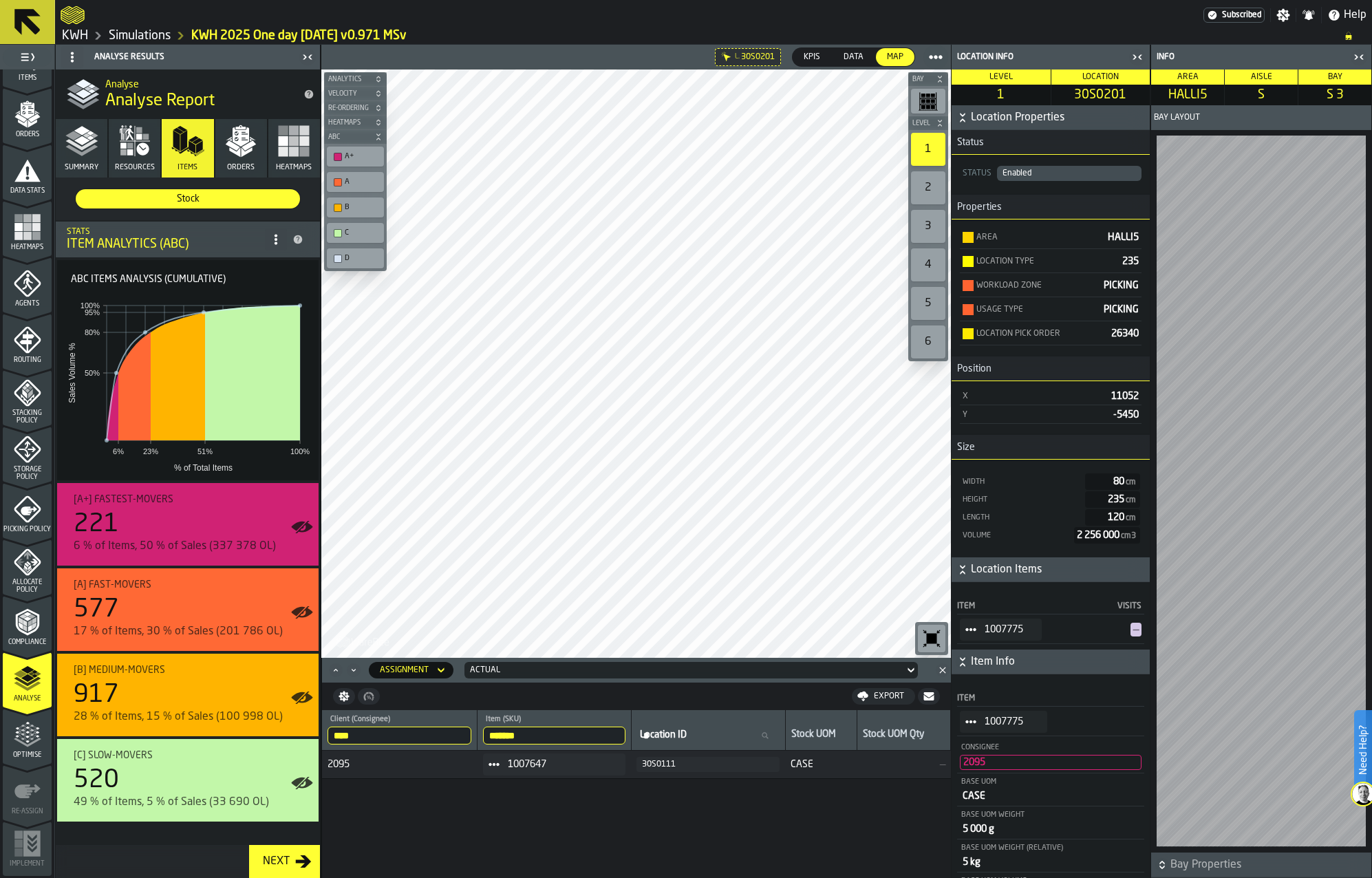
click at [680, 768] on div "30S0111" at bounding box center [708, 764] width 132 height 10
click at [531, 802] on div "**** Client (Consignee) 2095 ******* Item (SKU) 1007647 Location ID Location ID…" at bounding box center [636, 794] width 629 height 168
click at [512, 737] on input "*******" at bounding box center [554, 736] width 142 height 18
click at [492, 765] on circle at bounding box center [489, 764] width 4 height 4
click at [508, 845] on li "Show Items" at bounding box center [537, 839] width 99 height 25
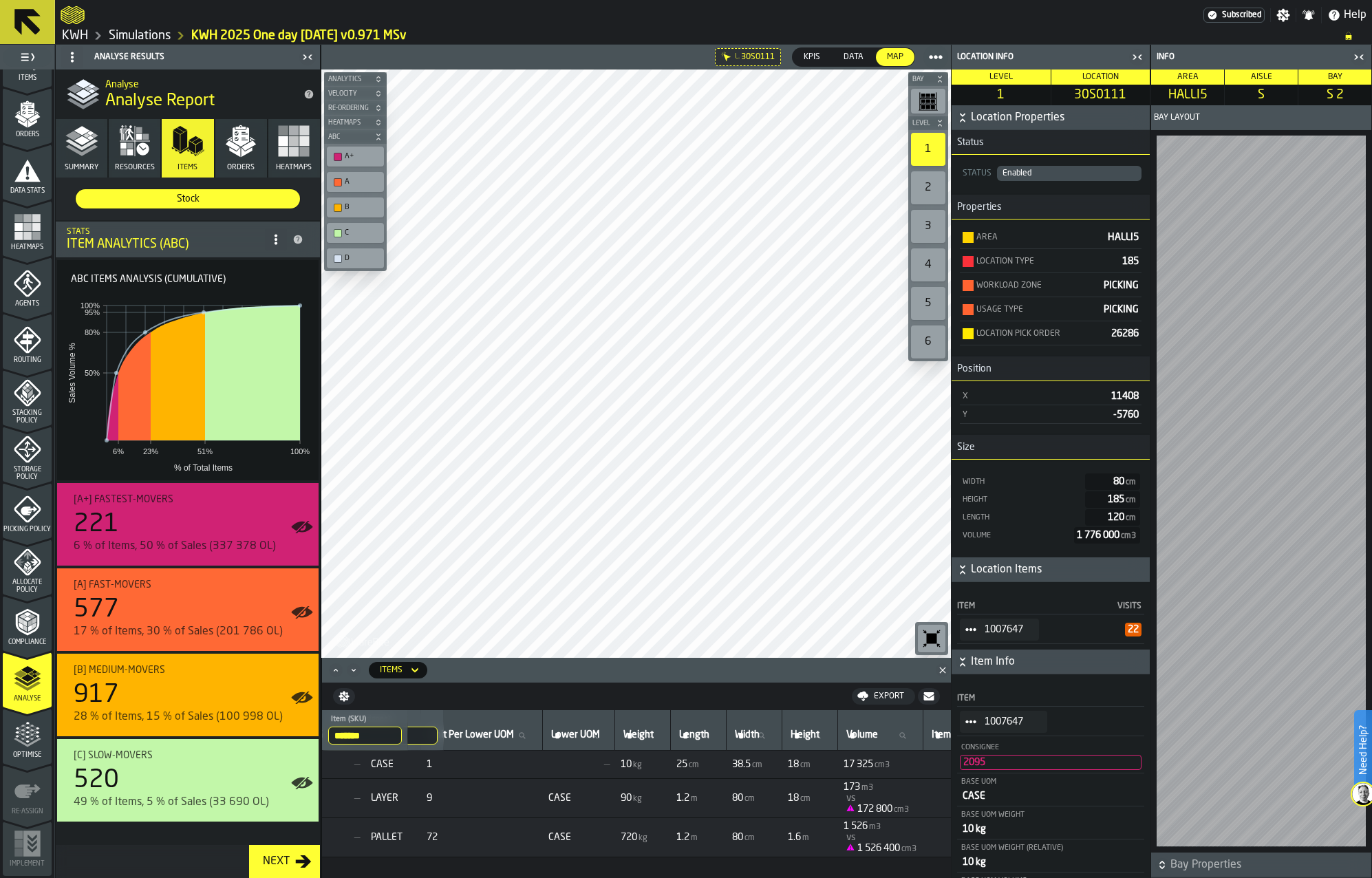
scroll to position [0, 0]
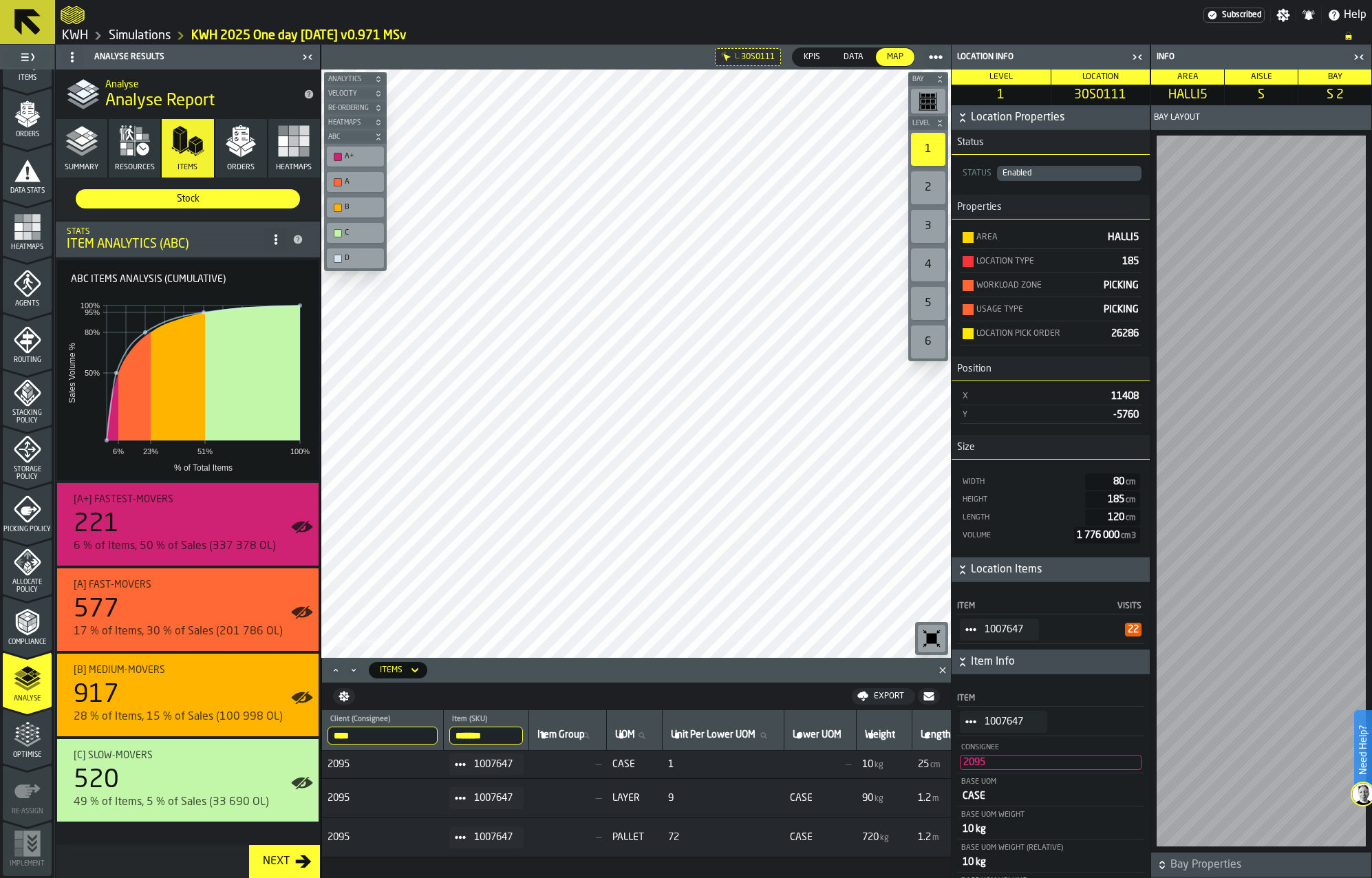
click at [159, 39] on link "Simulations" at bounding box center [140, 36] width 62 height 15
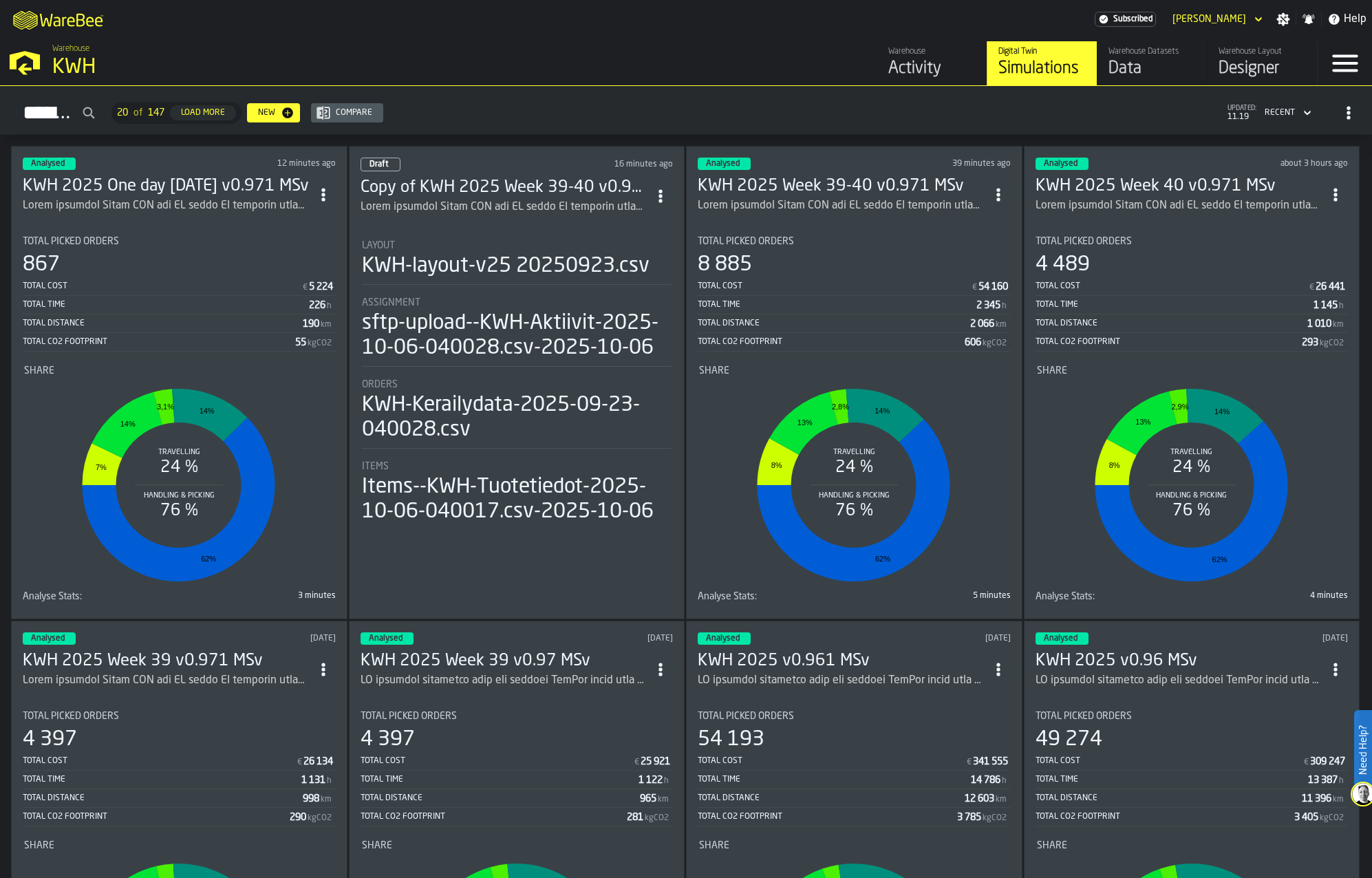
click at [520, 191] on h3 "Copy of KWH 2025 Week 39-40 v0.971 MSv" at bounding box center [504, 188] width 288 height 22
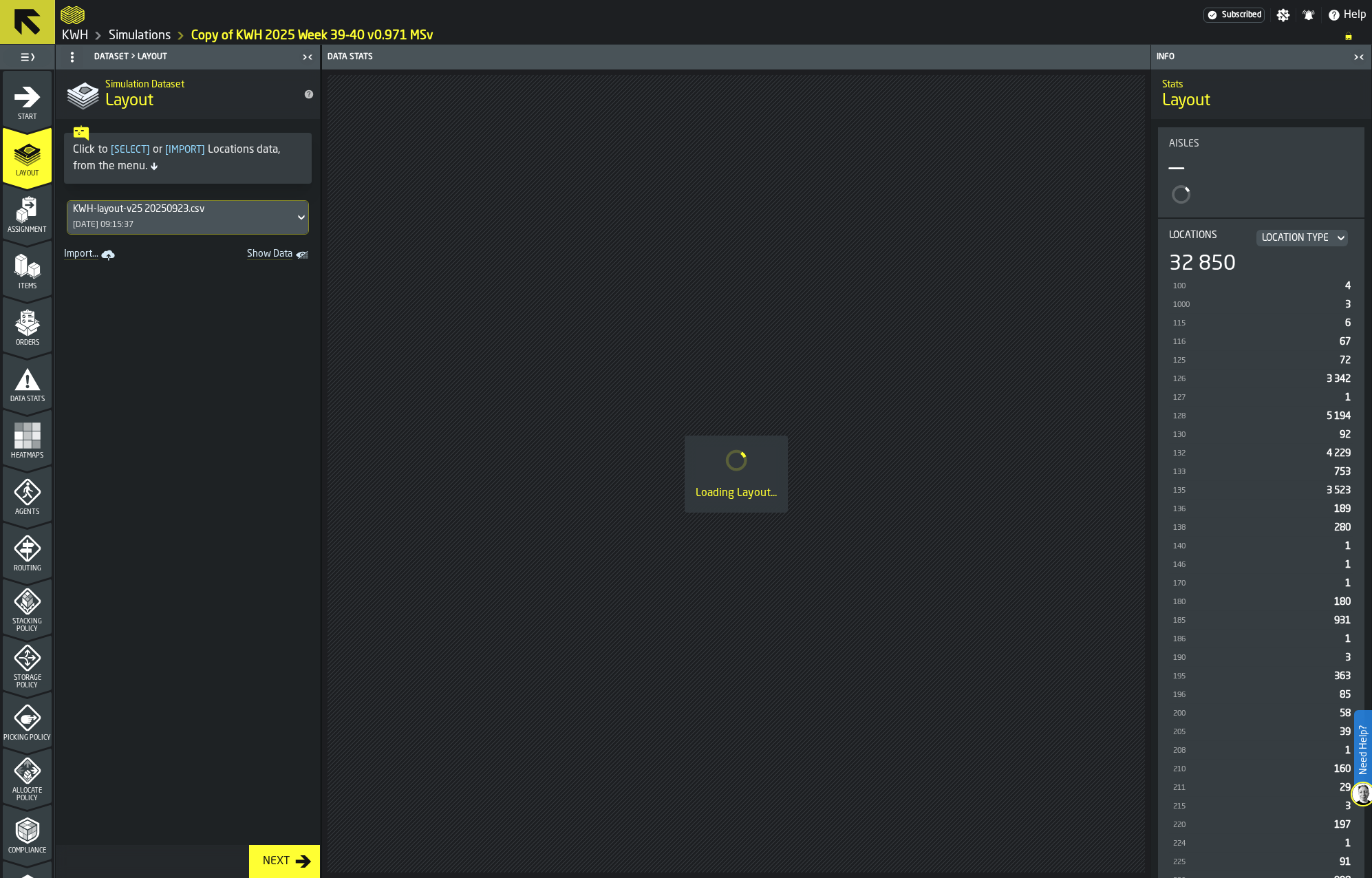
click at [23, 107] on icon "menu Start" at bounding box center [27, 97] width 26 height 21
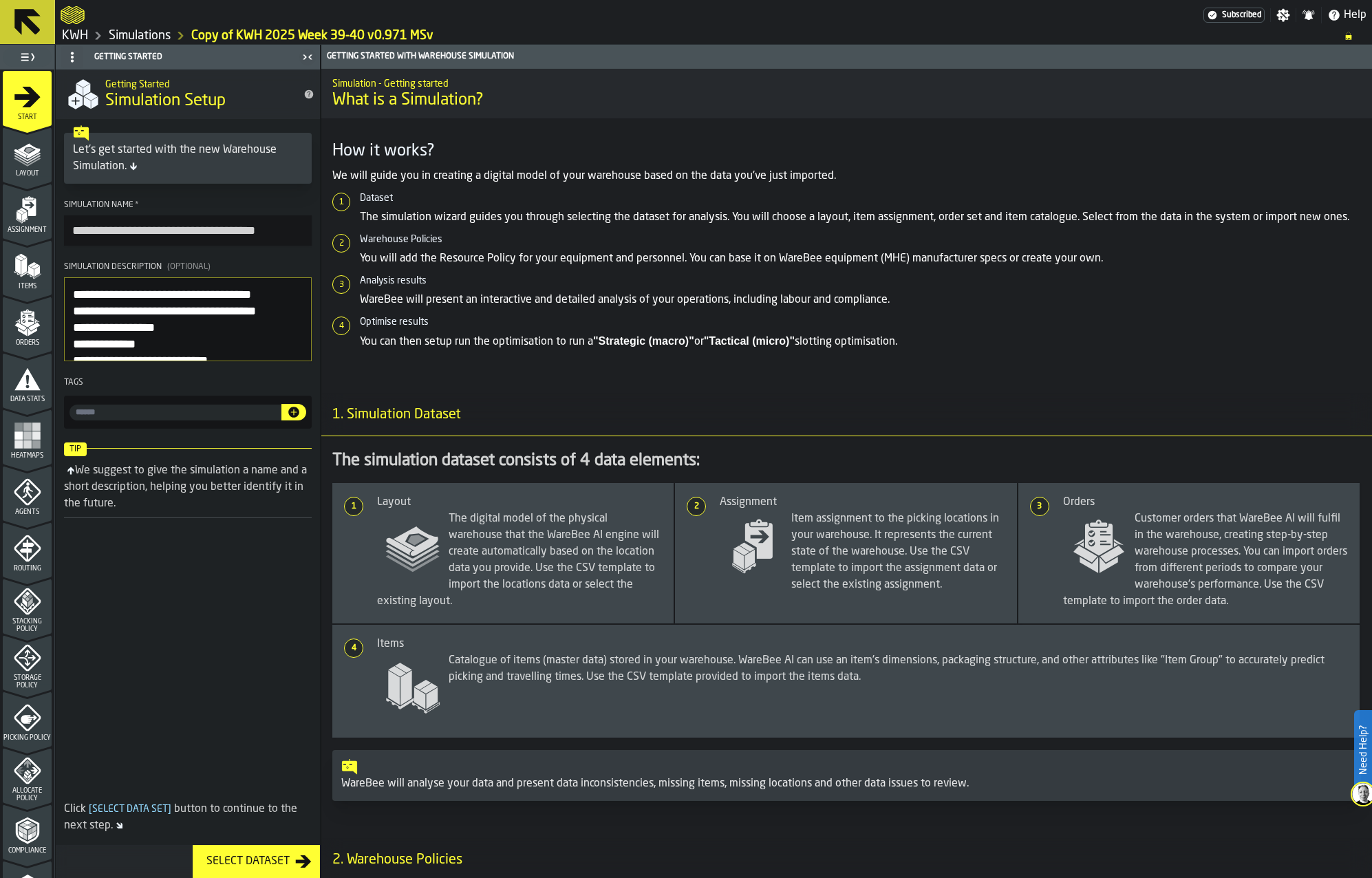
drag, startPoint x: 115, startPoint y: 231, endPoint x: 71, endPoint y: 237, distance: 44.4
click at [69, 235] on input "**********" at bounding box center [188, 230] width 248 height 30
type input "**********"
click at [32, 172] on span "Layout" at bounding box center [26, 174] width 48 height 8
click at [21, 223] on div "Assignment" at bounding box center [26, 215] width 48 height 38
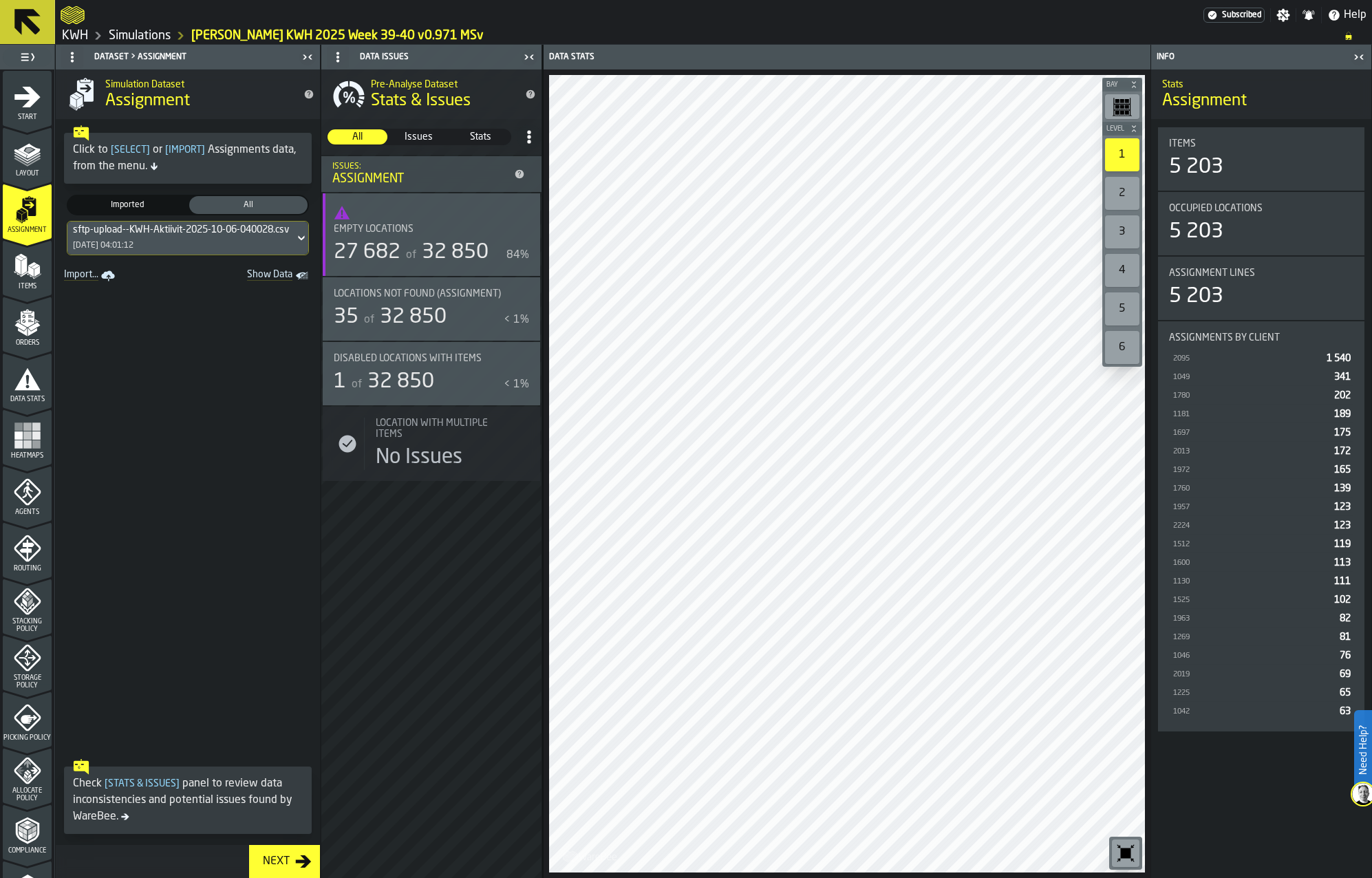
click at [161, 35] on link "Simulations" at bounding box center [140, 36] width 62 height 15
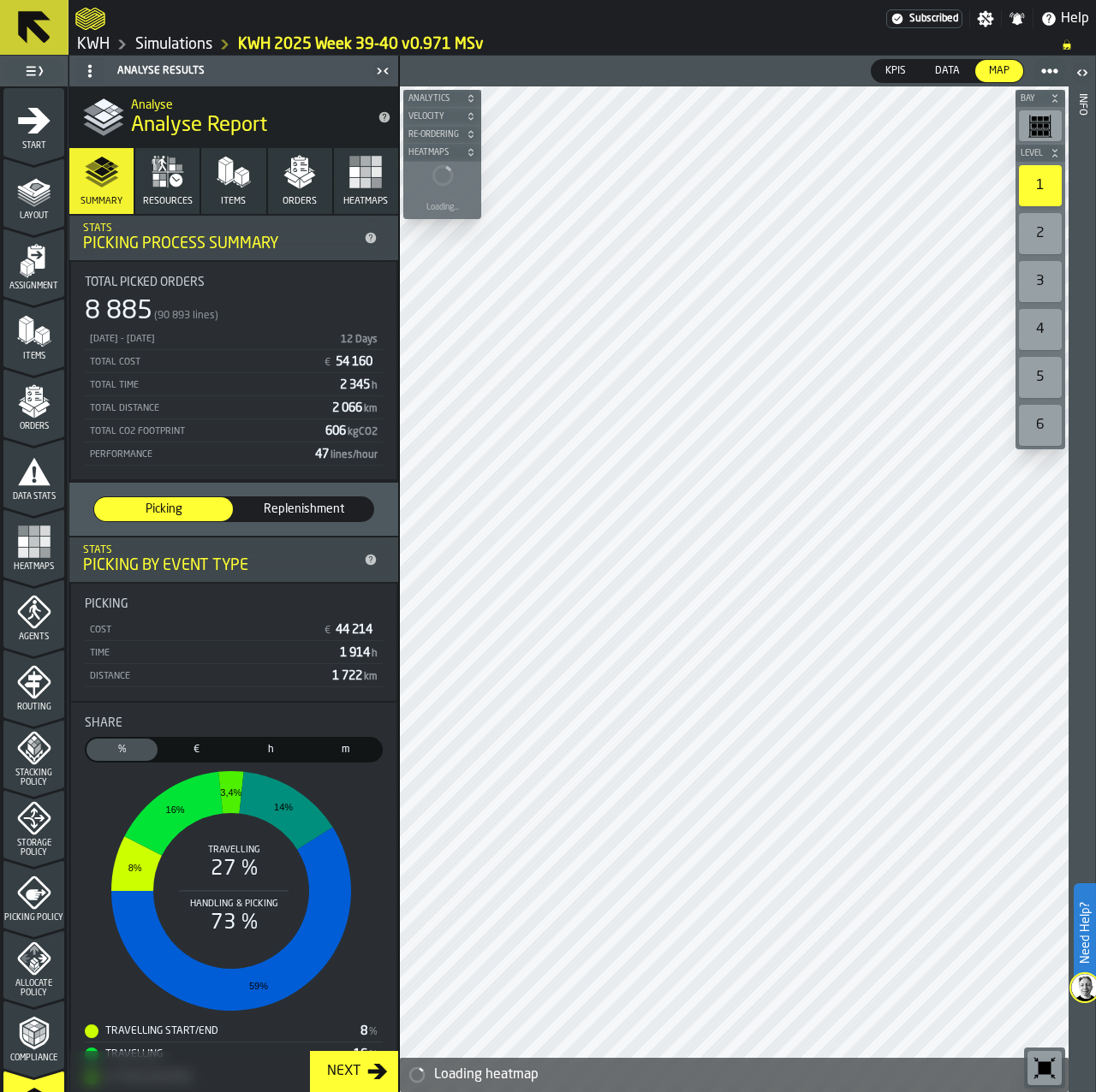
click at [1046, 236] on div "2" at bounding box center [1040, 234] width 42 height 42
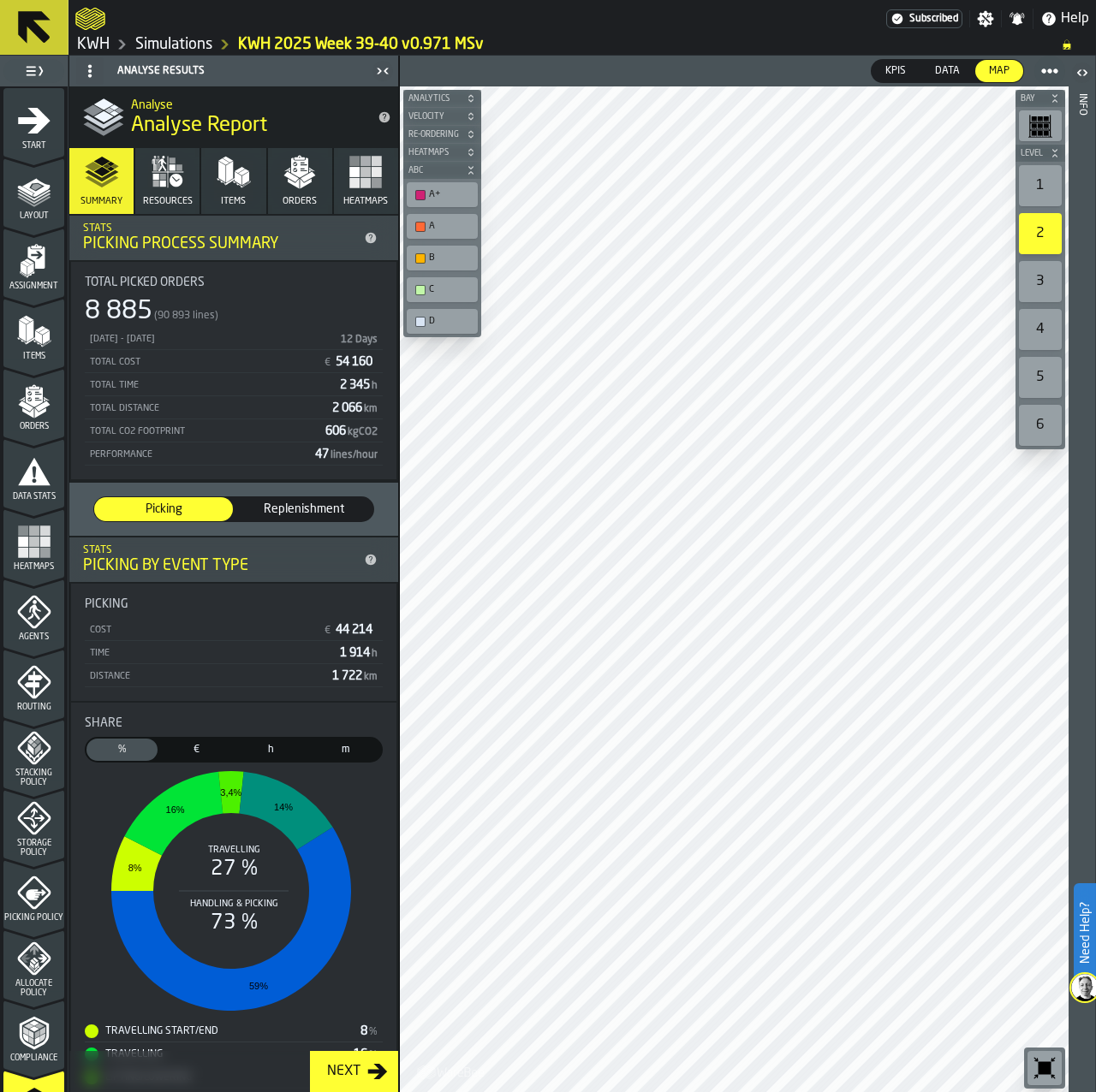
click at [379, 72] on icon "button-toggle-Close me" at bounding box center [379, 70] width 4 height 6
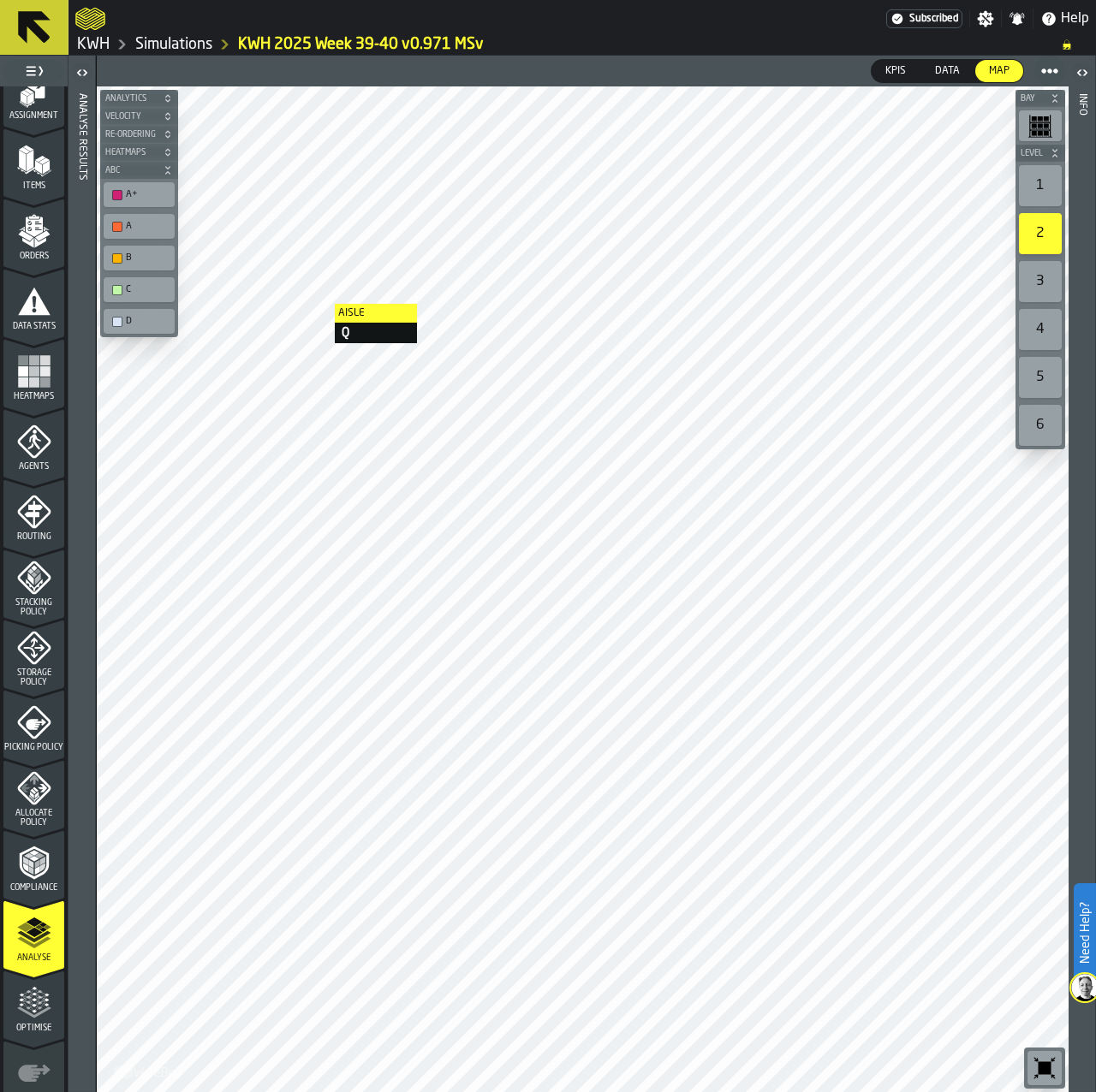
scroll to position [171, 0]
click at [1045, 194] on div "1" at bounding box center [1040, 186] width 42 height 42
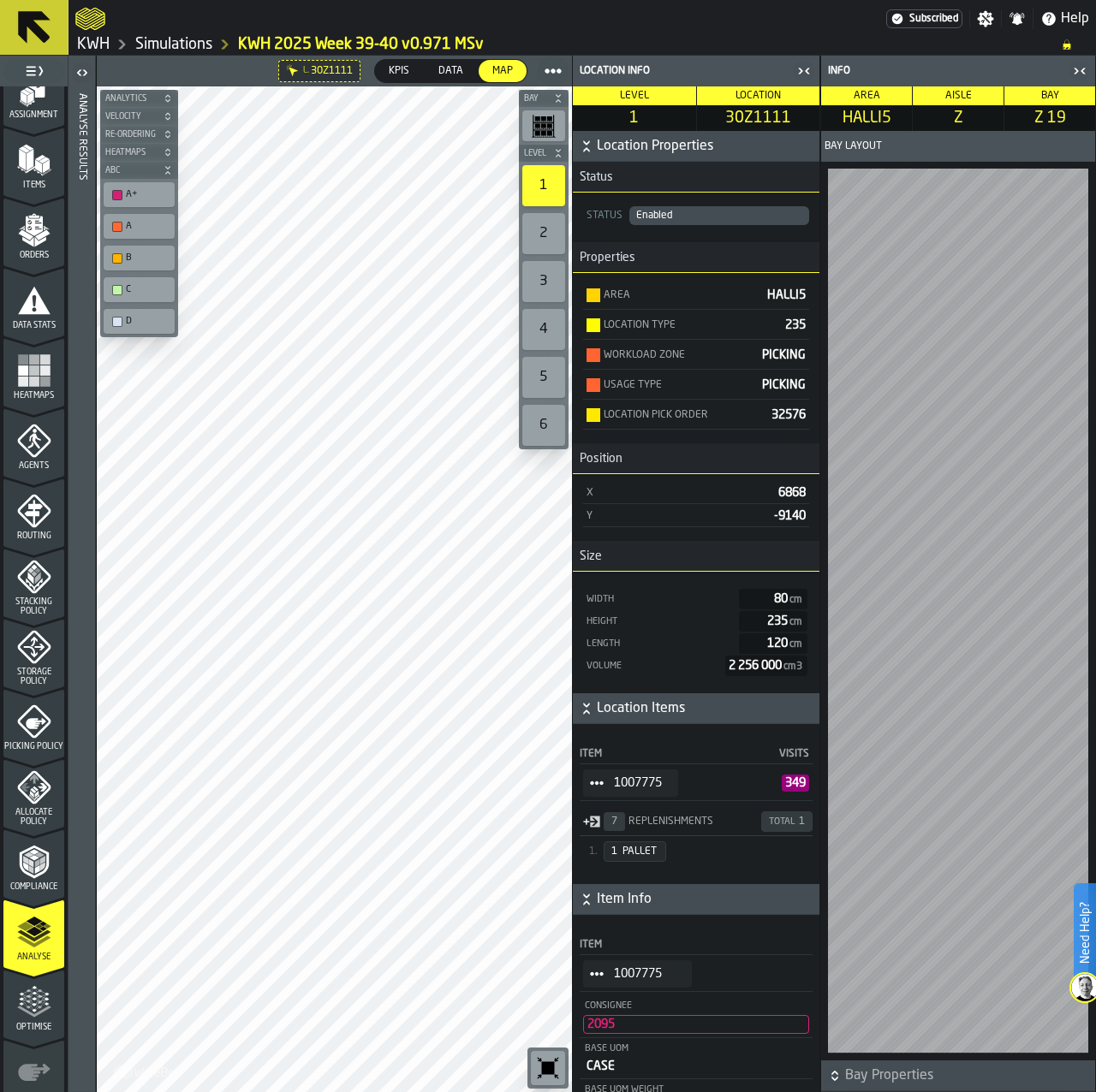
click at [592, 976] on circle "StatList-item-1007775" at bounding box center [591, 973] width 5 height 5
click at [620, 1012] on div "Show Assignment" at bounding box center [643, 1008] width 102 height 11
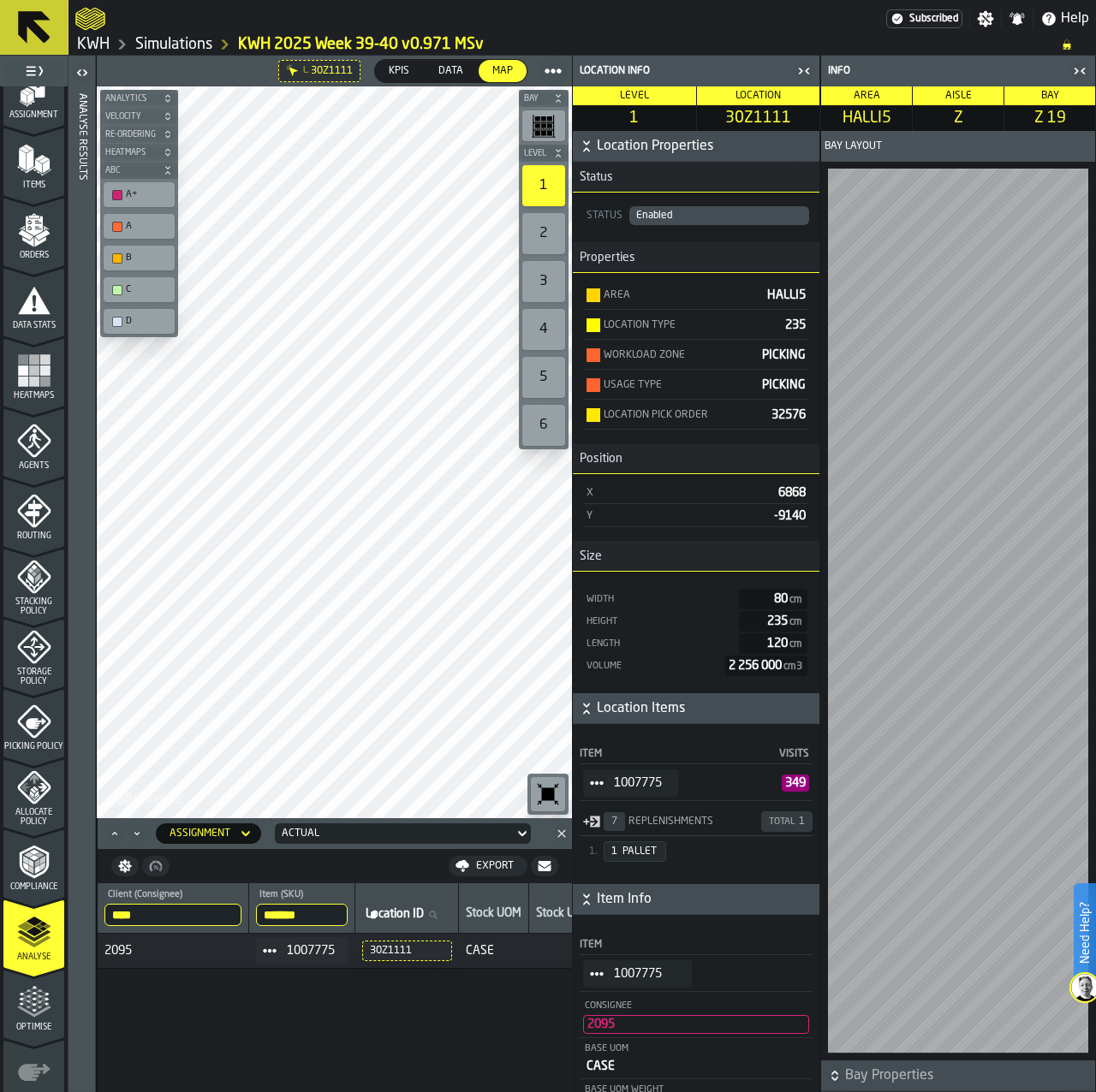
click at [308, 922] on input "*******" at bounding box center [301, 915] width 92 height 23
click at [599, 778] on span "StatList-item-1007647" at bounding box center [597, 784] width 28 height 28
click at [611, 817] on div "Show Assignment" at bounding box center [643, 814] width 102 height 11
drag, startPoint x: 329, startPoint y: 917, endPoint x: 367, endPoint y: 930, distance: 40.2
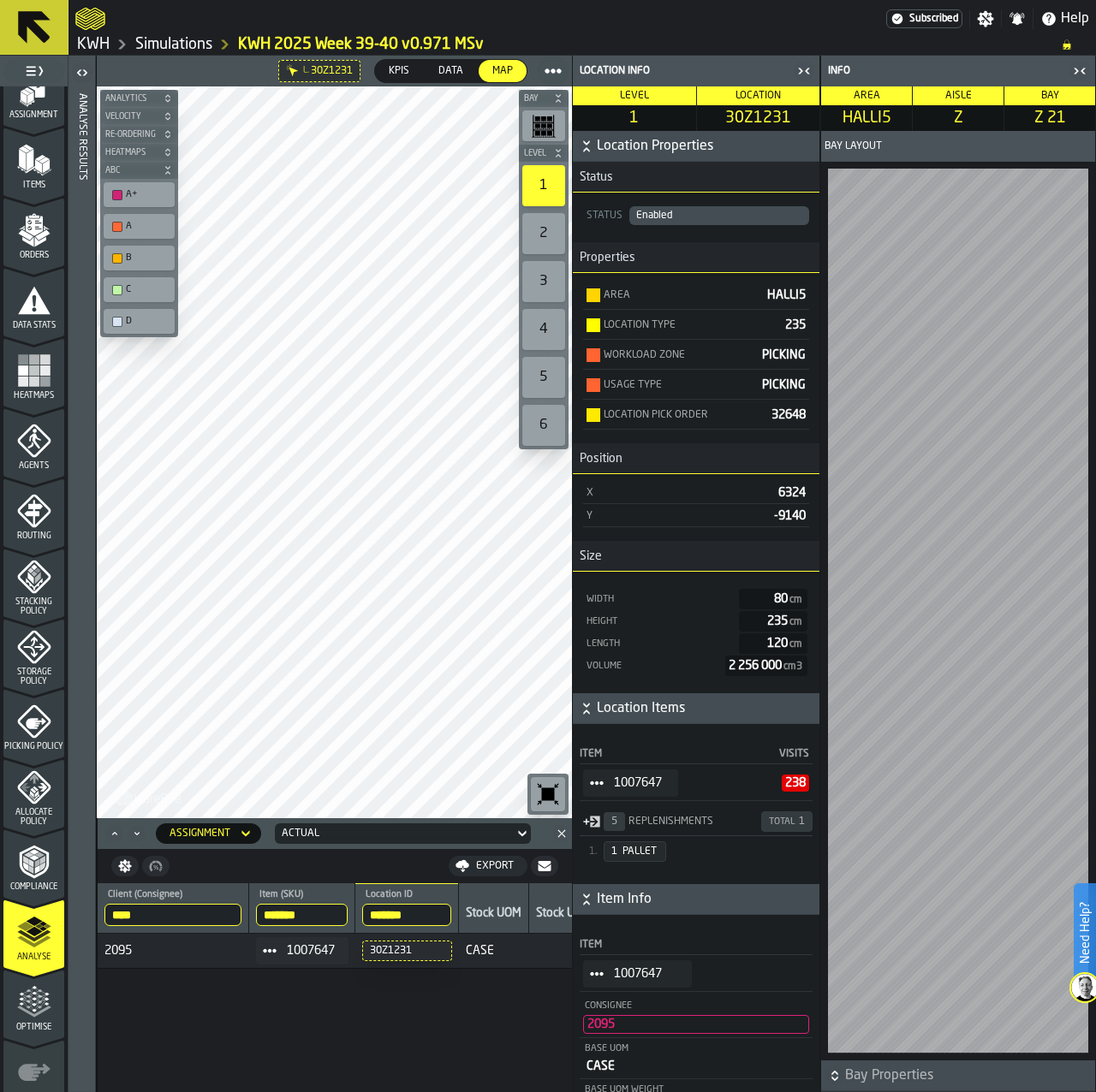
click at [248, 908] on tr "**** Client (Consignee) 2095 ******* Item (SKU) 1007647 ******* Location ID 30Z…" at bounding box center [359, 908] width 522 height 50
